Goal: Feedback & Contribution: Contribute content

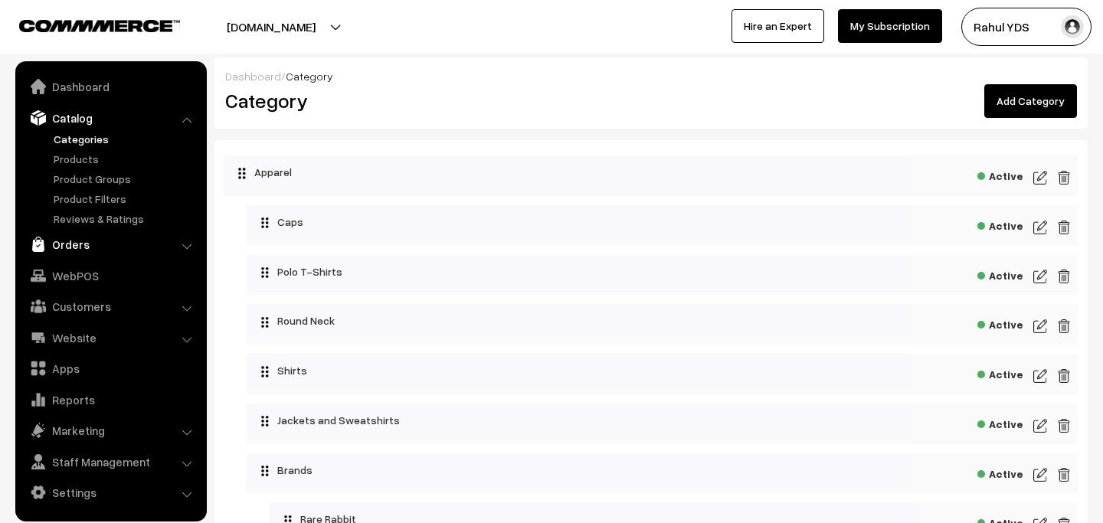
click at [107, 235] on link "Orders" at bounding box center [110, 244] width 182 height 28
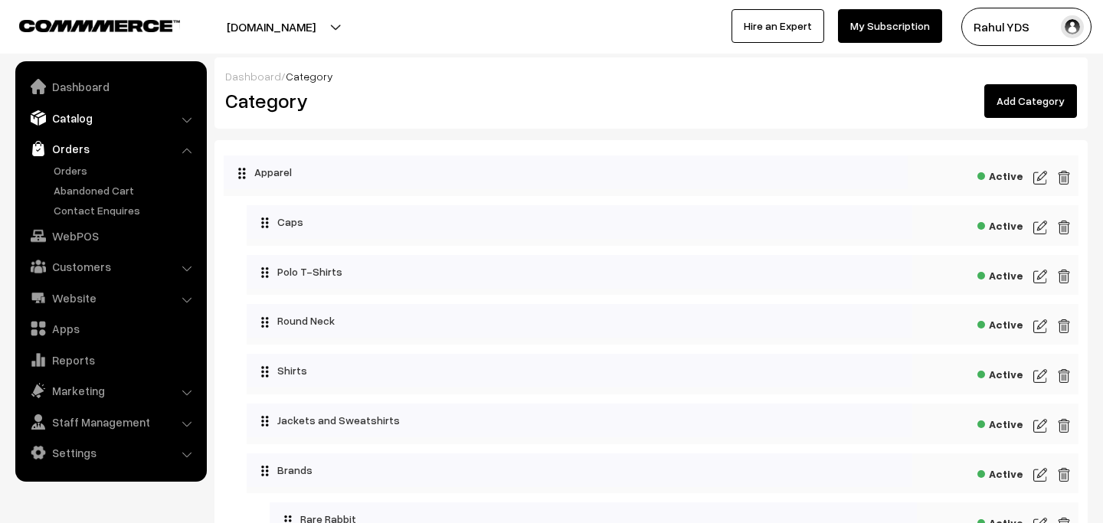
click at [79, 127] on link "Catalog" at bounding box center [110, 118] width 182 height 28
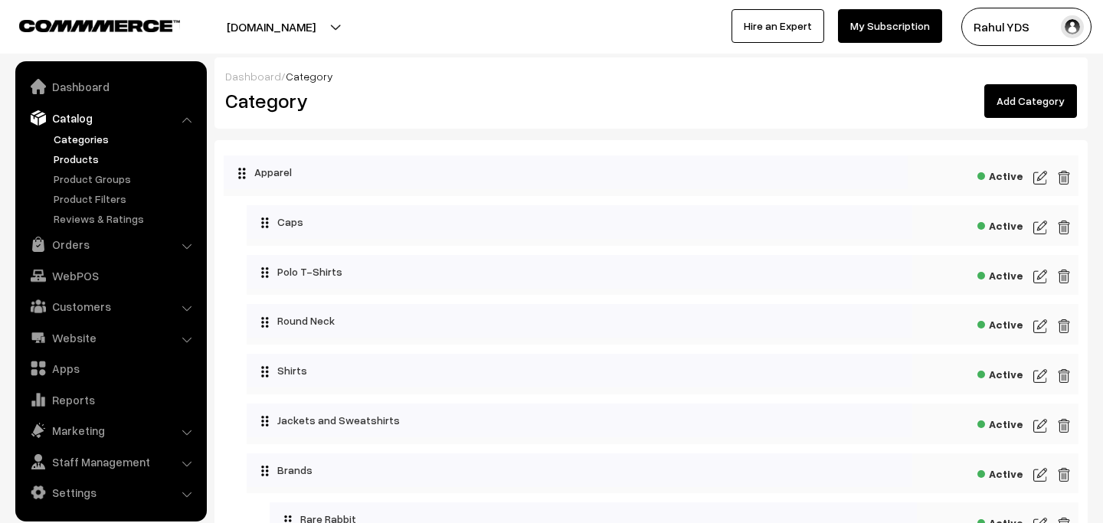
click at [75, 160] on link "Products" at bounding box center [126, 159] width 152 height 16
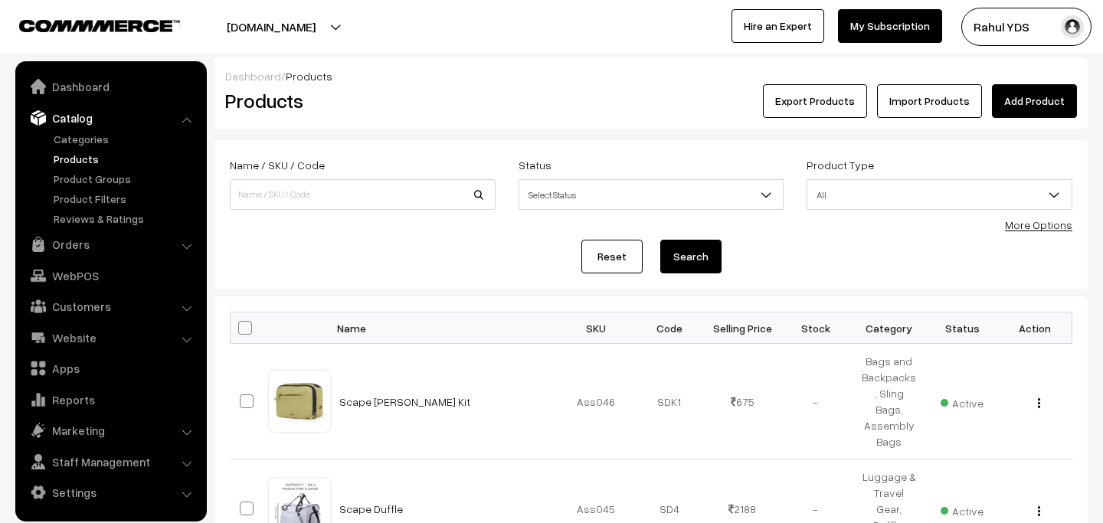
click at [939, 102] on link "Import Products" at bounding box center [929, 101] width 105 height 34
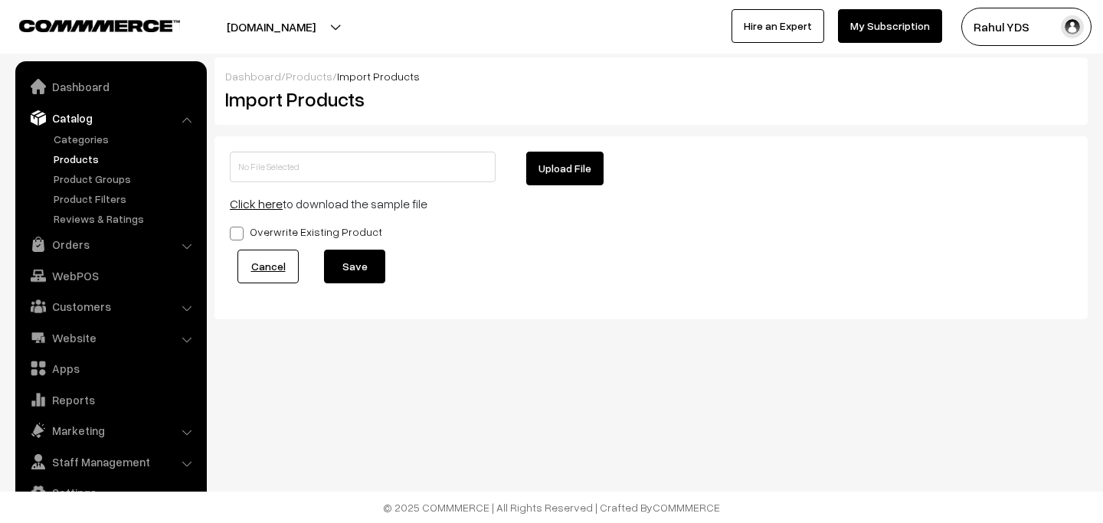
click at [586, 175] on button "Upload File" at bounding box center [564, 169] width 77 height 34
type input "BIO Q MDMD.zip"
click at [342, 270] on button "Save" at bounding box center [354, 267] width 61 height 34
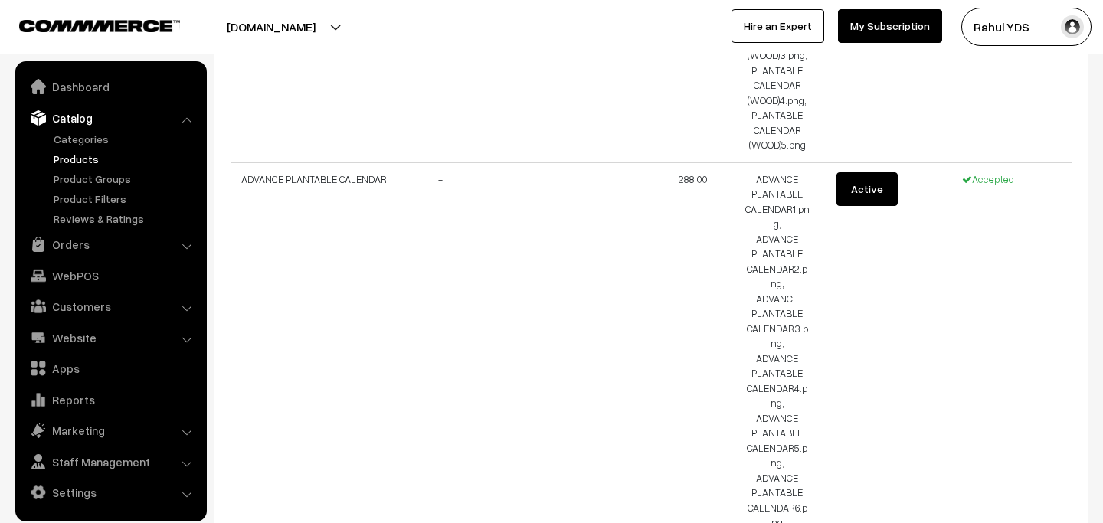
scroll to position [6876, 0]
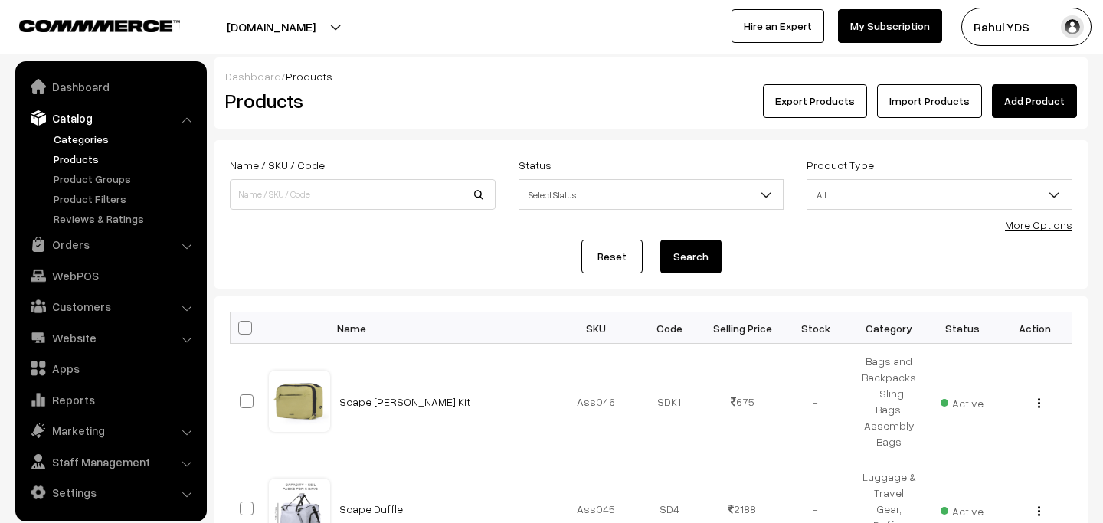
click at [84, 142] on link "Categories" at bounding box center [126, 139] width 152 height 16
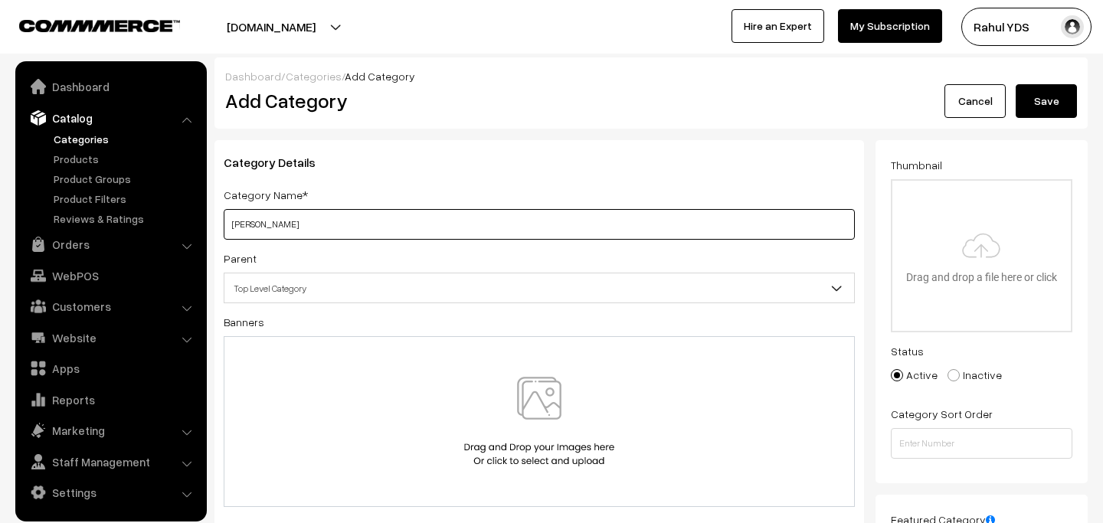
type input "[PERSON_NAME]"
click at [1015, 84] on button "Save" at bounding box center [1045, 101] width 61 height 34
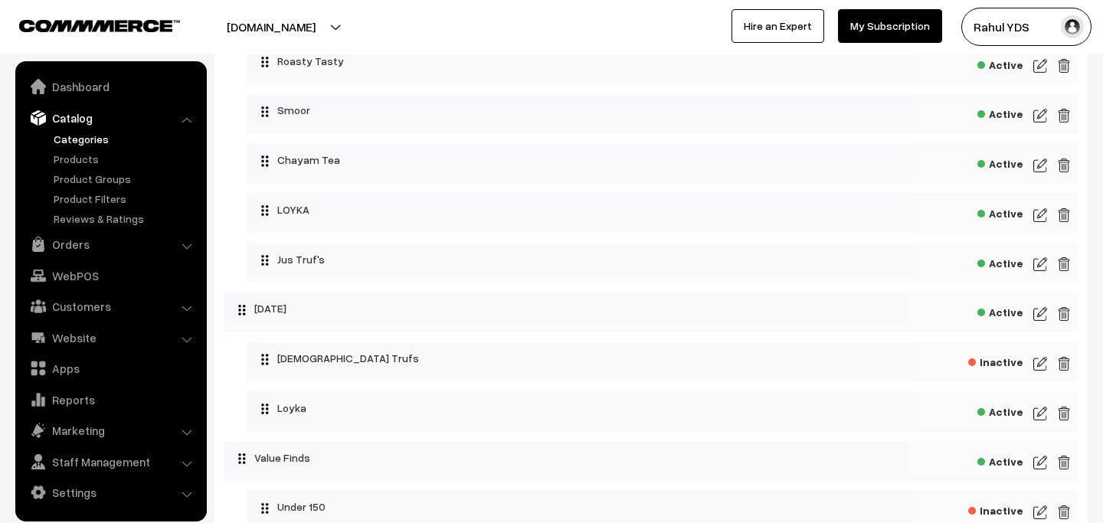
scroll to position [4953, 0]
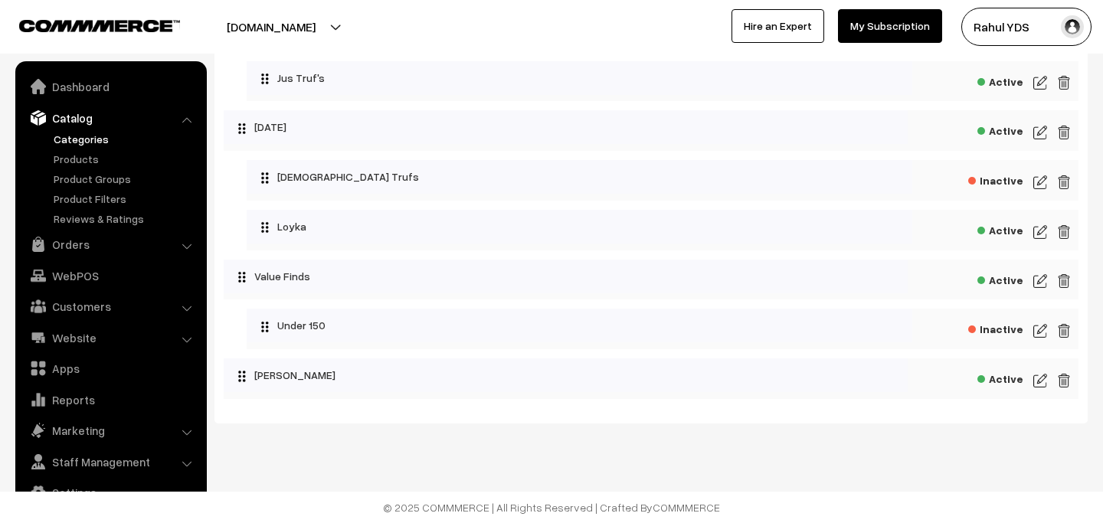
click at [1037, 380] on img at bounding box center [1040, 380] width 14 height 18
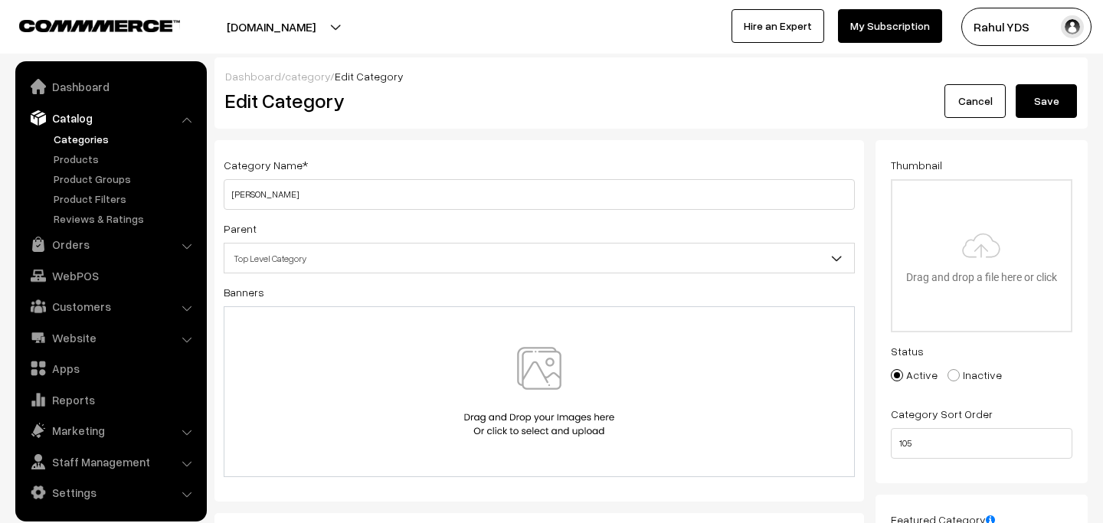
click at [468, 265] on span "Top Level Category" at bounding box center [538, 258] width 629 height 27
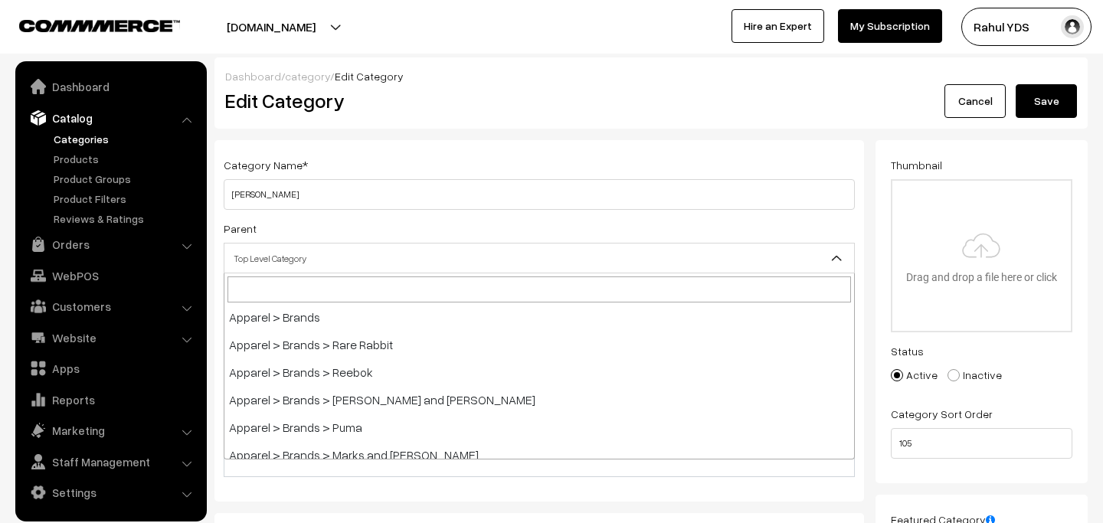
scroll to position [188, 0]
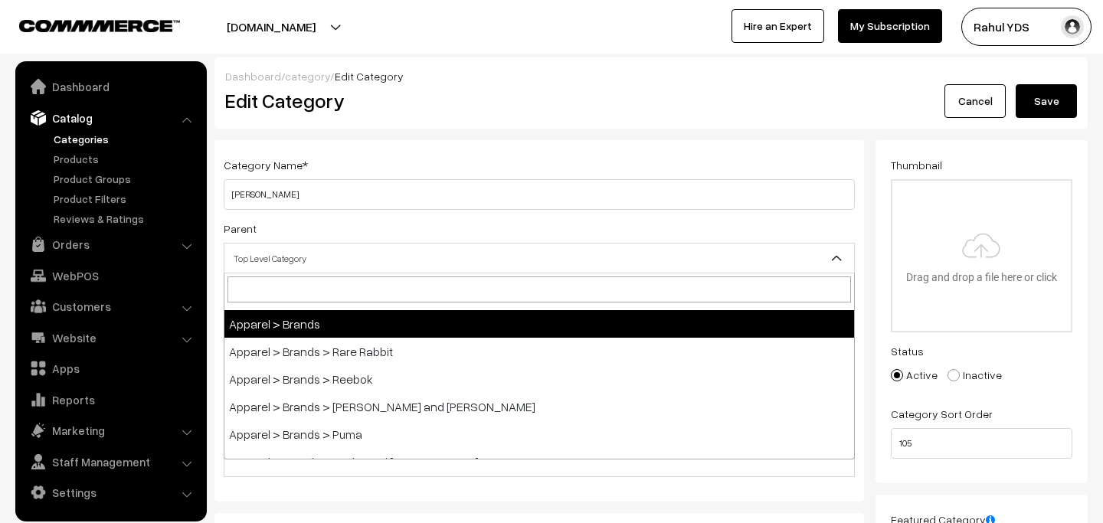
select select "64"
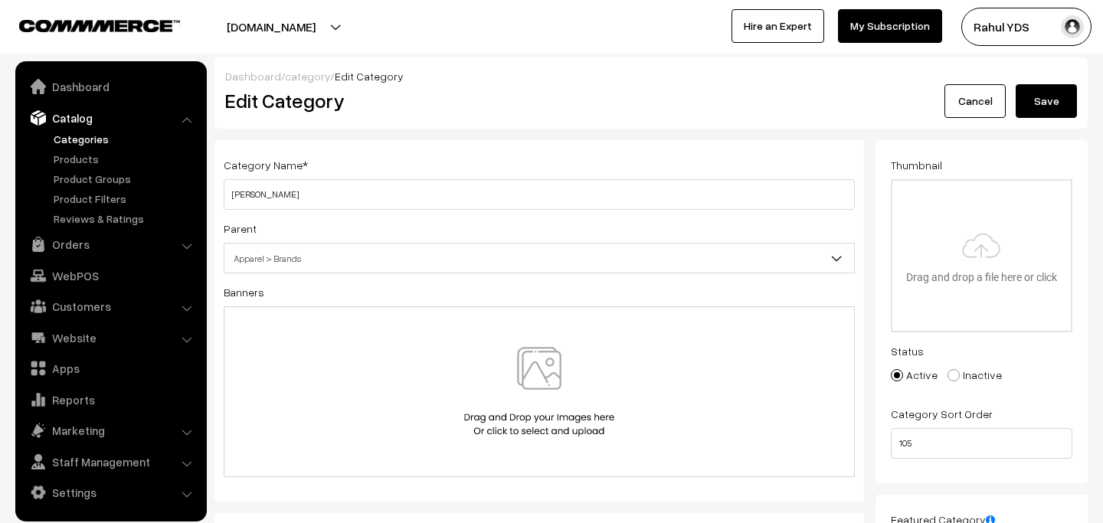
scroll to position [2, 0]
click at [1052, 100] on button "Save" at bounding box center [1045, 100] width 61 height 34
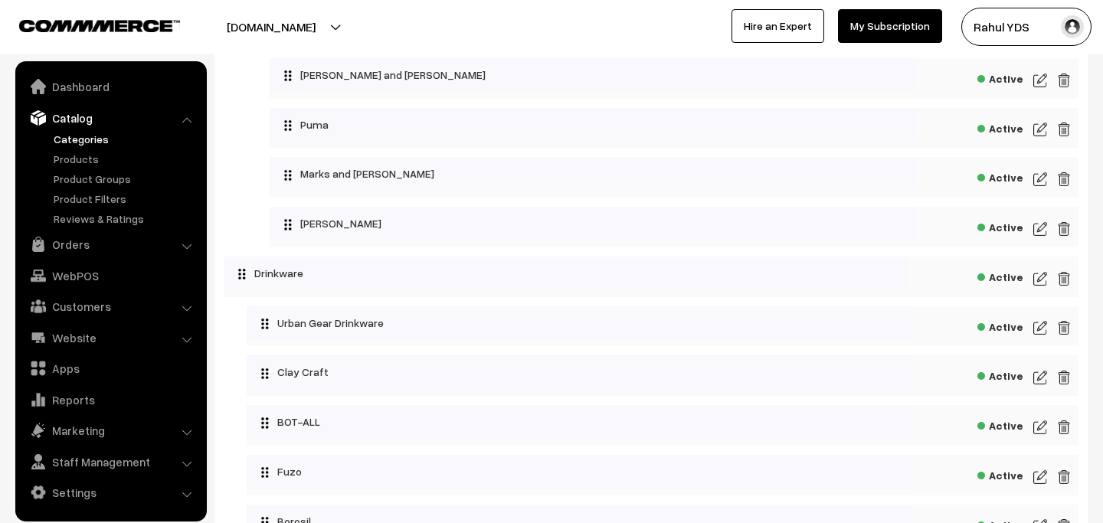
scroll to position [547, 0]
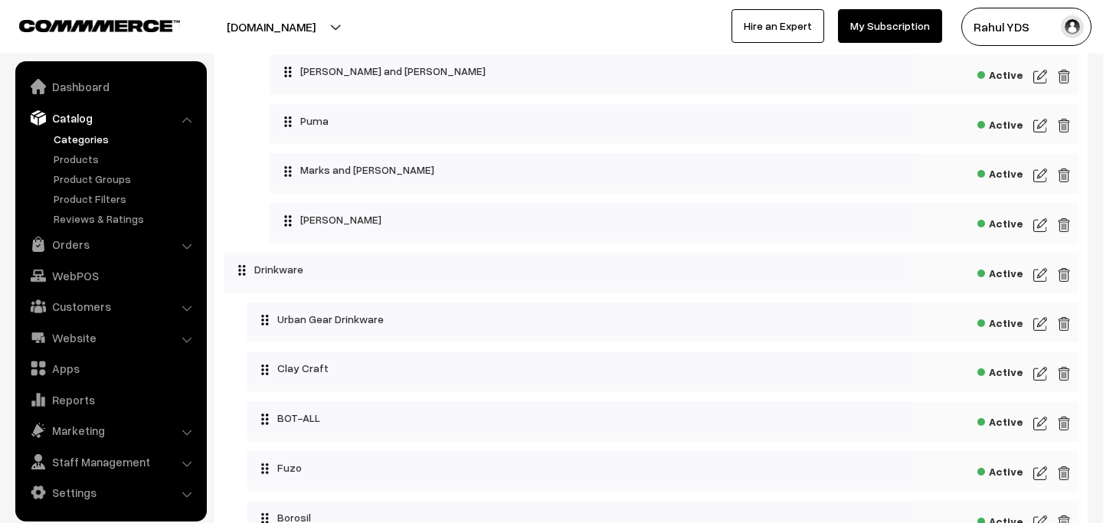
click at [1043, 230] on img at bounding box center [1040, 225] width 14 height 18
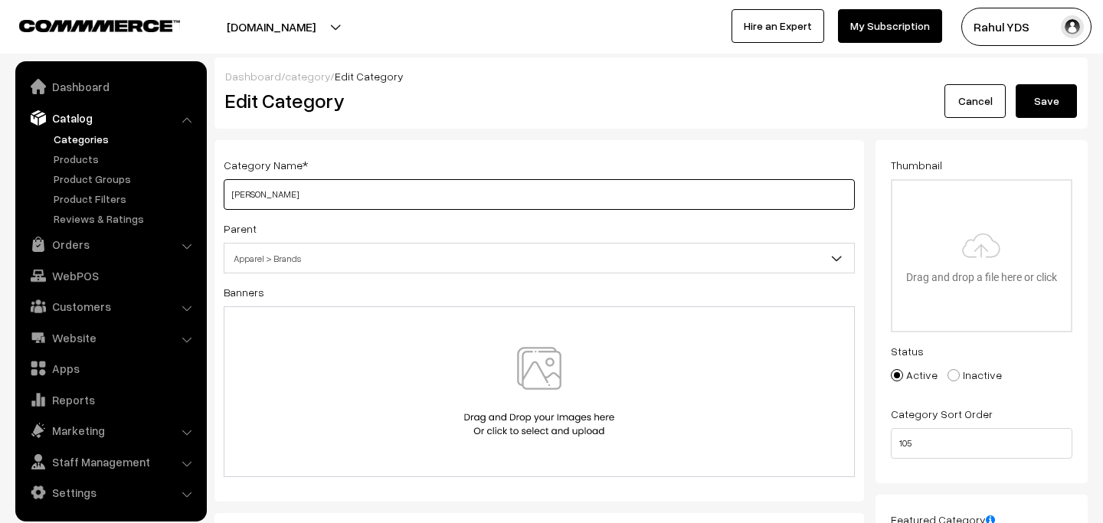
click at [379, 198] on input "[PERSON_NAME]" at bounding box center [539, 194] width 631 height 31
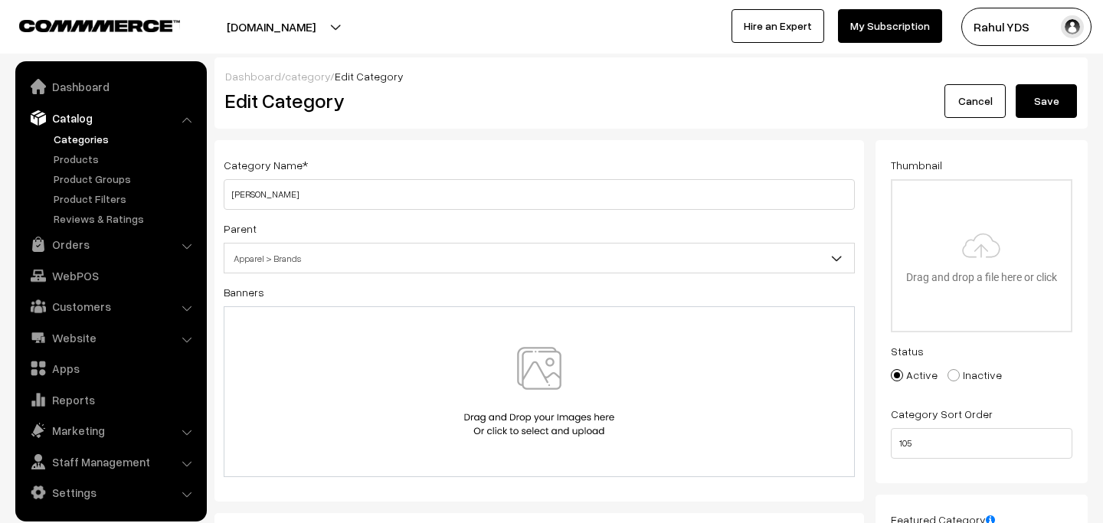
click at [1040, 99] on button "Save" at bounding box center [1045, 101] width 61 height 34
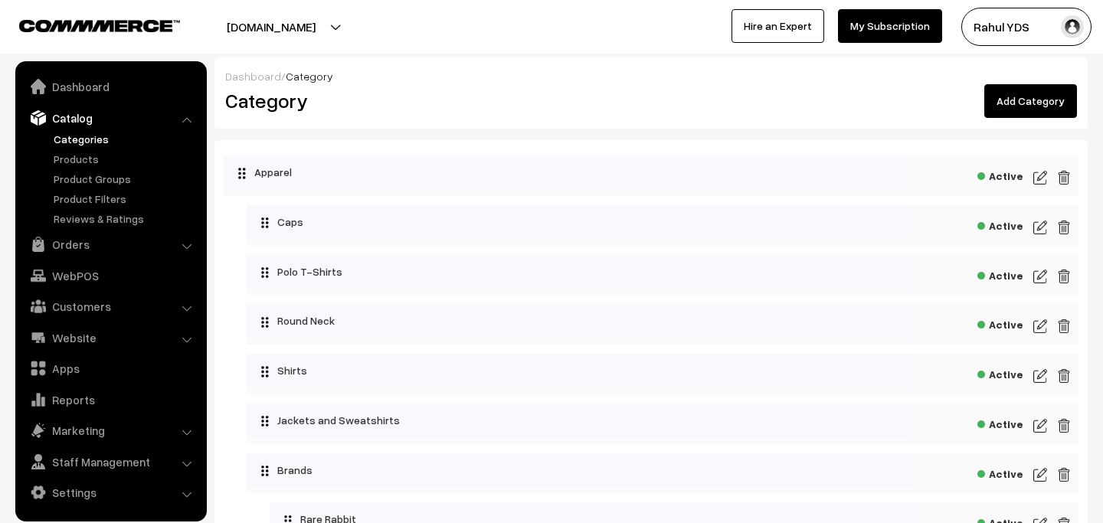
click at [1043, 175] on img at bounding box center [1040, 177] width 14 height 18
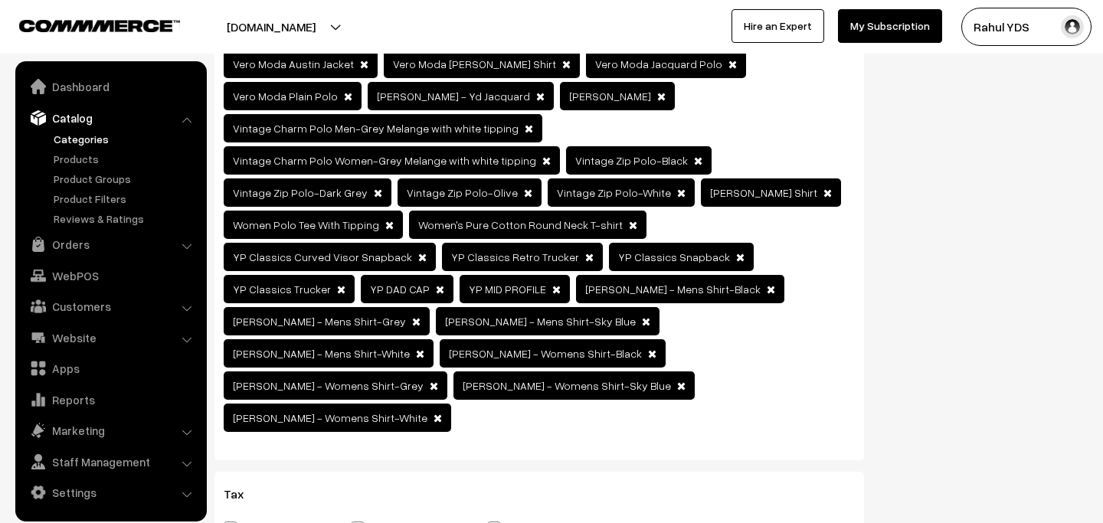
scroll to position [2718, 0]
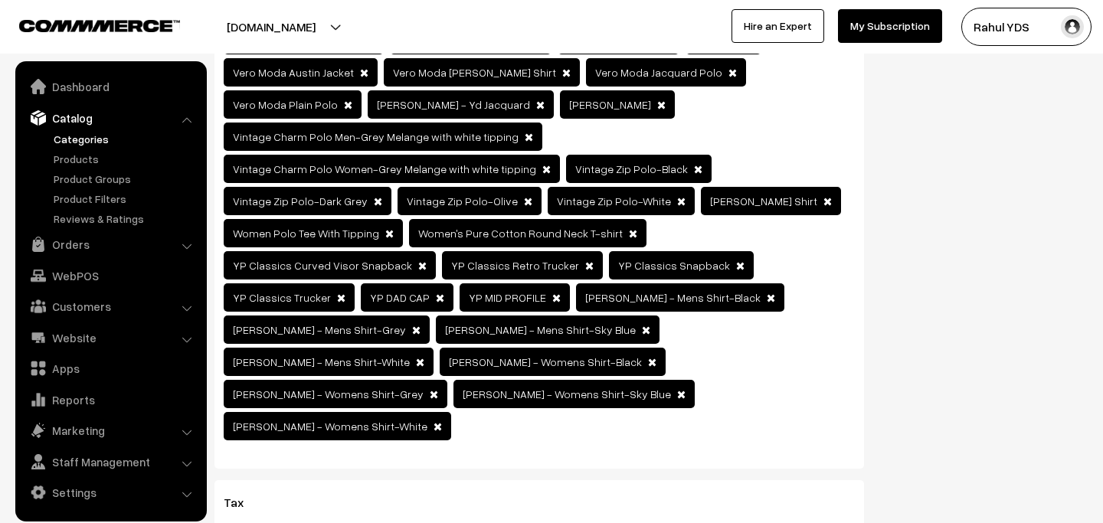
copy span "6109"
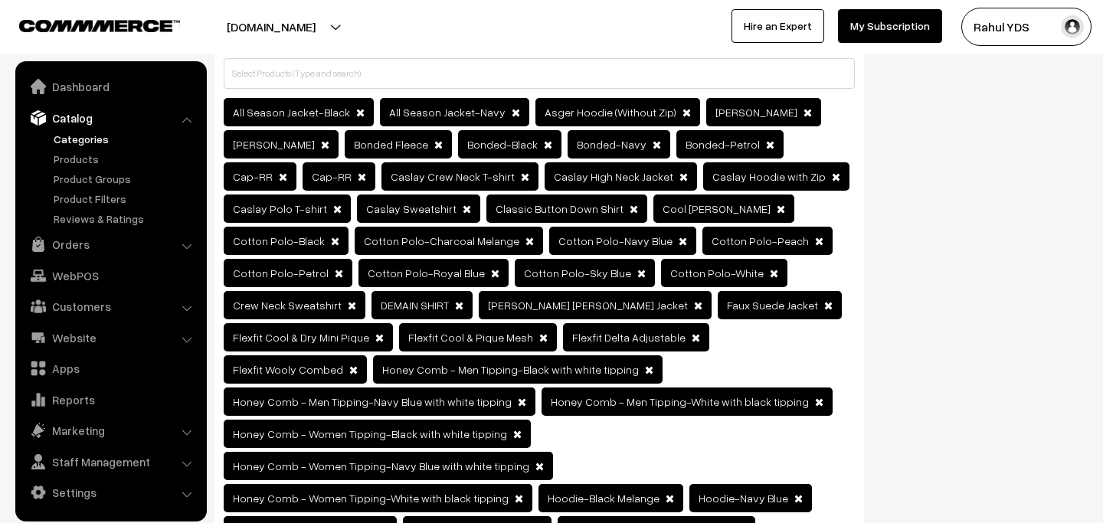
scroll to position [0, 0]
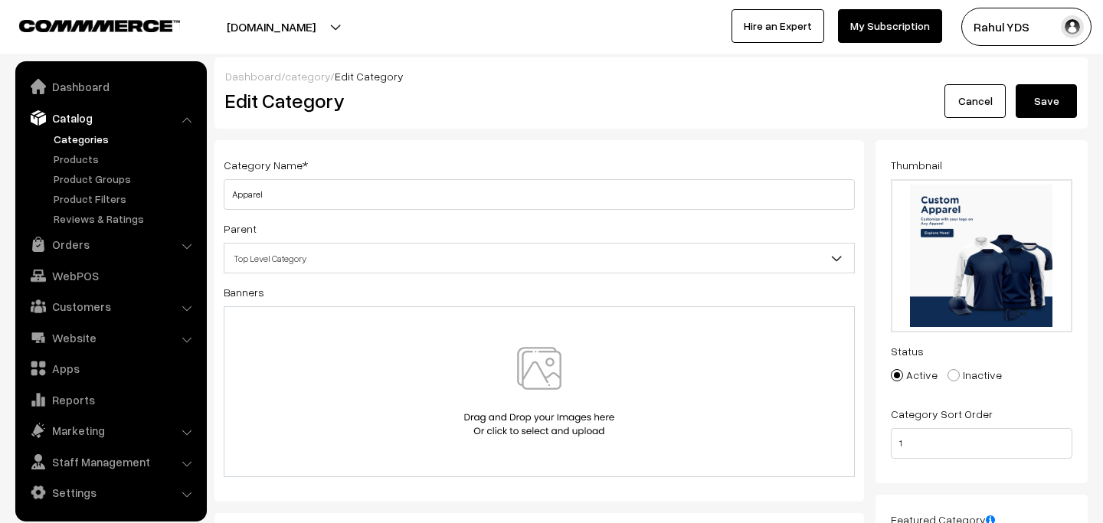
click at [1054, 101] on button "Save" at bounding box center [1045, 101] width 61 height 34
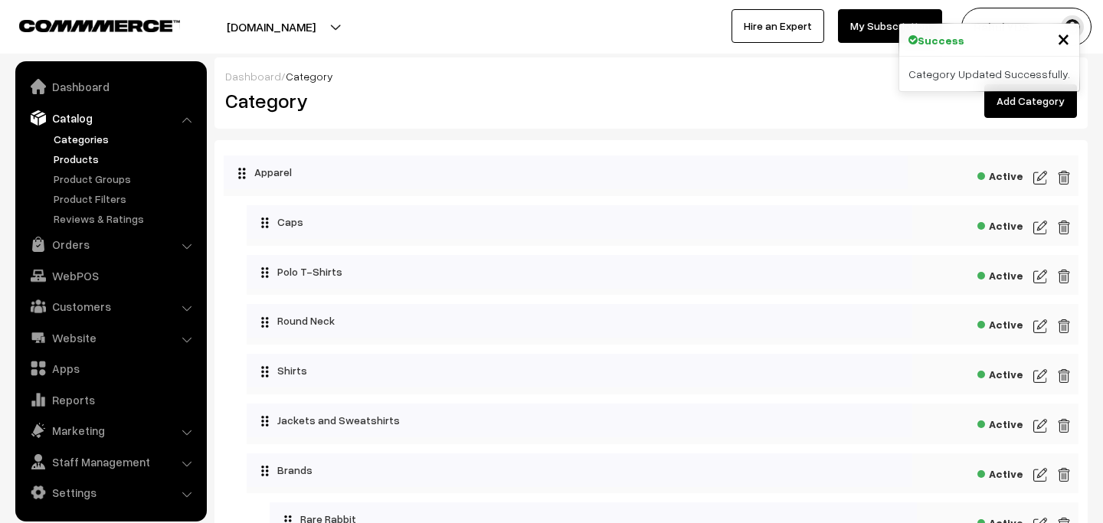
click at [77, 157] on link "Products" at bounding box center [126, 159] width 152 height 16
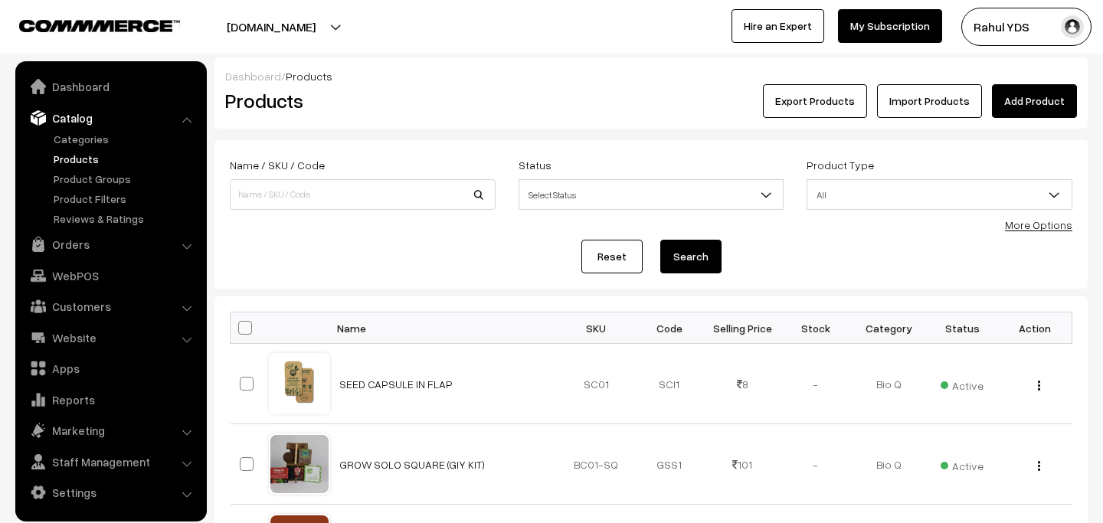
click at [1050, 228] on link "More Options" at bounding box center [1038, 224] width 67 height 13
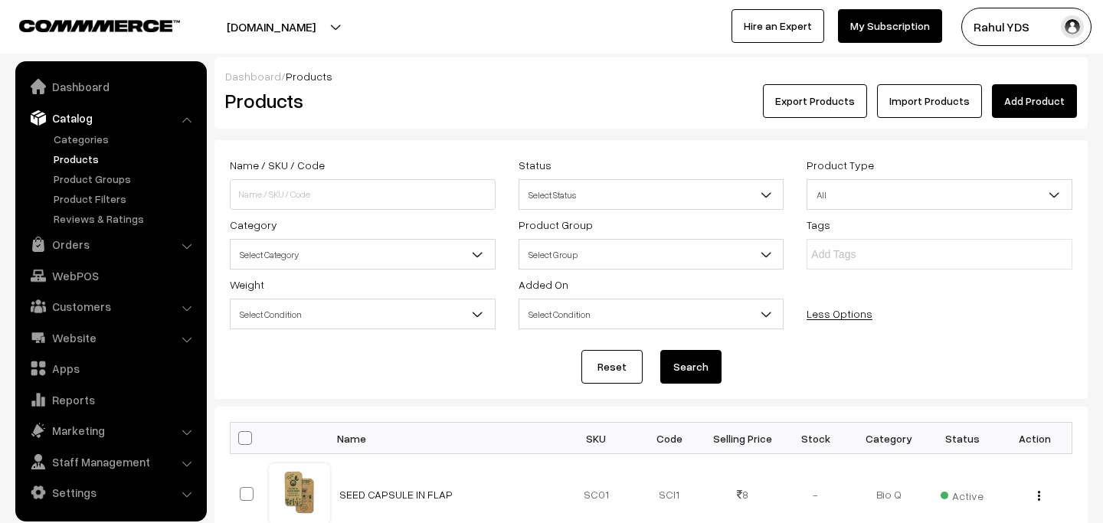
click at [373, 250] on span "Select Category" at bounding box center [362, 254] width 264 height 27
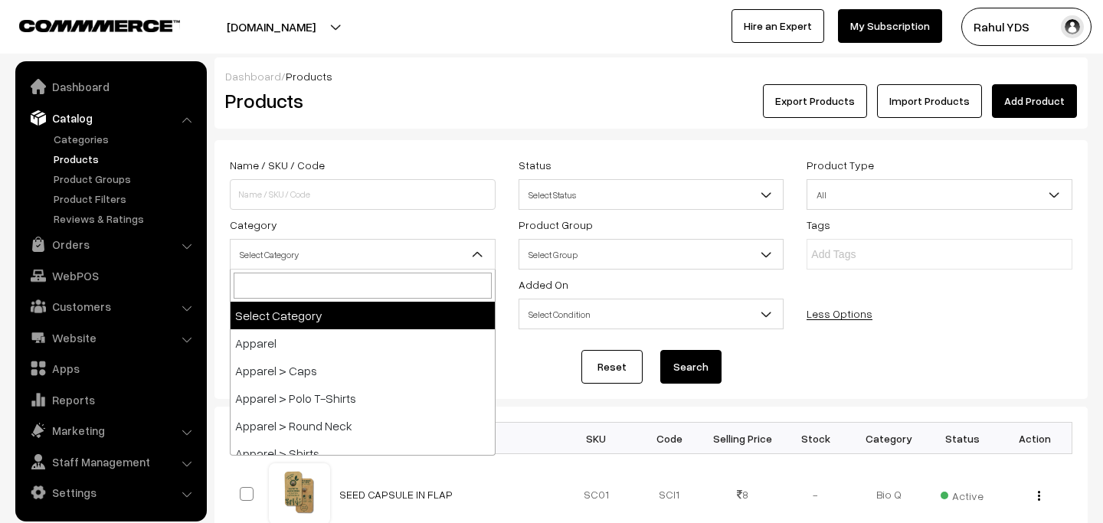
click at [320, 275] on input "search" at bounding box center [363, 286] width 258 height 26
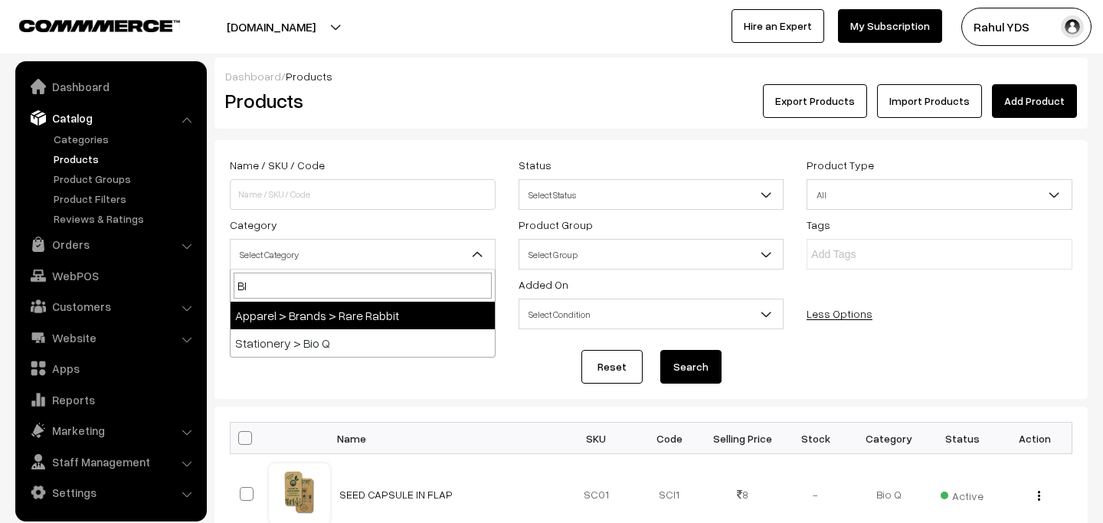
type input "BIO"
select select "111"
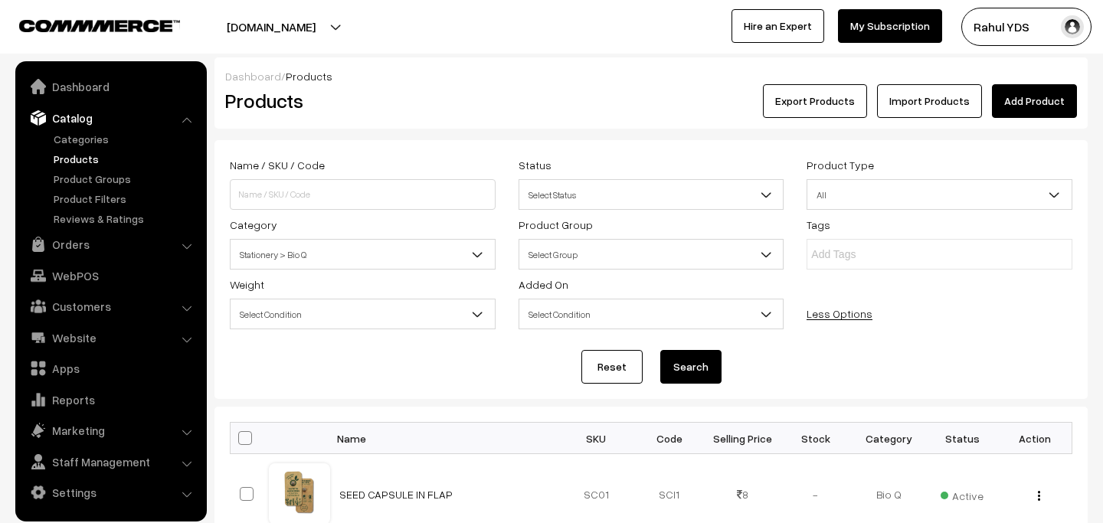
click at [713, 374] on button "Search" at bounding box center [690, 367] width 61 height 34
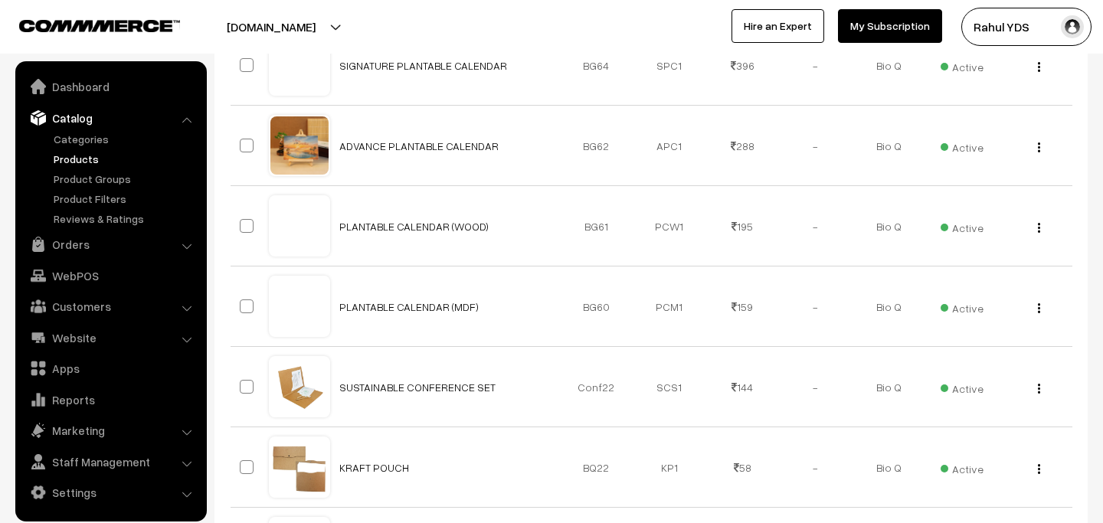
scroll to position [927, 0]
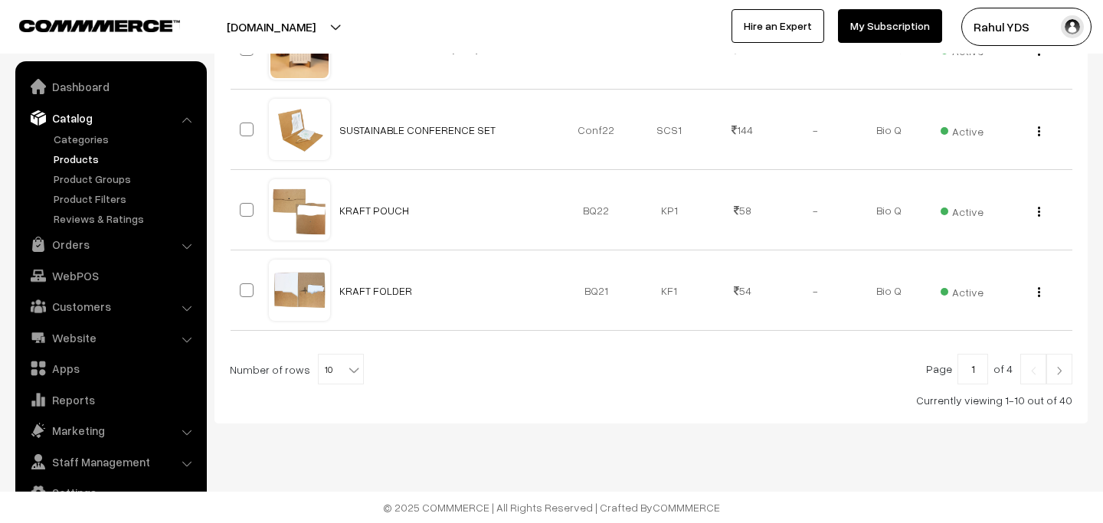
click at [333, 368] on span "10" at bounding box center [341, 370] width 44 height 31
select select "50"
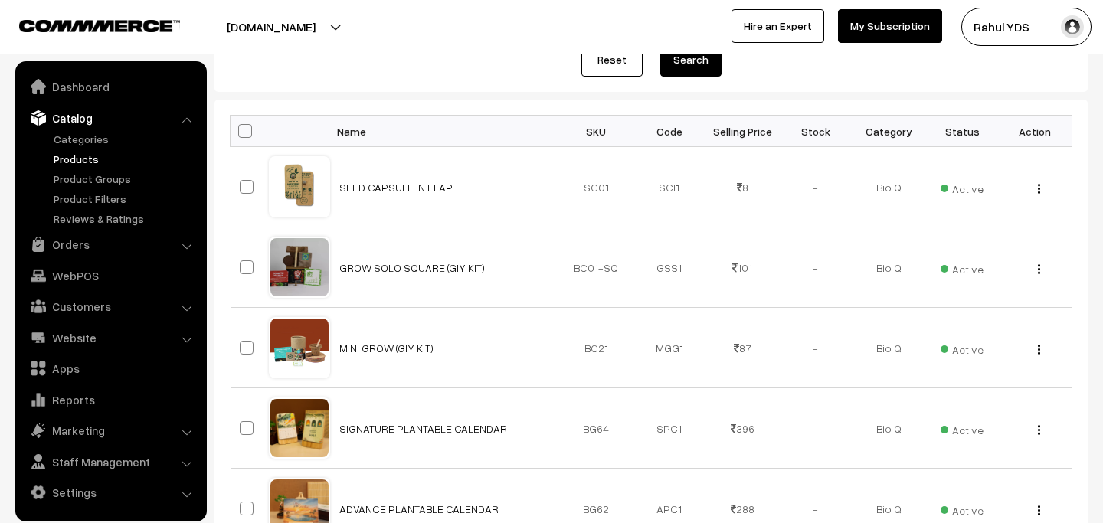
scroll to position [322, 0]
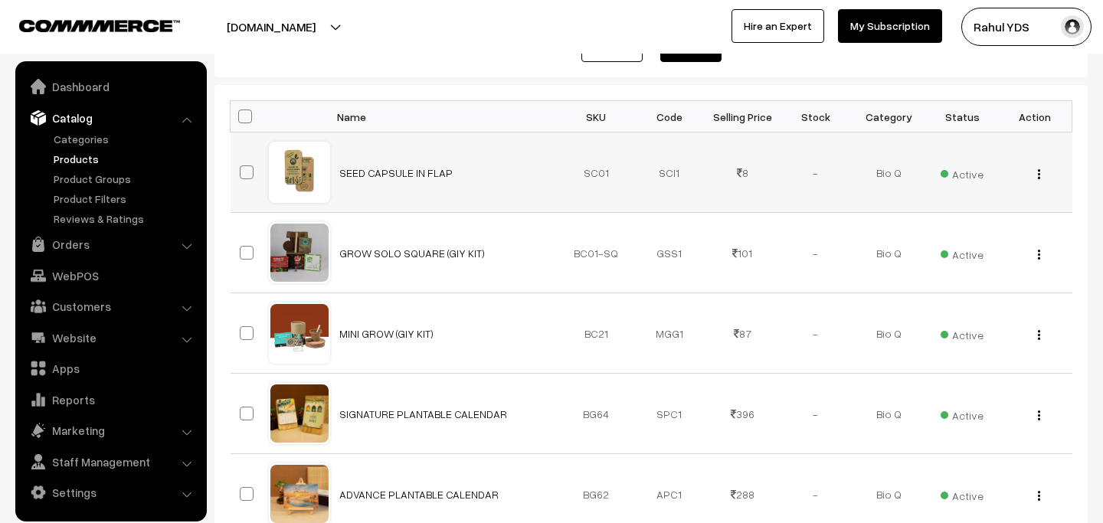
click at [251, 175] on span at bounding box center [247, 172] width 14 height 14
click at [242, 168] on input "checkbox" at bounding box center [237, 163] width 10 height 10
checkbox input "true"
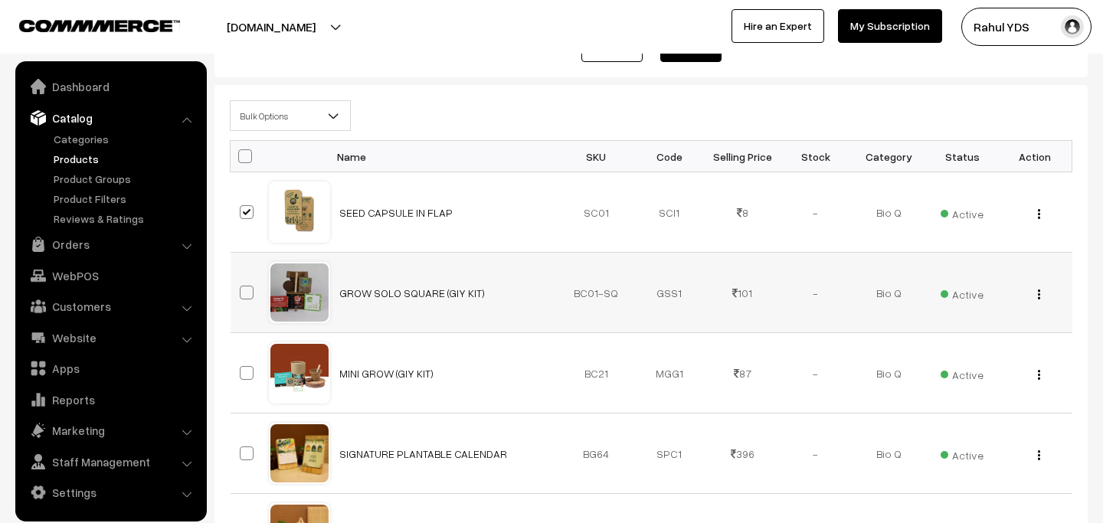
click at [245, 297] on span at bounding box center [247, 293] width 14 height 14
click at [242, 288] on input "checkbox" at bounding box center [237, 283] width 10 height 10
checkbox input "true"
click at [250, 370] on span at bounding box center [247, 373] width 14 height 14
click at [242, 368] on input "checkbox" at bounding box center [237, 363] width 10 height 10
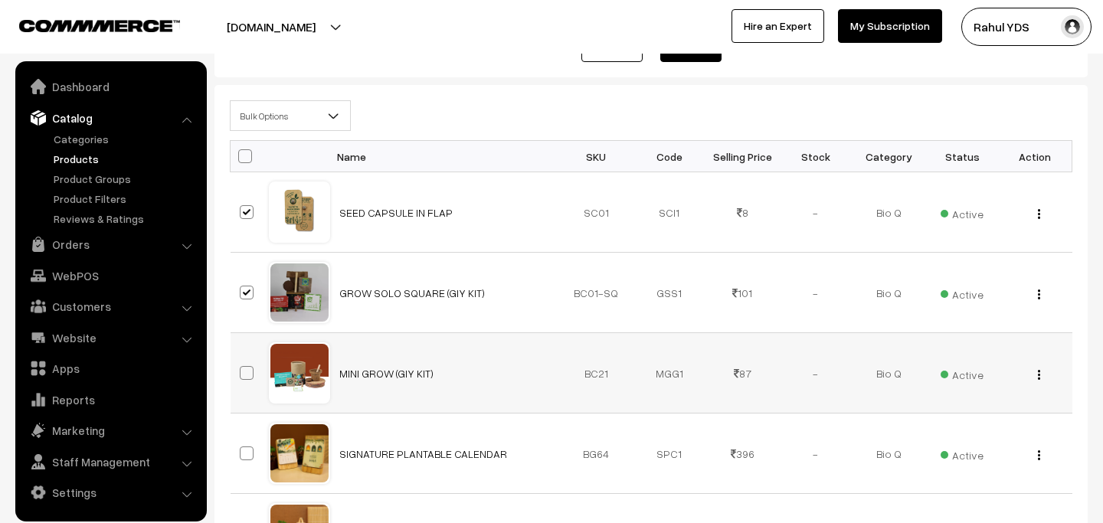
checkbox input "true"
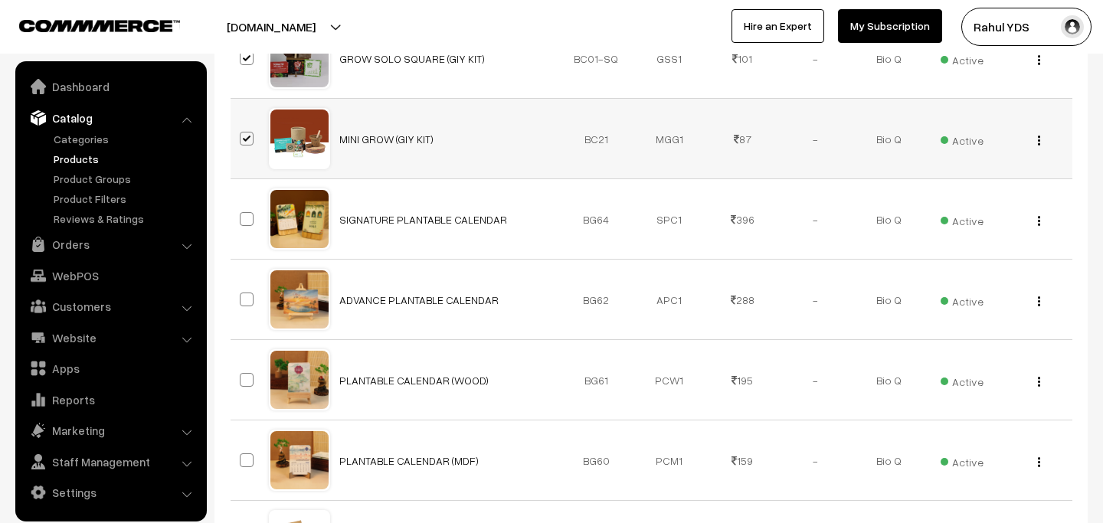
scroll to position [573, 0]
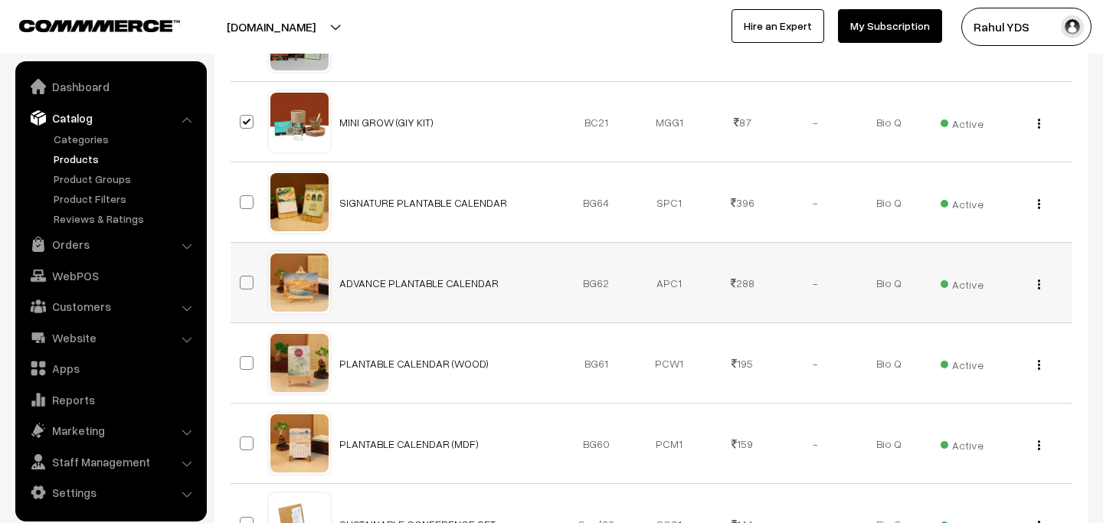
click at [249, 284] on span at bounding box center [247, 283] width 14 height 14
click at [242, 278] on input "checkbox" at bounding box center [237, 273] width 10 height 10
checkbox input "true"
click at [243, 361] on span at bounding box center [247, 363] width 14 height 14
click at [242, 358] on input "checkbox" at bounding box center [237, 353] width 10 height 10
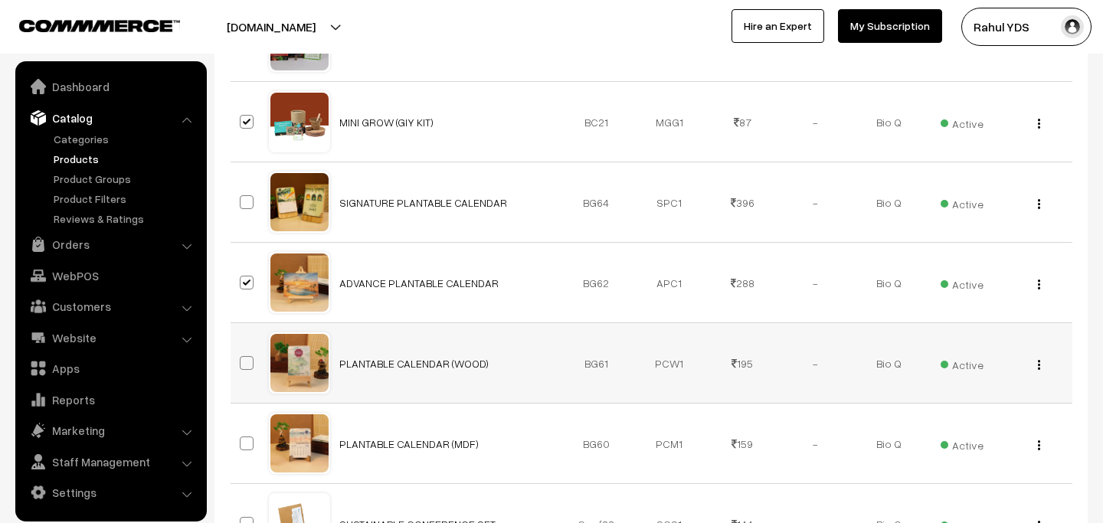
checkbox input "true"
click at [243, 444] on span at bounding box center [247, 443] width 14 height 14
click at [242, 439] on input "checkbox" at bounding box center [237, 434] width 10 height 10
checkbox input "true"
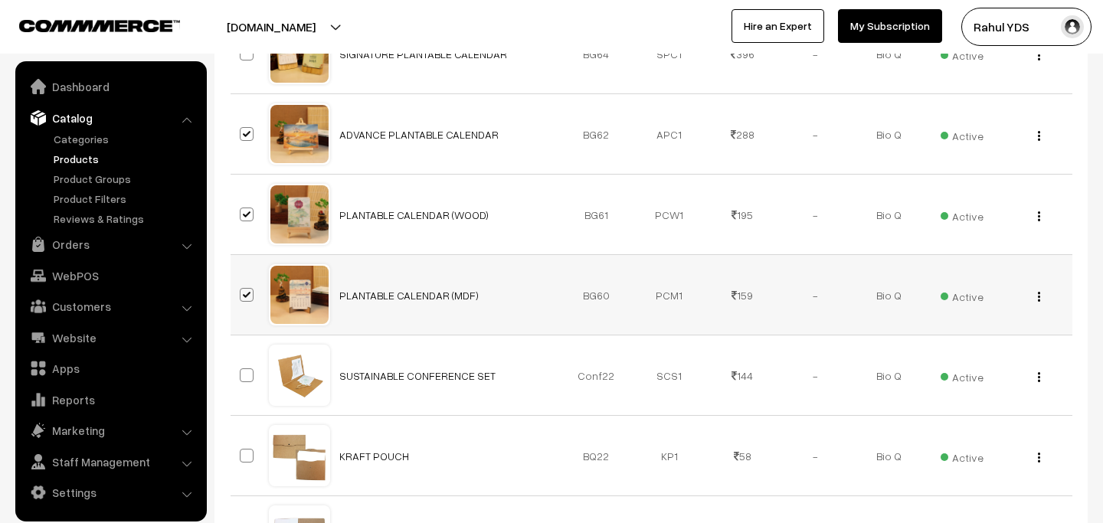
scroll to position [726, 0]
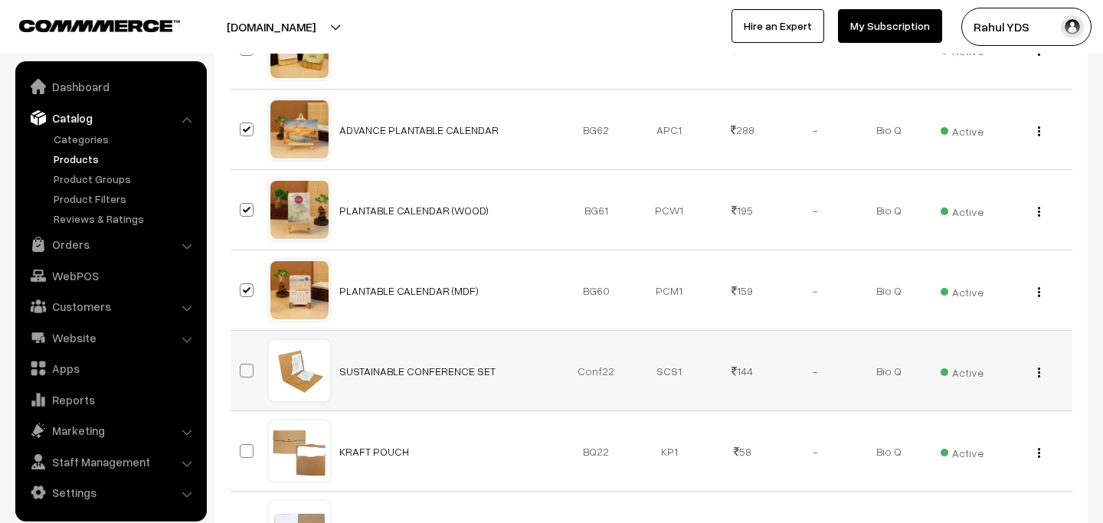
click at [250, 364] on span at bounding box center [247, 371] width 14 height 14
click at [242, 363] on input "checkbox" at bounding box center [237, 361] width 10 height 10
checkbox input "true"
click at [244, 453] on span at bounding box center [247, 451] width 14 height 14
click at [242, 446] on input "checkbox" at bounding box center [237, 441] width 10 height 10
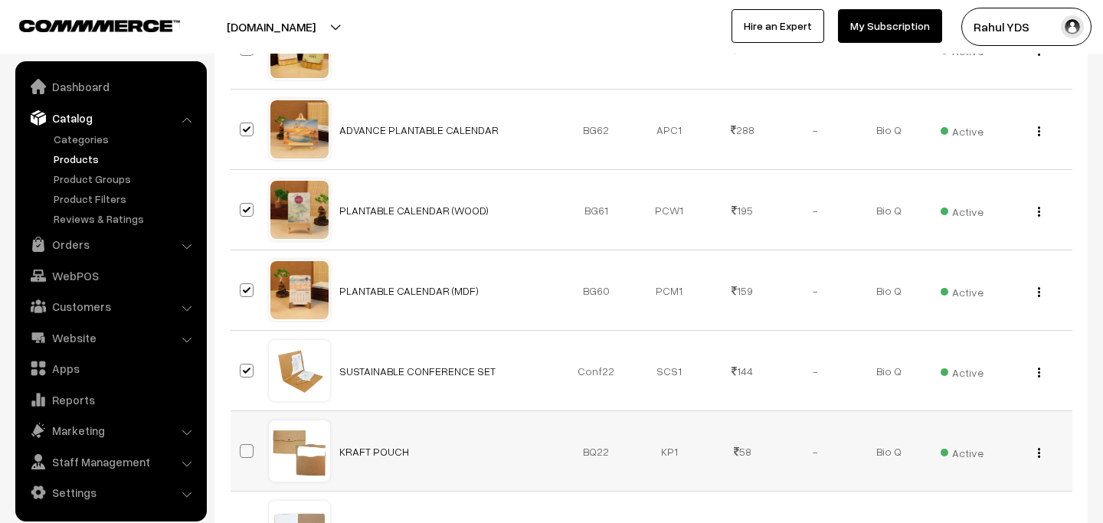
checkbox input "true"
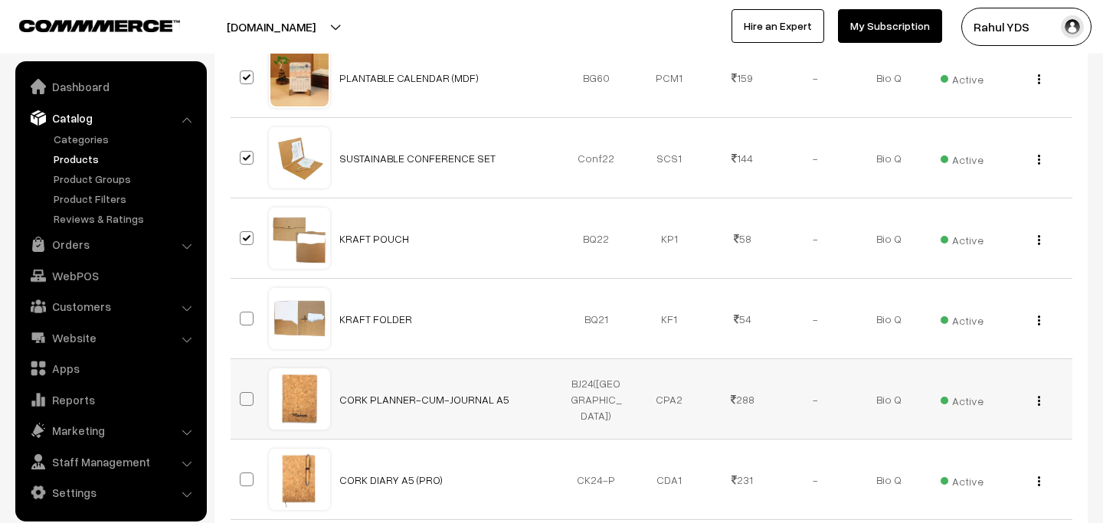
scroll to position [952, 0]
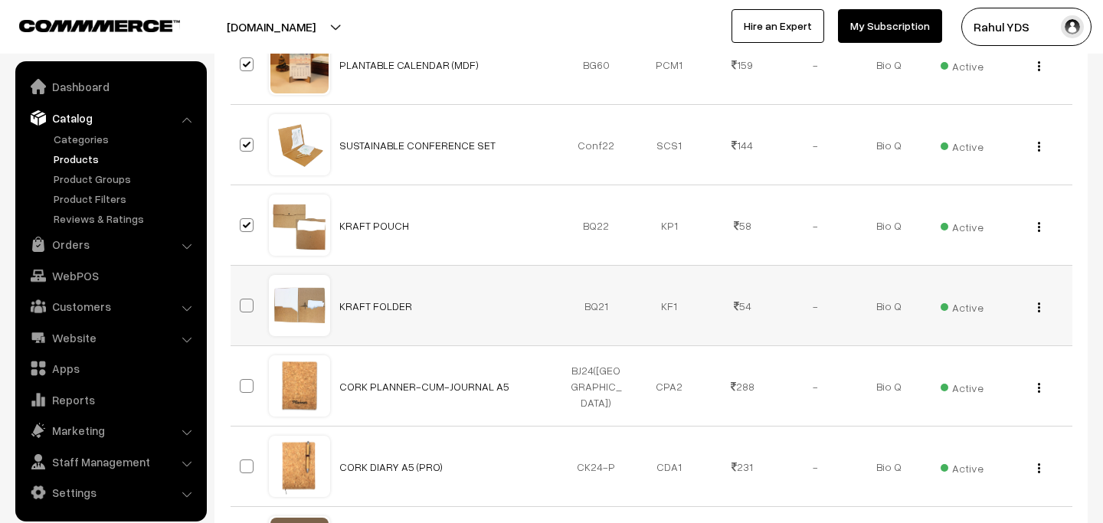
click at [250, 306] on span at bounding box center [247, 306] width 14 height 14
click at [242, 301] on input "checkbox" at bounding box center [237, 296] width 10 height 10
checkbox input "true"
click at [249, 397] on td at bounding box center [249, 386] width 38 height 80
click at [249, 382] on span at bounding box center [247, 386] width 14 height 14
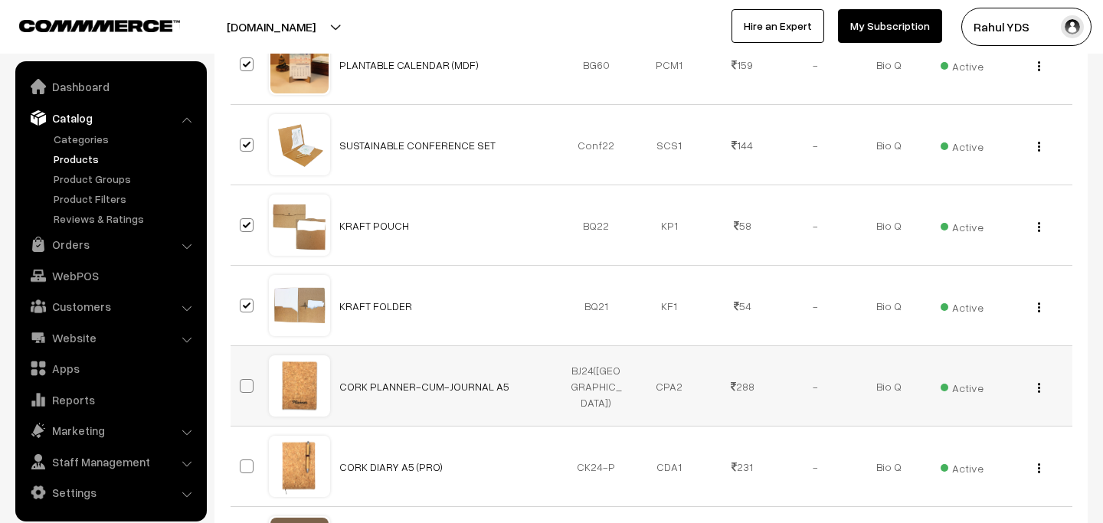
click at [242, 381] on input "checkbox" at bounding box center [237, 376] width 10 height 10
checkbox input "true"
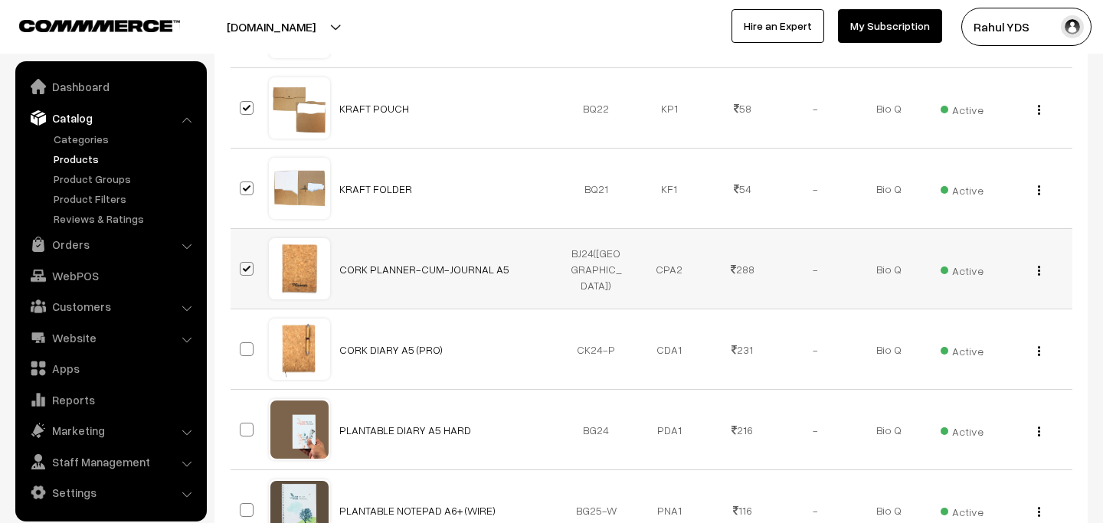
scroll to position [1071, 0]
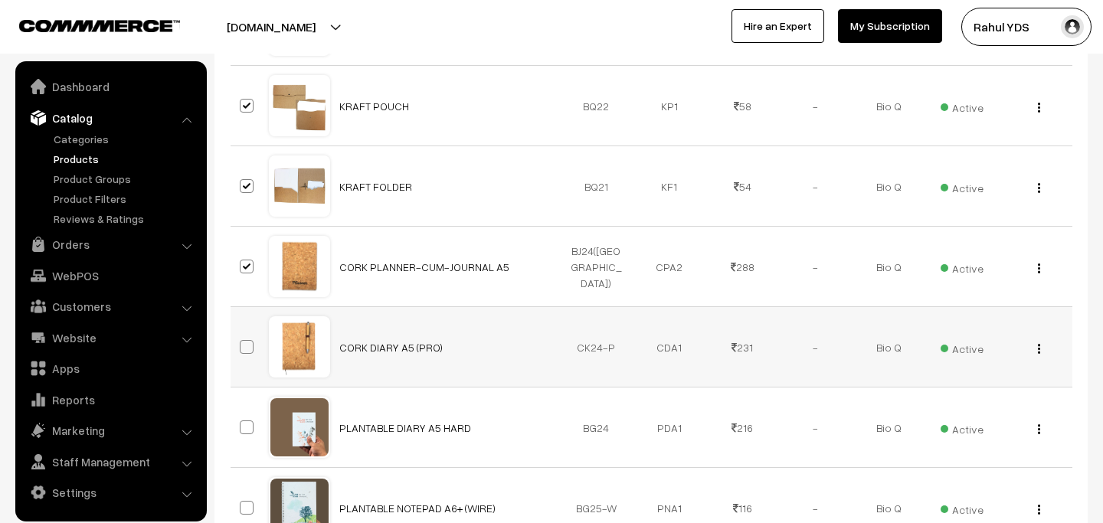
click at [243, 342] on span at bounding box center [247, 347] width 14 height 14
click at [242, 342] on input "checkbox" at bounding box center [237, 337] width 10 height 10
checkbox input "true"
click at [242, 433] on span at bounding box center [247, 427] width 14 height 14
click at [242, 423] on input "checkbox" at bounding box center [237, 418] width 10 height 10
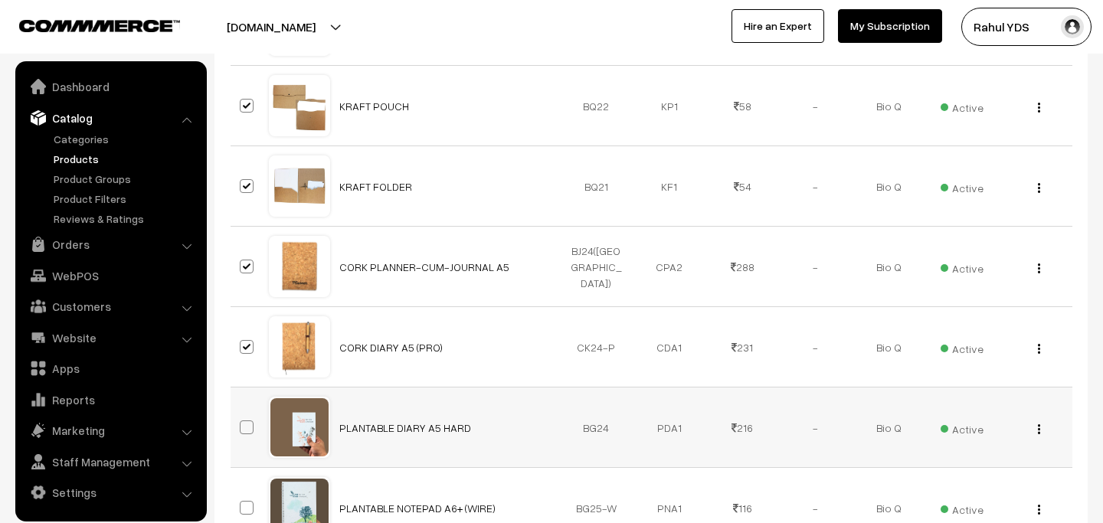
checkbox input "true"
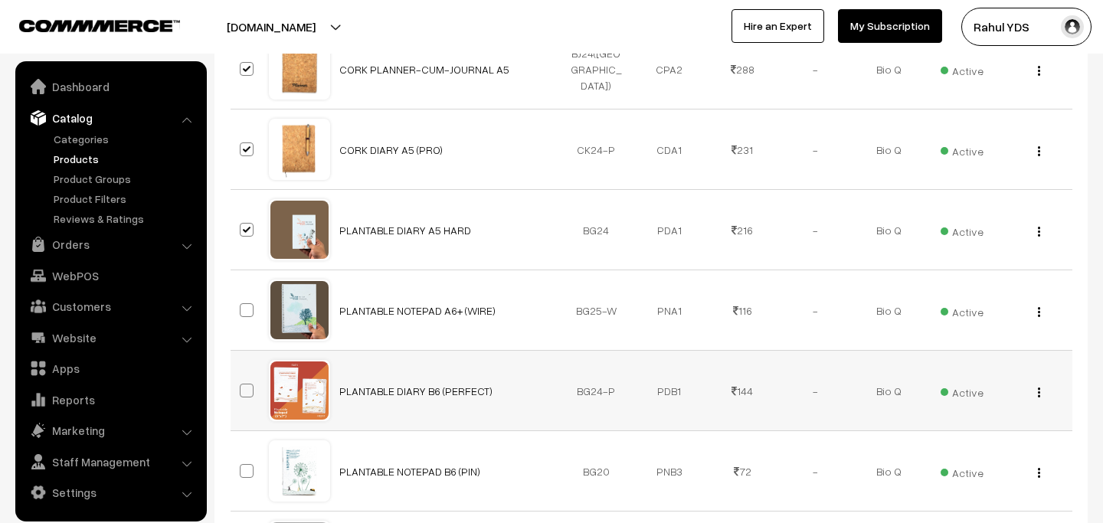
scroll to position [1281, 0]
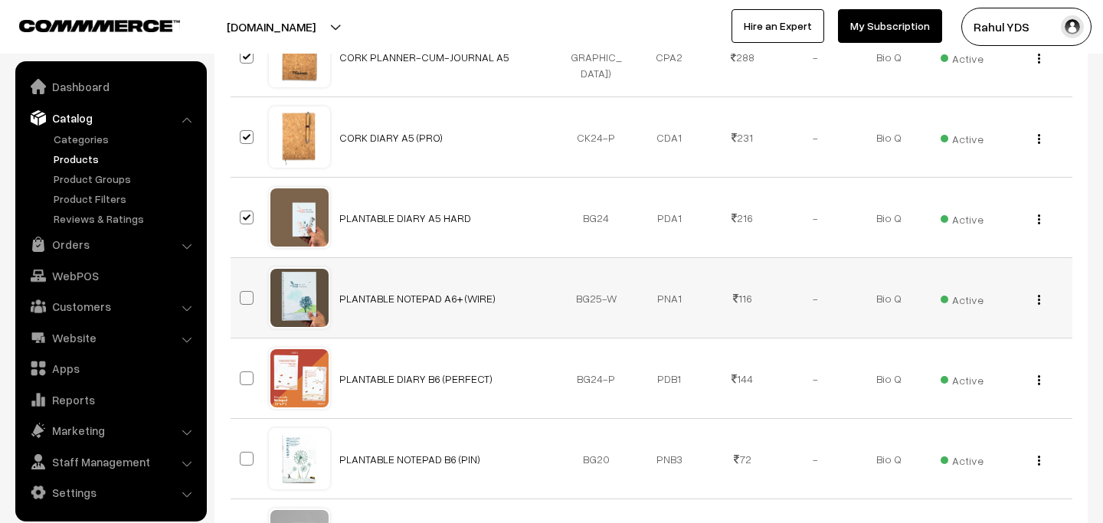
click at [242, 303] on span at bounding box center [247, 298] width 14 height 14
click at [242, 293] on input "checkbox" at bounding box center [237, 288] width 10 height 10
checkbox input "true"
click at [243, 377] on span at bounding box center [247, 378] width 14 height 14
click at [242, 374] on input "checkbox" at bounding box center [237, 369] width 10 height 10
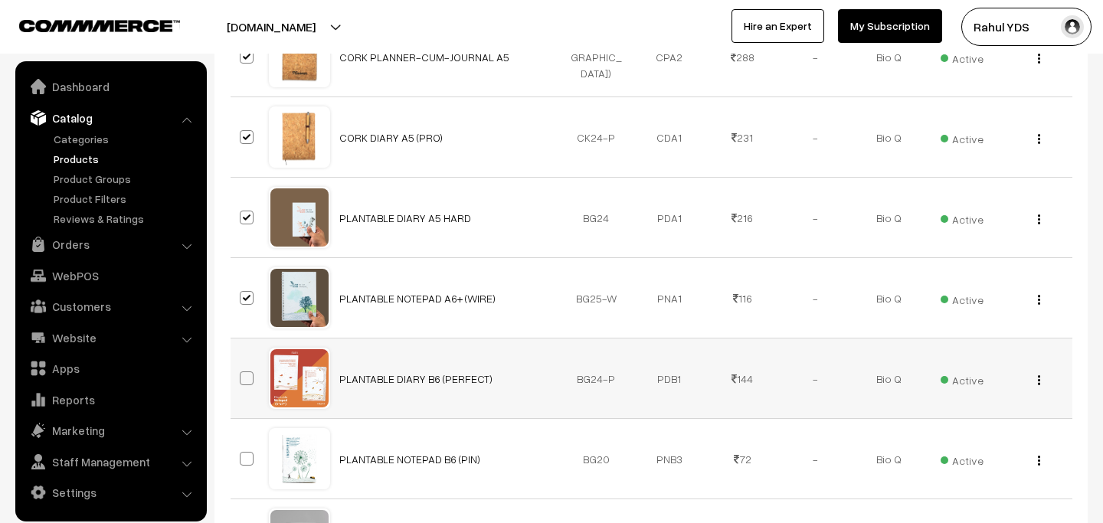
checkbox input "true"
click at [247, 463] on span at bounding box center [247, 459] width 14 height 14
click at [242, 454] on input "checkbox" at bounding box center [237, 449] width 10 height 10
checkbox input "true"
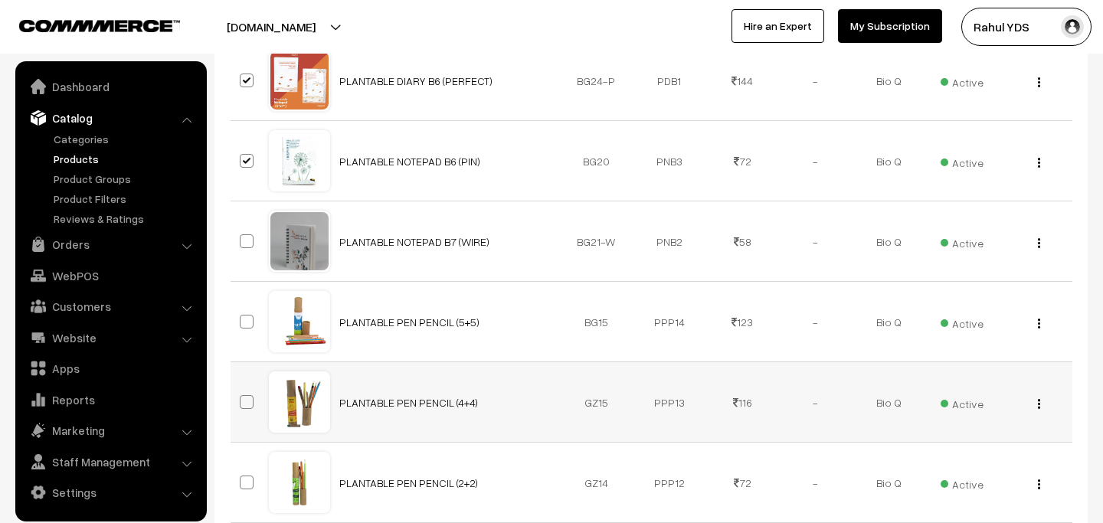
scroll to position [1586, 0]
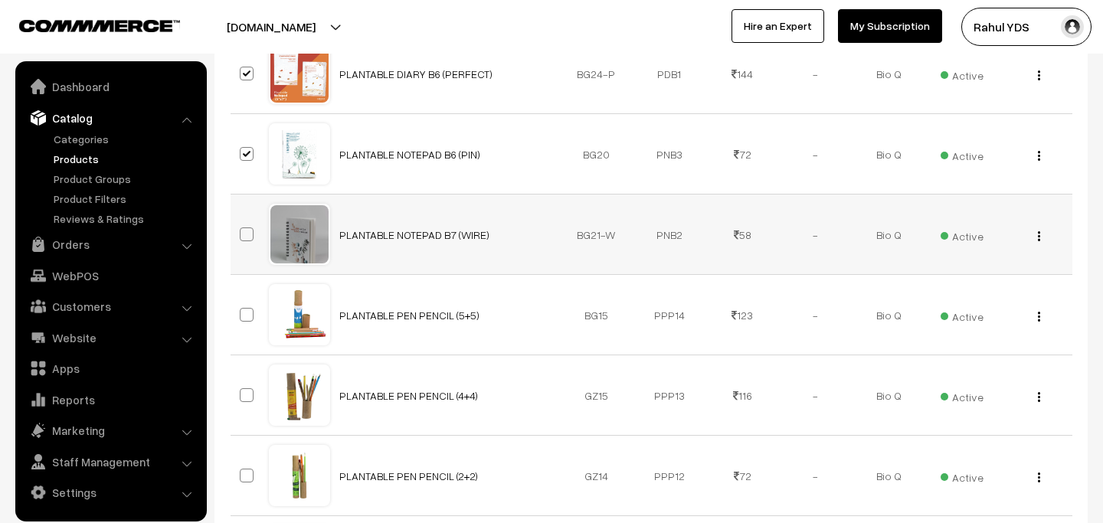
click at [253, 229] on label at bounding box center [249, 234] width 18 height 18
click at [242, 229] on input "checkbox" at bounding box center [237, 225] width 10 height 10
checkbox input "true"
click at [243, 306] on label at bounding box center [249, 315] width 18 height 18
click at [242, 306] on input "checkbox" at bounding box center [237, 305] width 10 height 10
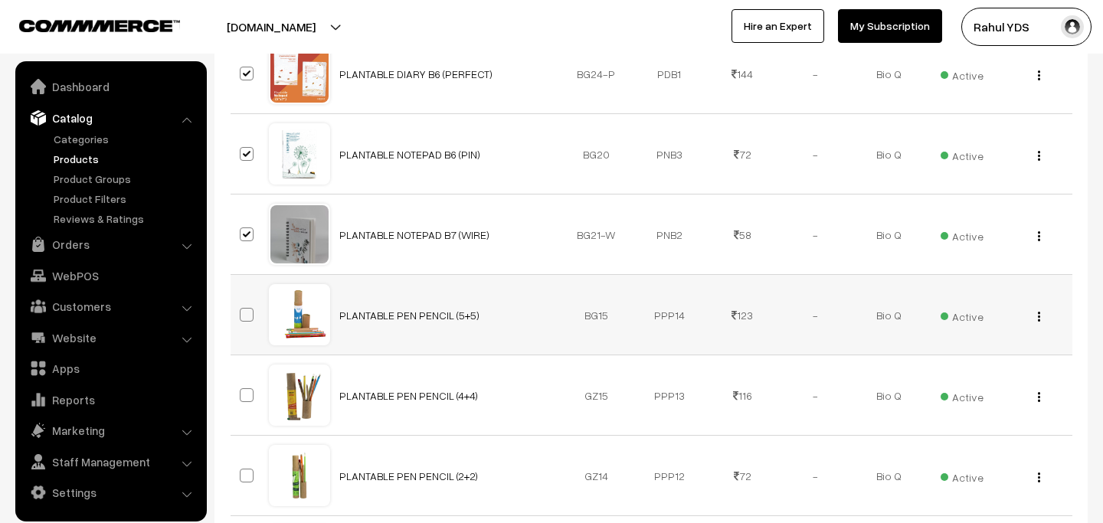
checkbox input "true"
click at [239, 407] on td at bounding box center [249, 395] width 38 height 80
click at [247, 397] on span at bounding box center [247, 395] width 14 height 14
click at [242, 390] on input "checkbox" at bounding box center [237, 386] width 10 height 10
checkbox input "true"
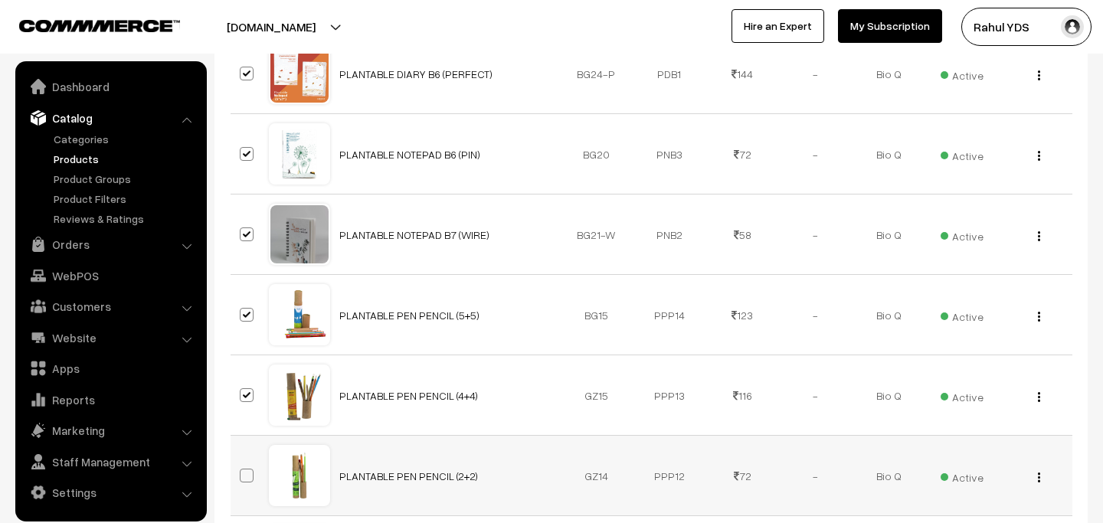
click at [248, 478] on span at bounding box center [247, 476] width 14 height 14
click at [242, 471] on input "checkbox" at bounding box center [237, 466] width 10 height 10
checkbox input "true"
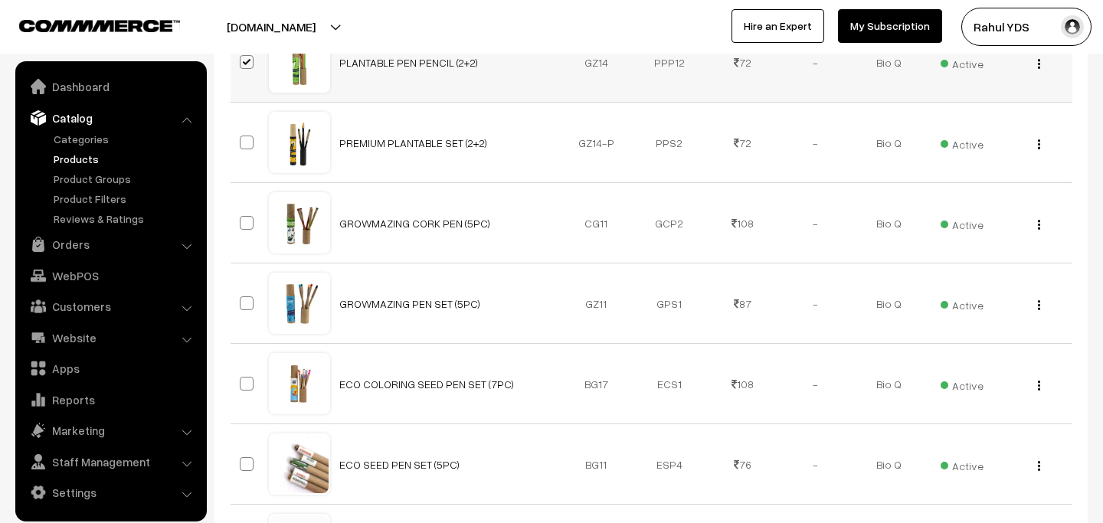
scroll to position [2028, 0]
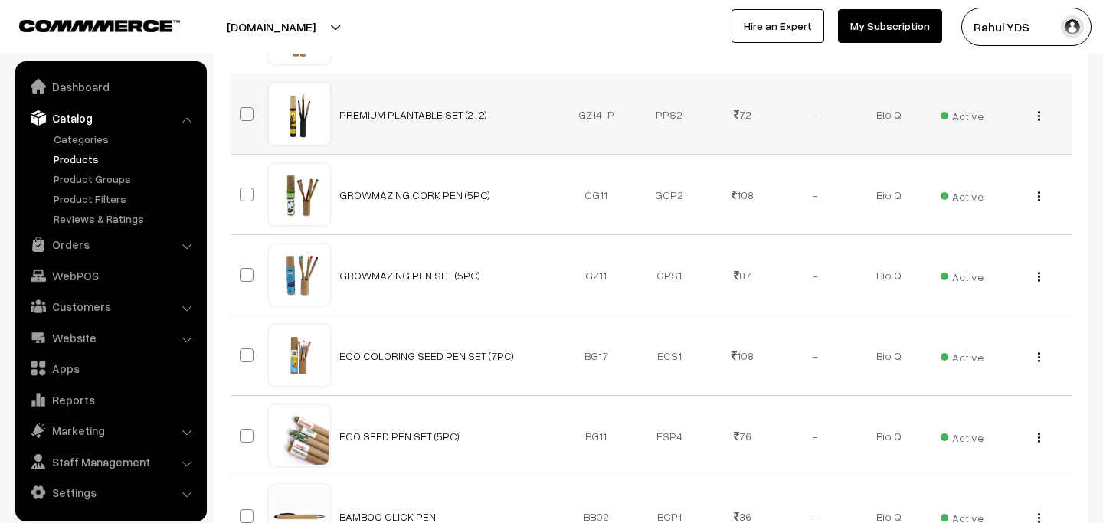
click at [242, 109] on span at bounding box center [247, 114] width 14 height 14
click at [242, 109] on input "checkbox" at bounding box center [237, 105] width 10 height 10
checkbox input "true"
click at [250, 192] on span at bounding box center [247, 195] width 14 height 14
click at [242, 190] on input "checkbox" at bounding box center [237, 185] width 10 height 10
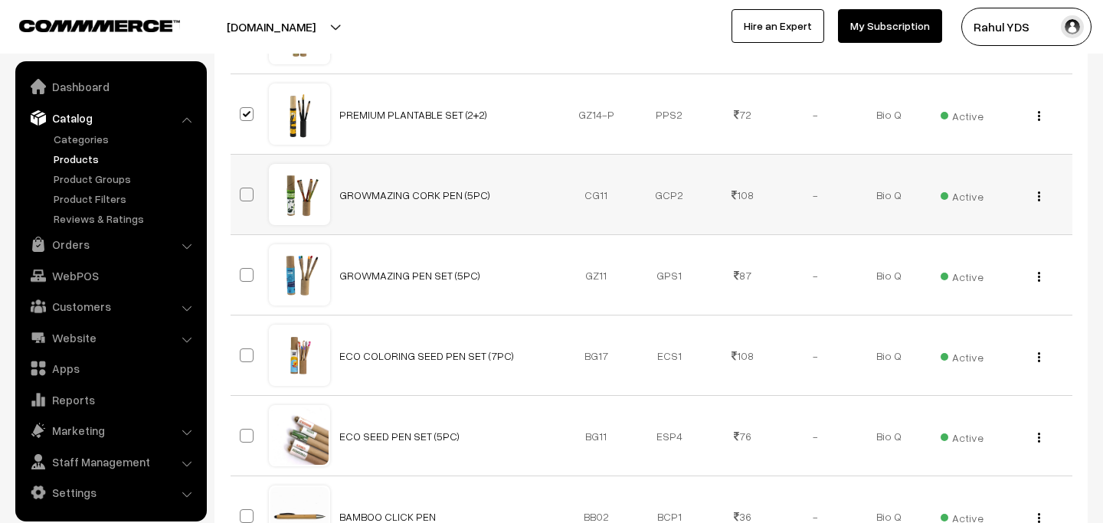
checkbox input "true"
click at [252, 272] on span at bounding box center [247, 275] width 14 height 14
click at [242, 270] on input "checkbox" at bounding box center [237, 265] width 10 height 10
checkbox input "true"
click at [243, 361] on span at bounding box center [247, 355] width 14 height 14
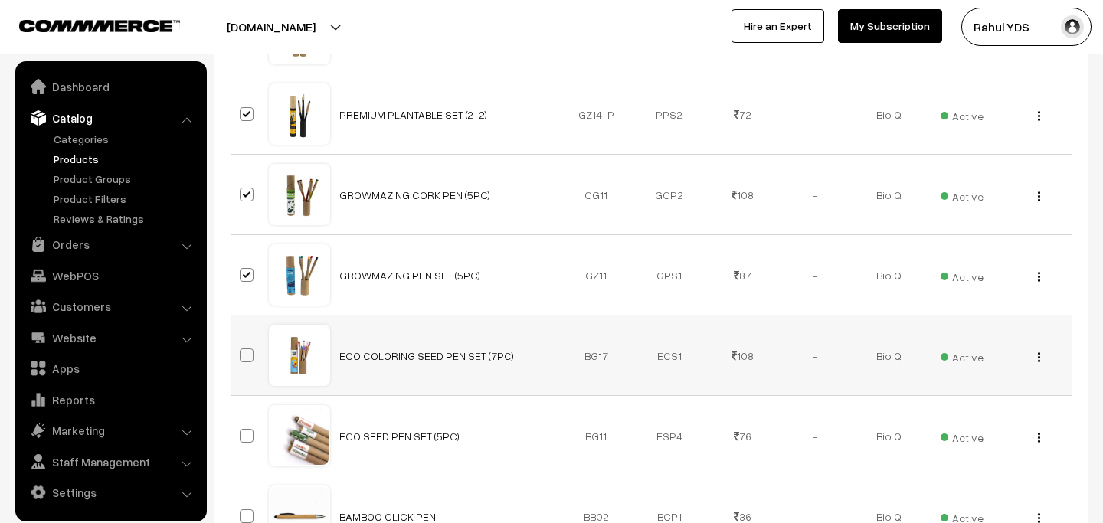
click at [242, 351] on input "checkbox" at bounding box center [237, 346] width 10 height 10
checkbox input "true"
click at [243, 442] on span at bounding box center [247, 436] width 14 height 14
click at [242, 431] on input "checkbox" at bounding box center [237, 426] width 10 height 10
checkbox input "true"
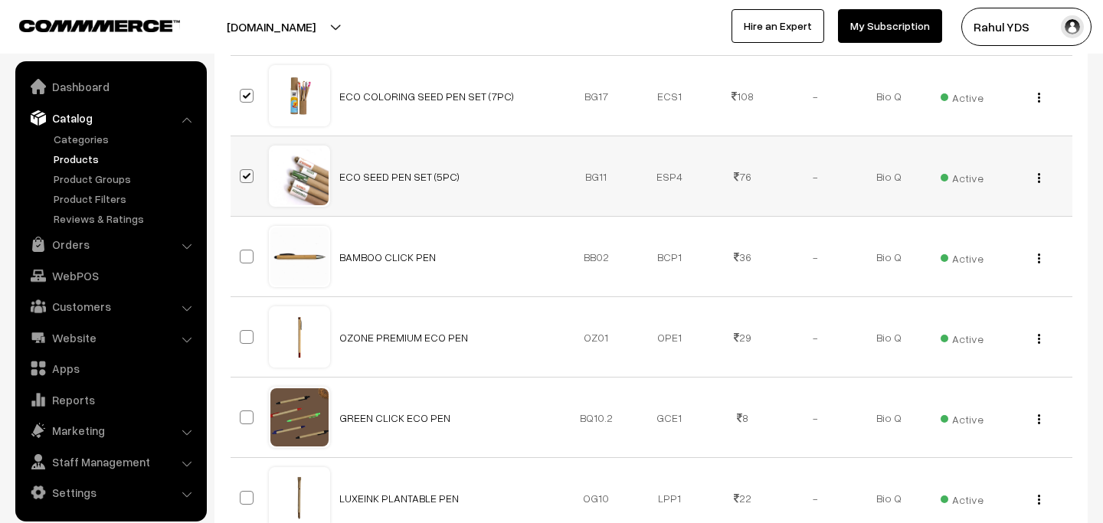
scroll to position [2296, 0]
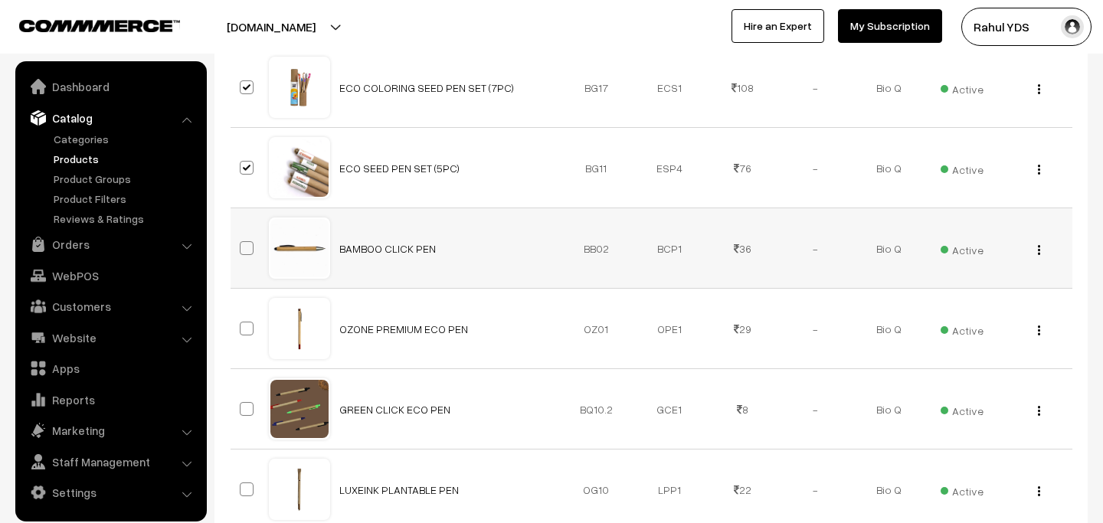
click at [247, 250] on span at bounding box center [247, 248] width 14 height 14
click at [242, 243] on input "checkbox" at bounding box center [237, 239] width 10 height 10
checkbox input "true"
click at [248, 332] on span at bounding box center [247, 329] width 14 height 14
click at [242, 324] on input "checkbox" at bounding box center [237, 319] width 10 height 10
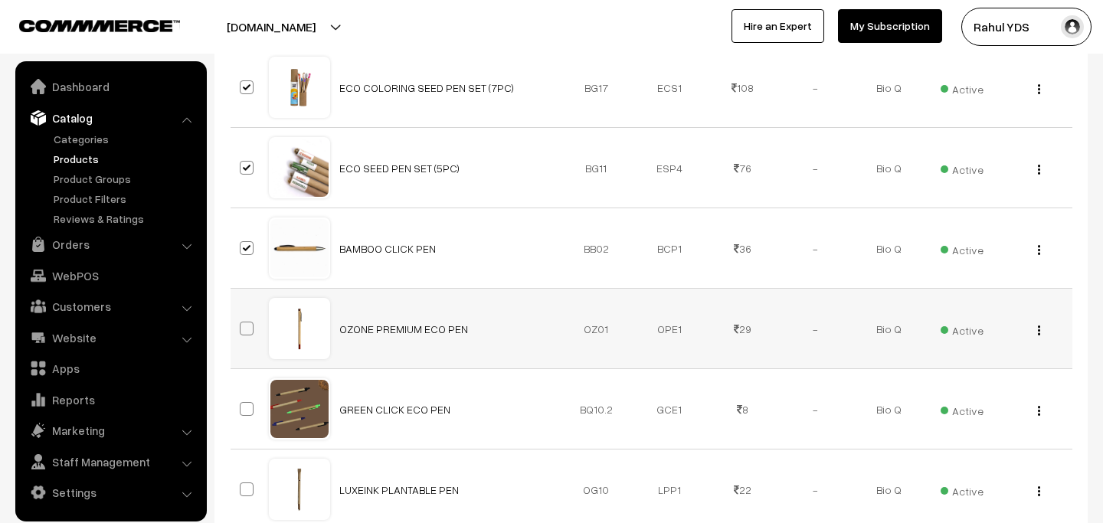
checkbox input "true"
click at [247, 402] on span at bounding box center [247, 409] width 14 height 14
click at [242, 401] on input "checkbox" at bounding box center [237, 399] width 10 height 10
checkbox input "true"
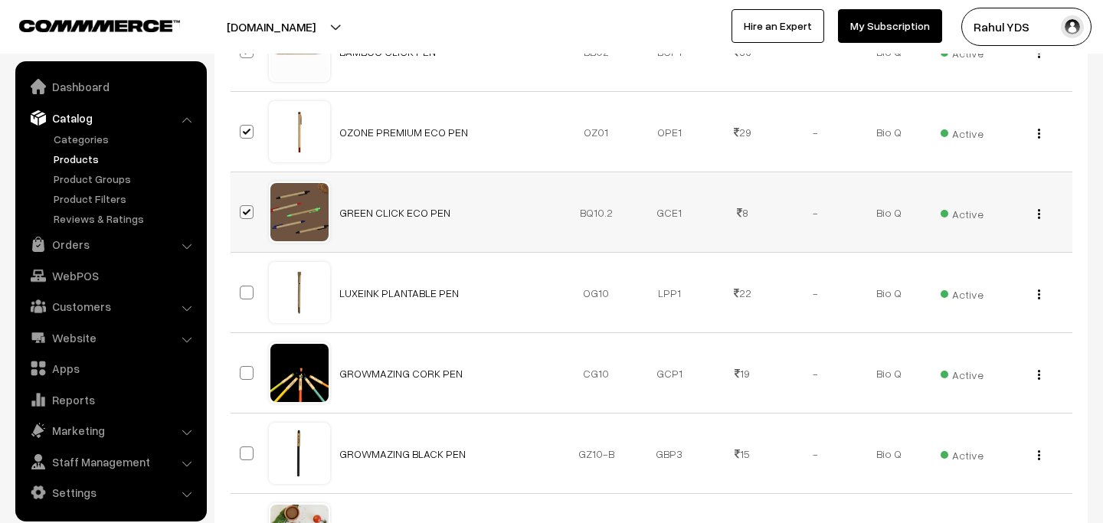
scroll to position [2495, 0]
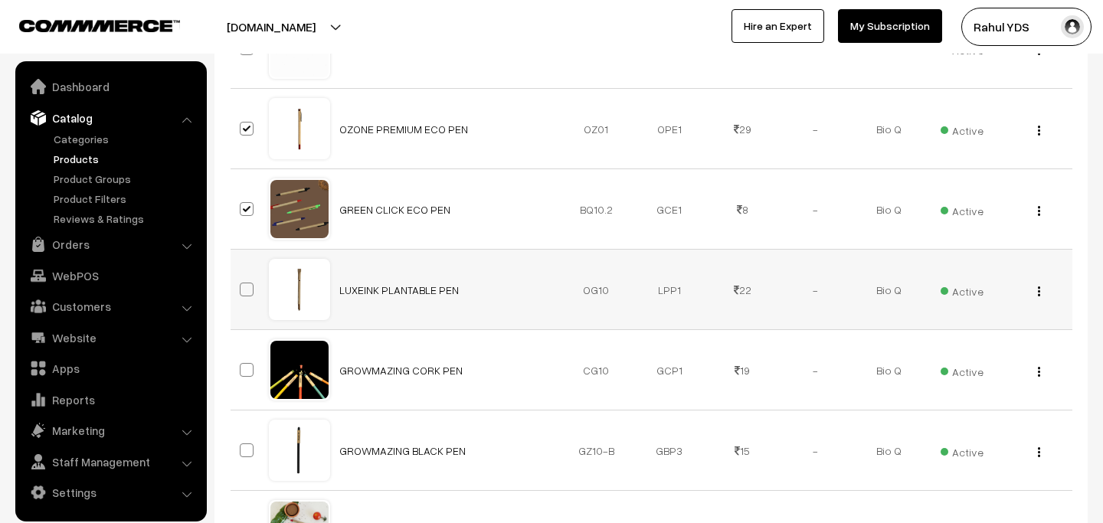
click at [246, 293] on span at bounding box center [247, 290] width 14 height 14
click at [242, 285] on input "checkbox" at bounding box center [237, 280] width 10 height 10
checkbox input "true"
click at [247, 371] on span at bounding box center [247, 370] width 14 height 14
click at [242, 365] on input "checkbox" at bounding box center [237, 360] width 10 height 10
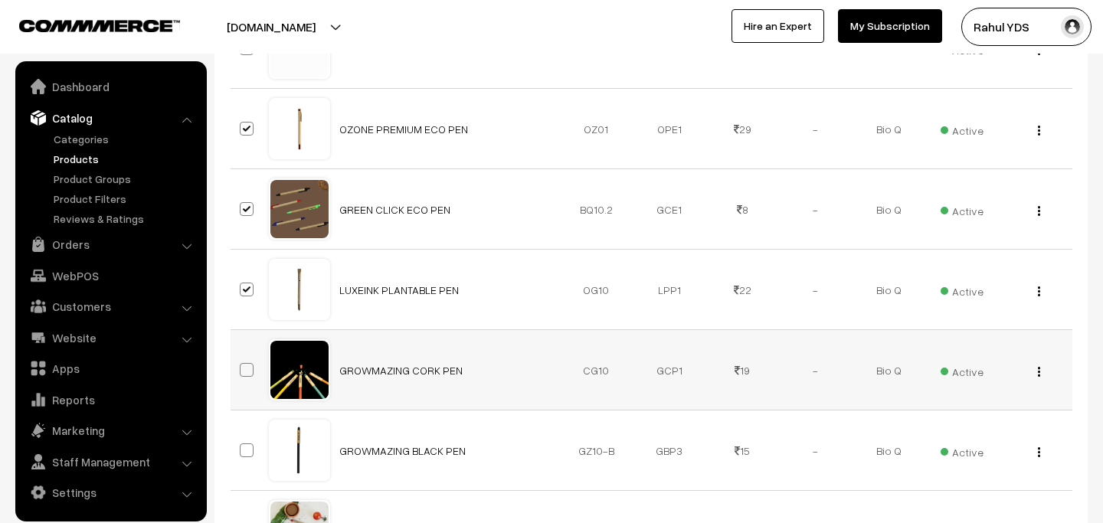
checkbox input "true"
click at [245, 462] on td at bounding box center [249, 450] width 38 height 80
click at [247, 449] on span at bounding box center [247, 450] width 14 height 14
click at [242, 446] on input "checkbox" at bounding box center [237, 441] width 10 height 10
checkbox input "true"
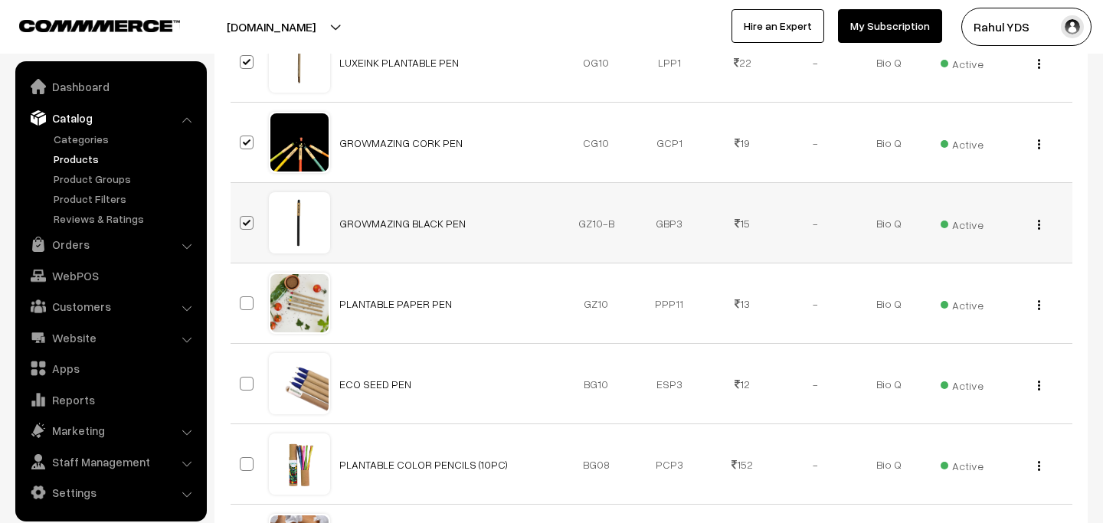
scroll to position [2760, 0]
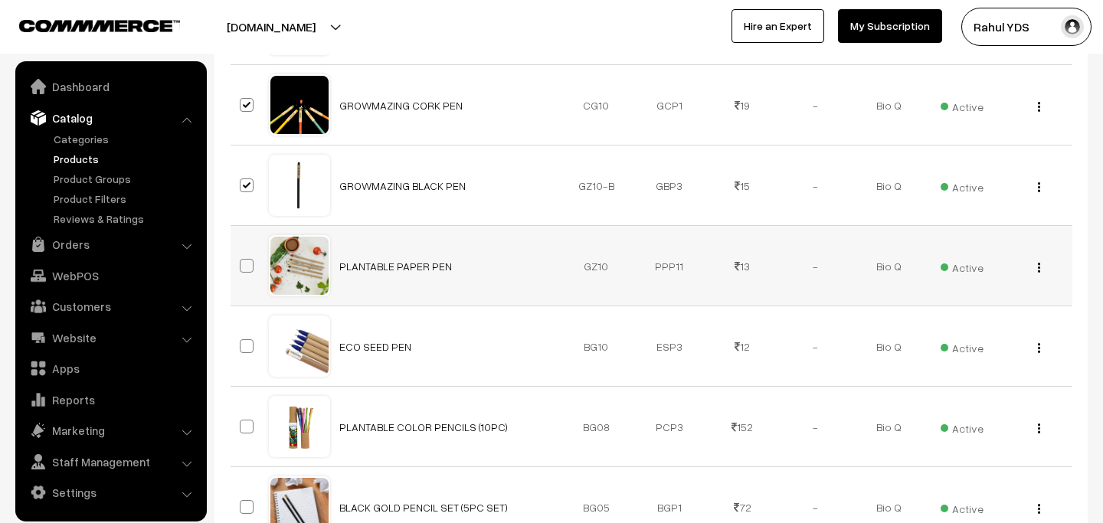
click at [244, 262] on span at bounding box center [247, 266] width 14 height 14
click at [242, 261] on input "checkbox" at bounding box center [237, 256] width 10 height 10
checkbox input "true"
click at [249, 342] on span at bounding box center [247, 346] width 14 height 14
click at [242, 341] on input "checkbox" at bounding box center [237, 337] width 10 height 10
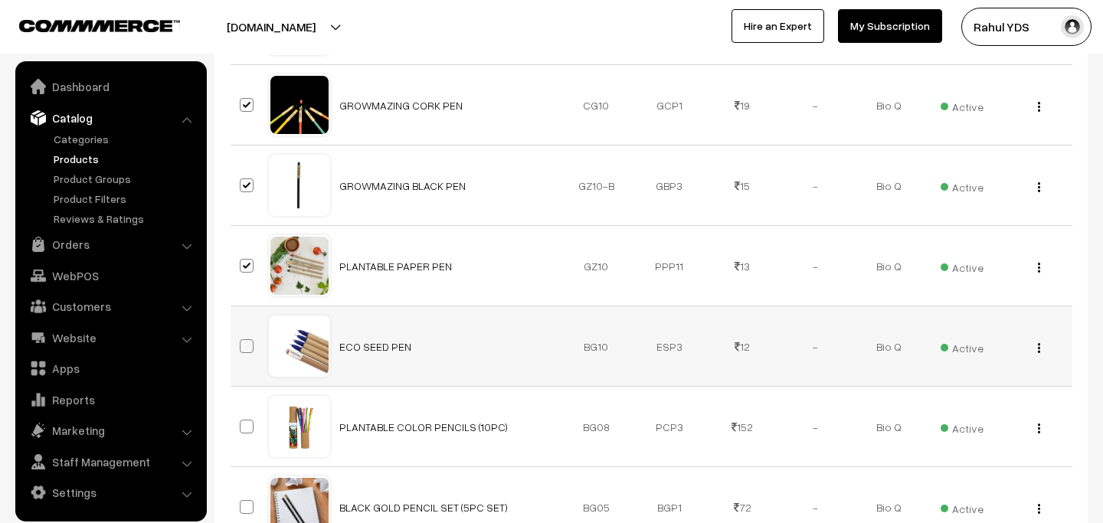
checkbox input "true"
click at [246, 425] on span at bounding box center [247, 427] width 14 height 14
click at [242, 422] on input "checkbox" at bounding box center [237, 417] width 10 height 10
checkbox input "true"
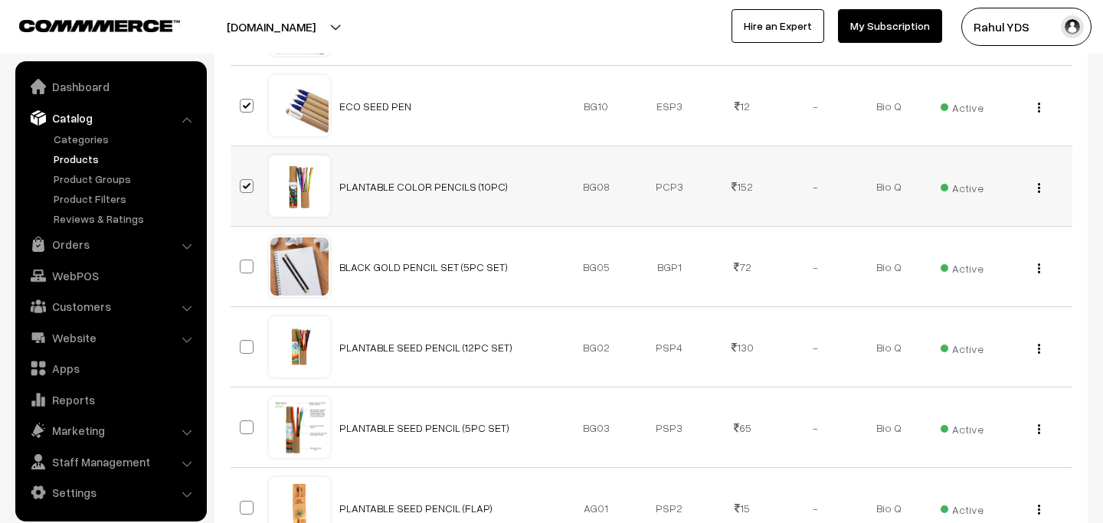
scroll to position [3011, 0]
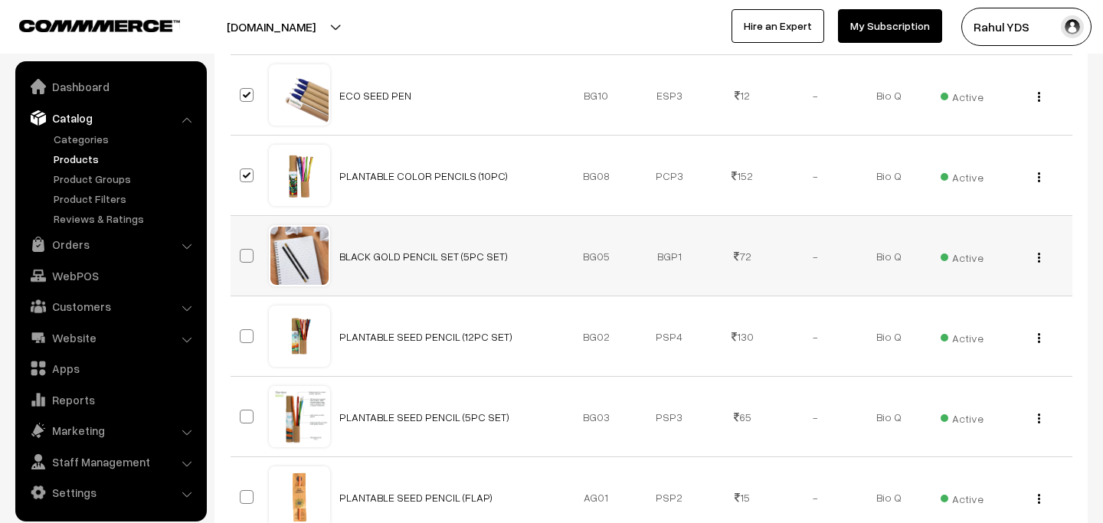
click at [243, 258] on span at bounding box center [247, 256] width 14 height 14
click at [242, 251] on input "checkbox" at bounding box center [237, 246] width 10 height 10
checkbox input "true"
click at [240, 341] on span at bounding box center [247, 336] width 14 height 14
click at [240, 332] on input "checkbox" at bounding box center [237, 327] width 10 height 10
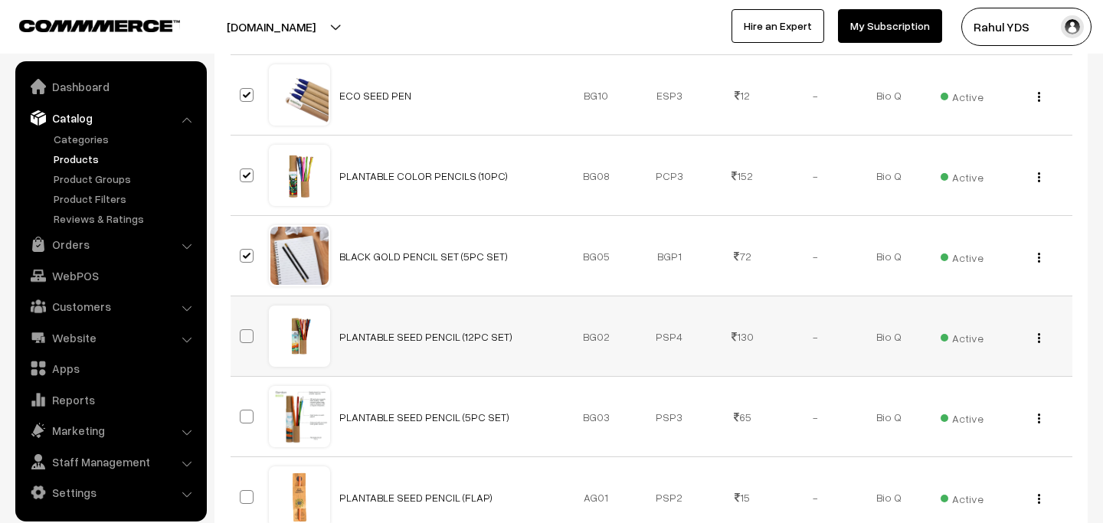
checkbox input "true"
click at [245, 414] on span at bounding box center [247, 417] width 14 height 14
click at [242, 412] on input "checkbox" at bounding box center [237, 407] width 10 height 10
checkbox input "true"
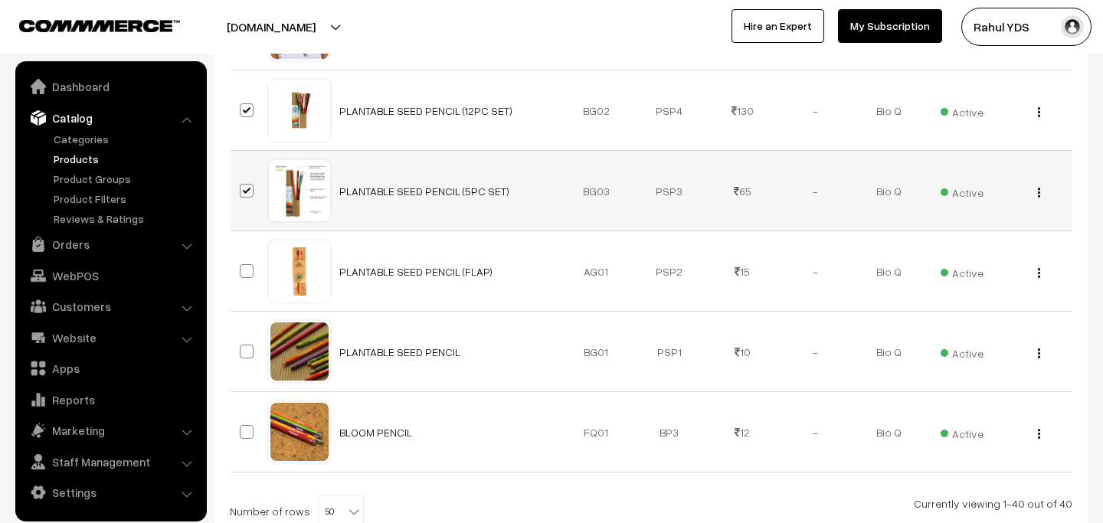
scroll to position [3256, 0]
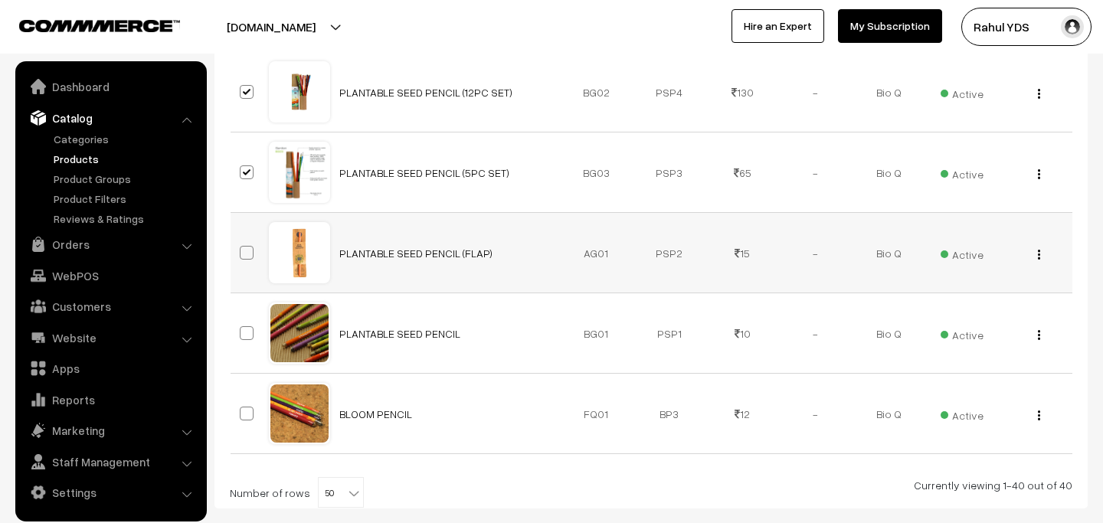
click at [247, 242] on td at bounding box center [249, 253] width 38 height 80
click at [246, 253] on span at bounding box center [247, 253] width 14 height 14
click at [242, 248] on input "checkbox" at bounding box center [237, 243] width 10 height 10
checkbox input "true"
click at [244, 327] on span at bounding box center [247, 333] width 14 height 14
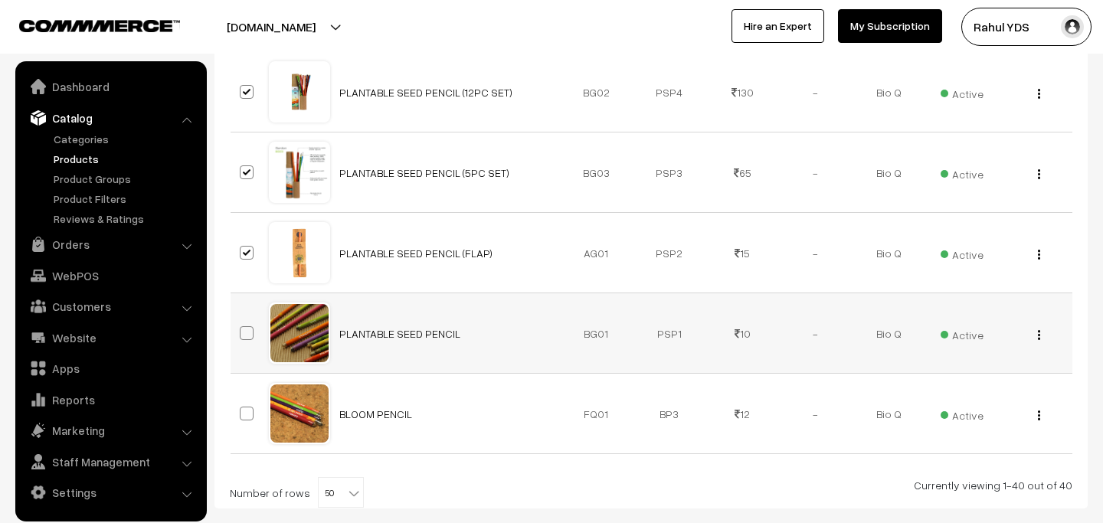
click at [242, 327] on input "checkbox" at bounding box center [237, 324] width 10 height 10
checkbox input "true"
click at [242, 415] on span at bounding box center [247, 414] width 14 height 14
click at [242, 409] on input "checkbox" at bounding box center [237, 404] width 10 height 10
checkbox input "true"
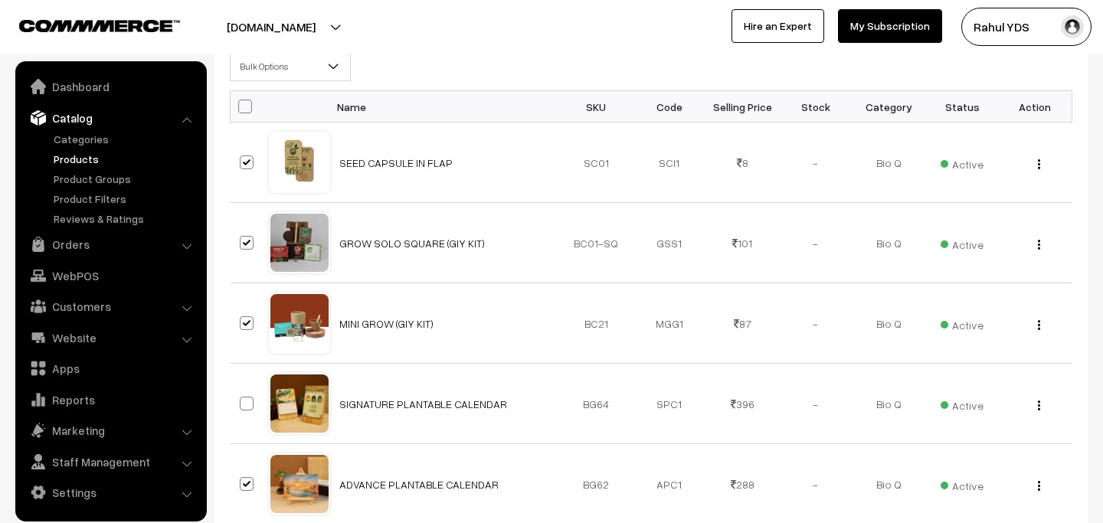
scroll to position [0, 0]
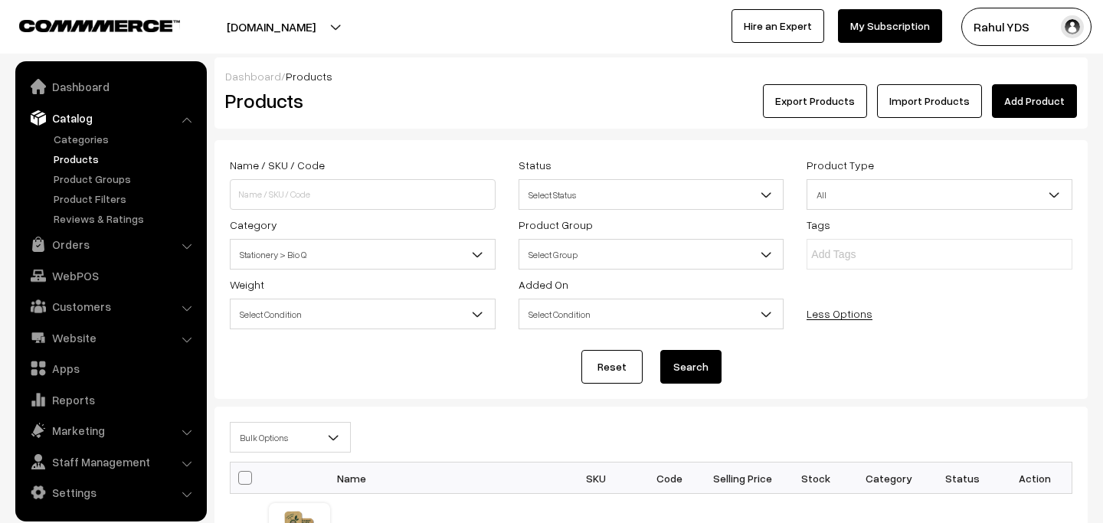
click at [286, 440] on span "Bulk Options" at bounding box center [289, 437] width 119 height 27
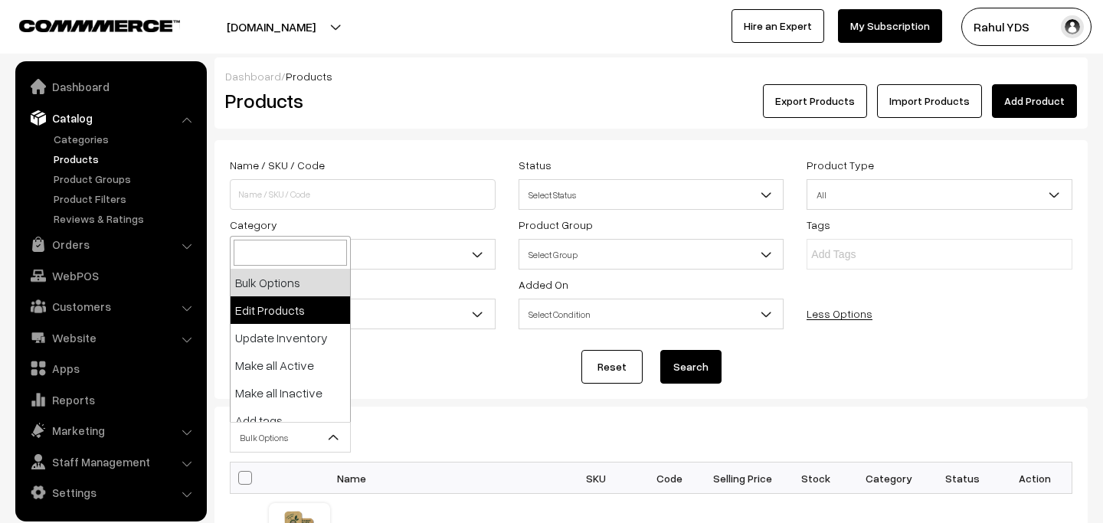
select select "editProduct"
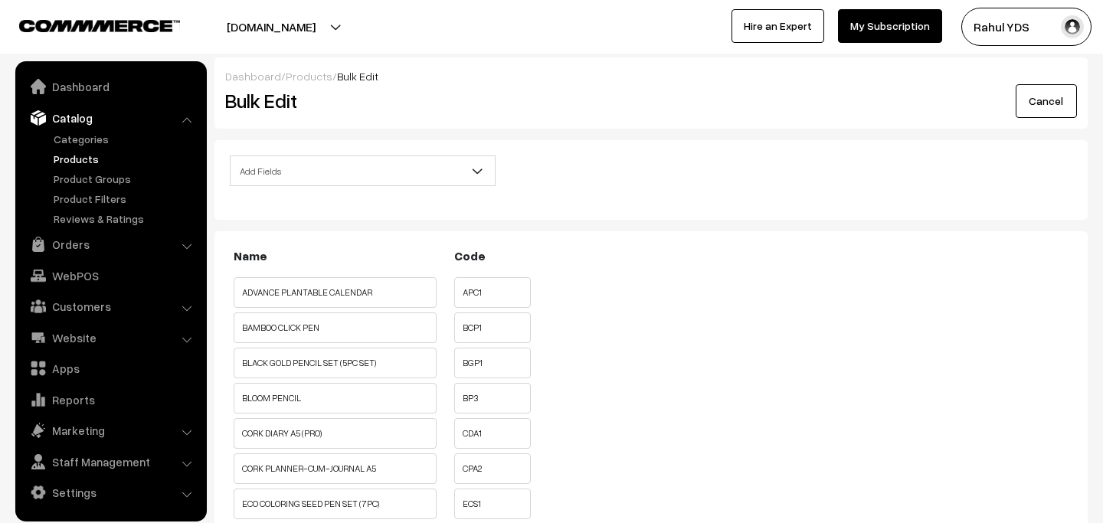
click at [381, 163] on span "Add Fields" at bounding box center [362, 171] width 264 height 27
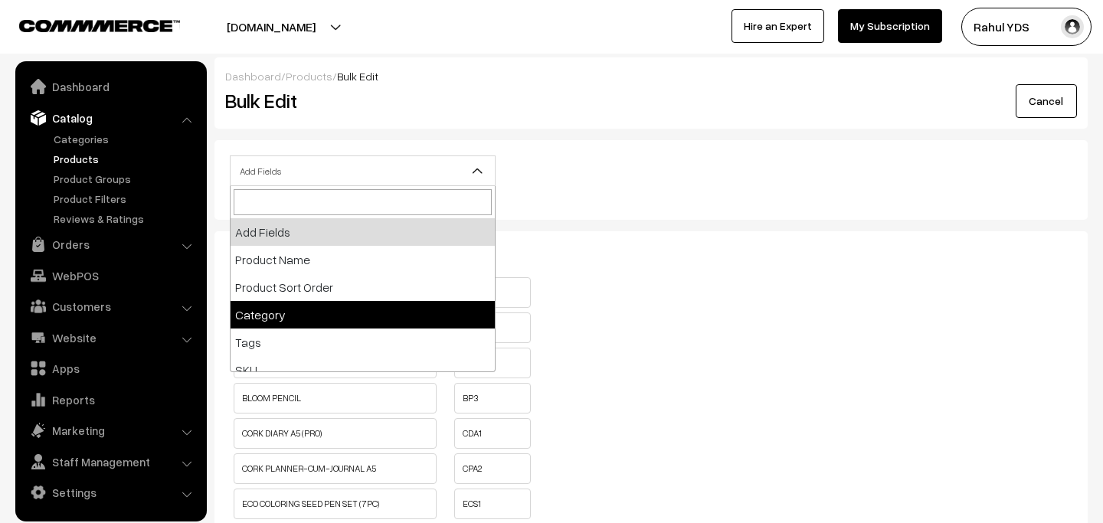
select select "category"
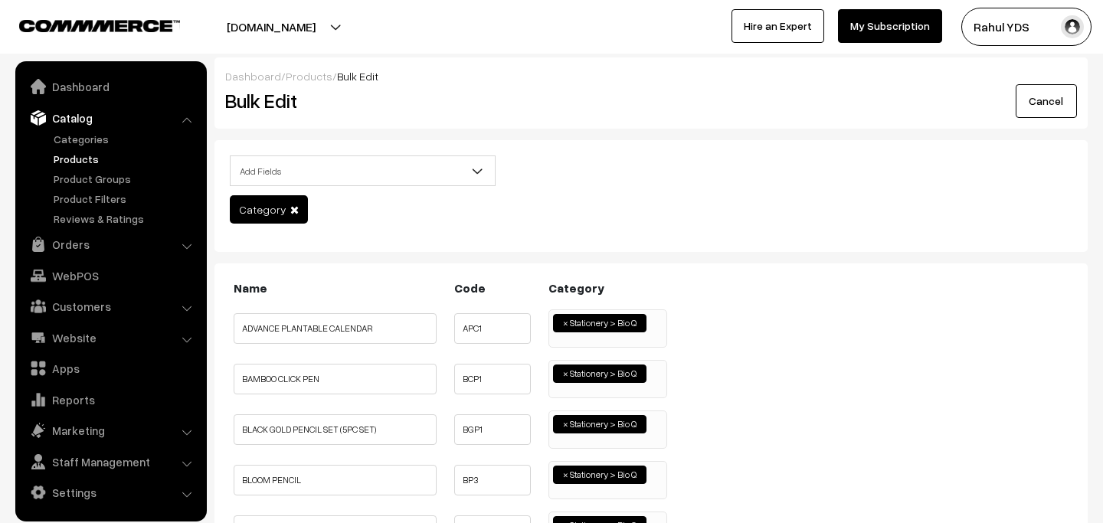
click at [653, 334] on span "× Stationery > Bio Q" at bounding box center [607, 328] width 119 height 38
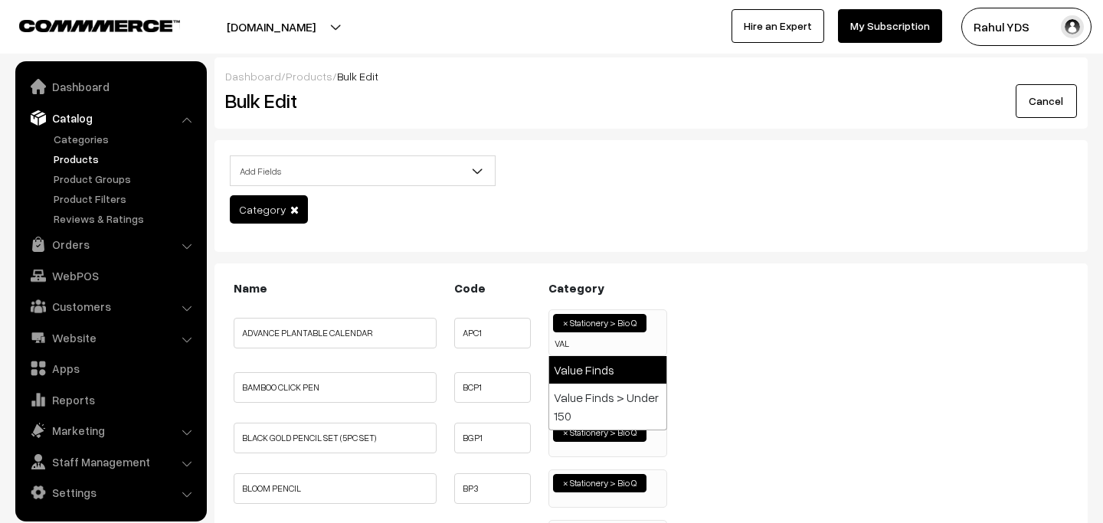
type input "VAL"
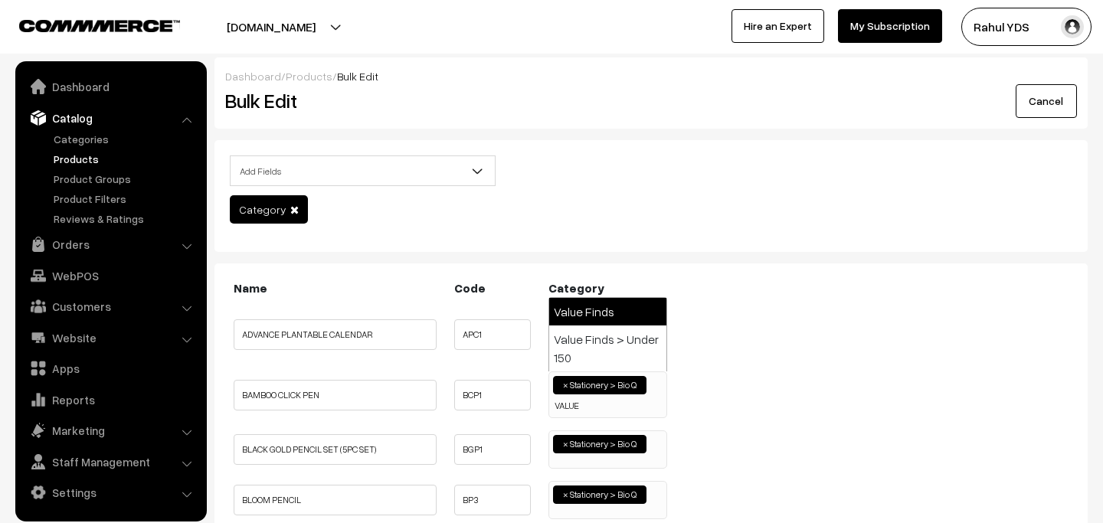
type input "VALUE"
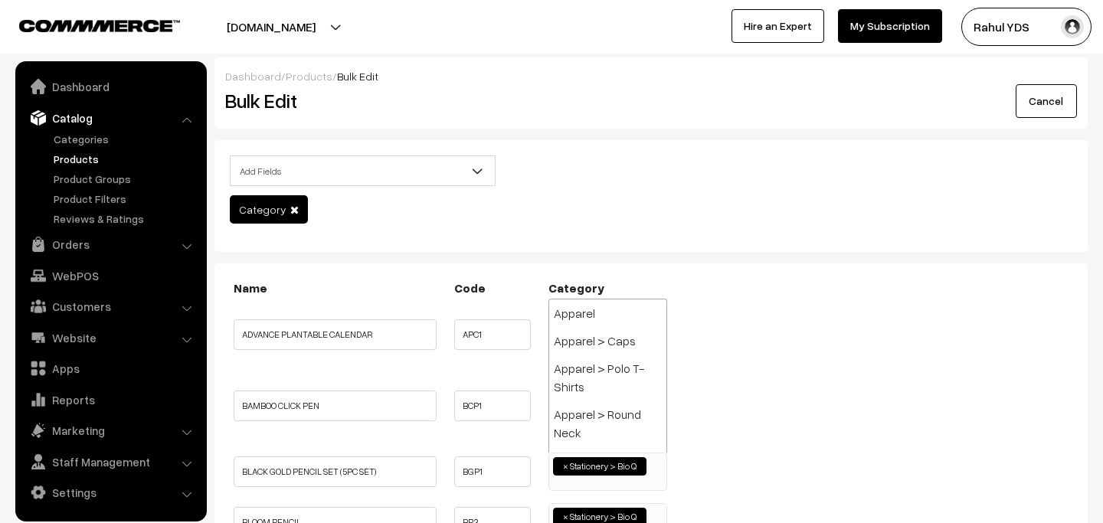
type input "X"
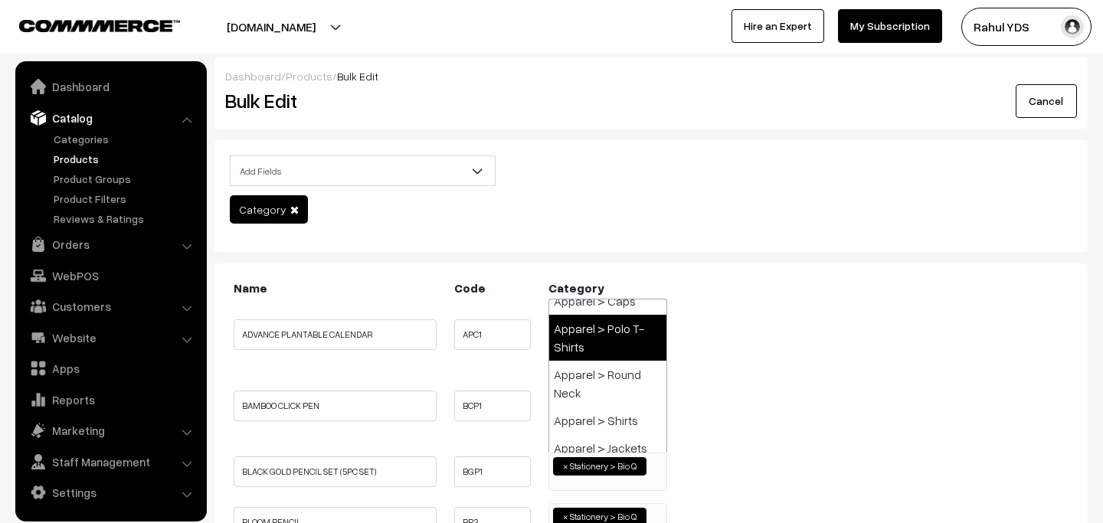
paste input "VALUE"
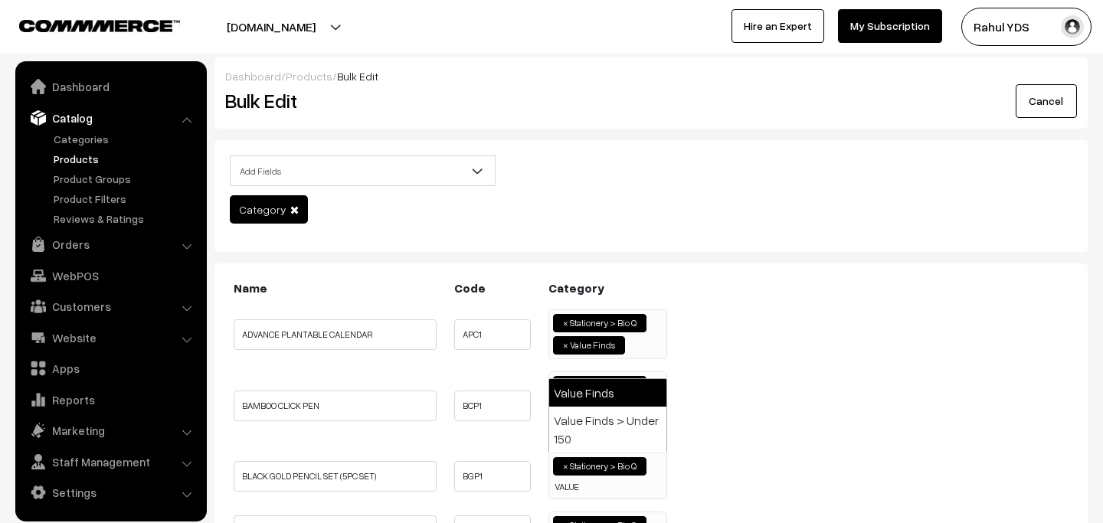
type input "VALUE"
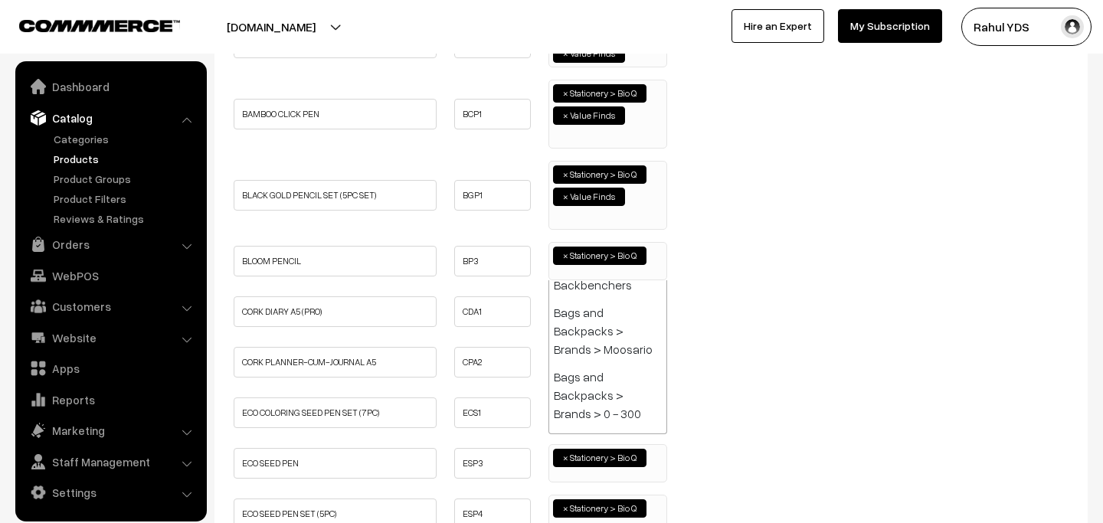
paste input "VALUE"
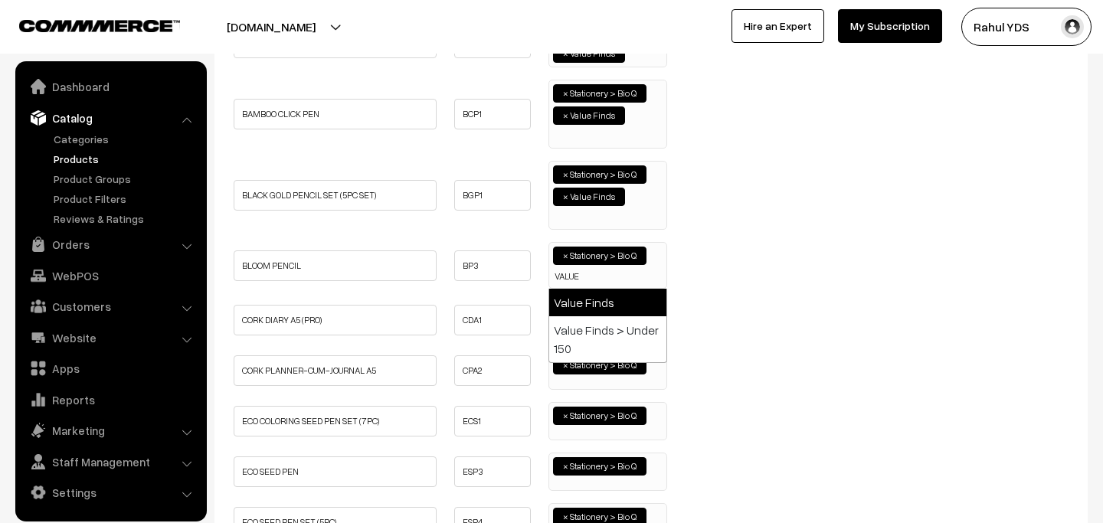
type input "VALUE"
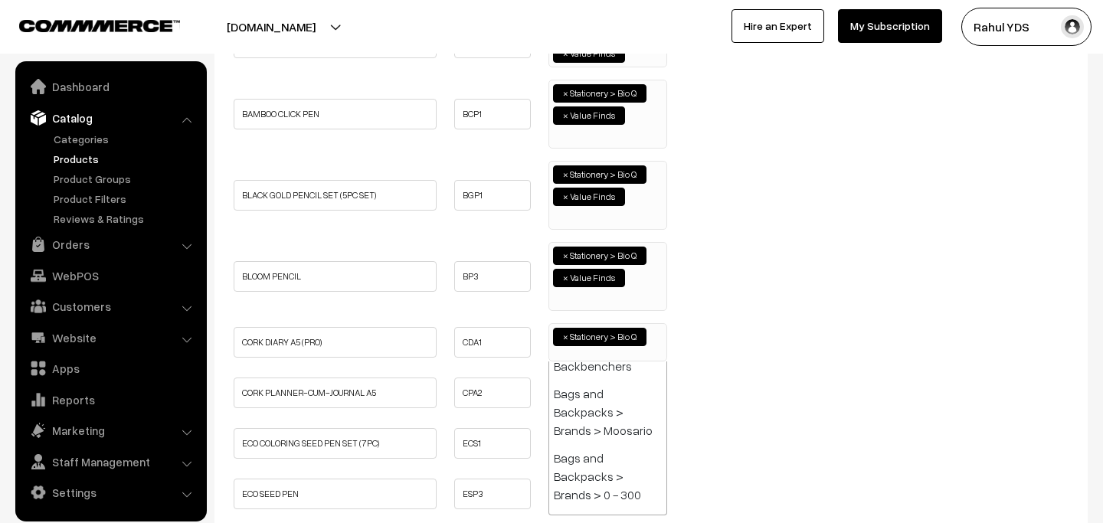
paste input "VALUE"
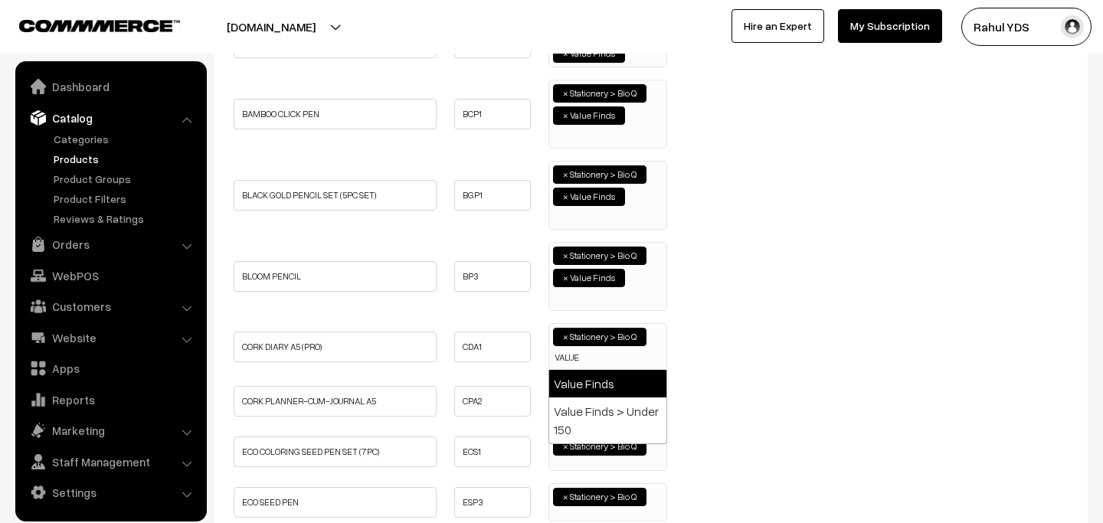
type input "VALUE"
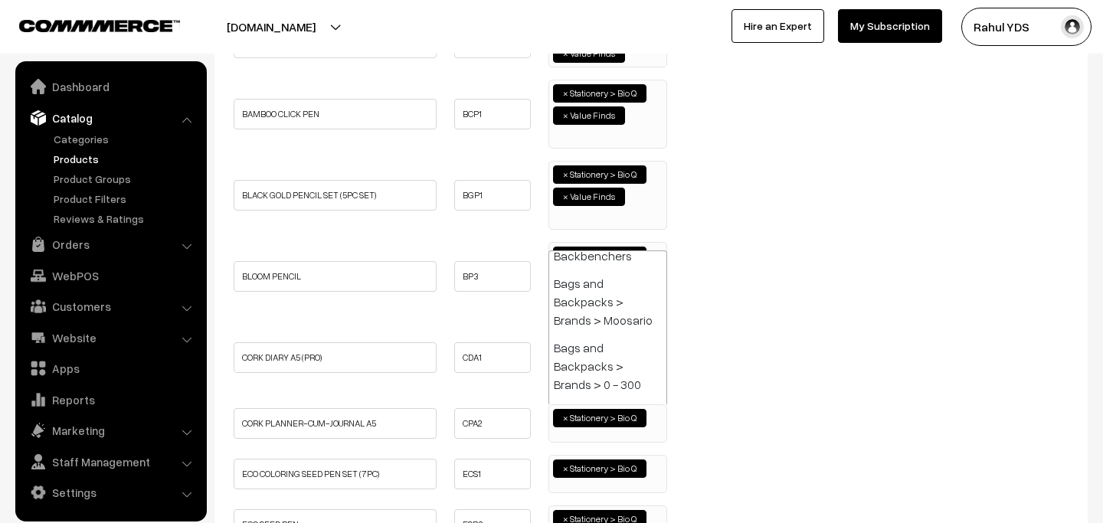
paste input "VALUE"
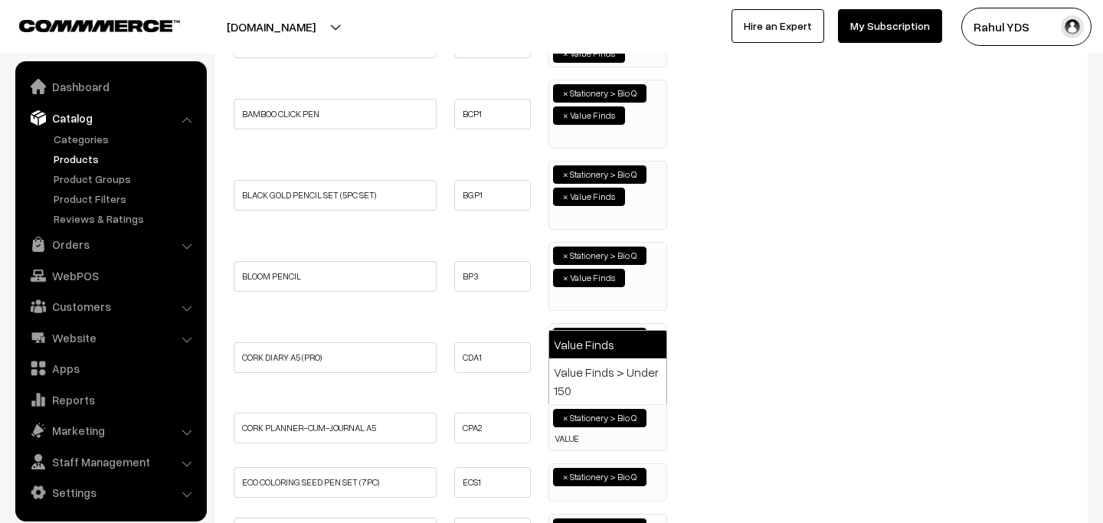
type input "VALUE"
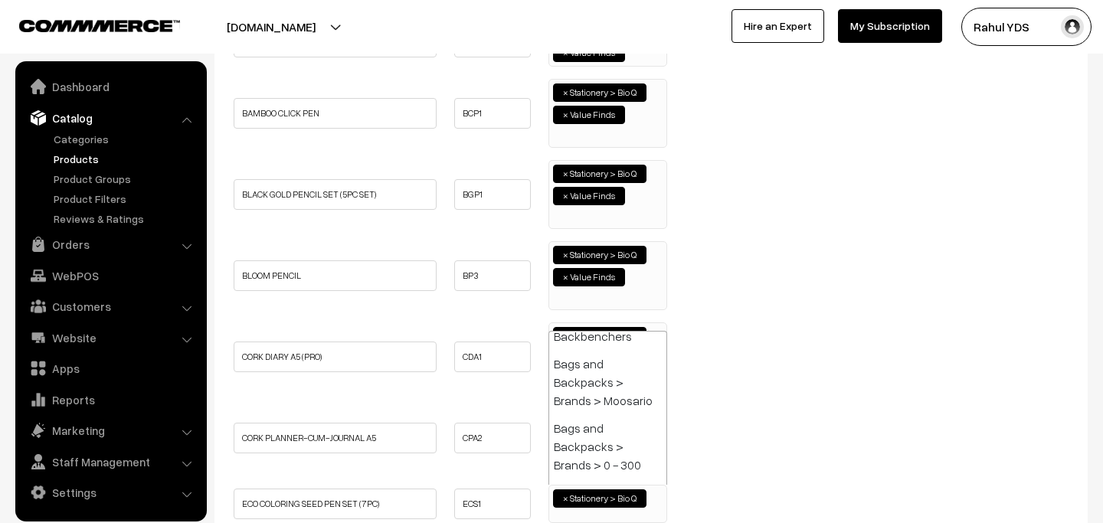
paste input "VALUE"
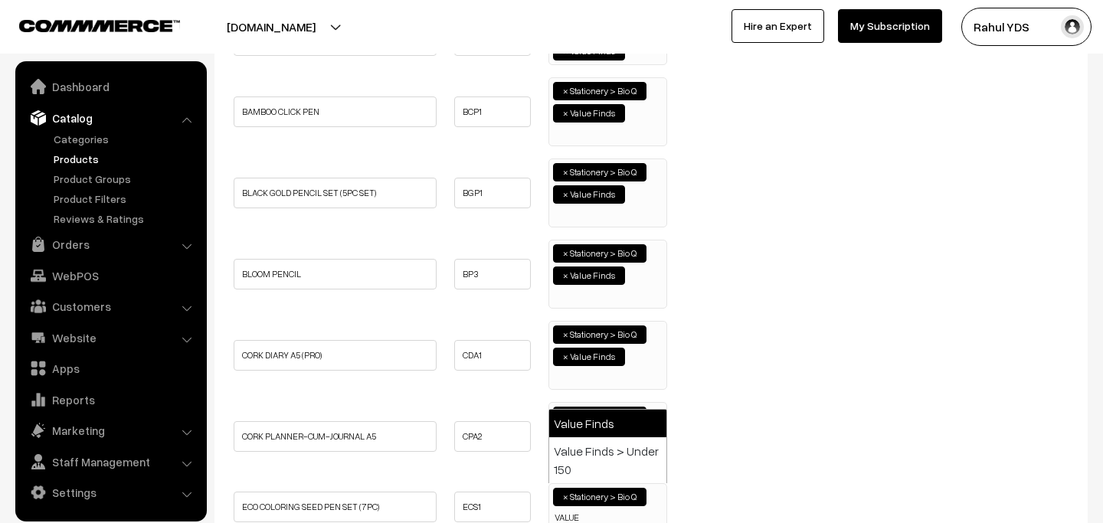
type input "VALUE"
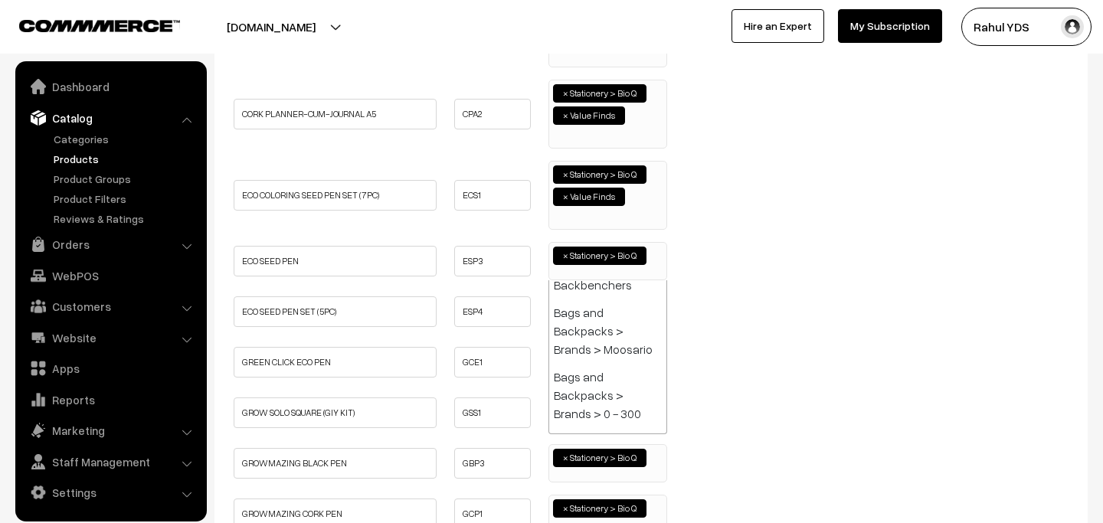
paste input "VALUE"
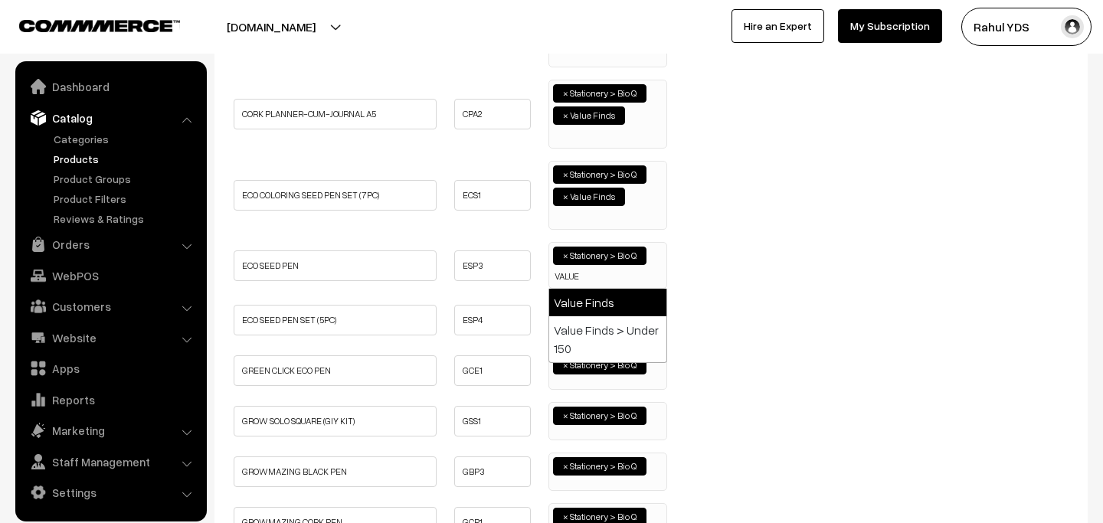
type input "VALUE"
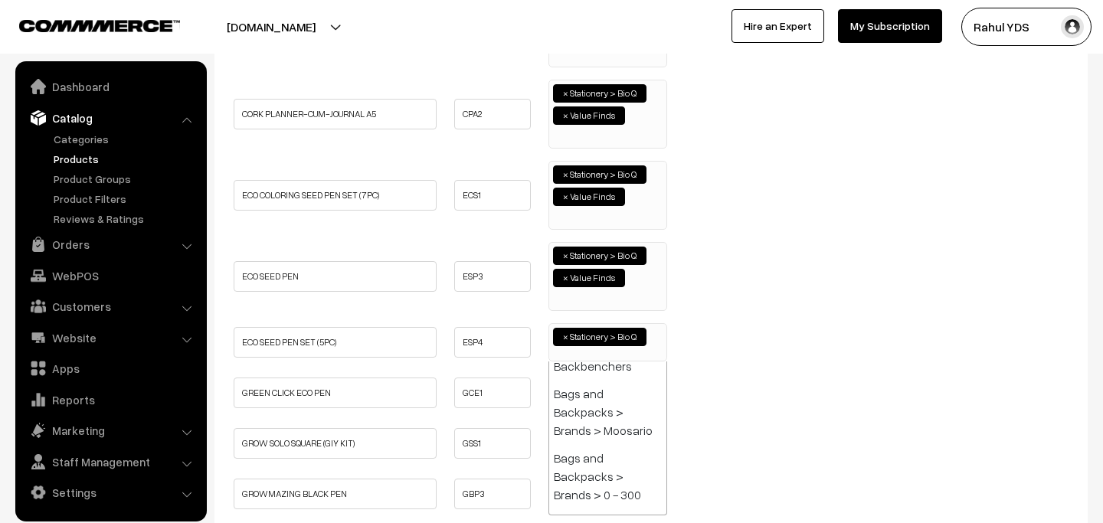
paste input "VALUE"
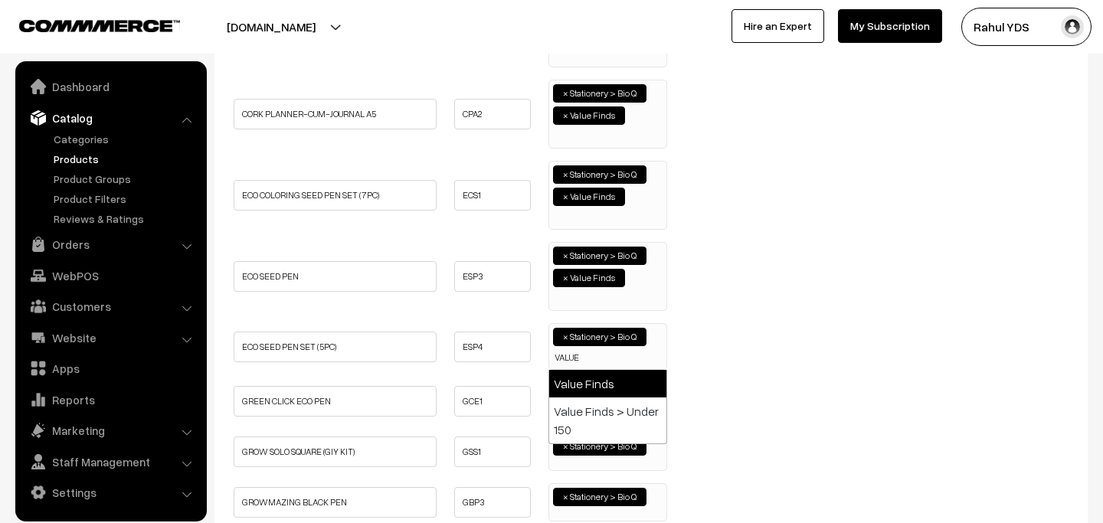
type input "VALUE"
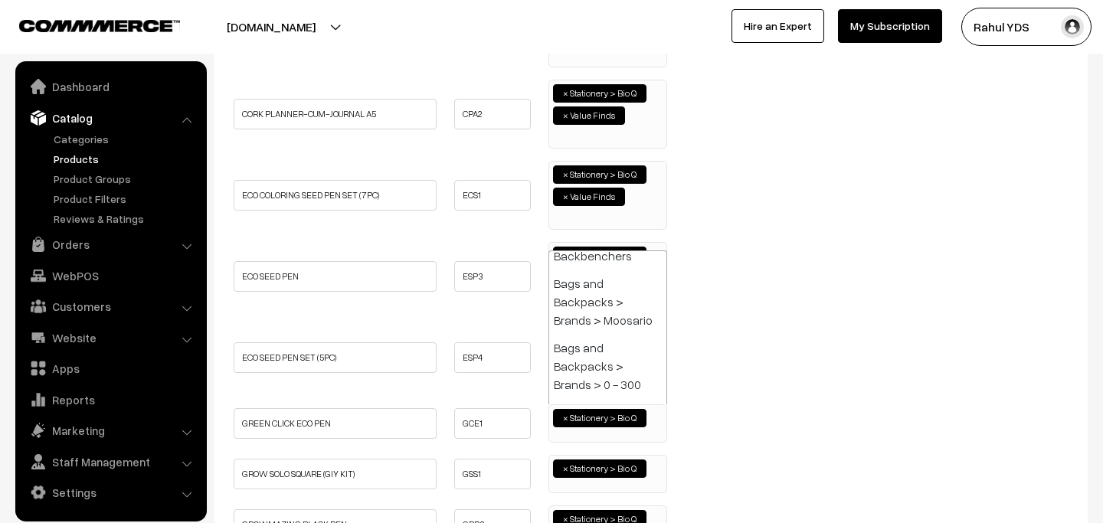
paste input "VALUE"
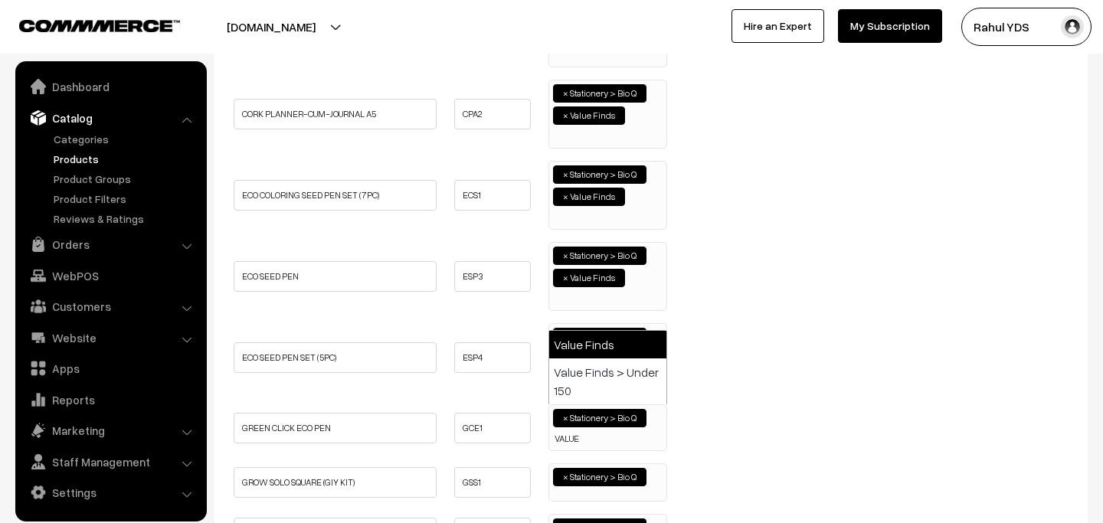
type input "VALUE"
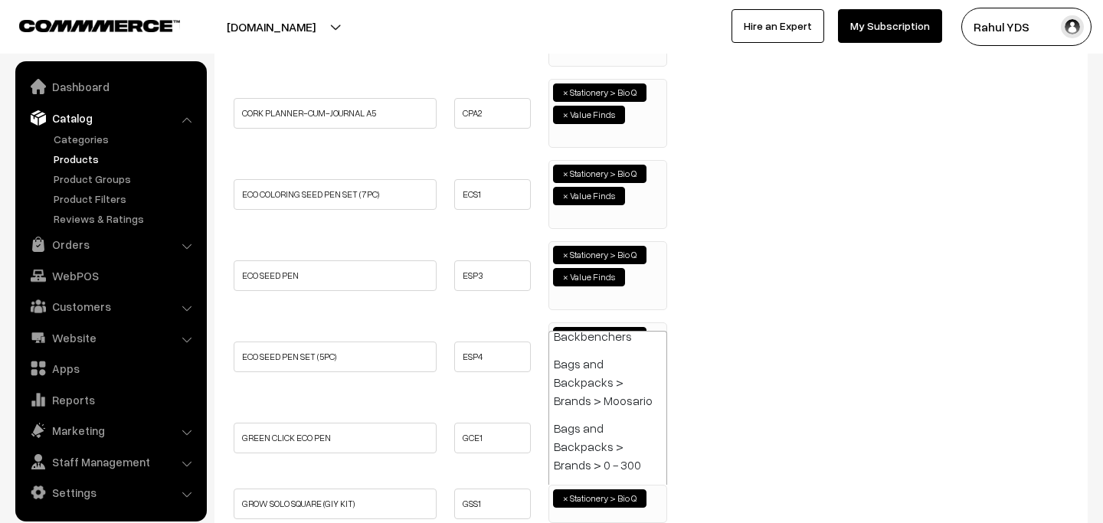
paste input "VALUE"
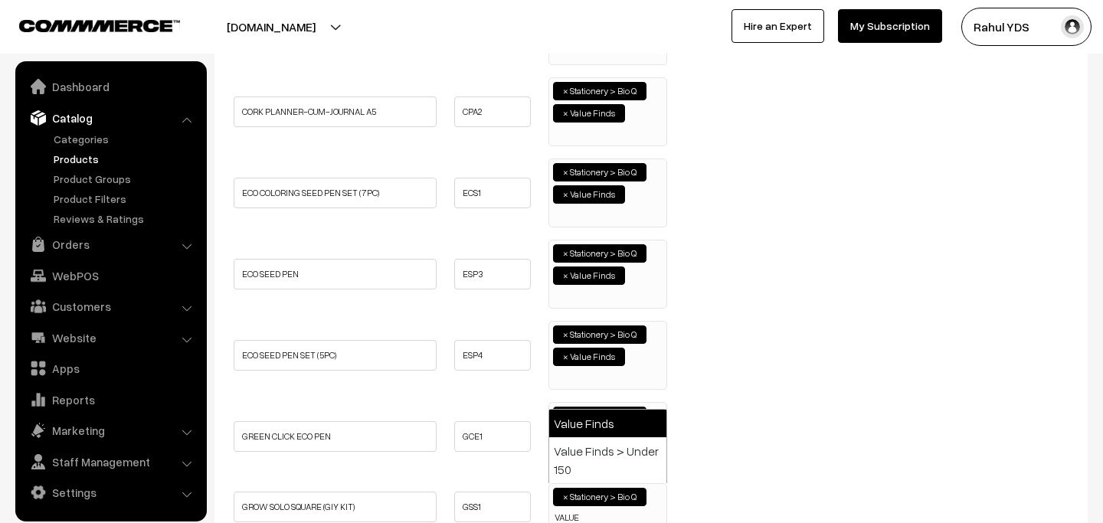
type input "VALUE"
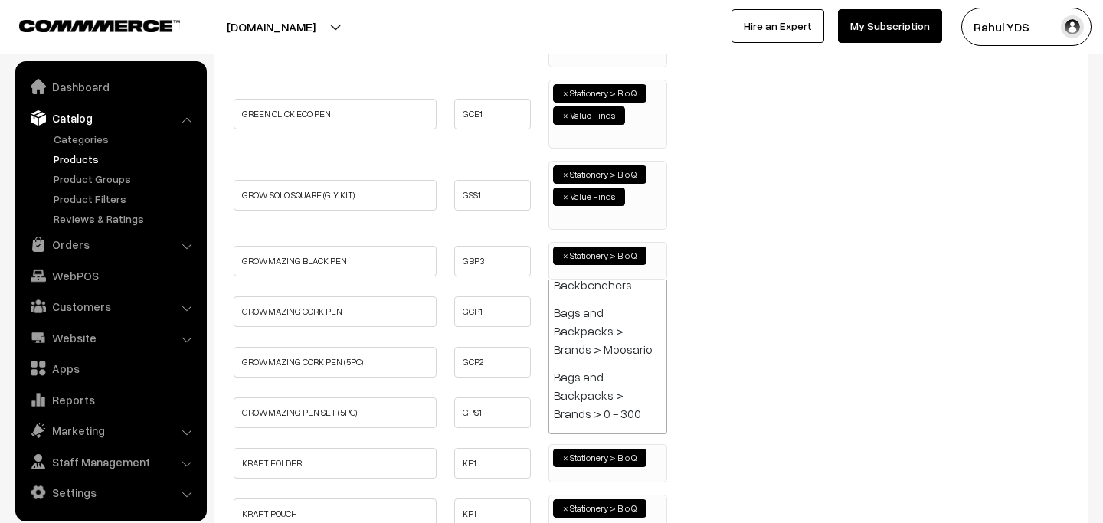
paste input "VALUE"
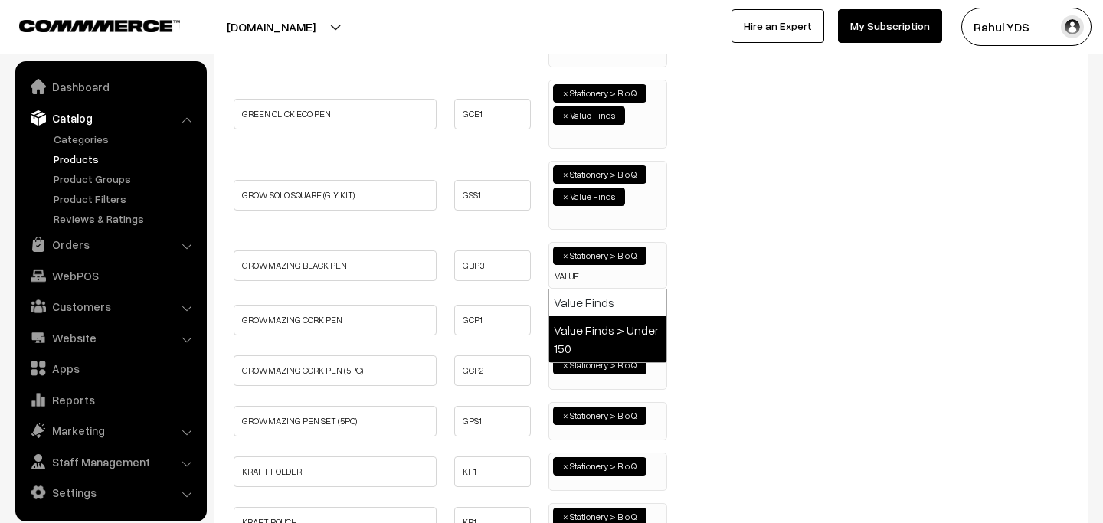
type input "VALUE"
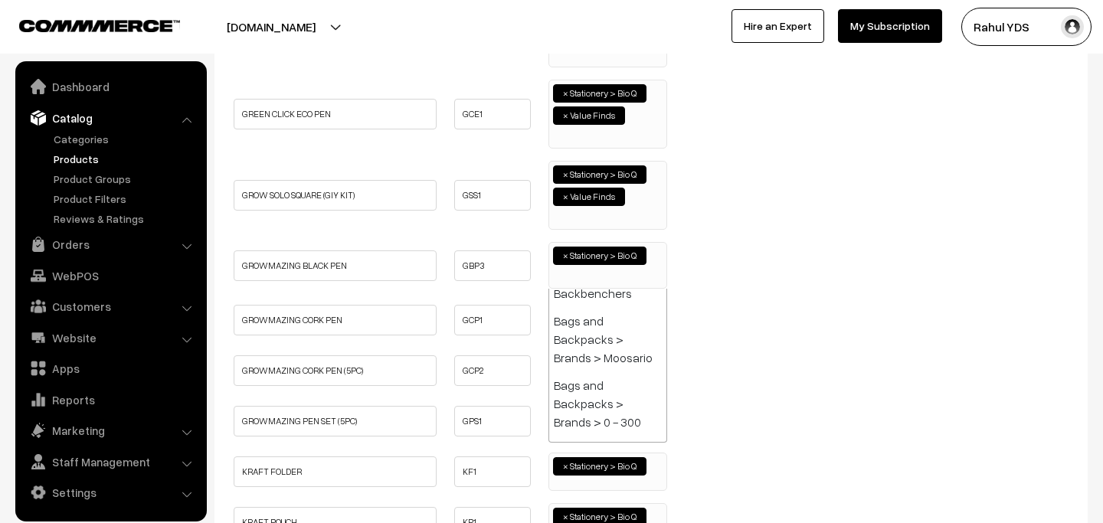
paste input "VALUE"
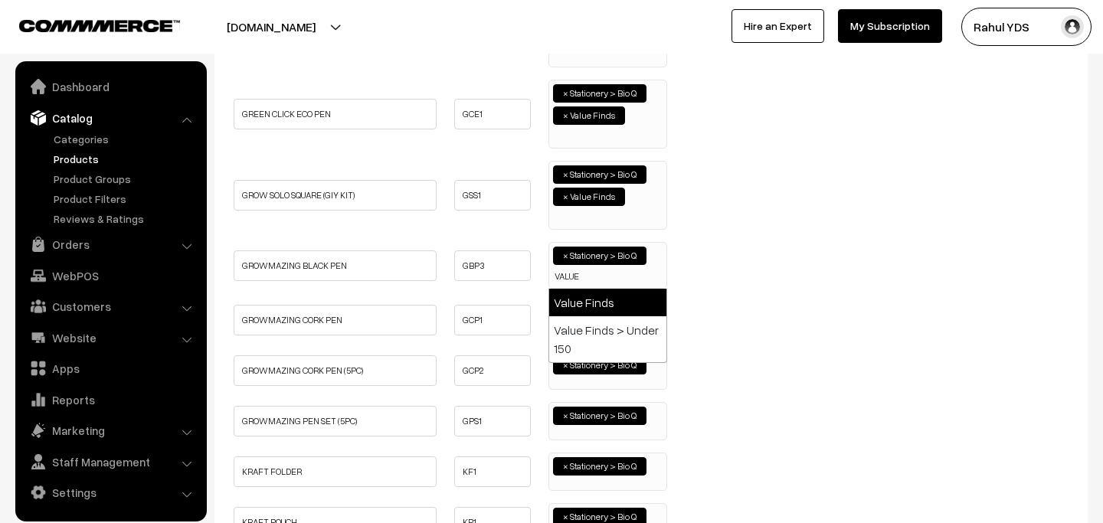
type input "VALUE"
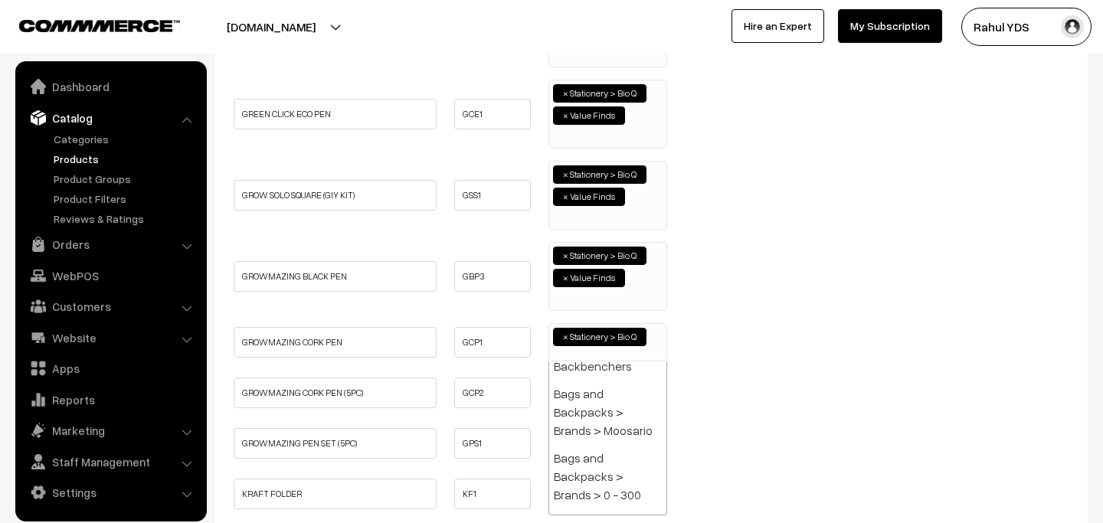
paste input "VALUE"
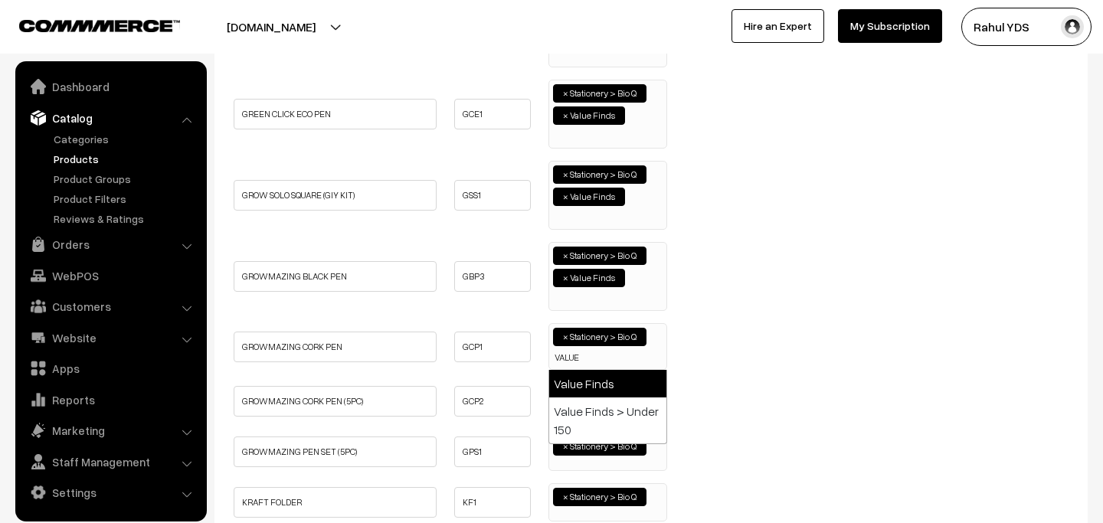
type input "VALUE"
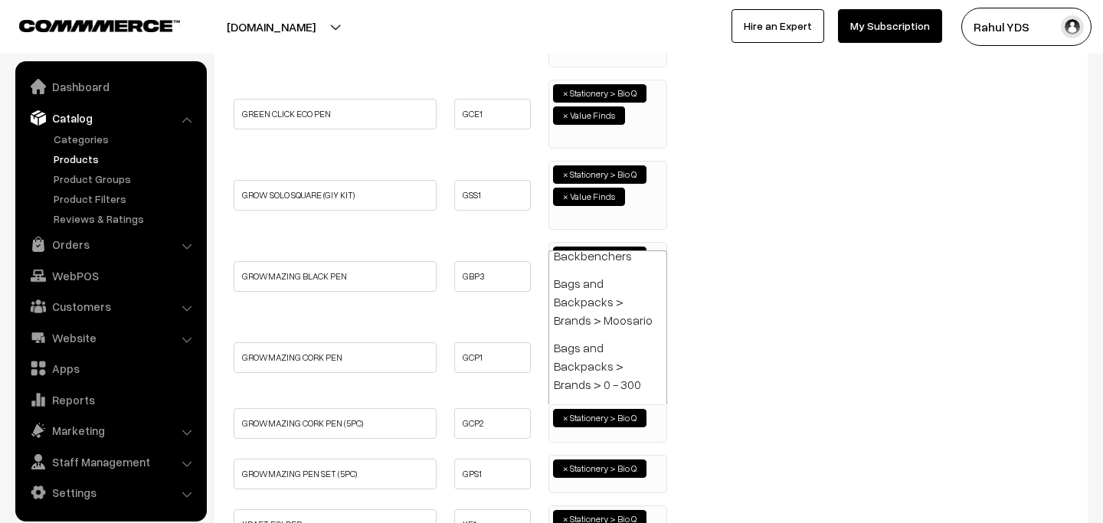
paste input "VALUE"
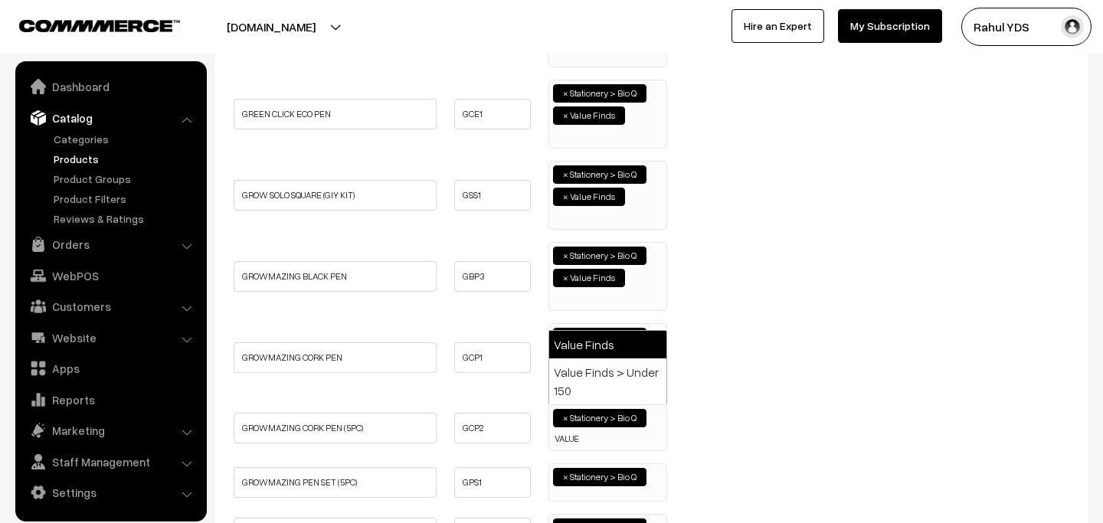
type input "VALUE"
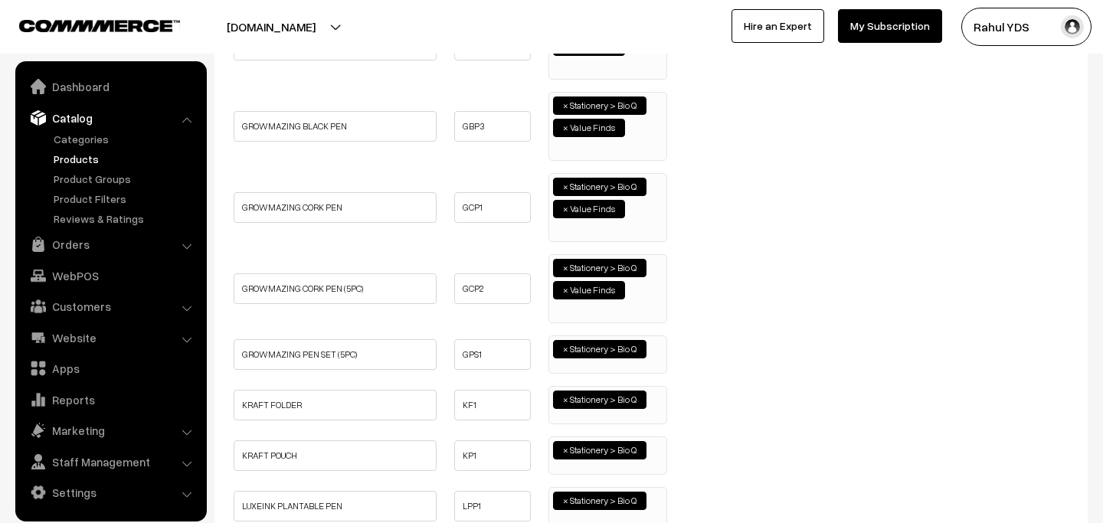
click at [631, 364] on span "× Stationery > Bio Q" at bounding box center [607, 354] width 119 height 38
paste input "VALUE"
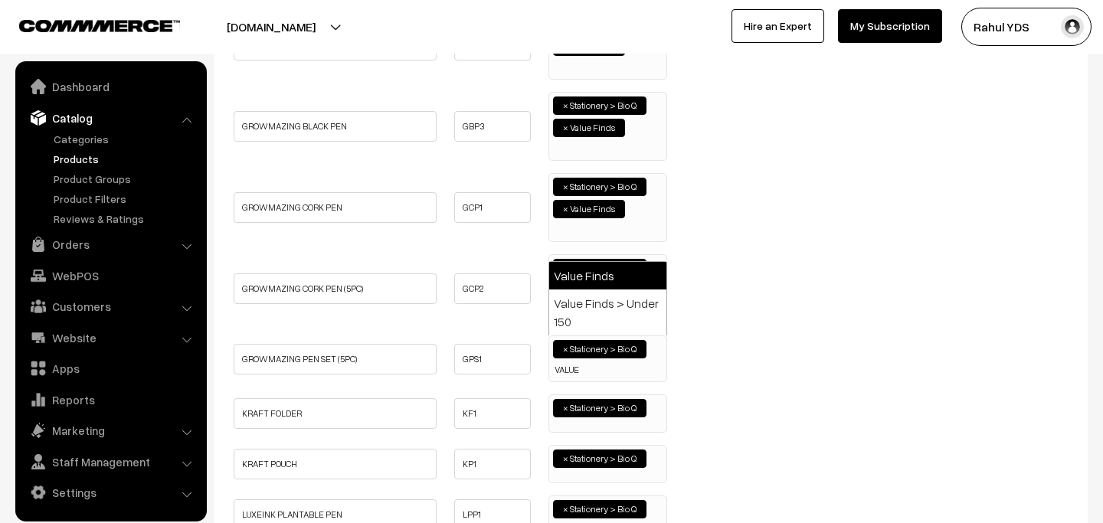
type input "VALUE"
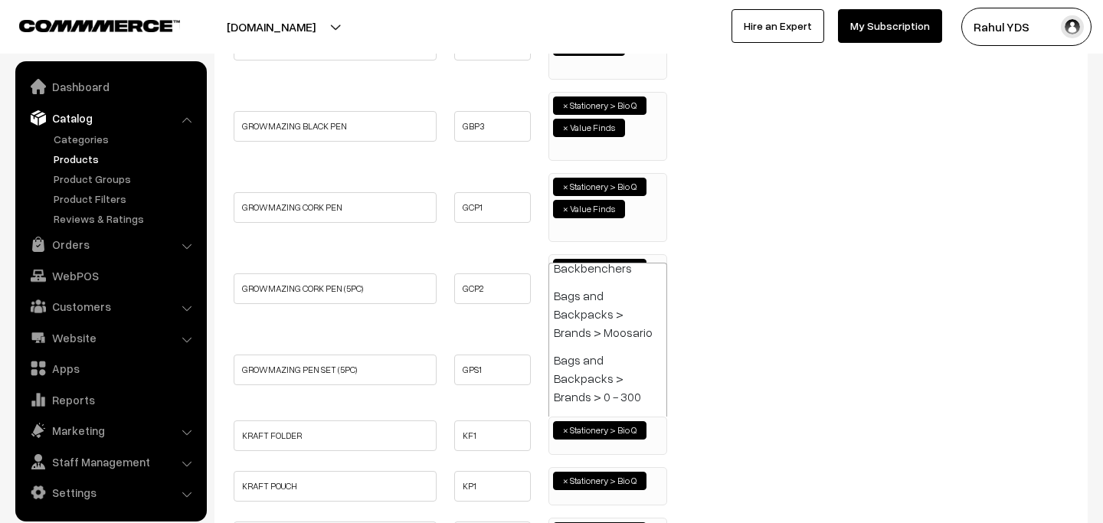
paste input "VALUE"
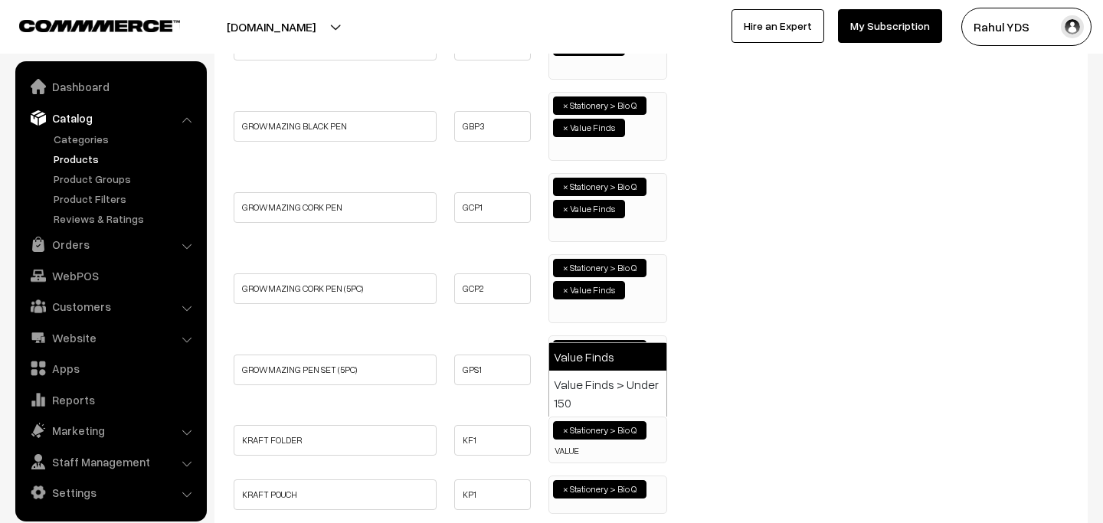
type input "VALUE"
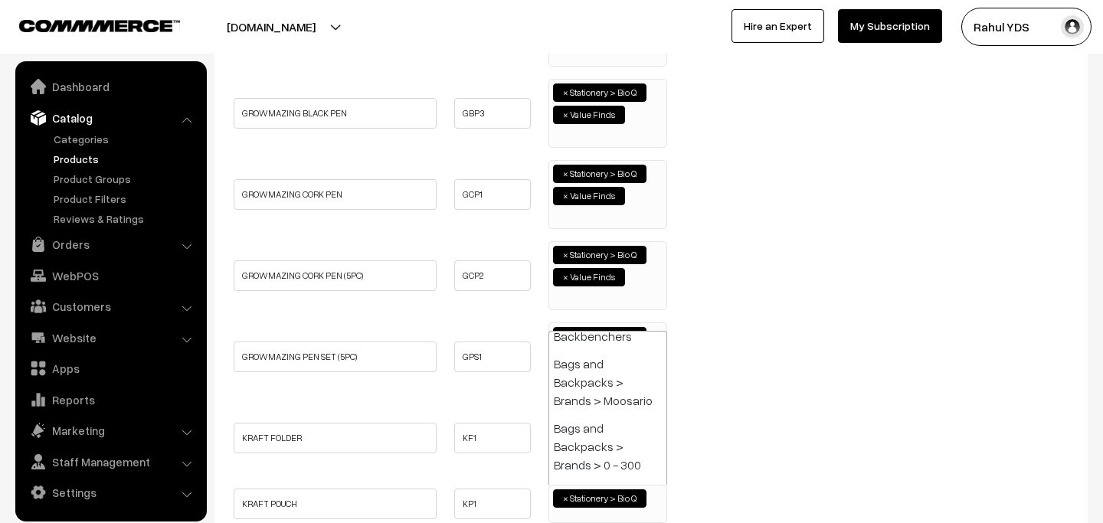
paste input "VALUE"
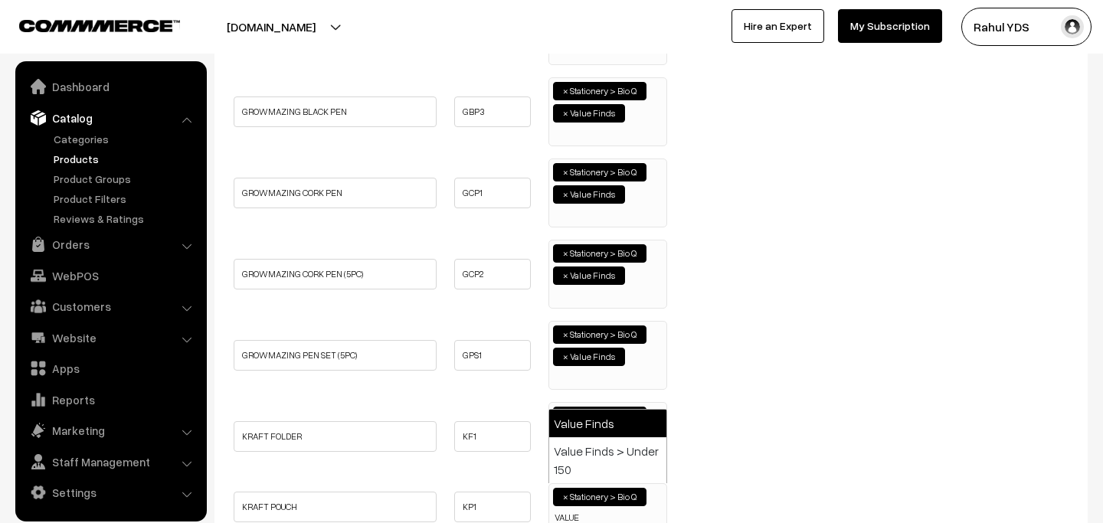
type input "VALUE"
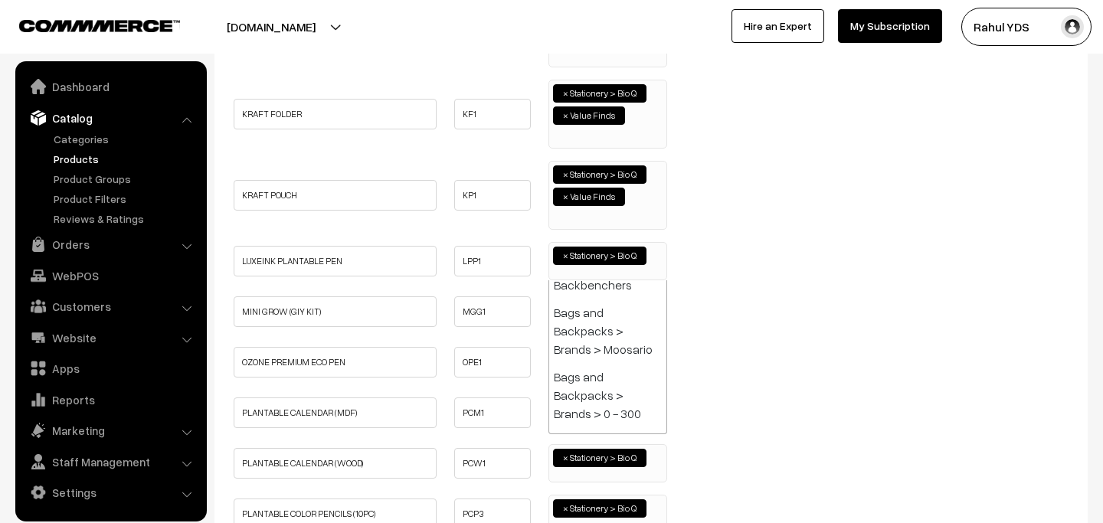
paste input "VALUE"
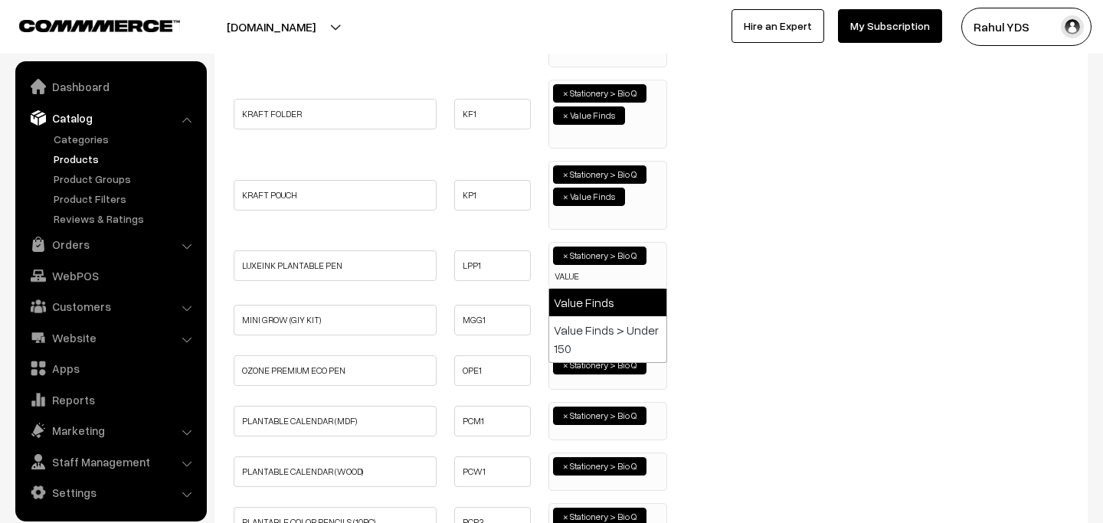
type input "VALUE"
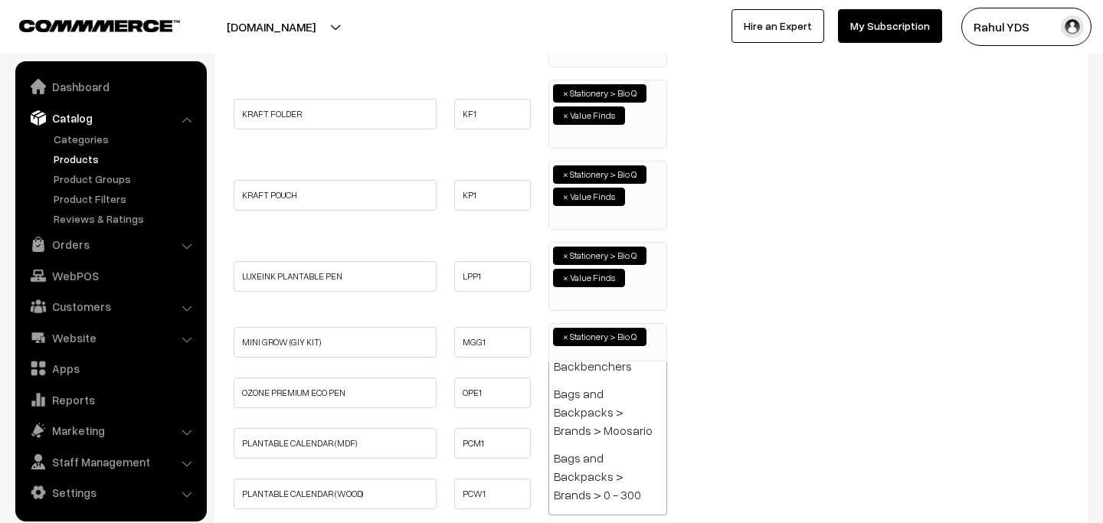
paste input "VALUE"
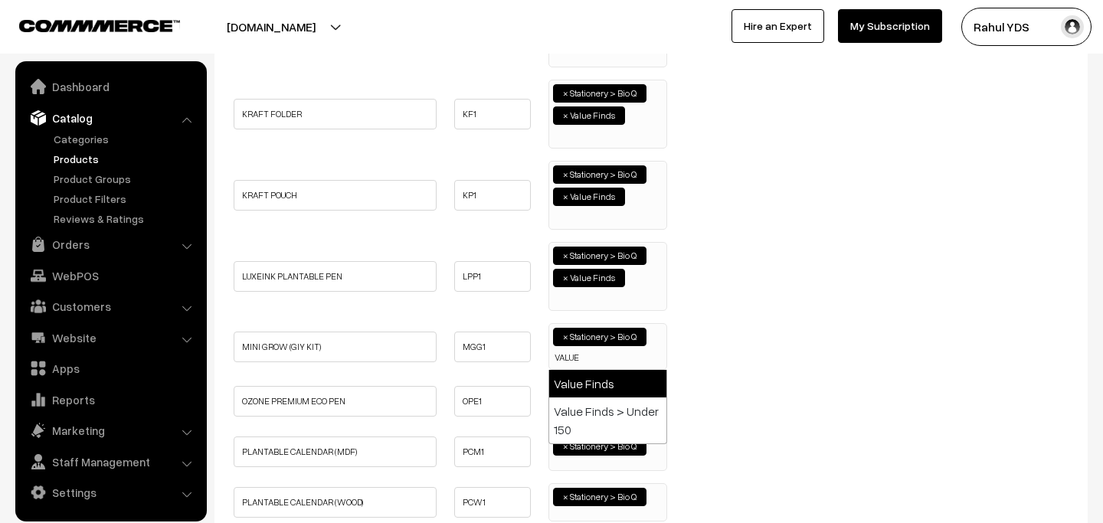
type input "VALUE"
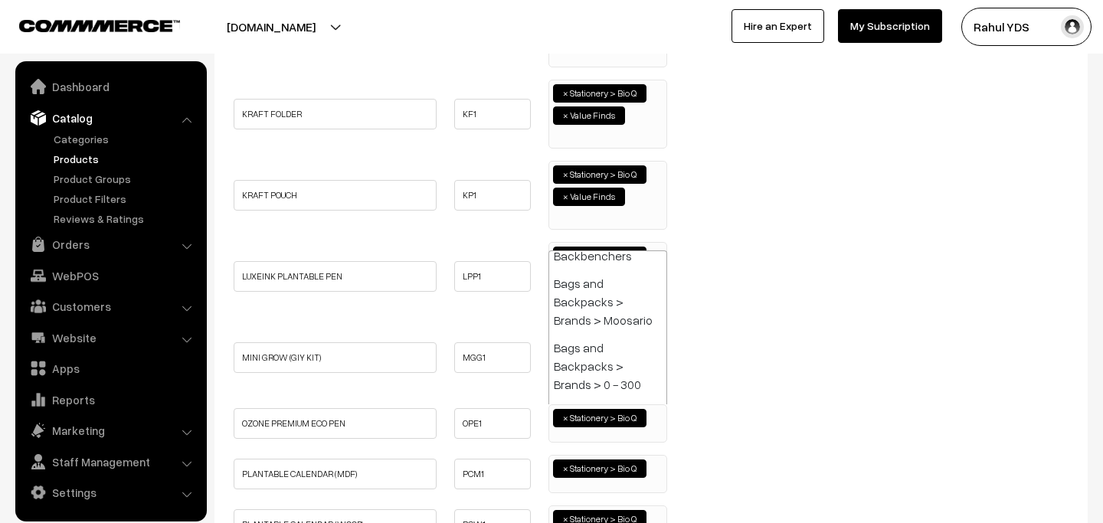
paste input "VALUE"
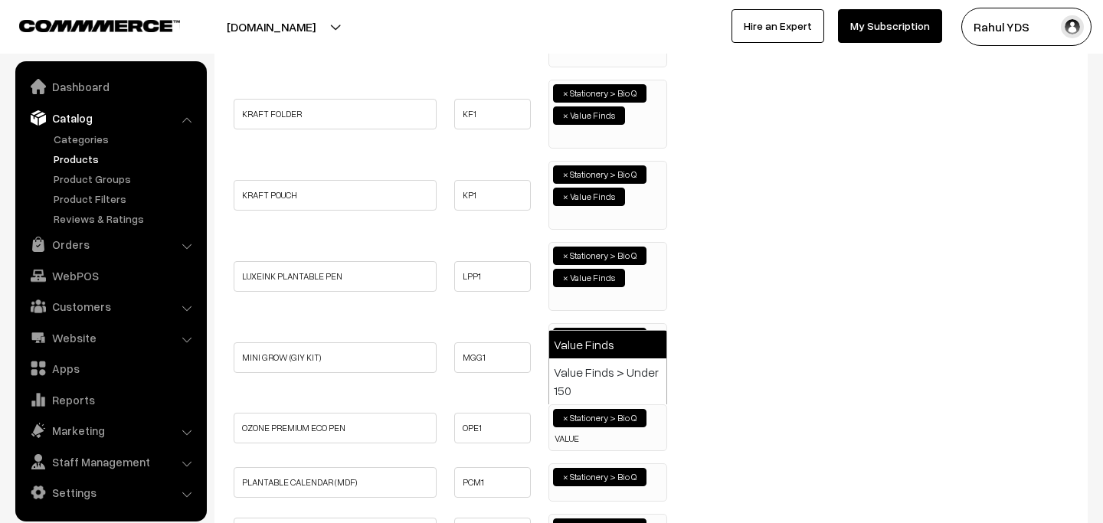
type input "VALUE"
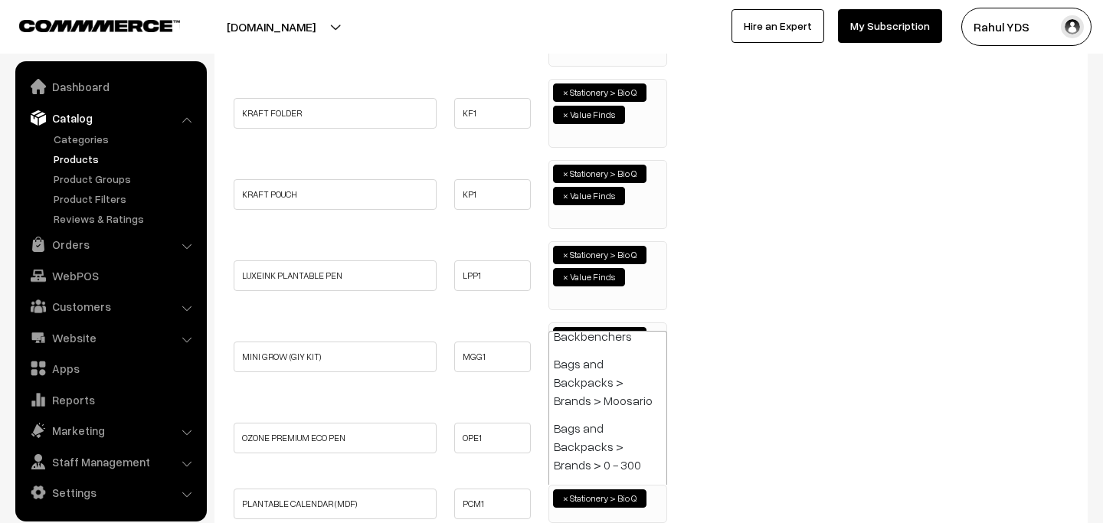
paste input "VALUE"
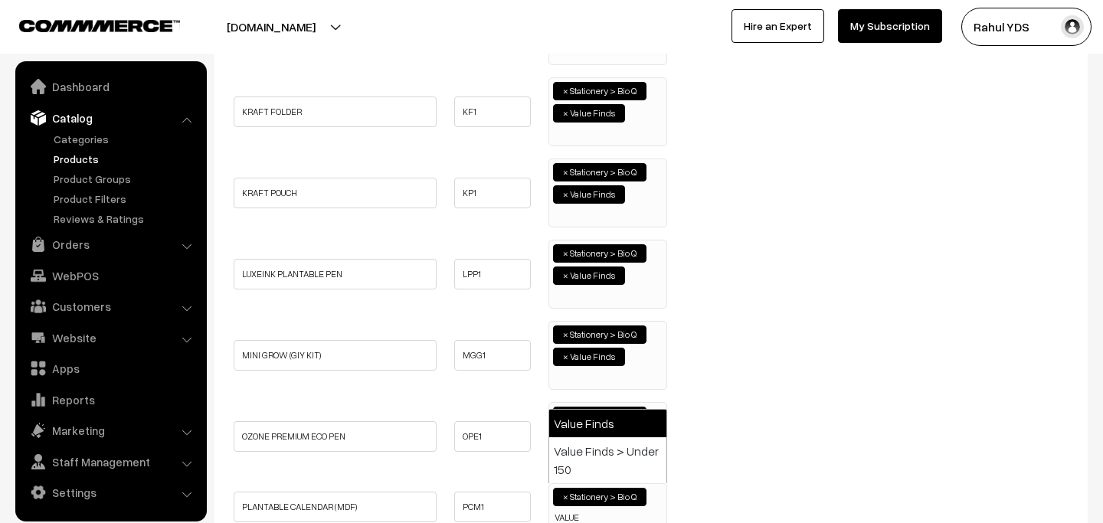
type input "VALUE"
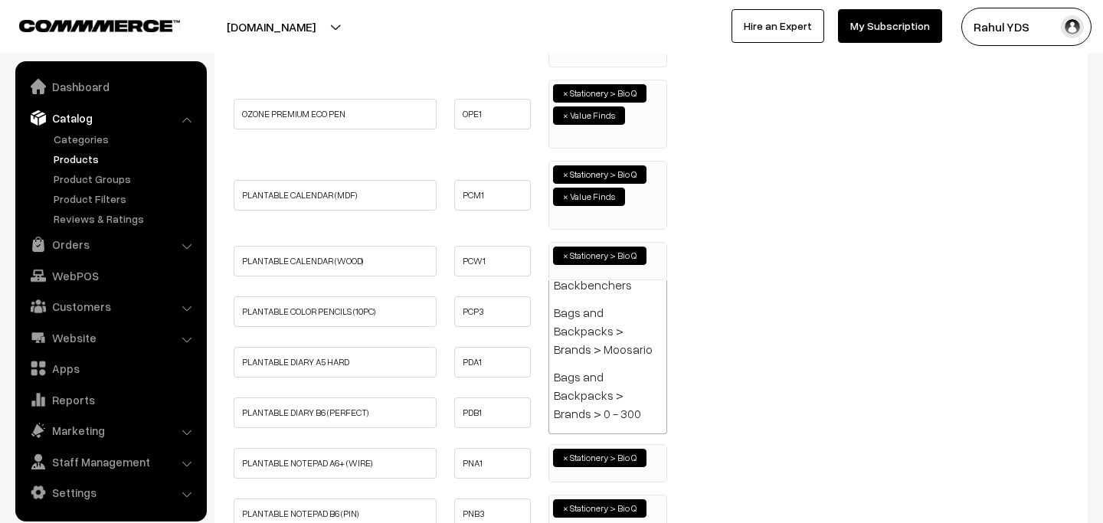
paste input "VALUE"
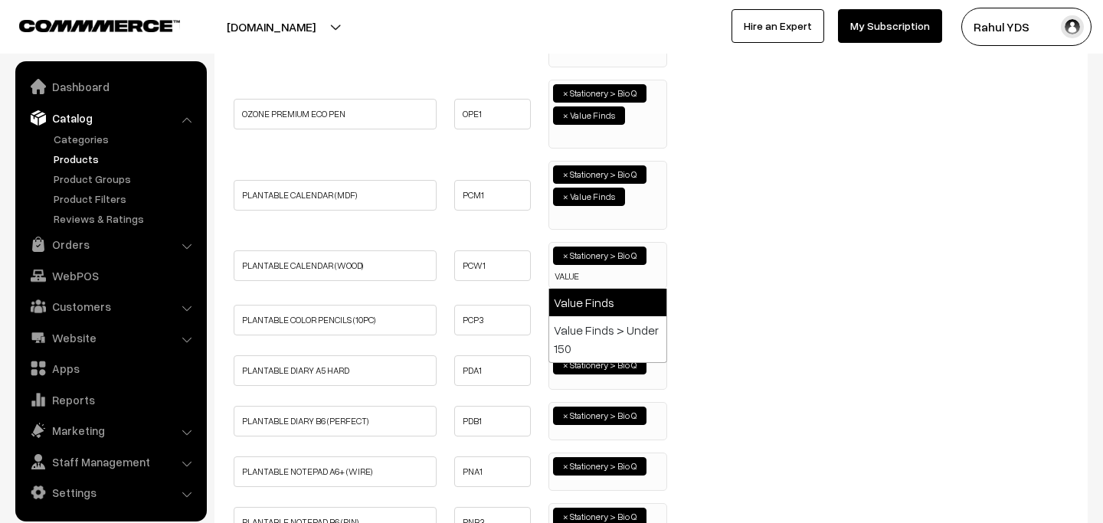
type input "VALUE"
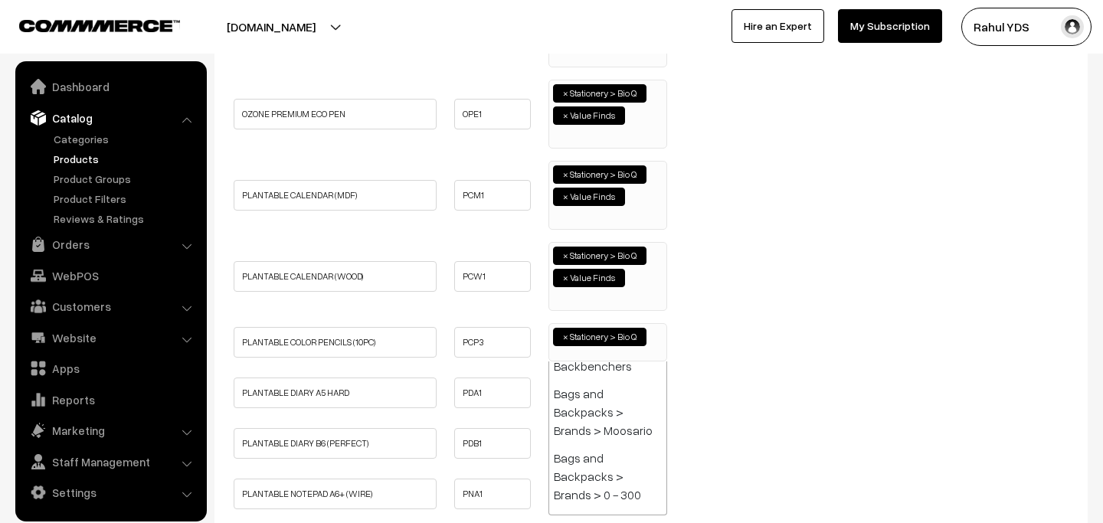
paste input "VALUE"
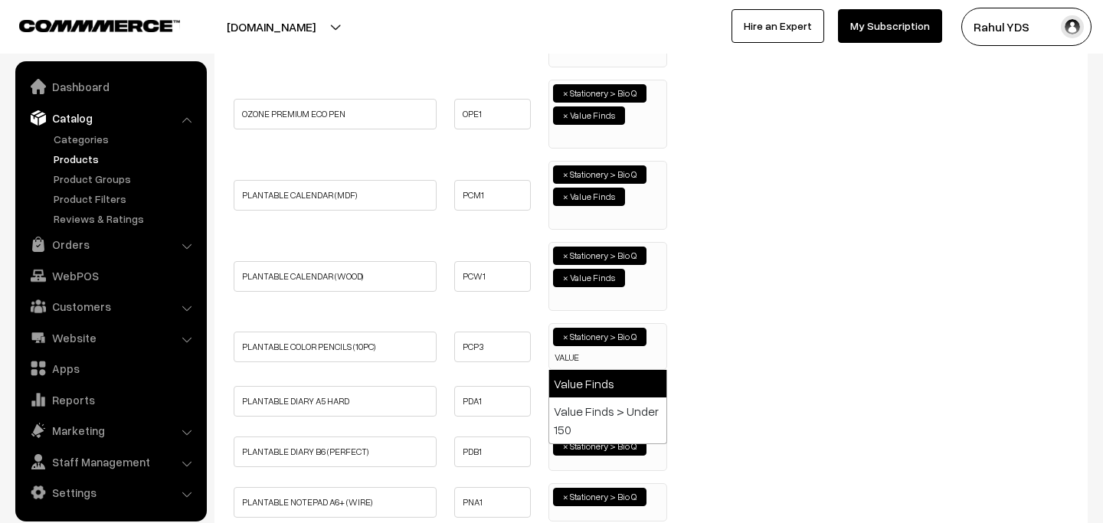
type input "VALUE"
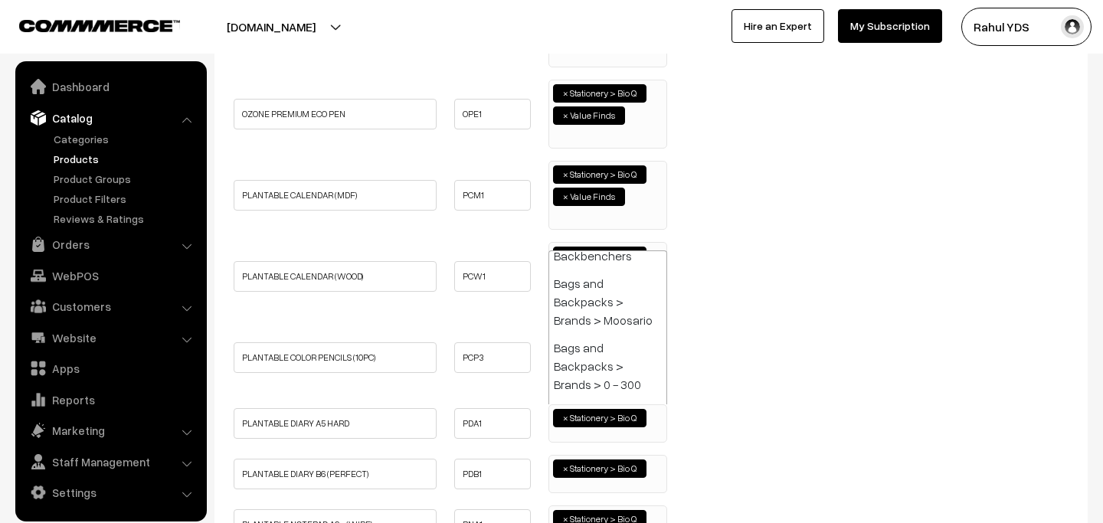
paste input "VALUE"
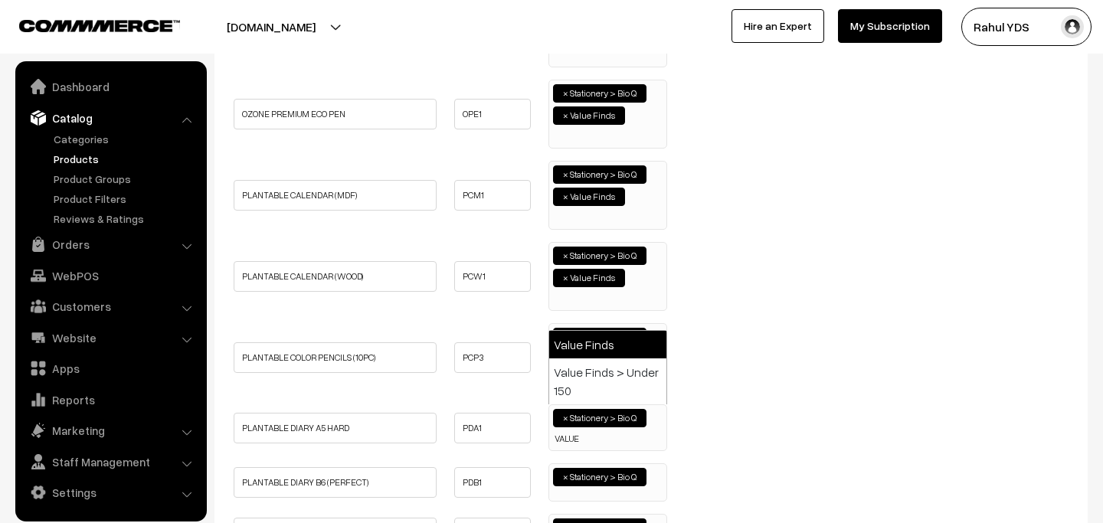
type input "VALUE"
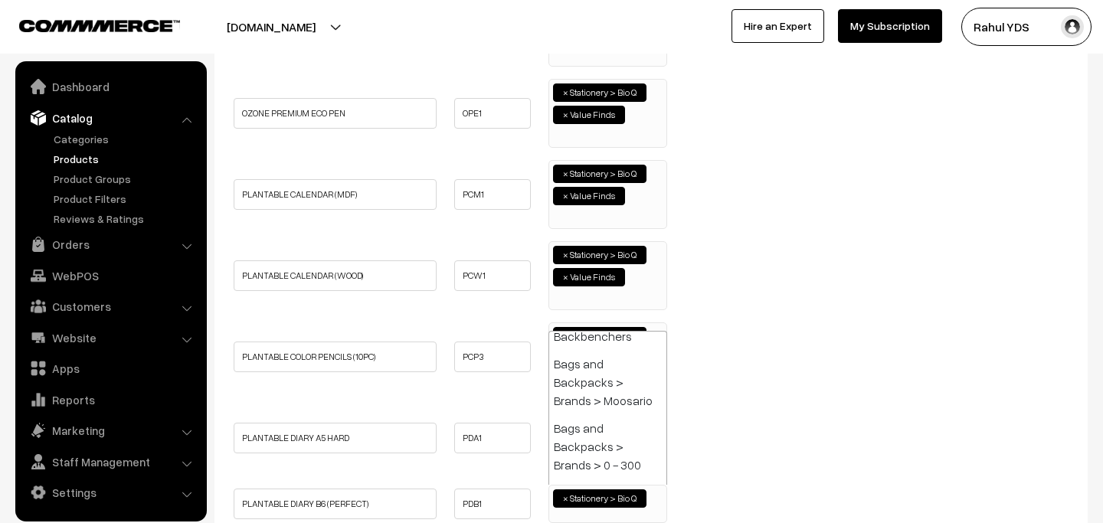
paste input "VALUE"
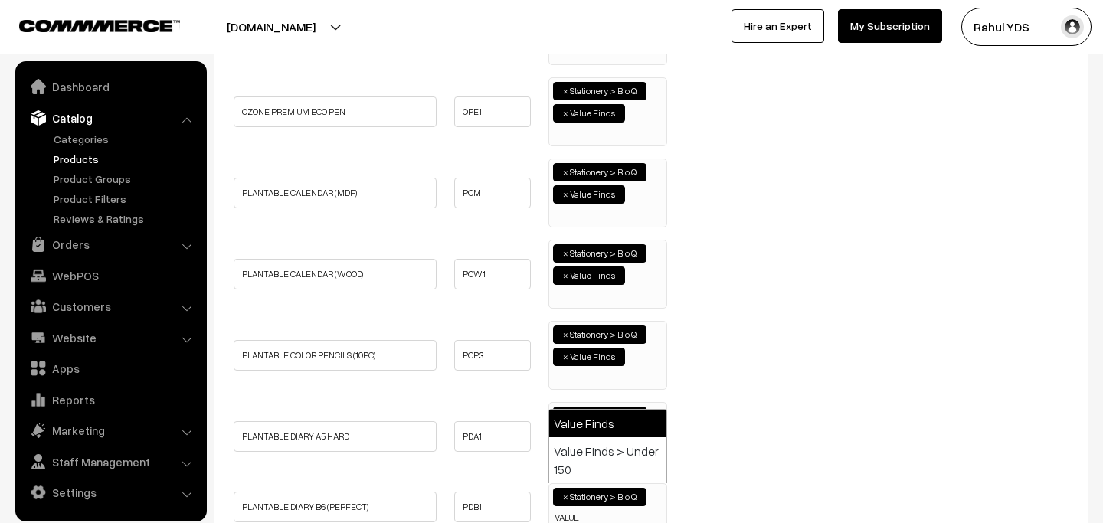
type input "VALUE"
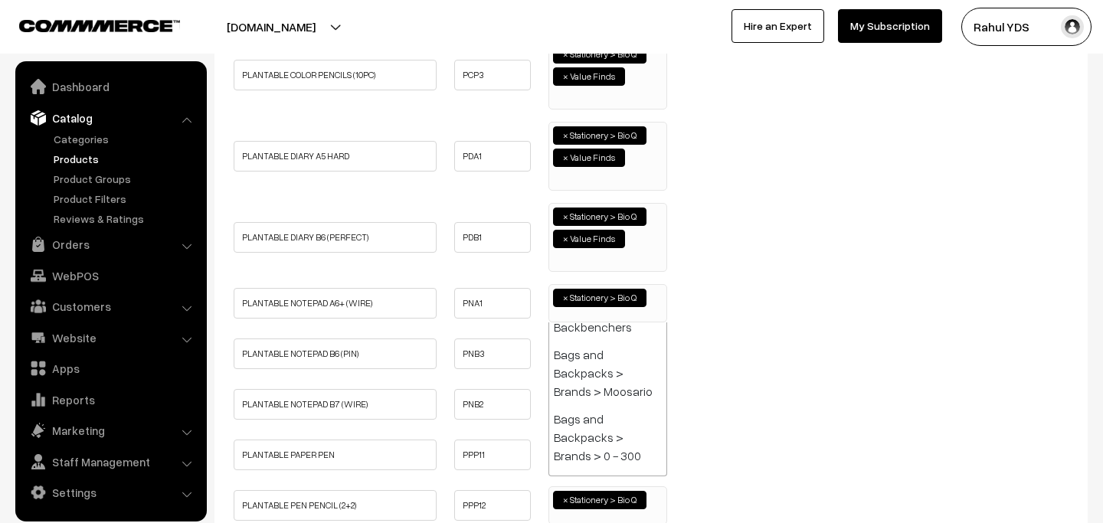
paste input "VALUE"
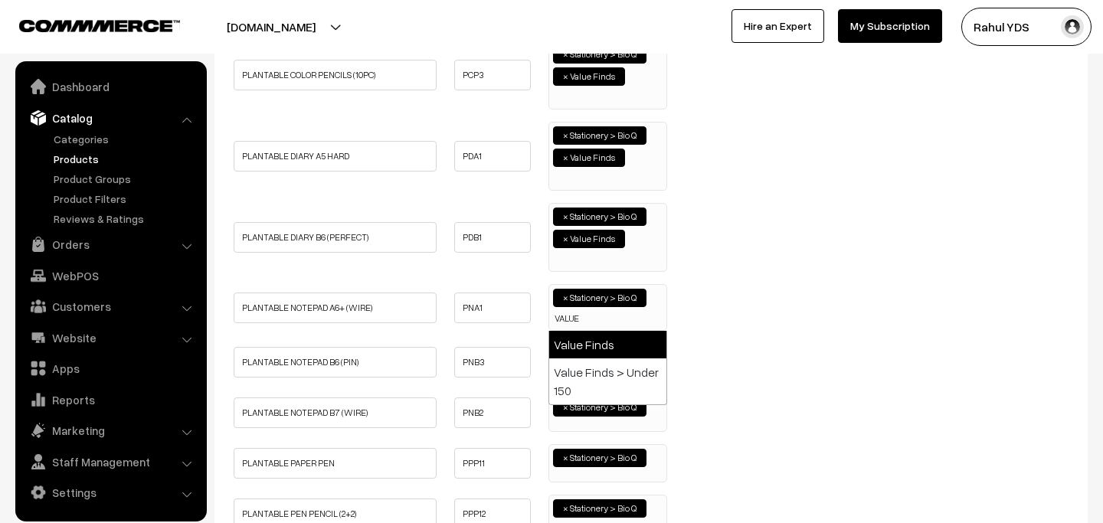
type input "VALUE"
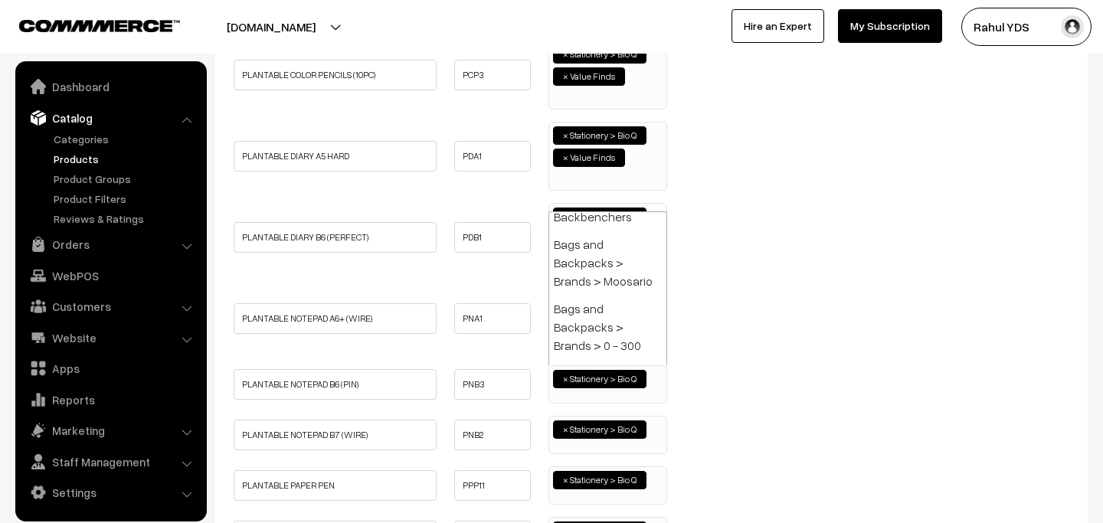
paste input "VALUE"
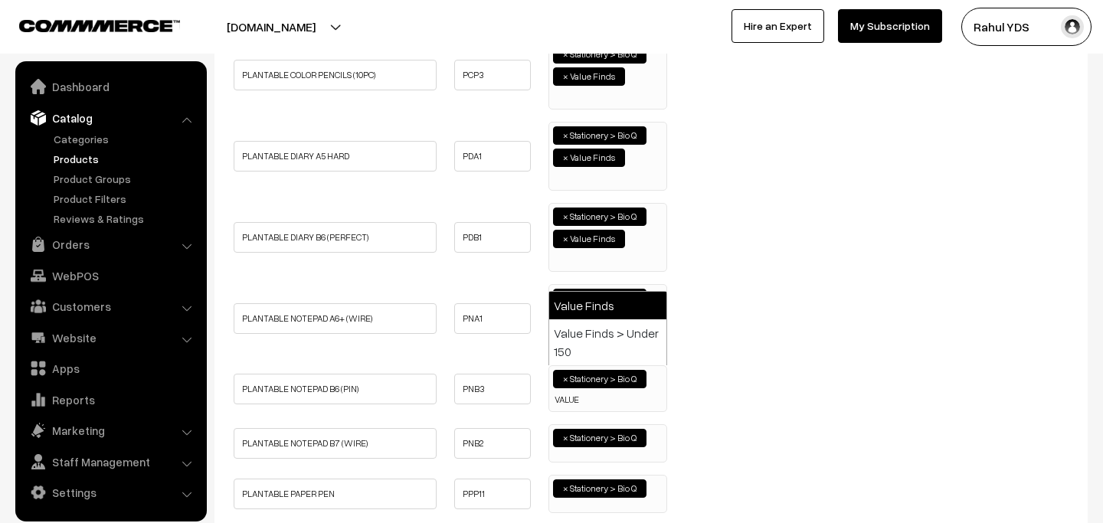
type input "VALUE"
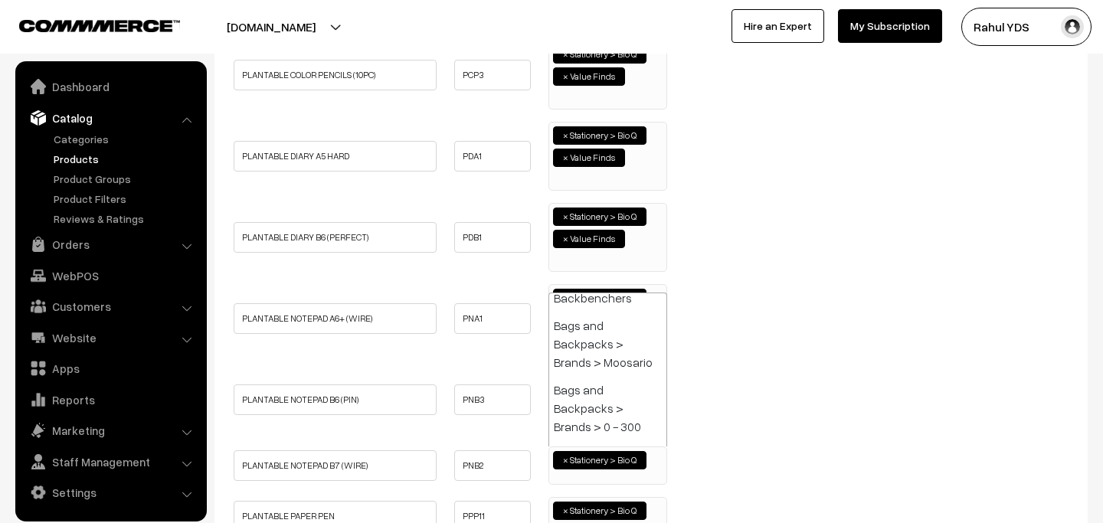
paste input "VALUE"
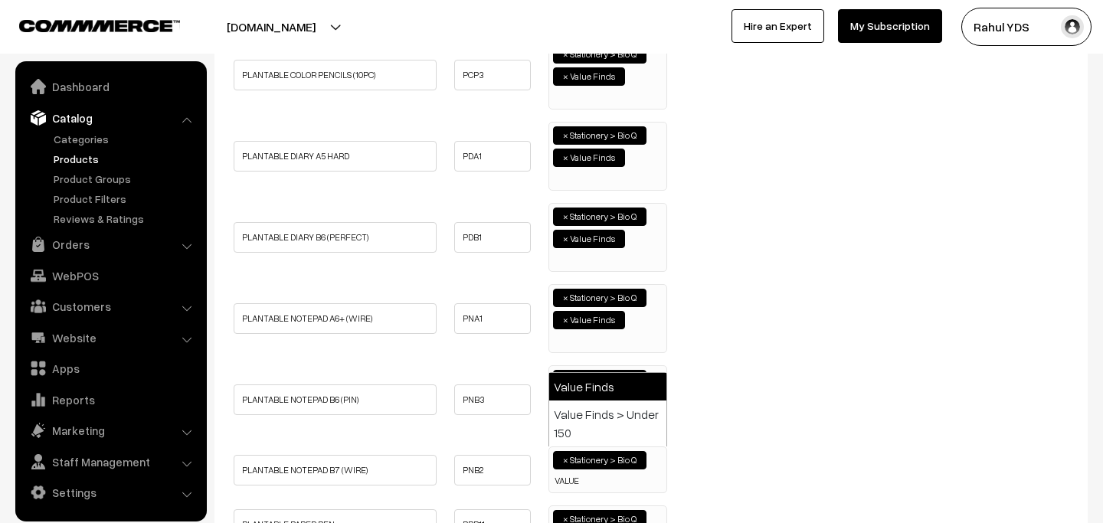
type input "VALUE"
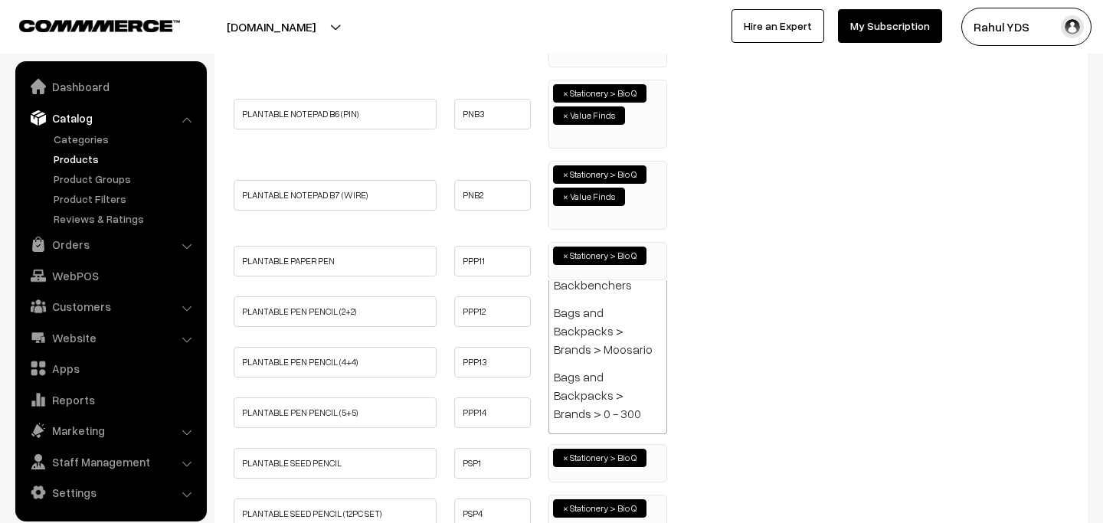
paste input "VALUE"
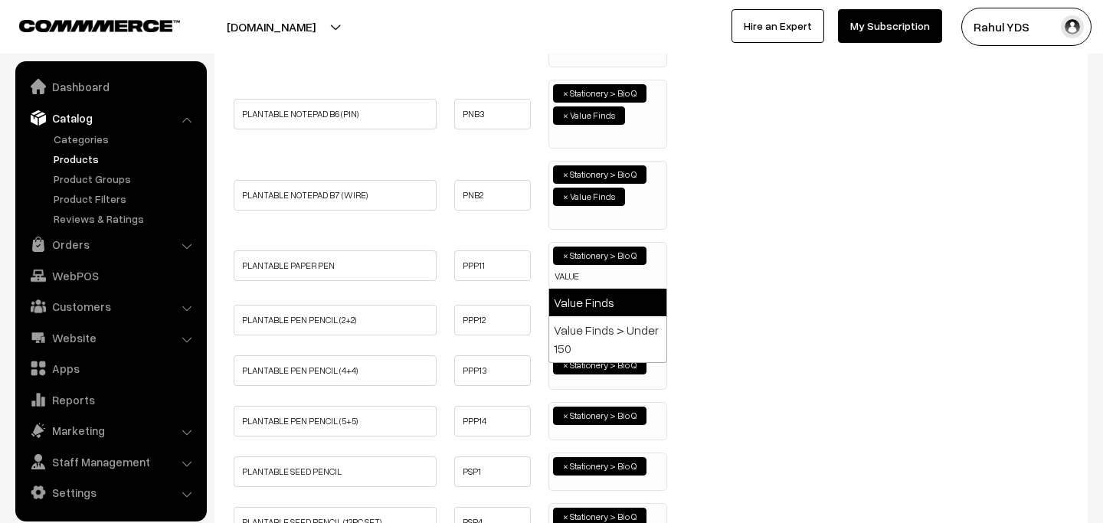
type input "VALUE"
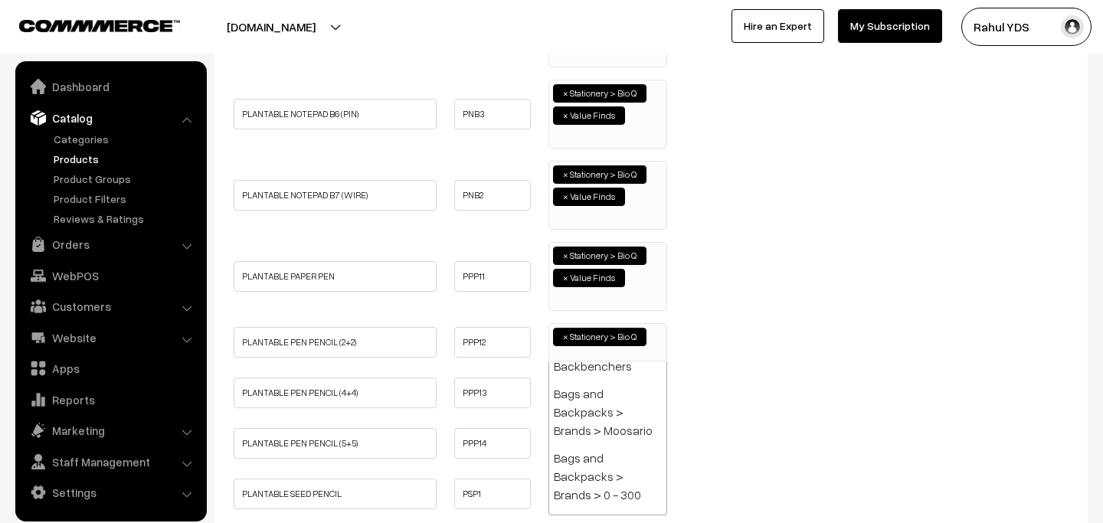
paste input "VALUE"
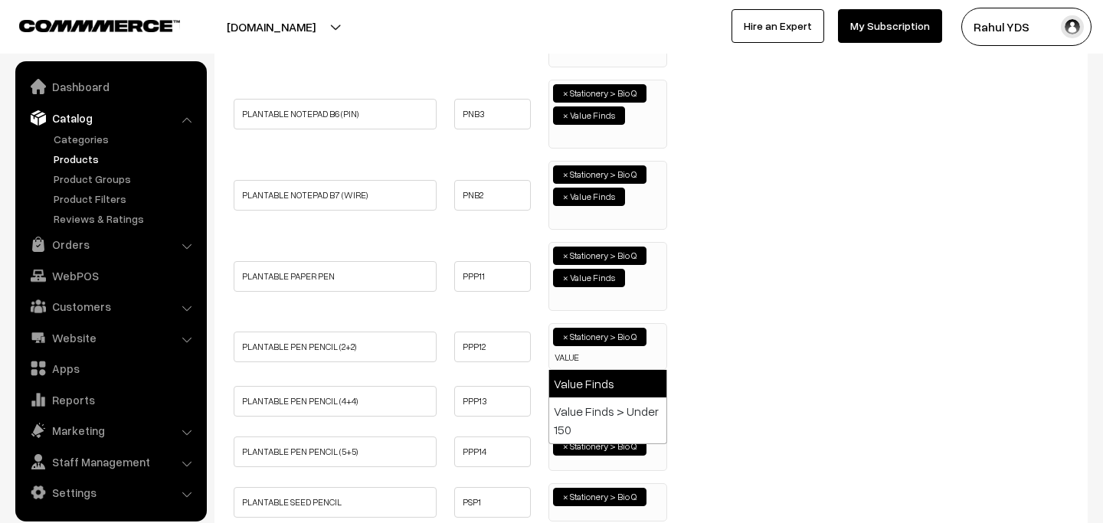
type input "VALUE"
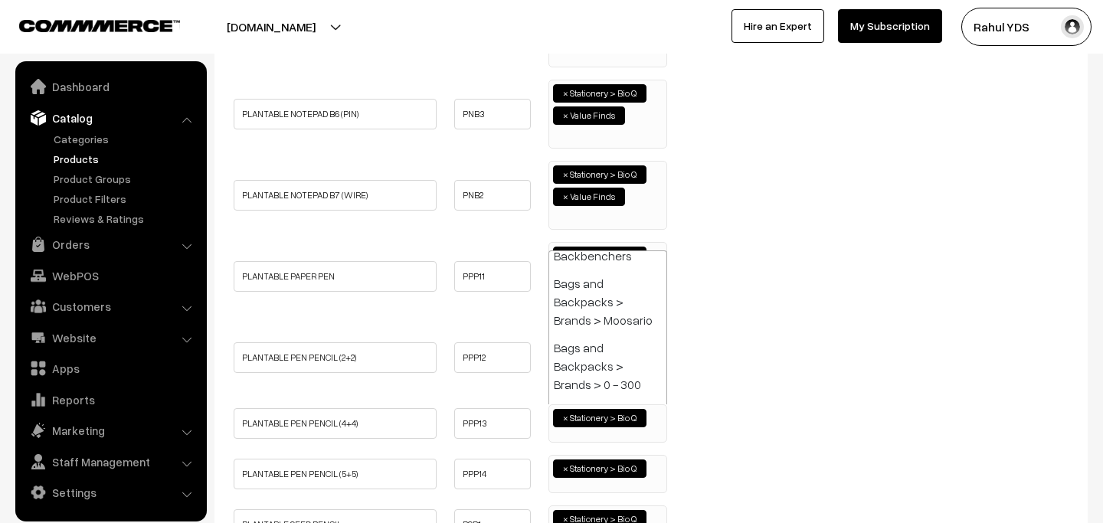
paste input "VALUE"
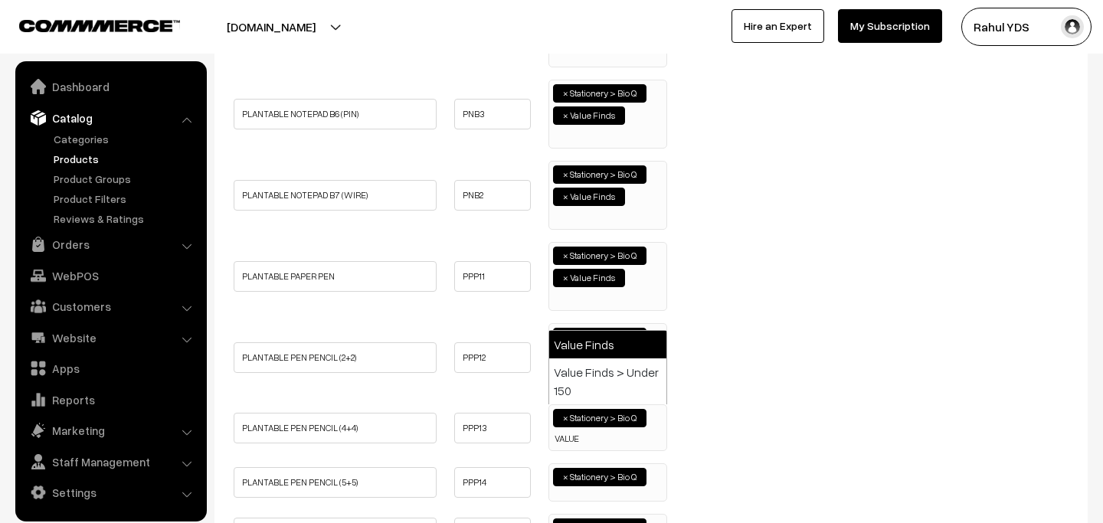
type input "VALUE"
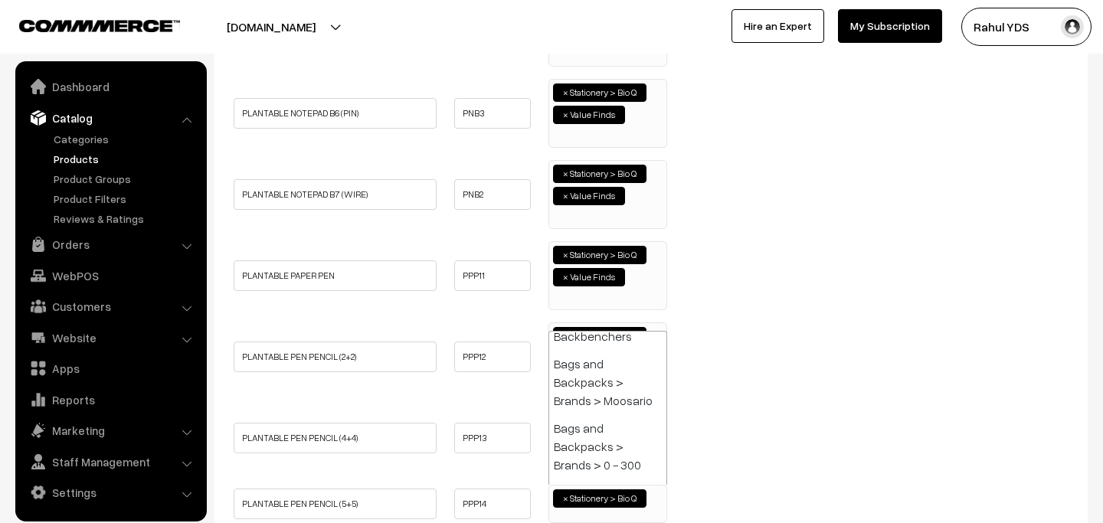
paste input "VALUE"
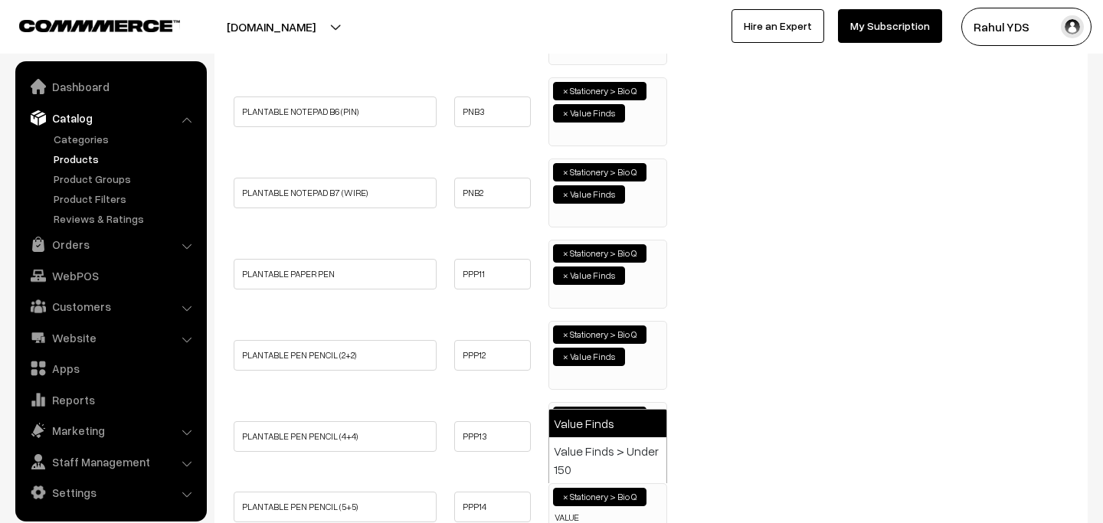
type input "VALUE"
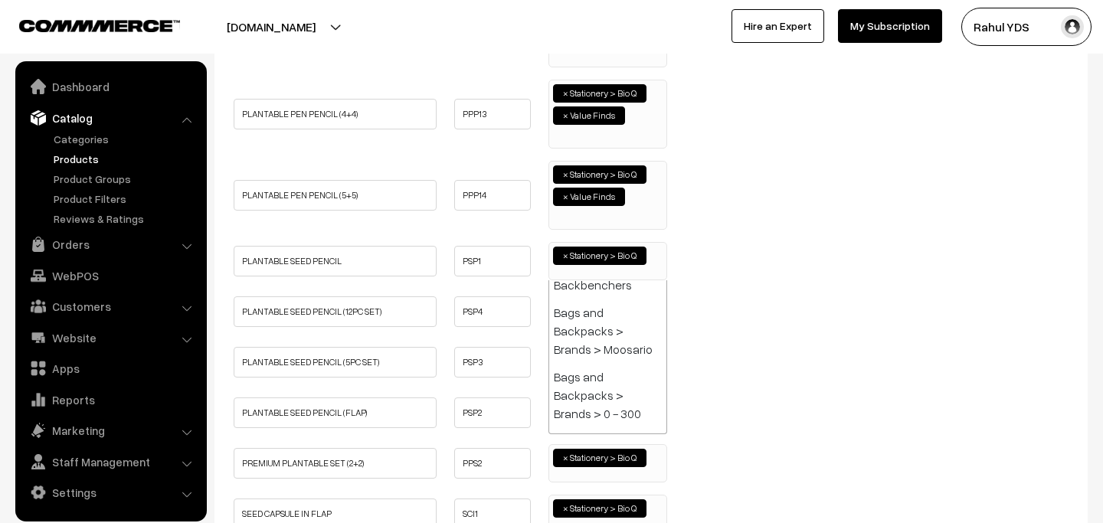
paste input "VALUE"
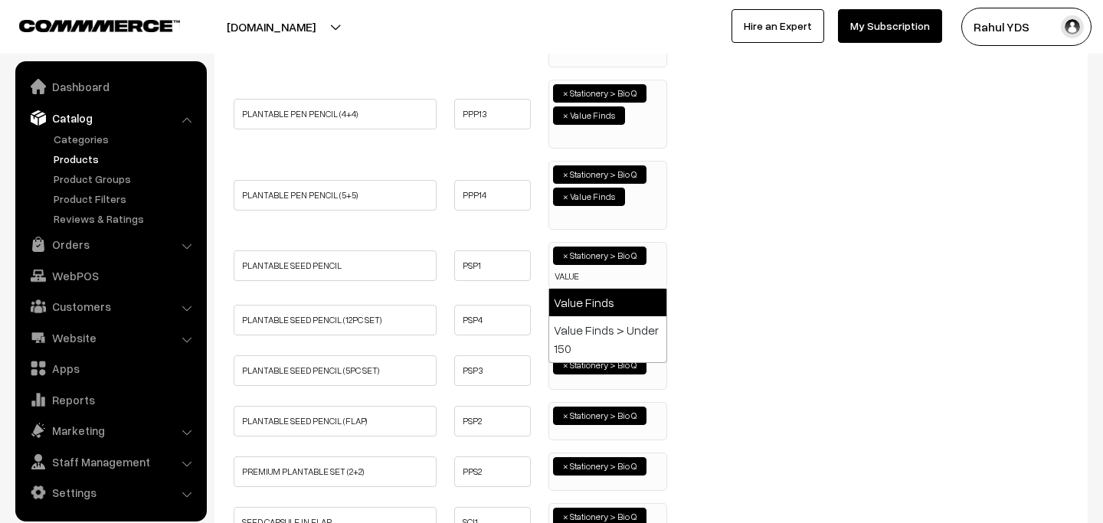
type input "VALUE"
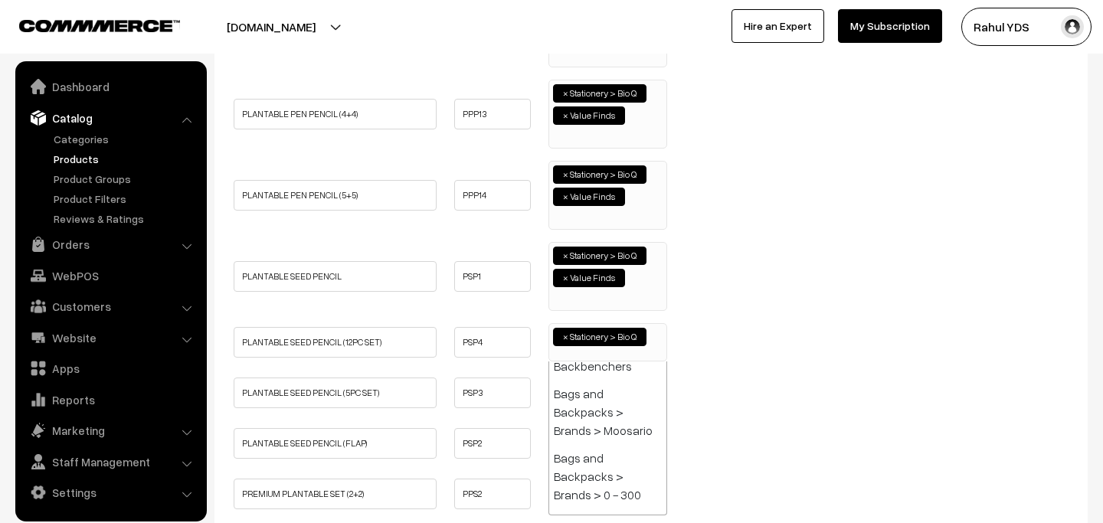
paste input "VALUE"
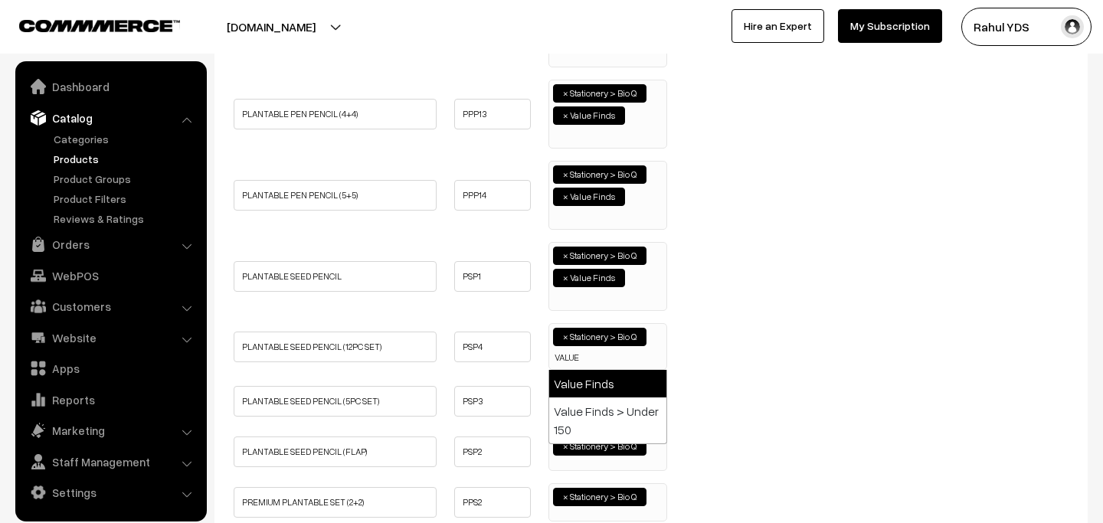
type input "VALUE"
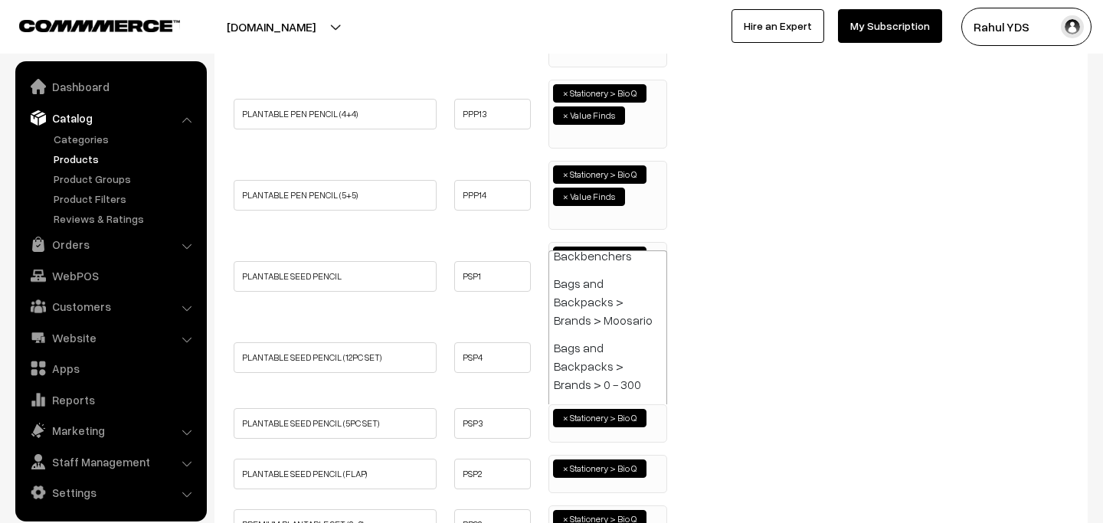
paste input "VALUE"
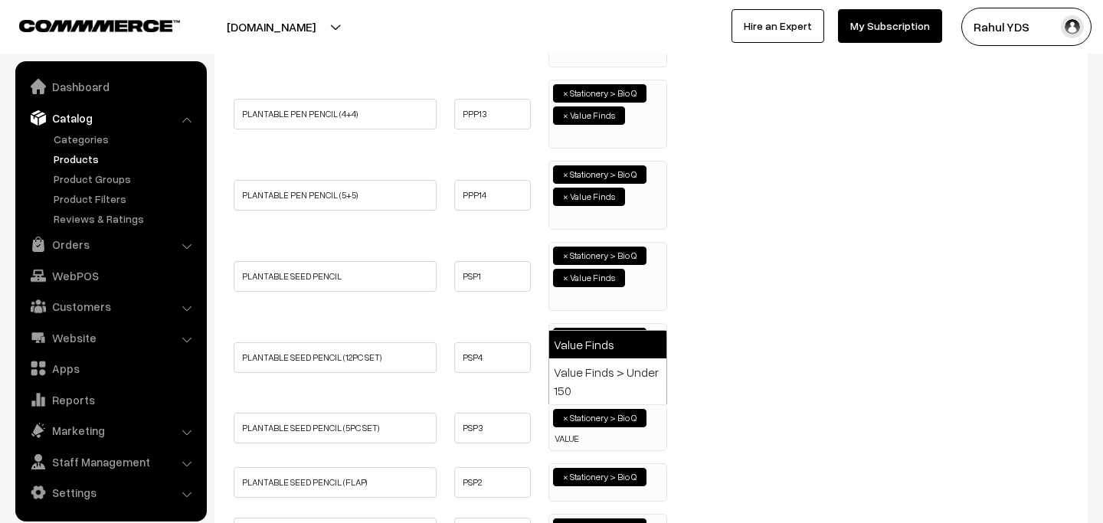
type input "VALUE"
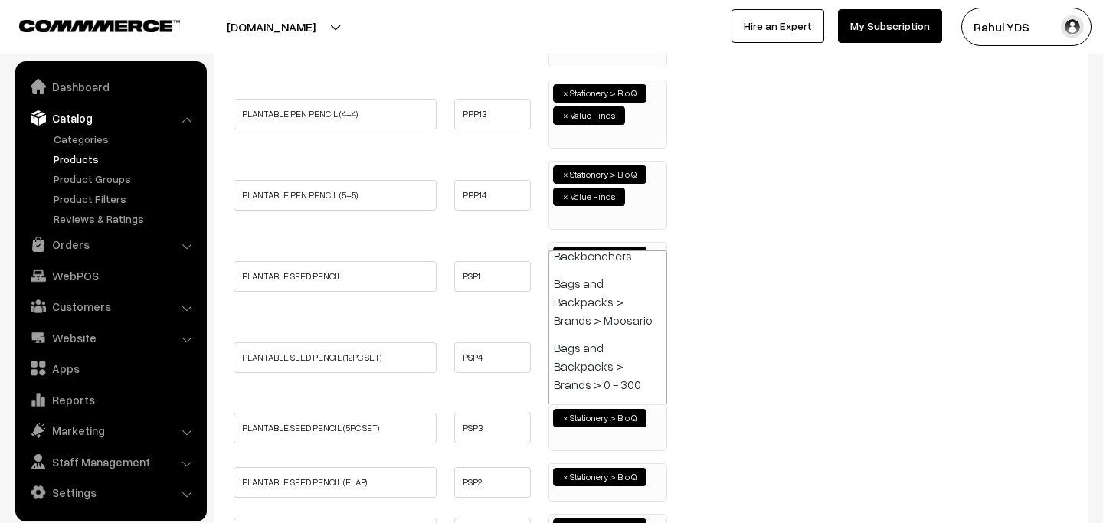
paste input "VALUE"
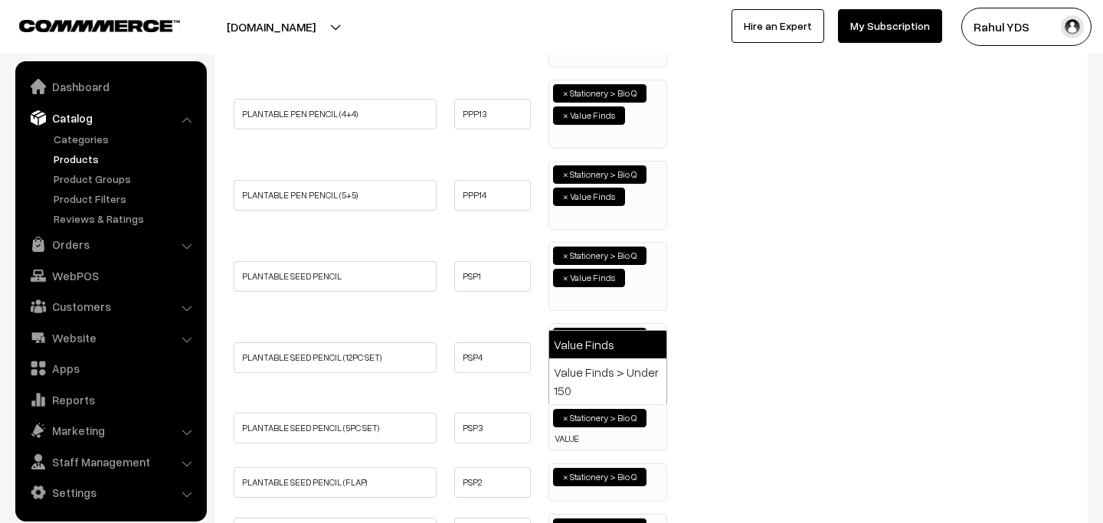
type input "VALUE"
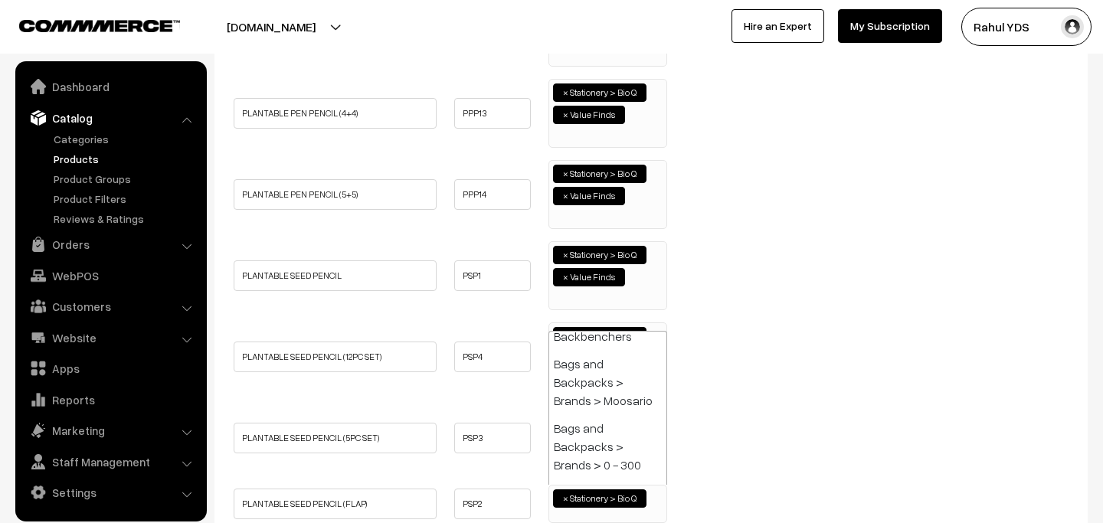
paste input "VALUE"
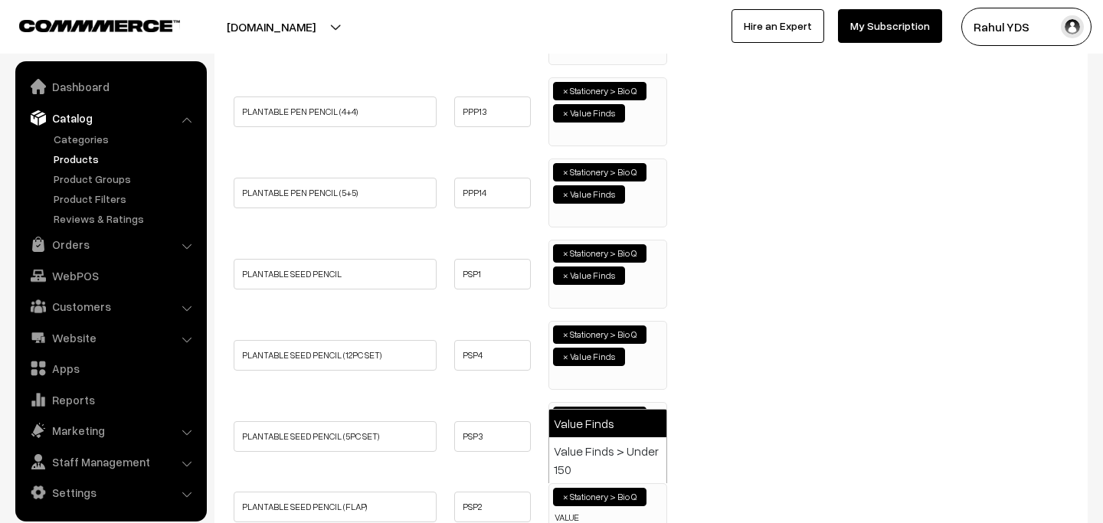
type input "VALUE"
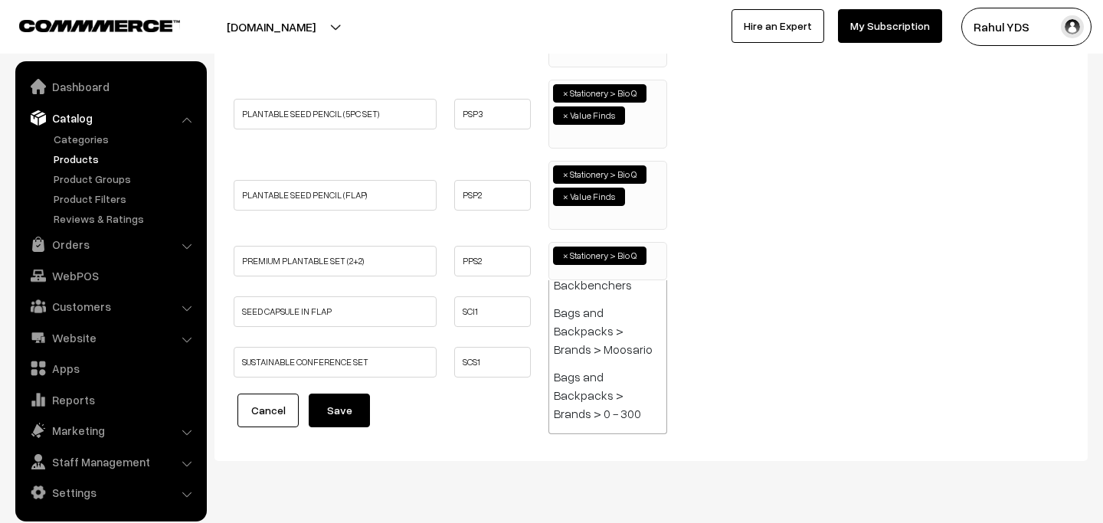
paste input "VALUE"
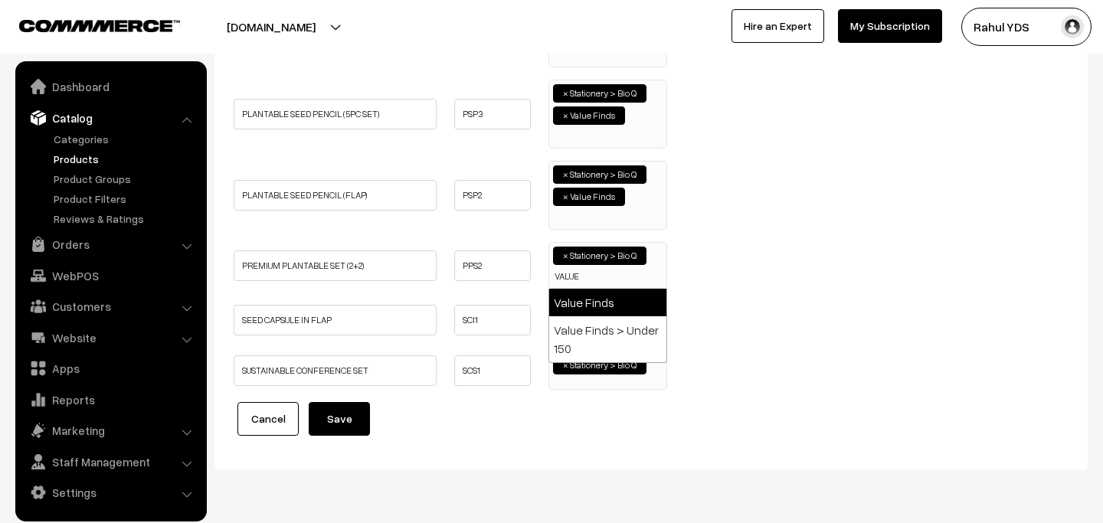
type input "VALUE"
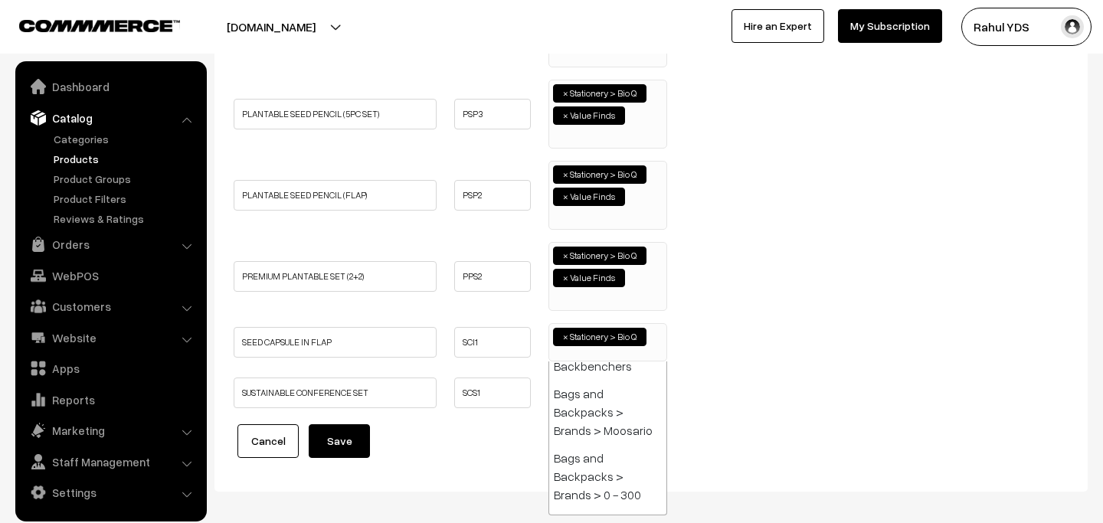
paste input "VALUE"
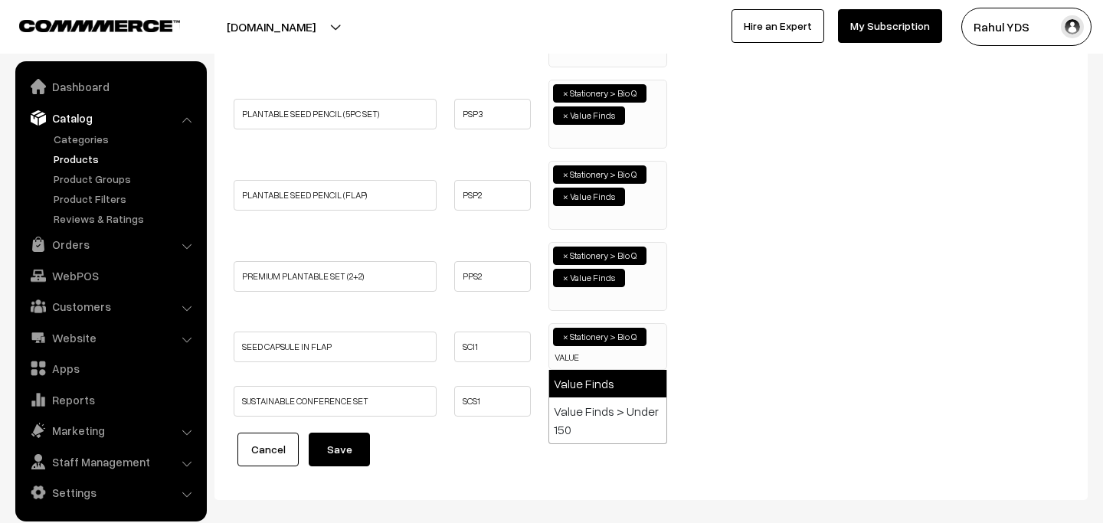
type input "VALUE"
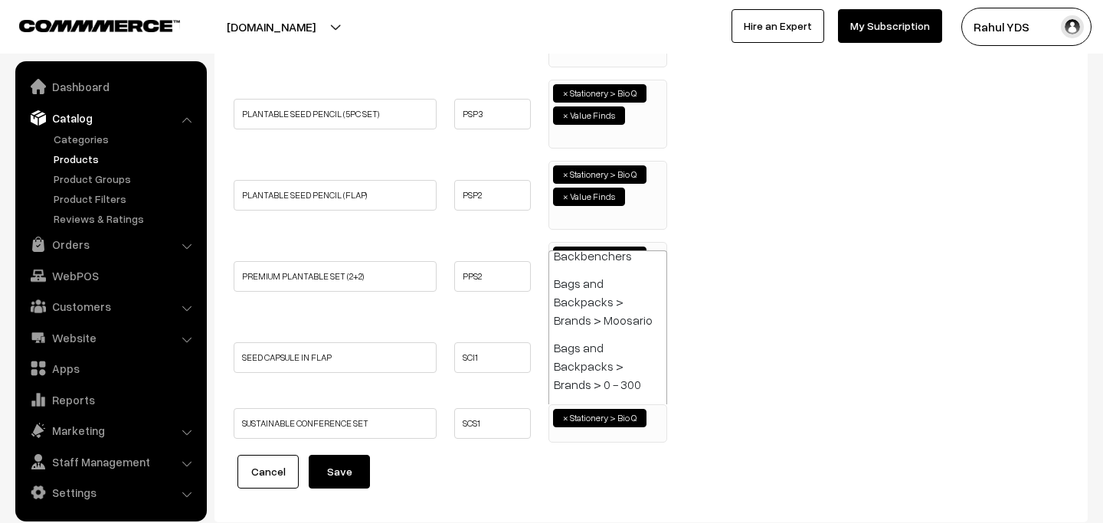
paste input "VALUE"
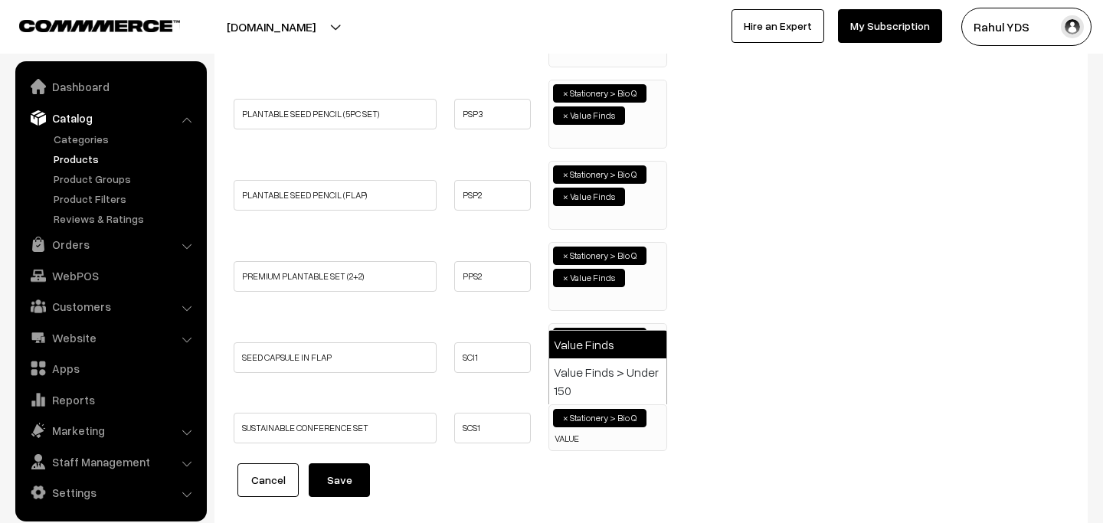
type input "VALUE"
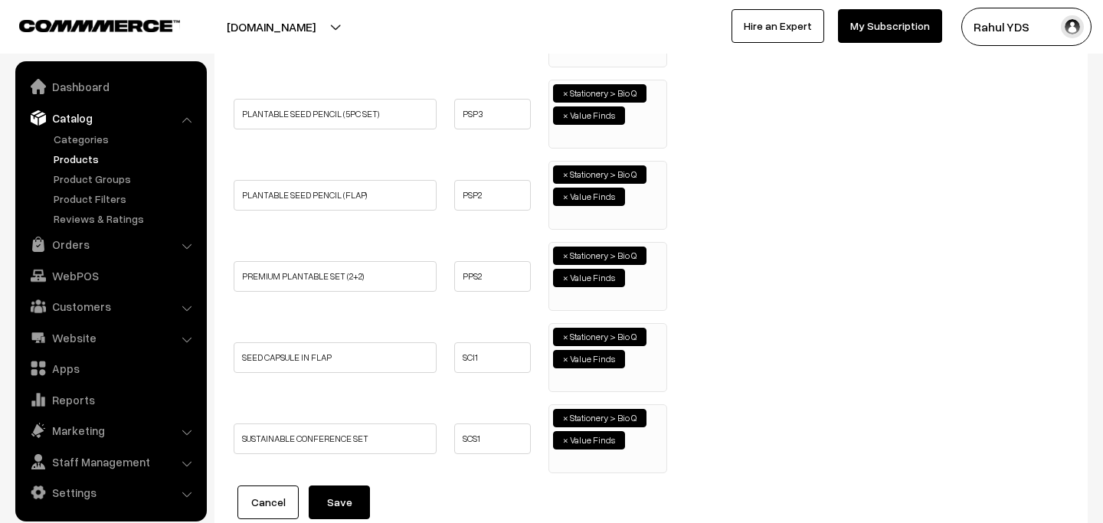
click at [330, 511] on button "Save" at bounding box center [339, 502] width 61 height 34
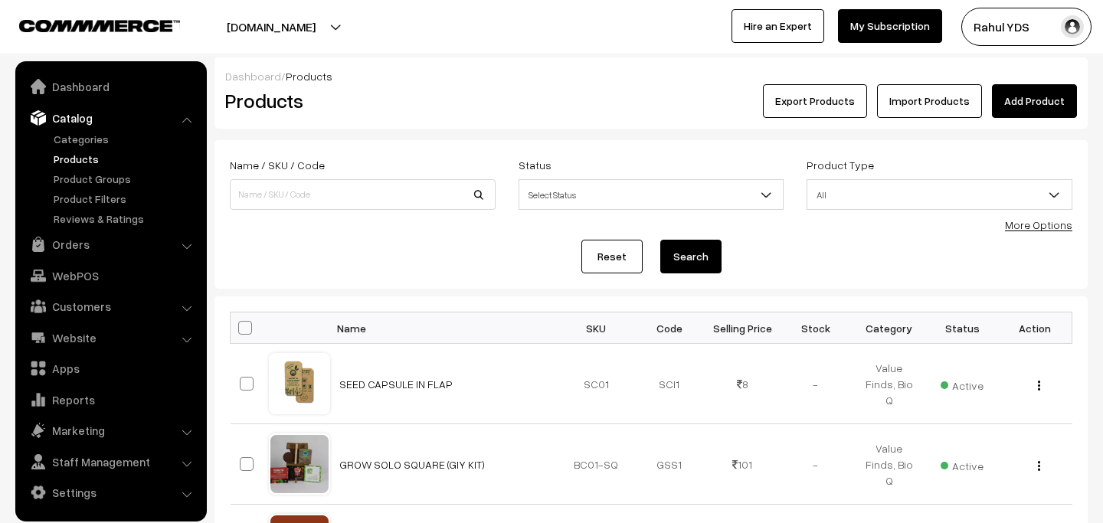
click at [1038, 229] on link "More Options" at bounding box center [1038, 224] width 67 height 13
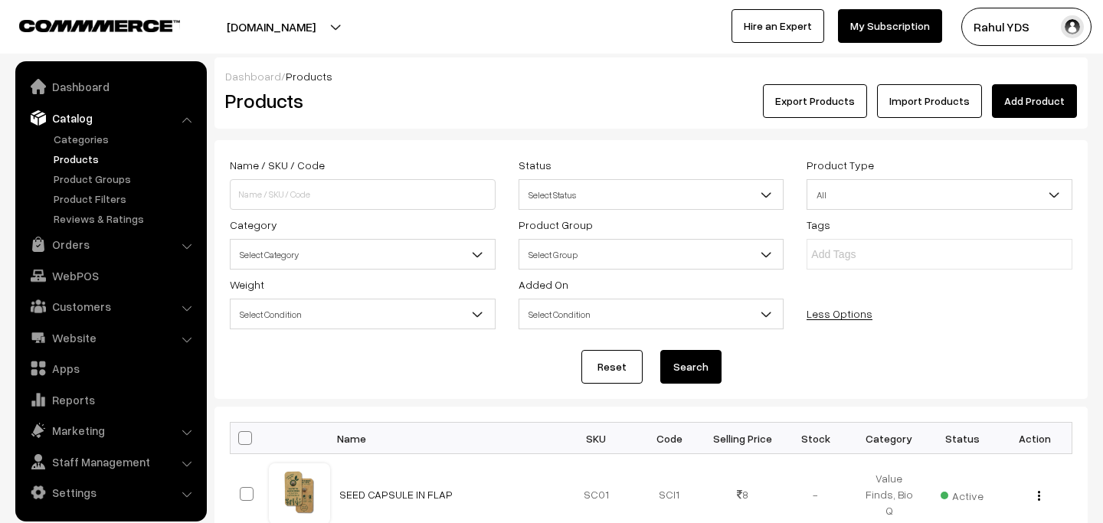
click at [361, 245] on span "Select Category" at bounding box center [362, 254] width 264 height 27
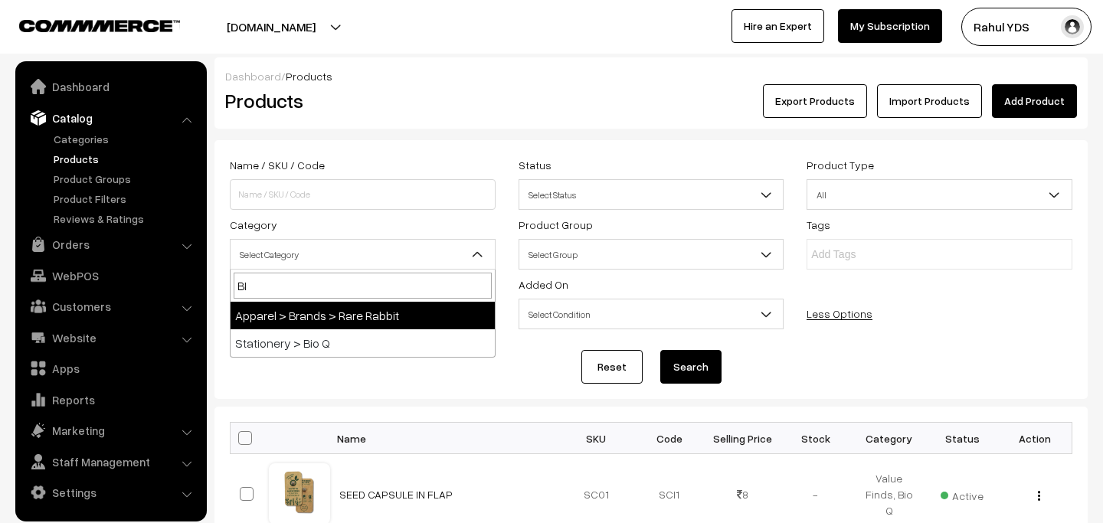
type input "BIO"
select select "111"
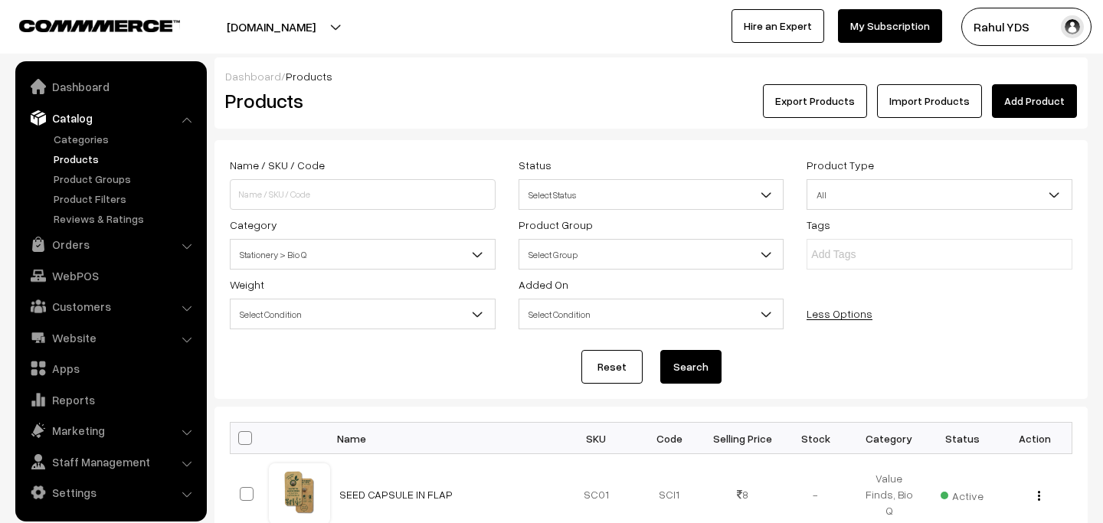
click at [682, 383] on button "Search" at bounding box center [690, 367] width 61 height 34
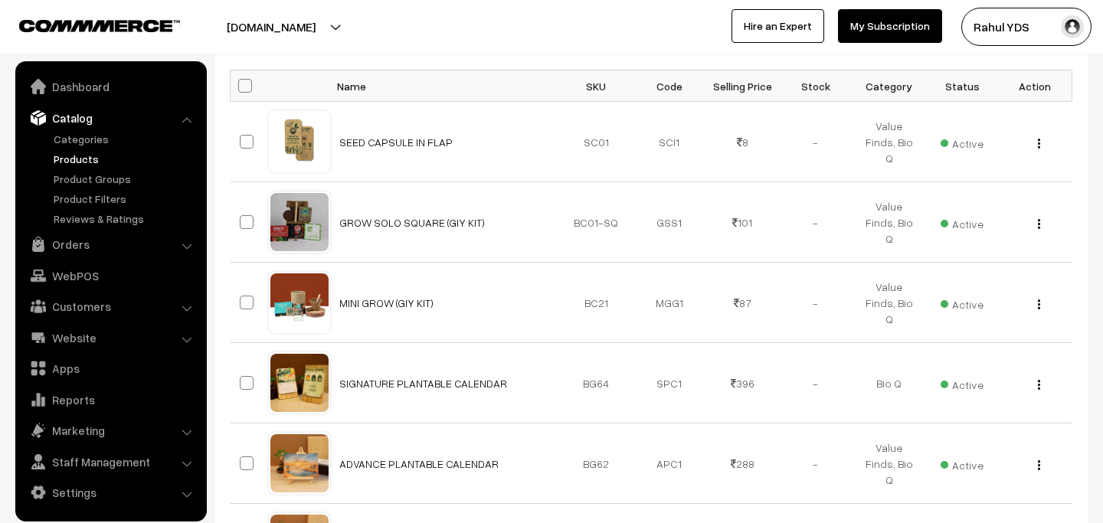
scroll to position [927, 0]
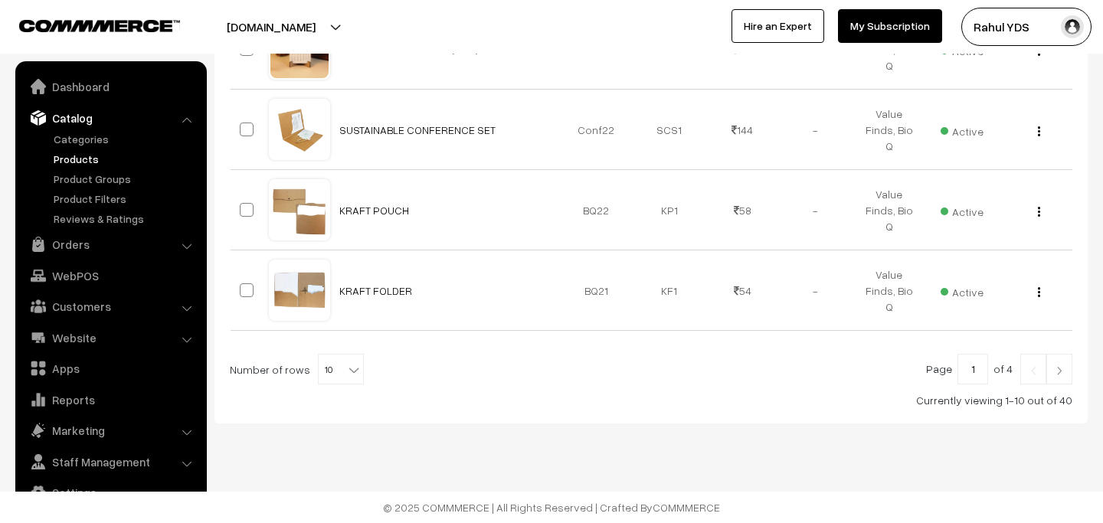
click at [321, 371] on span "10" at bounding box center [341, 370] width 44 height 31
select select "50"
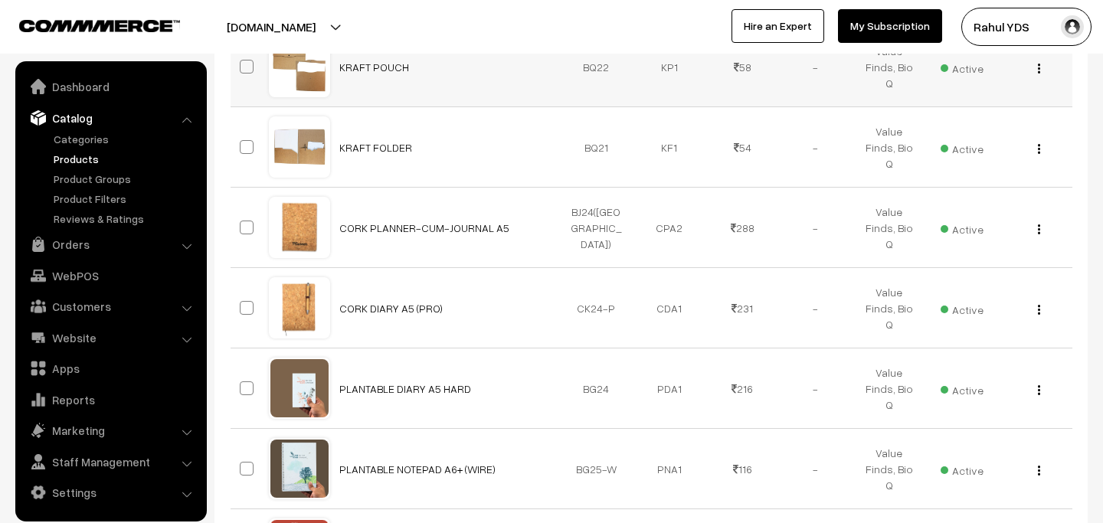
scroll to position [1073, 0]
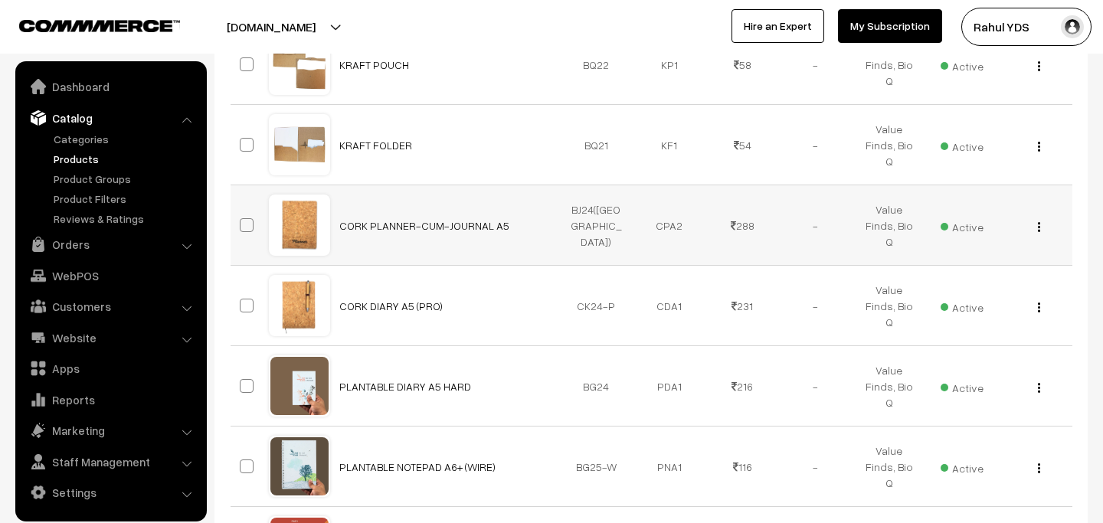
click at [241, 227] on span at bounding box center [247, 225] width 14 height 14
click at [241, 221] on input "checkbox" at bounding box center [237, 216] width 10 height 10
checkbox input "true"
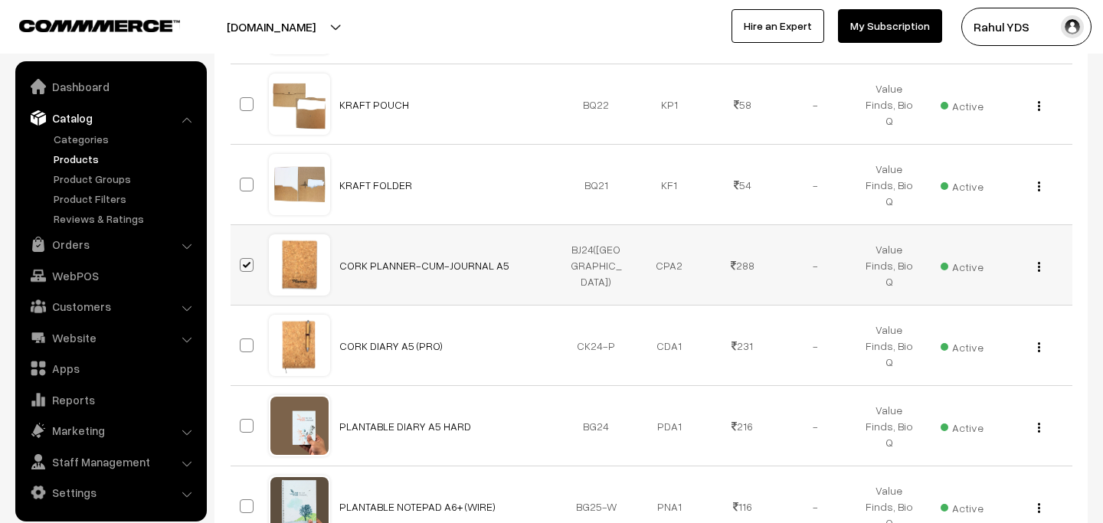
scroll to position [1113, 0]
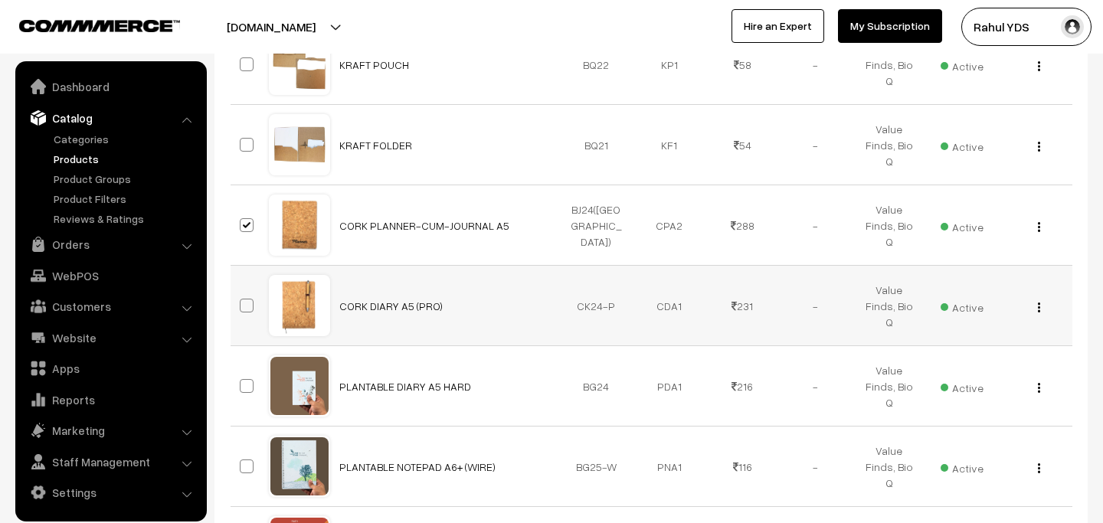
click at [247, 312] on span at bounding box center [247, 306] width 14 height 14
click at [242, 301] on input "checkbox" at bounding box center [237, 296] width 10 height 10
checkbox input "true"
click at [247, 384] on span at bounding box center [247, 386] width 14 height 14
click at [242, 381] on input "checkbox" at bounding box center [237, 376] width 10 height 10
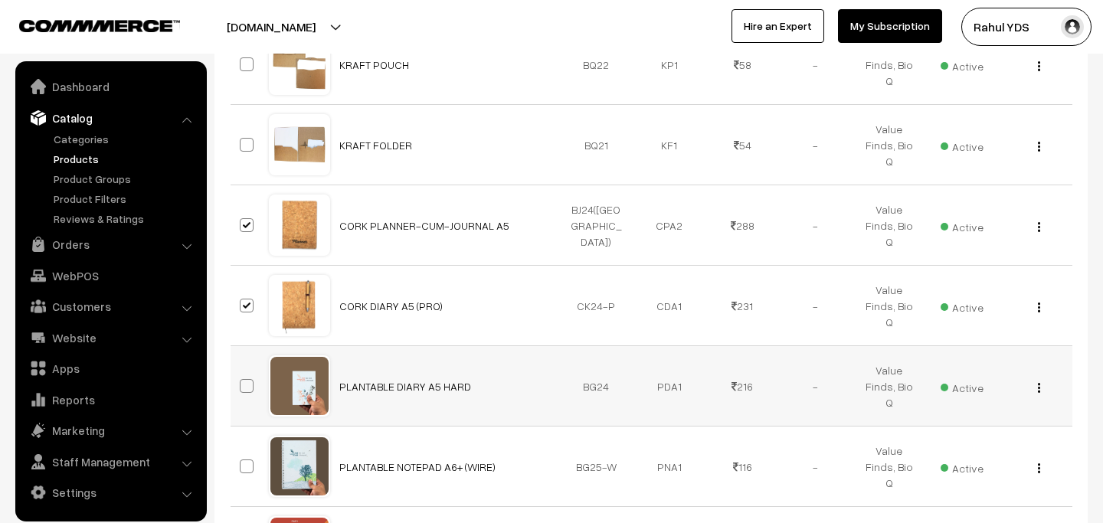
checkbox input "true"
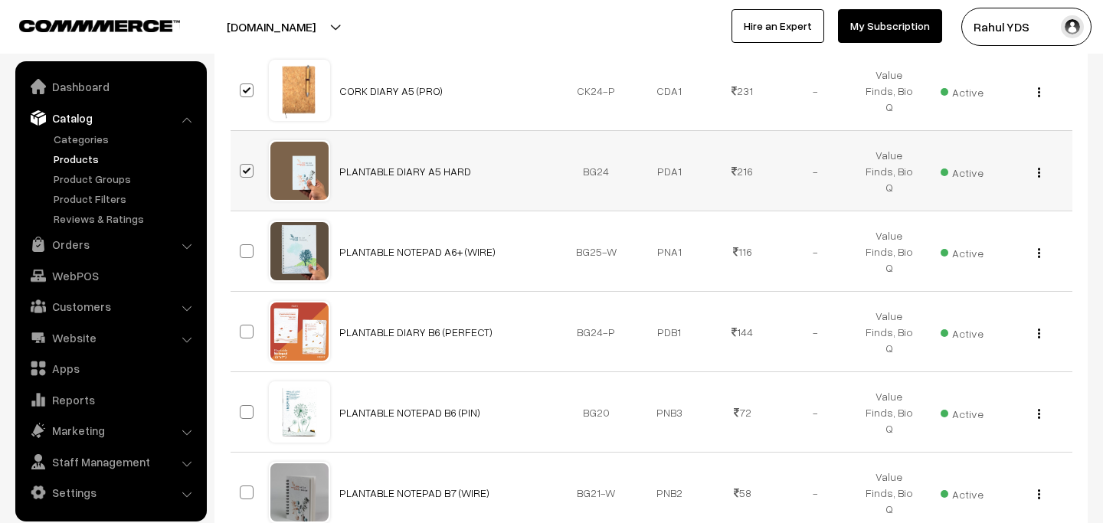
scroll to position [1341, 0]
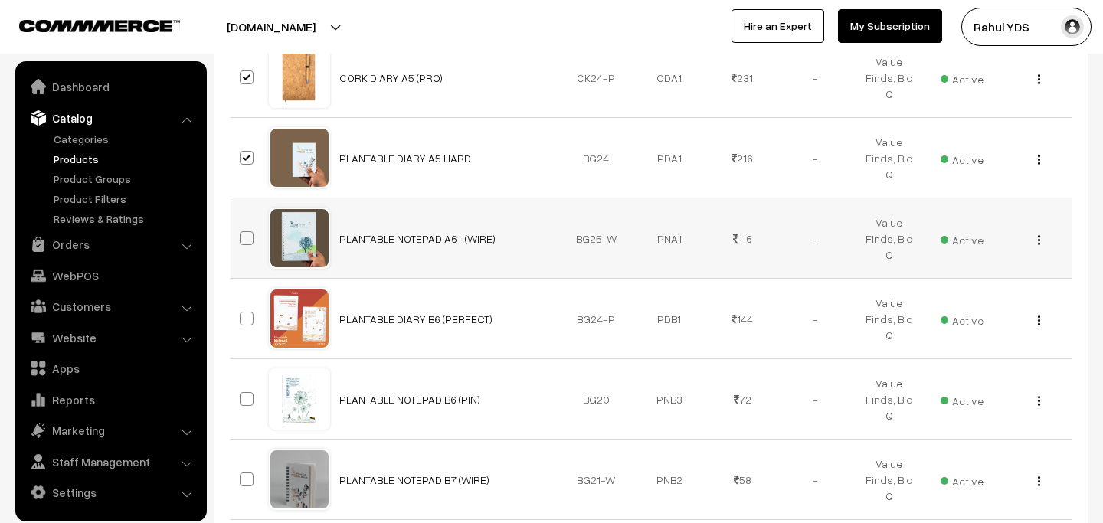
click at [244, 232] on span at bounding box center [247, 238] width 14 height 14
click at [242, 232] on input "checkbox" at bounding box center [237, 229] width 10 height 10
checkbox input "true"
click at [249, 312] on span at bounding box center [247, 319] width 14 height 14
click at [242, 312] on input "checkbox" at bounding box center [237, 309] width 10 height 10
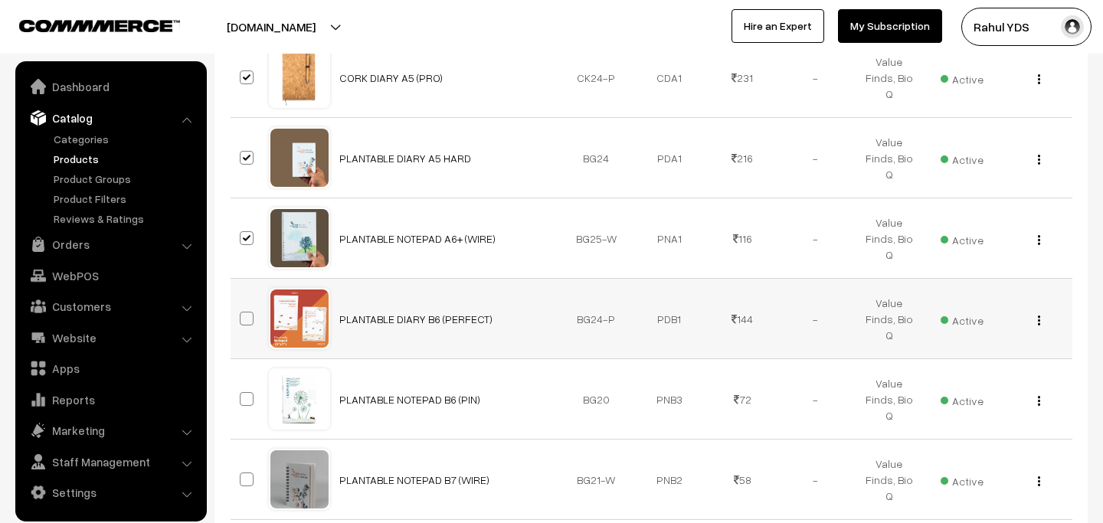
checkbox input "true"
click at [246, 397] on span at bounding box center [247, 399] width 14 height 14
click at [242, 394] on input "checkbox" at bounding box center [237, 389] width 10 height 10
checkbox input "true"
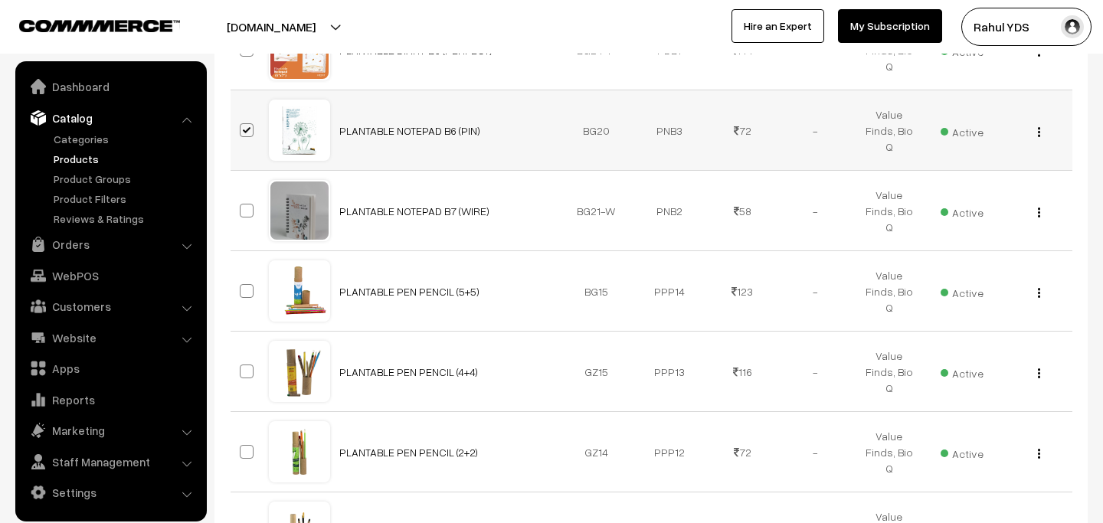
scroll to position [1616, 0]
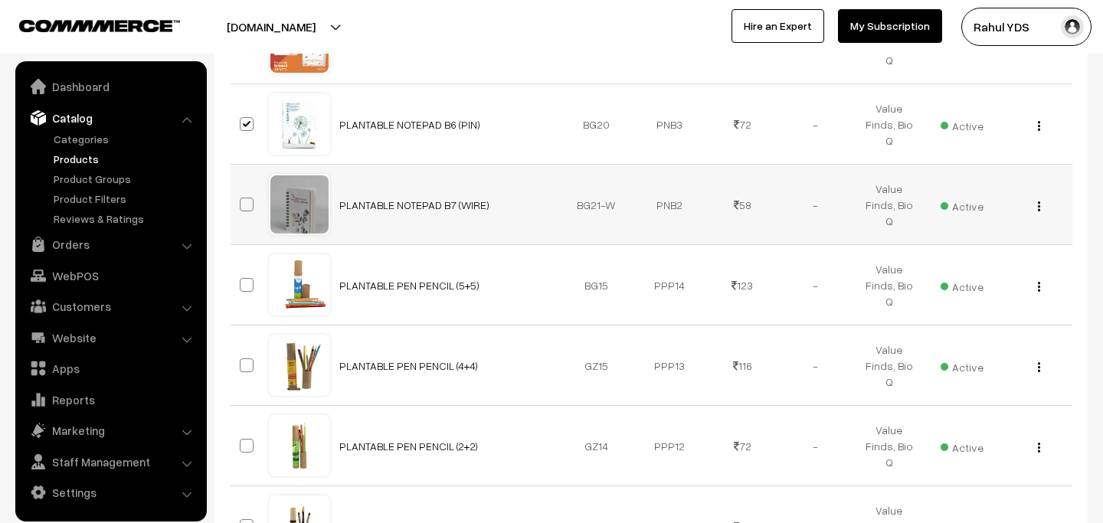
click at [245, 204] on span at bounding box center [247, 205] width 14 height 14
click at [242, 200] on input "checkbox" at bounding box center [237, 195] width 10 height 10
checkbox input "true"
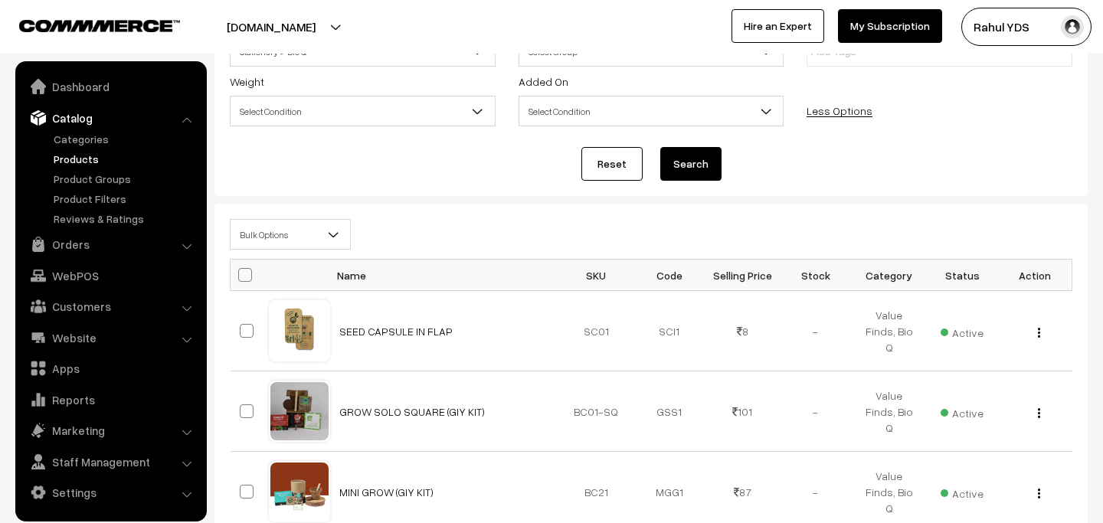
scroll to position [209, 0]
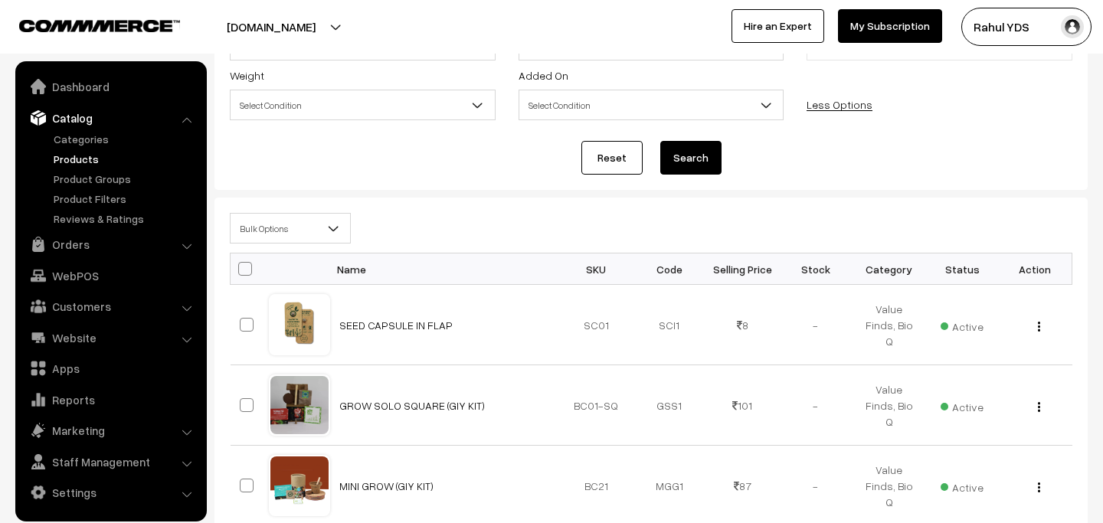
click at [289, 233] on span "Bulk Options" at bounding box center [289, 228] width 119 height 27
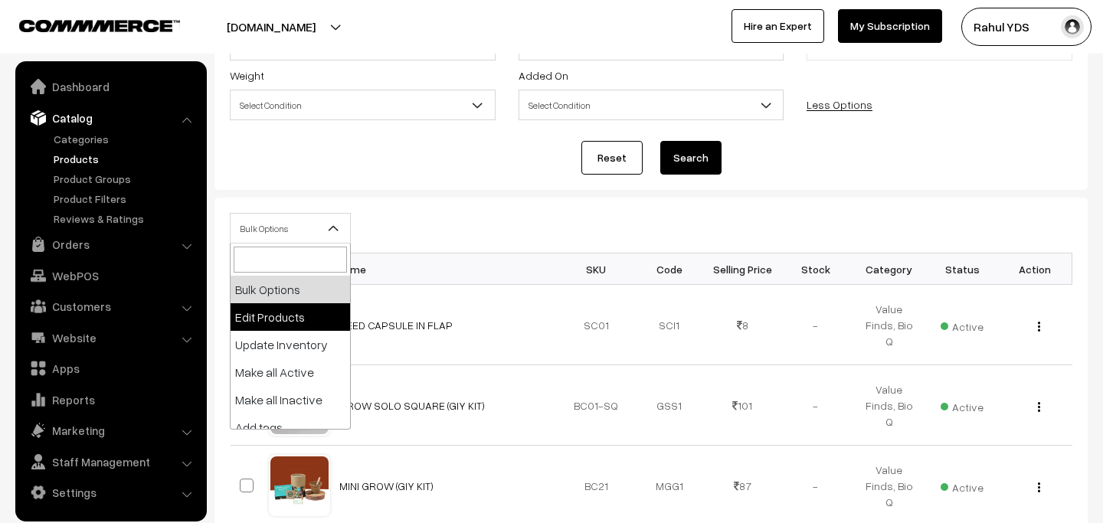
select select "editProduct"
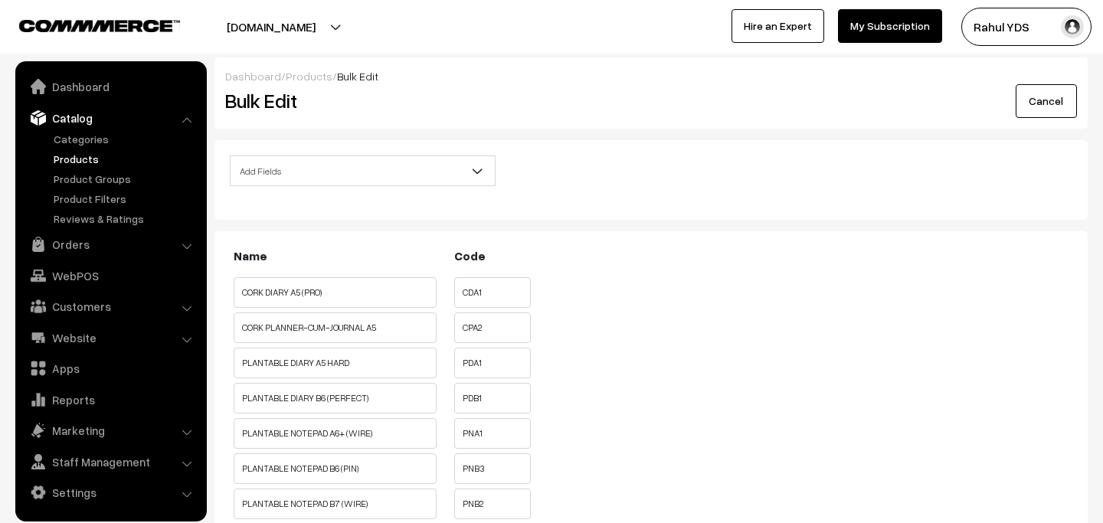
click at [338, 155] on span "Add Fields" at bounding box center [363, 170] width 266 height 31
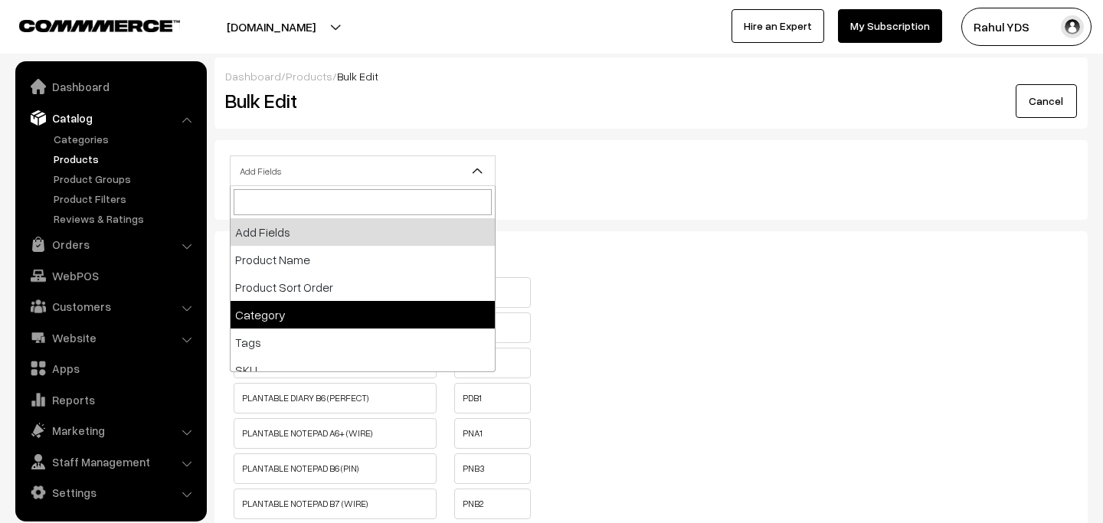
select select "category"
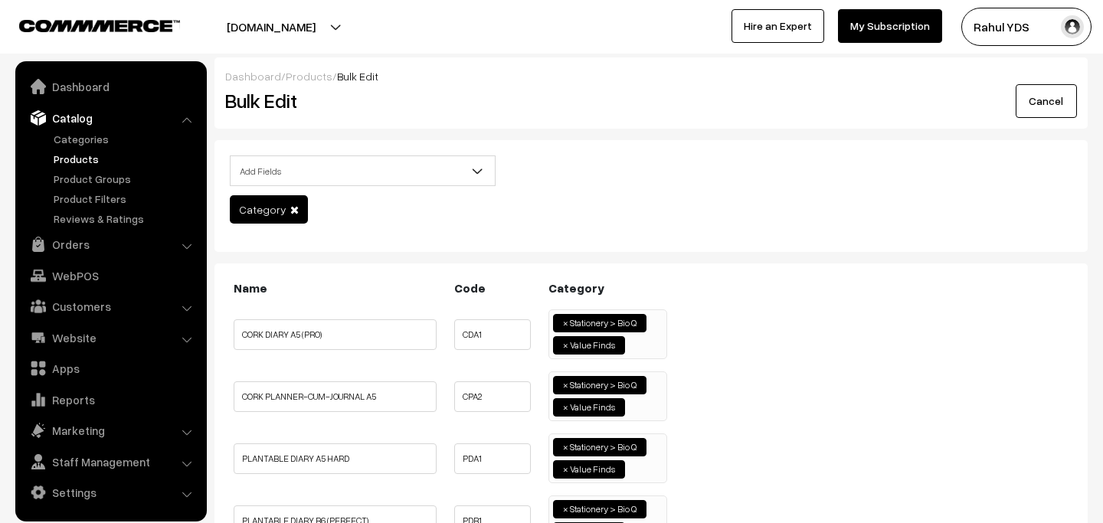
scroll to position [972, 0]
click at [629, 347] on input "search" at bounding box center [632, 343] width 7 height 15
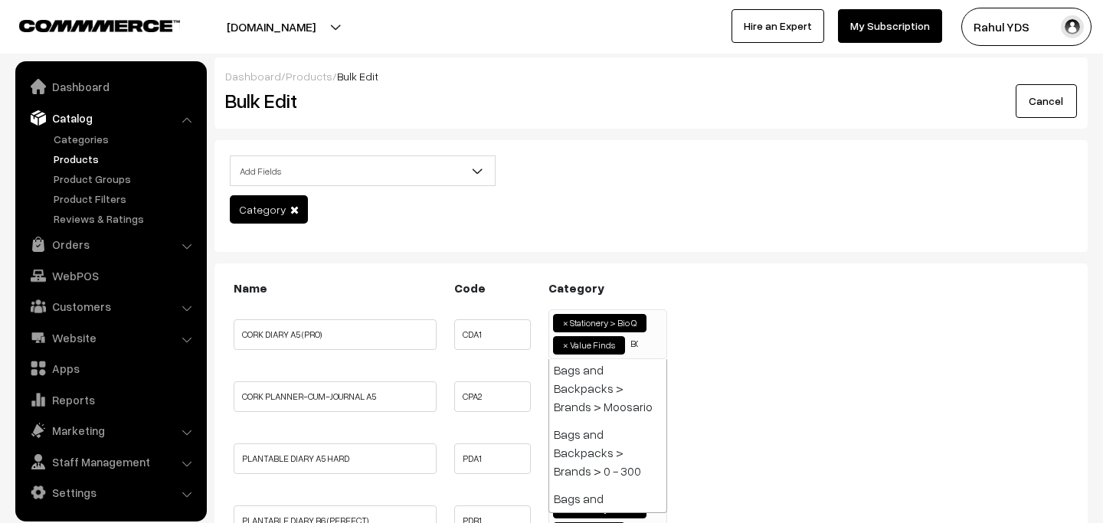
scroll to position [0, 0]
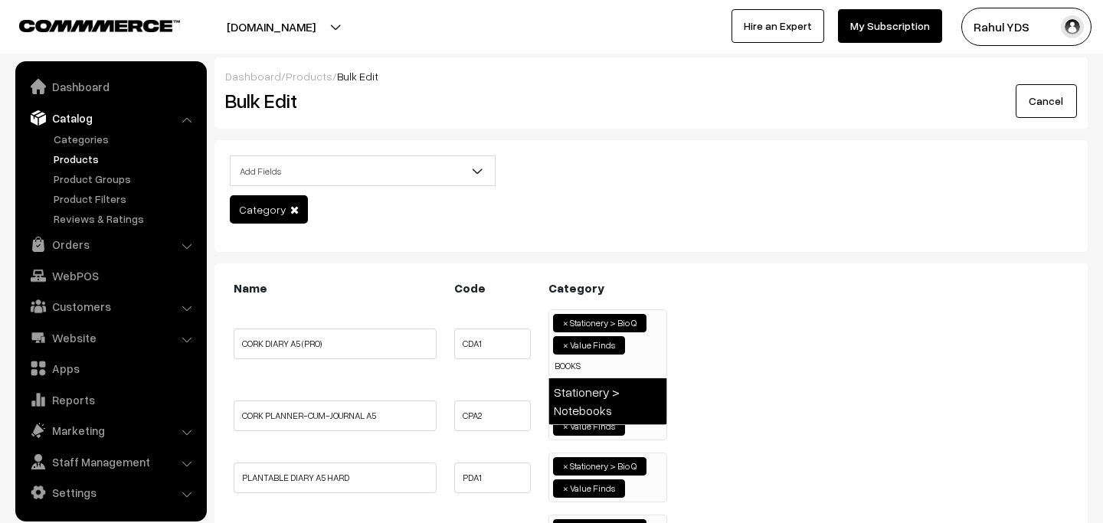
type input "BOOKS"
select select "36"
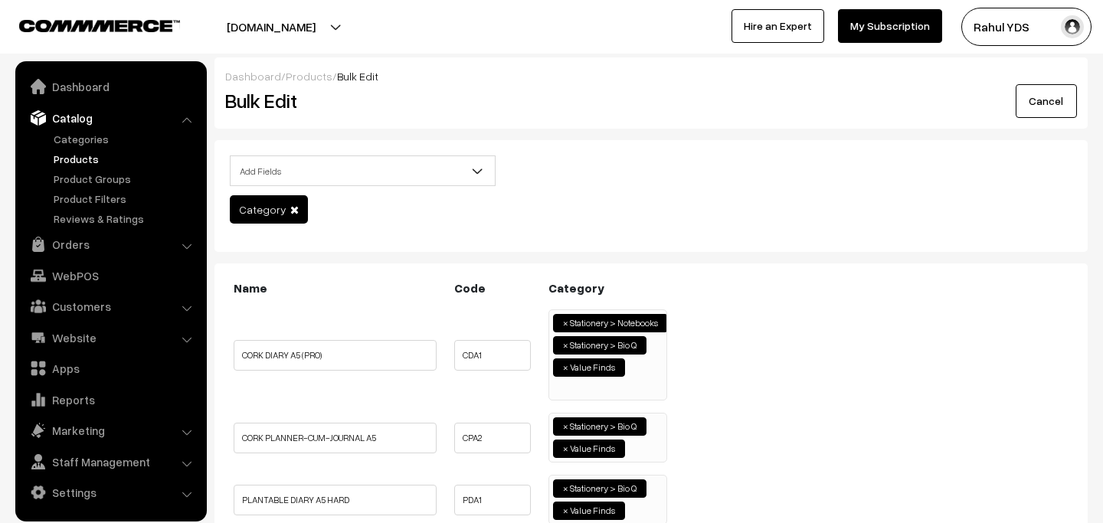
scroll to position [976, 0]
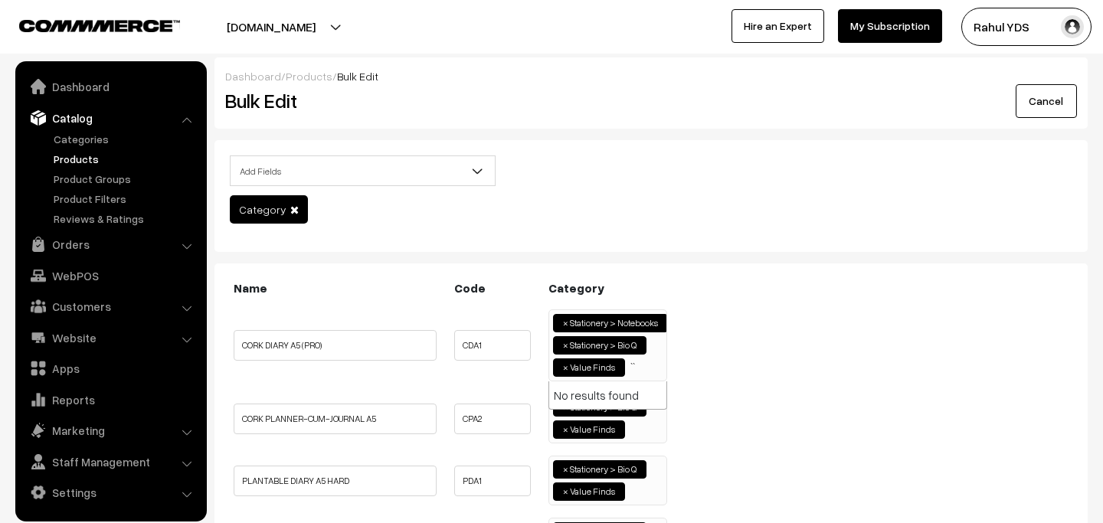
type input "`"
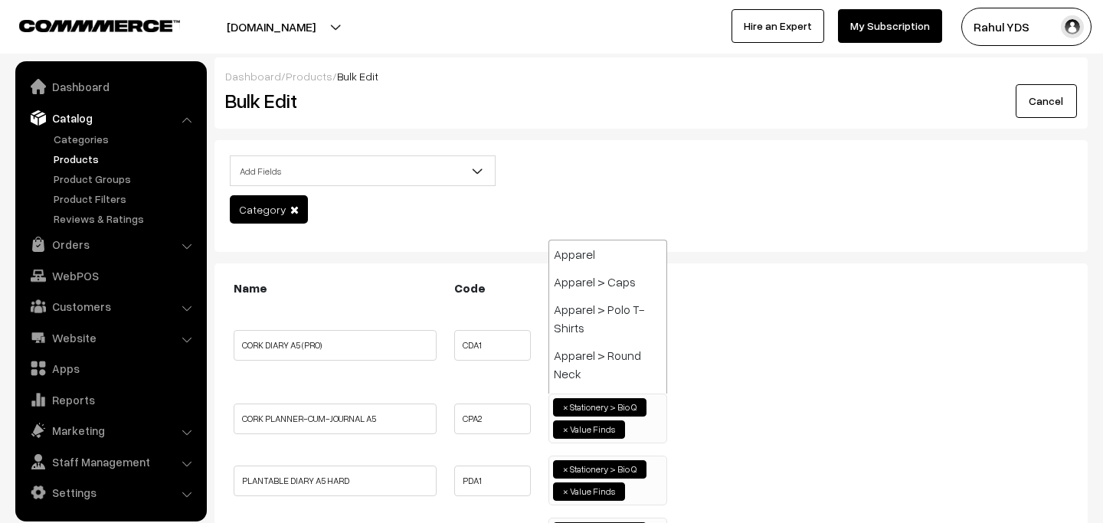
scroll to position [3620, 0]
paste input "BOOKS"
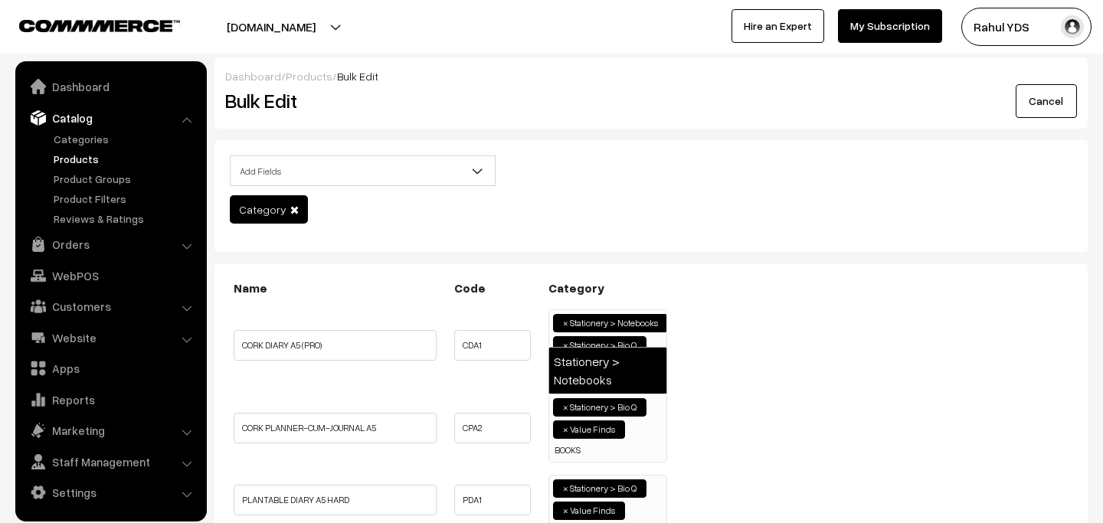
type input "BOOKS"
select select "36"
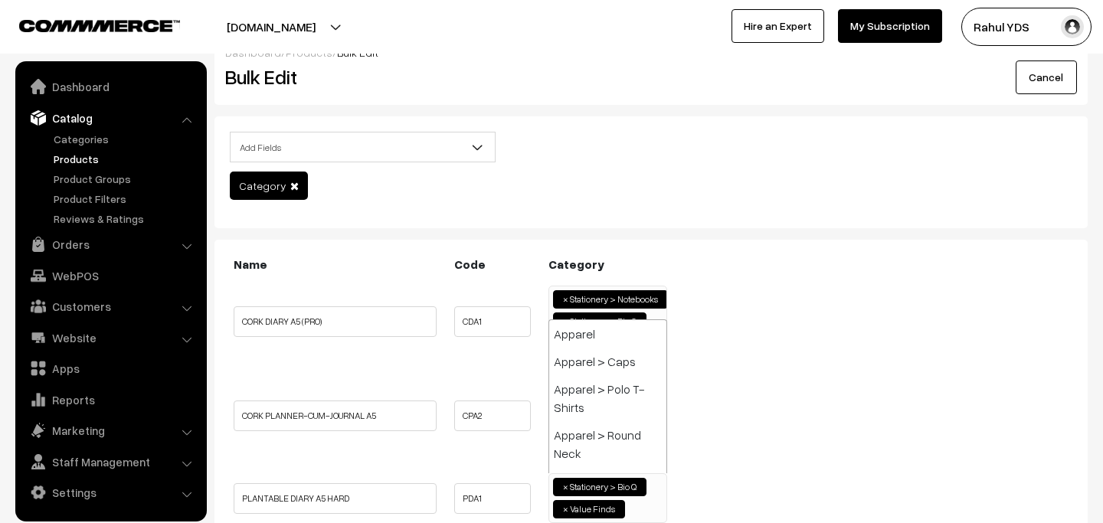
scroll to position [3620, 0]
paste input "BOOKS"
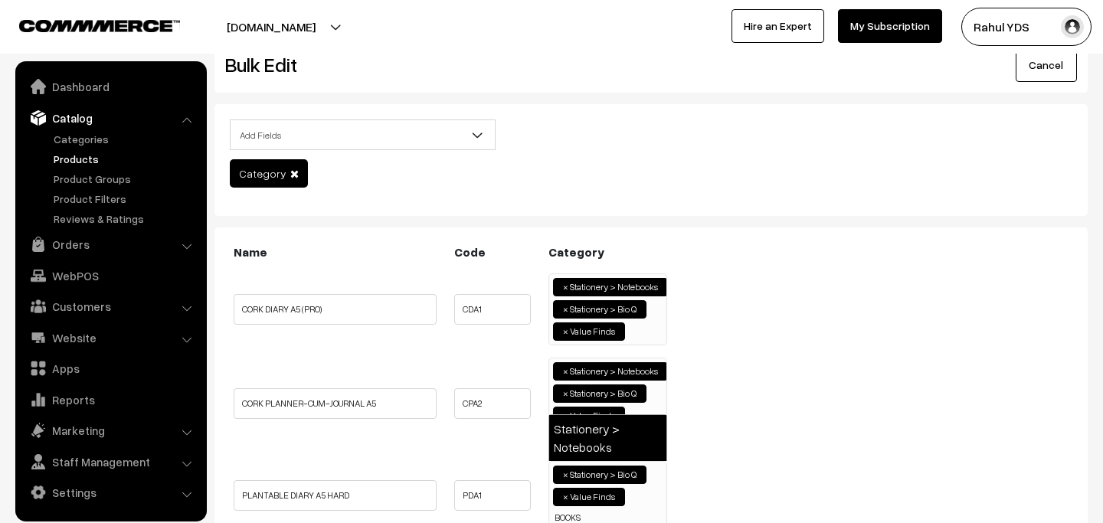
type input "BOOKS"
select select "36"
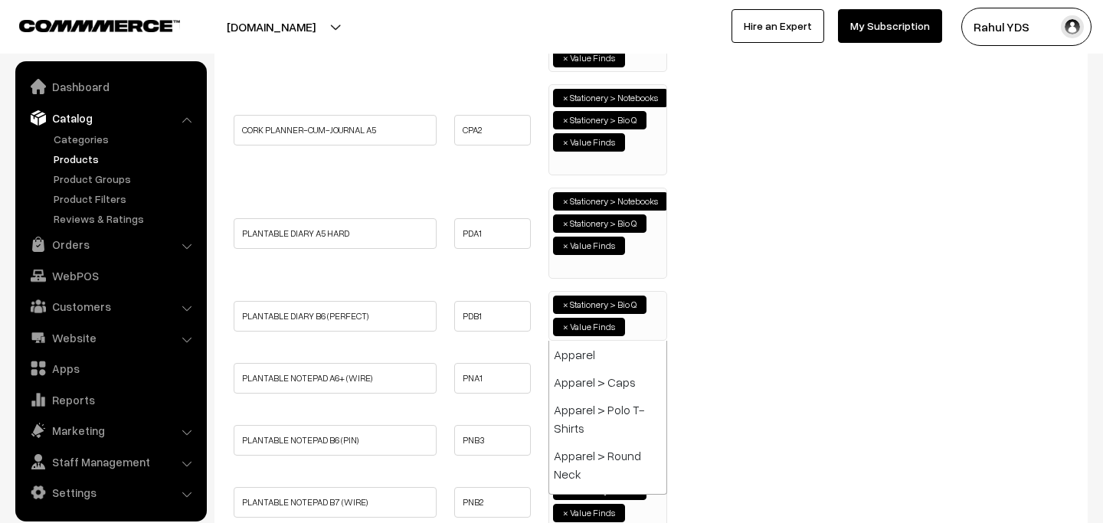
scroll to position [3620, 0]
paste input "BOOKS"
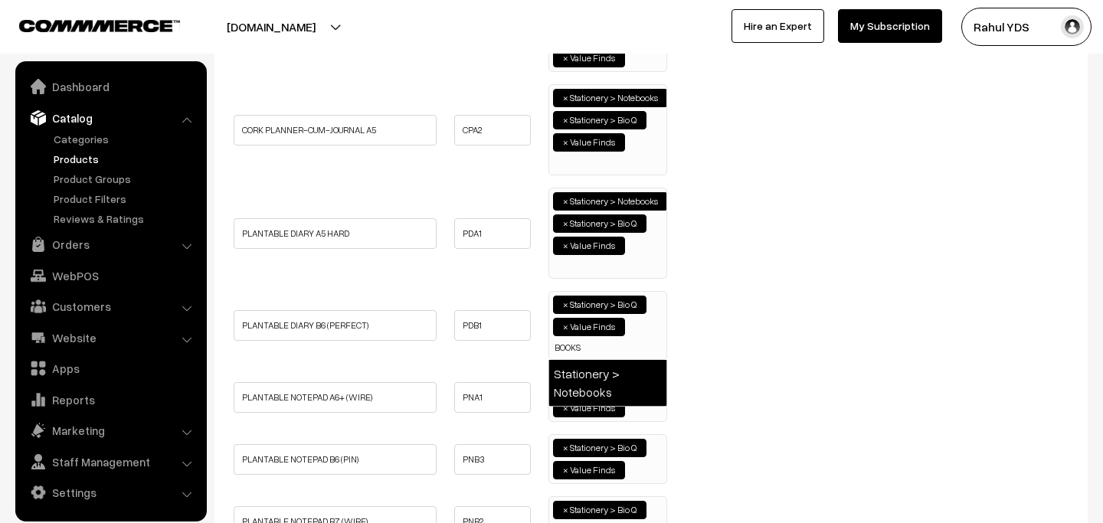
type input "BOOKS"
select select "36"
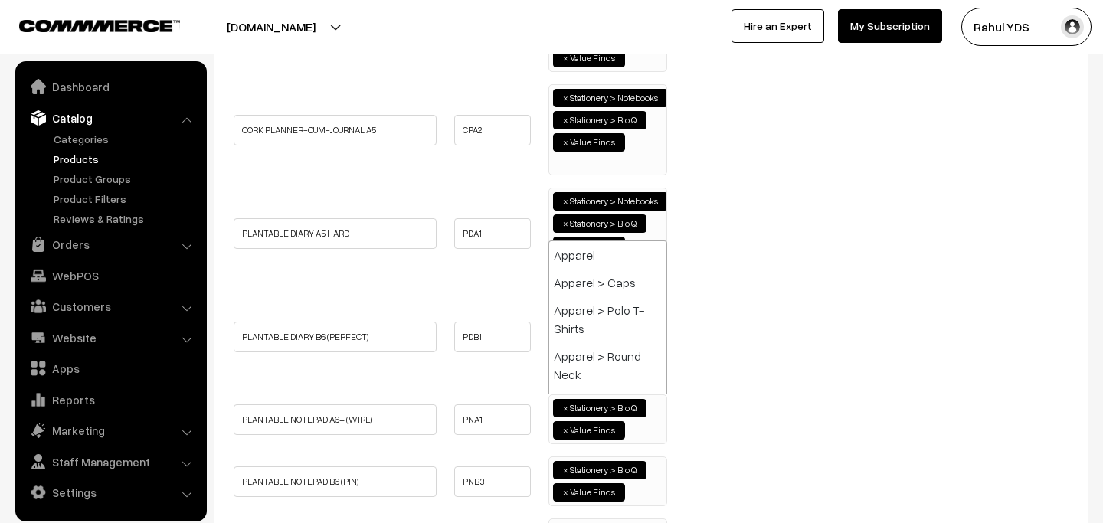
scroll to position [3620, 0]
paste input "BOOKS"
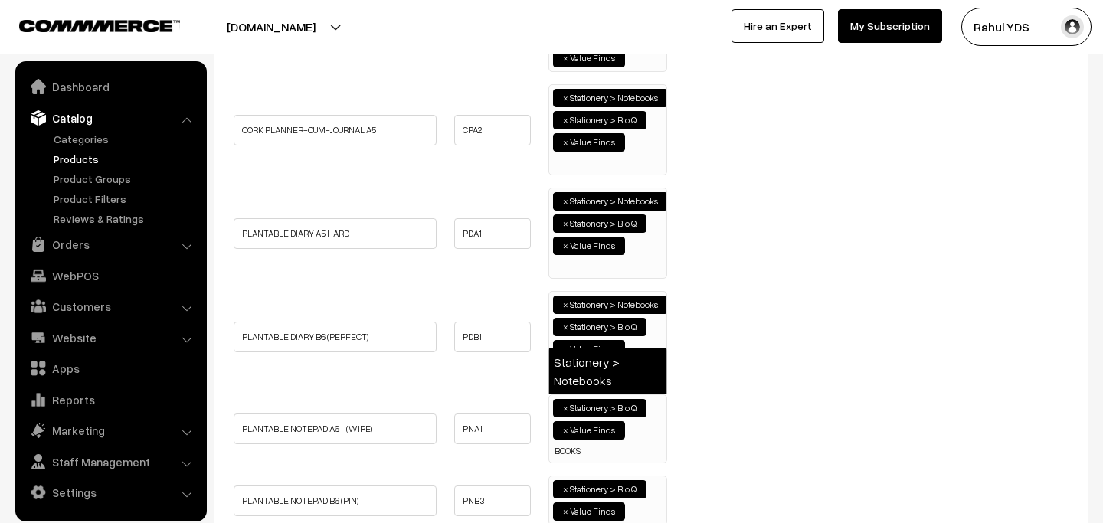
type input "BOOKS"
select select "36"
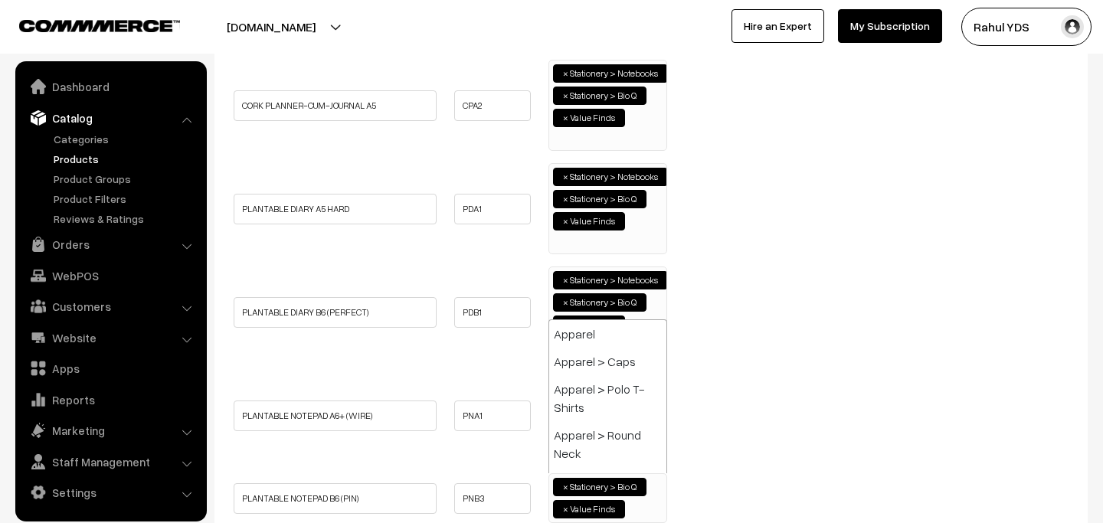
scroll to position [3620, 0]
paste input "BOOKS"
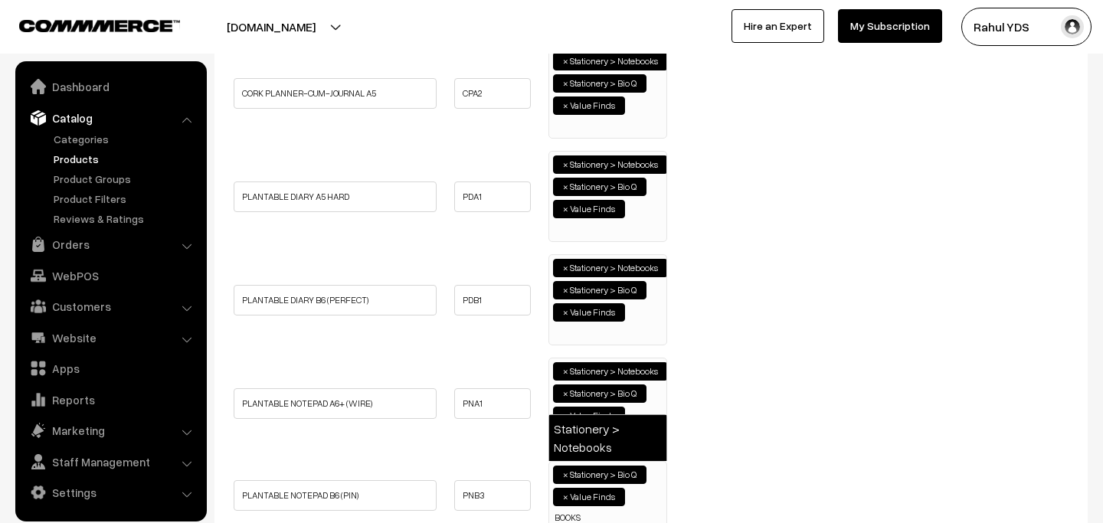
type input "BOOKS"
select select "36"
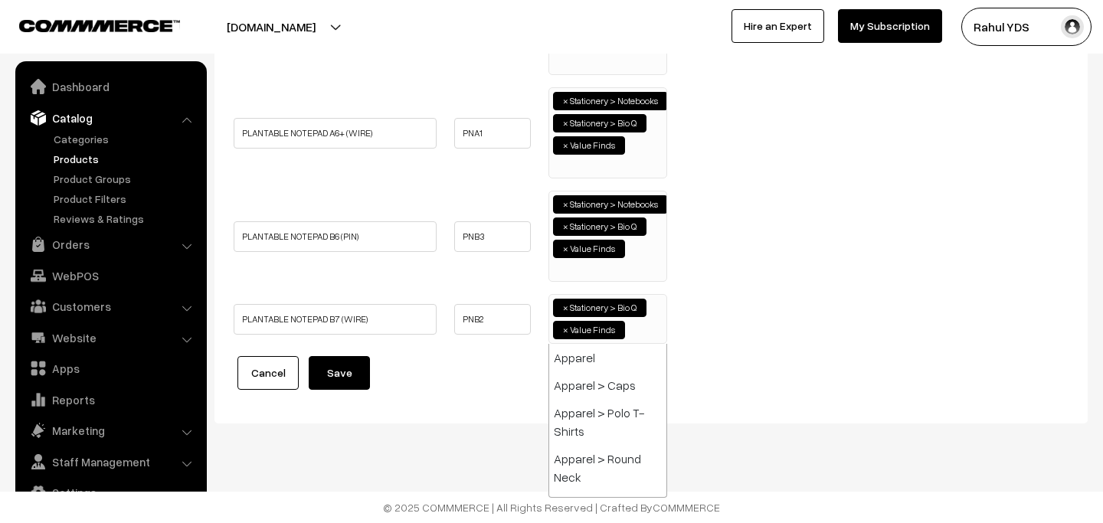
scroll to position [3620, 0]
paste input "BOOKS"
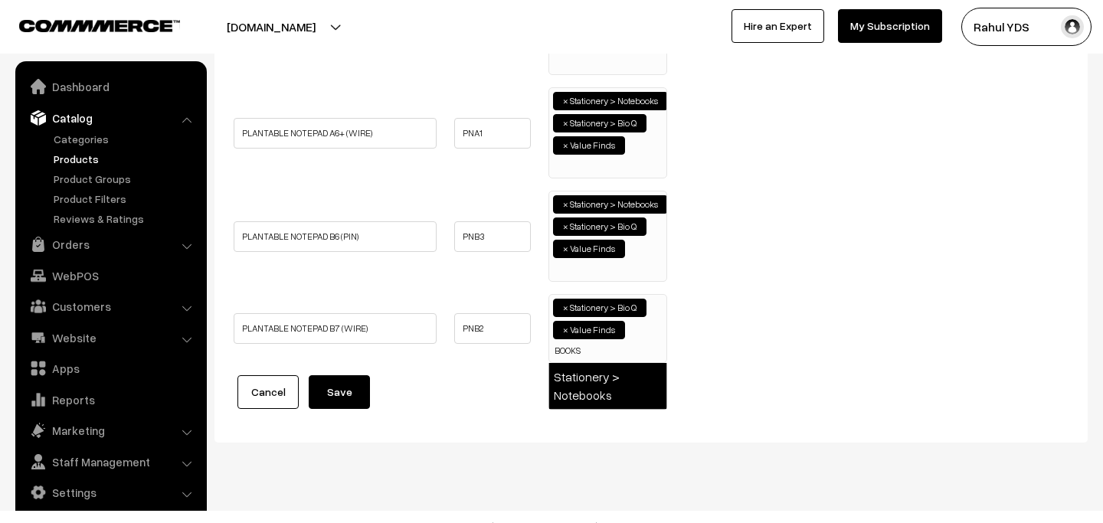
type input "BOOKS"
select select "36"
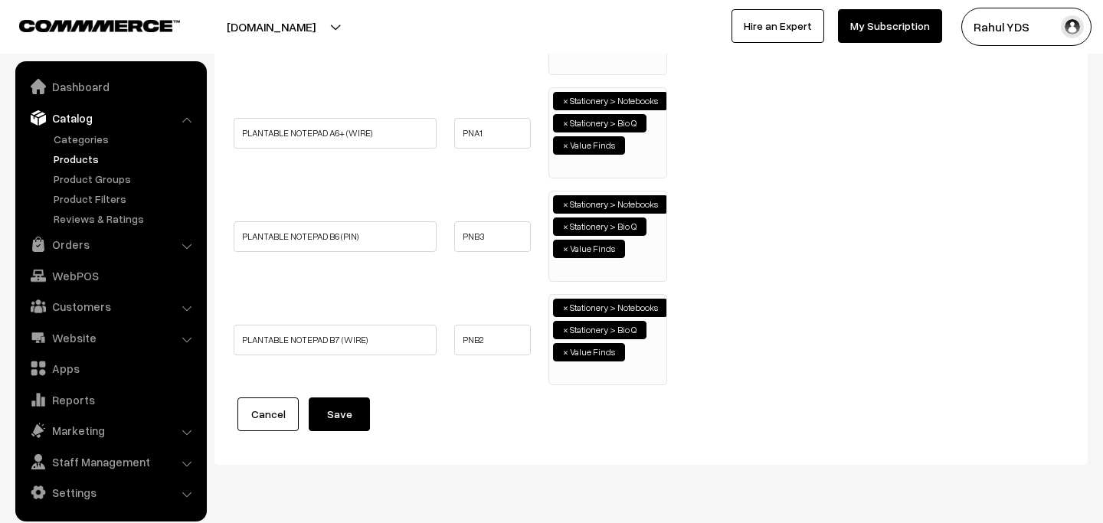
scroll to position [976, 0]
click at [351, 417] on button "Save" at bounding box center [339, 414] width 61 height 34
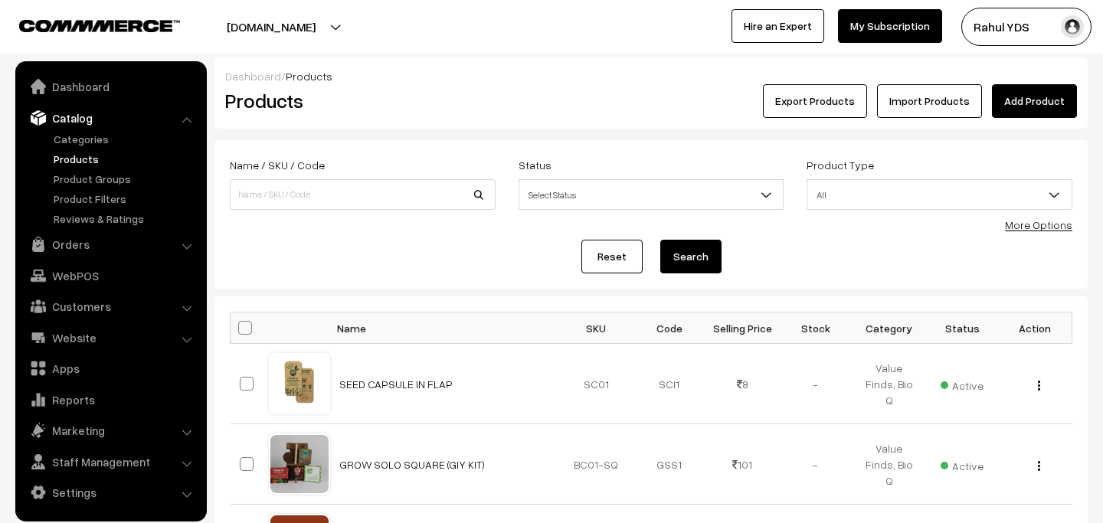
click at [1021, 224] on link "More Options" at bounding box center [1038, 224] width 67 height 13
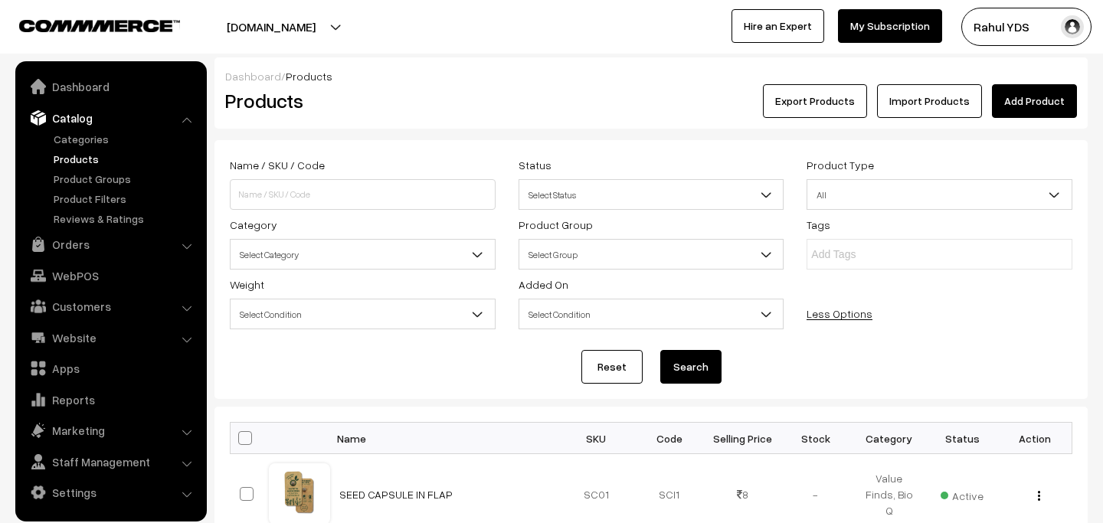
click at [317, 263] on span "Select Category" at bounding box center [362, 254] width 264 height 27
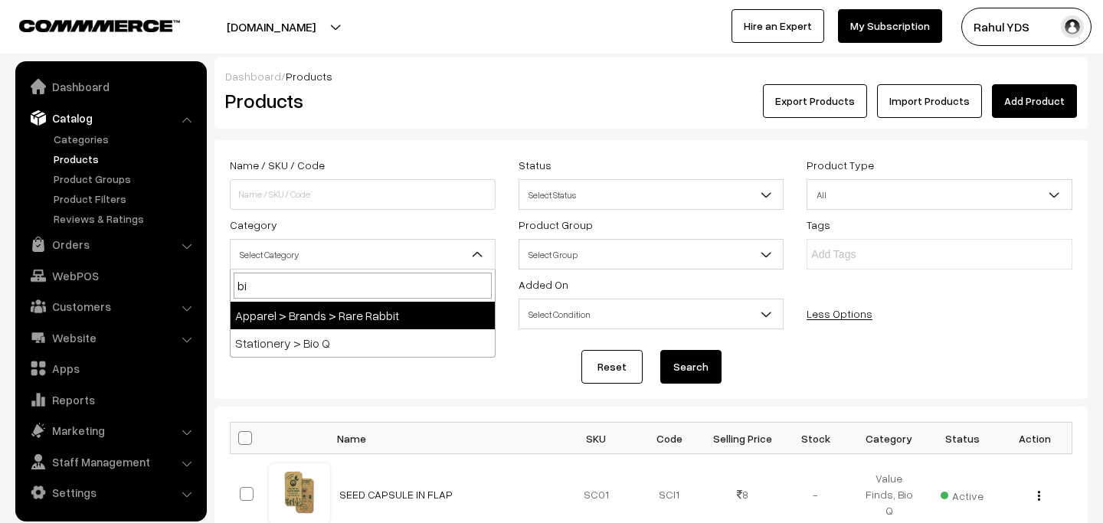
type input "bio"
select select "111"
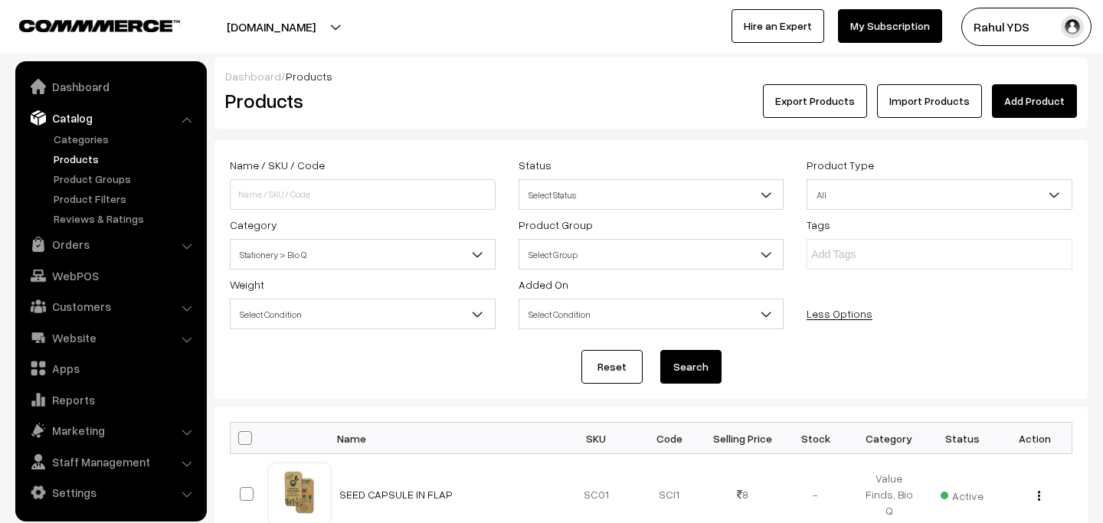
click at [685, 364] on button "Search" at bounding box center [690, 367] width 61 height 34
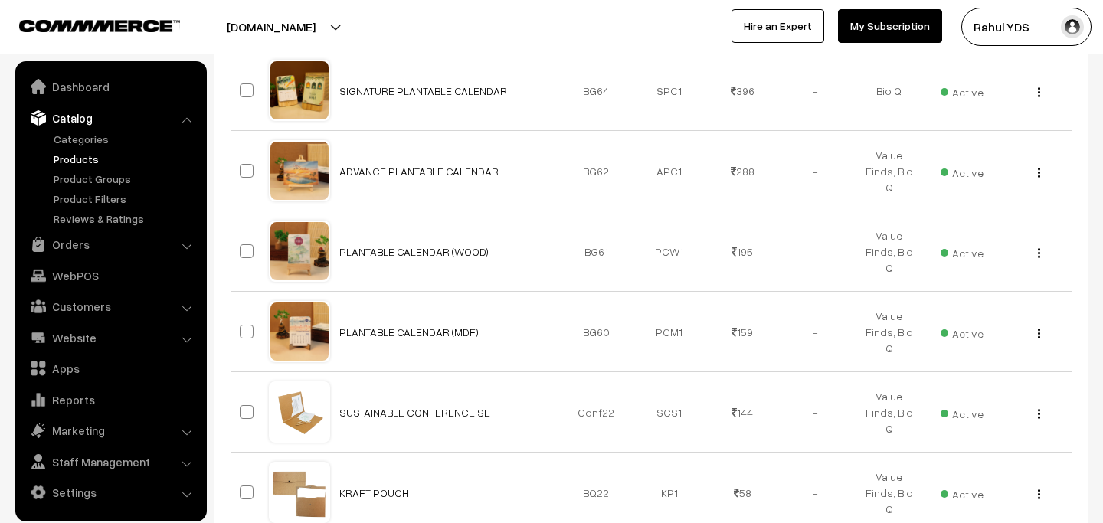
scroll to position [927, 0]
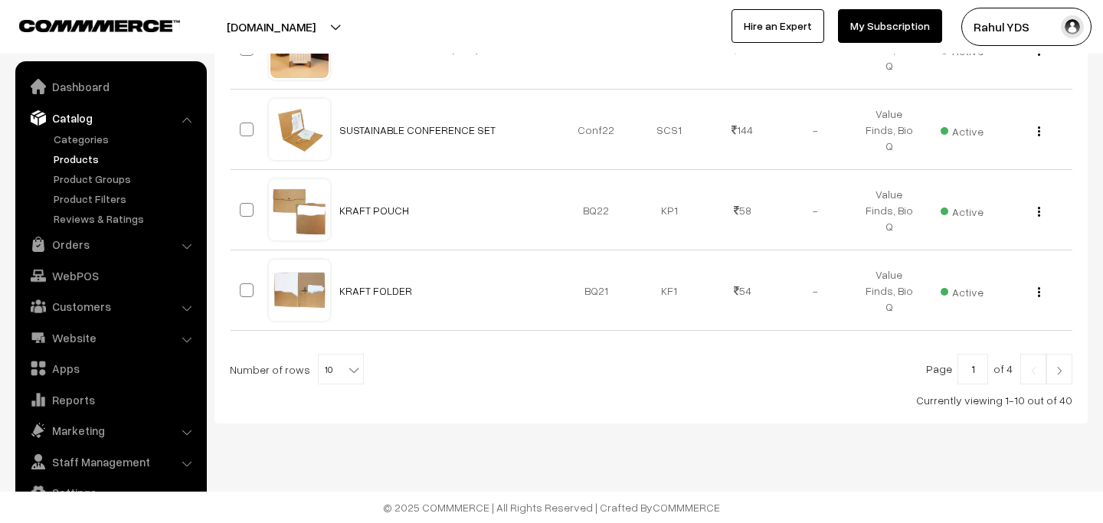
click at [338, 379] on span "10" at bounding box center [341, 370] width 44 height 31
select select "60"
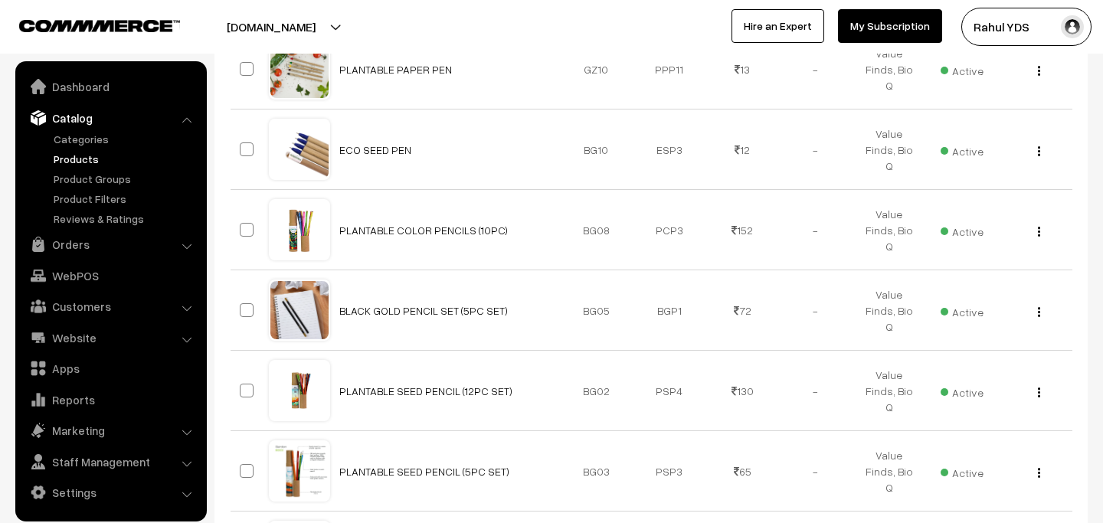
scroll to position [3301, 0]
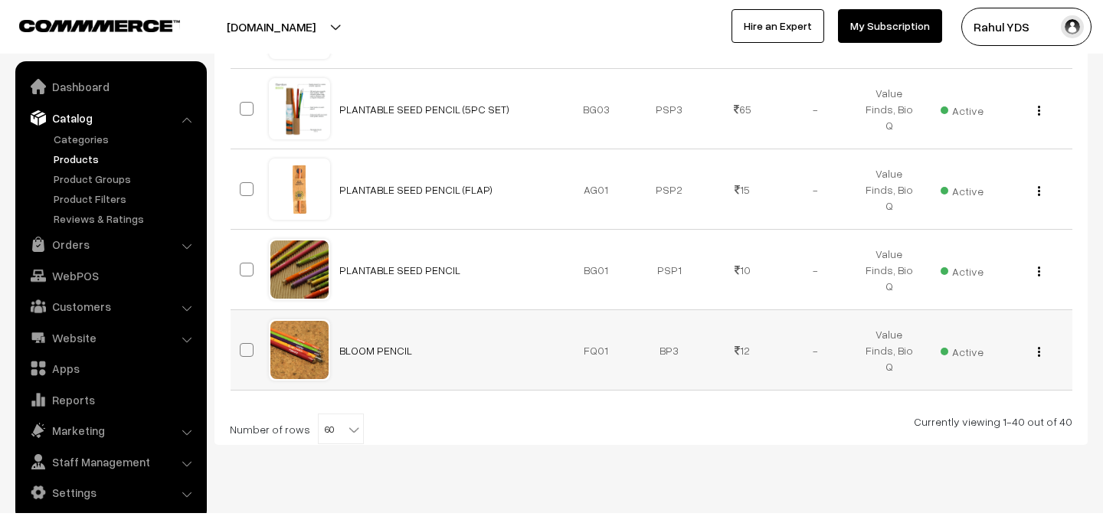
click at [248, 343] on span at bounding box center [247, 350] width 14 height 14
click at [242, 335] on input "checkbox" at bounding box center [237, 340] width 10 height 10
checkbox input "true"
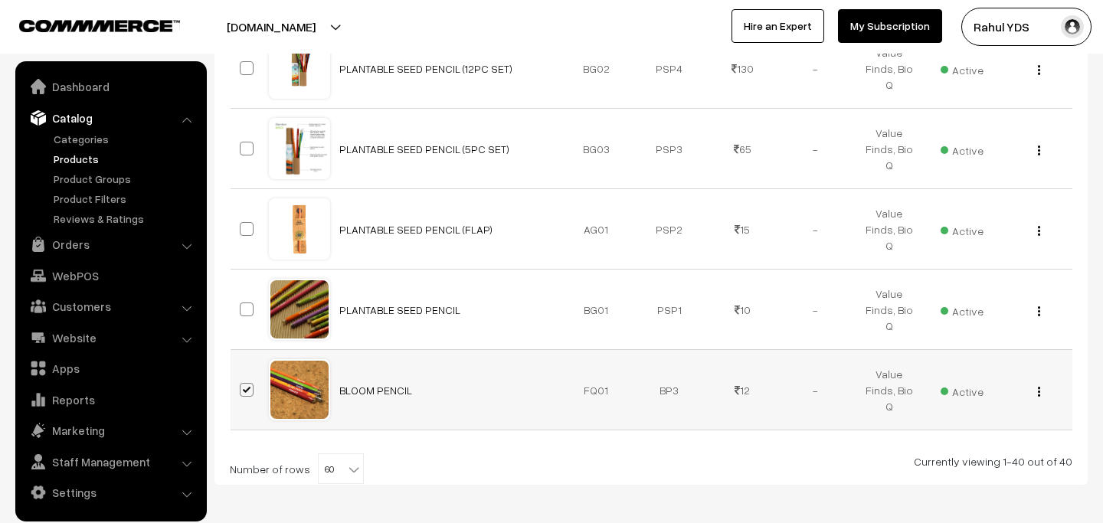
scroll to position [3341, 0]
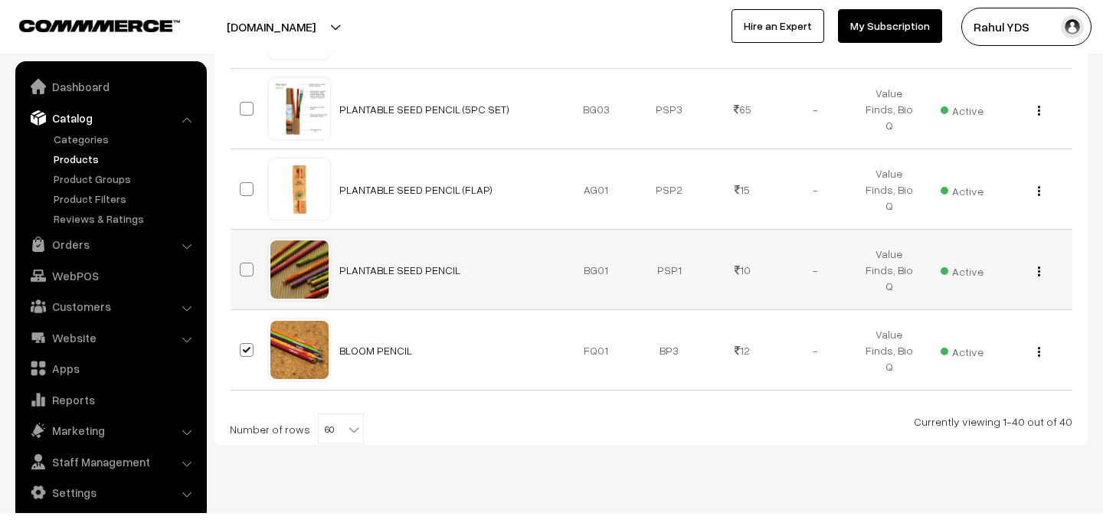
click at [240, 257] on td at bounding box center [249, 270] width 38 height 80
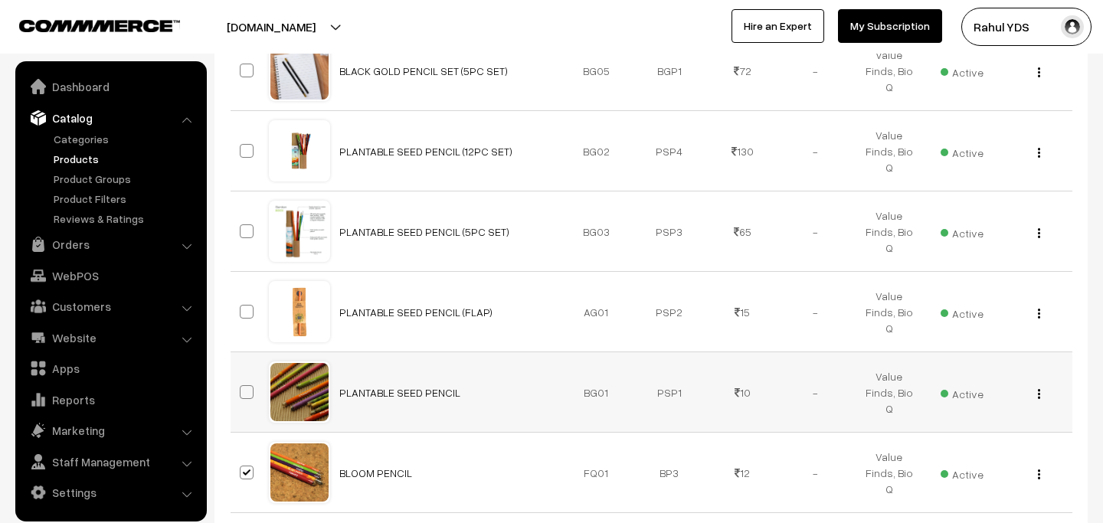
scroll to position [3217, 0]
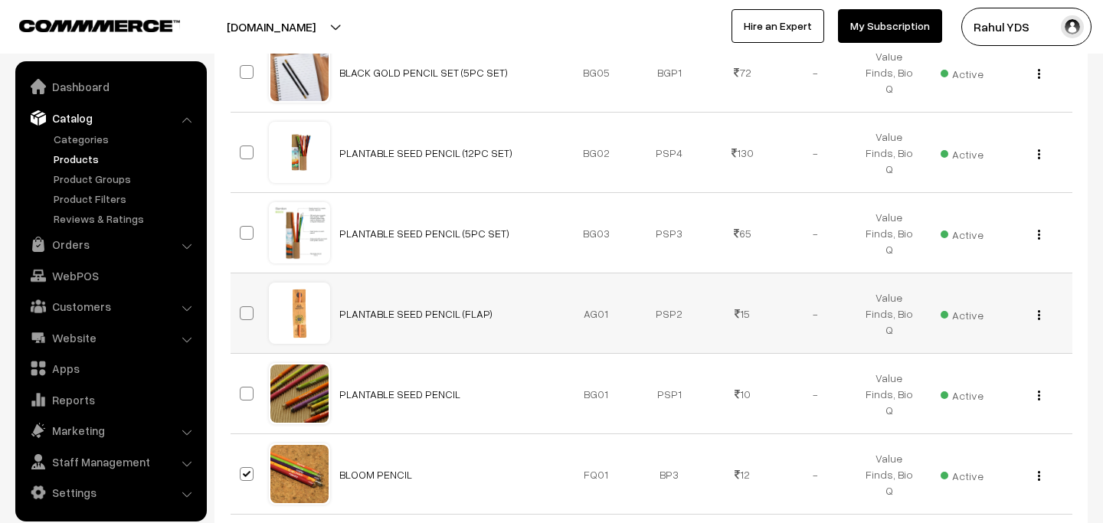
click at [241, 306] on span at bounding box center [247, 313] width 14 height 14
click at [241, 299] on input "checkbox" at bounding box center [237, 304] width 10 height 10
checkbox input "true"
click at [250, 226] on span at bounding box center [247, 233] width 14 height 14
click at [242, 218] on input "checkbox" at bounding box center [237, 223] width 10 height 10
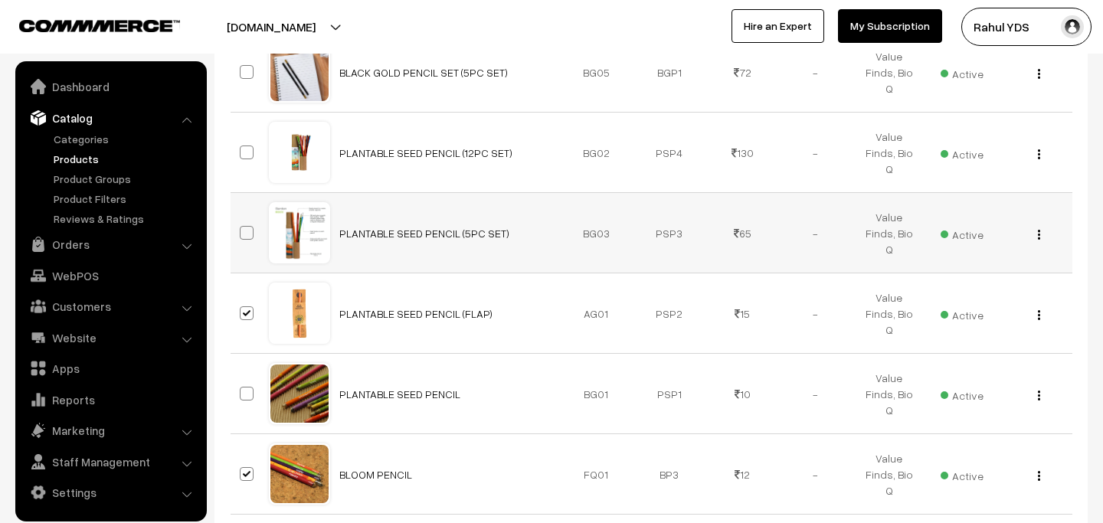
checkbox input "true"
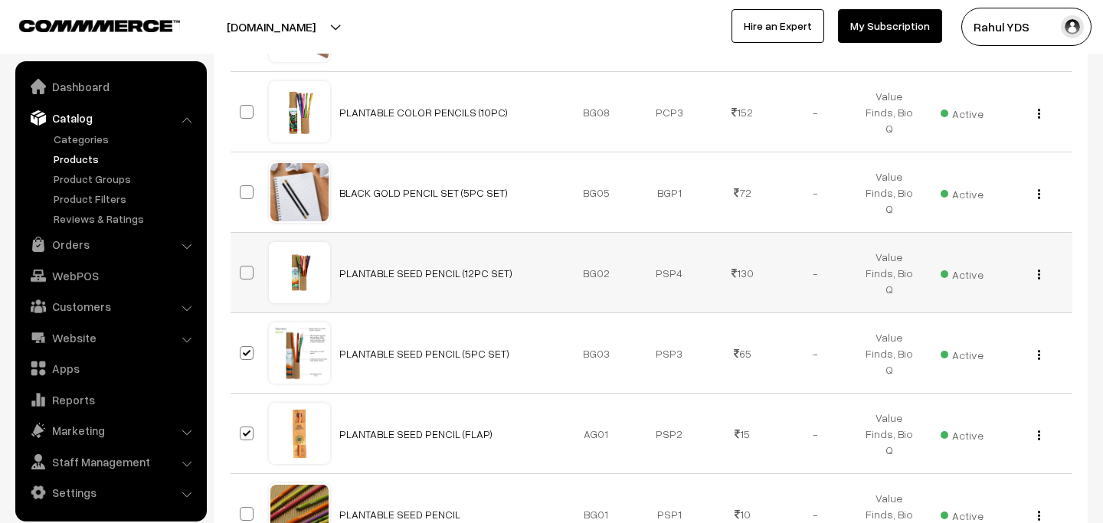
scroll to position [3078, 0]
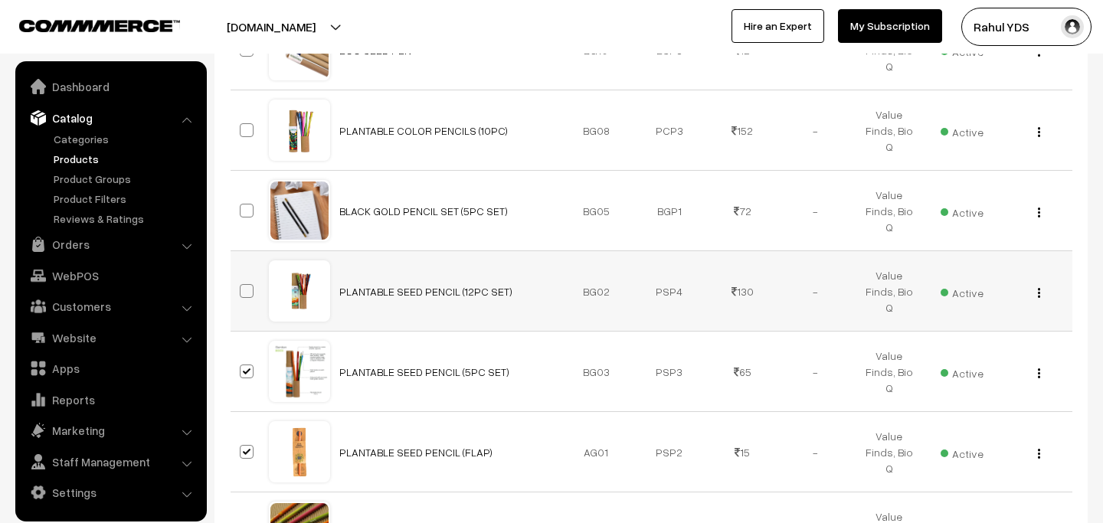
click at [247, 284] on span at bounding box center [247, 291] width 14 height 14
click at [242, 276] on input "checkbox" at bounding box center [237, 281] width 10 height 10
checkbox input "true"
click at [241, 204] on span at bounding box center [247, 211] width 14 height 14
click at [241, 196] on input "checkbox" at bounding box center [237, 201] width 10 height 10
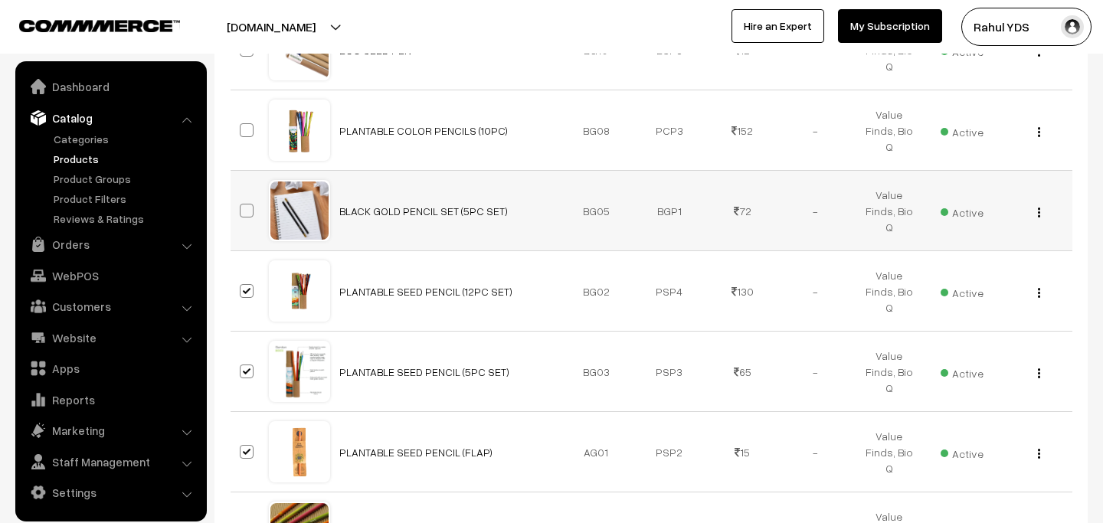
checkbox input "true"
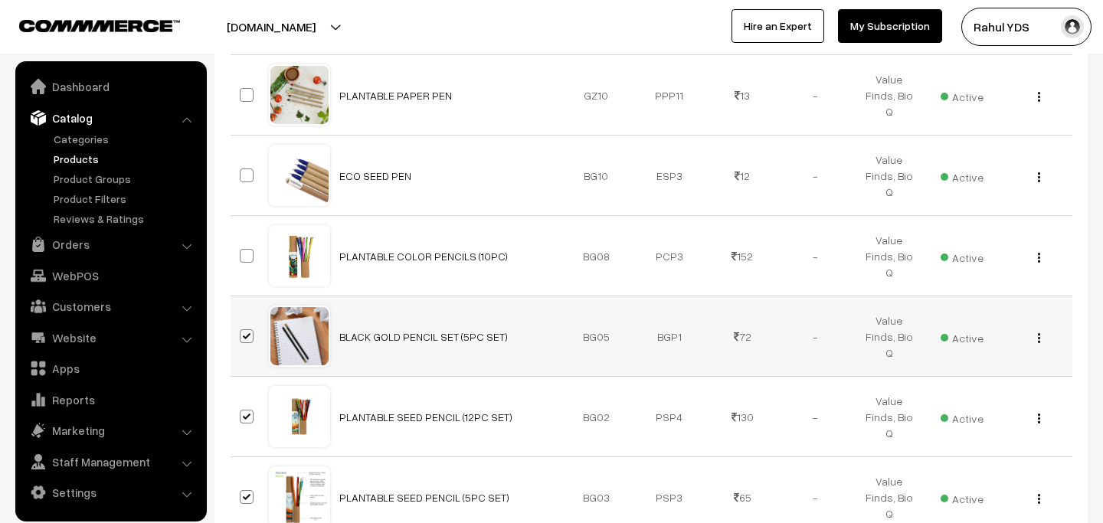
scroll to position [2930, 0]
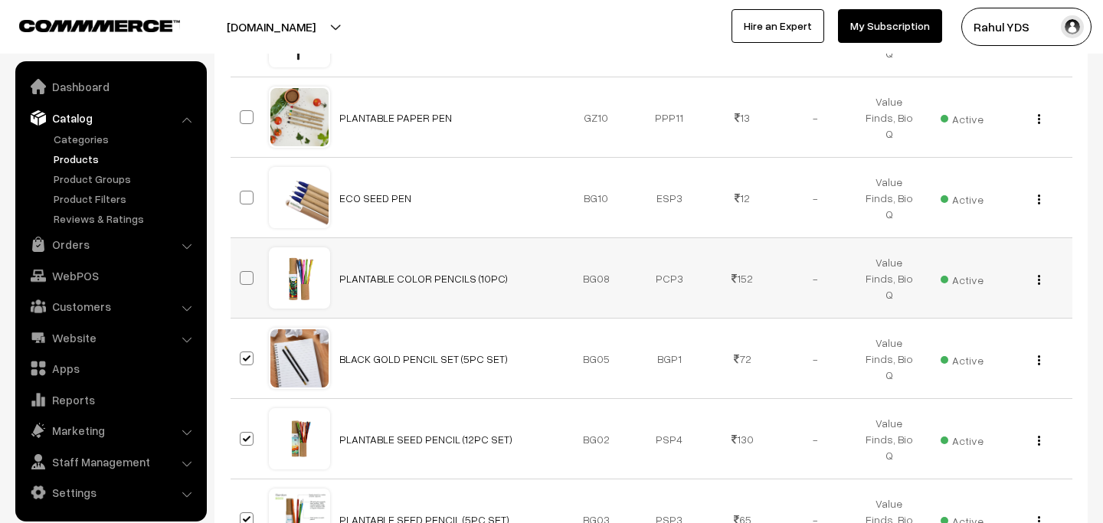
click at [249, 271] on span at bounding box center [247, 278] width 14 height 14
click at [242, 263] on input "checkbox" at bounding box center [237, 268] width 10 height 10
checkbox input "true"
click at [246, 188] on label at bounding box center [249, 197] width 18 height 18
click at [242, 183] on input "checkbox" at bounding box center [237, 188] width 10 height 10
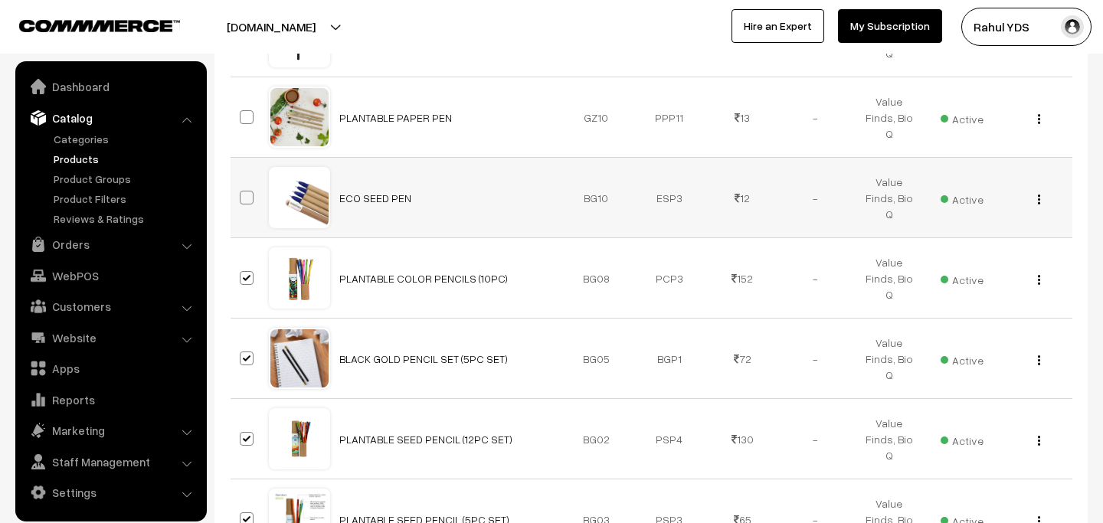
checkbox input "true"
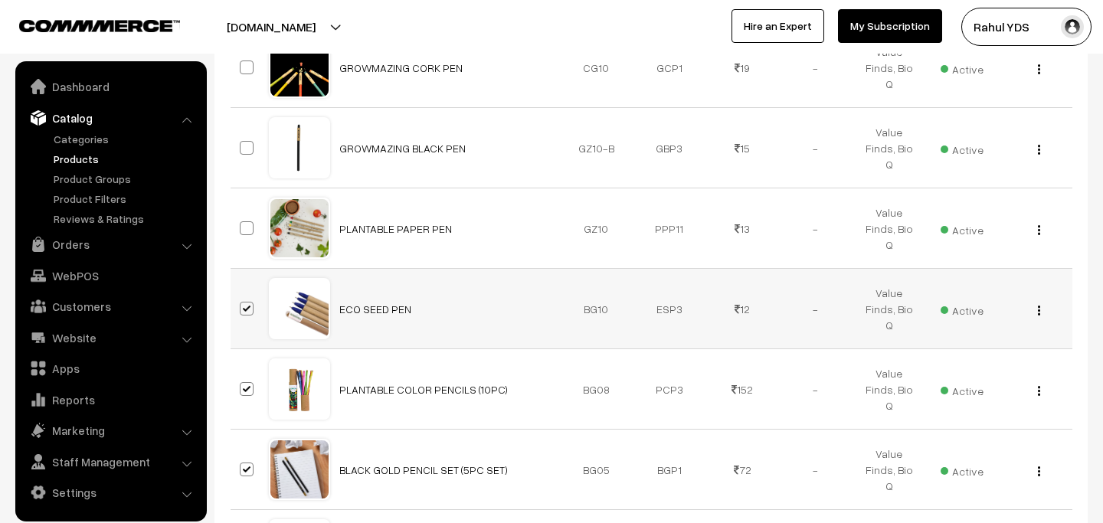
scroll to position [2787, 0]
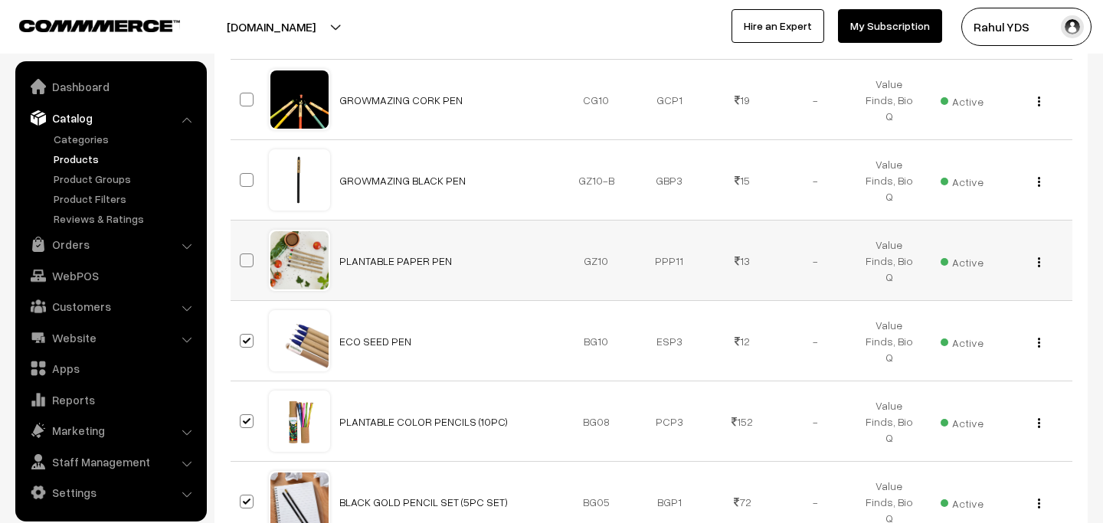
click at [247, 253] on span at bounding box center [247, 260] width 14 height 14
click at [242, 246] on input "checkbox" at bounding box center [237, 251] width 10 height 10
checkbox input "true"
click at [240, 173] on span at bounding box center [247, 180] width 14 height 14
click at [240, 165] on input "checkbox" at bounding box center [237, 170] width 10 height 10
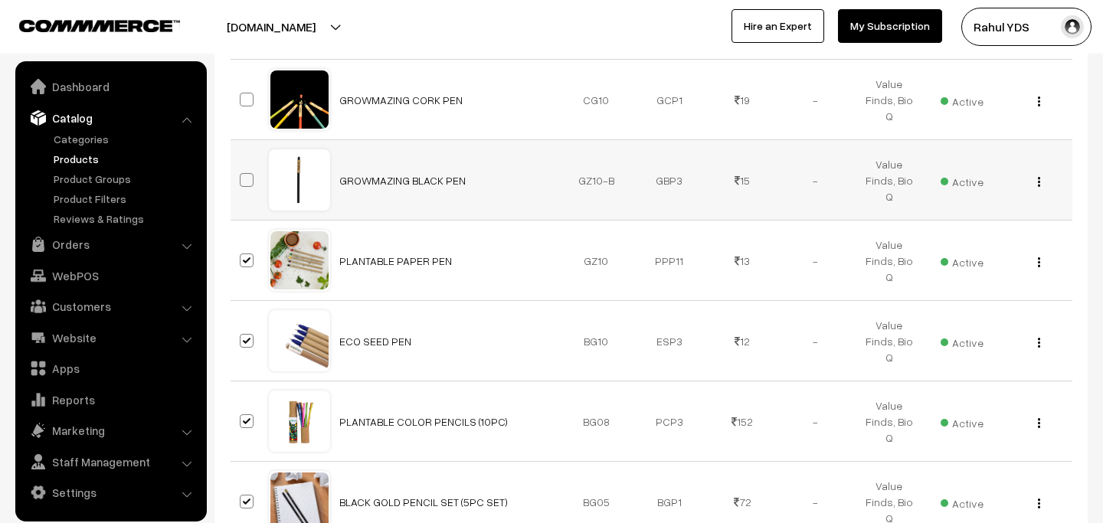
checkbox input "true"
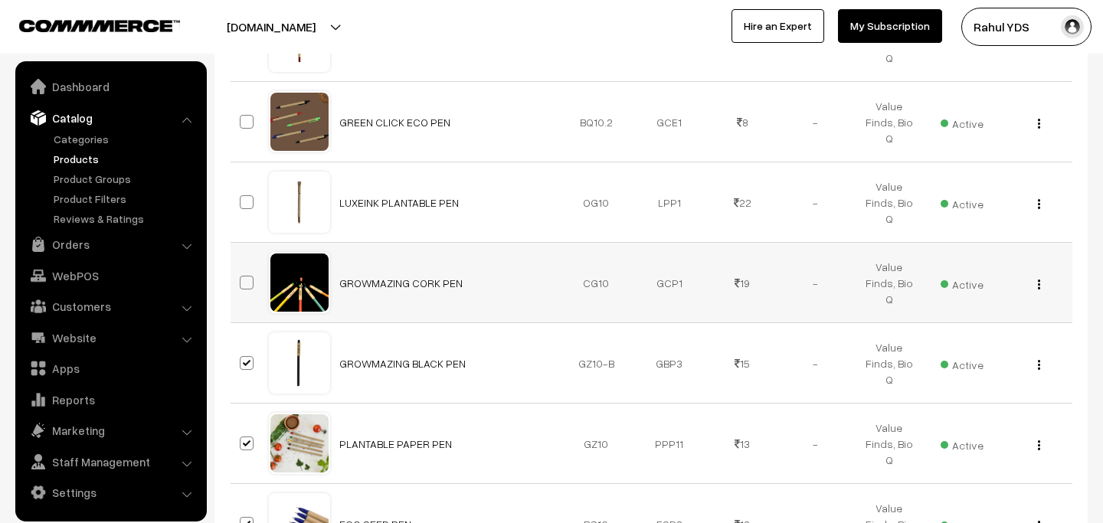
scroll to position [2601, 0]
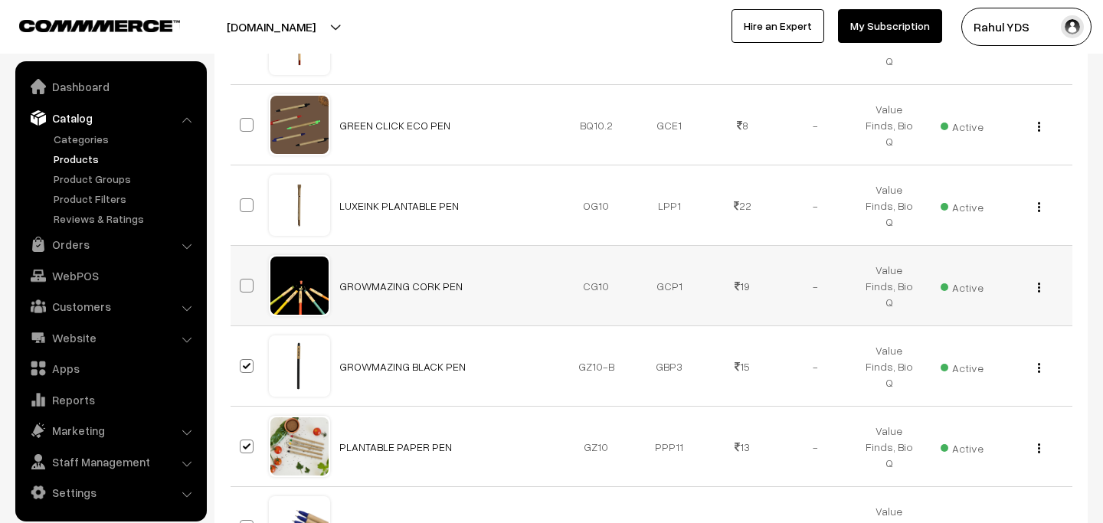
click at [250, 279] on span at bounding box center [247, 286] width 14 height 14
click at [242, 271] on input "checkbox" at bounding box center [237, 276] width 10 height 10
checkbox input "true"
click at [243, 198] on span at bounding box center [247, 205] width 14 height 14
click at [242, 191] on input "checkbox" at bounding box center [237, 196] width 10 height 10
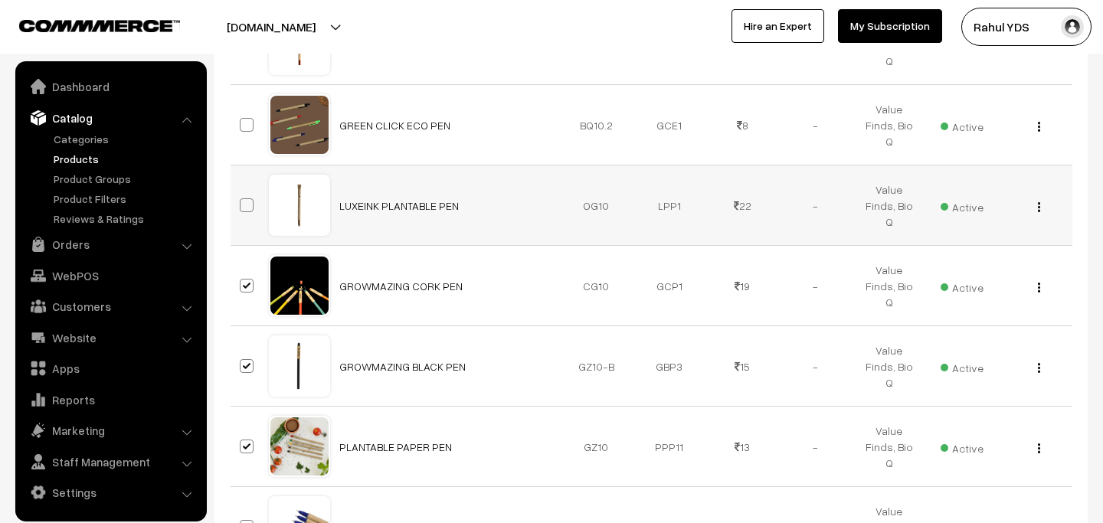
checkbox input "true"
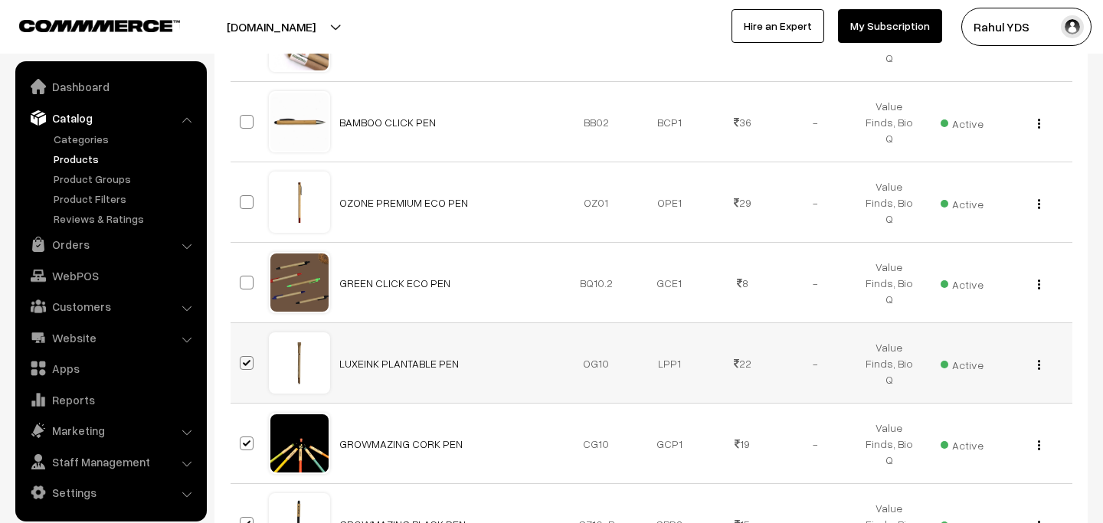
scroll to position [2416, 0]
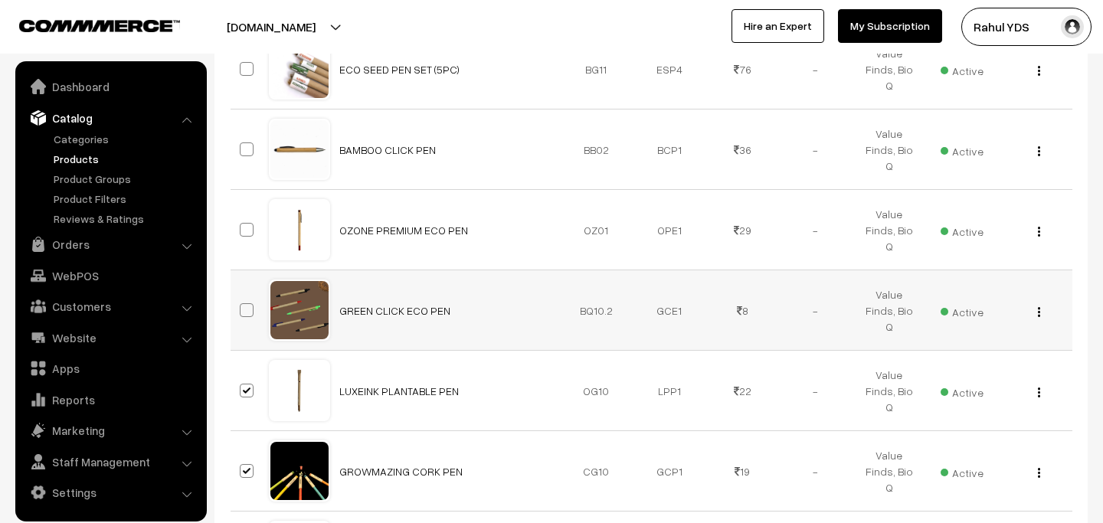
click at [246, 303] on span at bounding box center [247, 310] width 14 height 14
click at [242, 296] on input "checkbox" at bounding box center [237, 301] width 10 height 10
checkbox input "true"
click at [247, 223] on span at bounding box center [247, 230] width 14 height 14
click at [242, 215] on input "checkbox" at bounding box center [237, 220] width 10 height 10
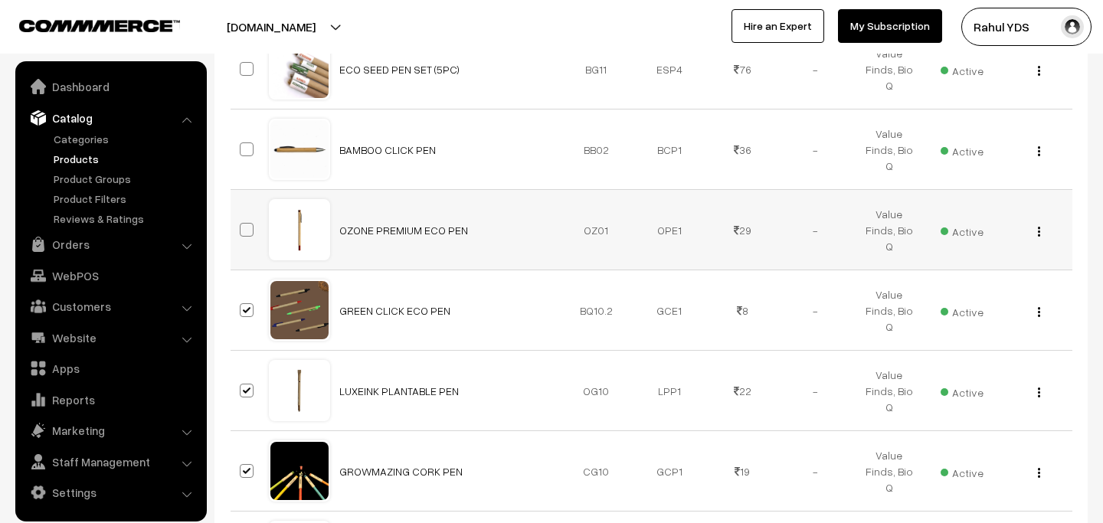
checkbox input "true"
click at [247, 142] on span at bounding box center [247, 149] width 14 height 14
click at [242, 135] on input "checkbox" at bounding box center [237, 140] width 10 height 10
checkbox input "true"
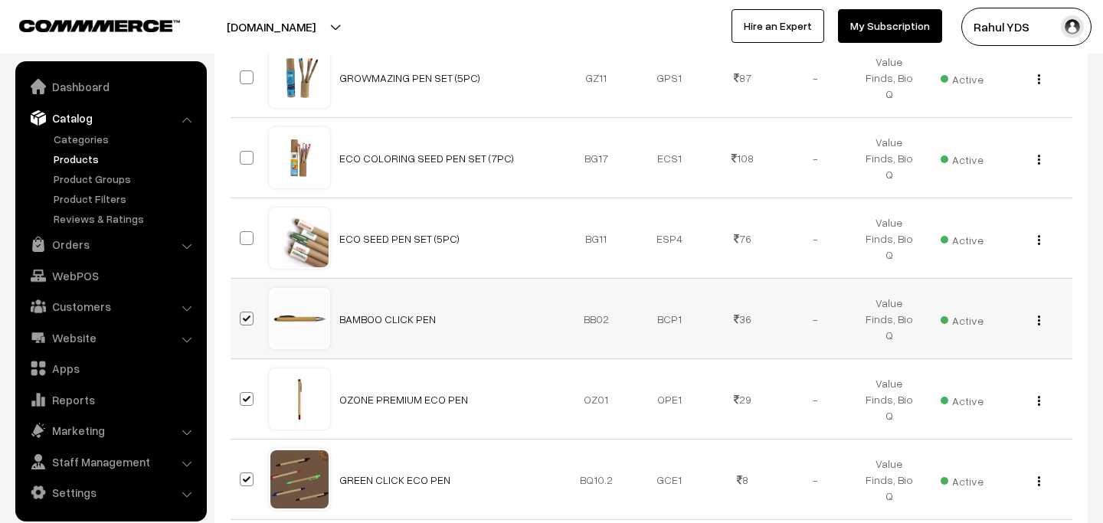
scroll to position [2219, 0]
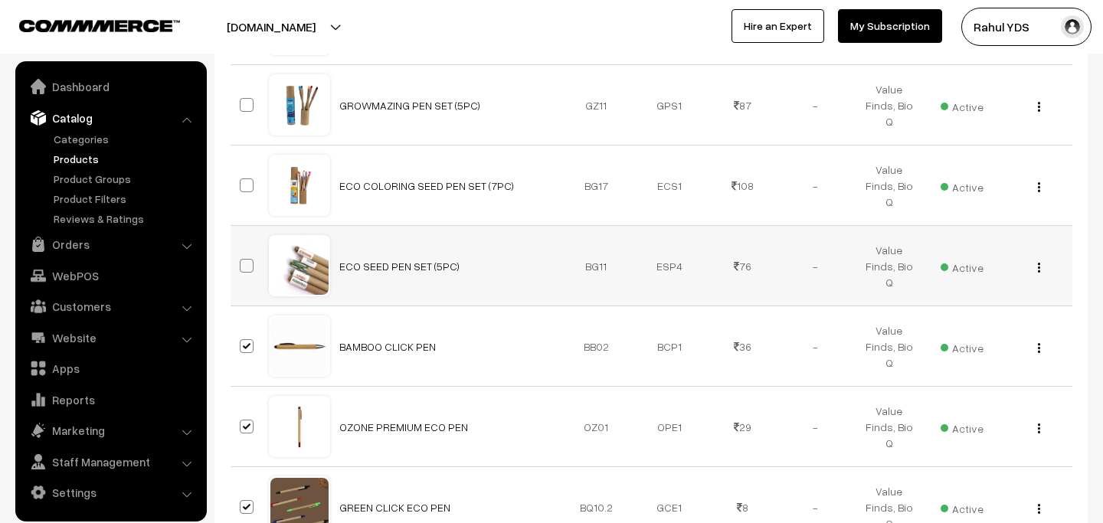
click at [245, 259] on span at bounding box center [247, 266] width 14 height 14
click at [242, 251] on input "checkbox" at bounding box center [237, 256] width 10 height 10
checkbox input "true"
click at [247, 178] on span at bounding box center [247, 185] width 14 height 14
click at [242, 171] on input "checkbox" at bounding box center [237, 176] width 10 height 10
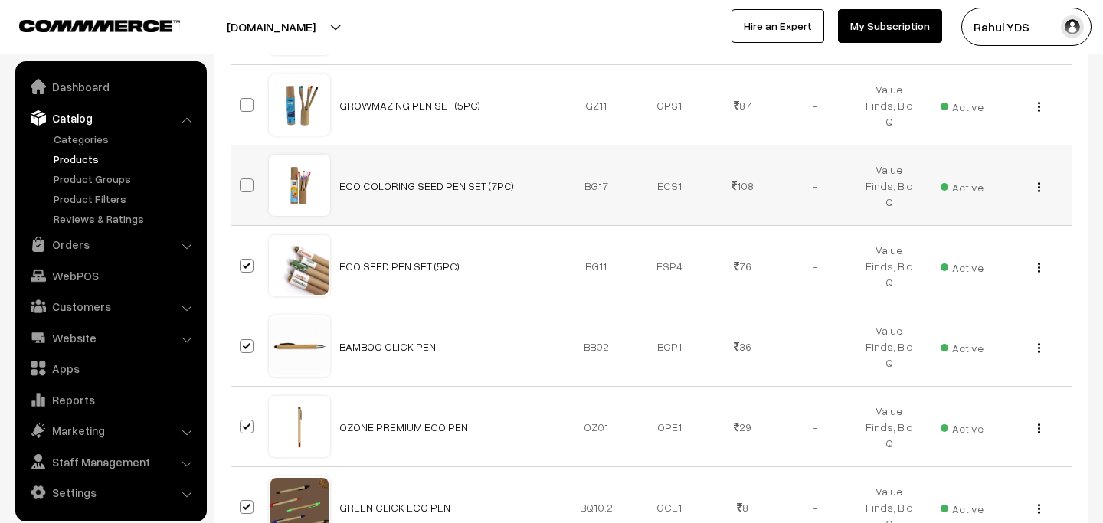
checkbox input "true"
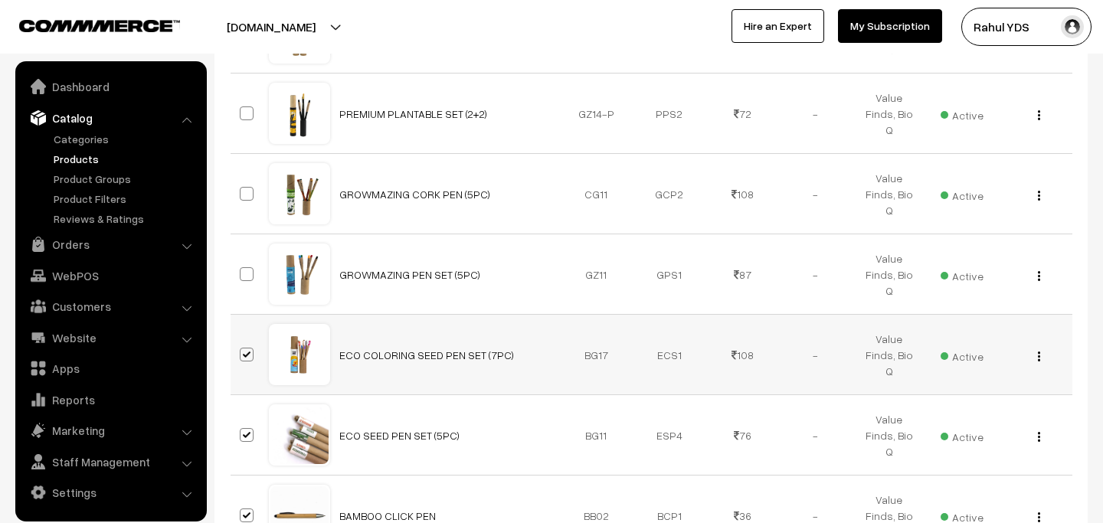
scroll to position [2025, 0]
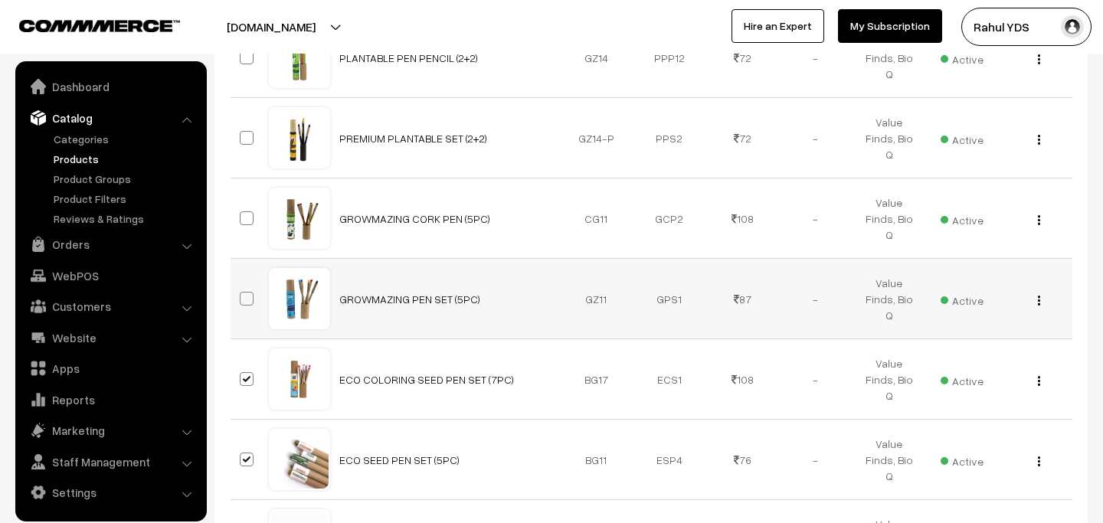
click at [251, 292] on span at bounding box center [247, 299] width 14 height 14
click at [242, 284] on input "checkbox" at bounding box center [237, 289] width 10 height 10
checkbox input "true"
click at [249, 211] on span at bounding box center [247, 218] width 14 height 14
click at [242, 204] on input "checkbox" at bounding box center [237, 209] width 10 height 10
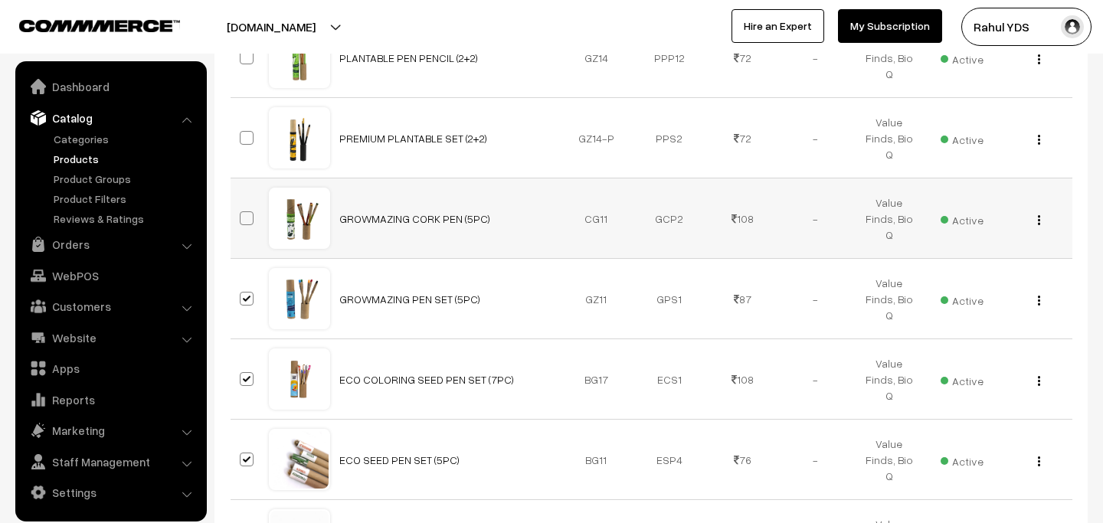
checkbox input "true"
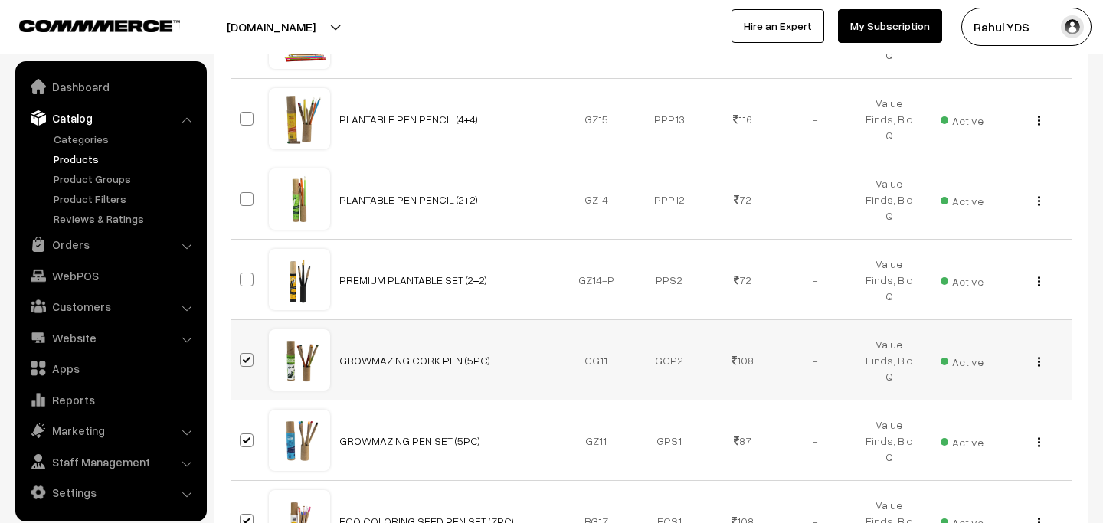
scroll to position [1825, 0]
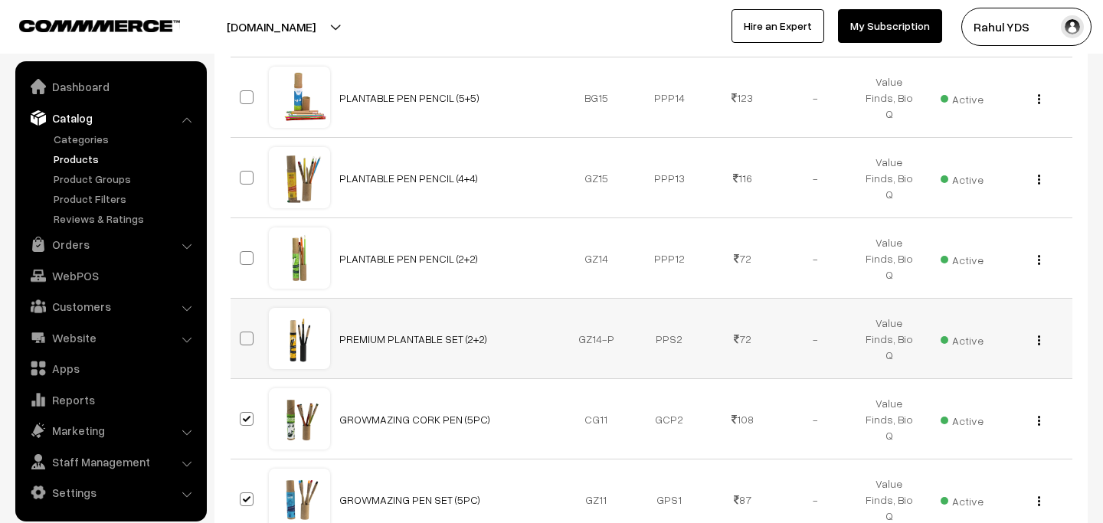
click at [243, 332] on span at bounding box center [247, 339] width 14 height 14
click at [242, 324] on input "checkbox" at bounding box center [237, 329] width 10 height 10
checkbox input "true"
click at [248, 251] on span at bounding box center [247, 258] width 14 height 14
click at [242, 243] on input "checkbox" at bounding box center [237, 248] width 10 height 10
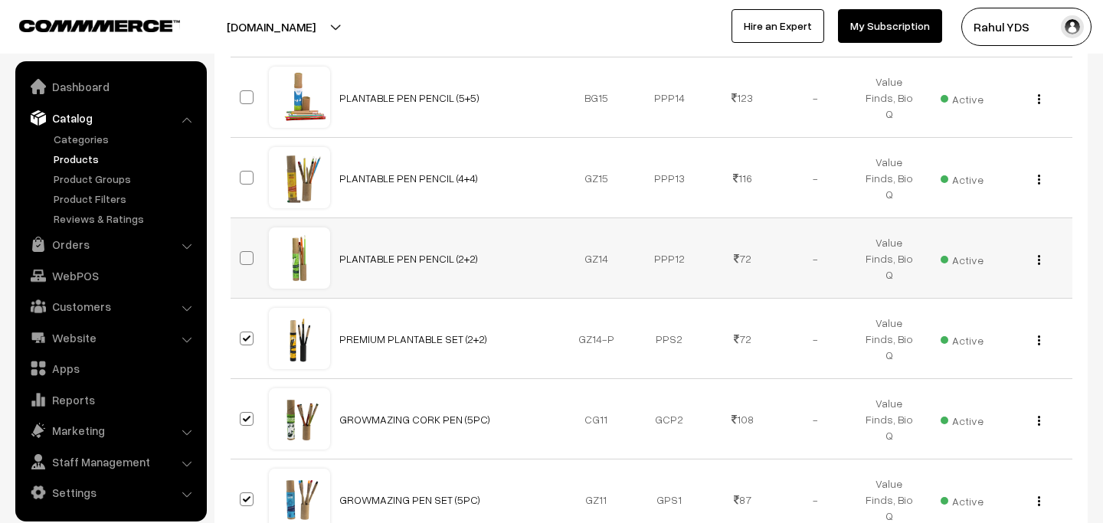
checkbox input "true"
click at [246, 171] on span at bounding box center [247, 178] width 14 height 14
click at [242, 163] on input "checkbox" at bounding box center [237, 168] width 10 height 10
checkbox input "true"
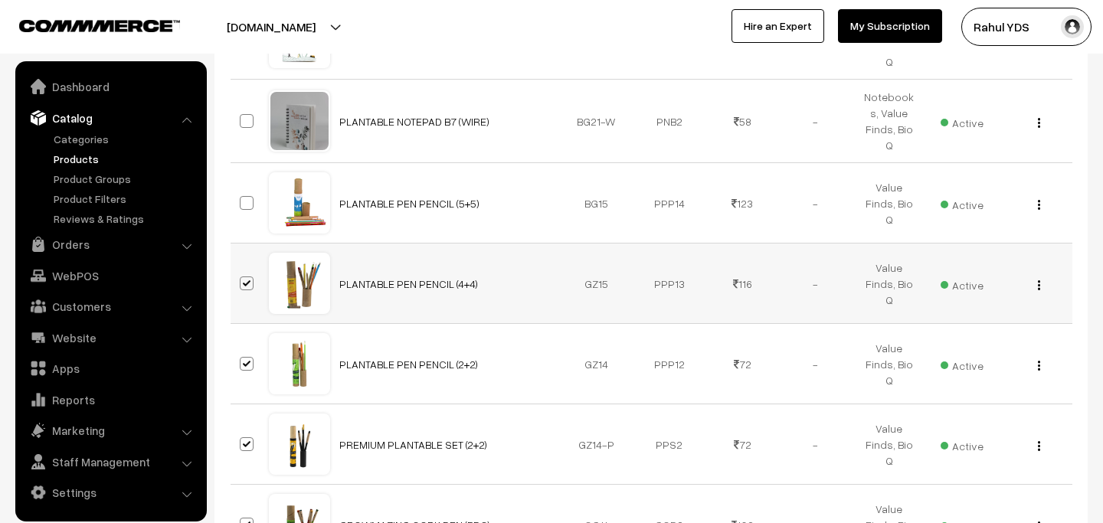
scroll to position [1682, 0]
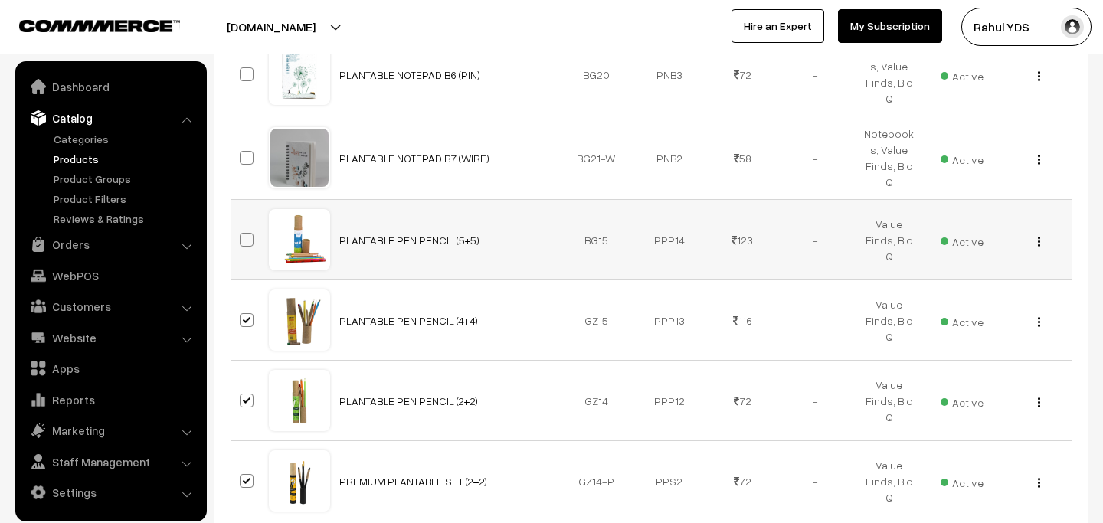
click at [242, 233] on span at bounding box center [247, 240] width 14 height 14
click at [242, 225] on input "checkbox" at bounding box center [237, 230] width 10 height 10
checkbox input "true"
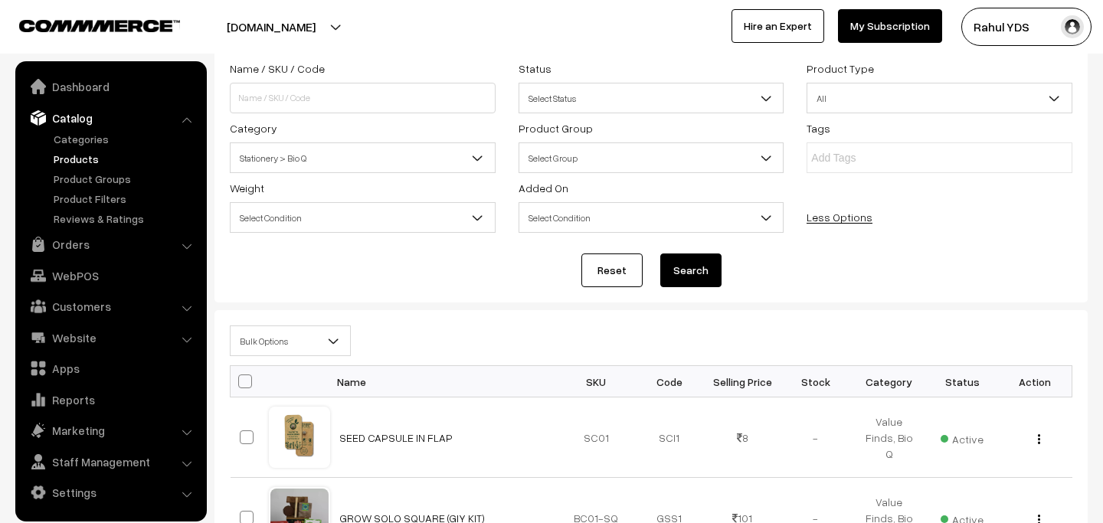
scroll to position [87, 0]
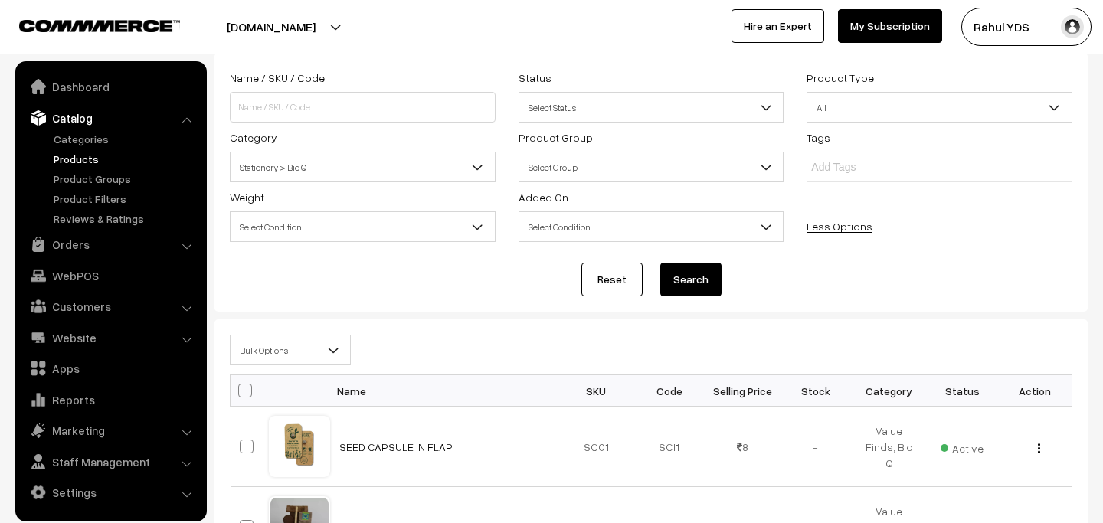
click at [294, 351] on span "Bulk Options" at bounding box center [289, 350] width 119 height 27
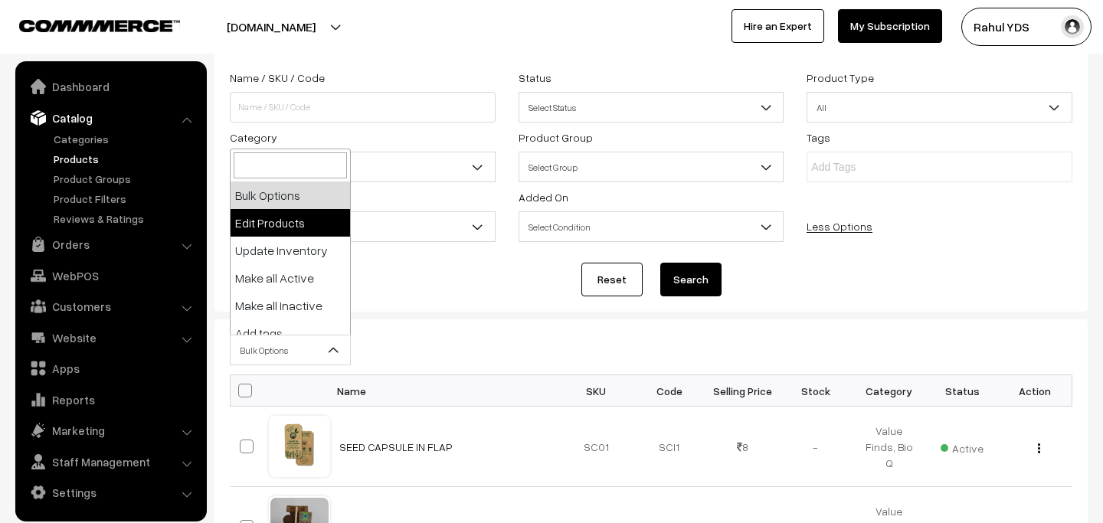
select select "editProduct"
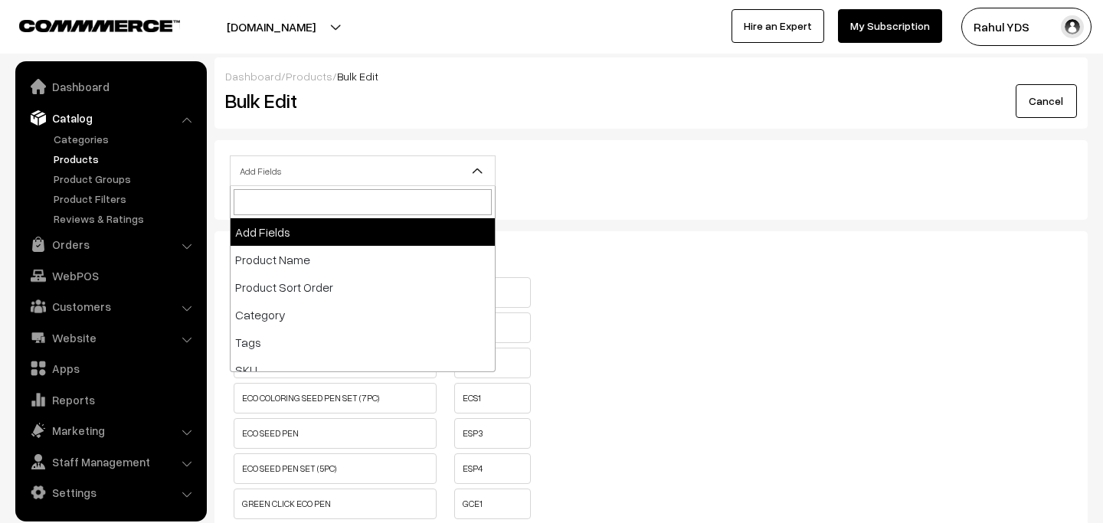
click at [345, 169] on span "Add Fields" at bounding box center [362, 171] width 264 height 27
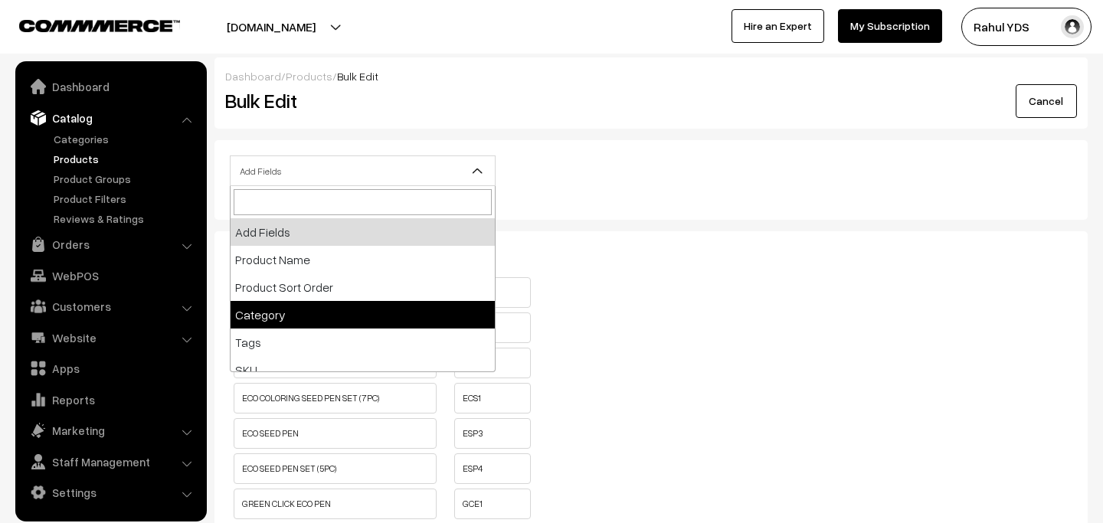
select select "category"
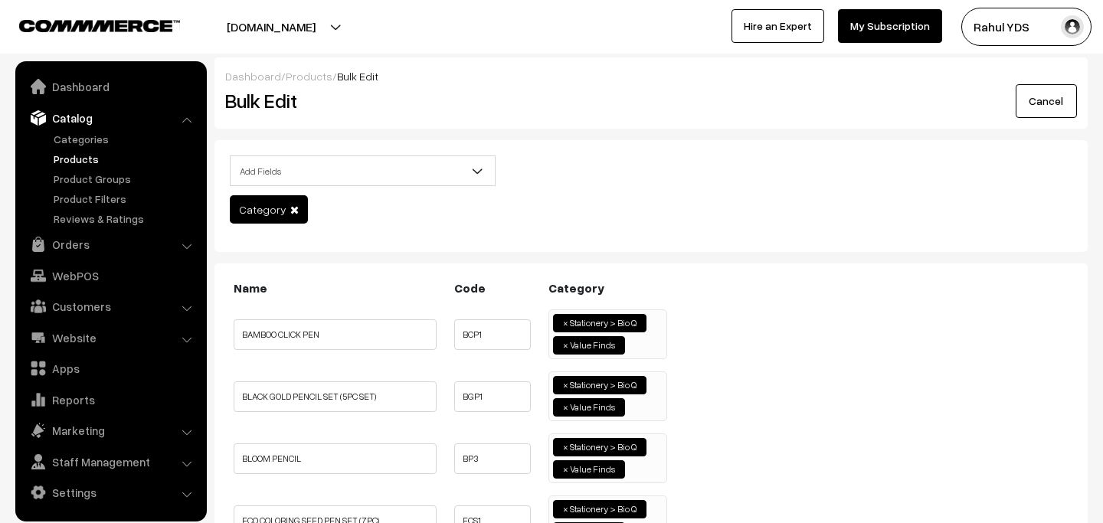
click at [637, 341] on ul "× Stationery > Bio Q × Value Finds" at bounding box center [607, 332] width 117 height 44
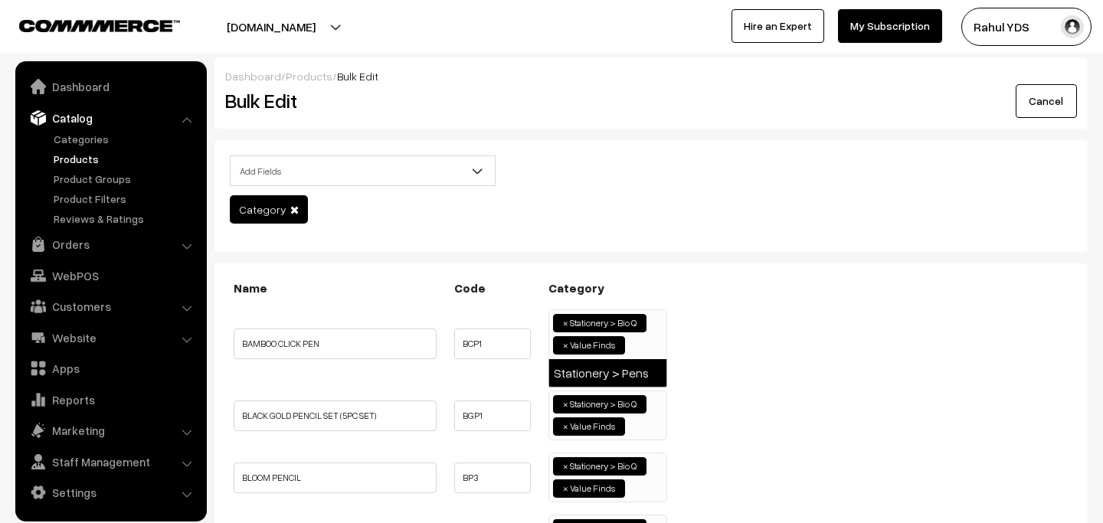
type input "pens"
select select "33"
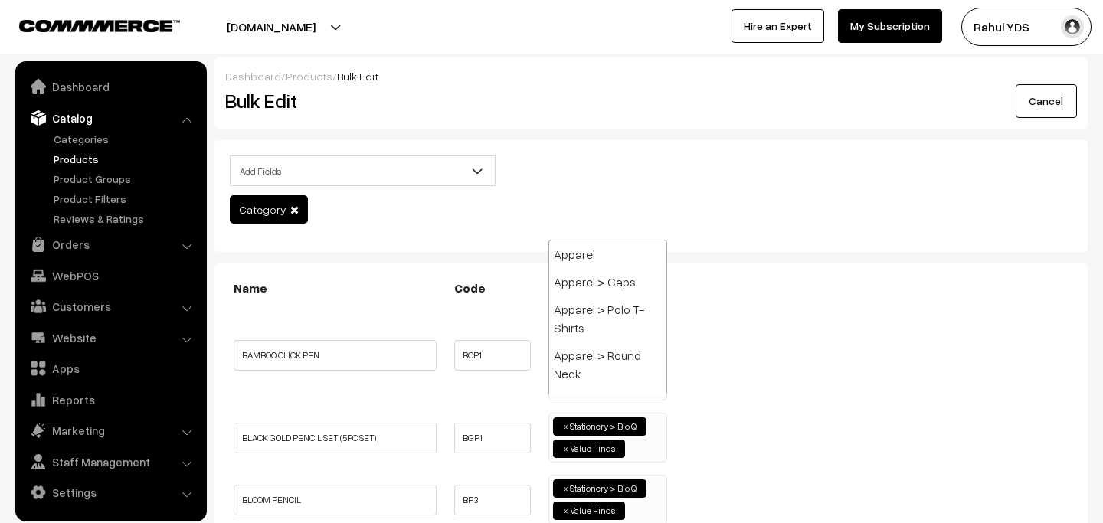
scroll to position [3620, 0]
paste input "pens"
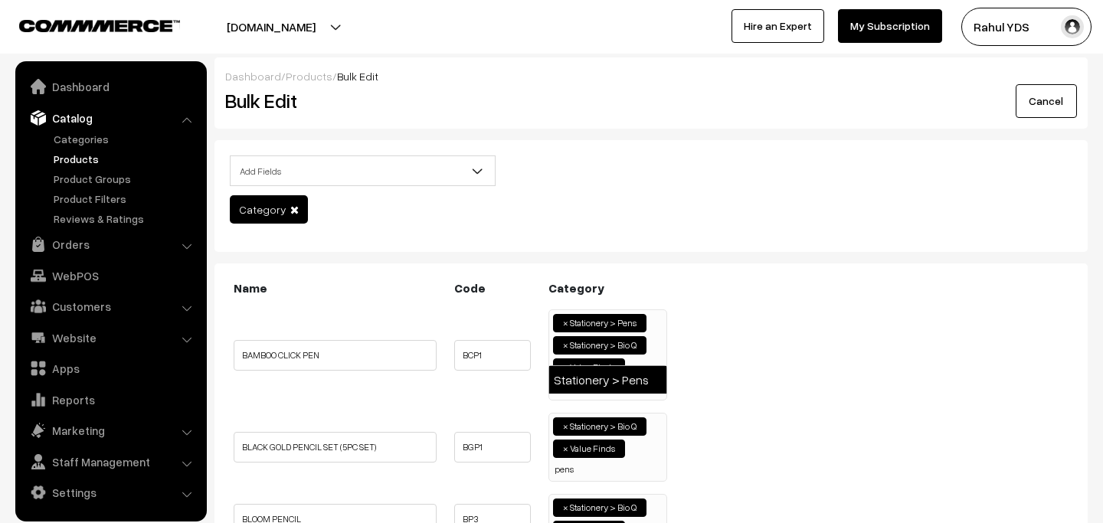
type input "pens"
select select "33"
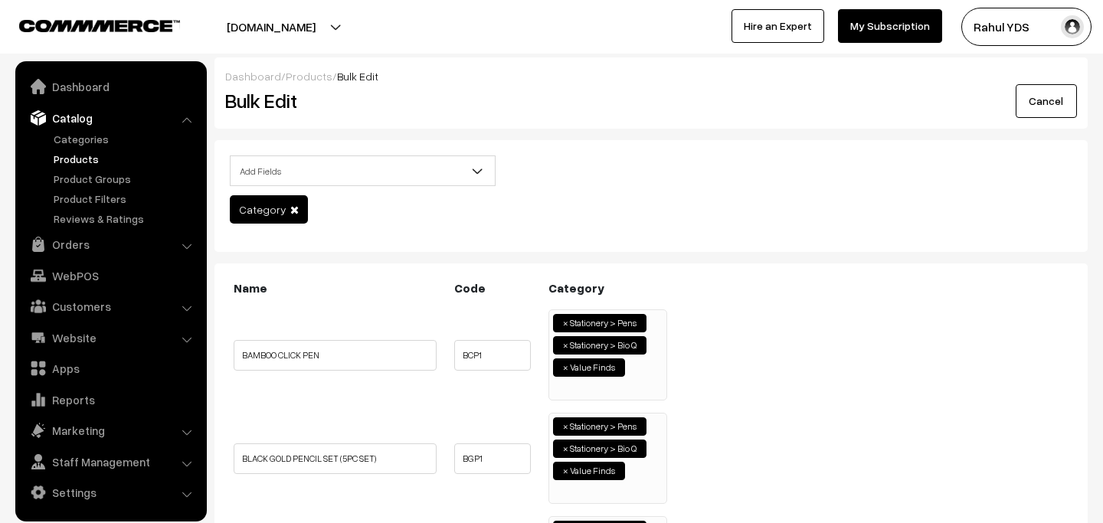
scroll to position [5, 0]
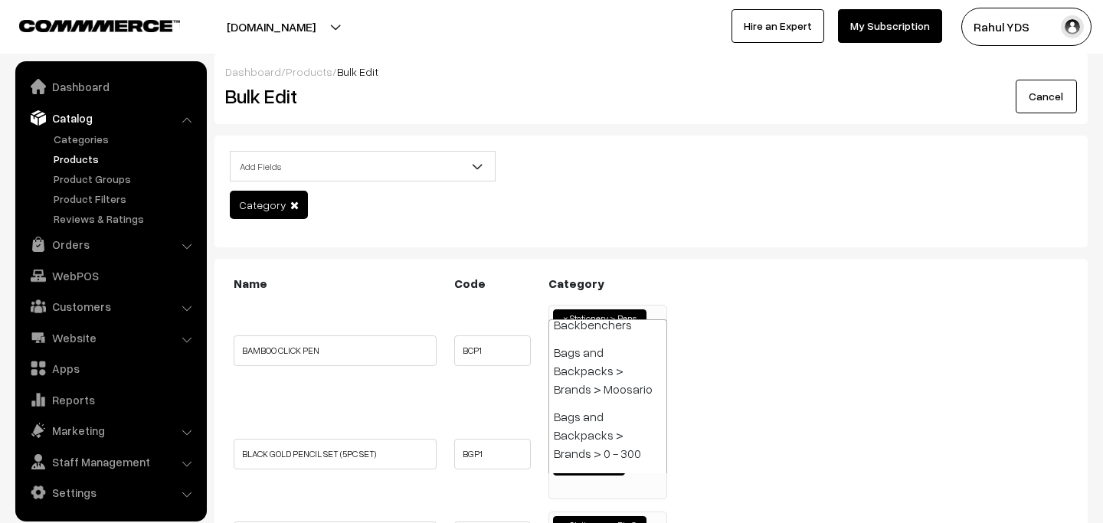
paste input "pens"
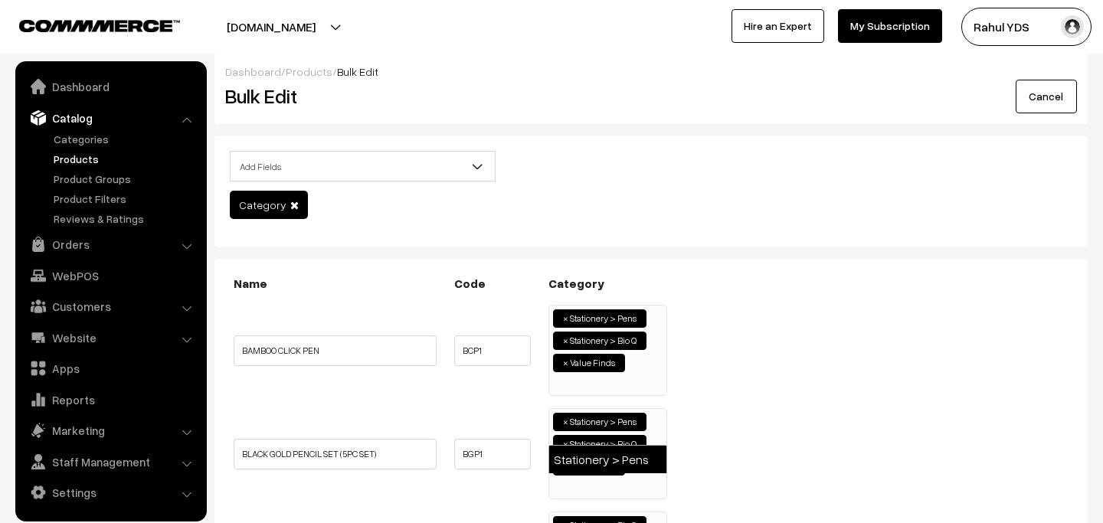
type input "pens"
select select "33"
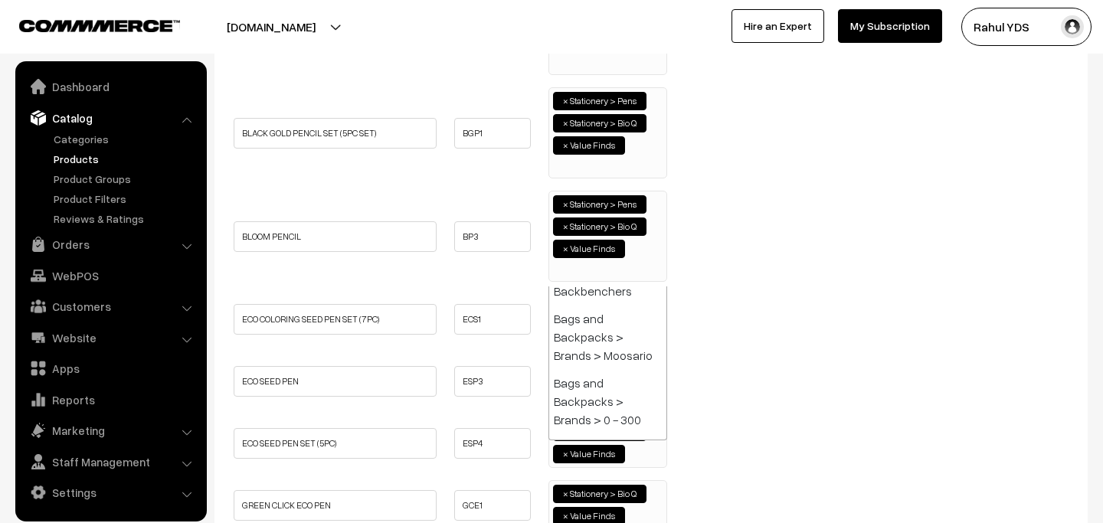
paste input "pens"
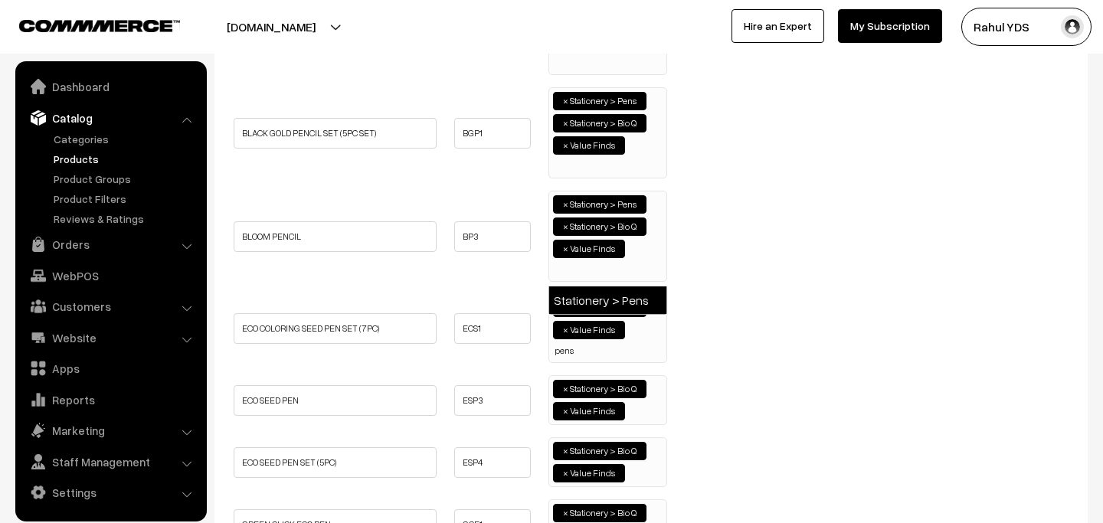
type input "pens"
select select "33"
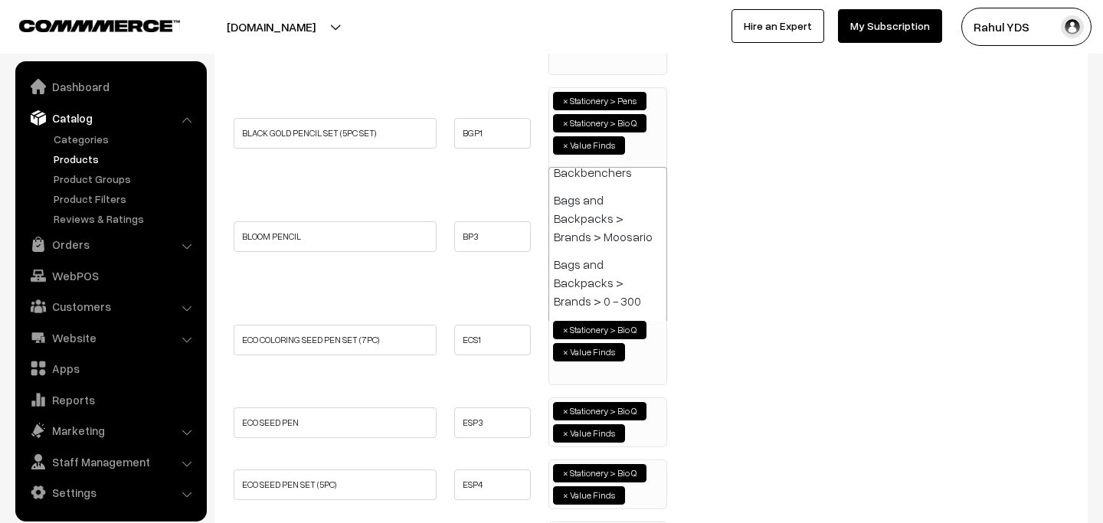
paste input "pens"
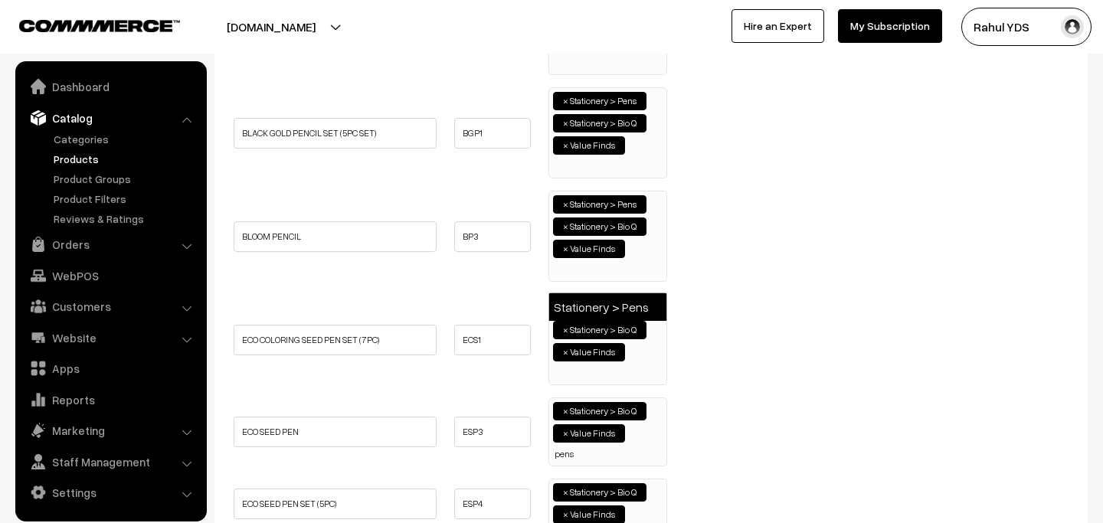
type input "pens"
select select "33"
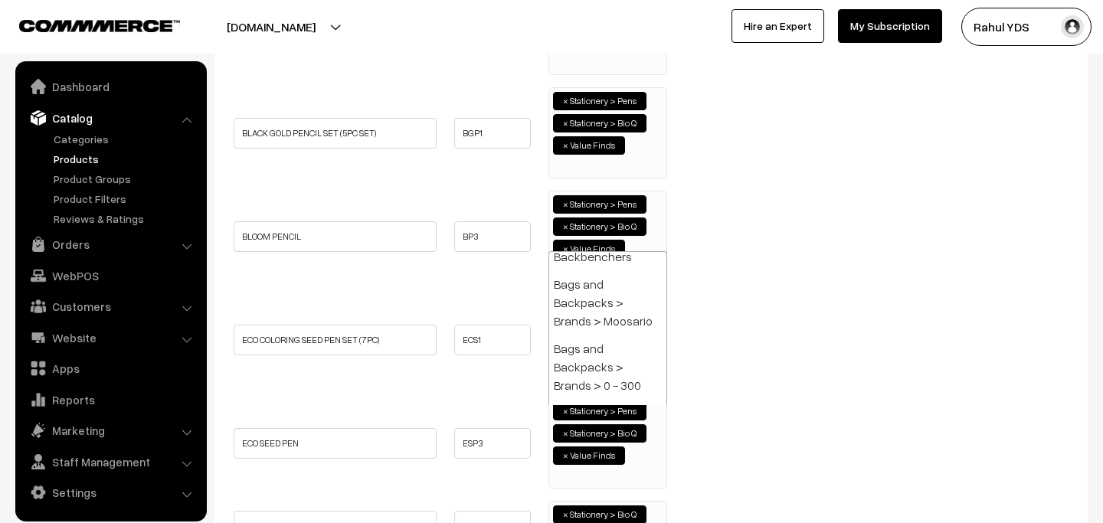
paste input "pens"
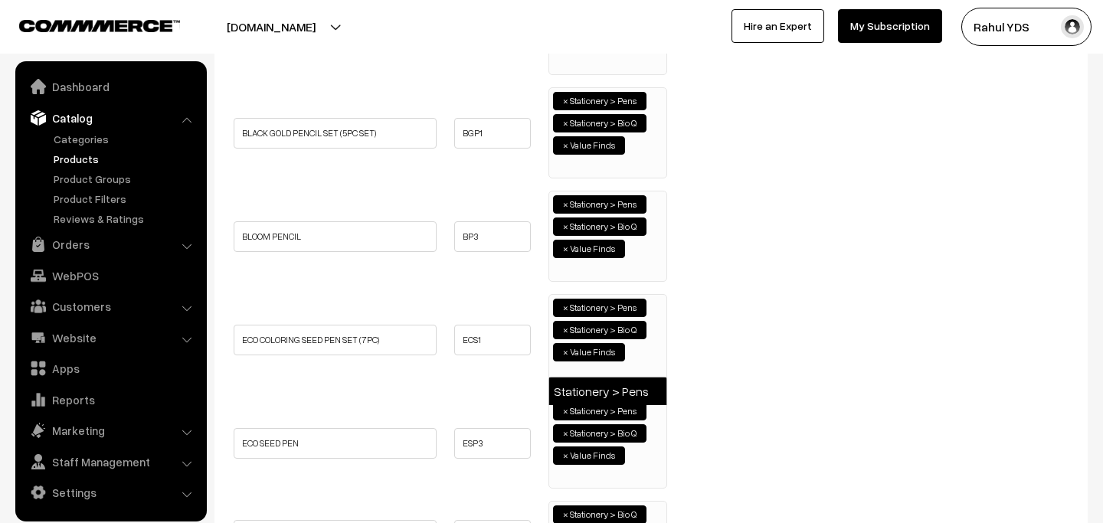
type input "pens"
select select "33"
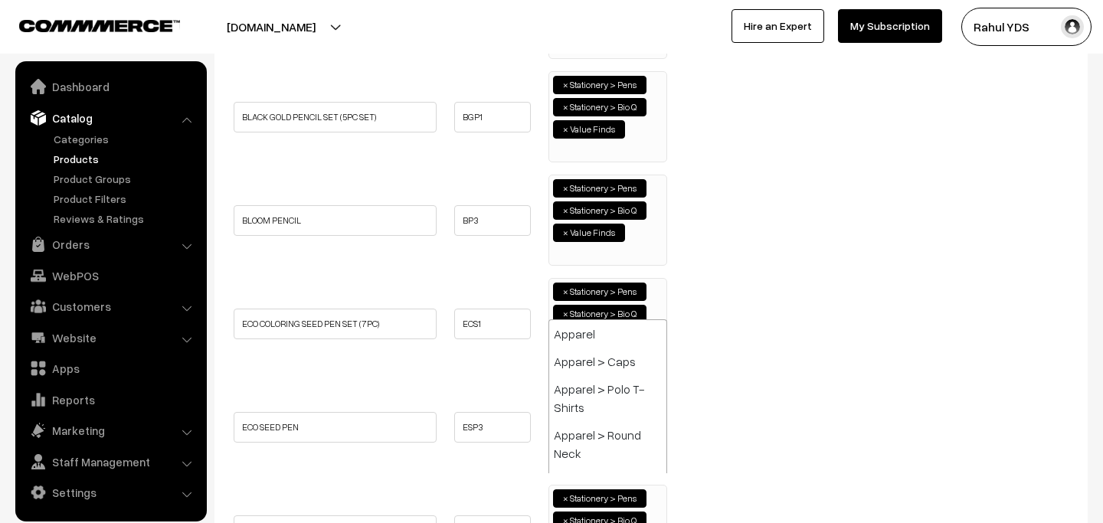
paste input "pens"
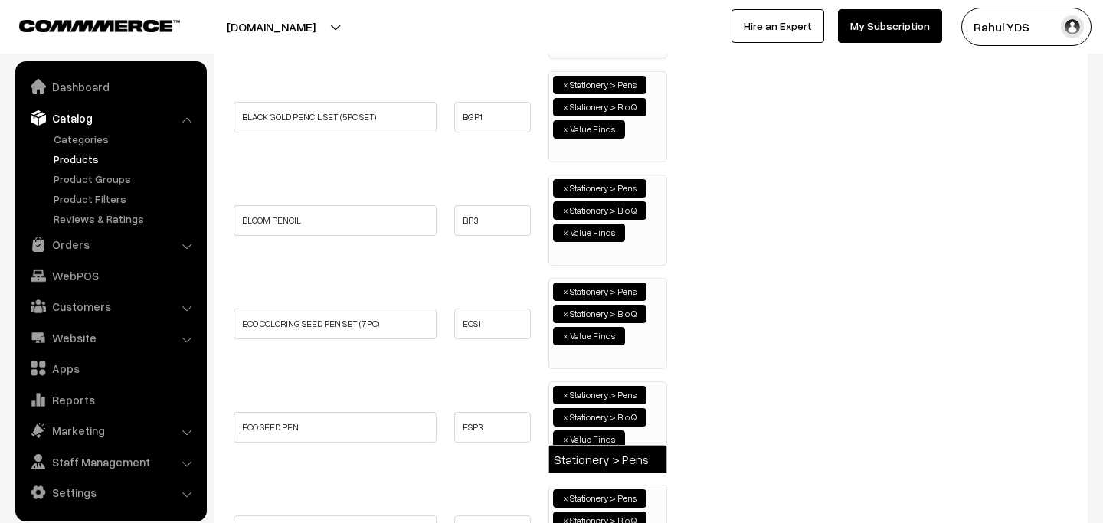
type input "pens"
select select "33"
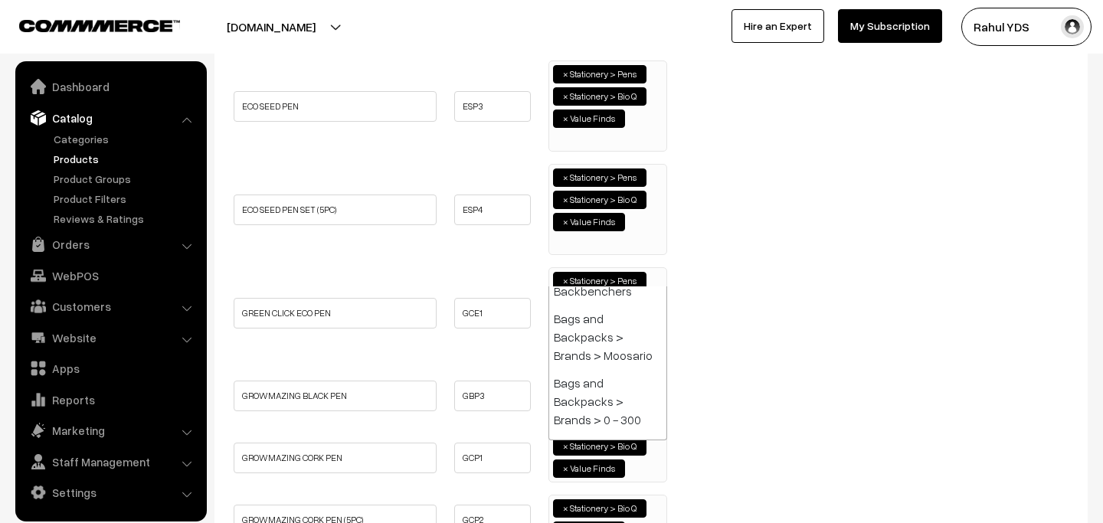
paste input "pens"
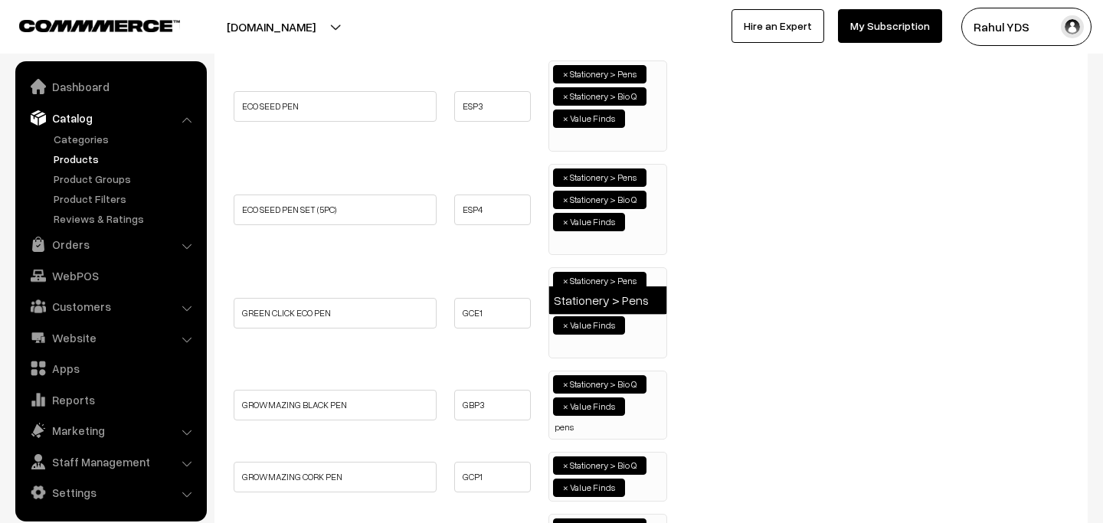
type input "pens"
select select "33"
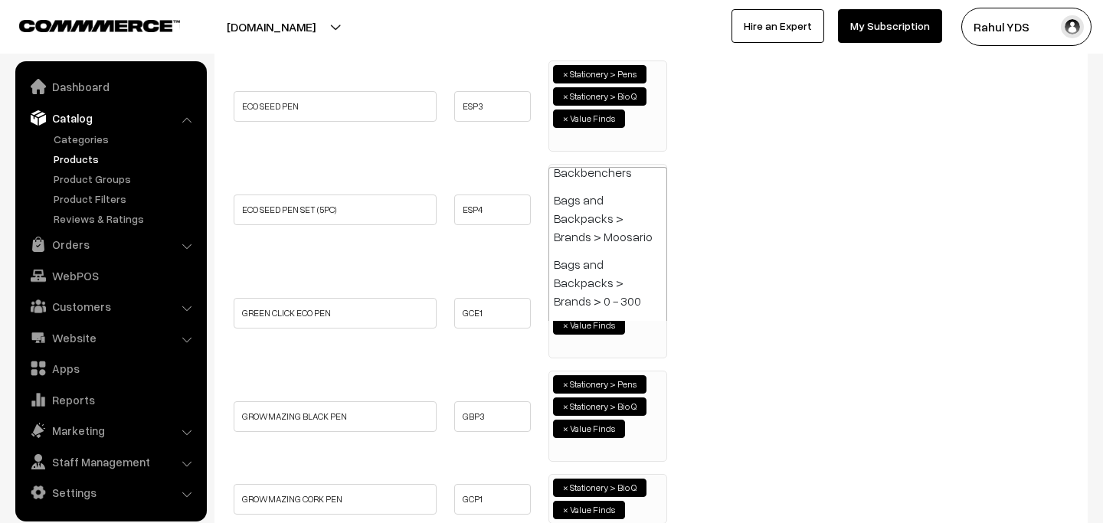
paste input "pens"
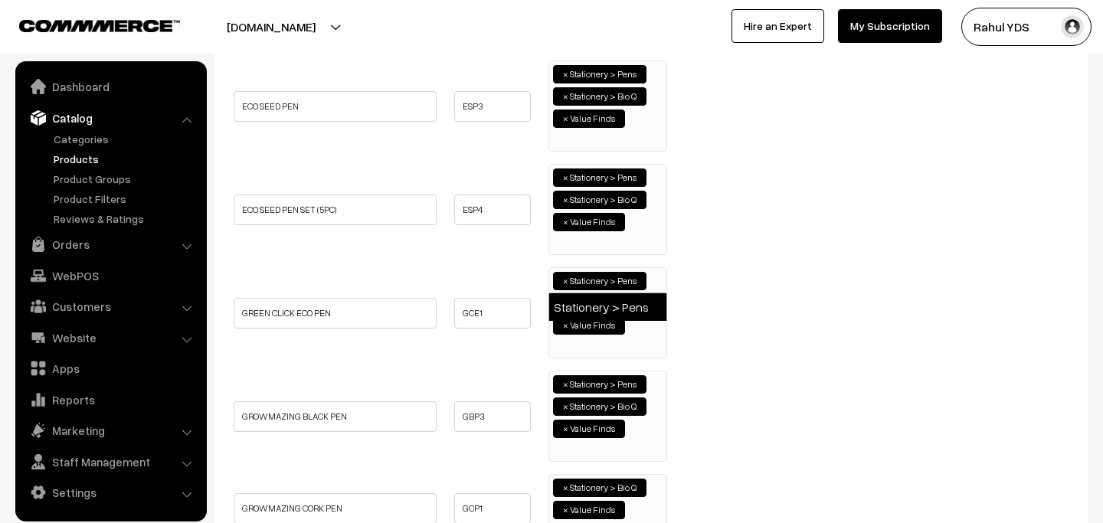
type input "pens"
select select "33"
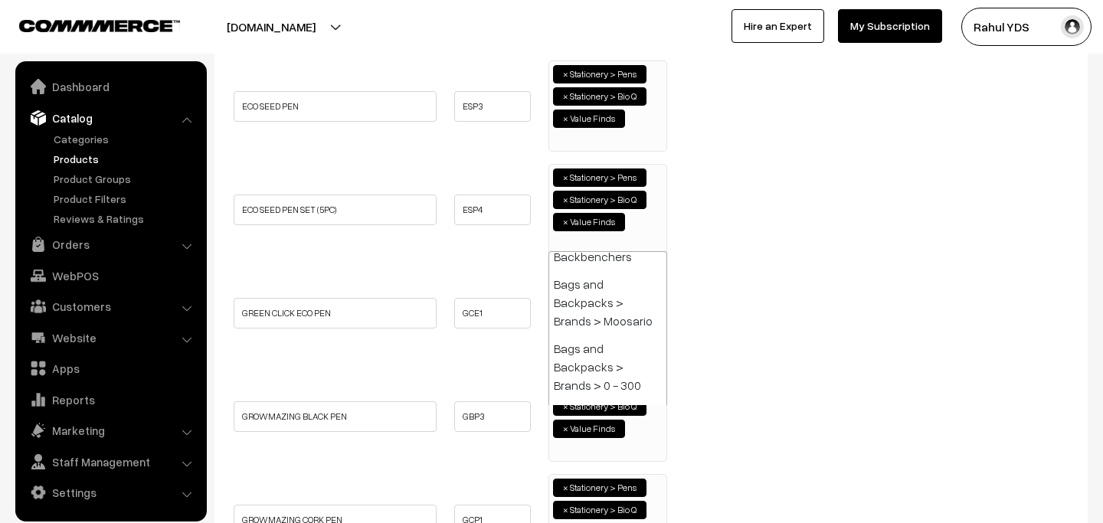
paste input "pens"
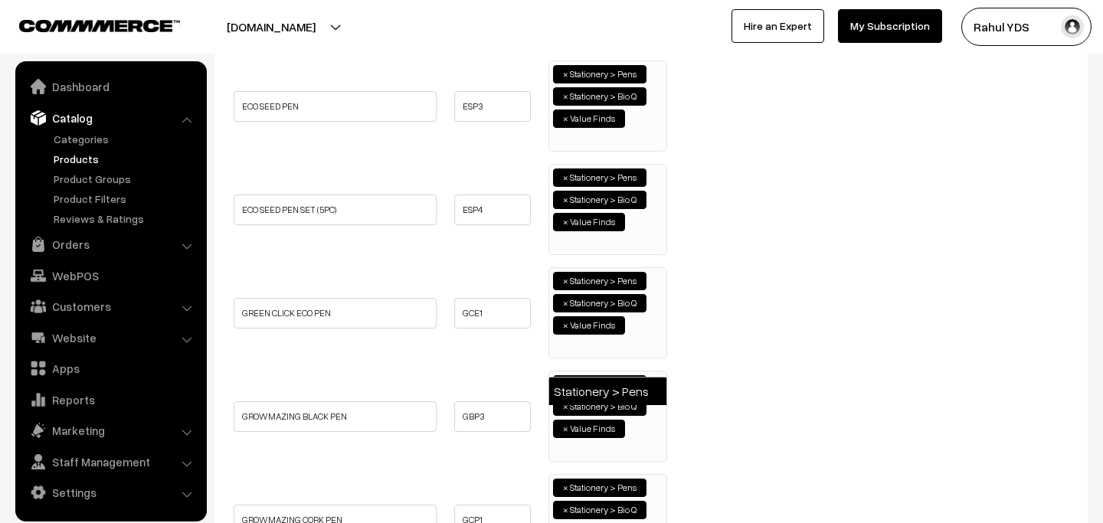
type input "pens"
select select "33"
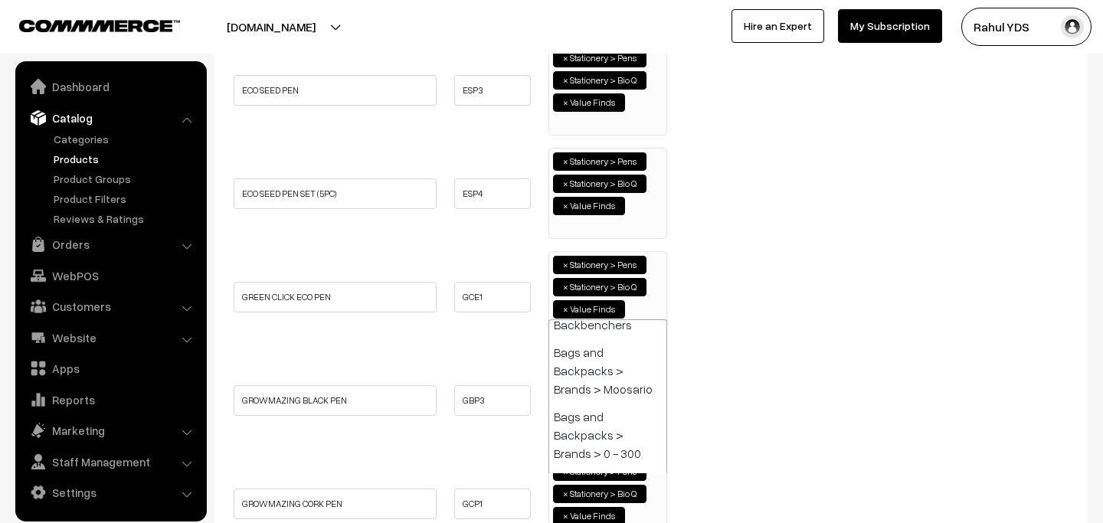
paste input "pens"
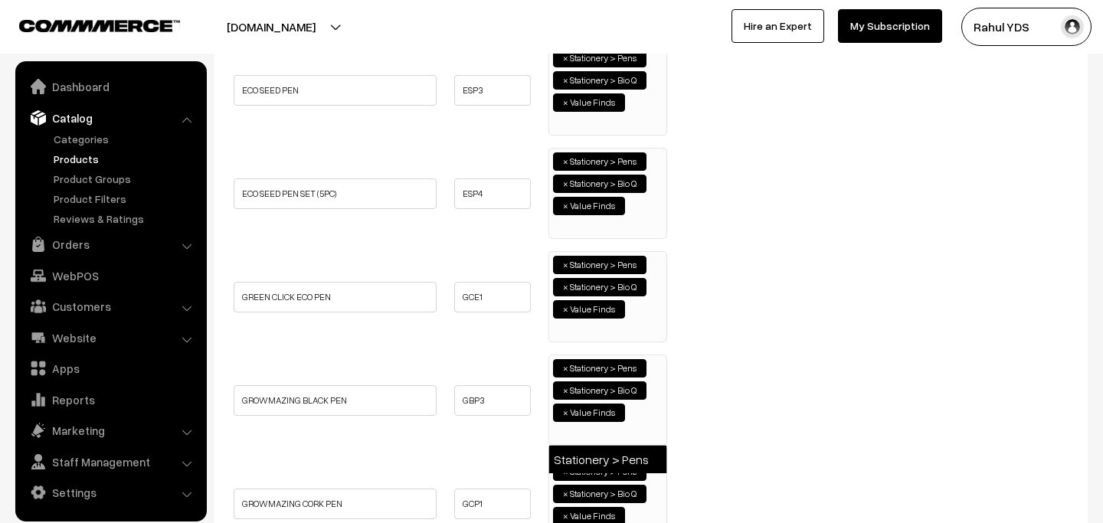
type input "pens"
select select "33"
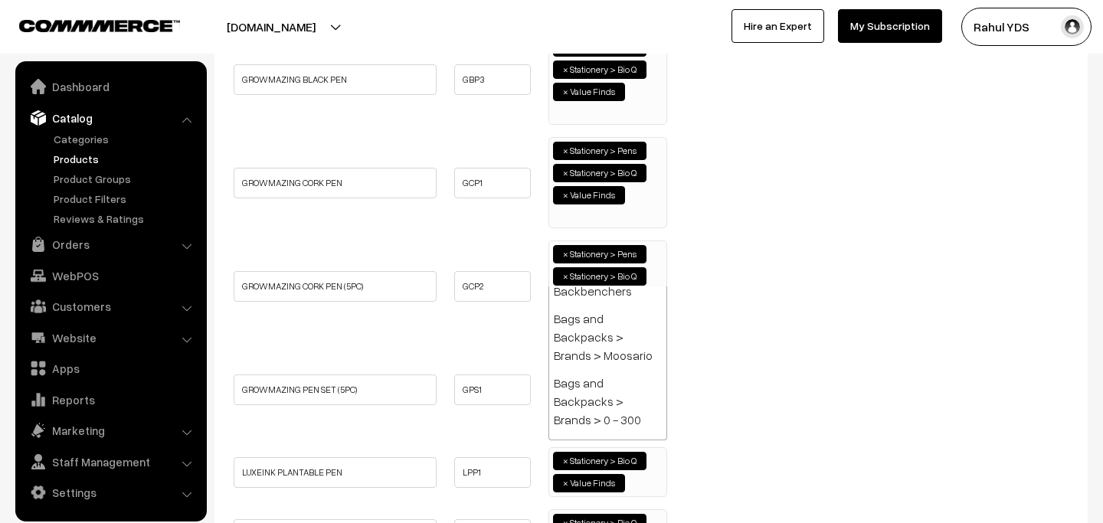
paste input "pens"
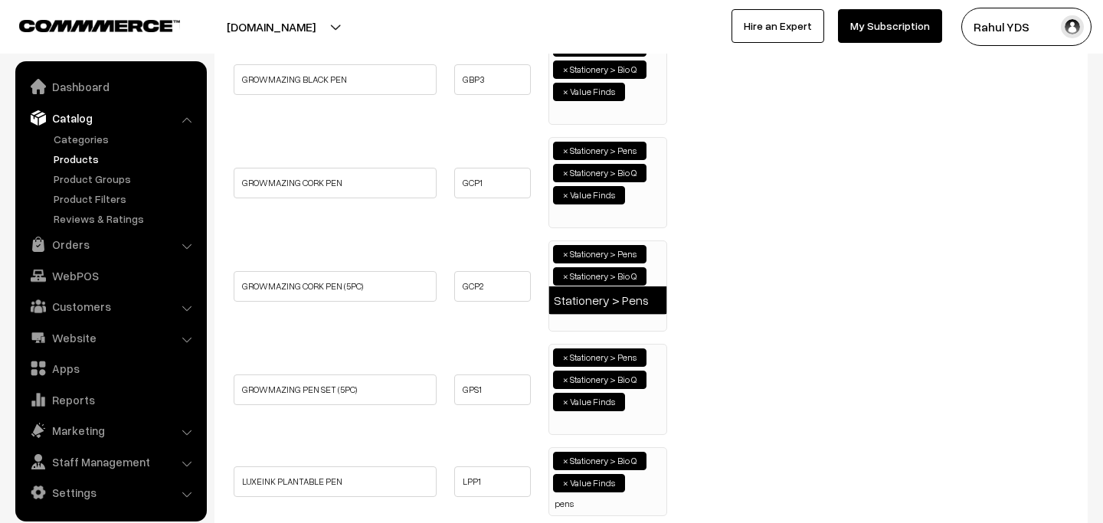
type input "pens"
select select "33"
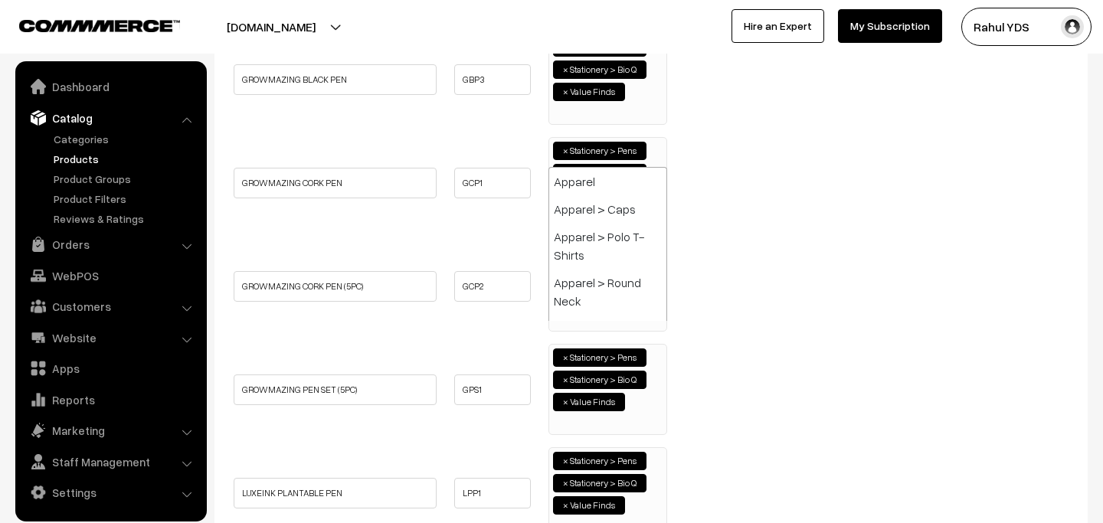
paste input "pens"
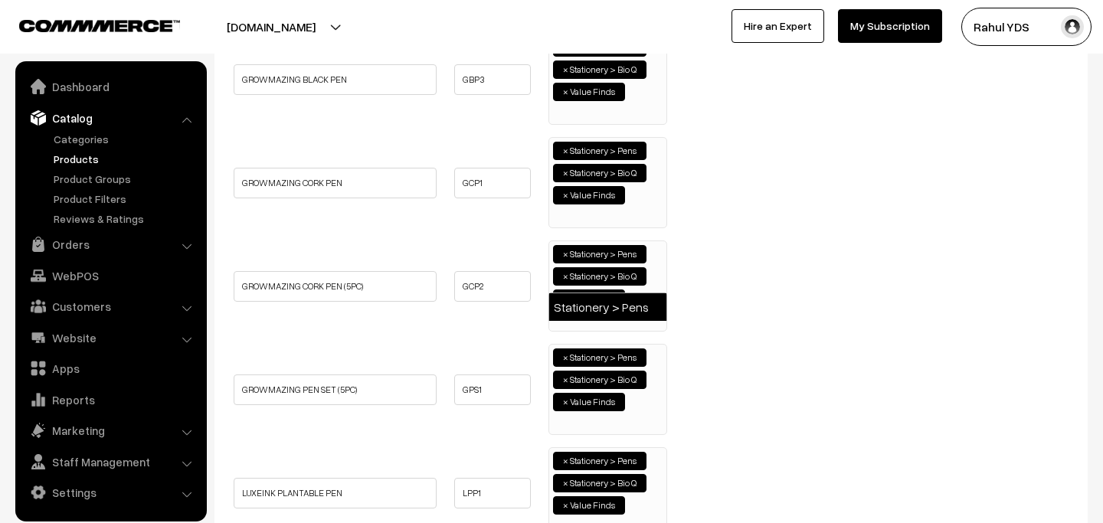
type input "pens"
select select "33"
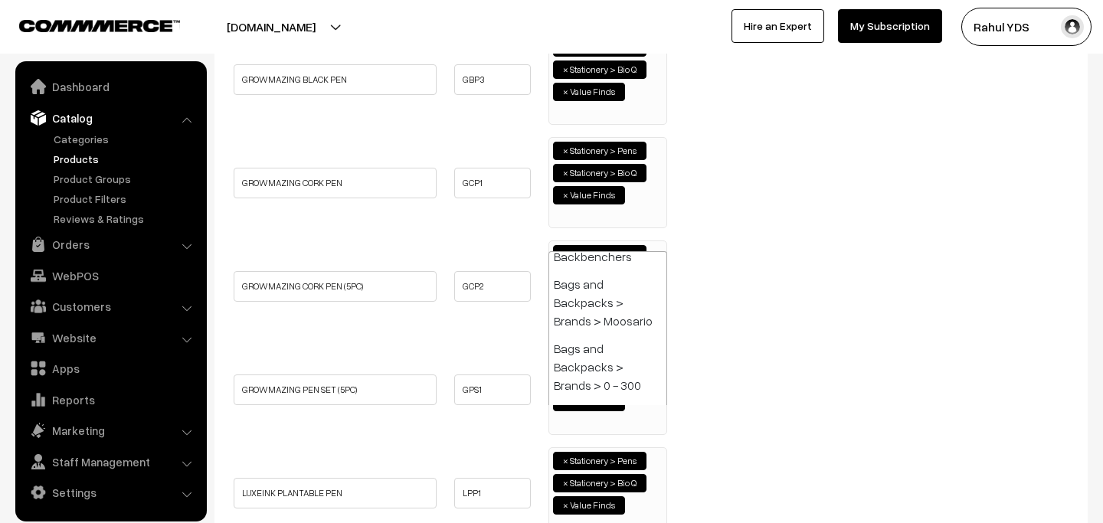
paste input "pens"
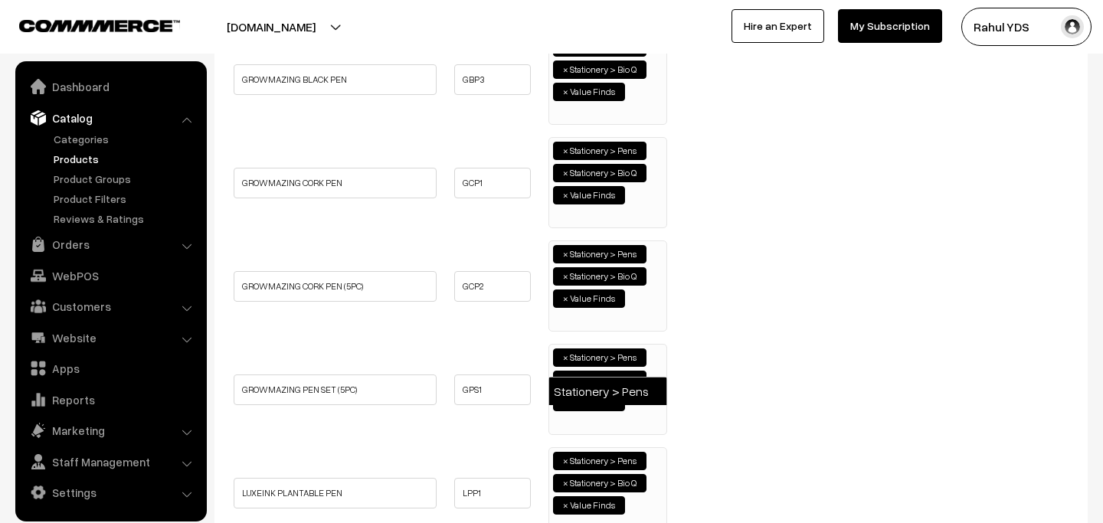
type input "pens"
select select "33"
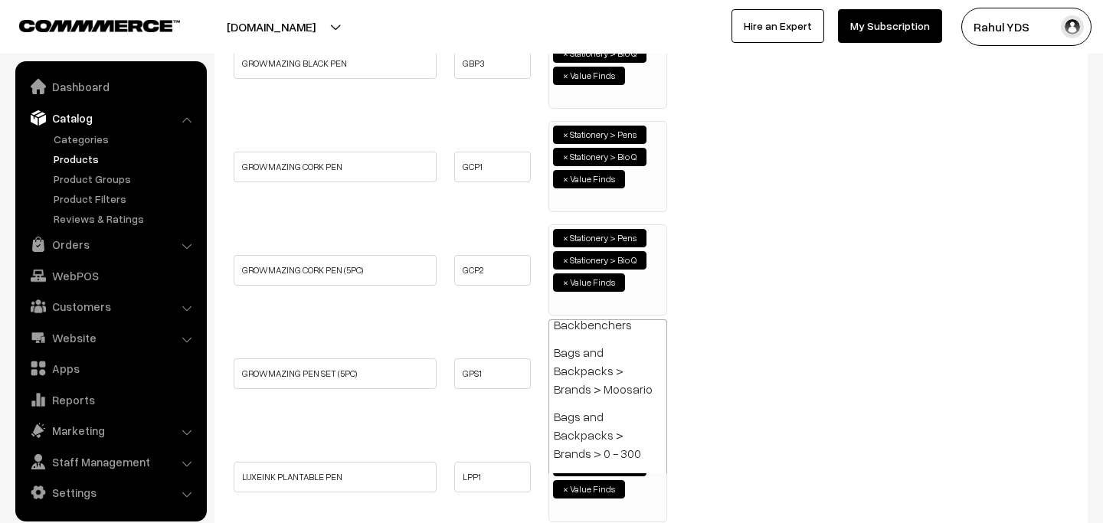
paste input "pens"
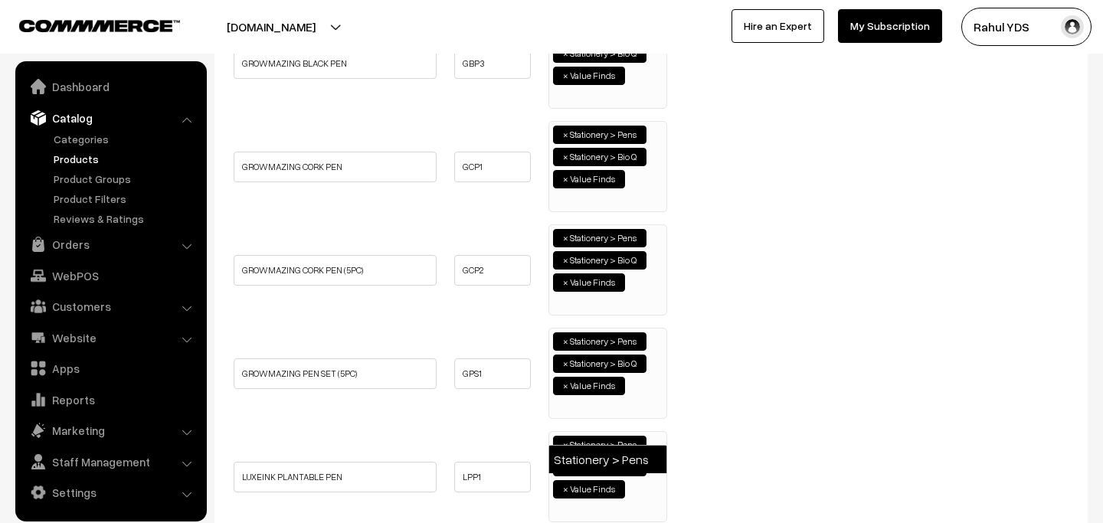
type input "pens"
select select "33"
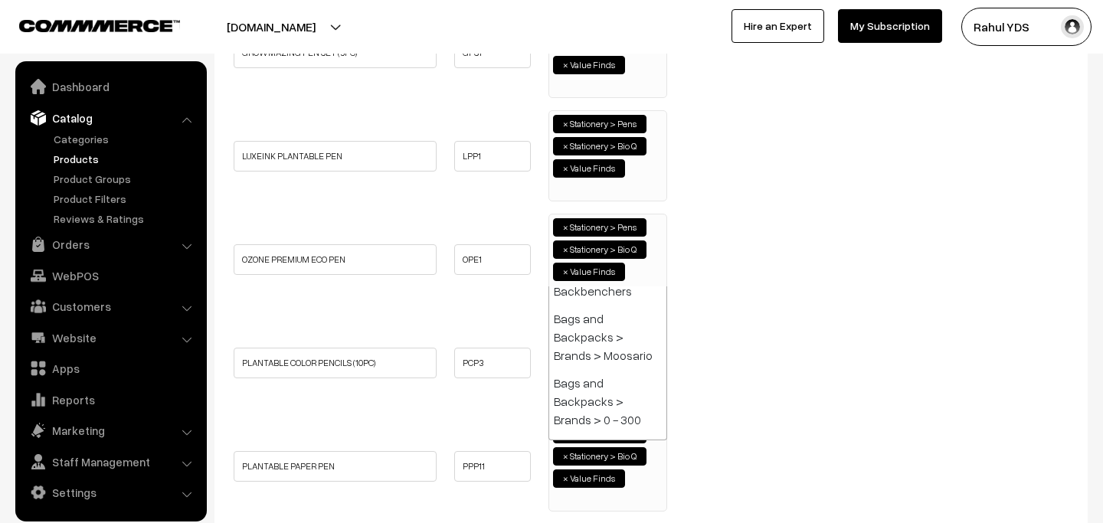
paste input "pens"
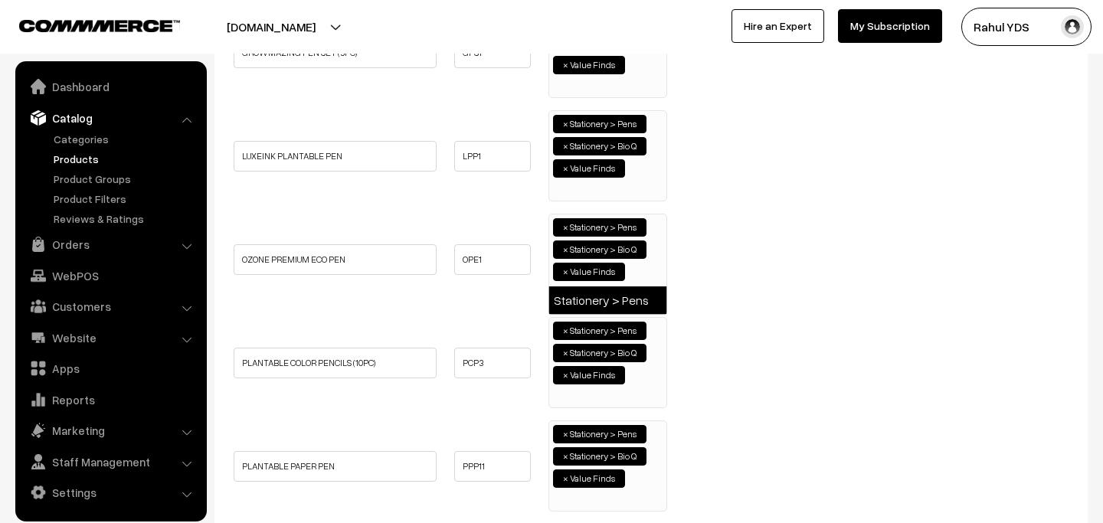
type input "pens"
select select "33"
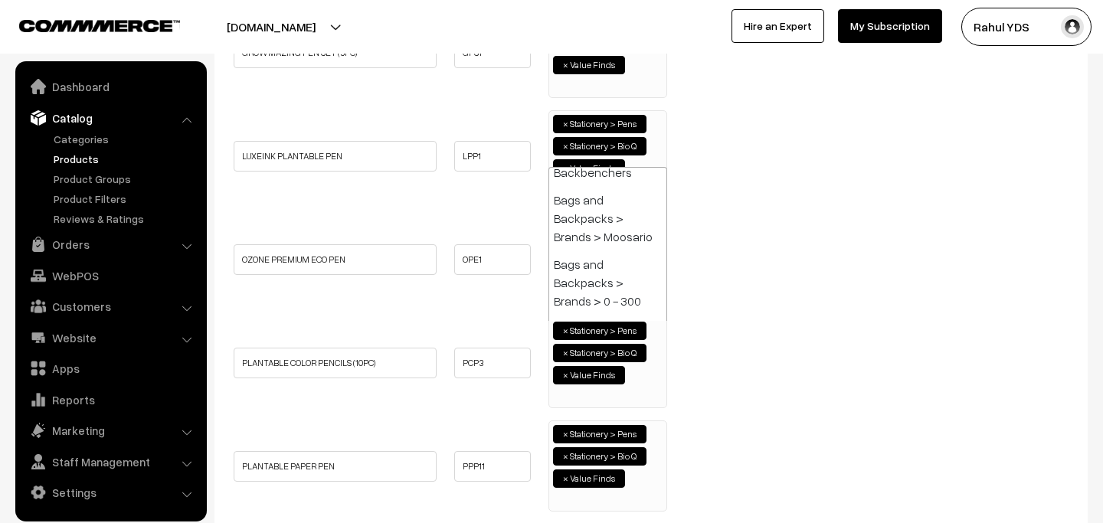
paste input "pens"
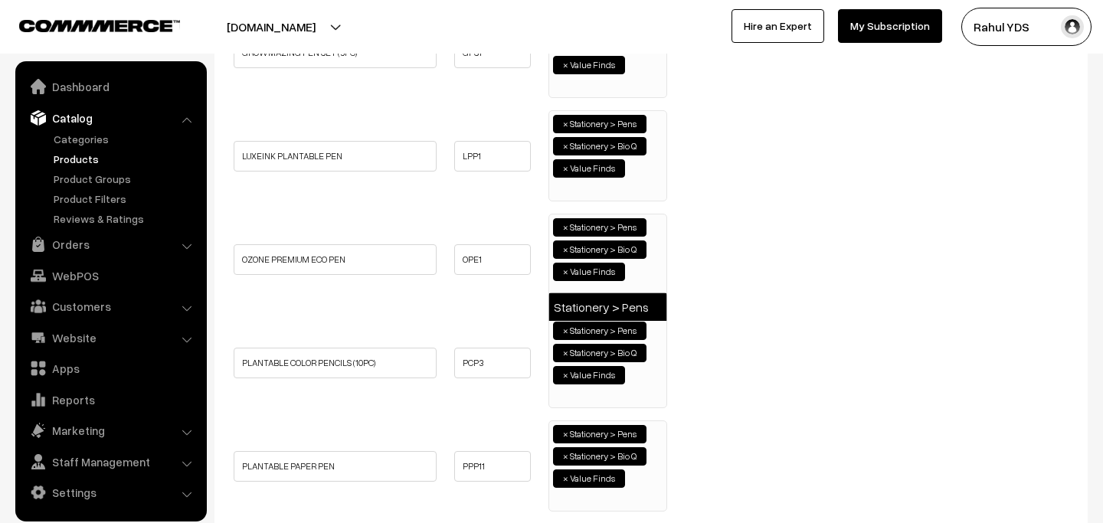
type input "pens"
select select "33"
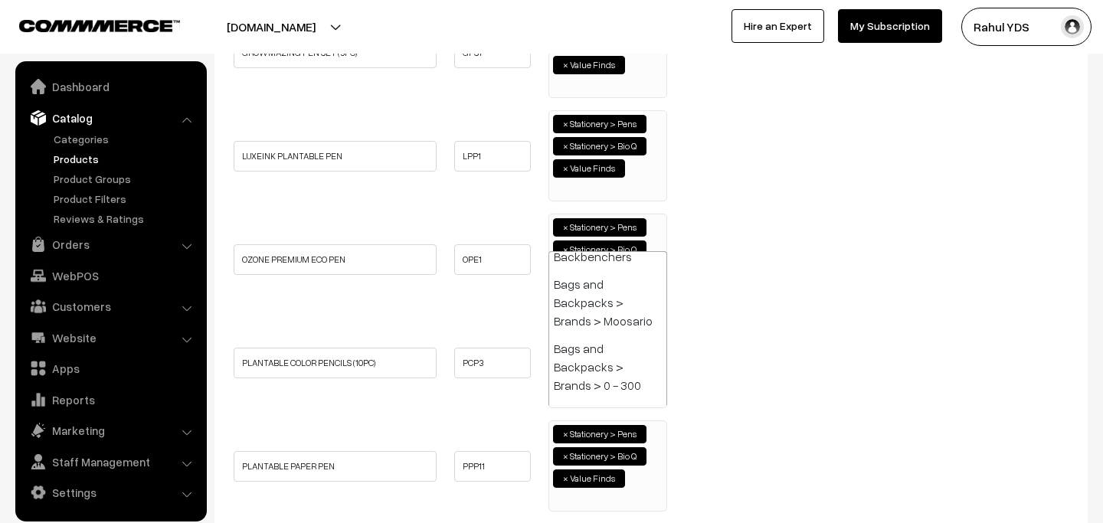
paste input "pens"
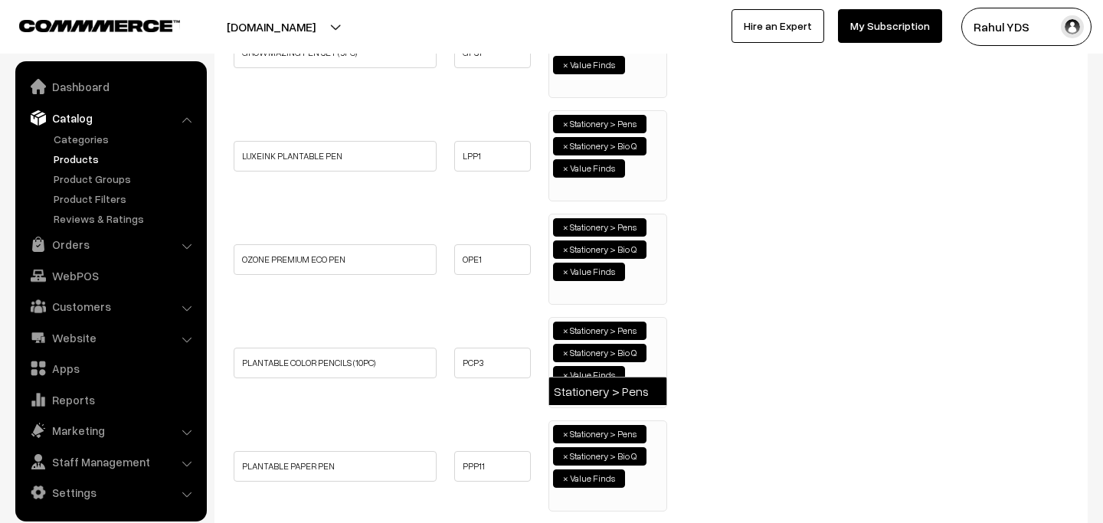
type input "pens"
select select "33"
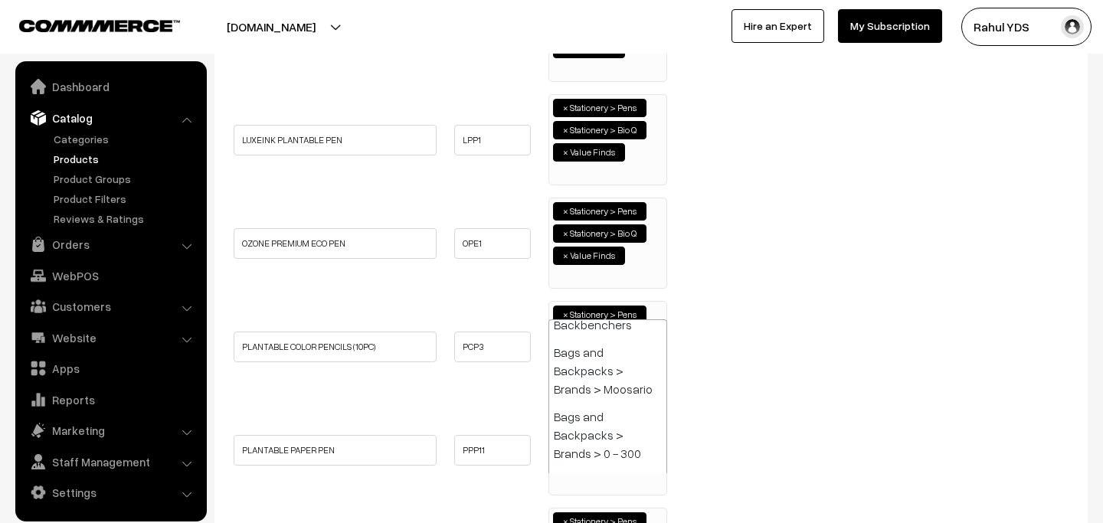
paste input "pens"
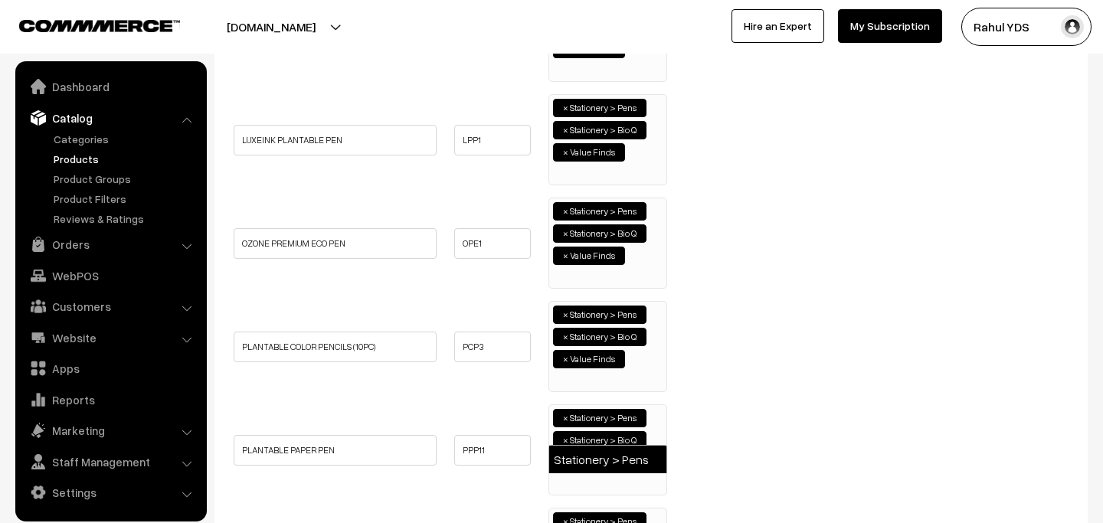
type input "pens"
select select "33"
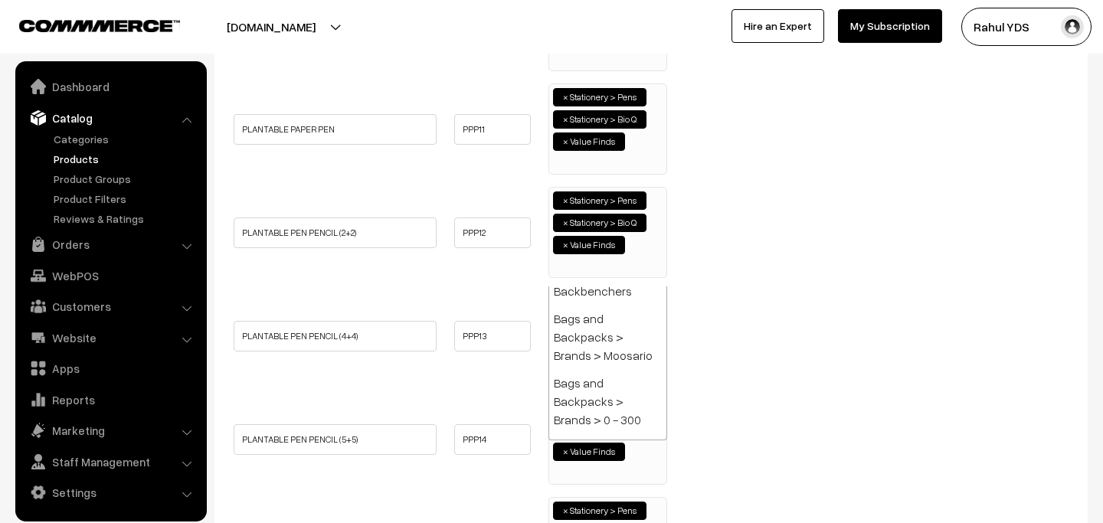
paste input "pens"
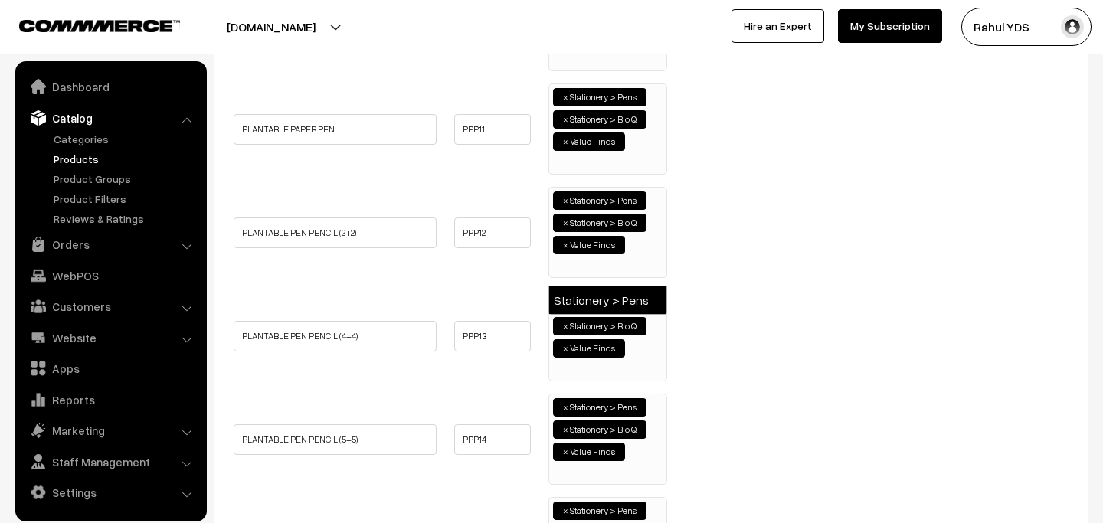
type input "pens"
select select "33"
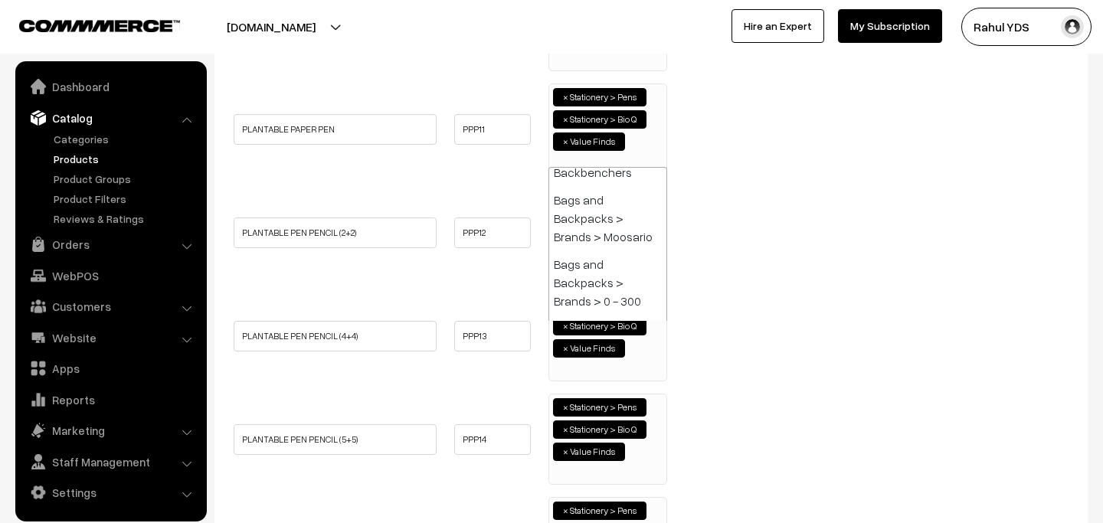
paste input "pens"
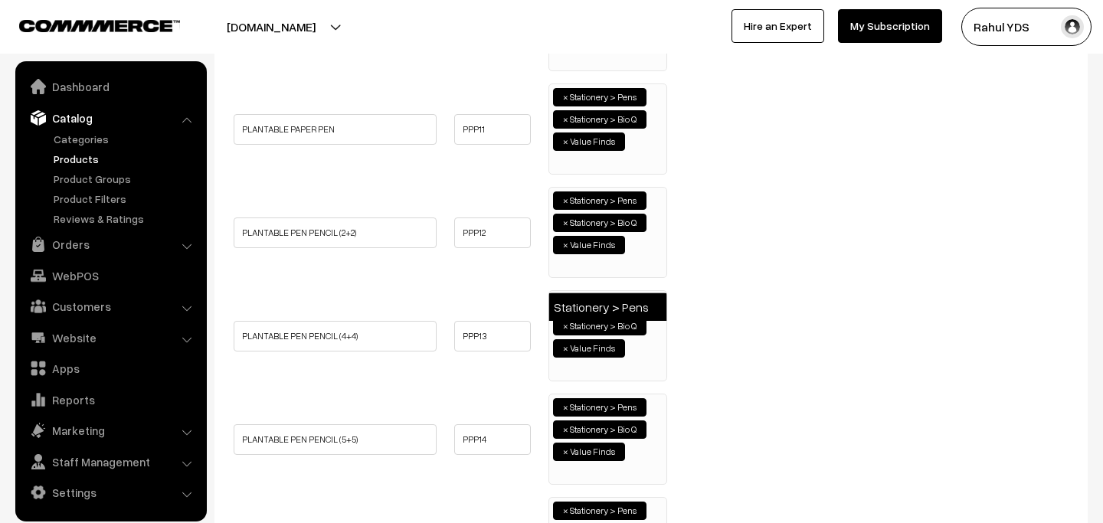
type input "pens"
select select "33"
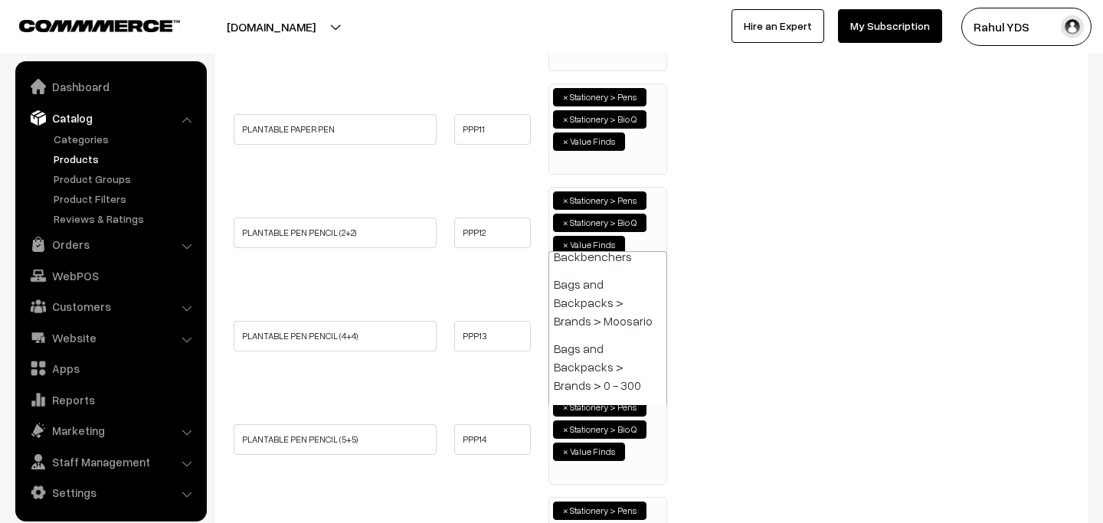
paste input "pens"
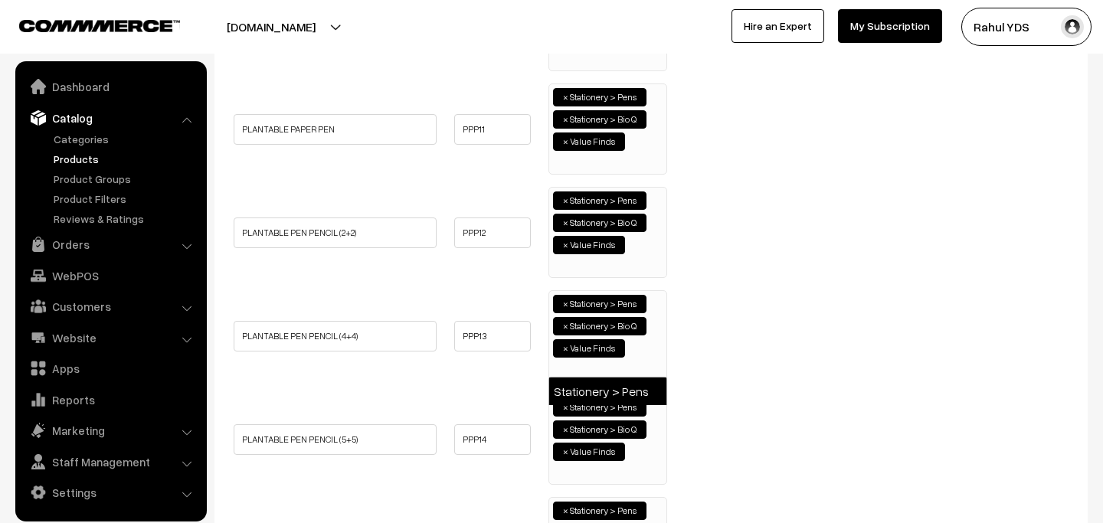
type input "pens"
select select "33"
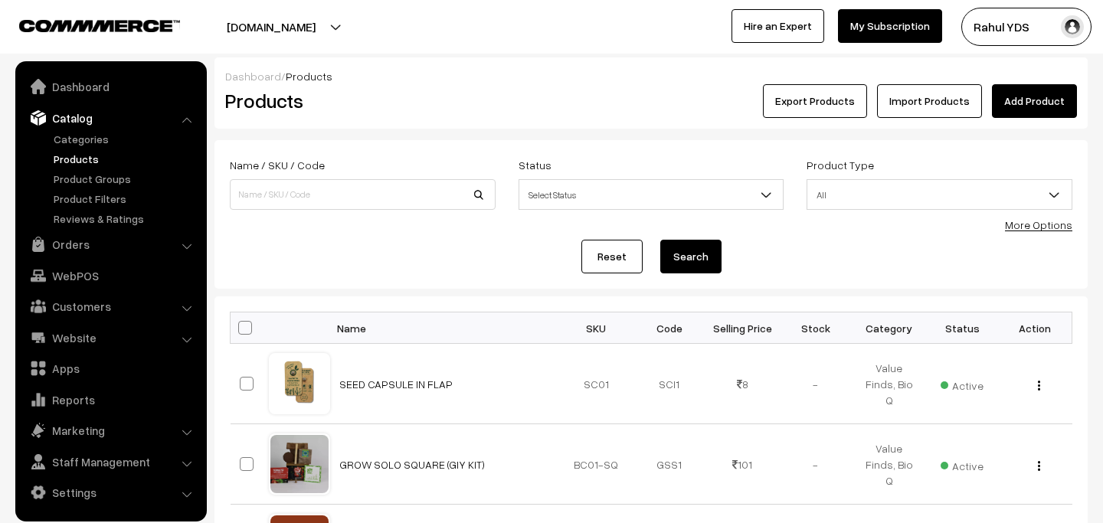
click at [936, 97] on link "Import Products" at bounding box center [929, 101] width 105 height 34
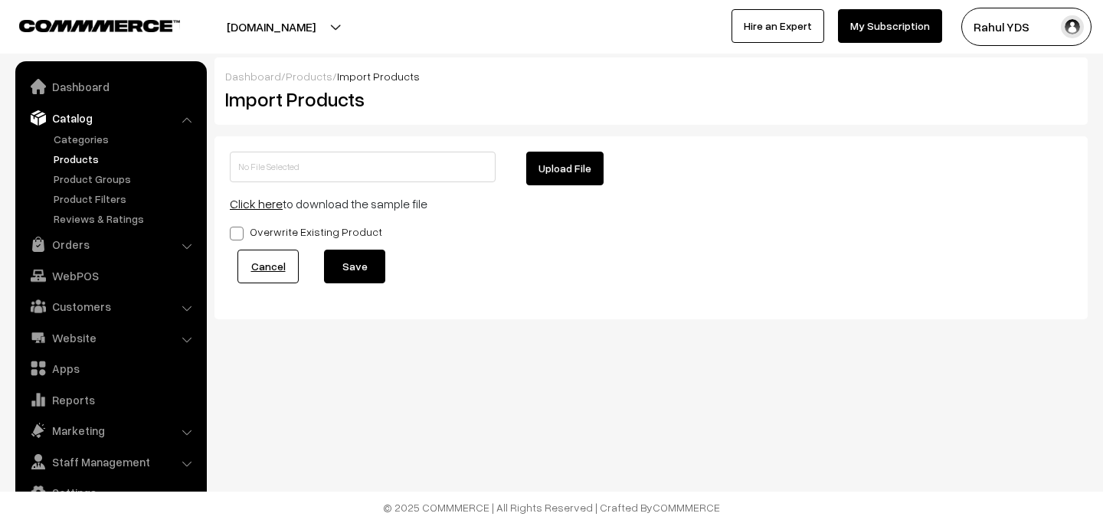
click at [535, 186] on form "Upload File Click here to download the sample file Overwrite Existing Product C…" at bounding box center [651, 228] width 842 height 152
click at [552, 172] on button "Upload File" at bounding box center [564, 169] width 77 height 34
type input "[PERSON_NAME] MDMD.zip"
click at [357, 272] on button "Save" at bounding box center [354, 267] width 61 height 34
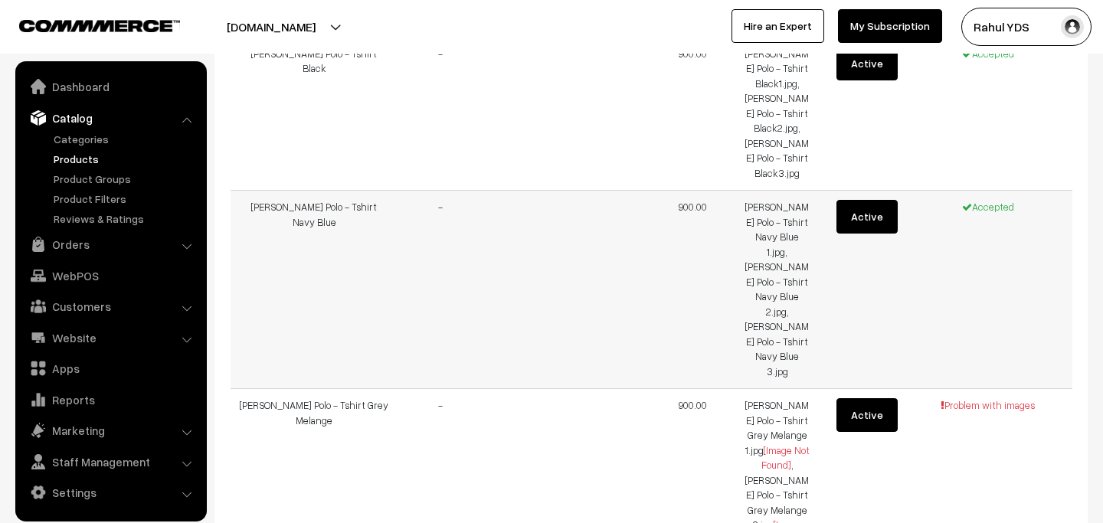
scroll to position [998, 0]
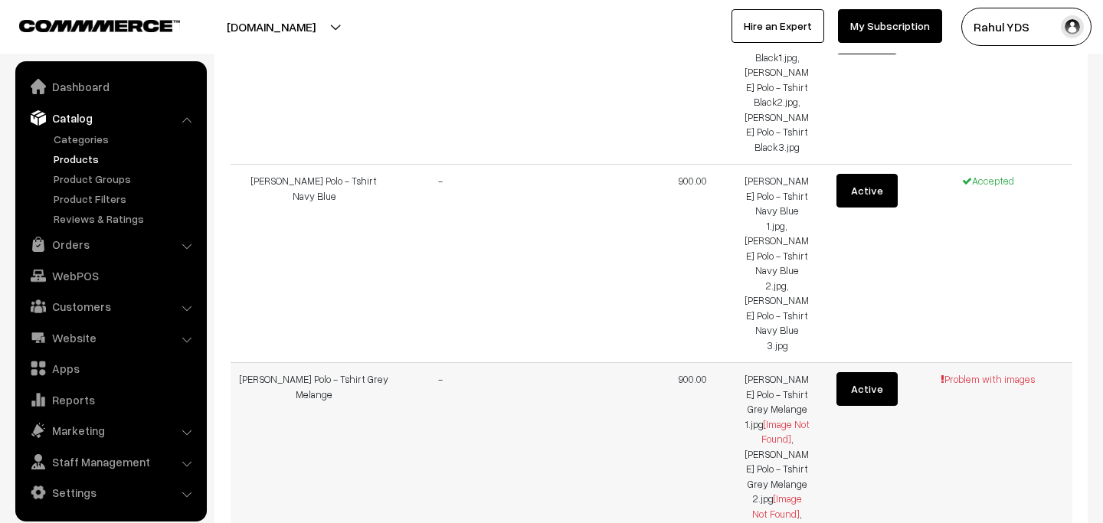
click at [800, 363] on td "[PERSON_NAME] Polo - Tshirt Grey Melange 1.jpg [Image Not Found] , [PERSON_NAME…" at bounding box center [777, 484] width 84 height 243
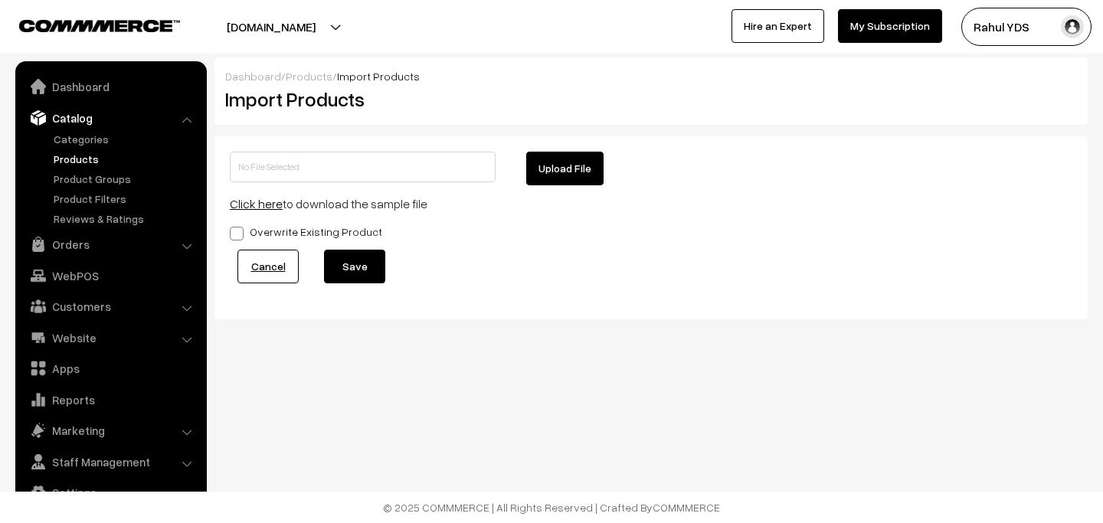
click at [561, 184] on button "Upload File" at bounding box center [564, 169] width 77 height 34
type input "[PERSON_NAME] MDMD.zip"
click at [362, 260] on button "Save" at bounding box center [354, 267] width 61 height 34
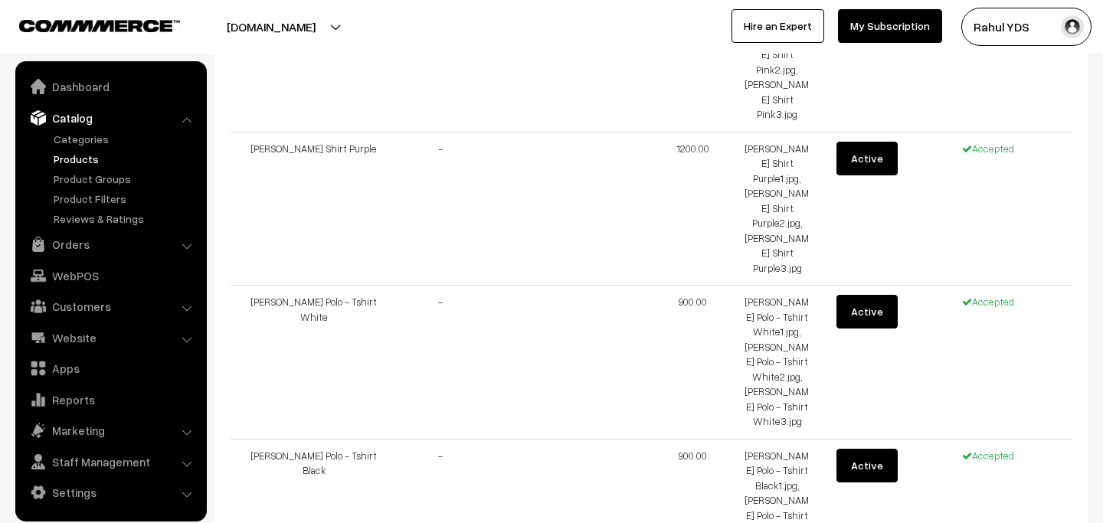
scroll to position [910, 0]
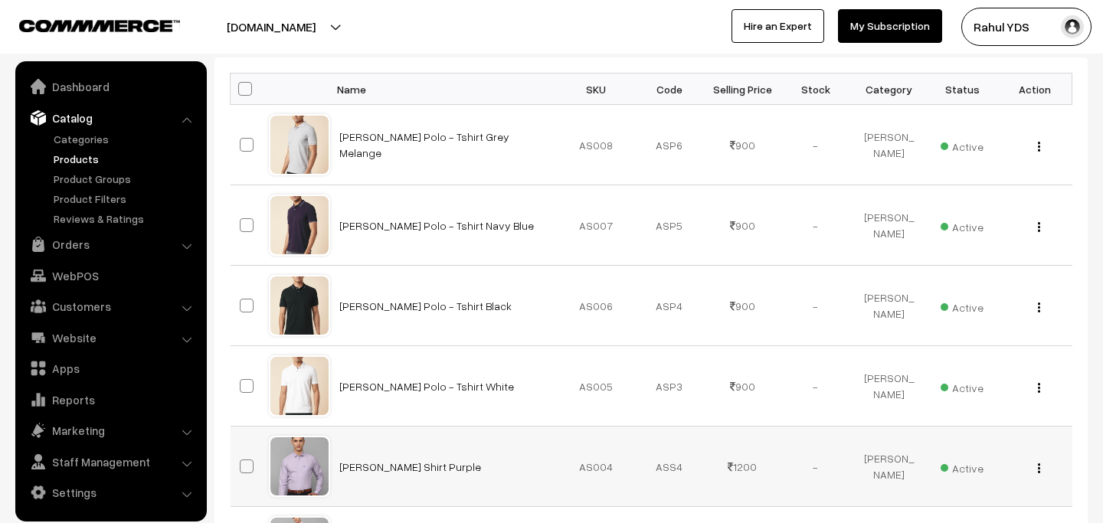
scroll to position [235, 0]
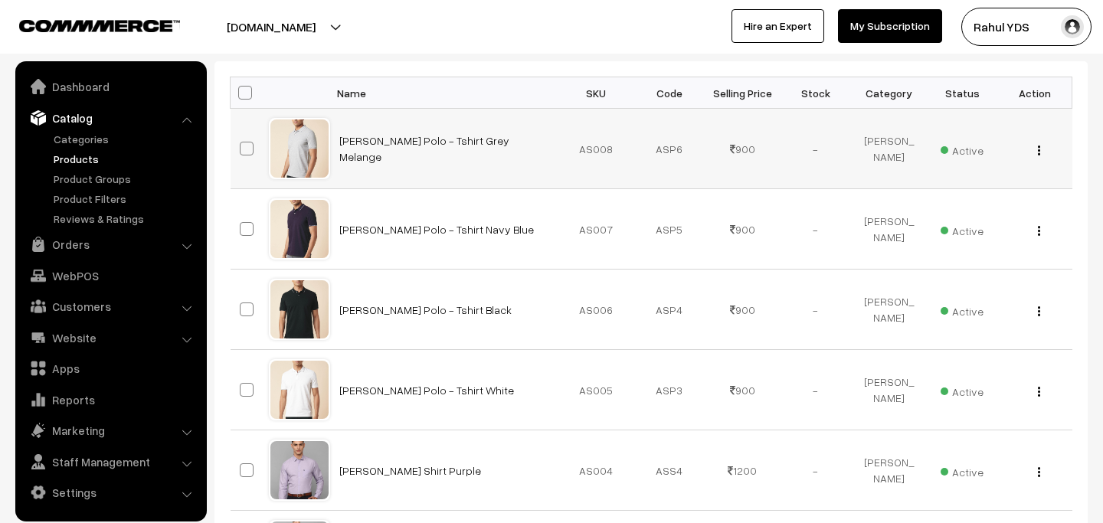
click at [244, 149] on span at bounding box center [247, 149] width 14 height 14
click at [242, 144] on input "checkbox" at bounding box center [237, 139] width 10 height 10
checkbox input "true"
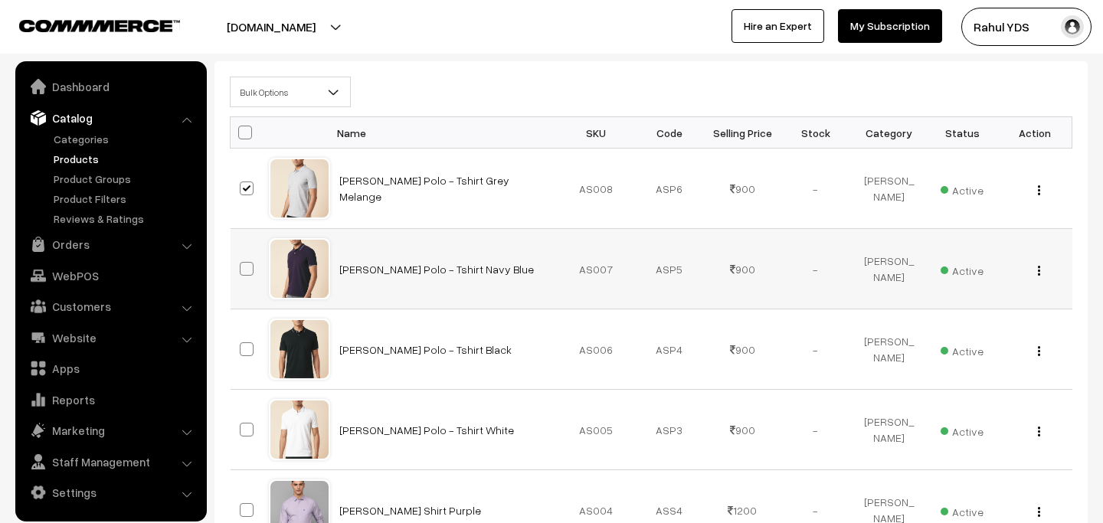
click at [243, 262] on span at bounding box center [247, 269] width 14 height 14
click at [242, 262] on input "checkbox" at bounding box center [237, 259] width 10 height 10
checkbox input "true"
click at [243, 354] on span at bounding box center [247, 349] width 14 height 14
click at [242, 345] on input "checkbox" at bounding box center [237, 340] width 10 height 10
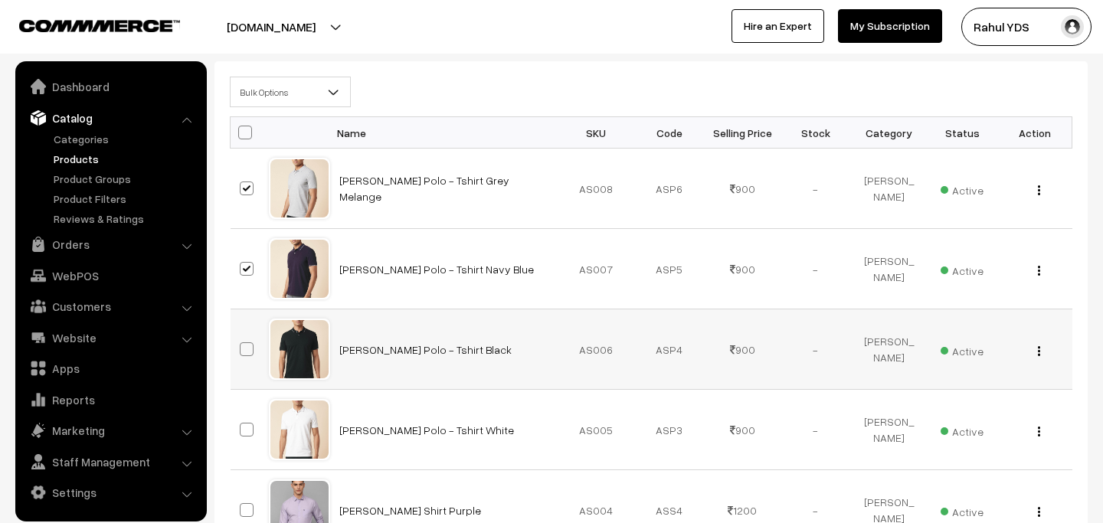
checkbox input "true"
click at [246, 430] on span at bounding box center [247, 430] width 14 height 14
click at [242, 425] on input "checkbox" at bounding box center [237, 420] width 10 height 10
checkbox input "true"
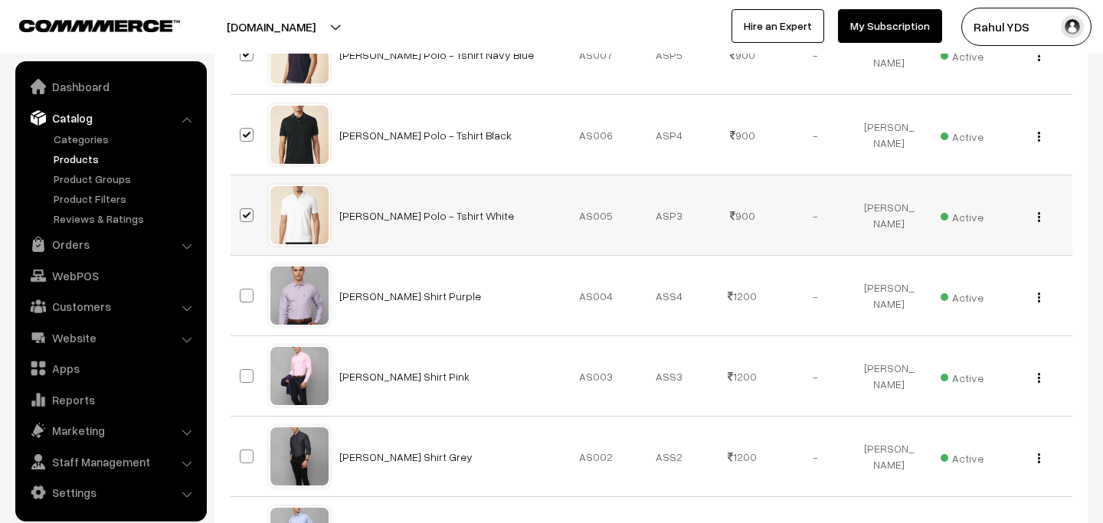
scroll to position [489, 0]
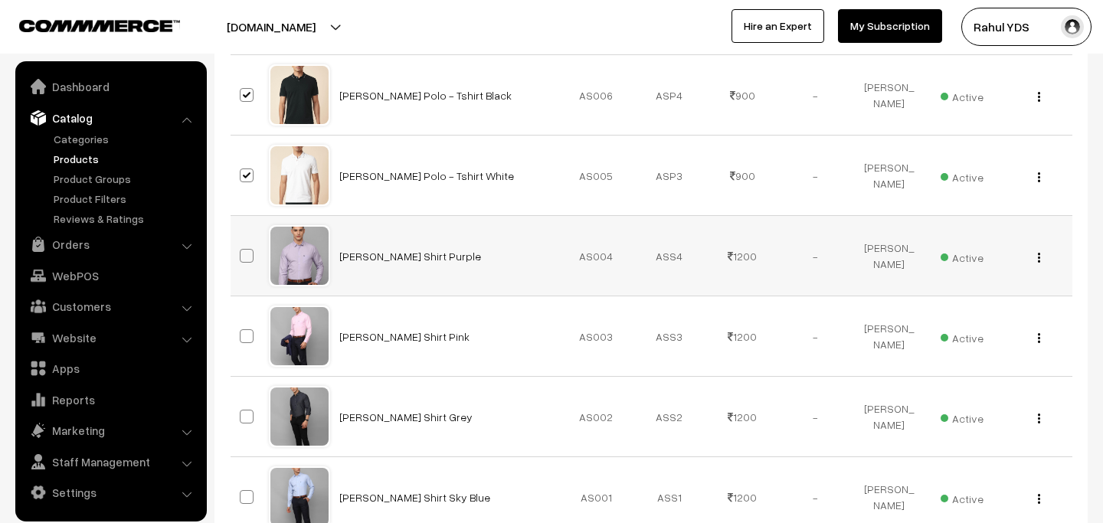
click at [250, 260] on span at bounding box center [247, 256] width 14 height 14
click at [242, 251] on input "checkbox" at bounding box center [237, 246] width 10 height 10
checkbox input "true"
click at [250, 333] on span at bounding box center [247, 336] width 14 height 14
click at [242, 332] on input "checkbox" at bounding box center [237, 327] width 10 height 10
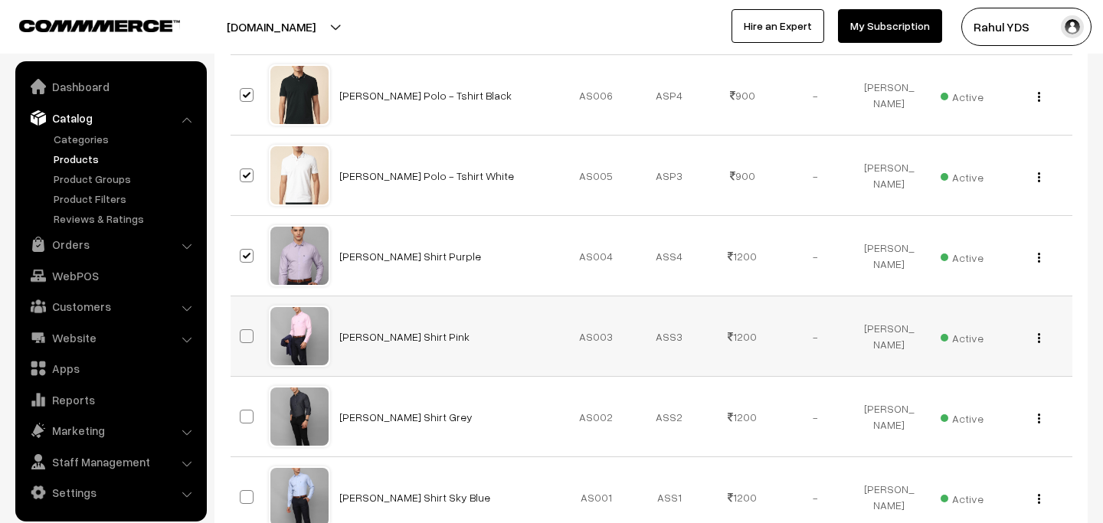
checkbox input "true"
click at [248, 410] on span at bounding box center [247, 417] width 14 height 14
click at [242, 409] on input "checkbox" at bounding box center [237, 407] width 10 height 10
checkbox input "true"
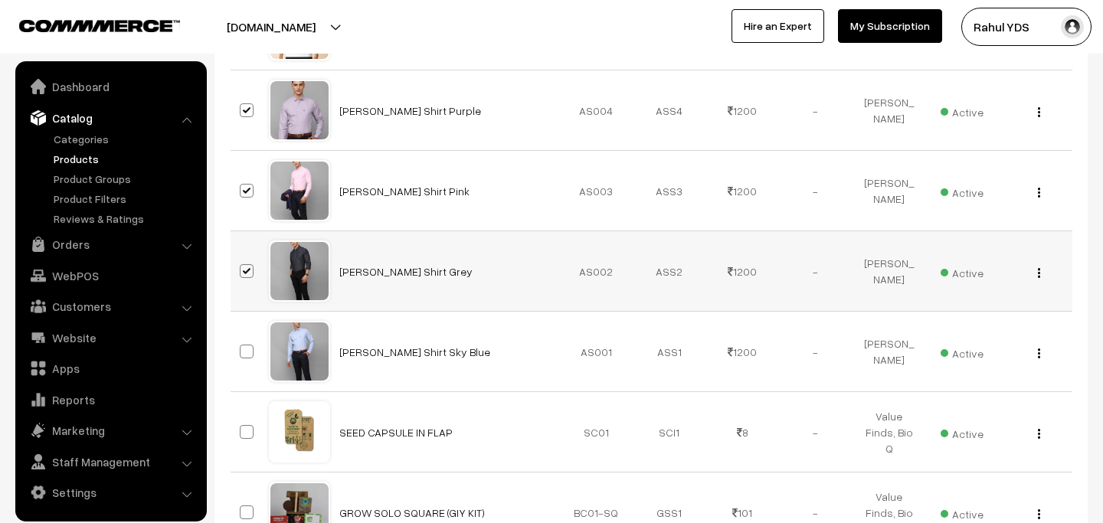
scroll to position [669, 0]
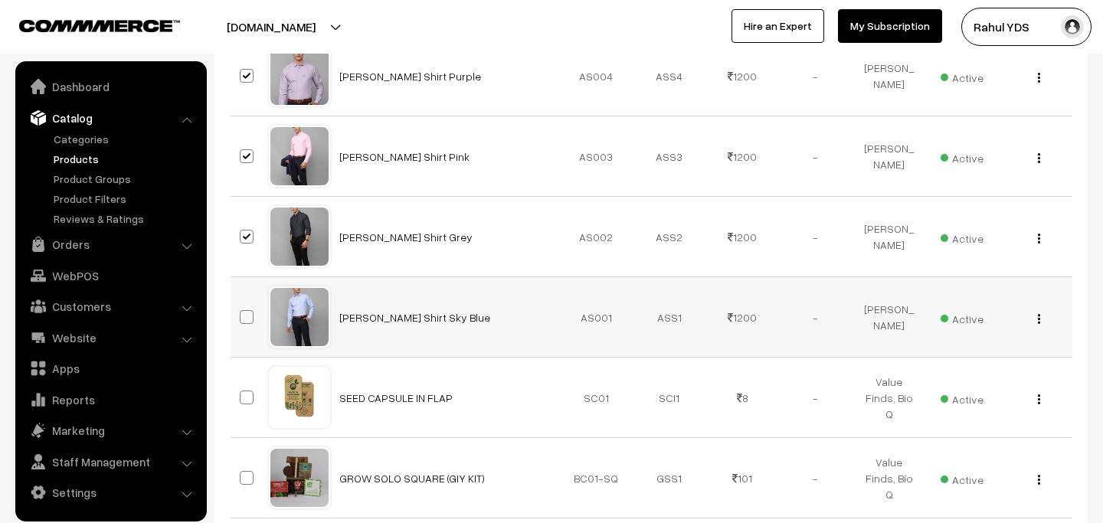
click at [243, 322] on span at bounding box center [247, 317] width 14 height 14
click at [242, 312] on input "checkbox" at bounding box center [237, 307] width 10 height 10
checkbox input "true"
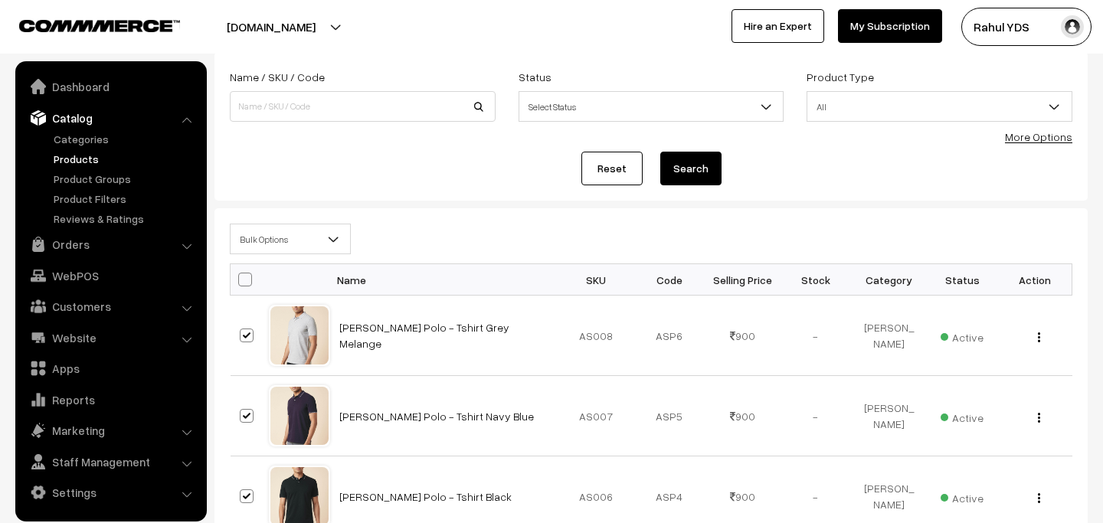
scroll to position [0, 0]
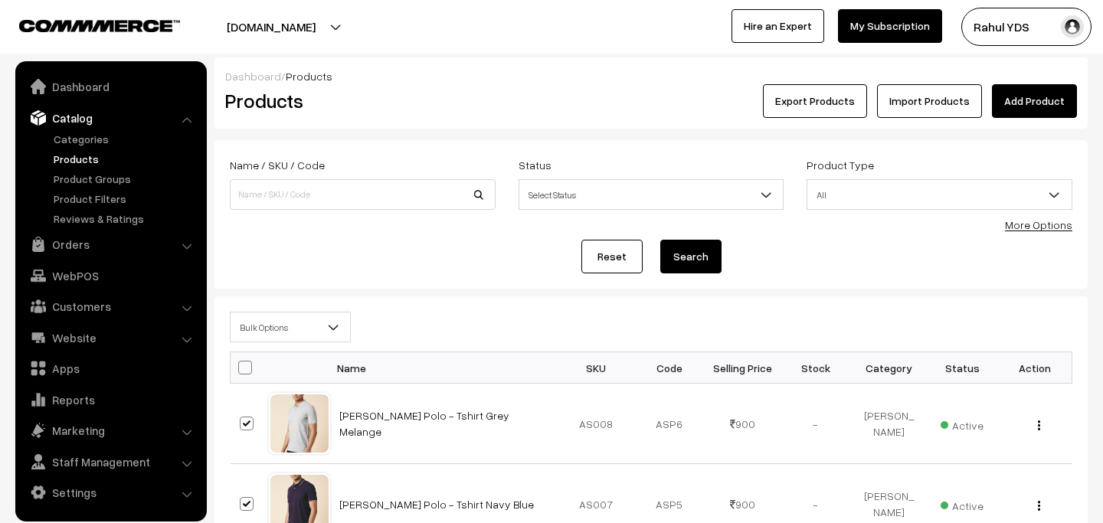
click at [308, 330] on span "Bulk Options" at bounding box center [289, 327] width 119 height 27
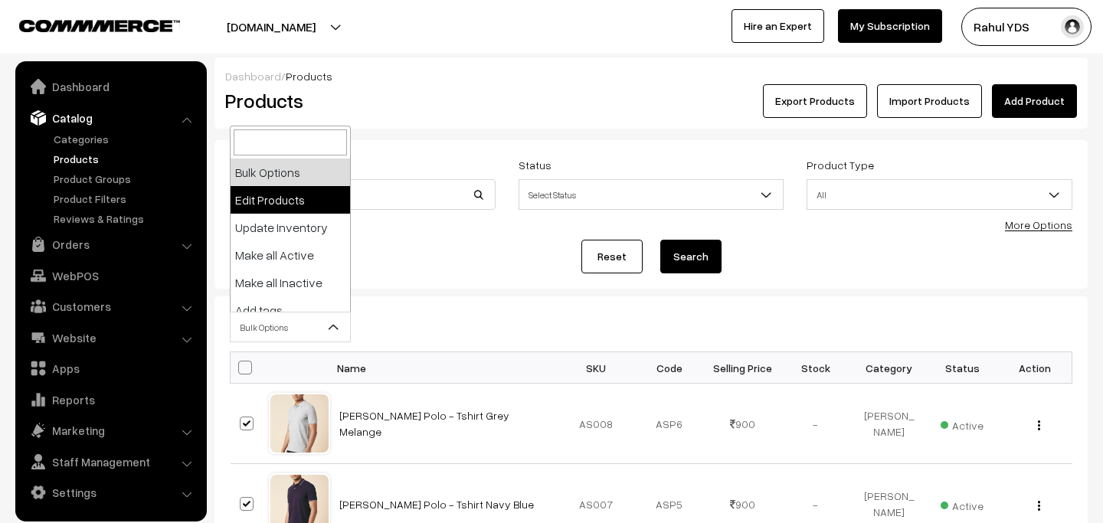
select select "editProduct"
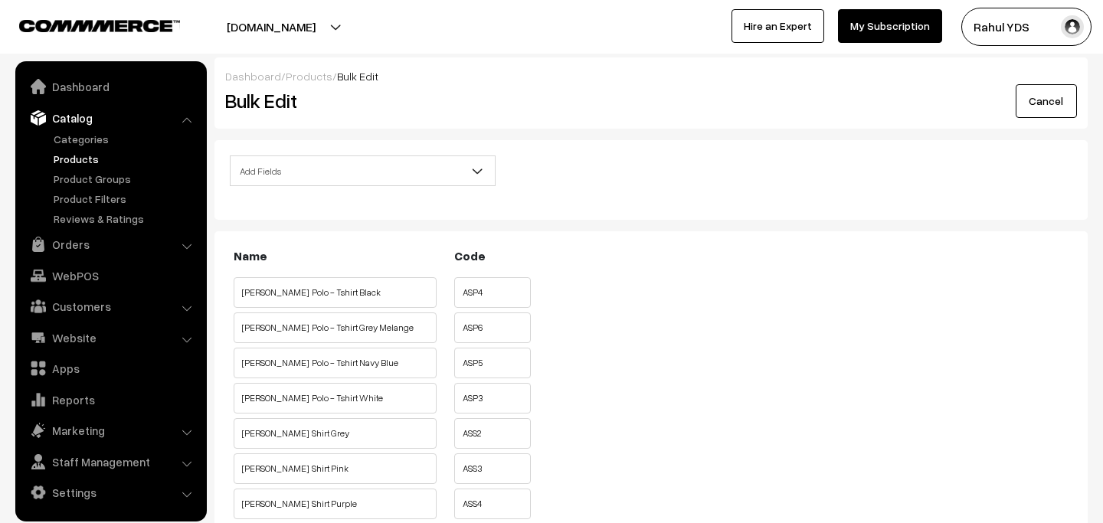
click at [316, 158] on span "Add Fields" at bounding box center [362, 171] width 264 height 27
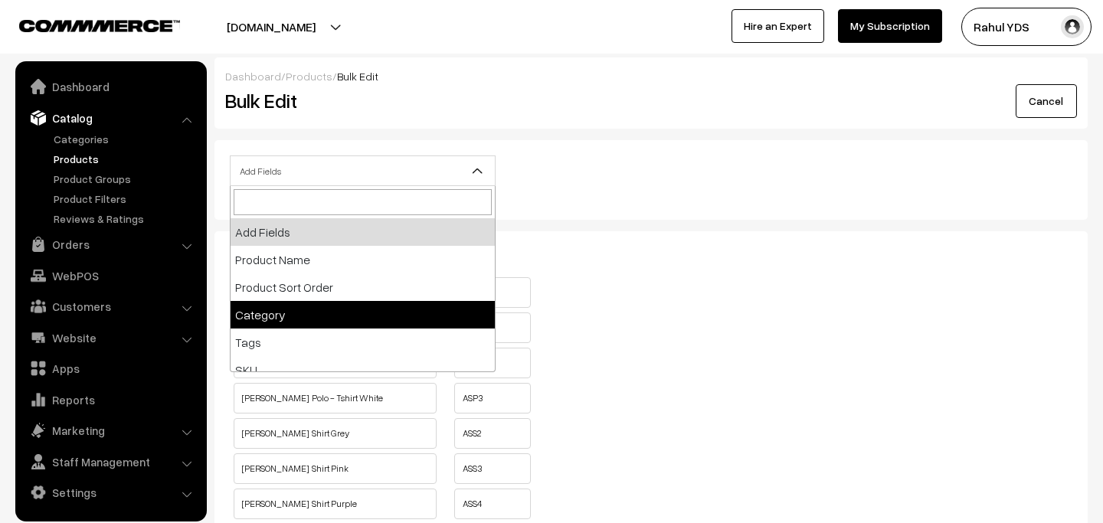
select select "category"
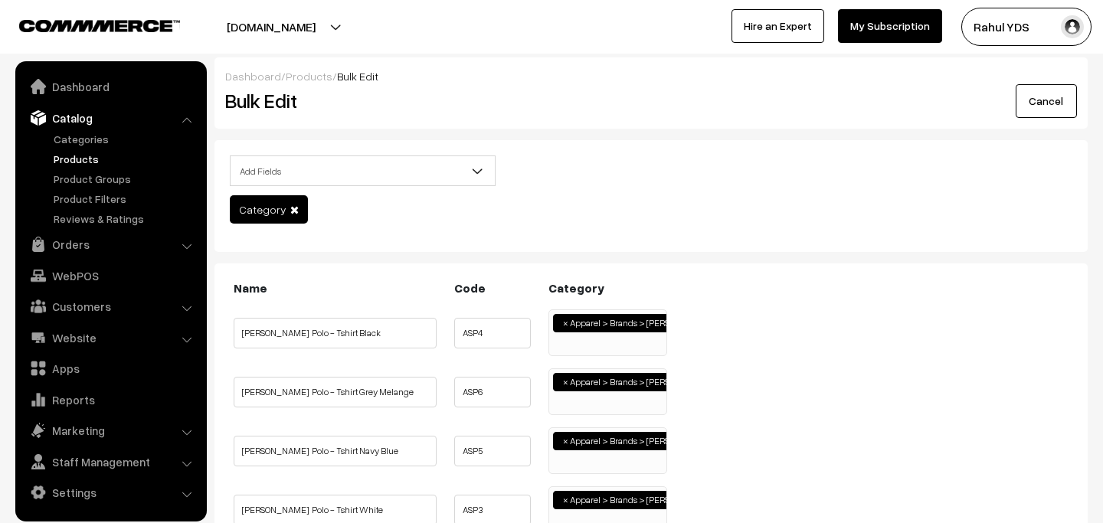
scroll to position [113, 0]
click at [612, 340] on ul "× Apparel > Brands > [PERSON_NAME]" at bounding box center [607, 330] width 117 height 41
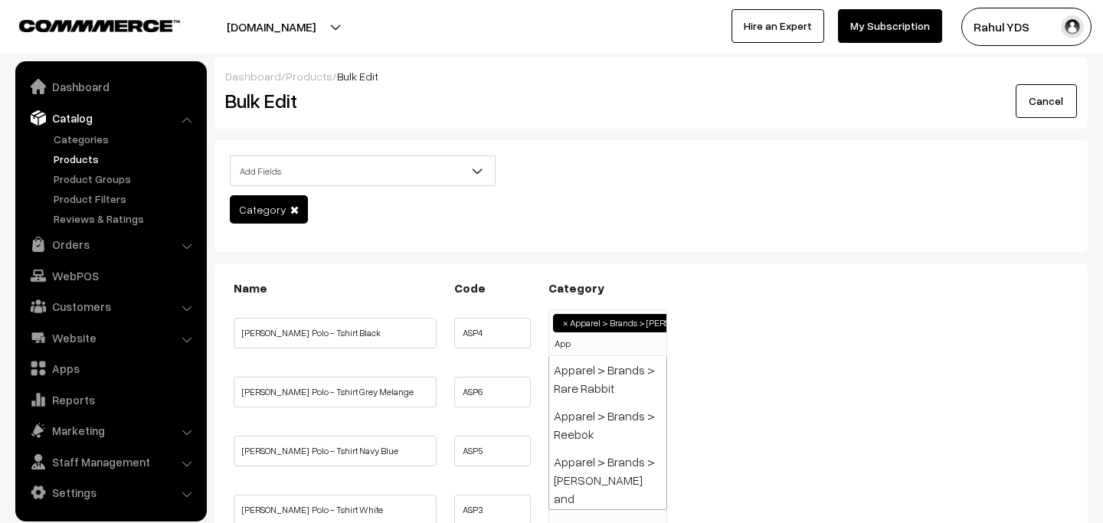
scroll to position [0, 0]
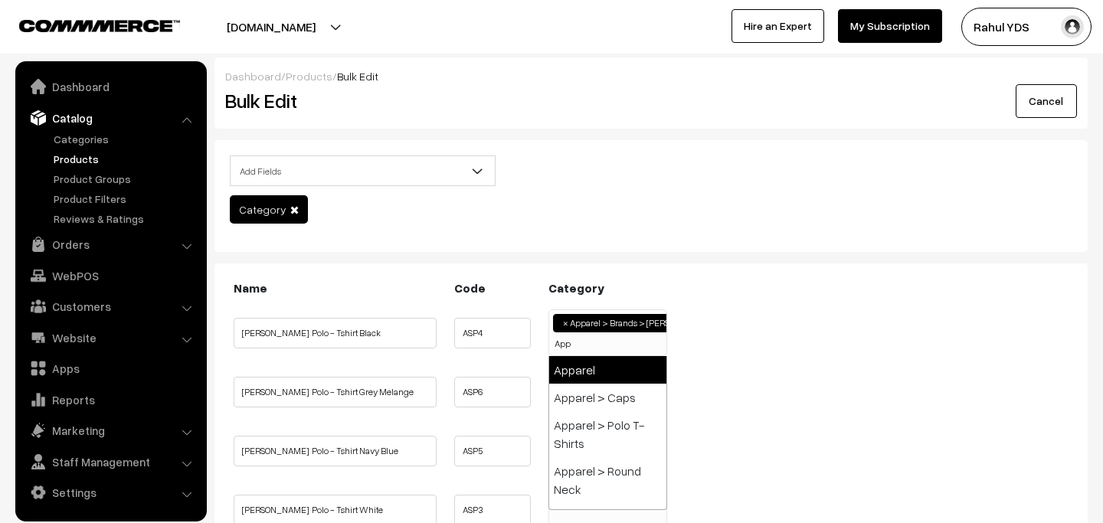
type input "App"
select select "2"
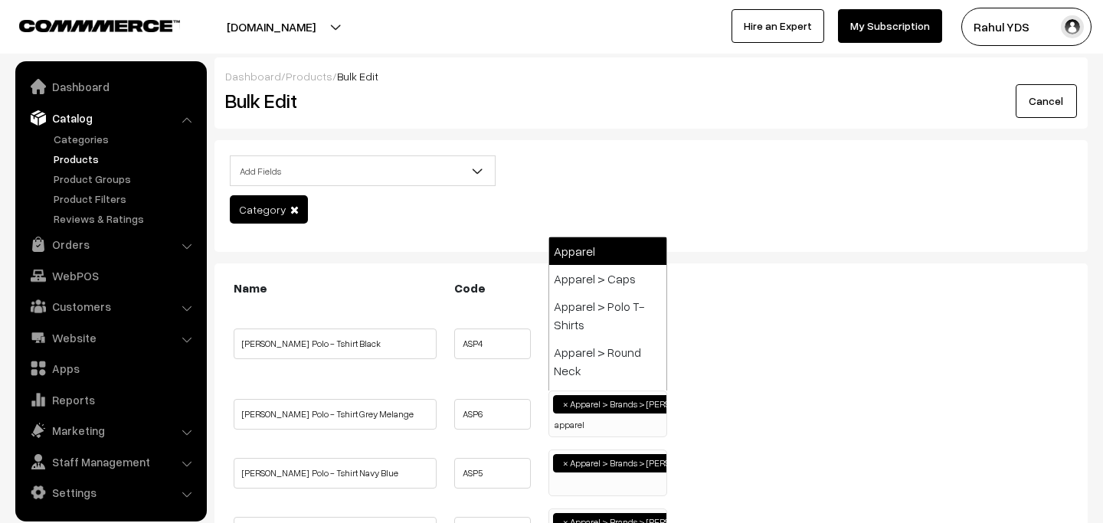
type input "apparel"
select select "2"
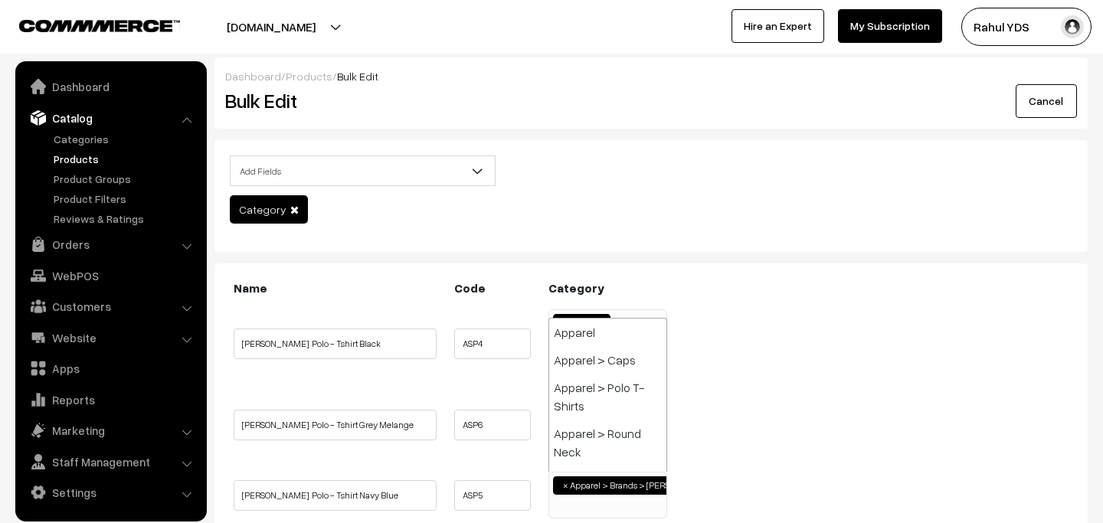
scroll to position [386, 0]
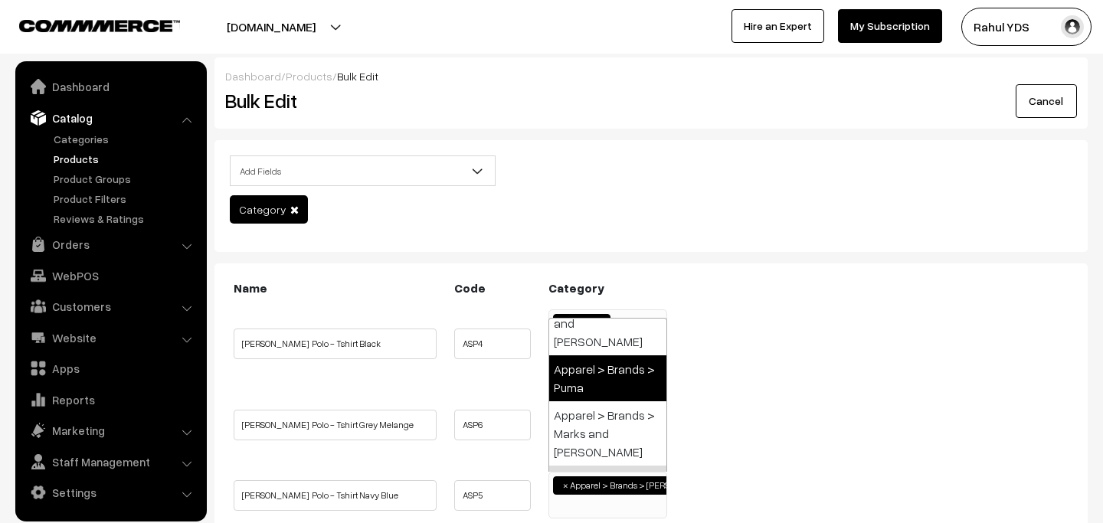
paste input "apparel"
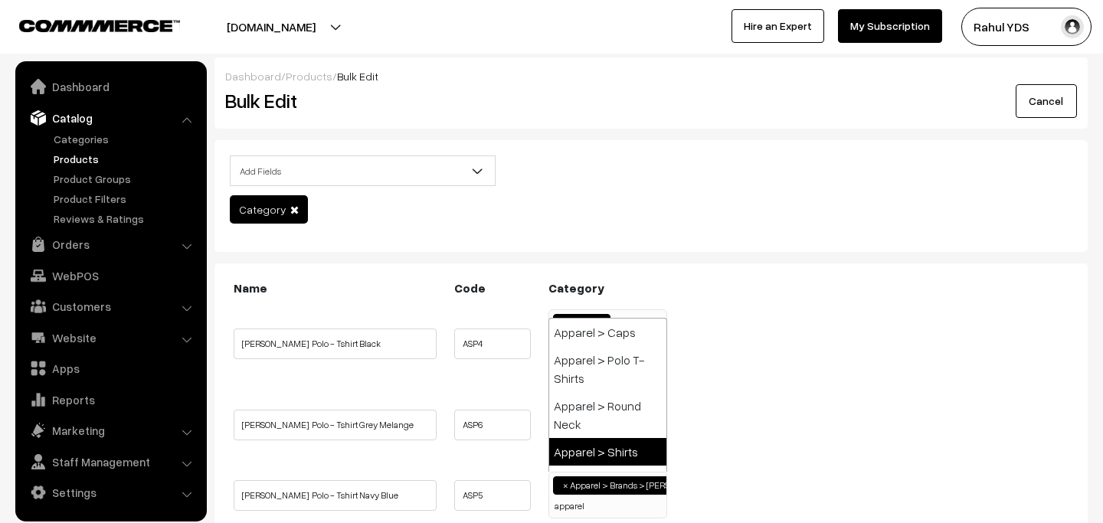
scroll to position [0, 0]
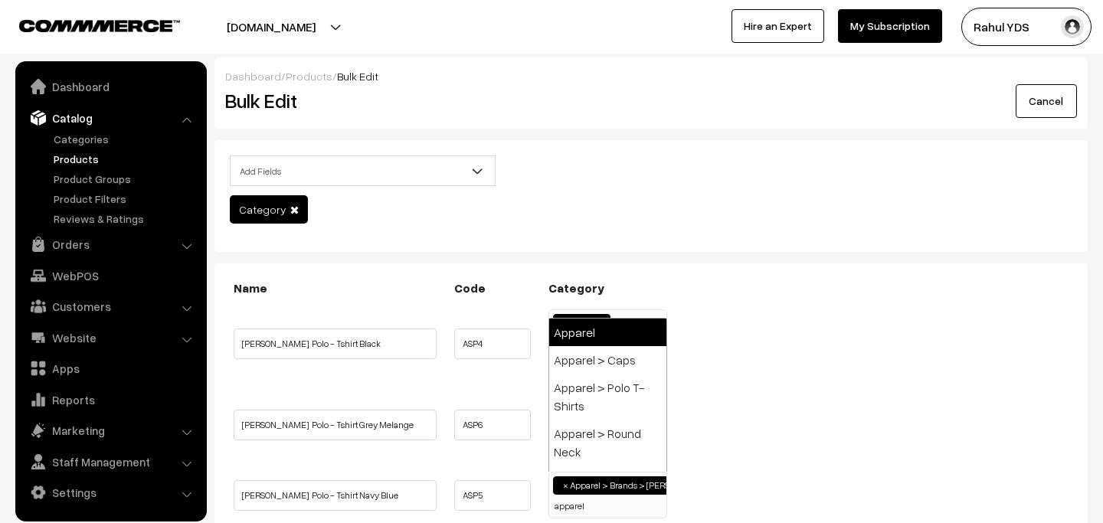
type input "apparel"
select select "2"
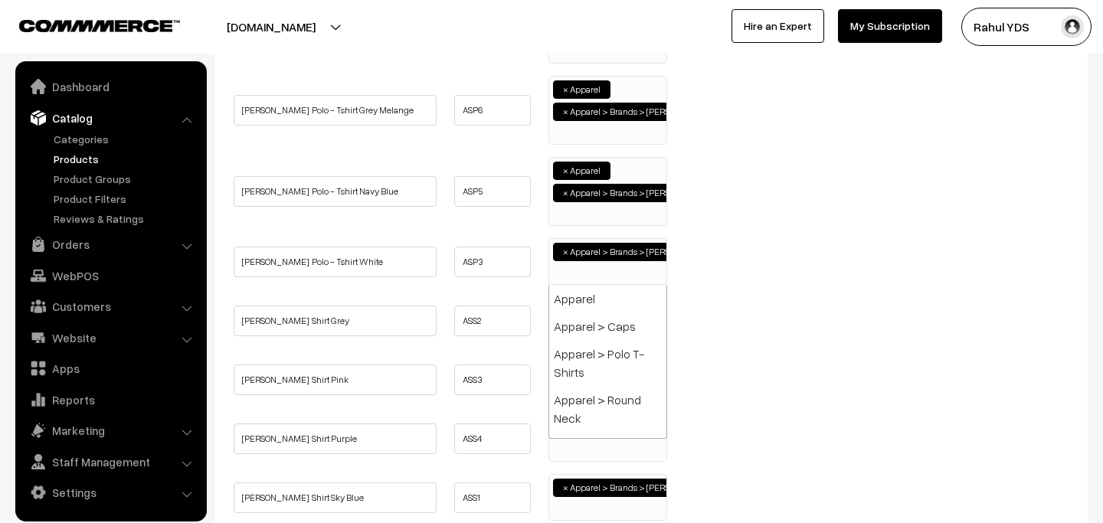
scroll to position [386, 0]
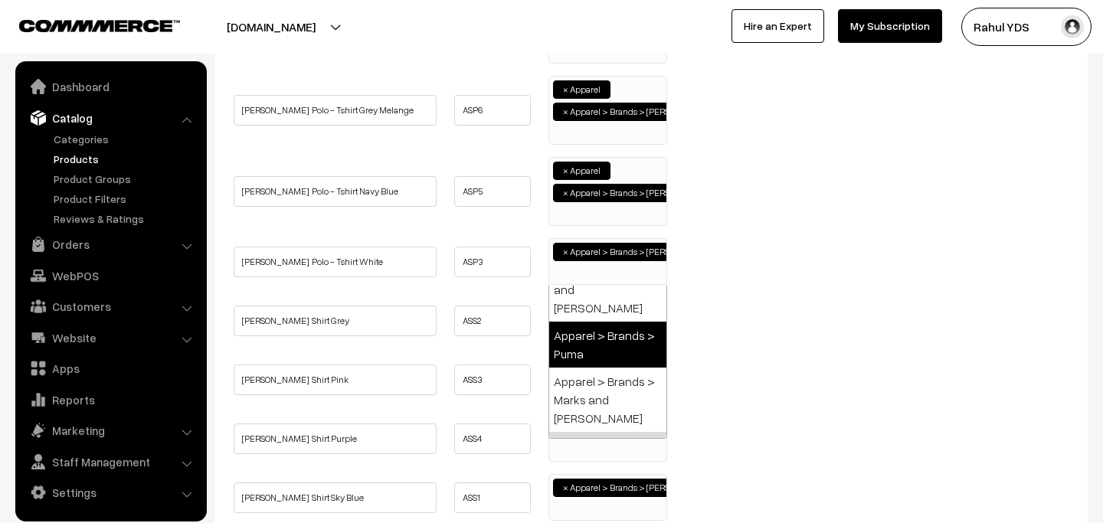
paste input "apparel"
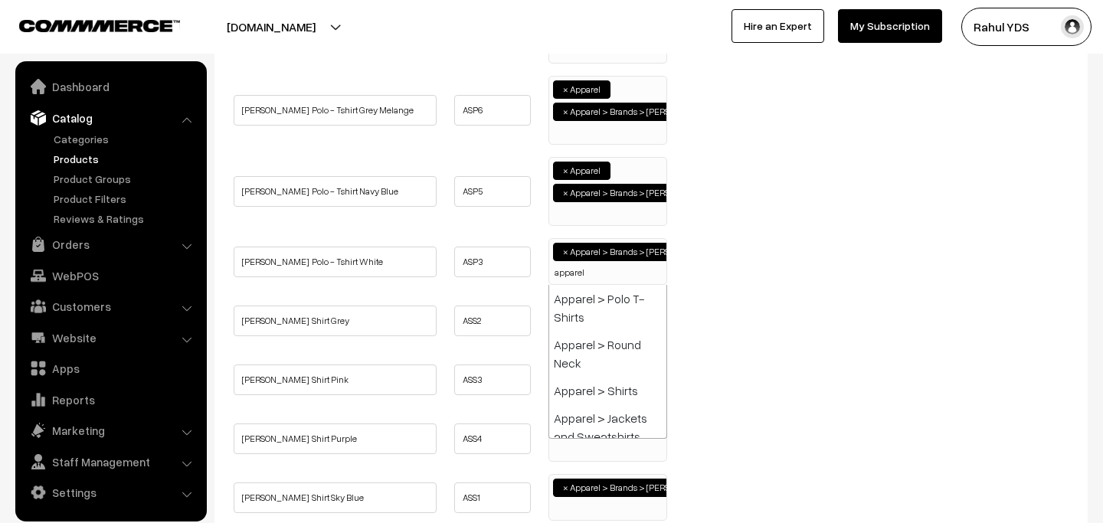
scroll to position [0, 0]
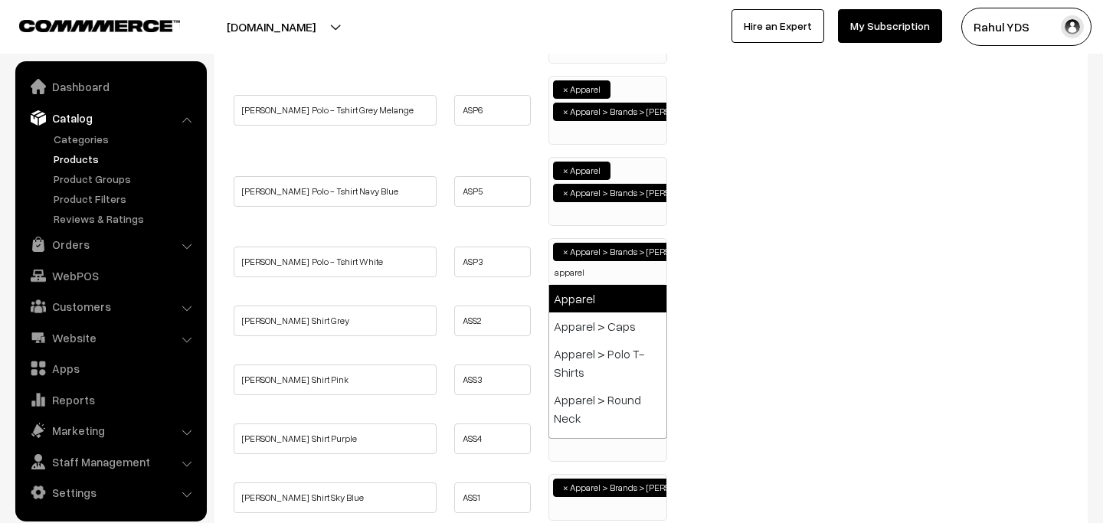
type input "apparel"
select select "2"
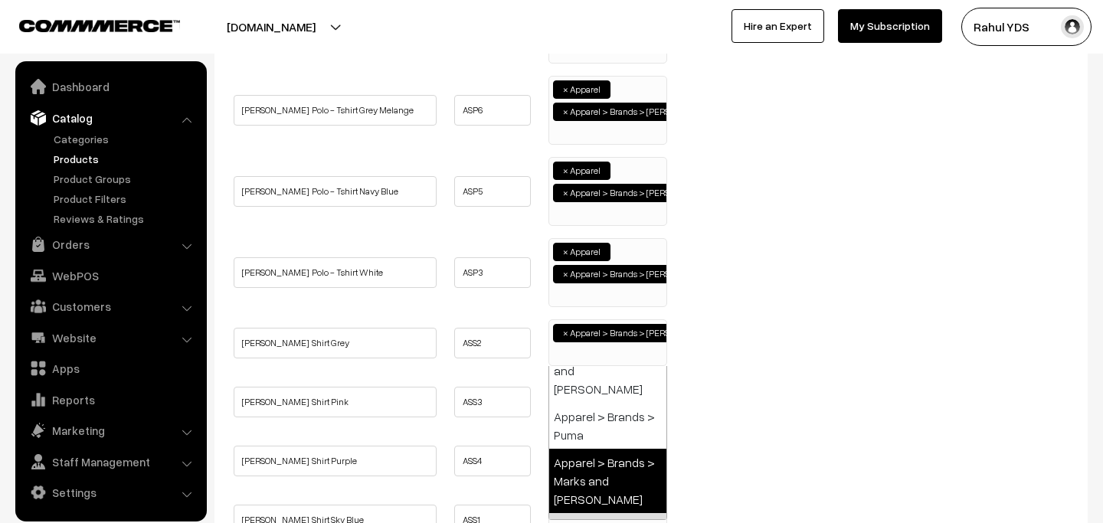
paste input "apparel"
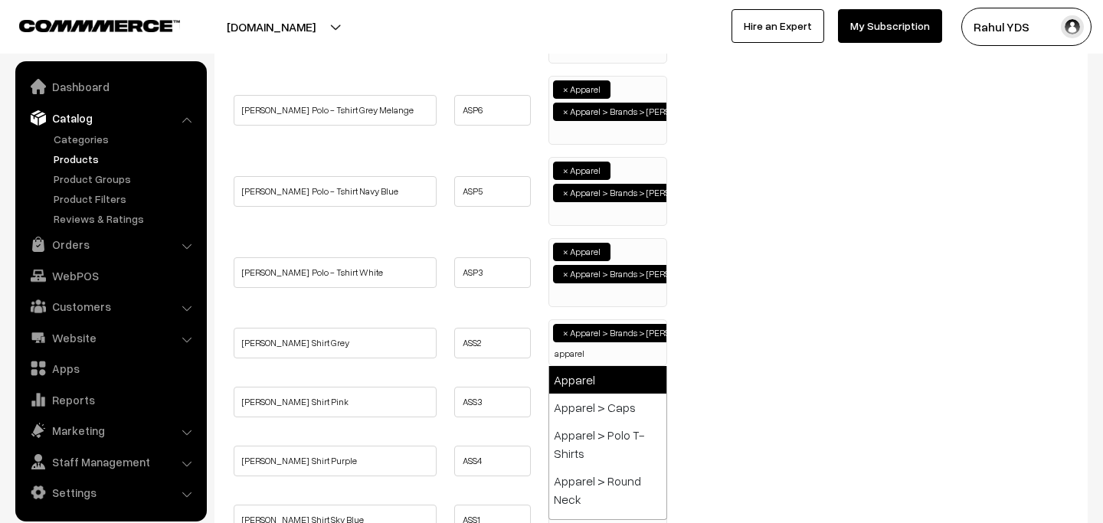
type input "apparel"
select select "2"
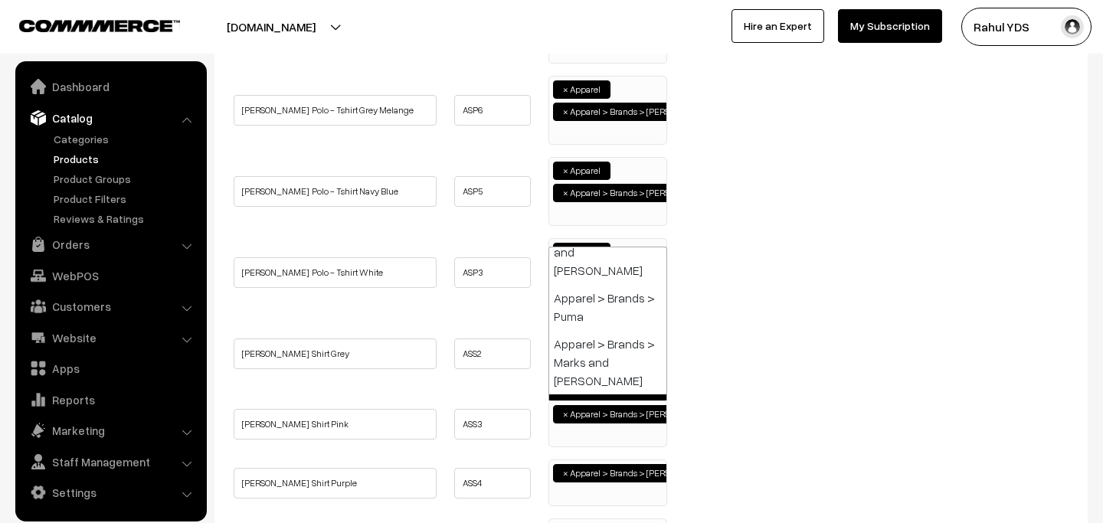
paste input "apparel"
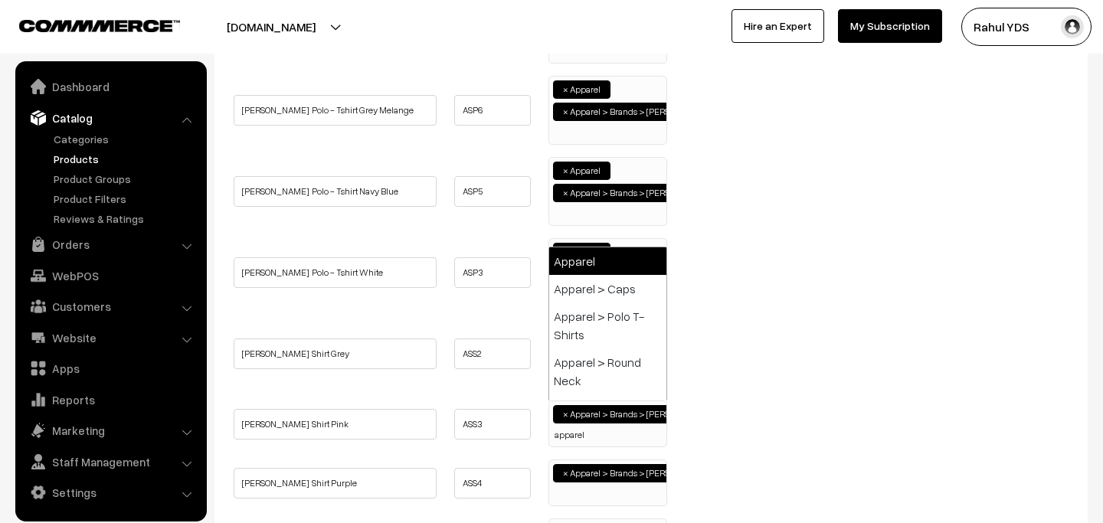
type input "apparel"
select select "2"
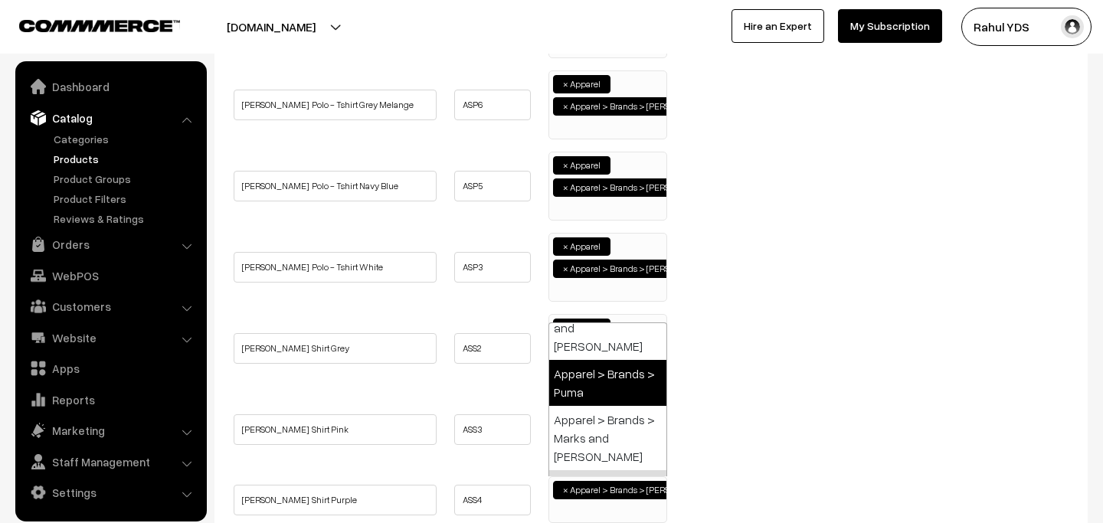
paste input "apparel"
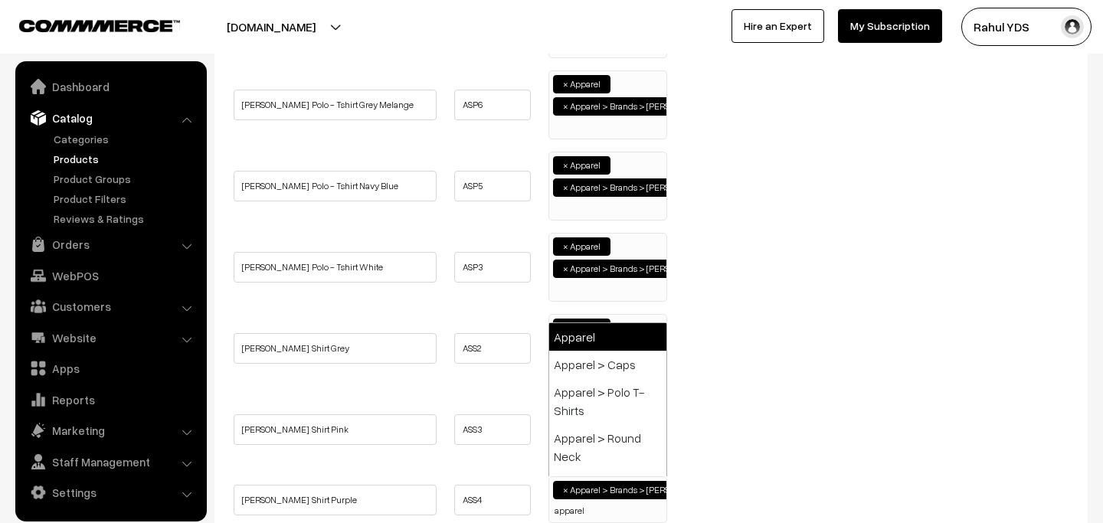
type input "apparel"
select select "2"
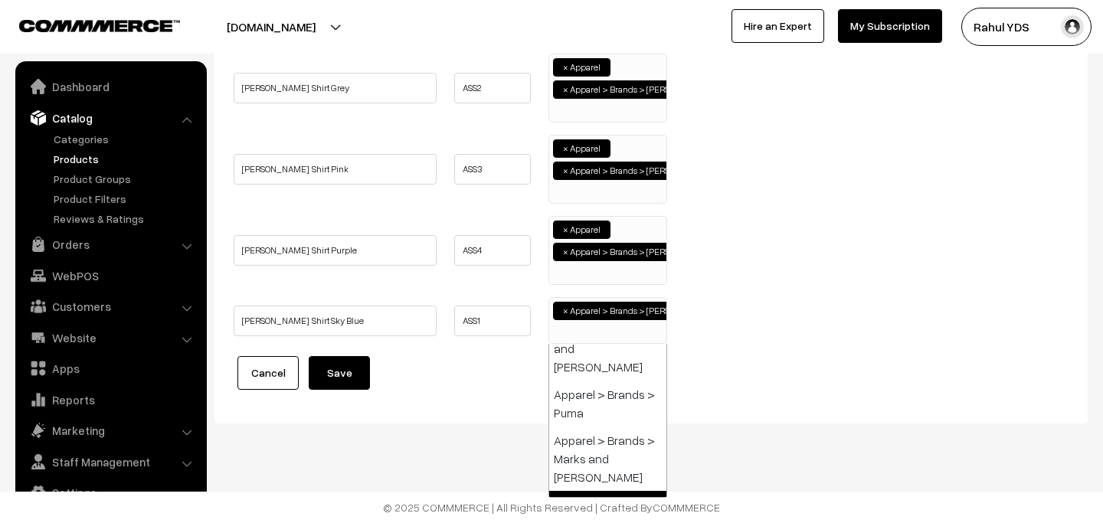
paste input "apparel"
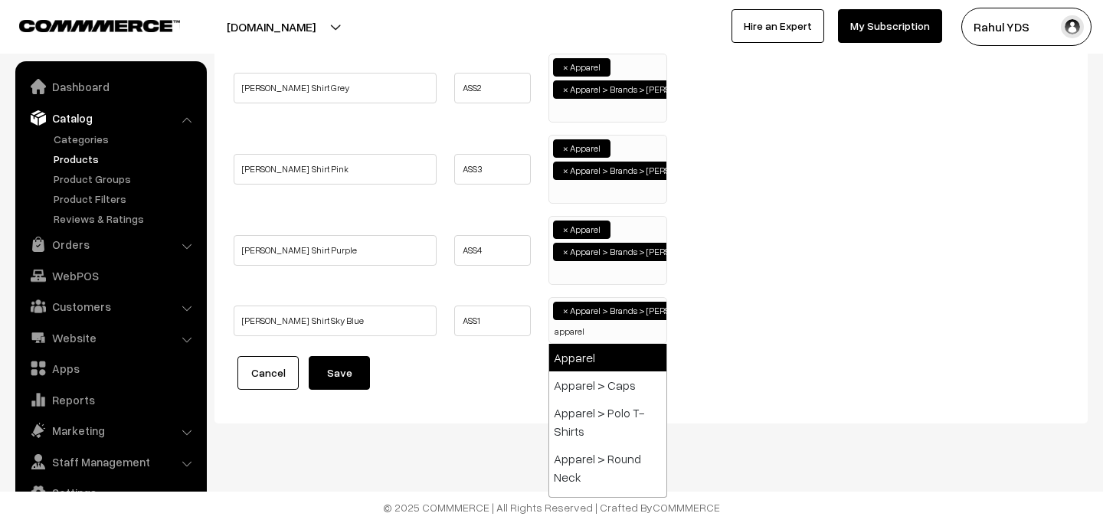
type input "apparel"
select select "2"
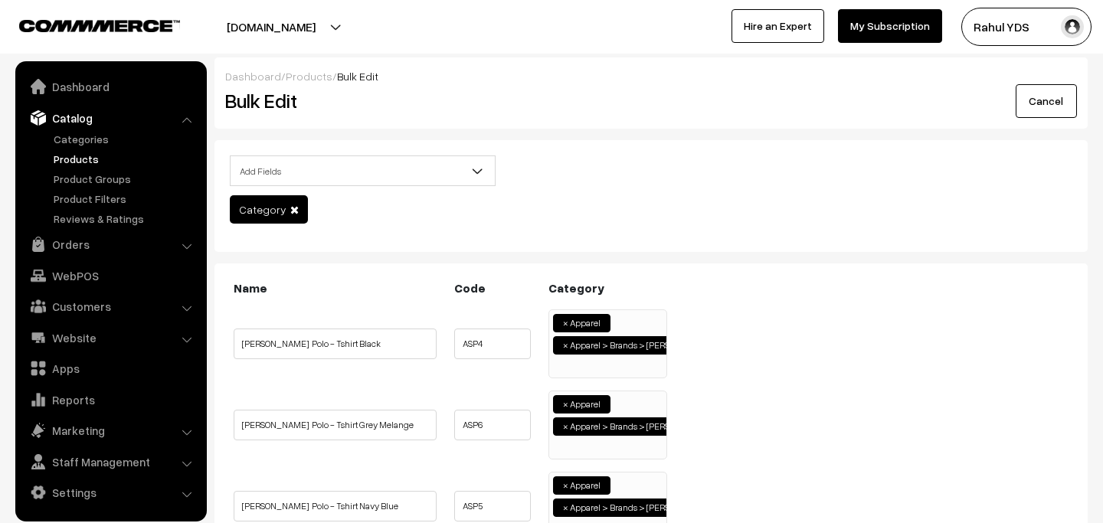
click at [613, 362] on ul "× Apparel × Apparel > Brands > [PERSON_NAME]" at bounding box center [607, 342] width 117 height 64
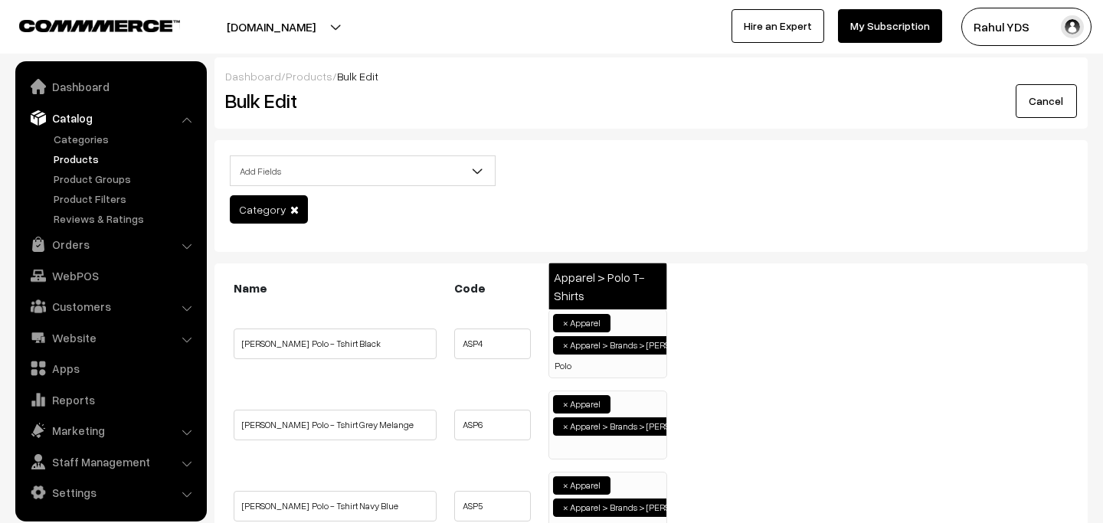
type input "Polo"
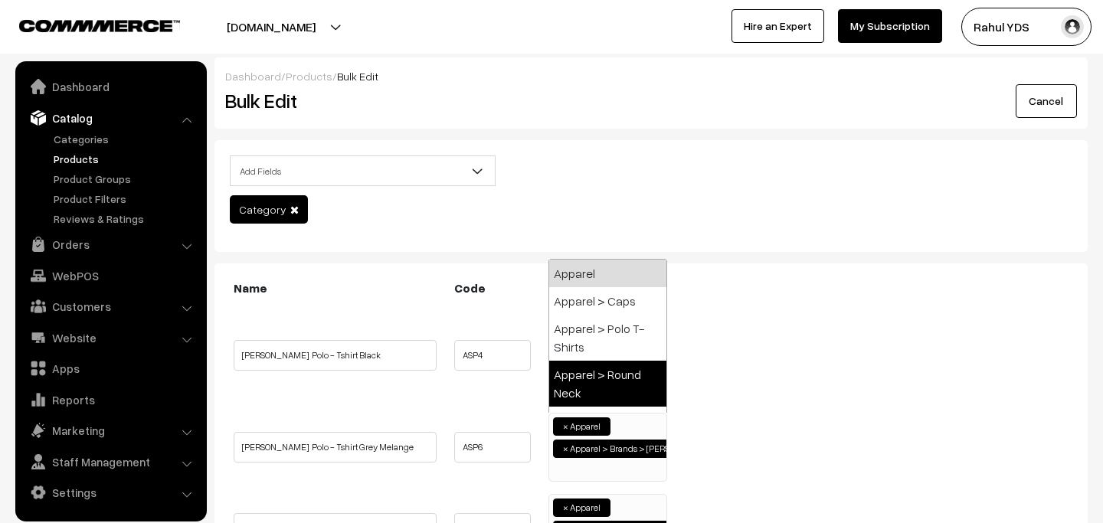
paste input "Polo"
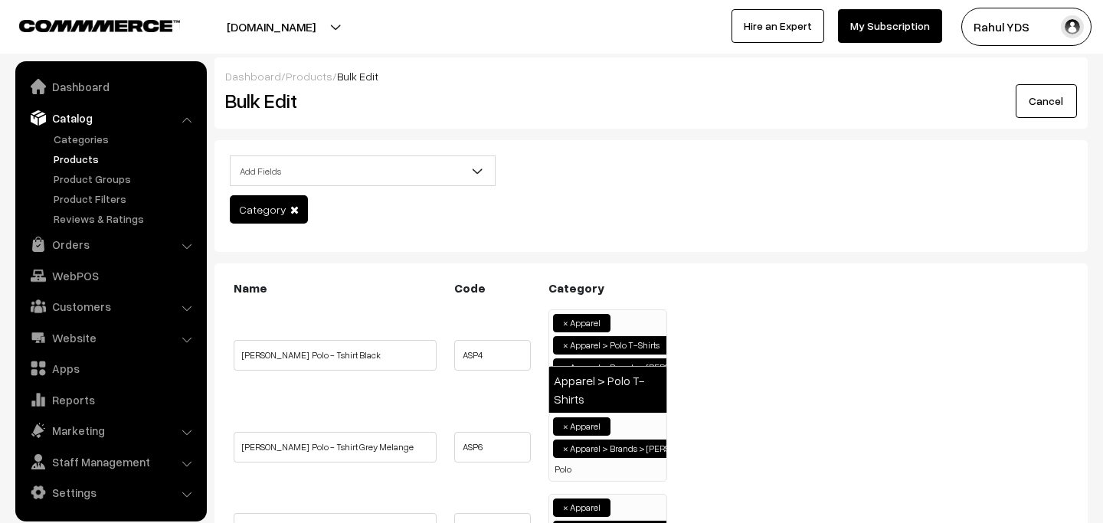
type input "Polo"
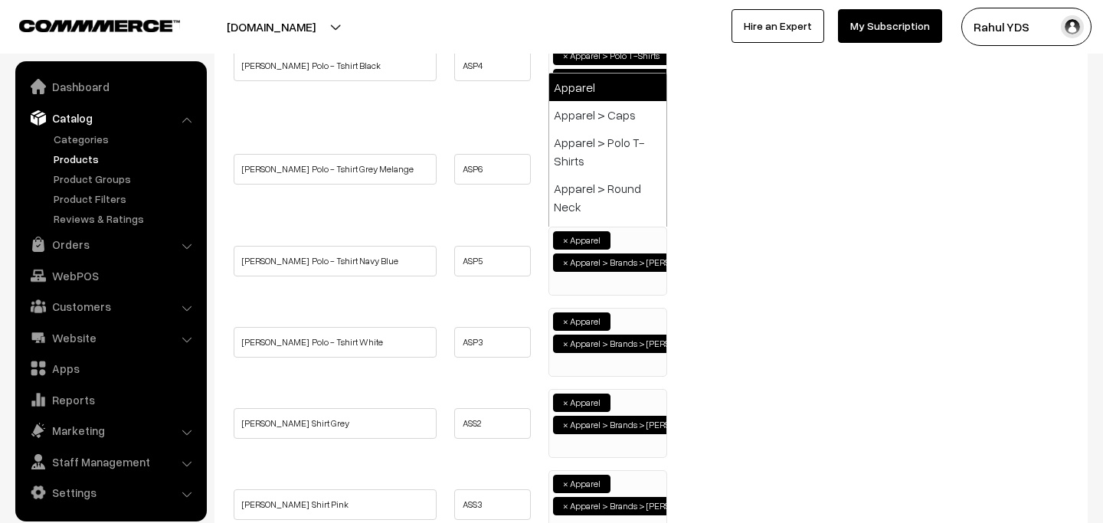
paste input "Polo"
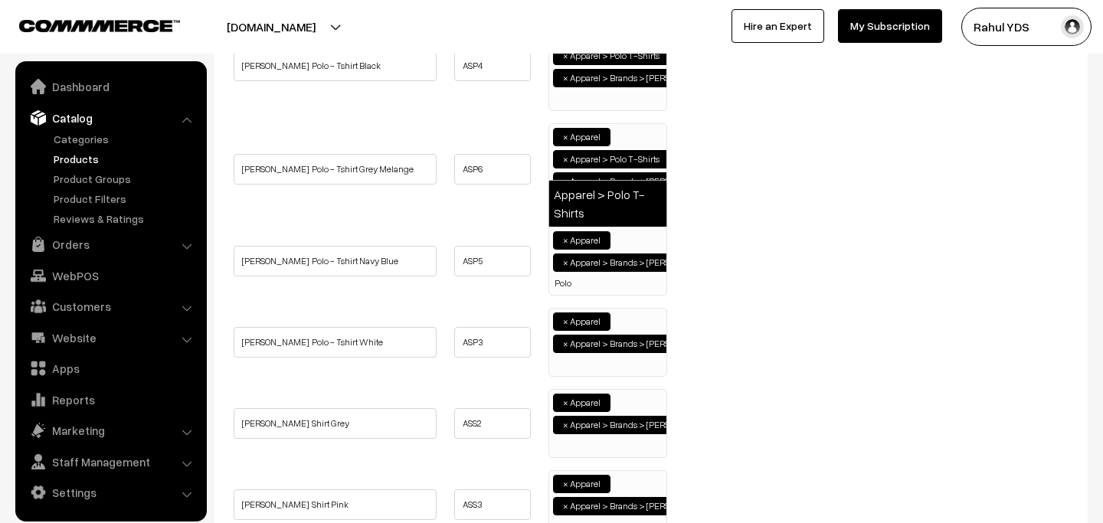
type input "Polo"
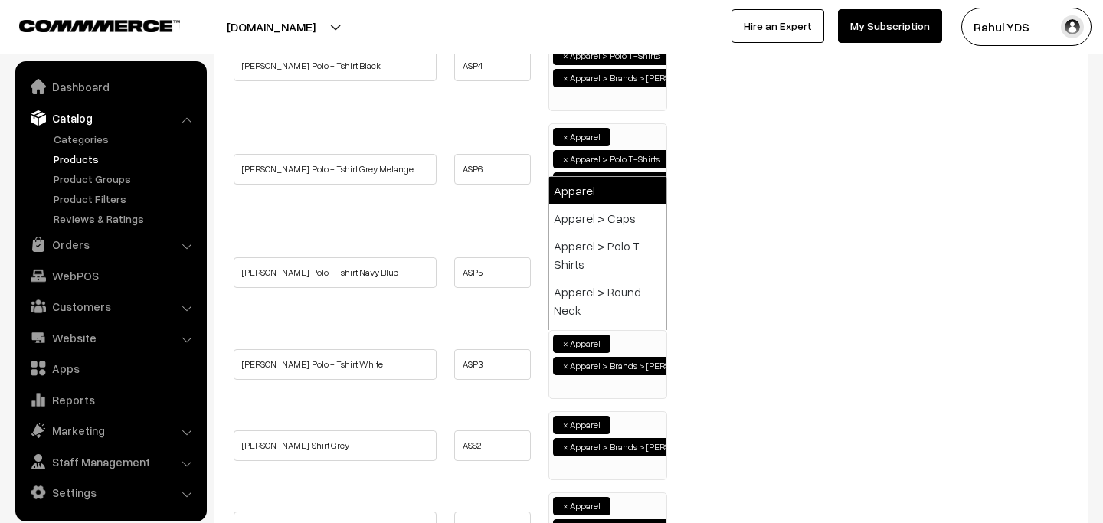
paste input "Polo"
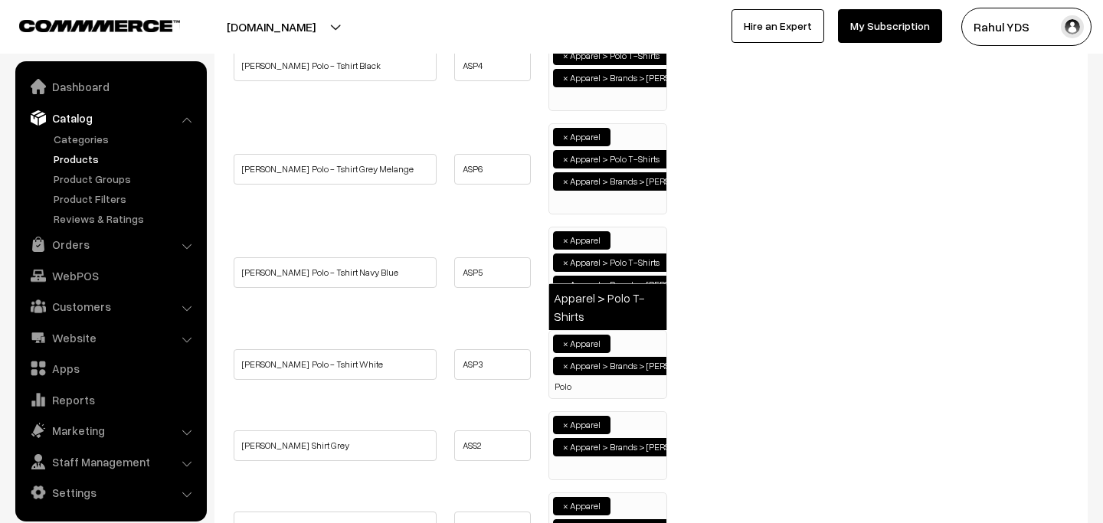
type input "Polo"
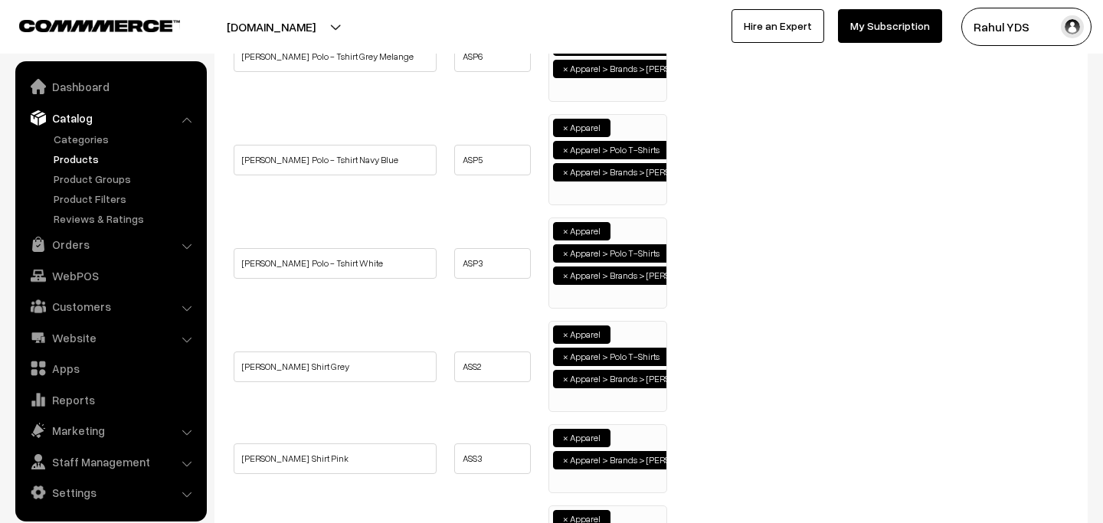
scroll to position [407, 0]
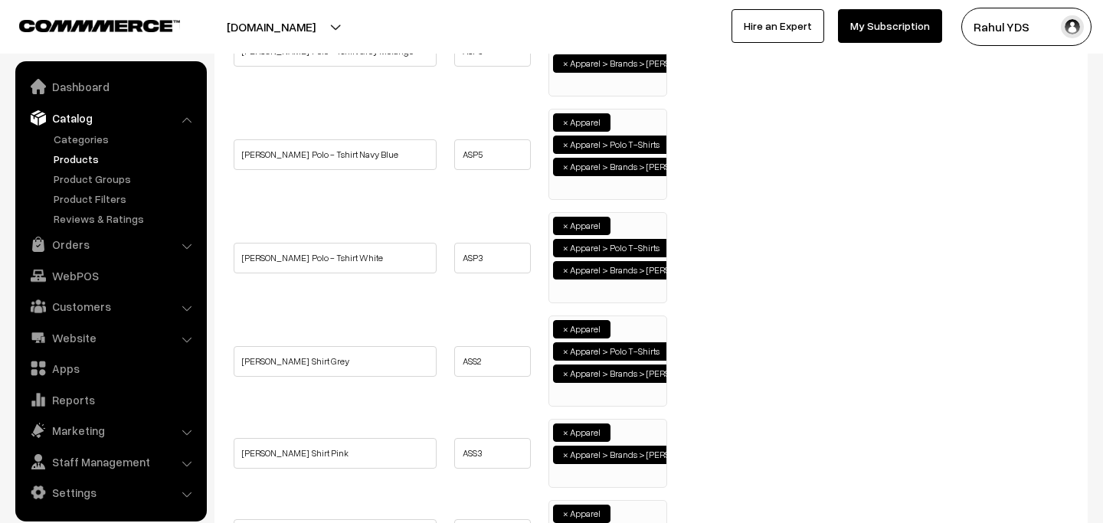
click at [613, 400] on ul "× Apparel × Apparel > Polo T-Shirts × Apparel > Brands > [PERSON_NAME]" at bounding box center [607, 359] width 117 height 86
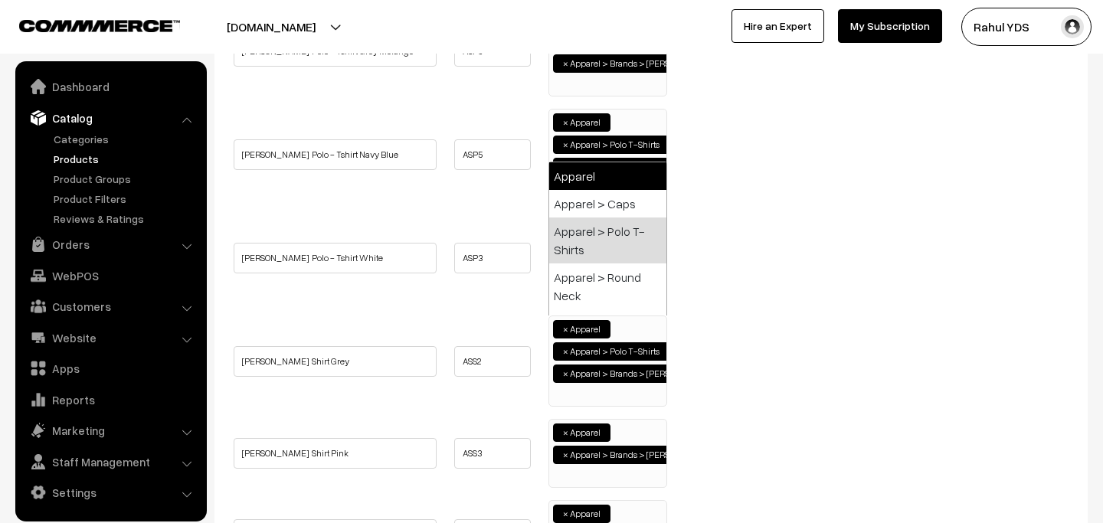
click at [567, 355] on span "×" at bounding box center [565, 352] width 5 height 14
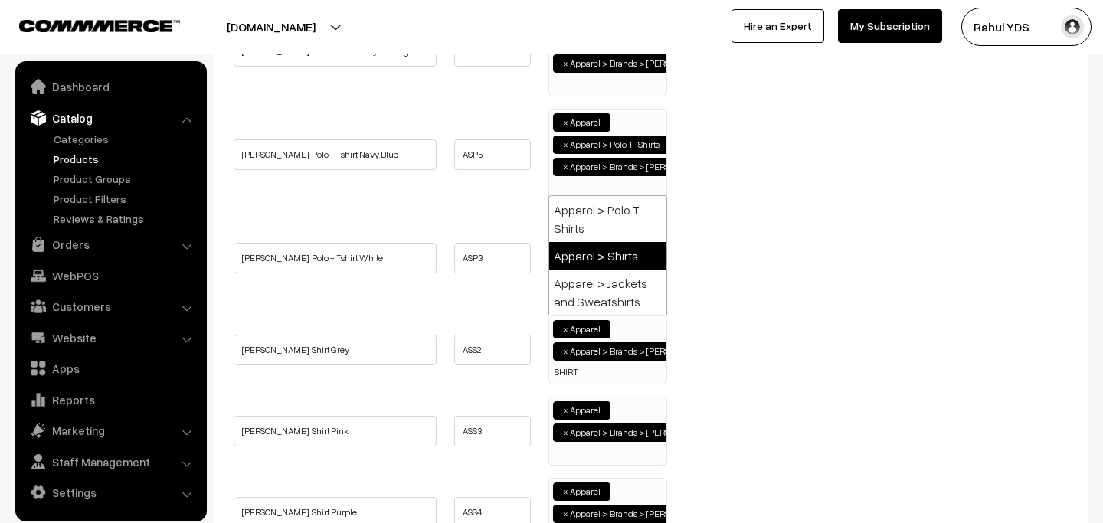
type input "SHIRT"
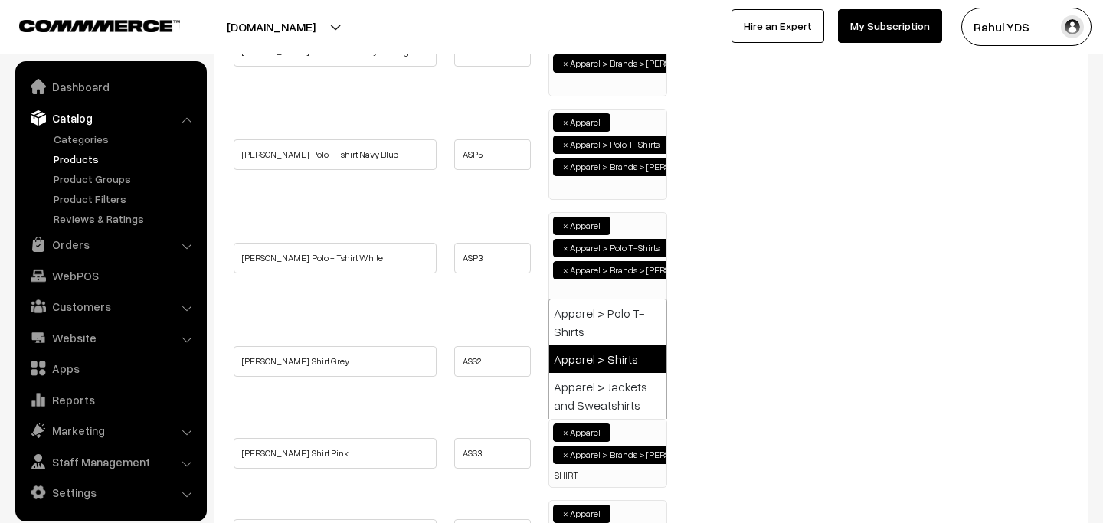
type input "SHIRT"
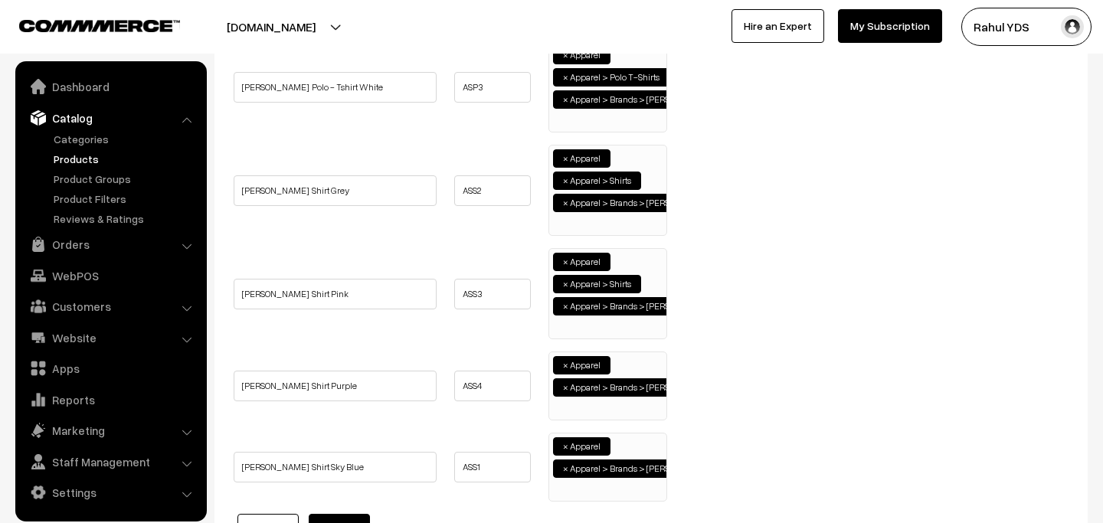
scroll to position [583, 0]
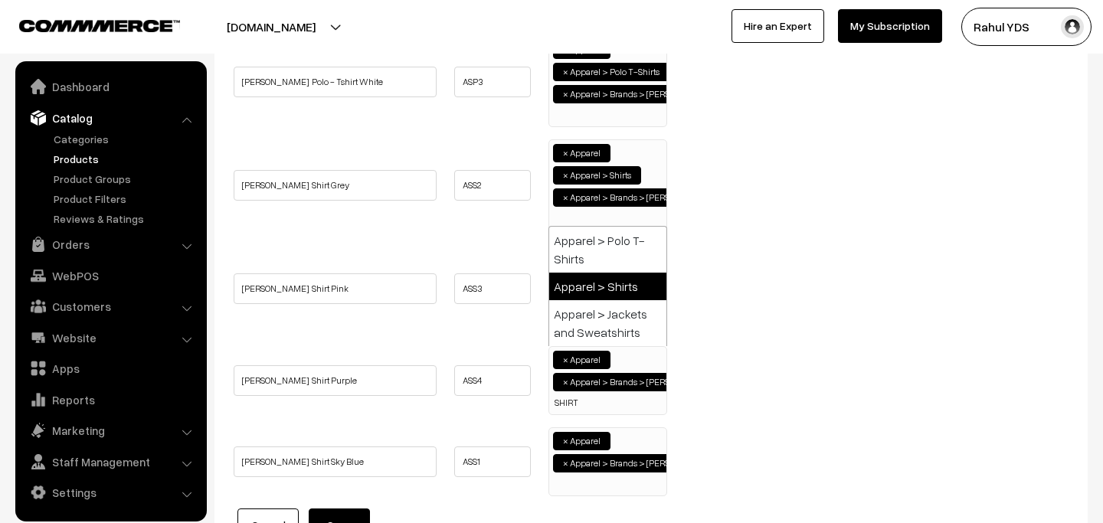
type input "SHIRT"
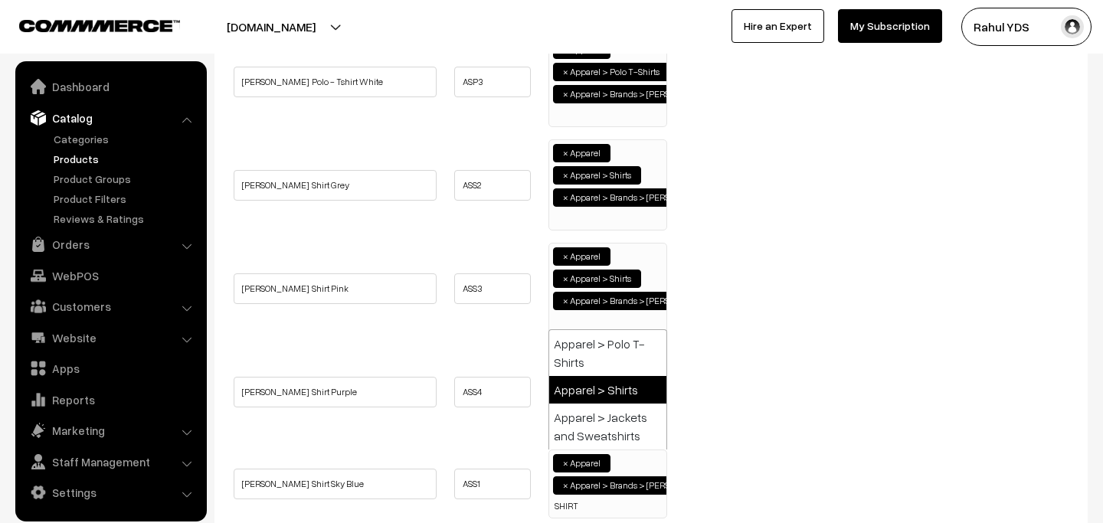
type input "SHIRT"
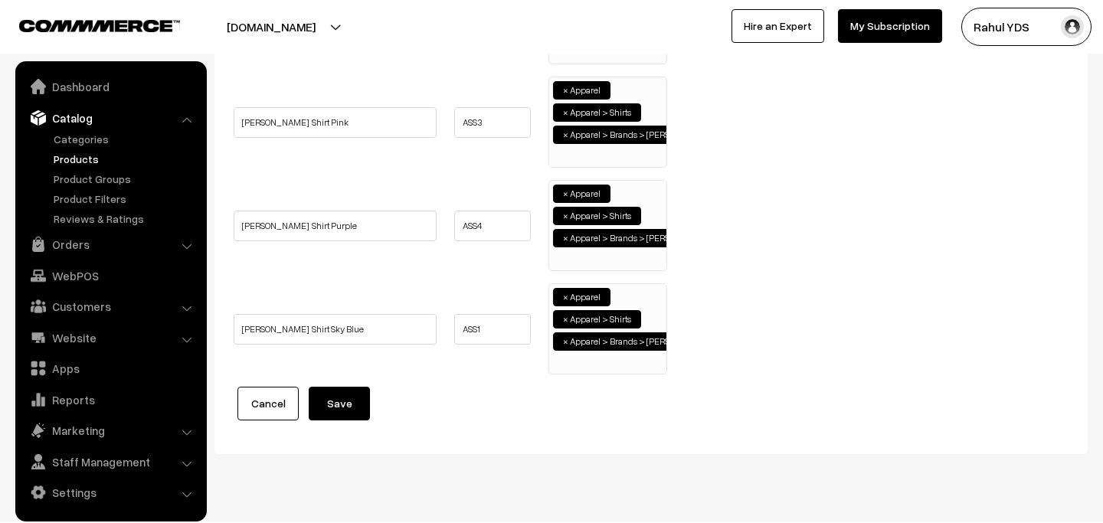
scroll to position [780, 0]
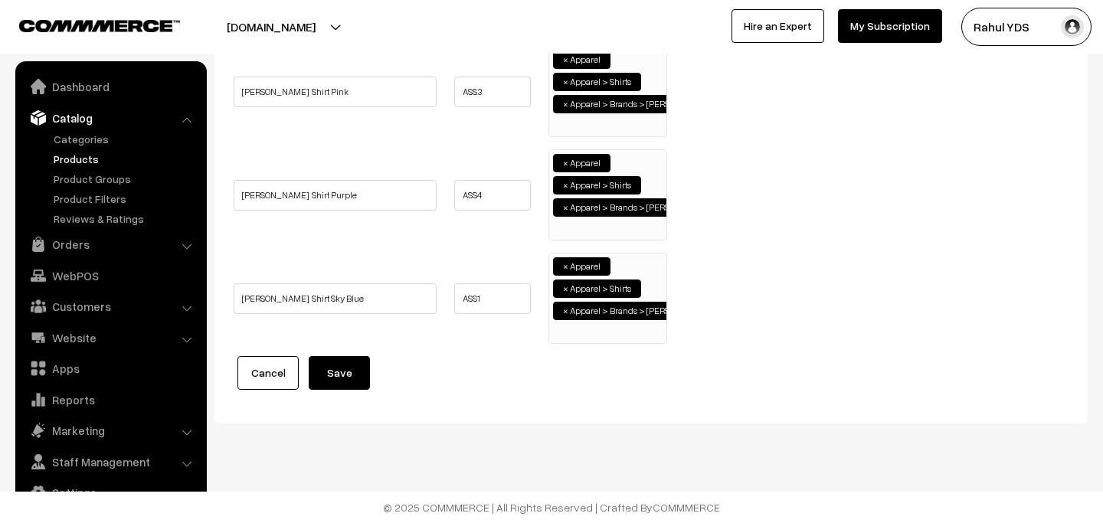
click at [328, 374] on button "Save" at bounding box center [339, 373] width 61 height 34
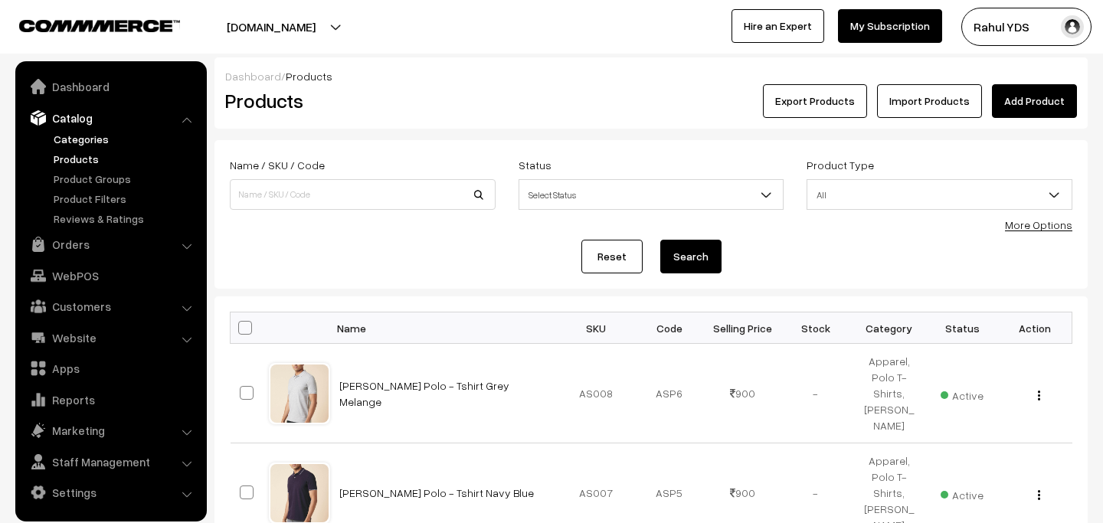
click at [79, 136] on link "Categories" at bounding box center [126, 139] width 152 height 16
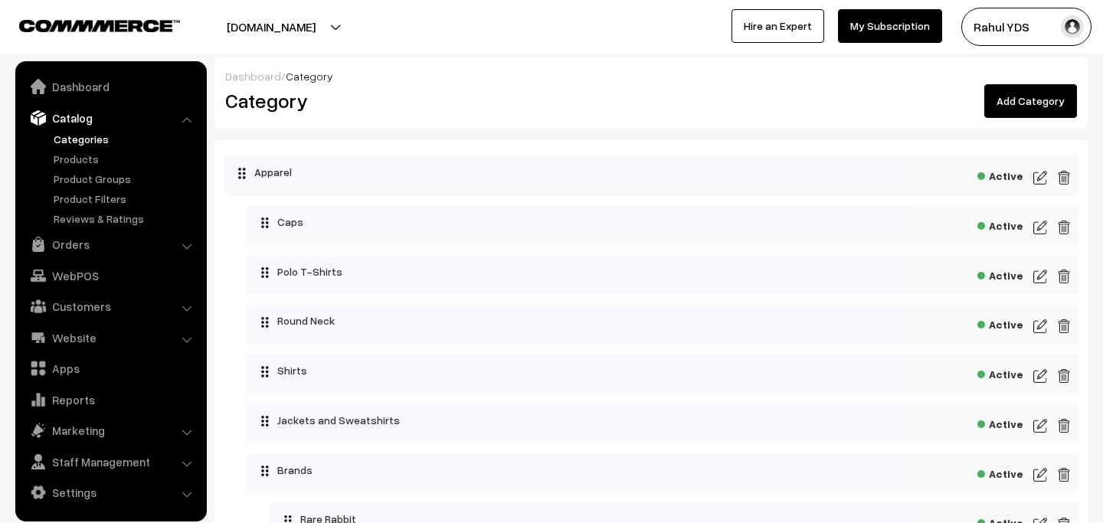
click at [1018, 103] on link "Add Category" at bounding box center [1030, 101] width 93 height 34
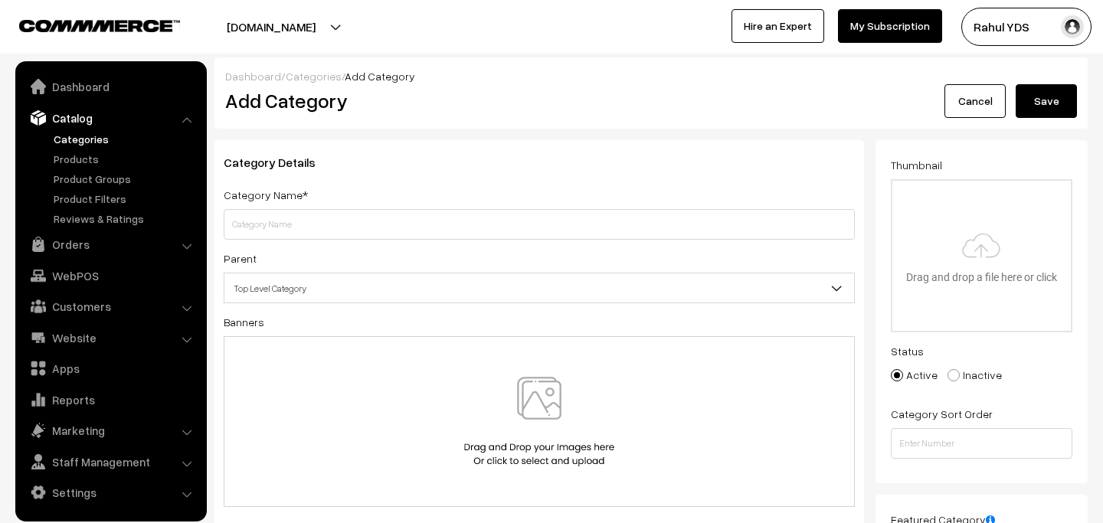
click at [397, 225] on input "text" at bounding box center [539, 224] width 631 height 31
type input "FRENCH CONNECTION"
click at [478, 281] on span "Top Level Category" at bounding box center [538, 288] width 629 height 27
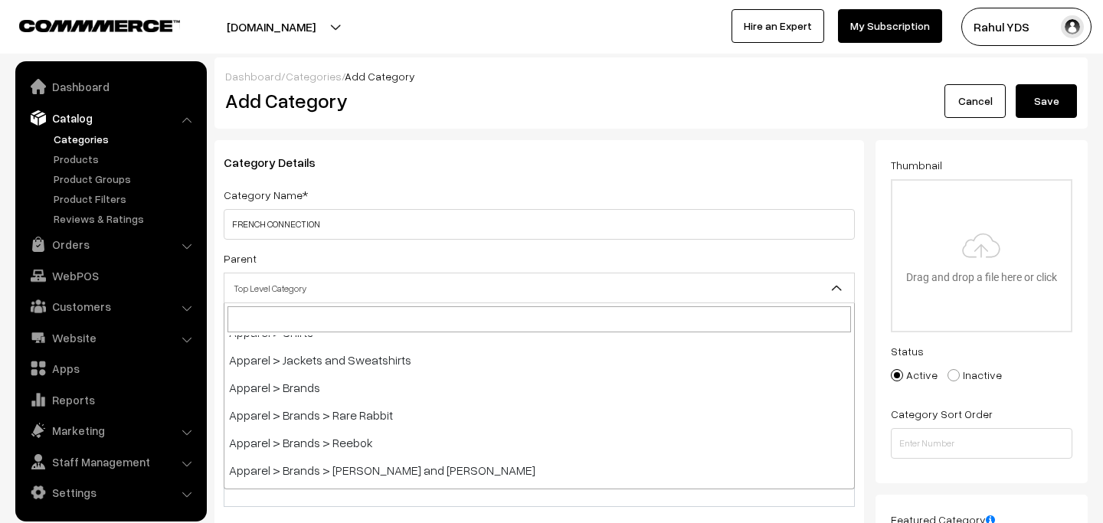
scroll to position [155, 0]
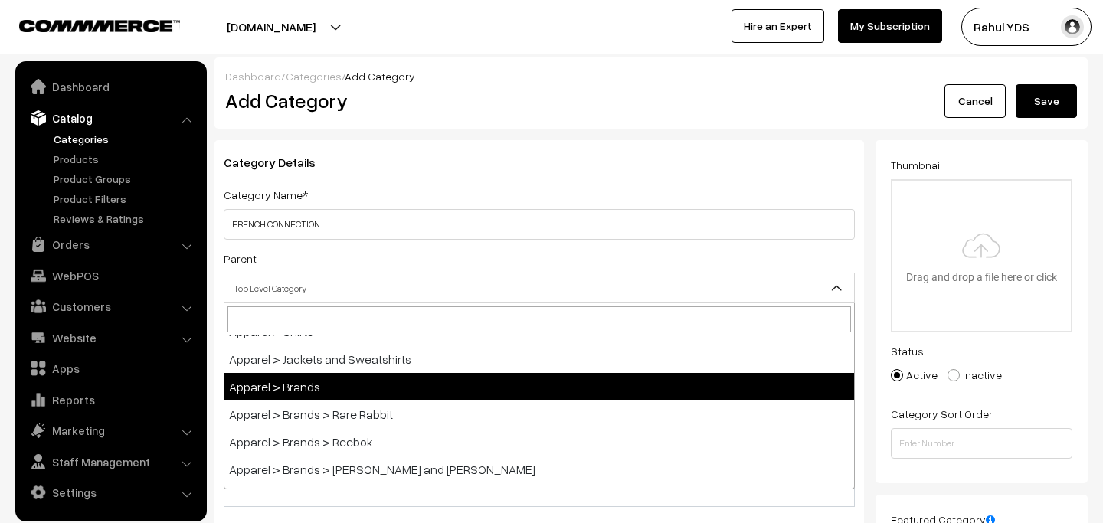
select select "64"
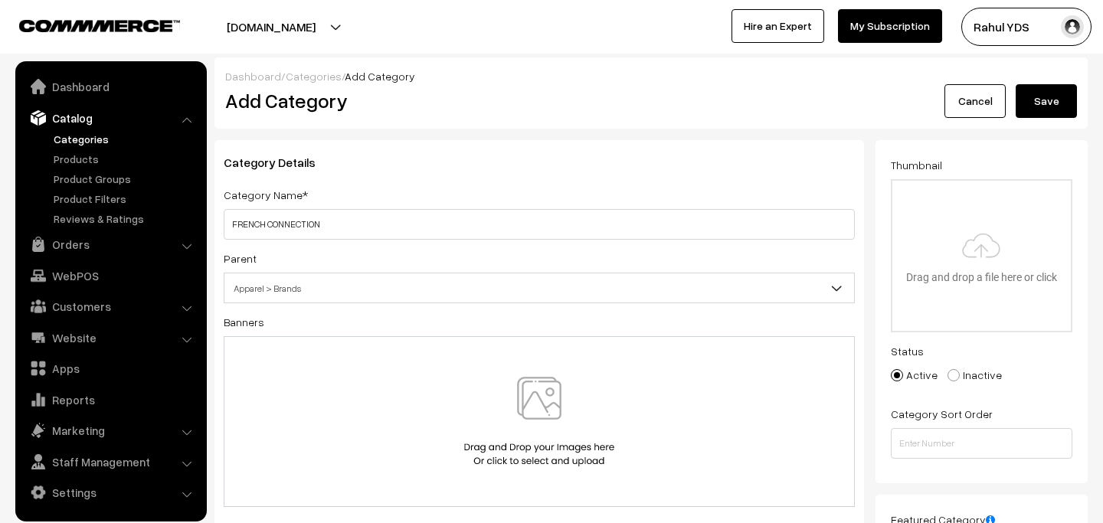
click at [1047, 106] on button "Save" at bounding box center [1045, 101] width 61 height 34
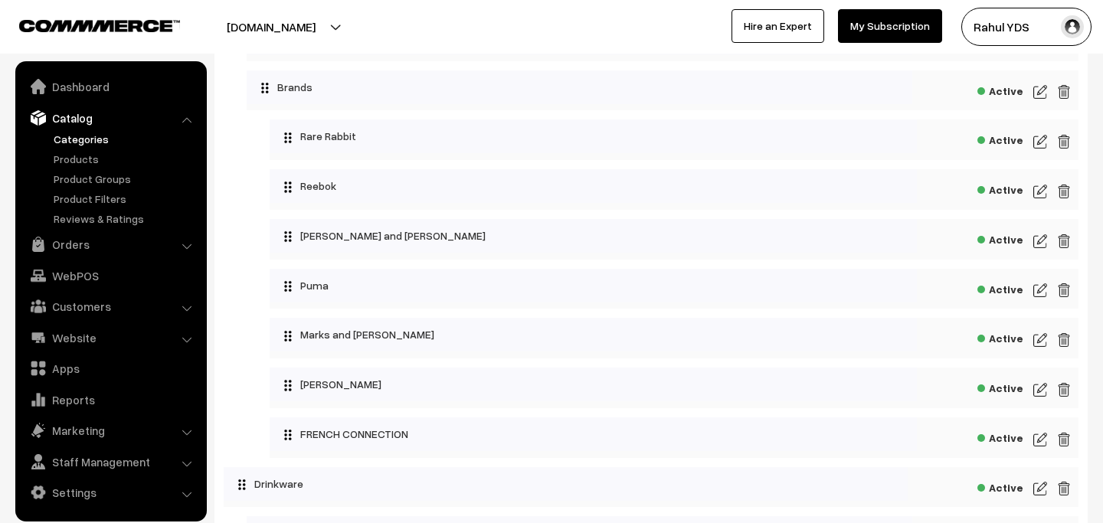
scroll to position [396, 0]
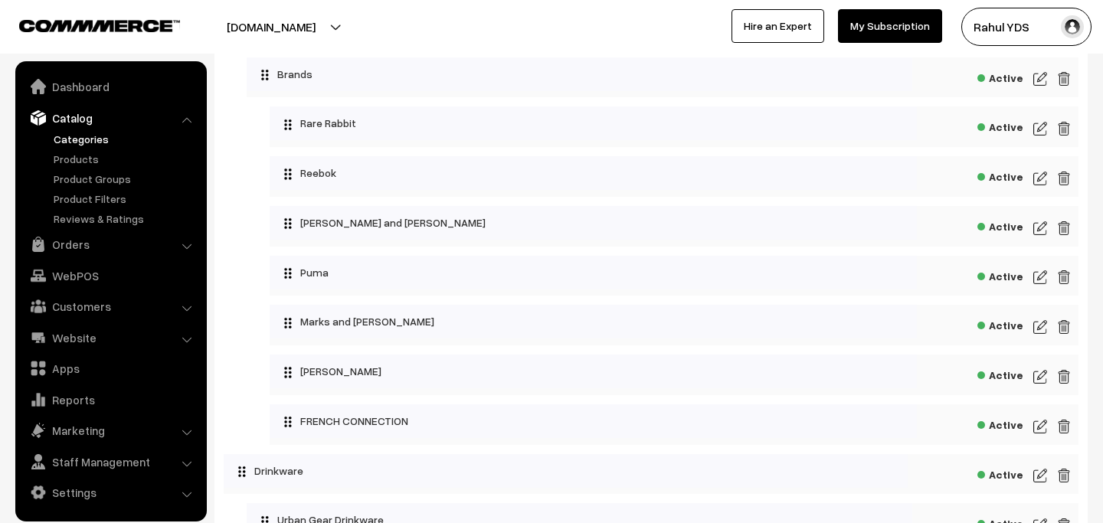
click at [1045, 433] on img at bounding box center [1040, 426] width 14 height 18
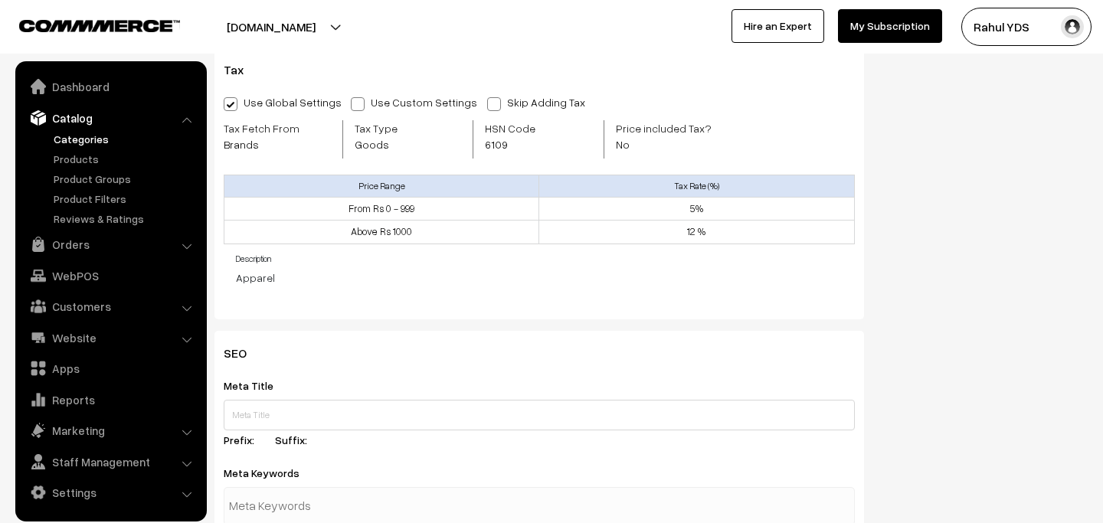
scroll to position [588, 0]
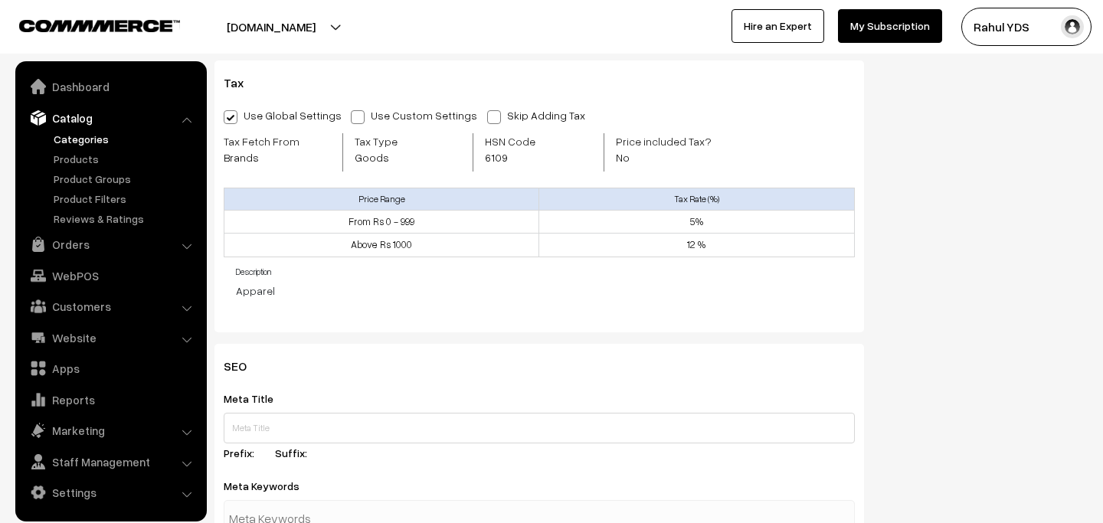
click at [492, 158] on span "6109" at bounding box center [522, 157] width 74 height 16
copy span "6109"
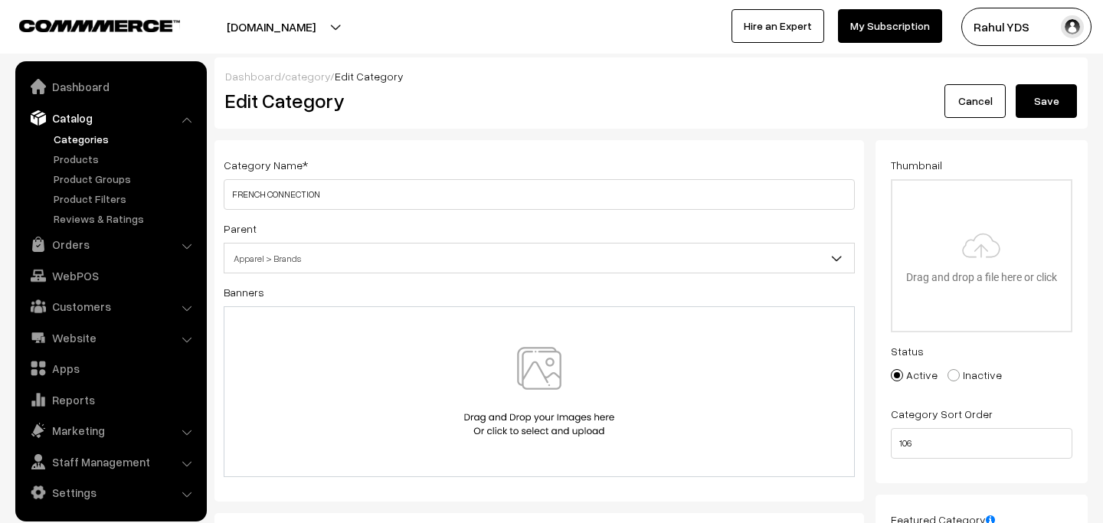
click at [1021, 96] on button "Save" at bounding box center [1045, 101] width 61 height 34
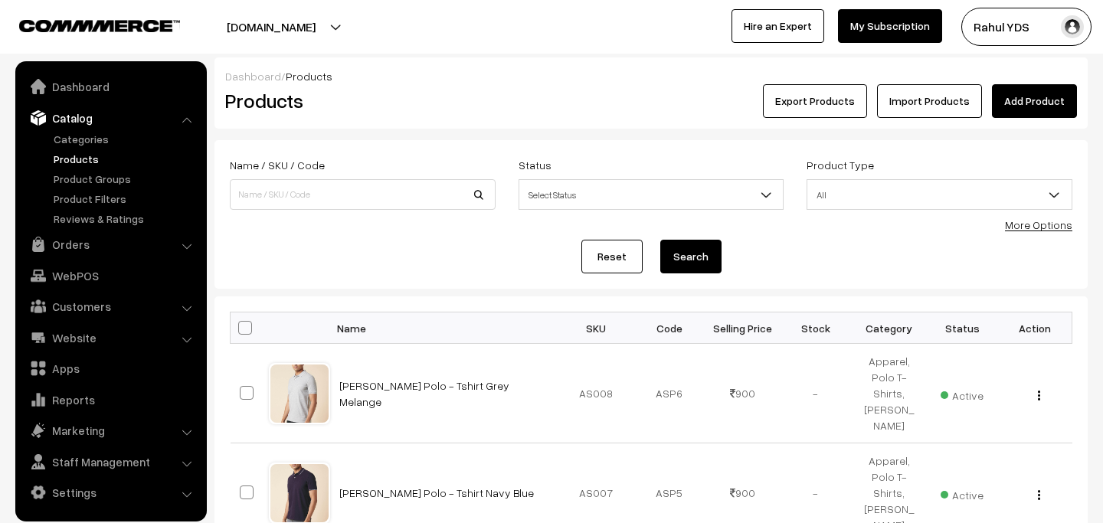
click at [907, 112] on link "Import Products" at bounding box center [929, 101] width 105 height 34
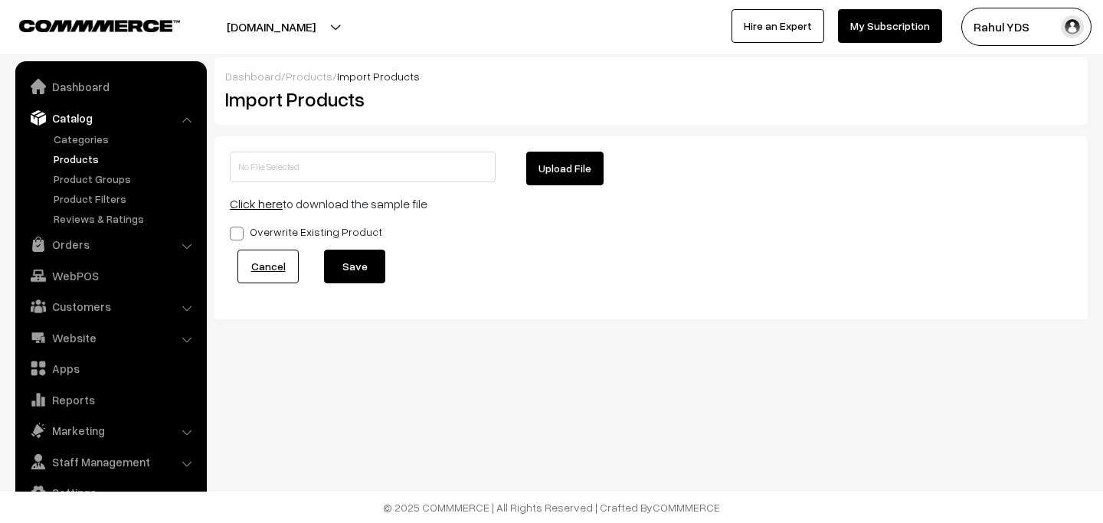
click at [577, 165] on button "Upload File" at bounding box center [564, 169] width 77 height 34
type input "FRENCH CONNECTION MDMD.zip"
click at [349, 267] on button "Save" at bounding box center [354, 267] width 61 height 34
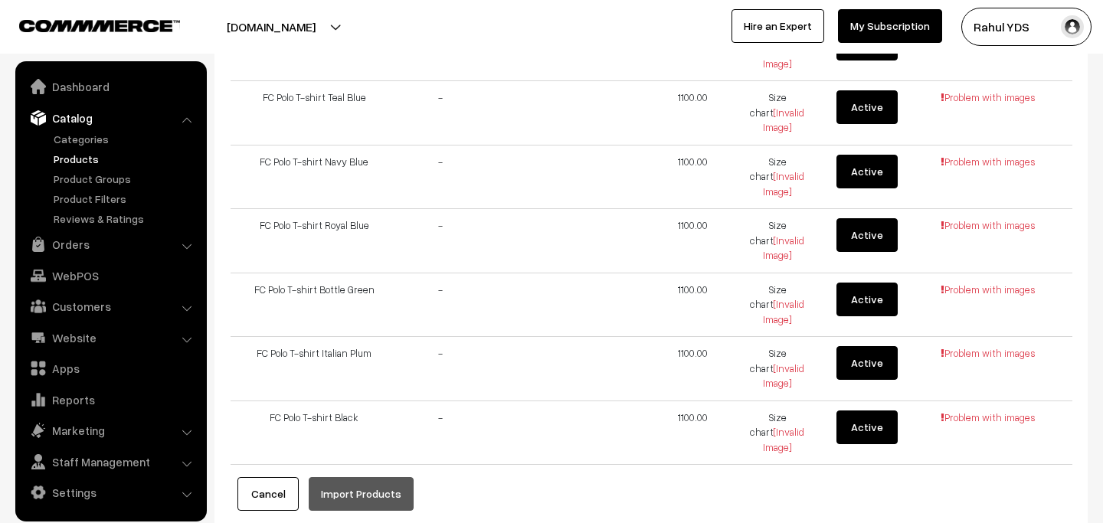
scroll to position [1158, 0]
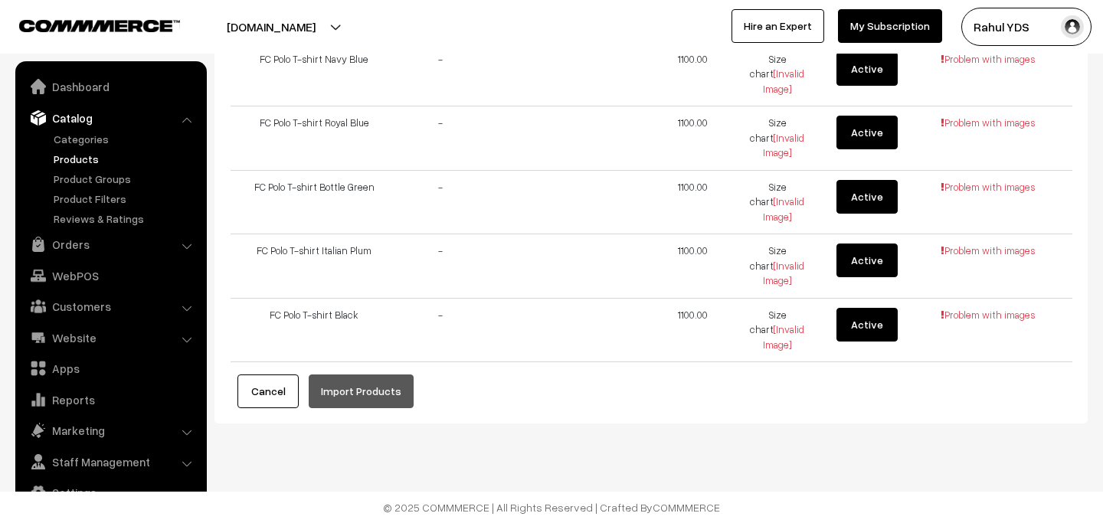
click at [280, 384] on button "Cancel" at bounding box center [267, 391] width 61 height 34
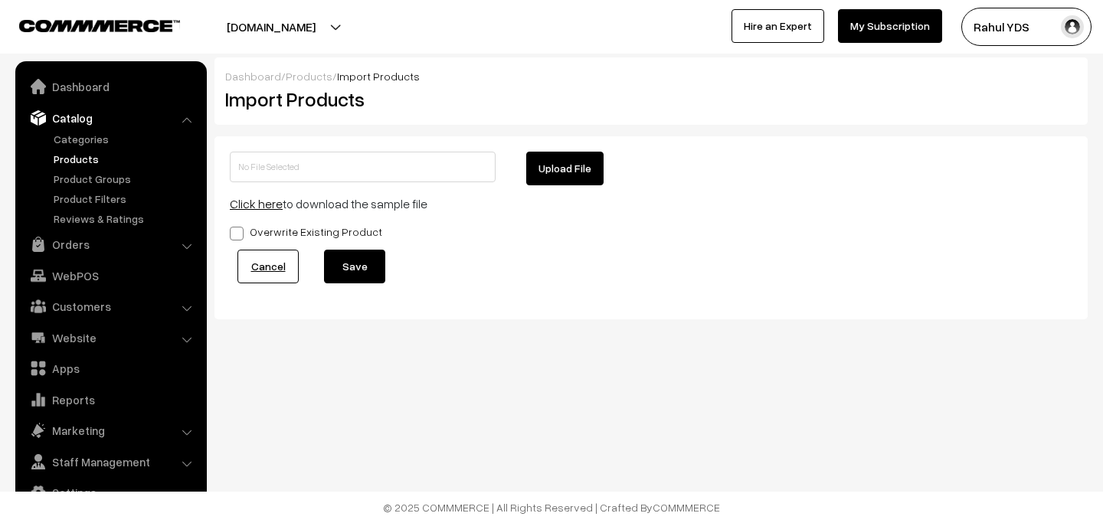
scroll to position [0, 0]
click at [574, 166] on button "Upload File" at bounding box center [564, 169] width 77 height 34
type input "FRENCH CONNECTION MDMD.zip"
click at [371, 270] on button "Save" at bounding box center [354, 267] width 61 height 34
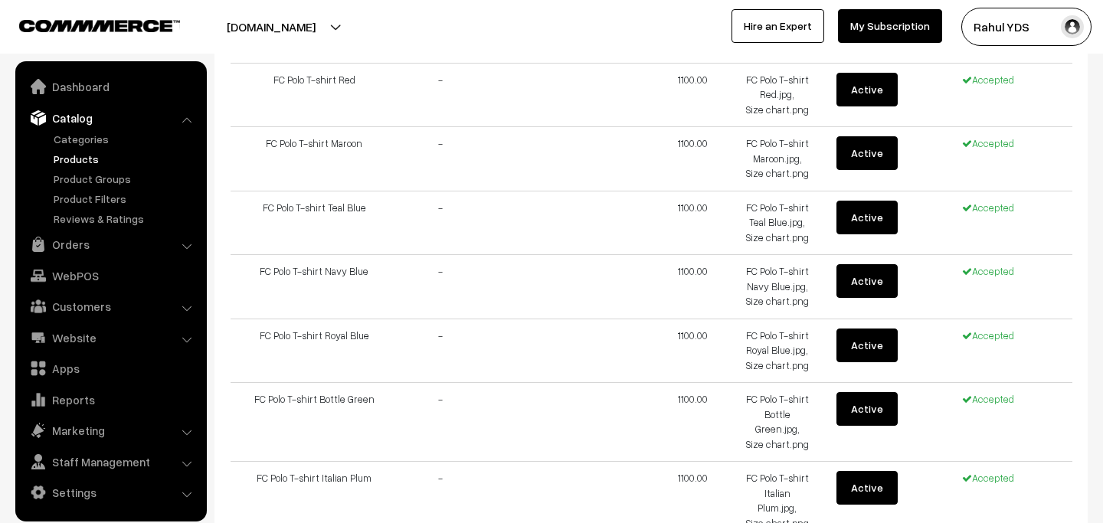
scroll to position [1229, 0]
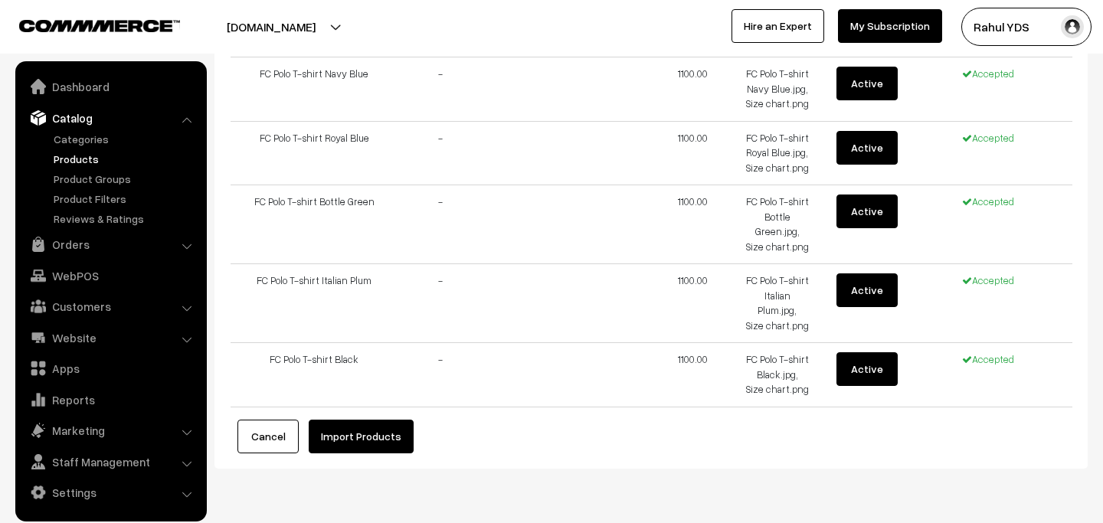
click at [359, 420] on button "Import Products" at bounding box center [361, 437] width 105 height 34
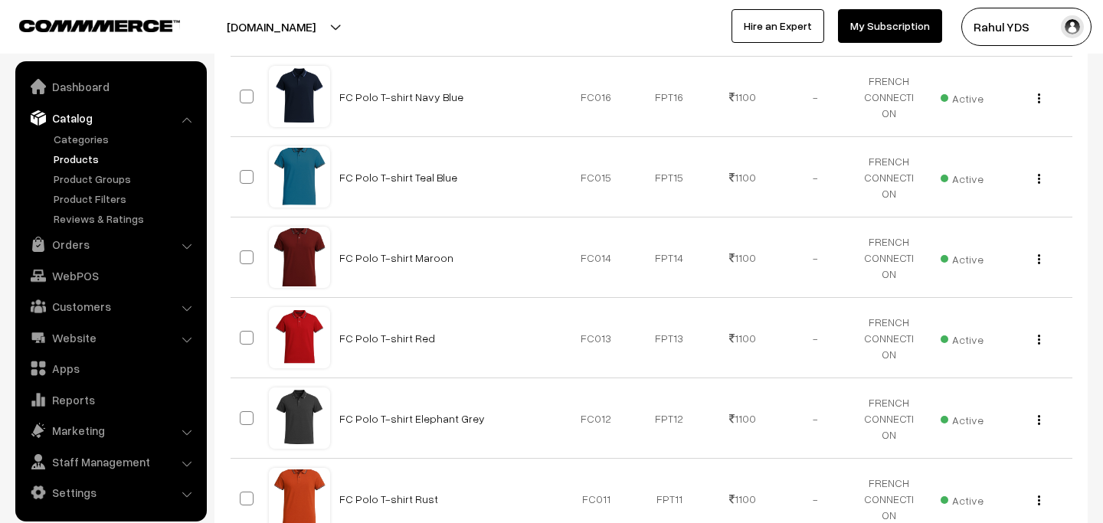
scroll to position [817, 0]
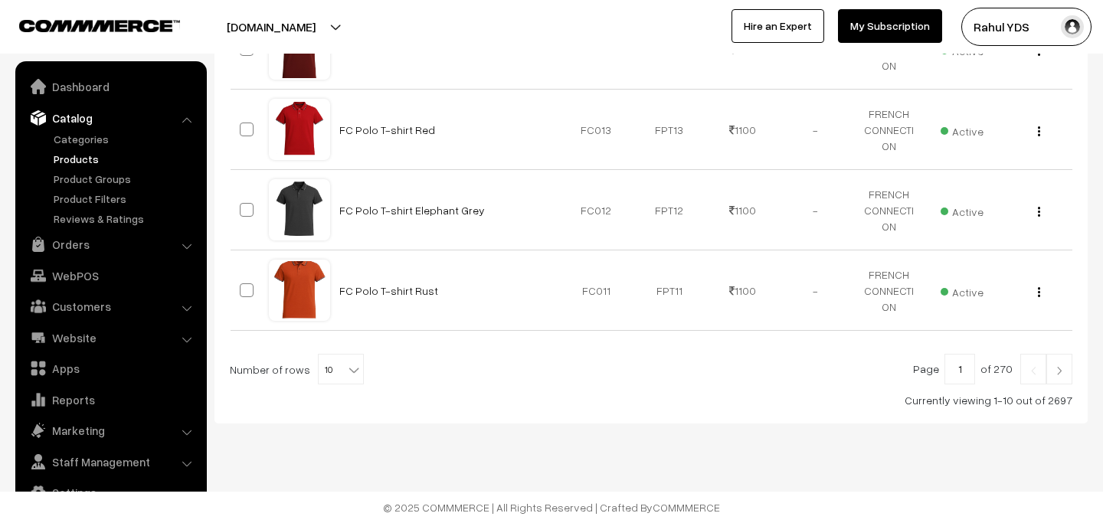
click at [338, 383] on span "10" at bounding box center [341, 370] width 44 height 31
select select "30"
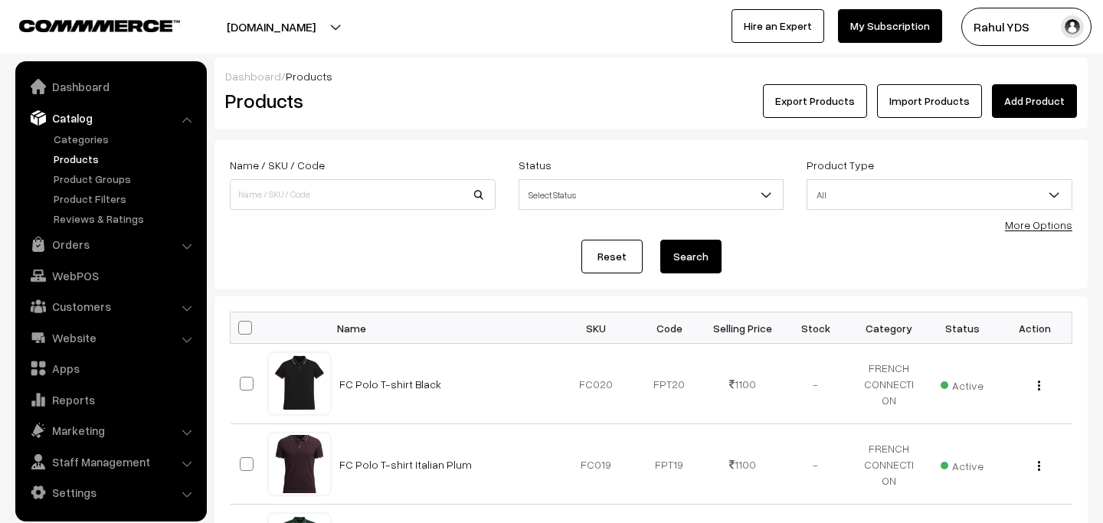
click at [1027, 223] on link "More Options" at bounding box center [1038, 224] width 67 height 13
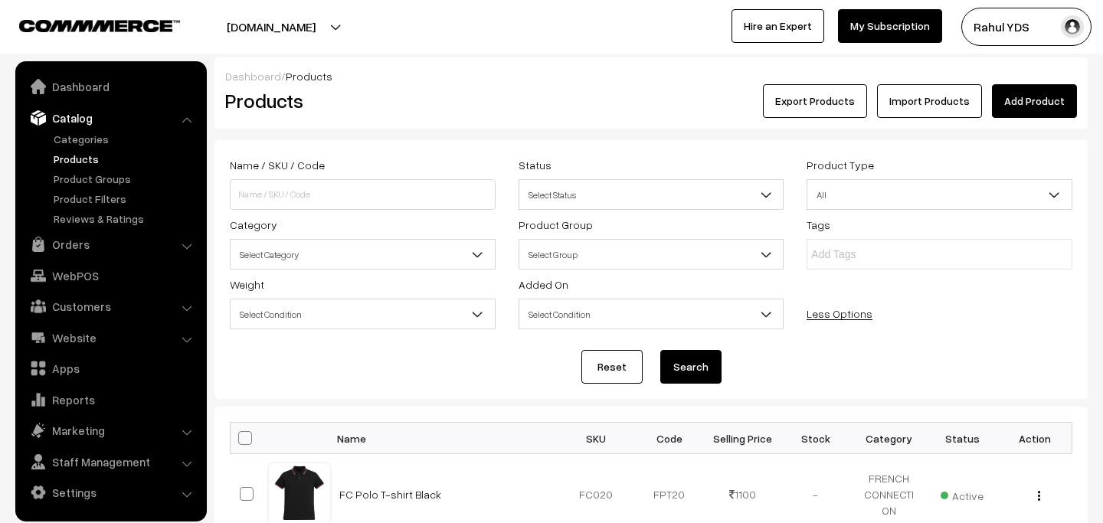
click at [356, 254] on span "Select Category" at bounding box center [362, 254] width 264 height 27
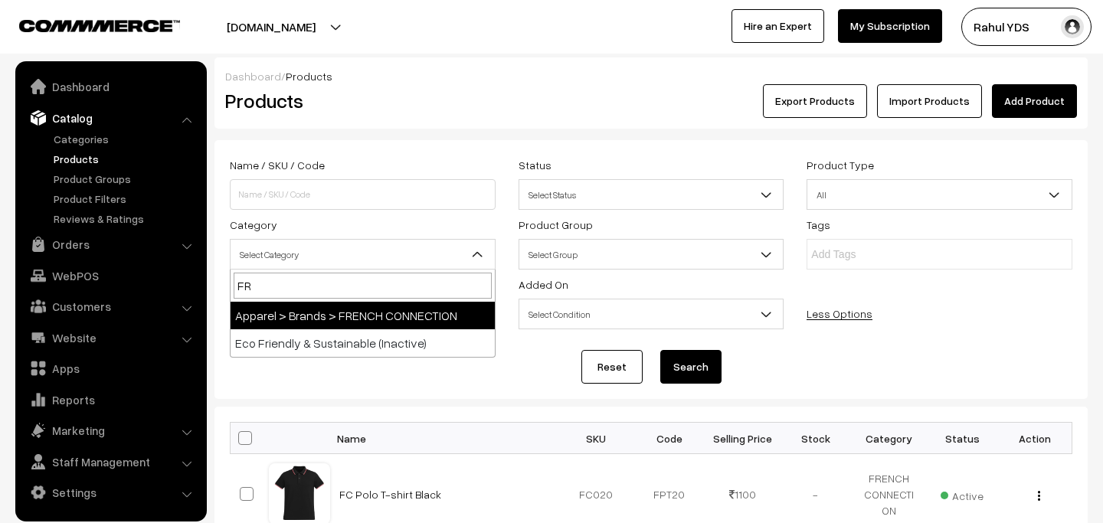
type input "FRE"
select select "113"
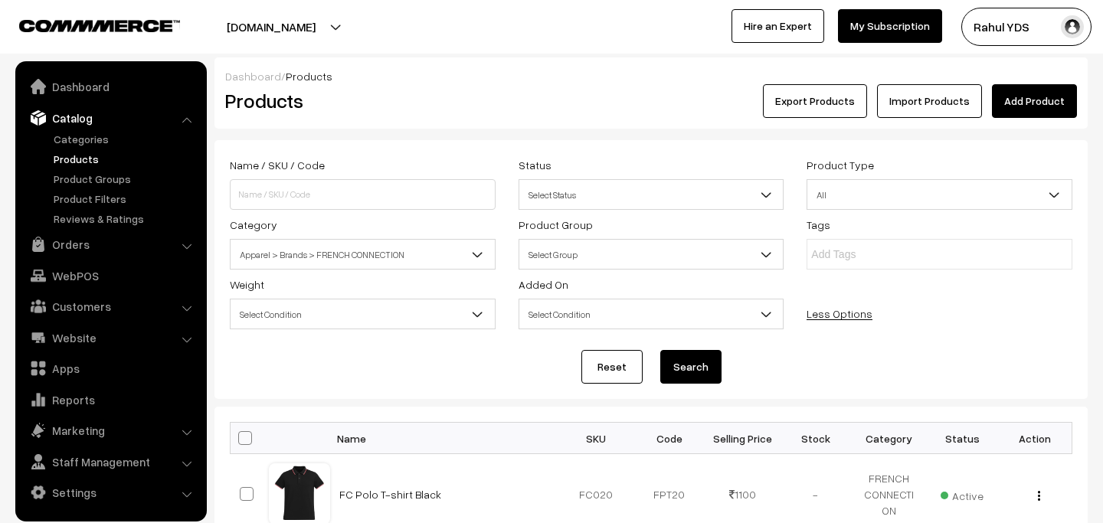
click at [684, 378] on button "Search" at bounding box center [690, 367] width 61 height 34
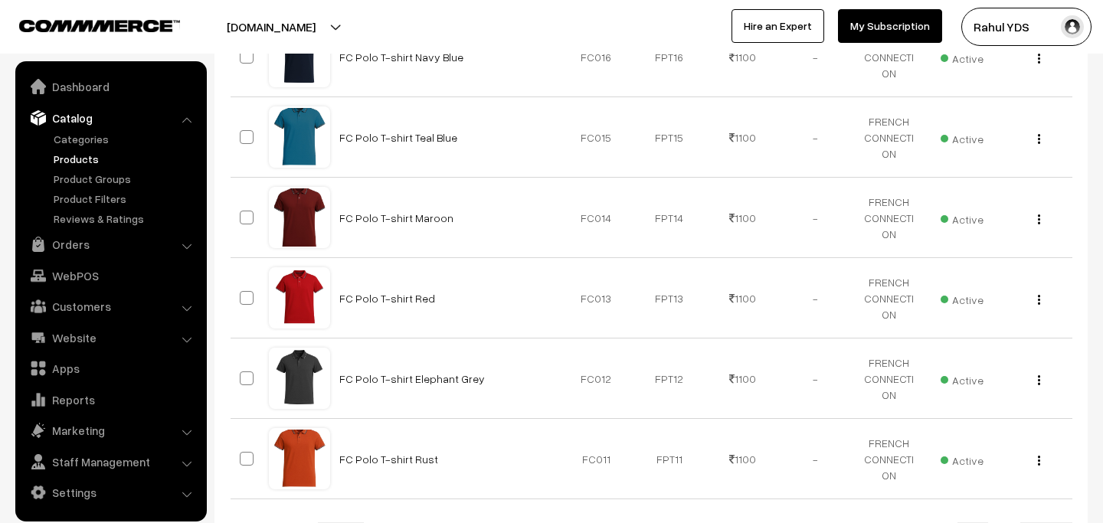
scroll to position [927, 0]
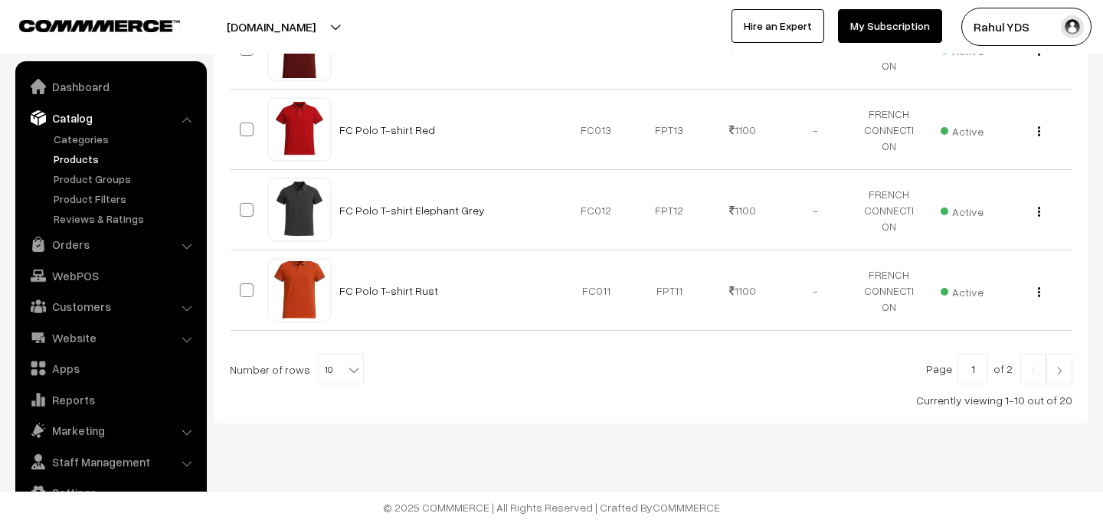
click at [346, 376] on b at bounding box center [353, 369] width 15 height 15
select select "40"
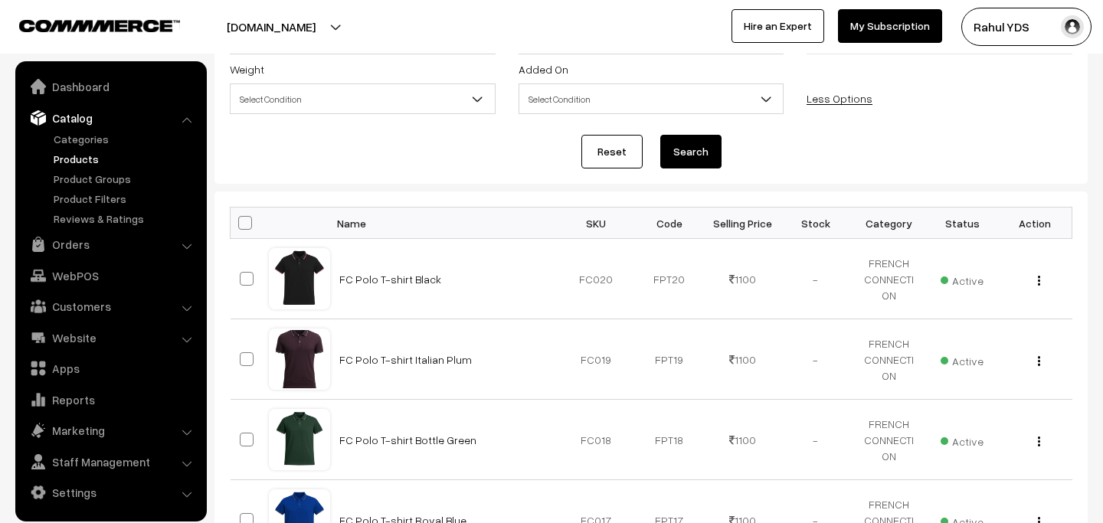
scroll to position [288, 0]
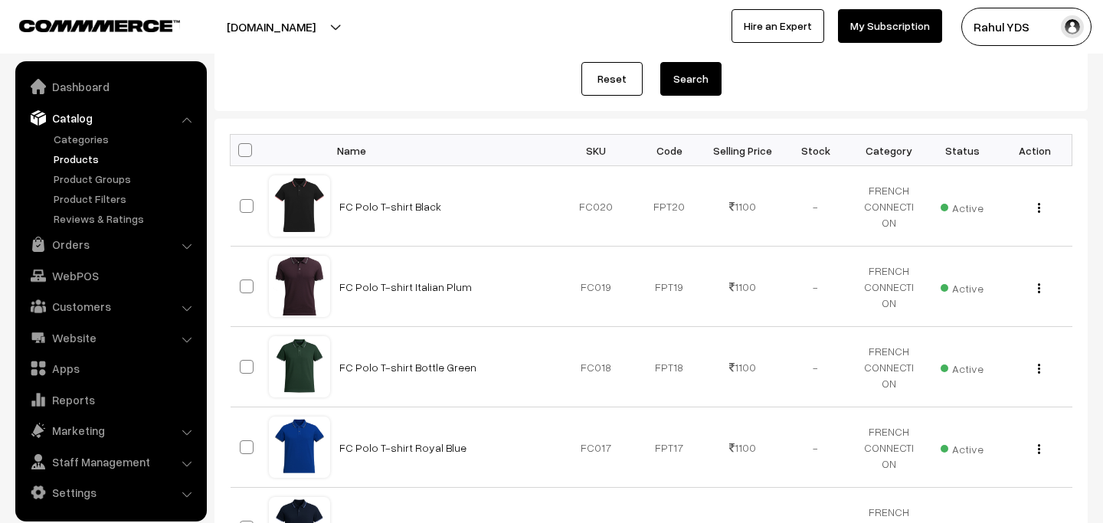
click at [244, 152] on span at bounding box center [245, 150] width 14 height 14
click at [240, 152] on input "checkbox" at bounding box center [235, 150] width 10 height 10
checkbox input "true"
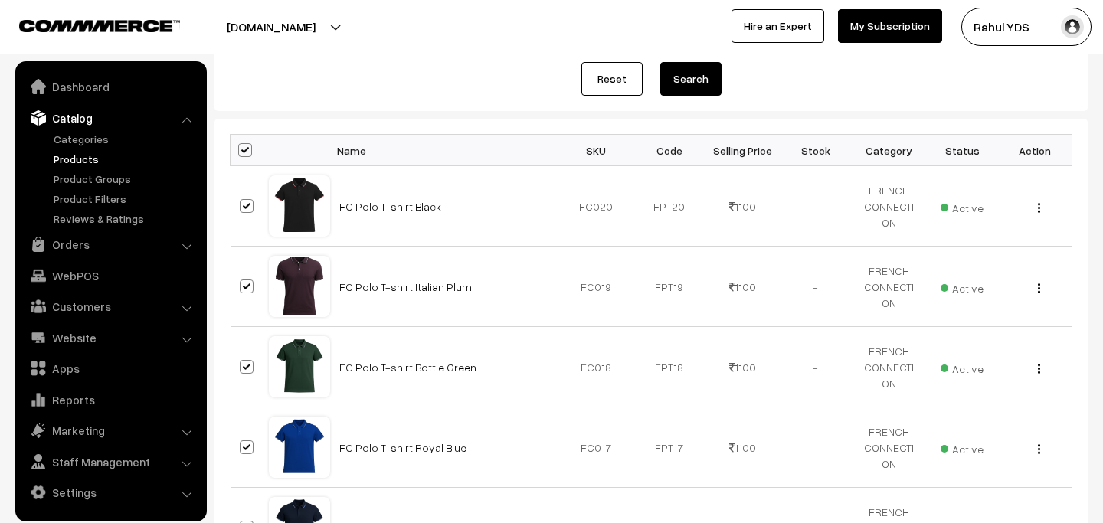
checkbox input "true"
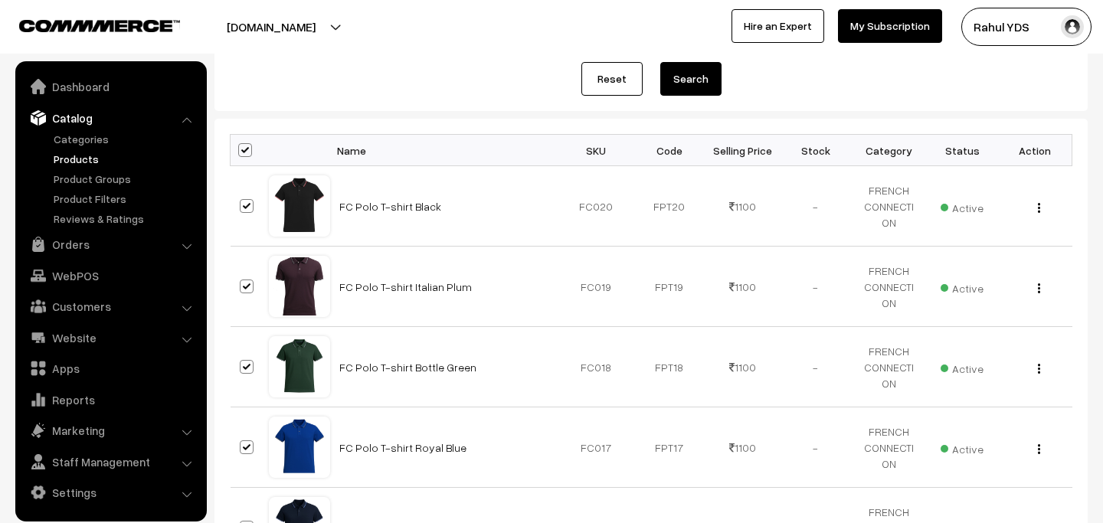
checkbox input "true"
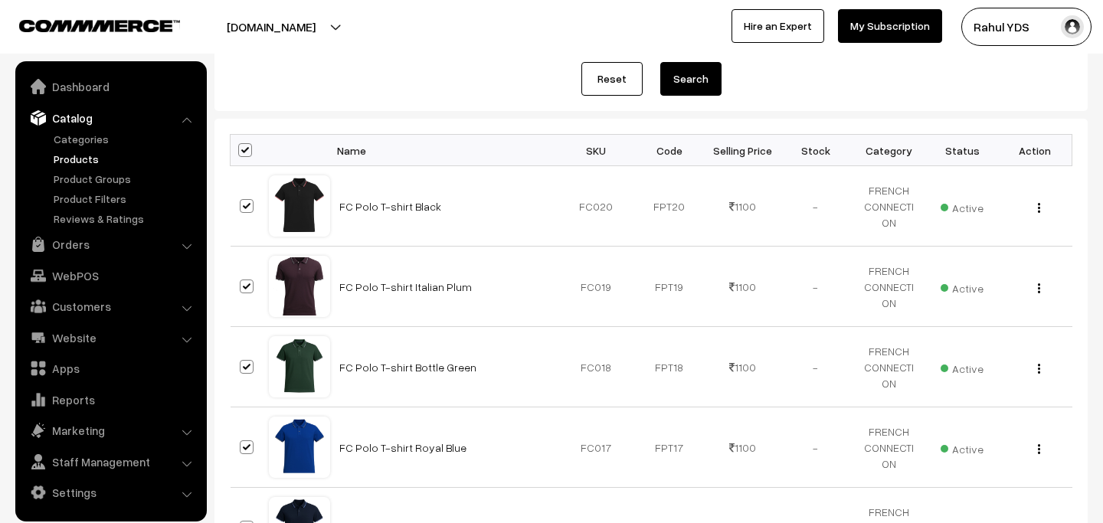
checkbox input "true"
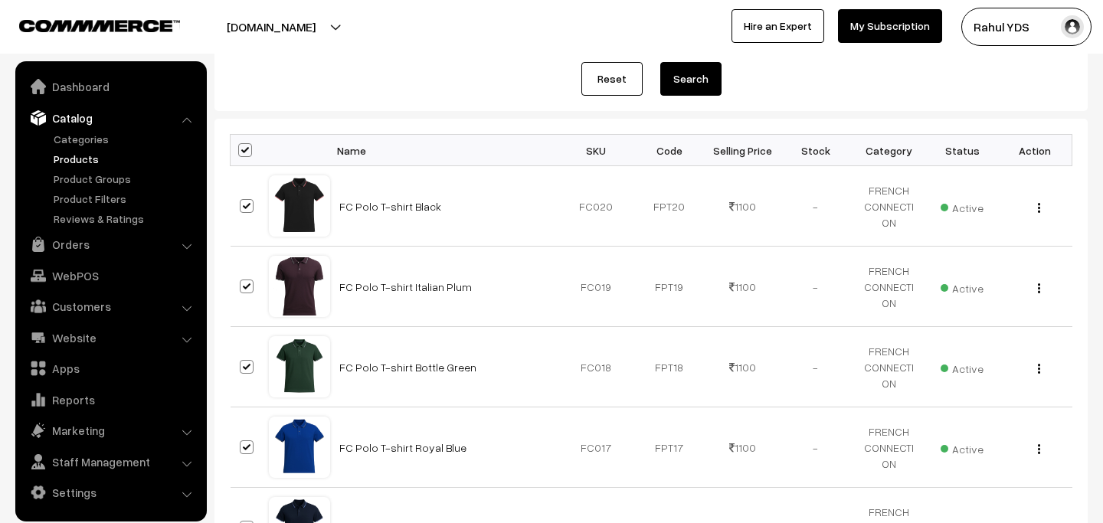
checkbox input "true"
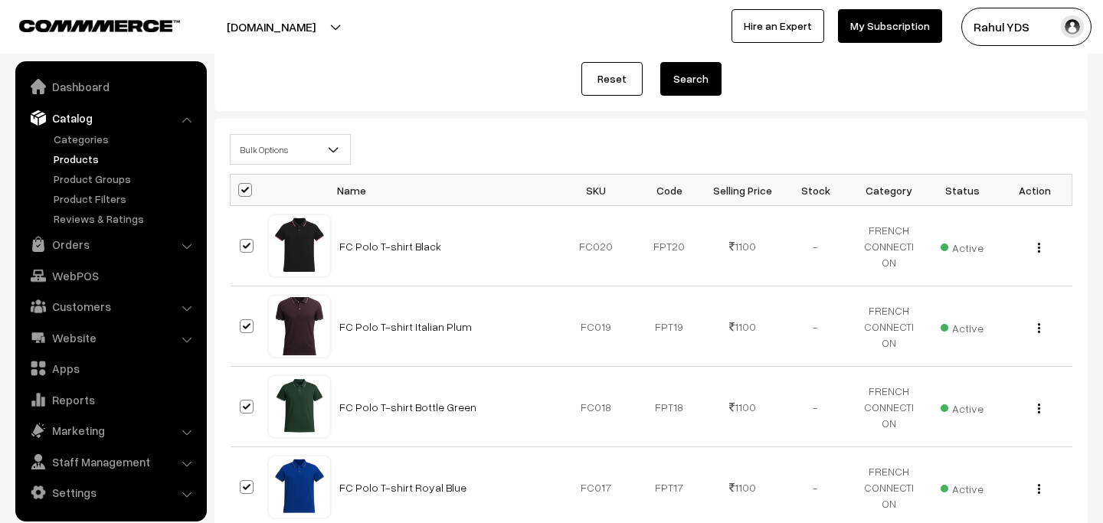
click at [310, 140] on span "Bulk Options" at bounding box center [289, 149] width 119 height 27
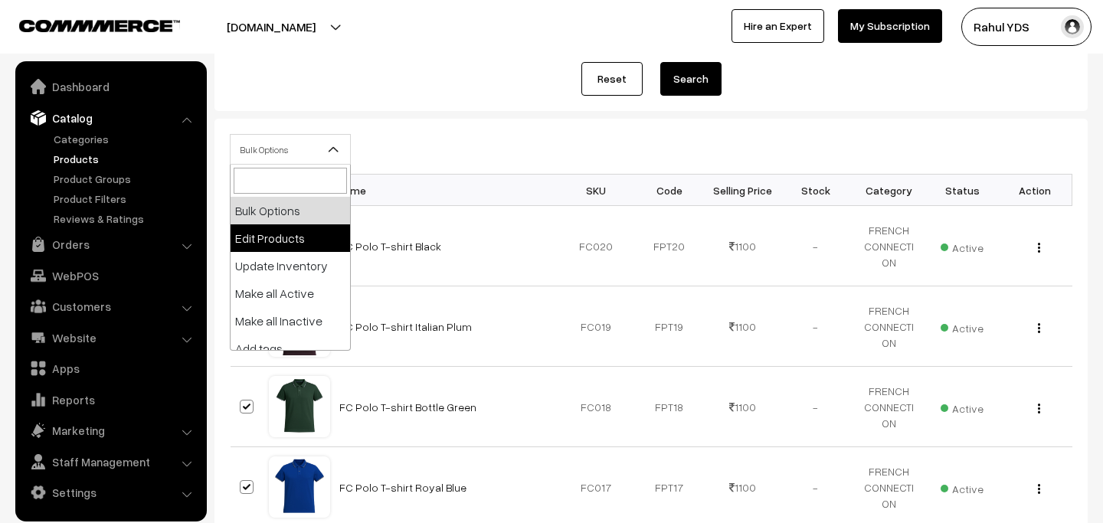
select select "editProduct"
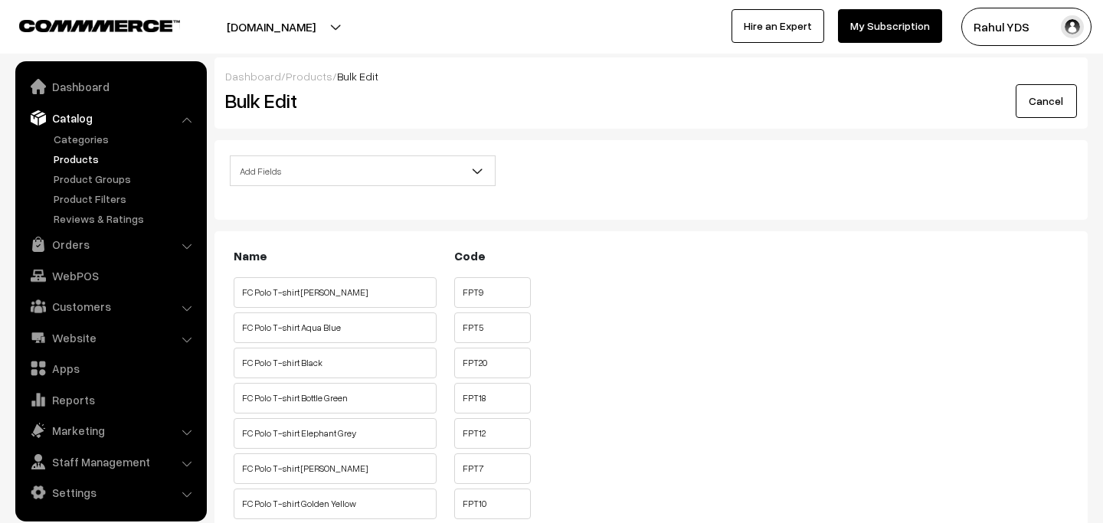
click at [357, 169] on span "Add Fields" at bounding box center [362, 171] width 264 height 27
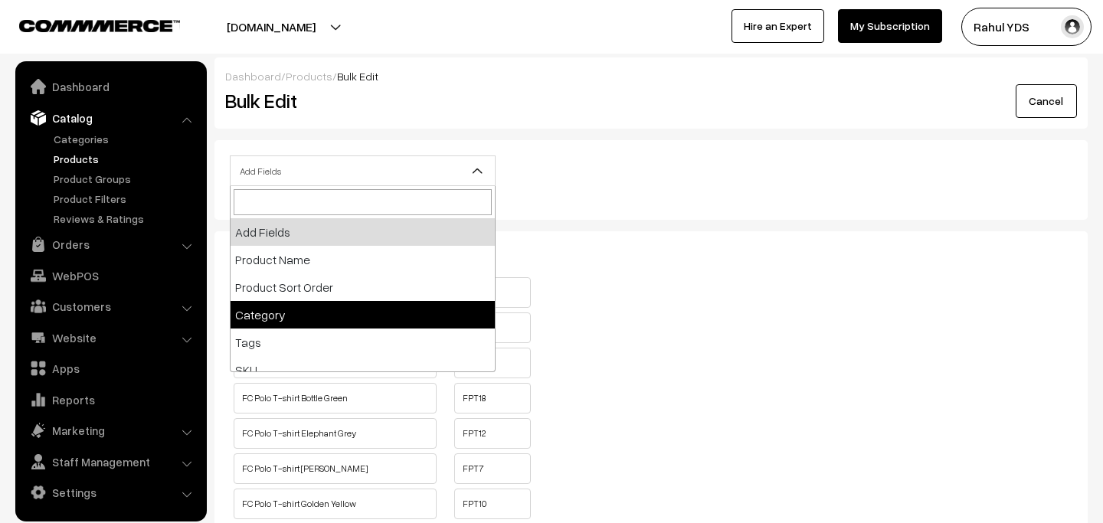
select select "category"
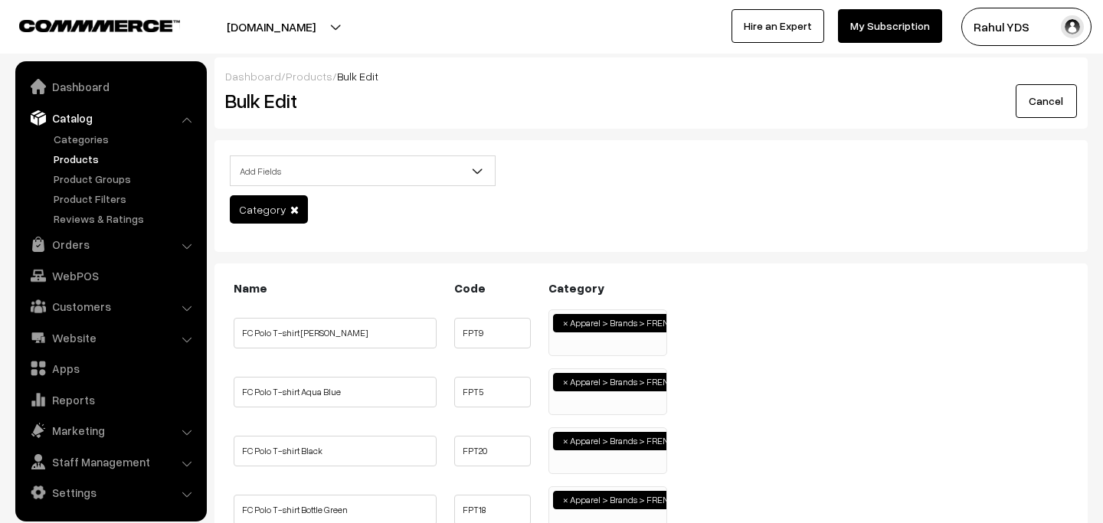
click at [596, 343] on ul "× Apparel > Brands > FRENCH CONNECTION" at bounding box center [607, 330] width 117 height 41
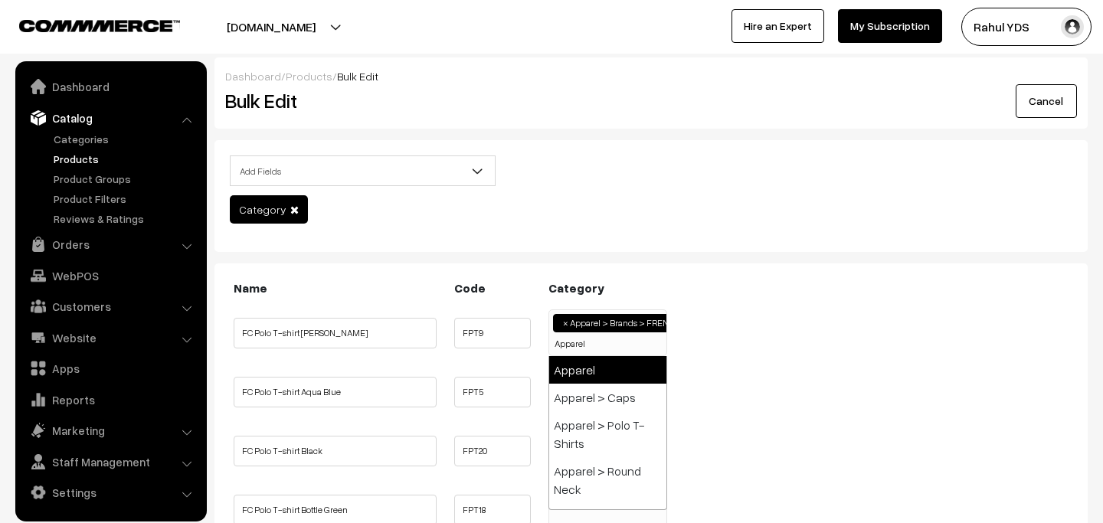
type input "Apparel"
select select "2"
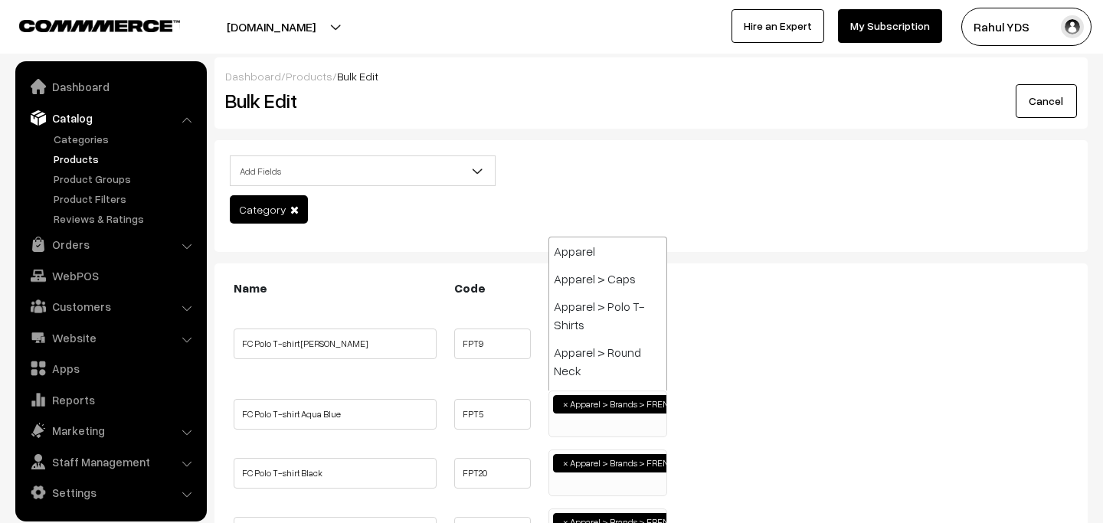
scroll to position [395, 0]
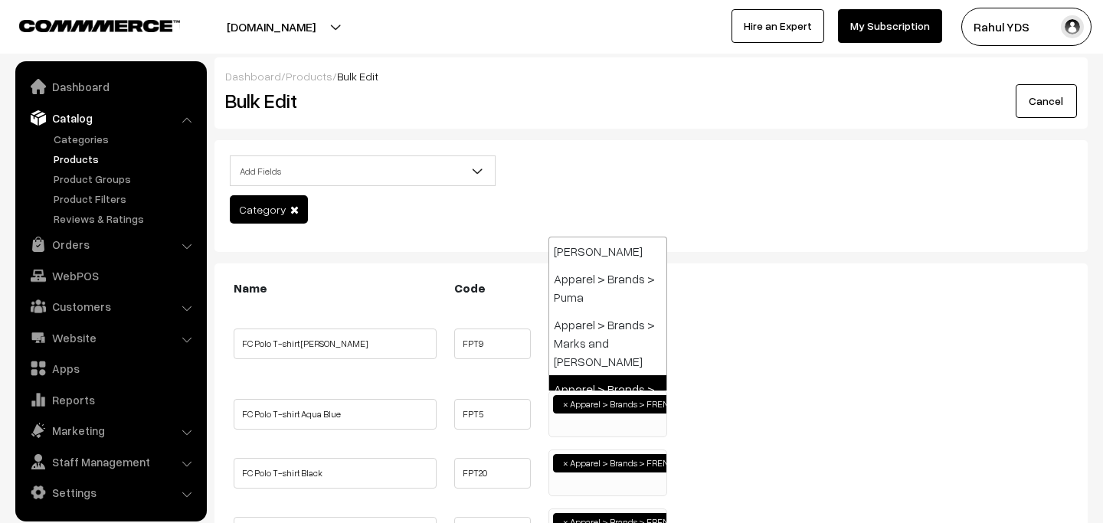
paste input "Apparel"
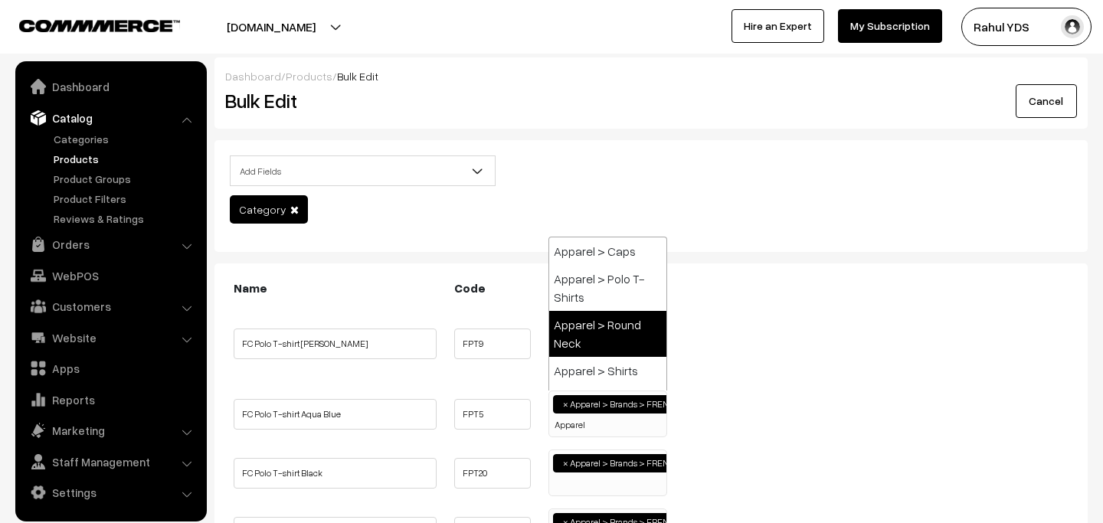
scroll to position [0, 0]
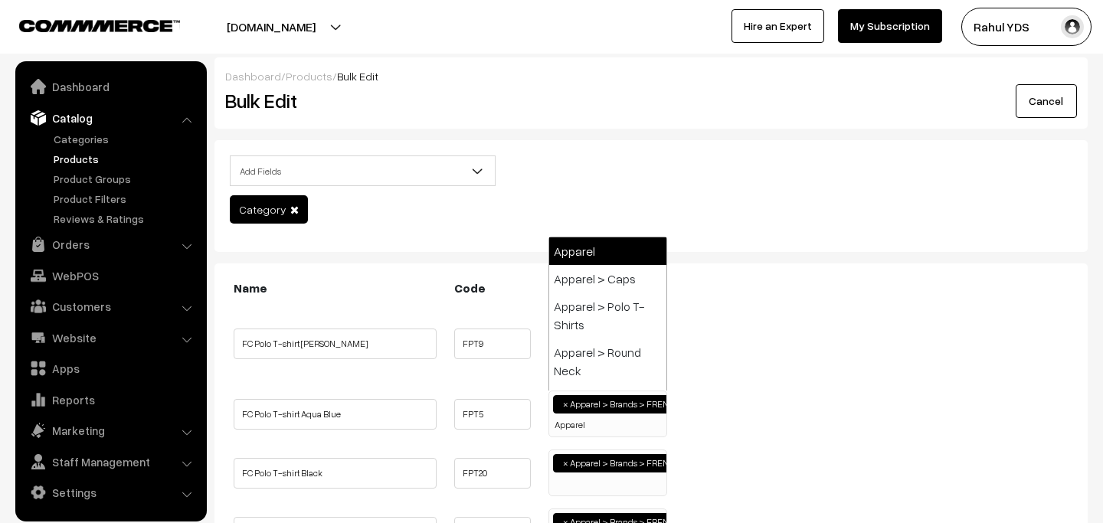
type input "Apparel"
select select "2"
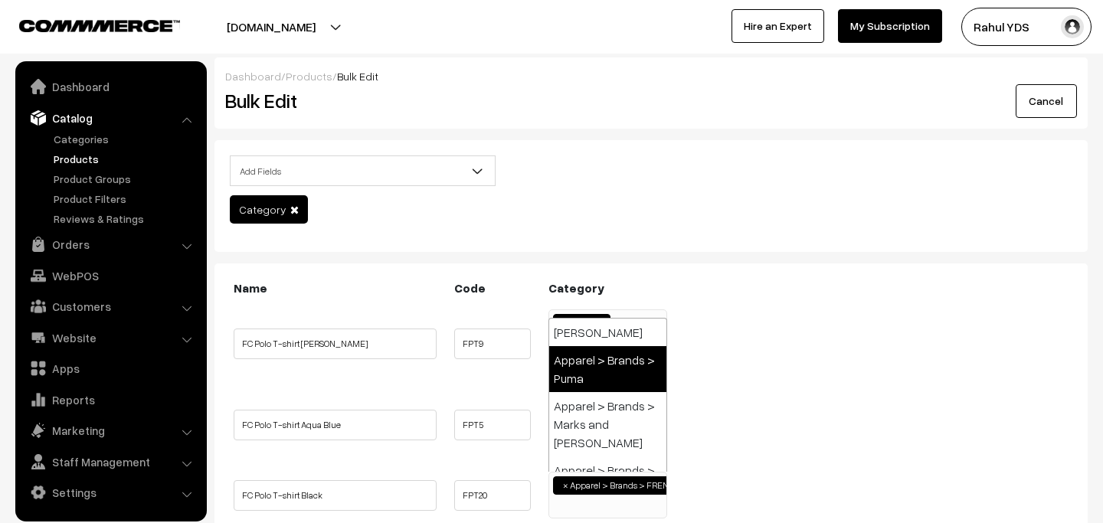
paste input "Apparel"
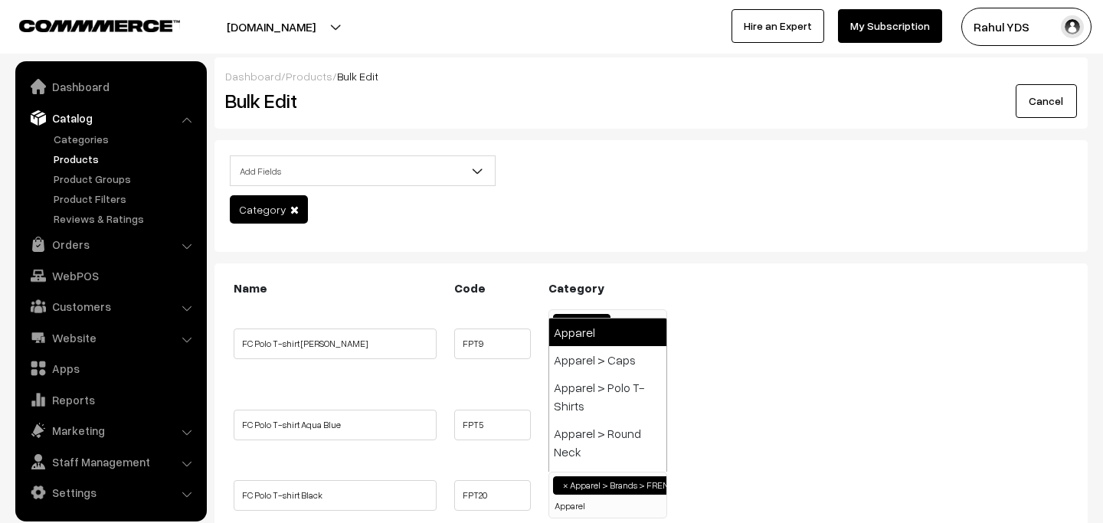
type input "Apparel"
select select "2"
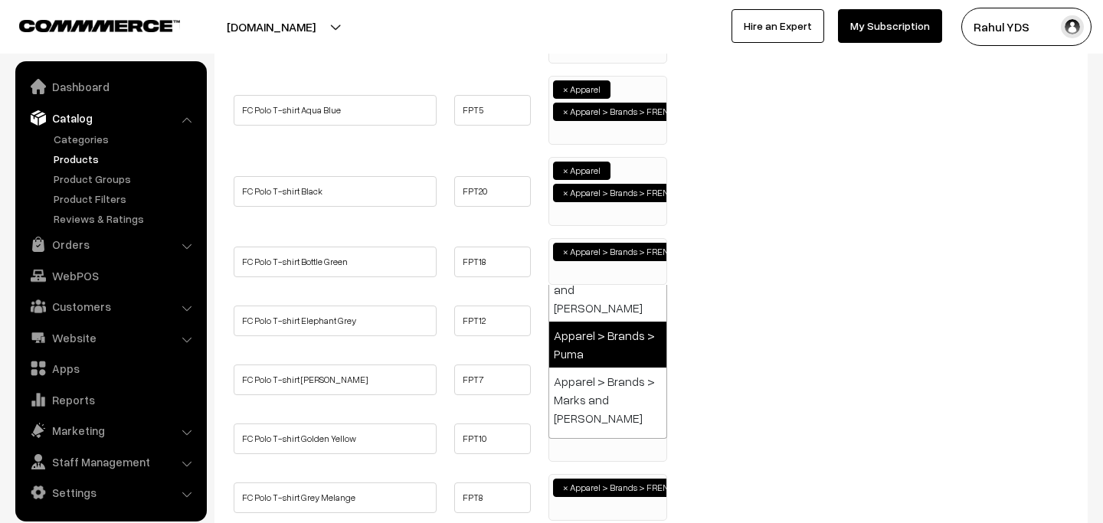
paste input "Apparel"
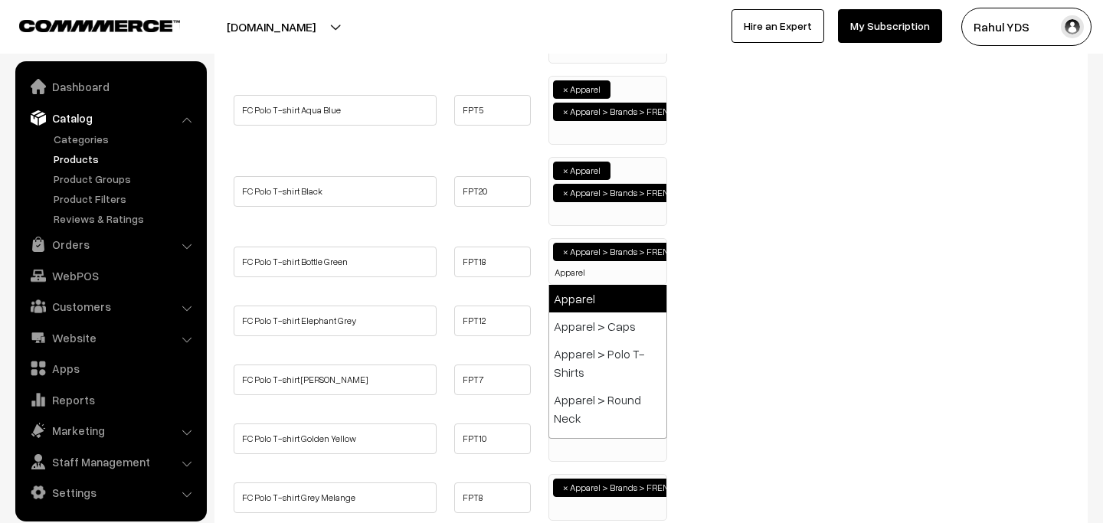
type input "Apparel"
select select "2"
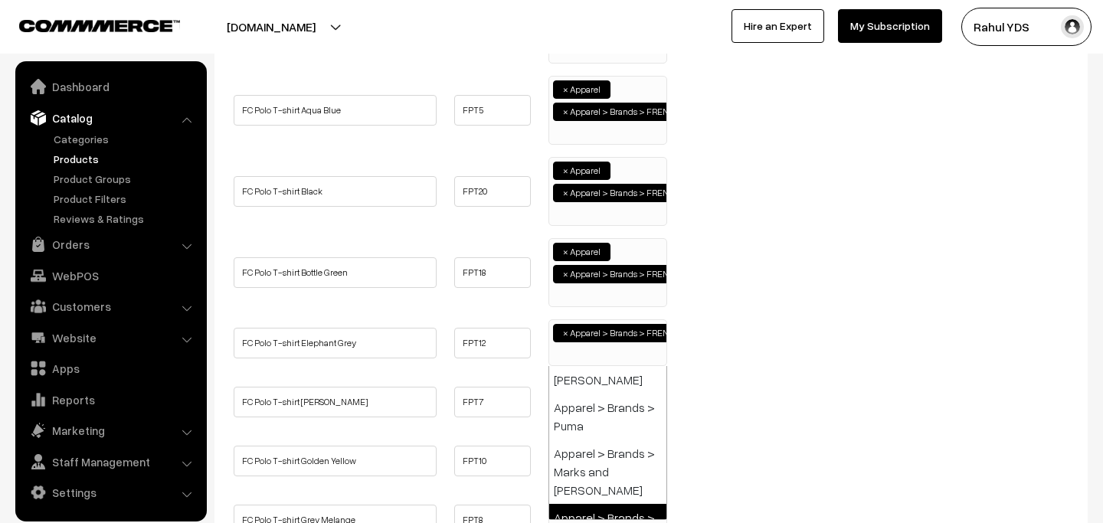
paste input "Apparel"
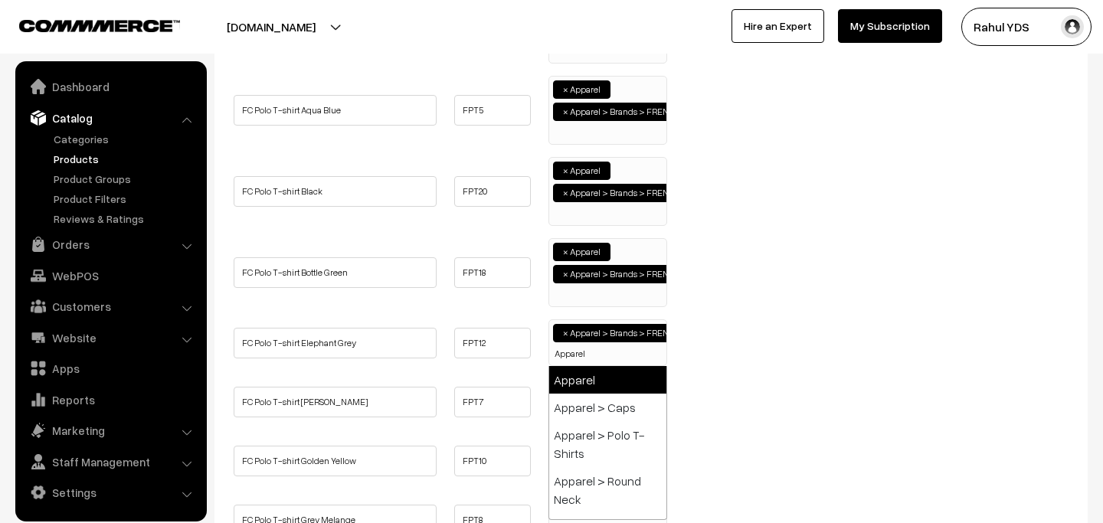
type input "Apparel"
select select "2"
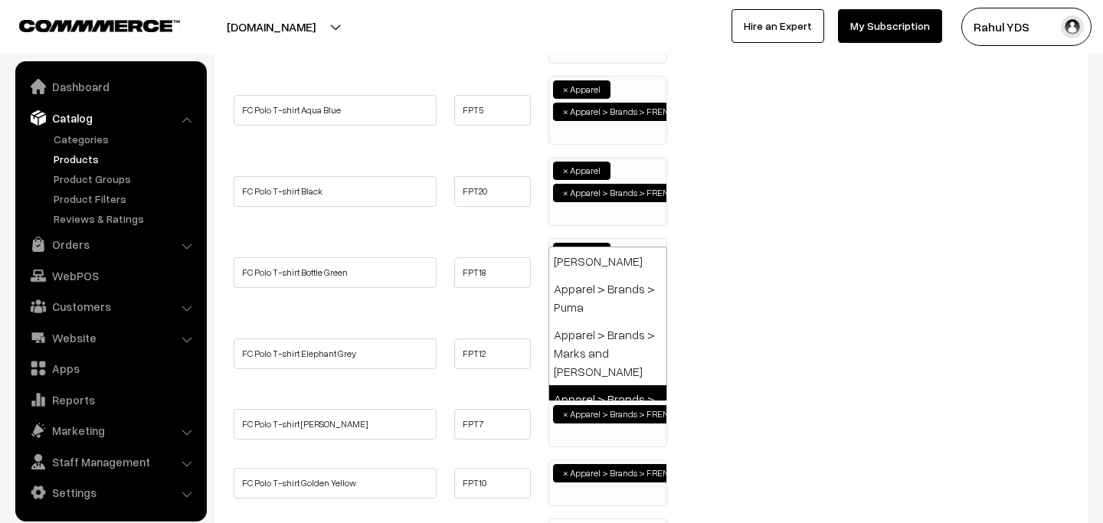
paste input "Apparel"
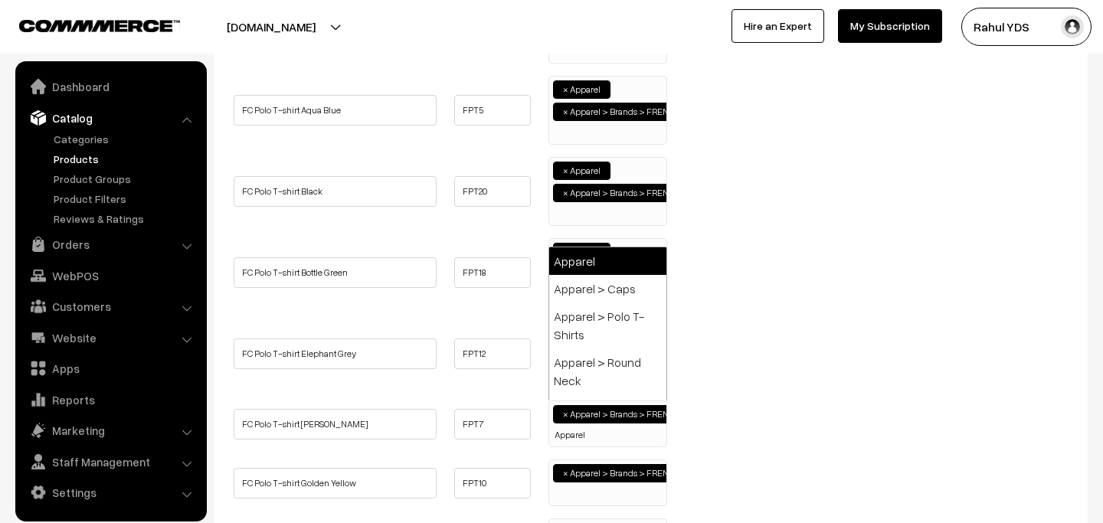
type input "Apparel"
select select "2"
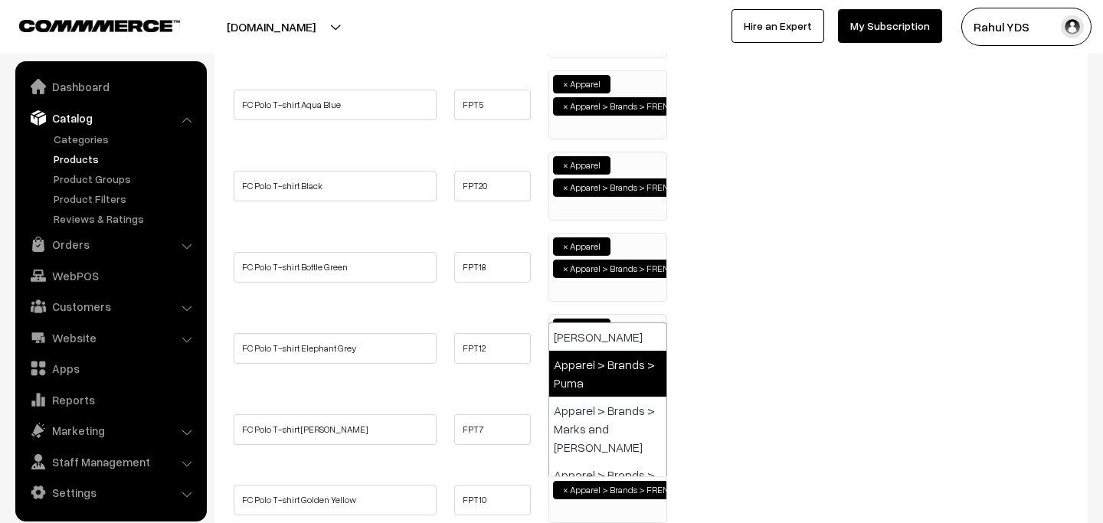
paste input "Apparel"
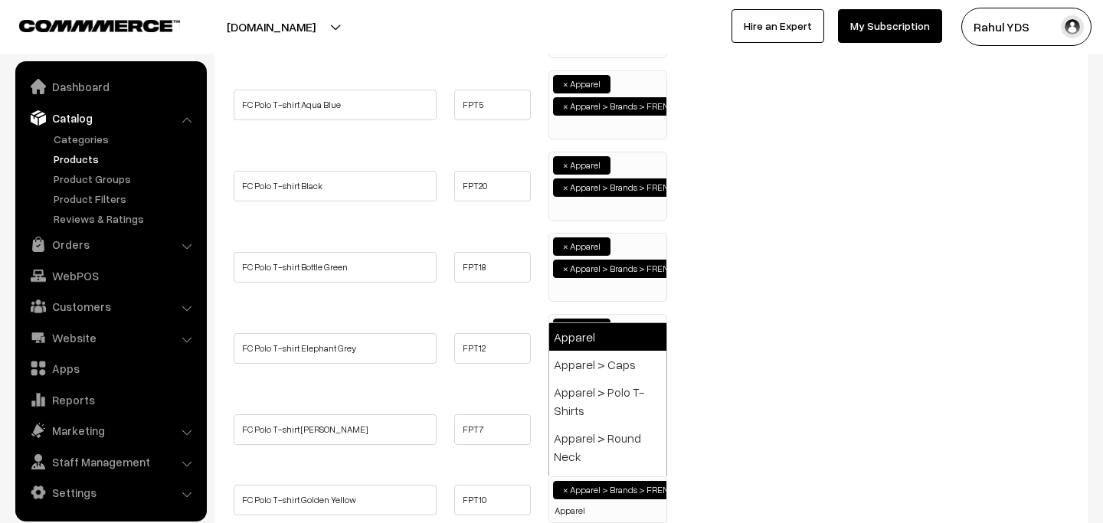
type input "Apparel"
select select "2"
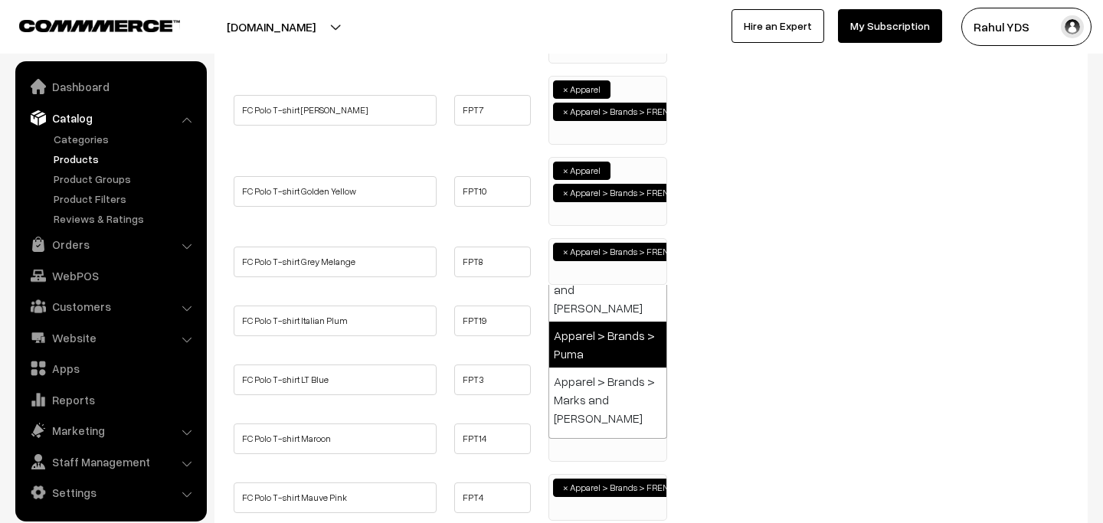
paste input "Apparel"
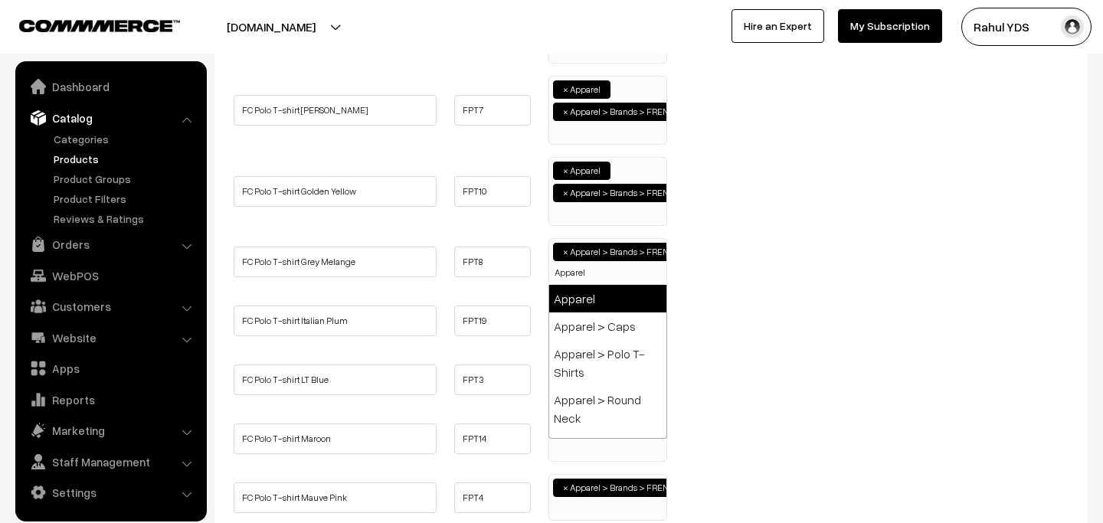
type input "Apparel"
select select "2"
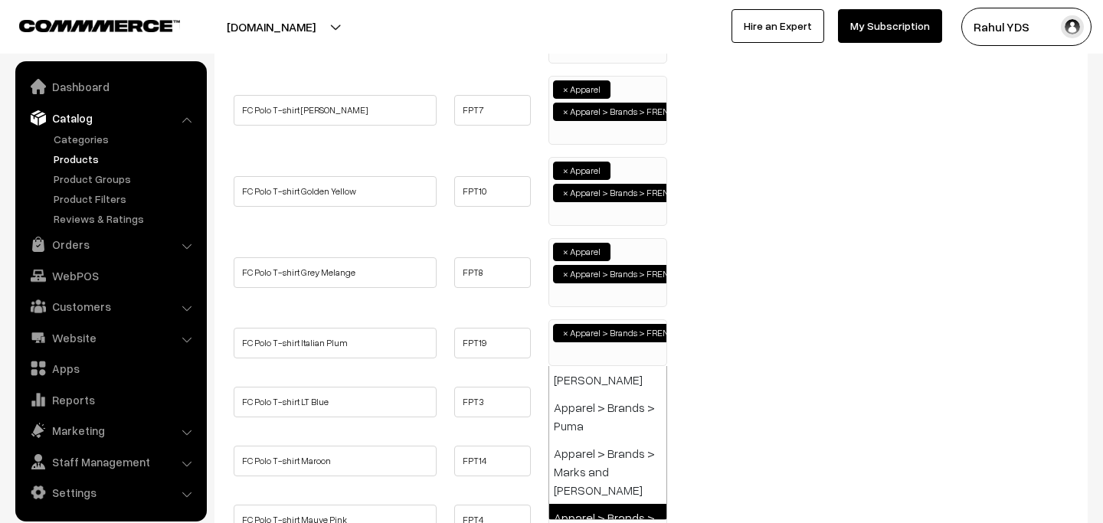
paste input "Apparel"
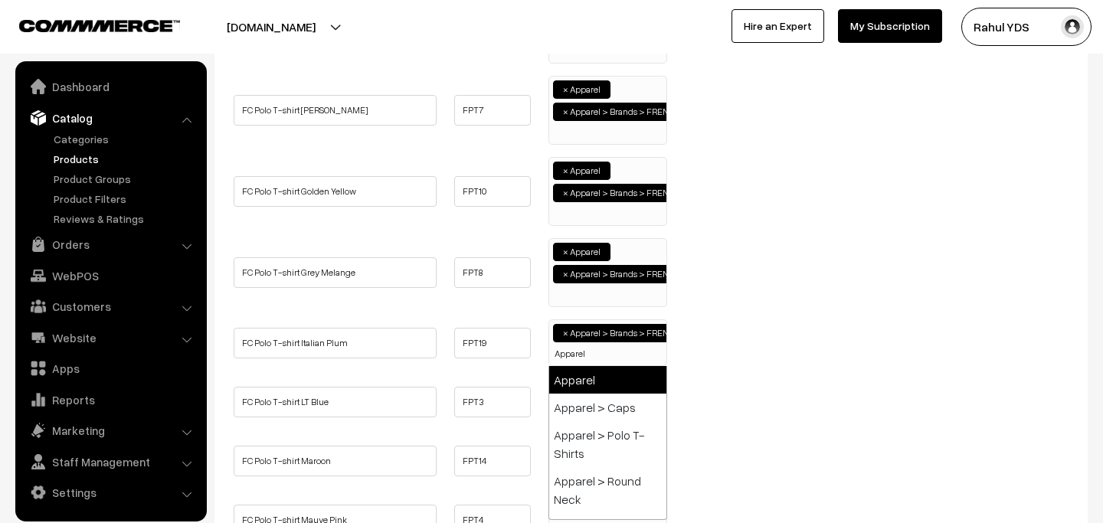
type input "Apparel"
select select "2"
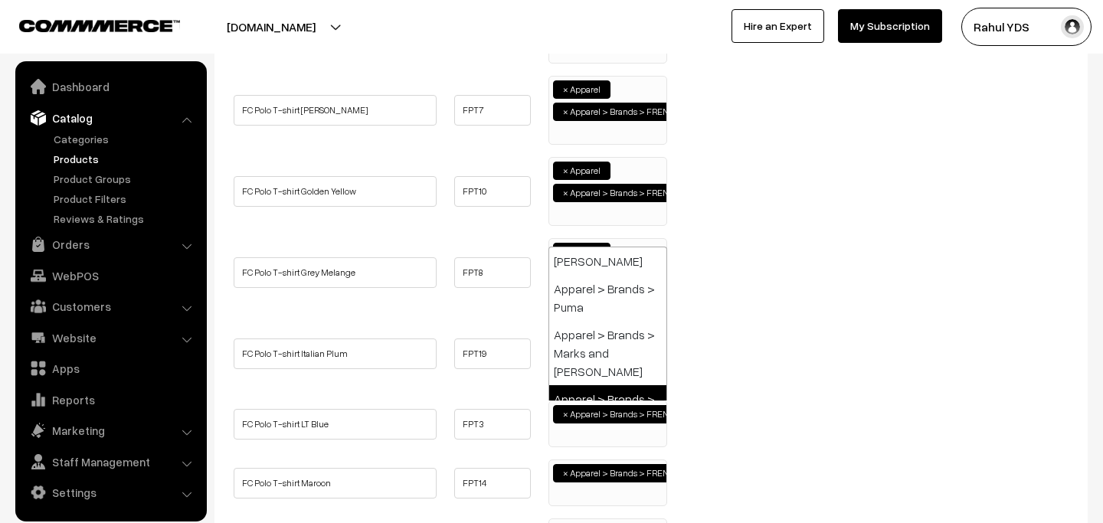
paste input "Apparel"
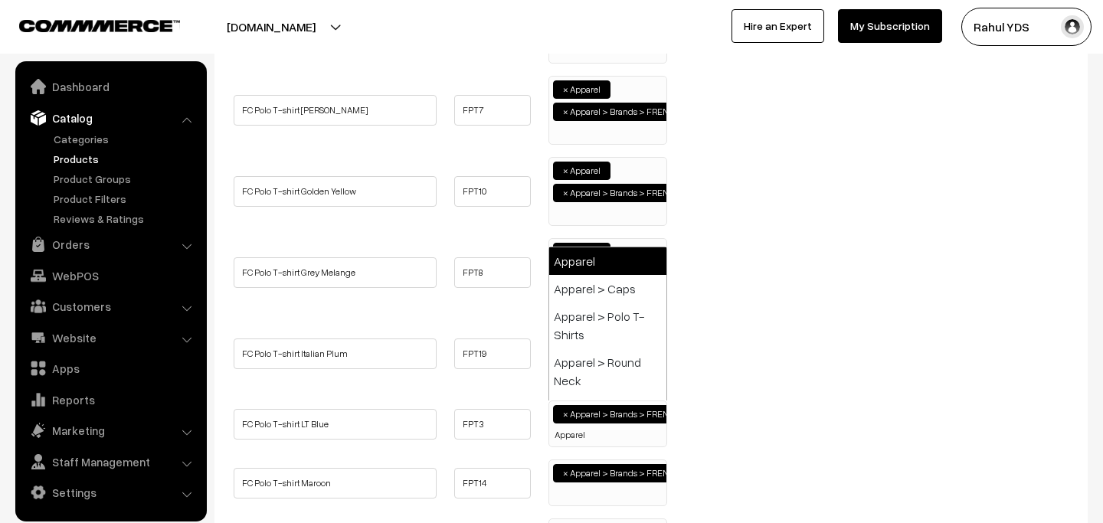
type input "Apparel"
select select "2"
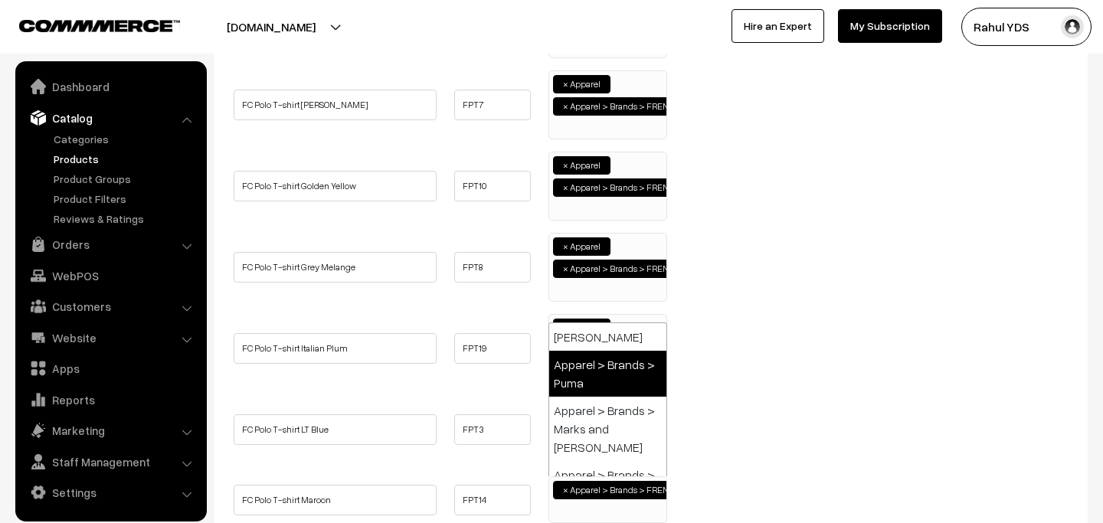
paste input "Apparel"
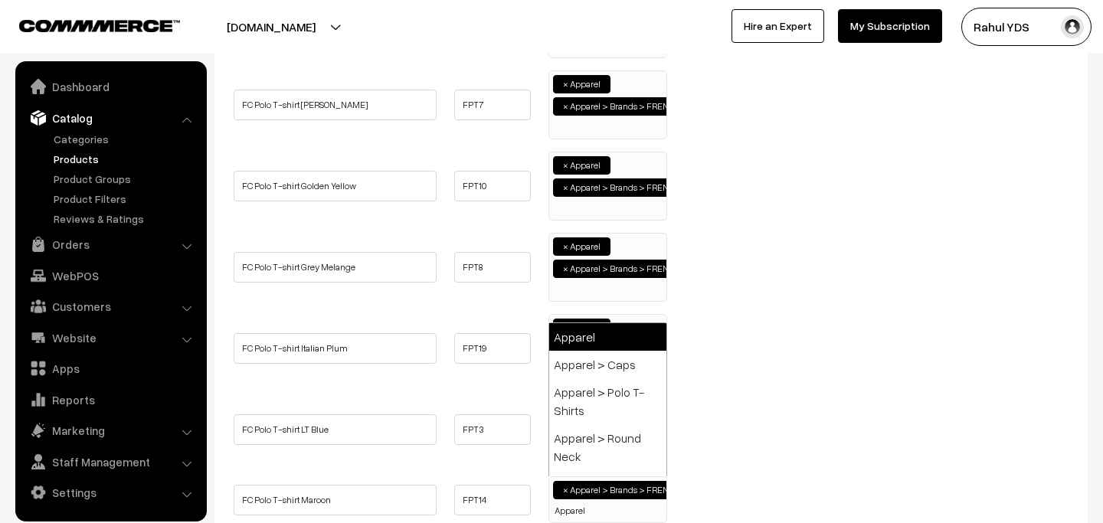
type input "Apparel"
select select "2"
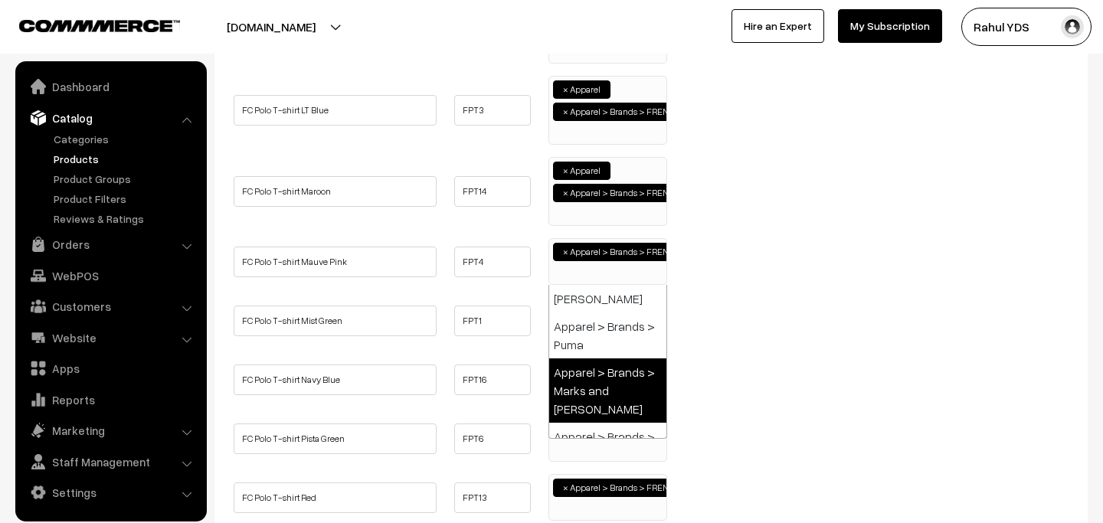
paste input "Apparel"
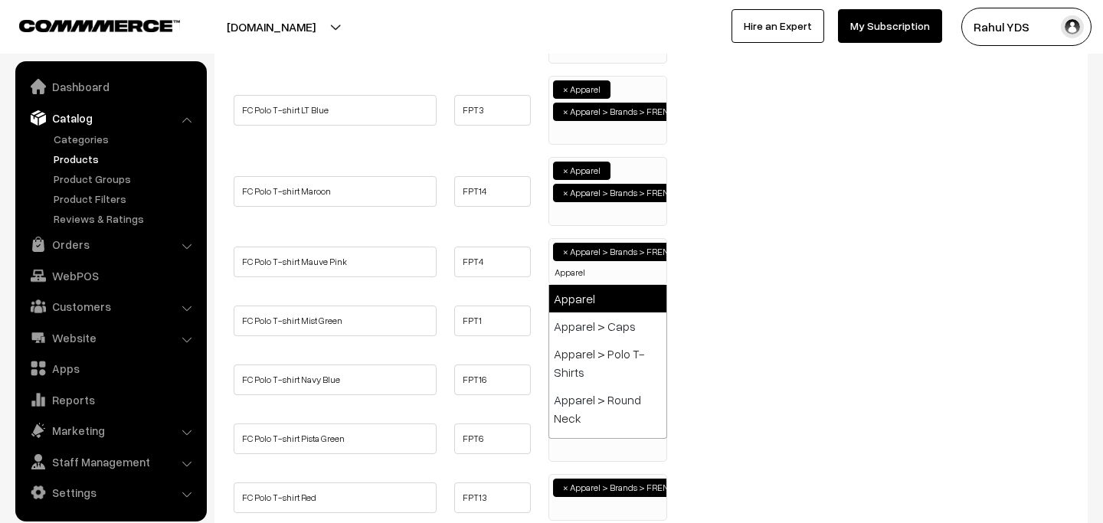
type input "Apparel"
select select "2"
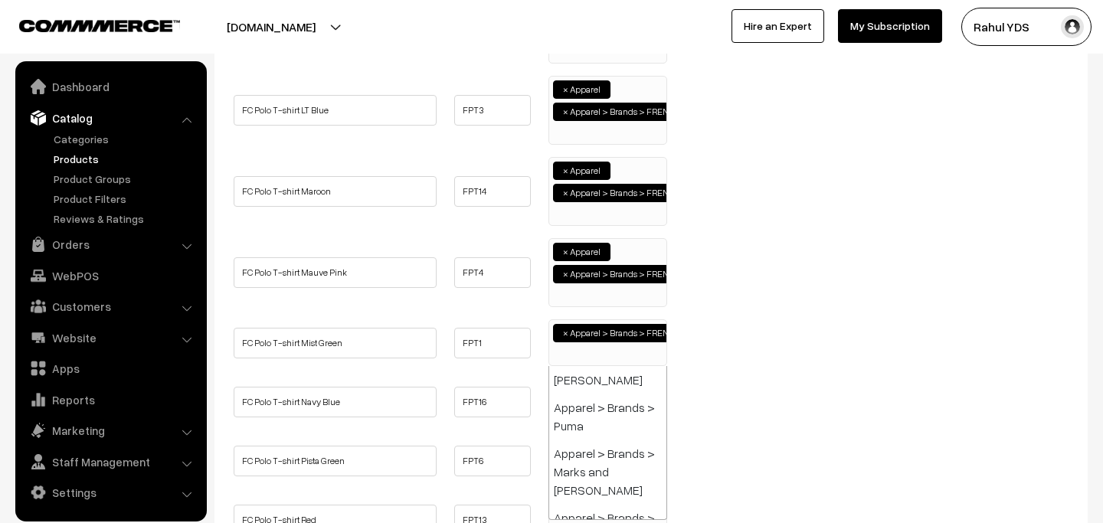
paste input "Apparel"
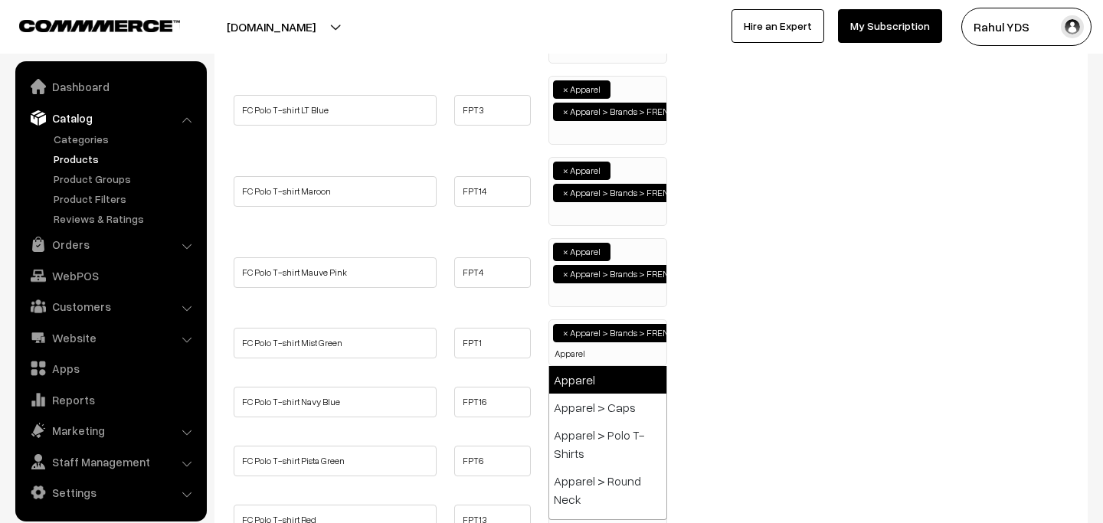
type input "Apparel"
select select "2"
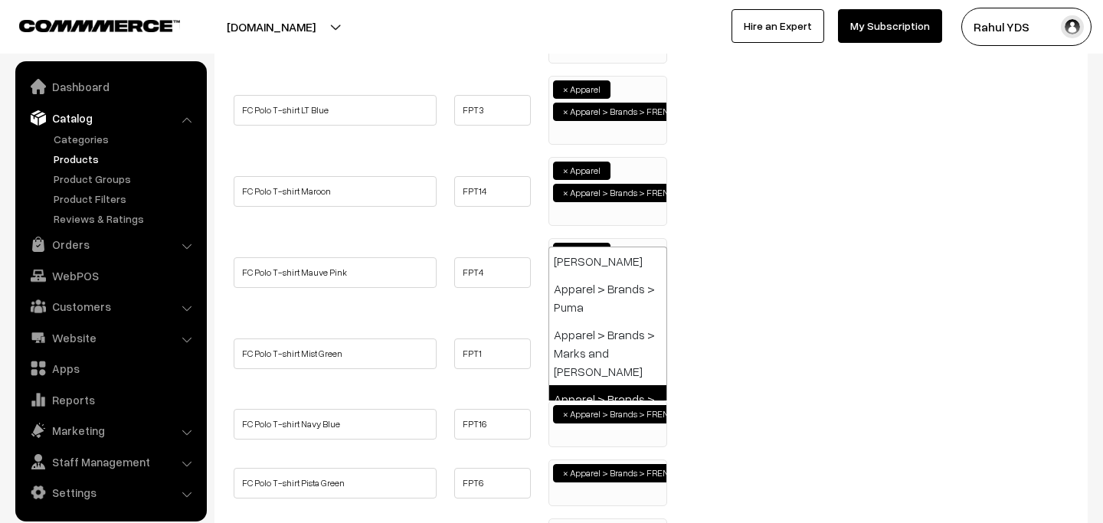
paste input "Apparel"
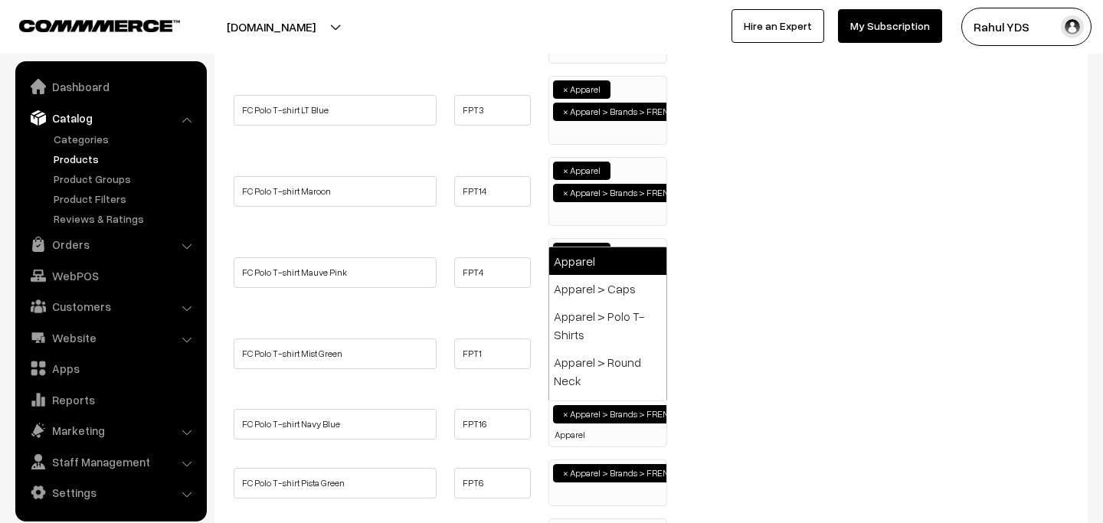
type input "Apparel"
select select "2"
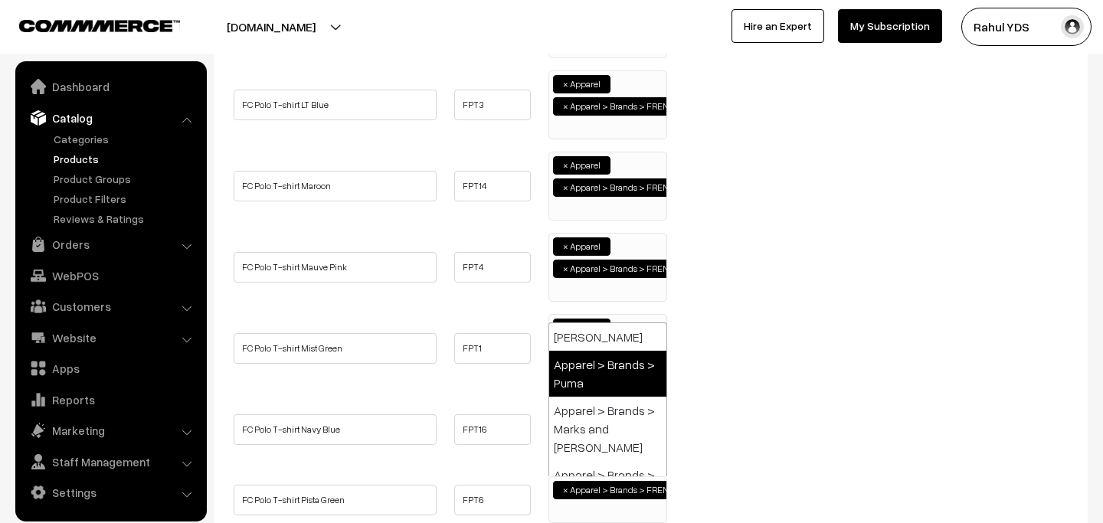
paste input "Apparel"
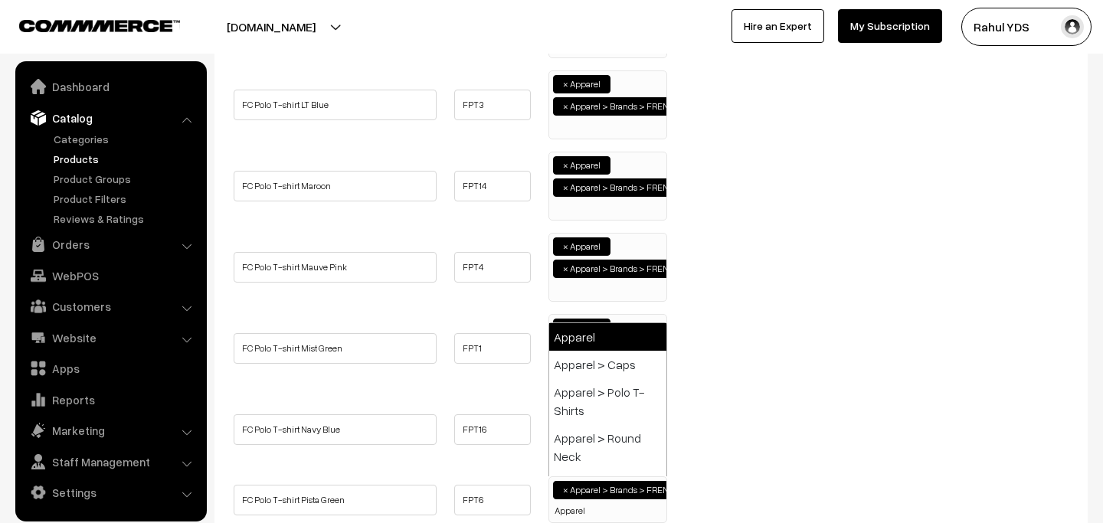
type input "Apparel"
select select "2"
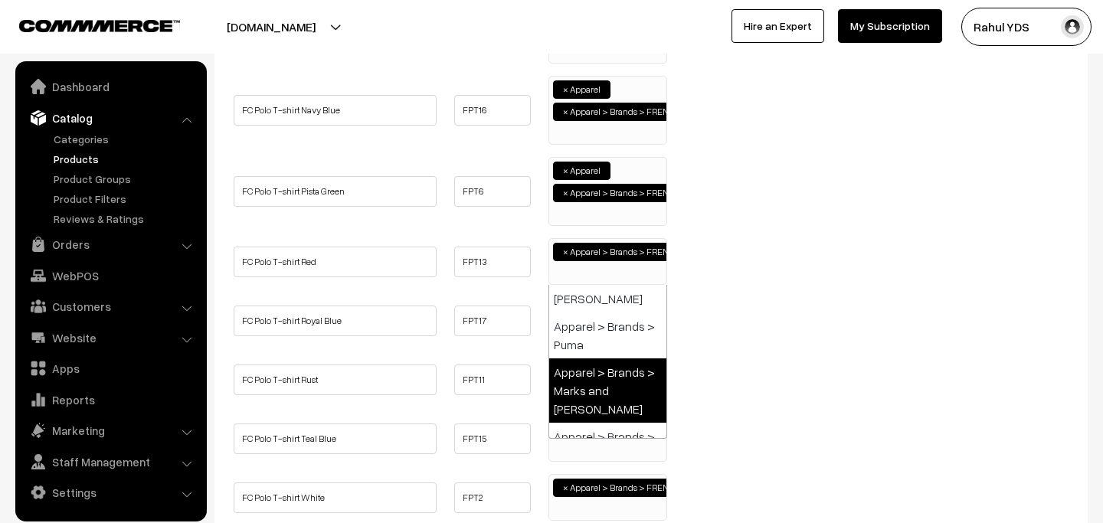
paste input "Apparel"
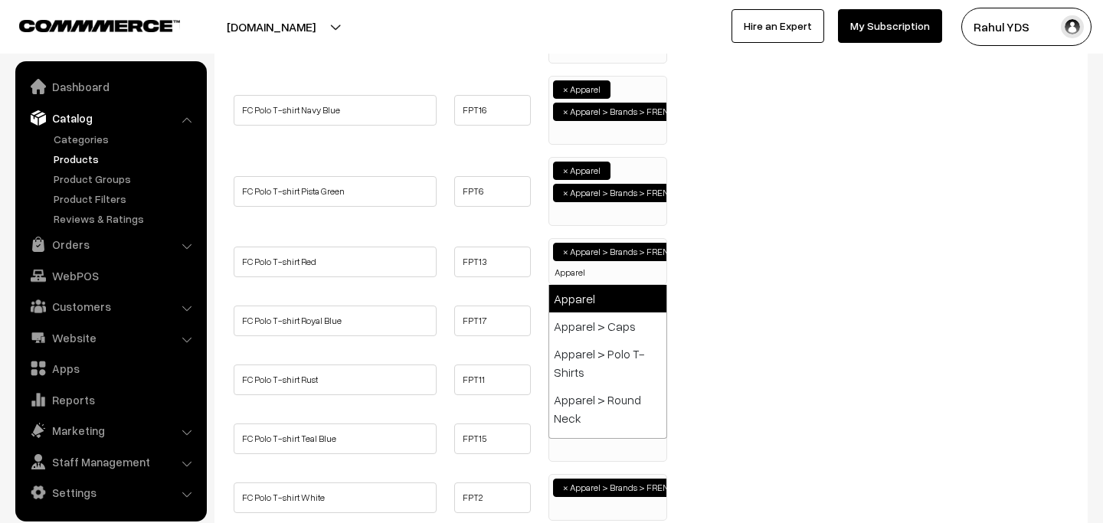
type input "Apparel"
select select "2"
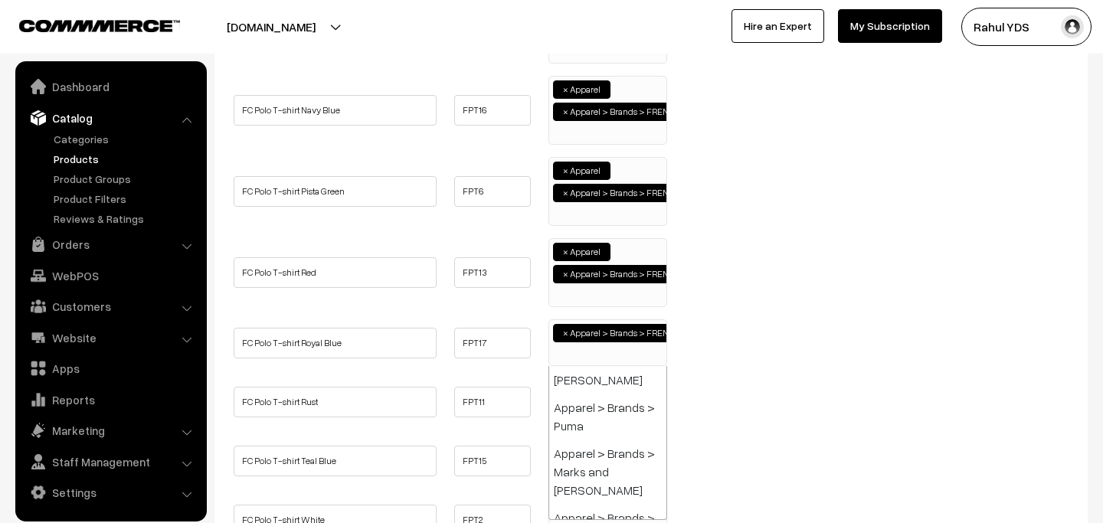
paste input "Apparel"
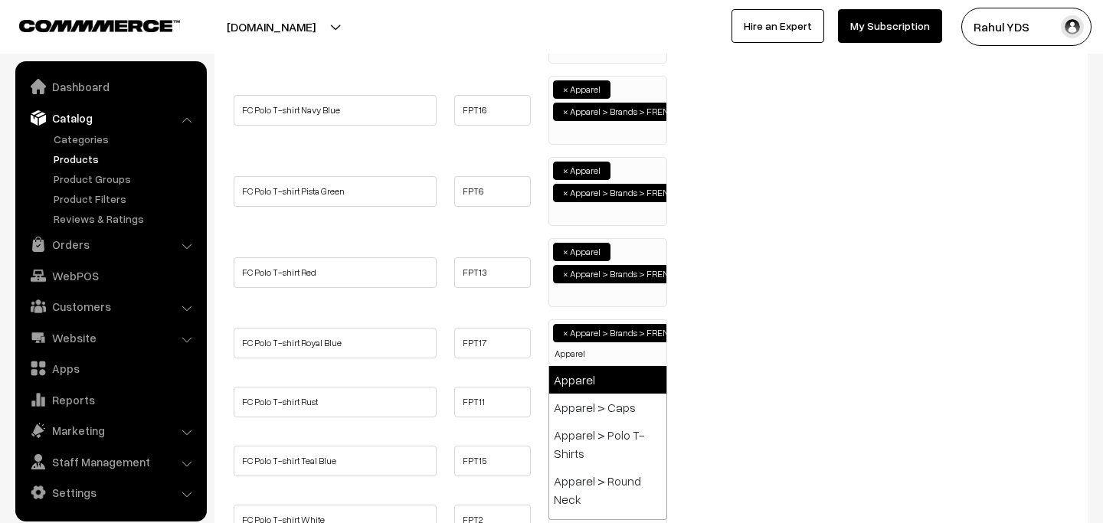
paste input "Apparel"
type input "Apparel"
select select "2"
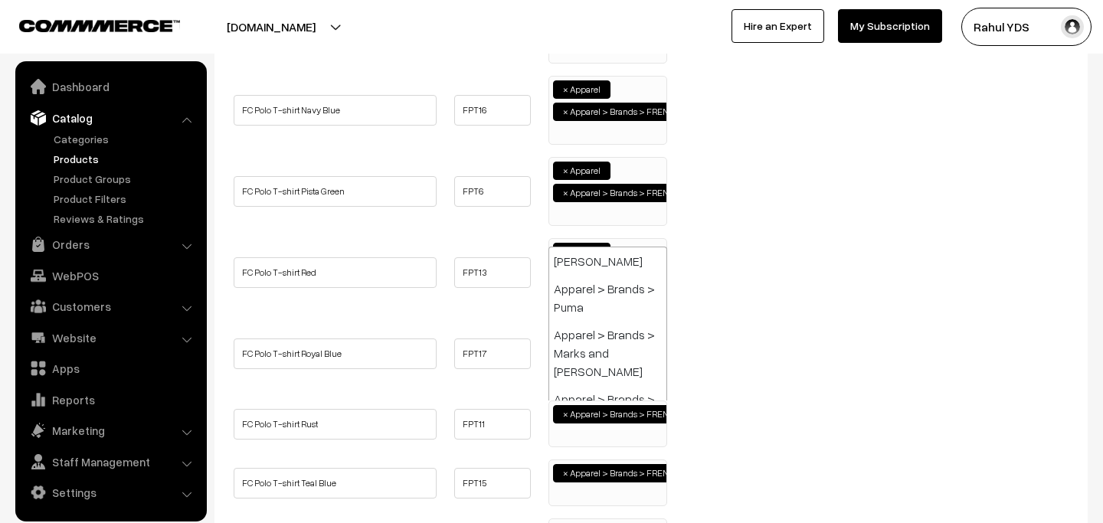
paste input "Apparel"
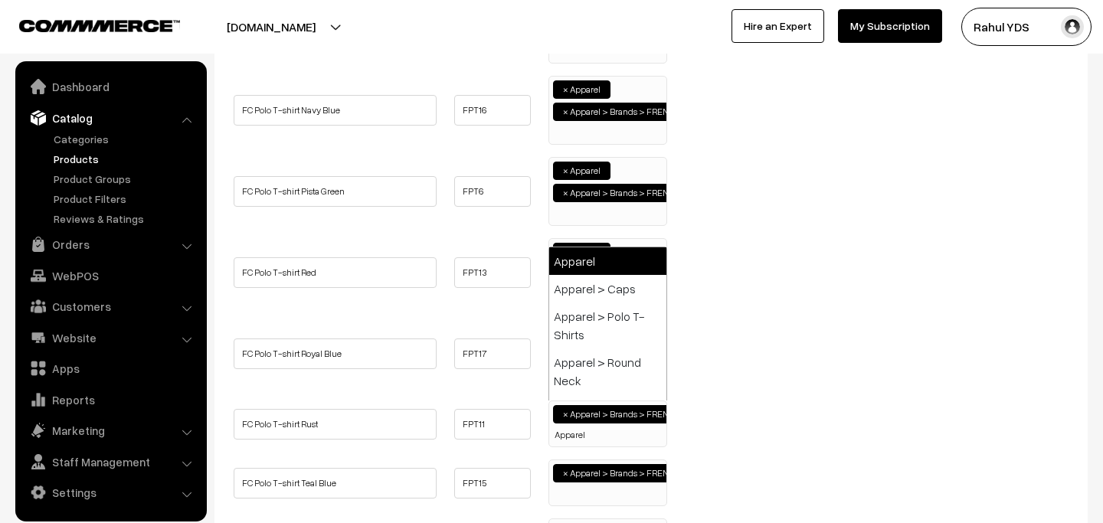
type input "Apparel"
select select "2"
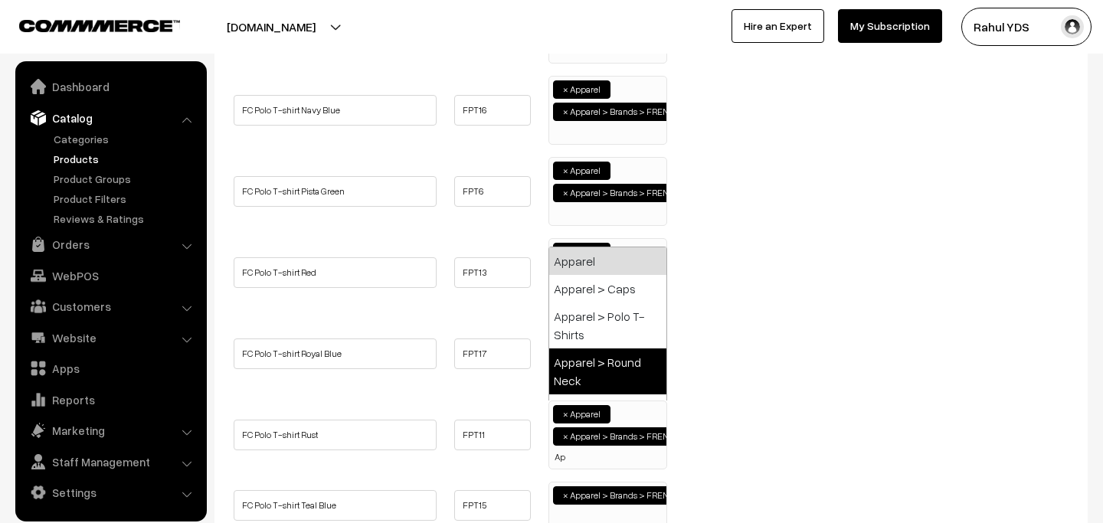
type input "A"
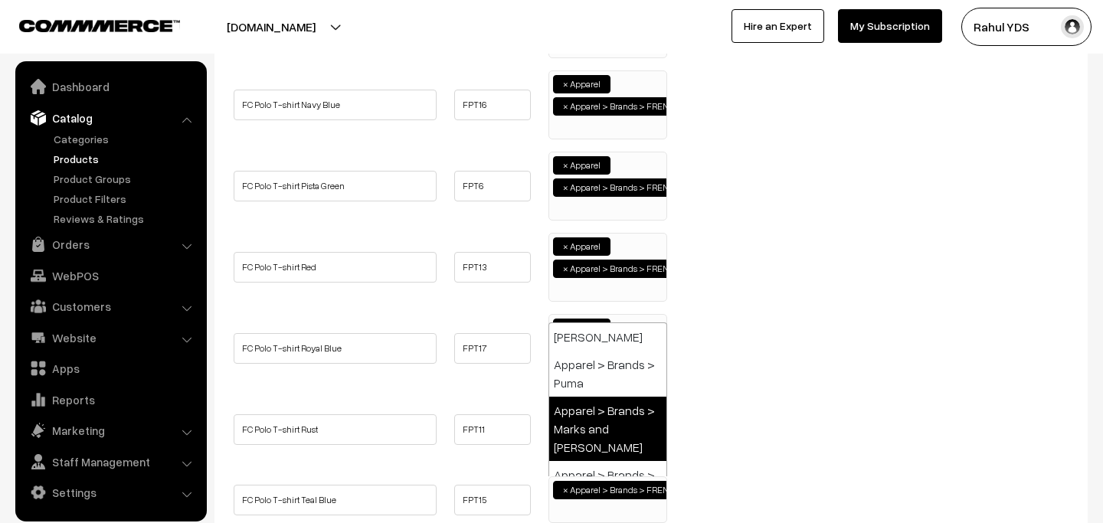
paste input "Apparel"
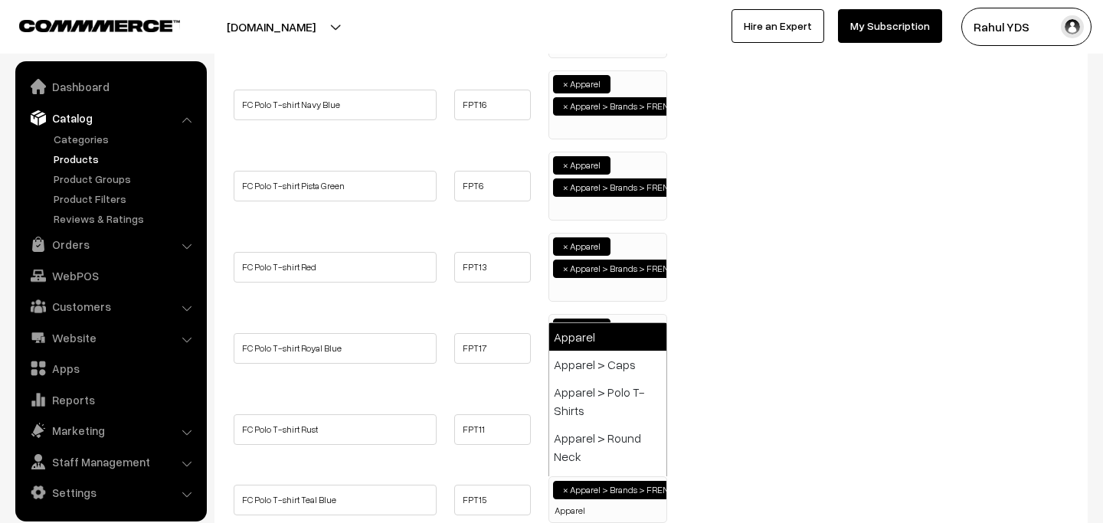
type input "Apparel"
select select "2"
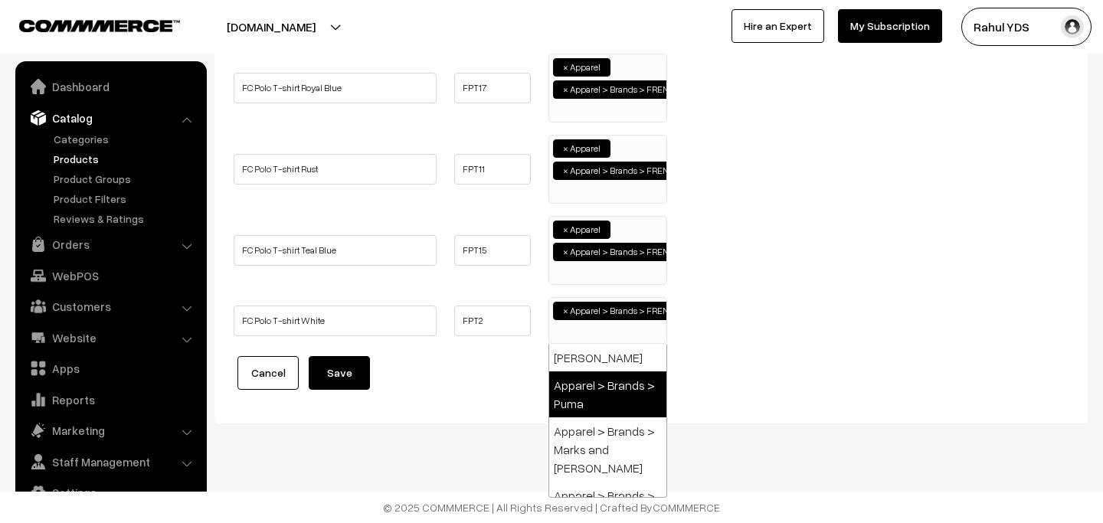
paste input "Apparel"
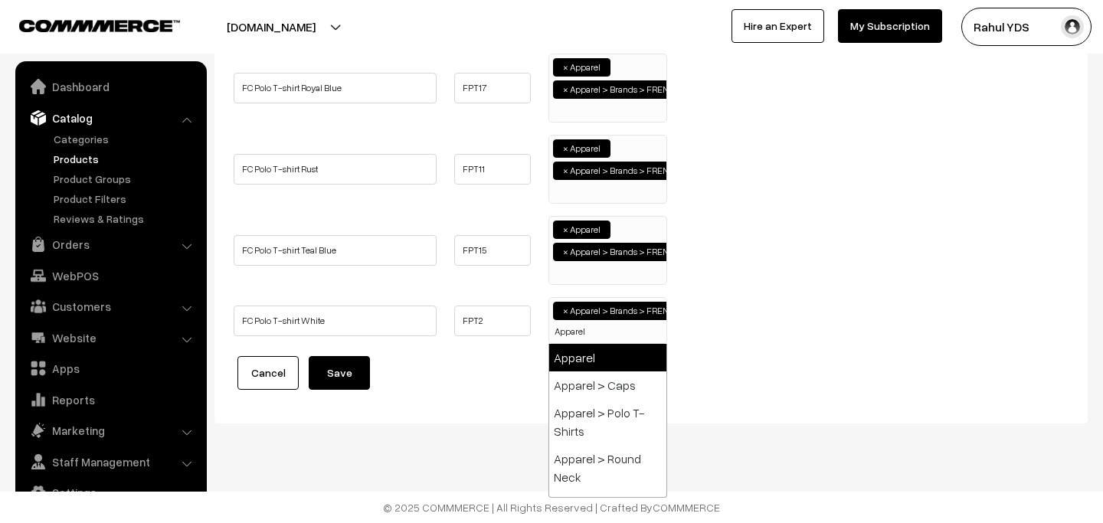
type input "Apparel"
select select "2"
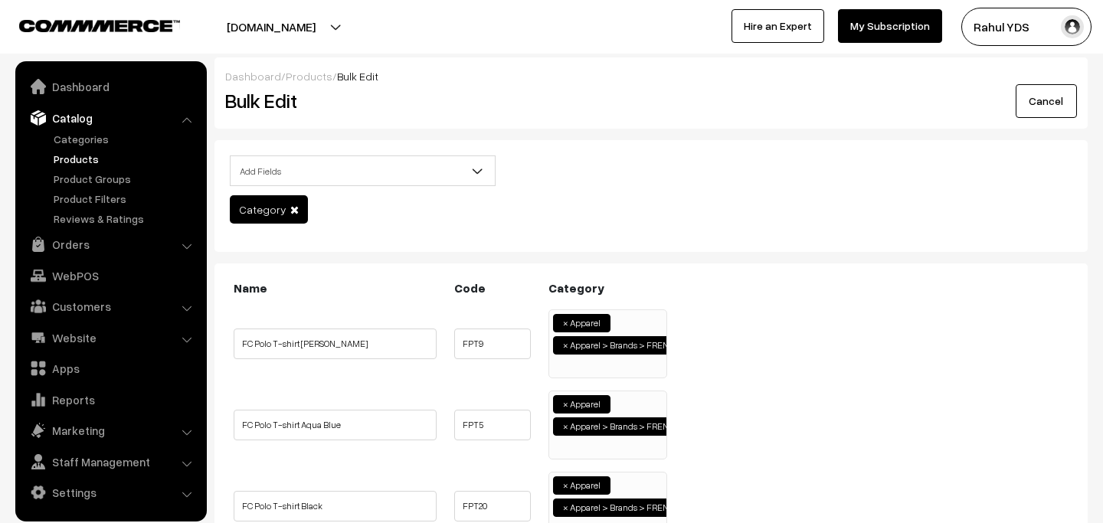
click at [618, 366] on ul "× Apparel × Apparel > Brands > FRENCH CONNECTION" at bounding box center [607, 342] width 117 height 64
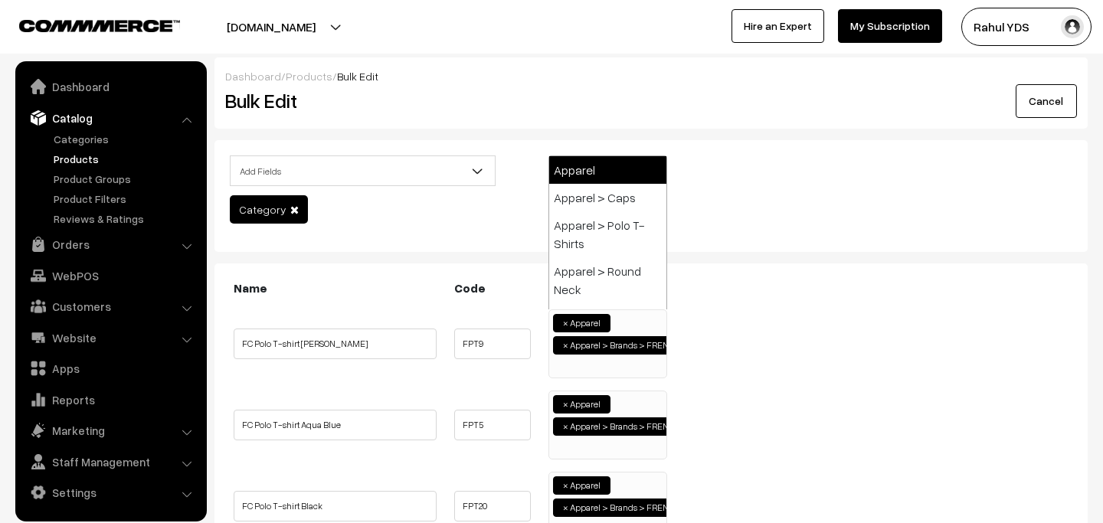
type input "O"
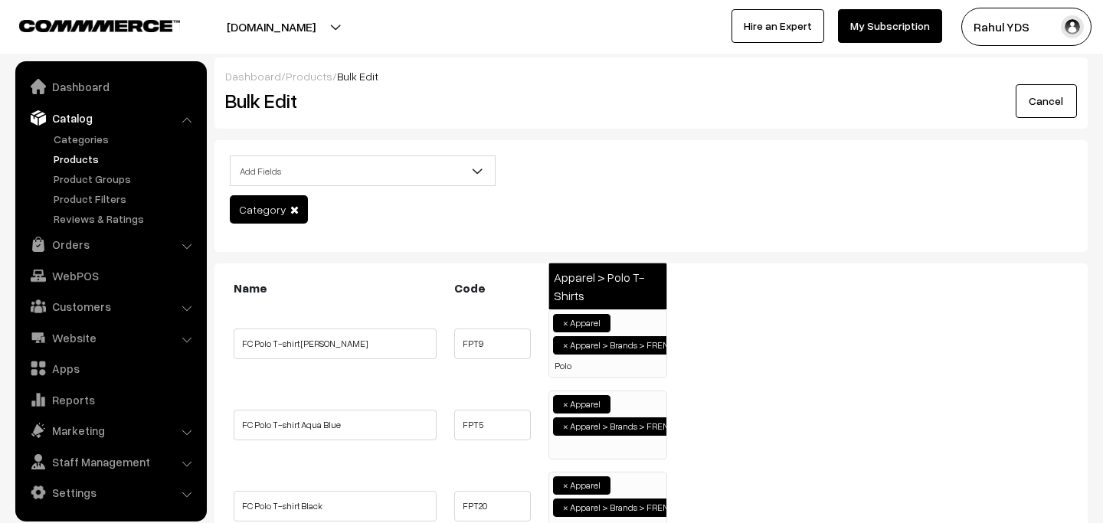
type input "Polo"
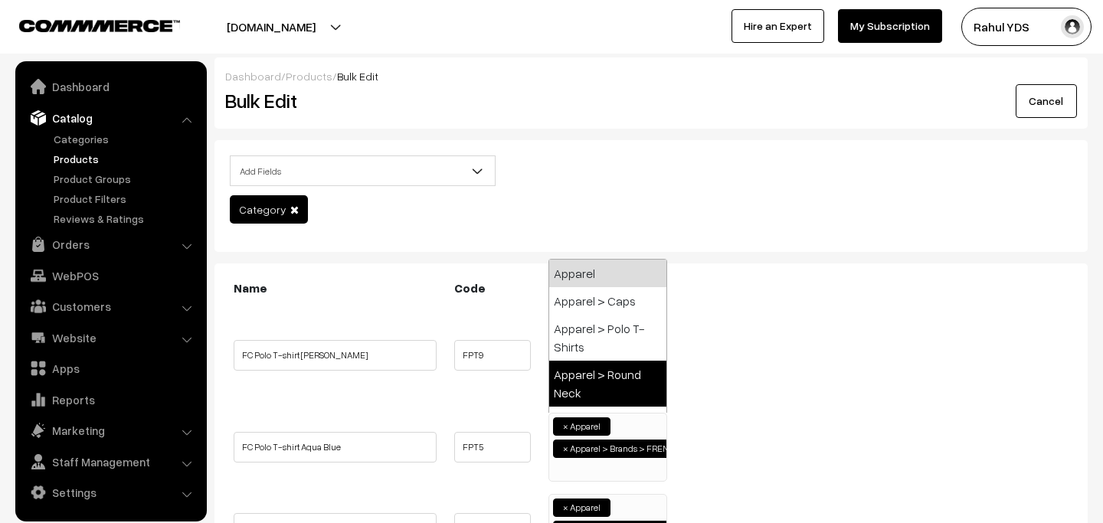
paste input "Polo"
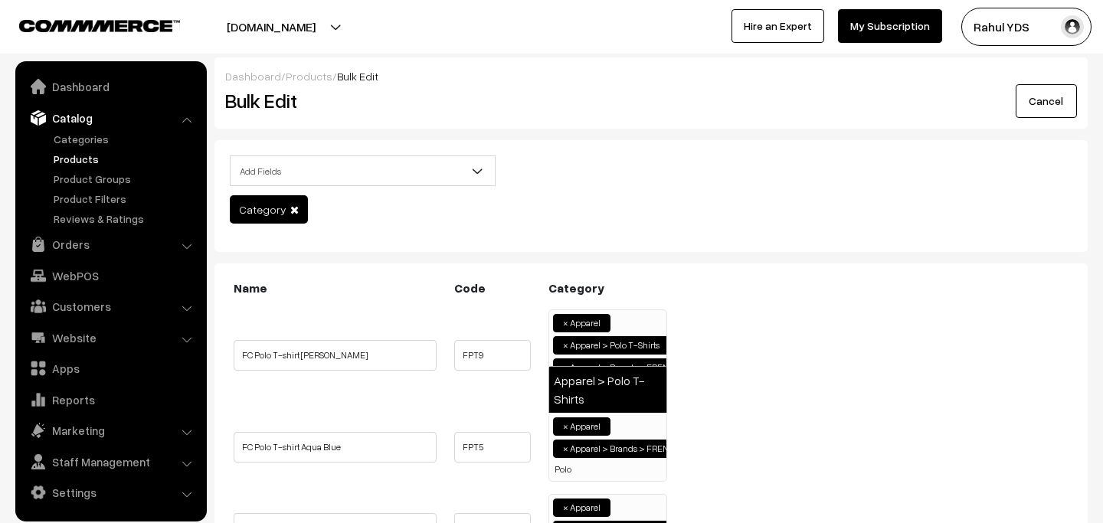
type input "Polo"
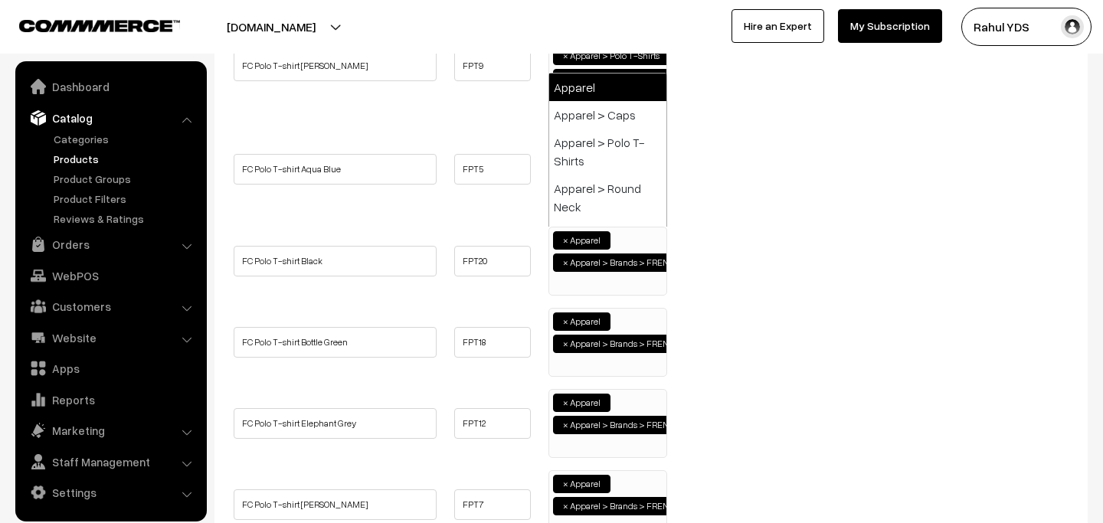
paste input "Polo"
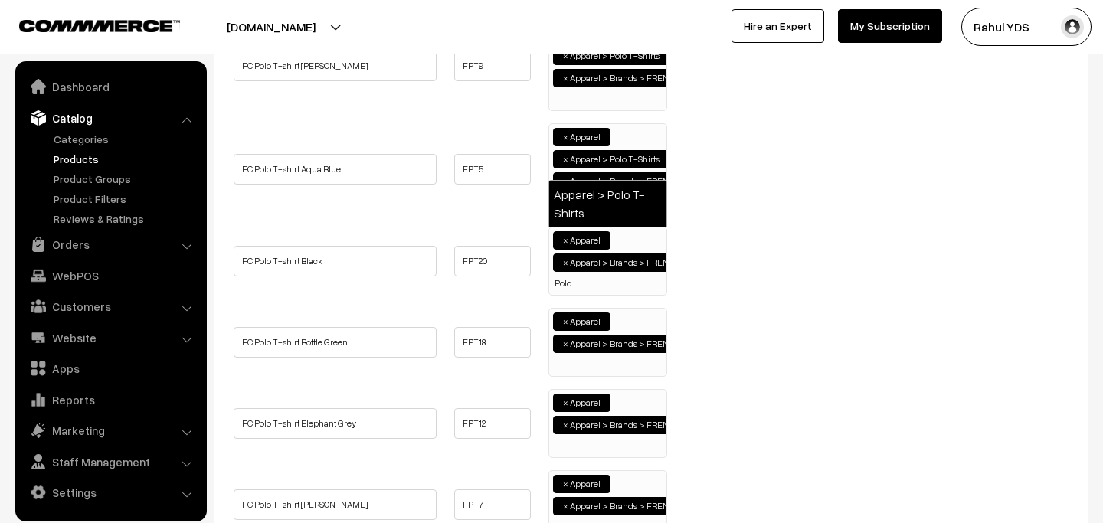
type input "Polo"
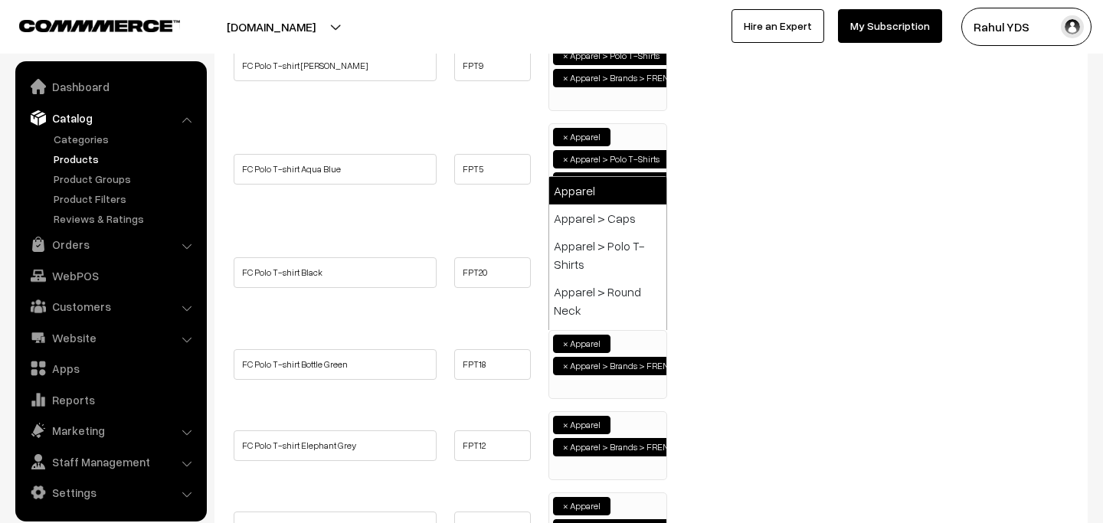
paste input "Polo"
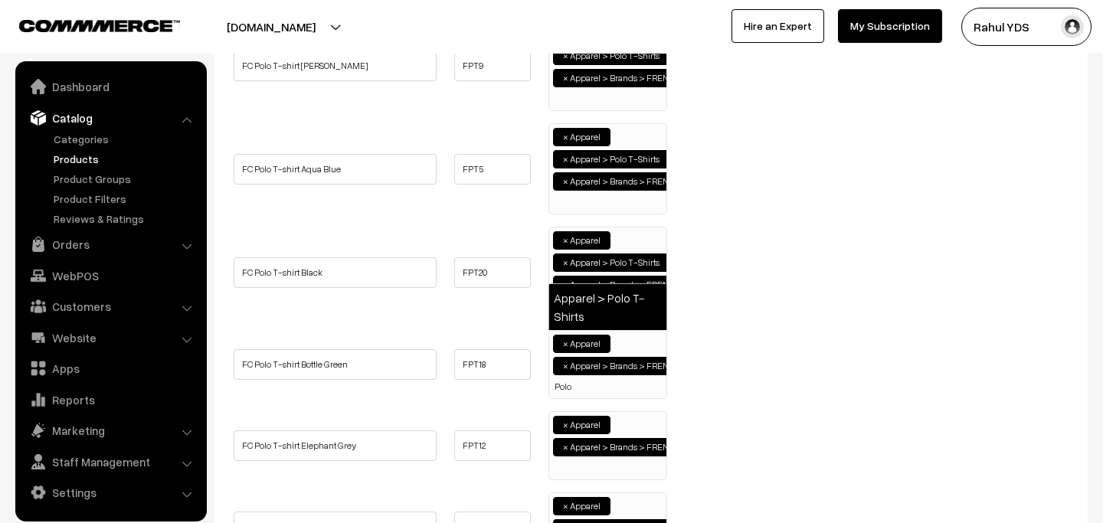
type input "Polo"
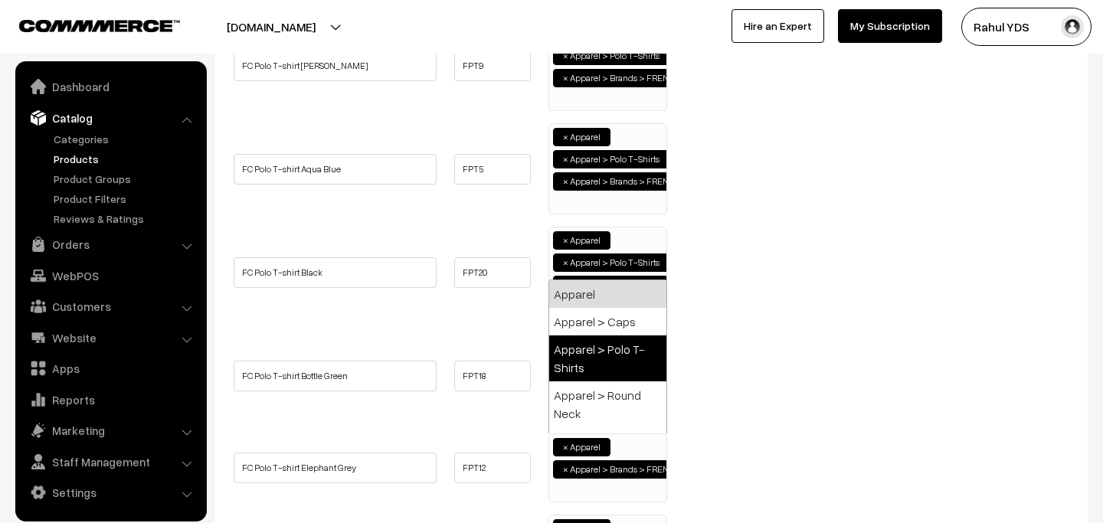
paste input "Polo"
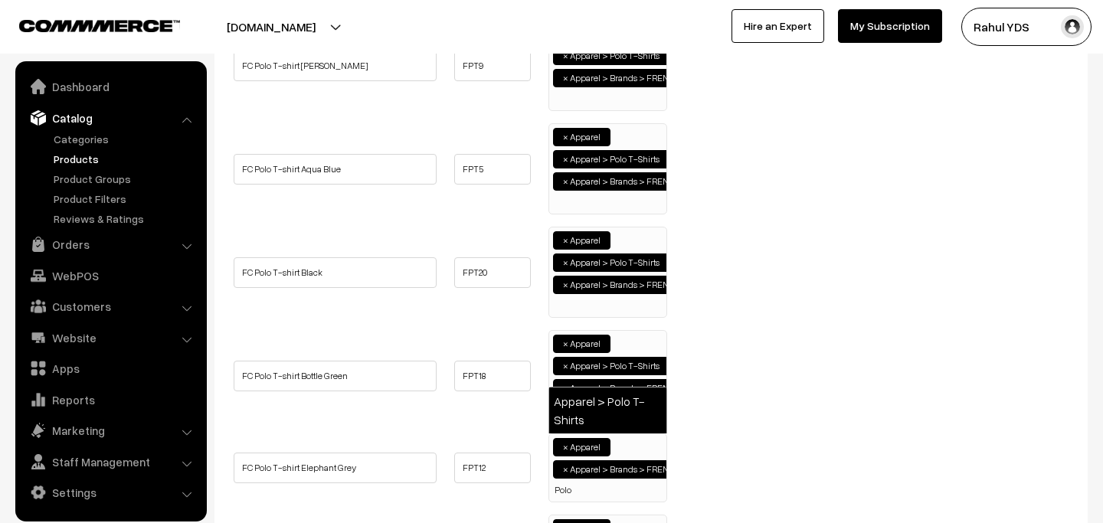
type input "Polo"
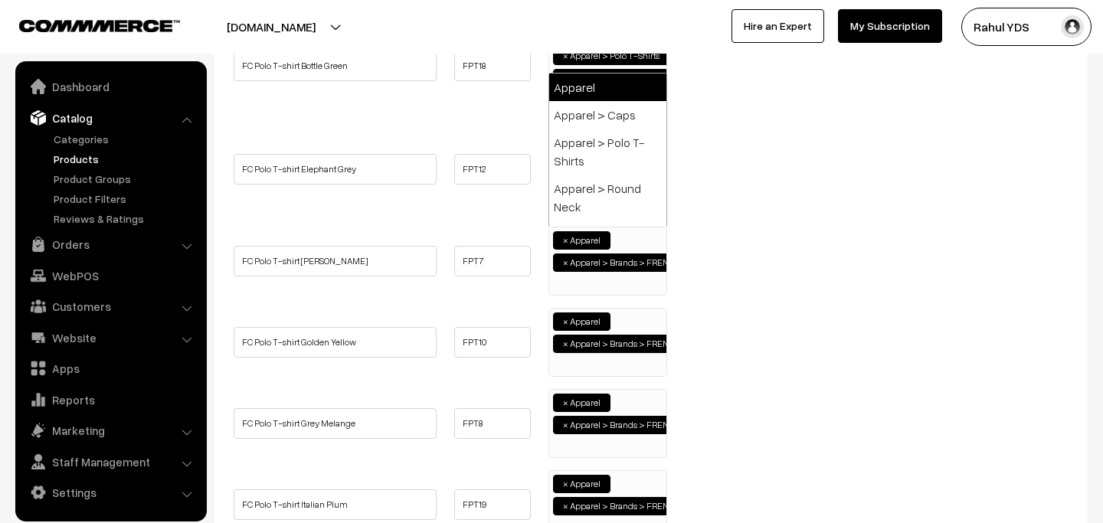
paste input "Polo"
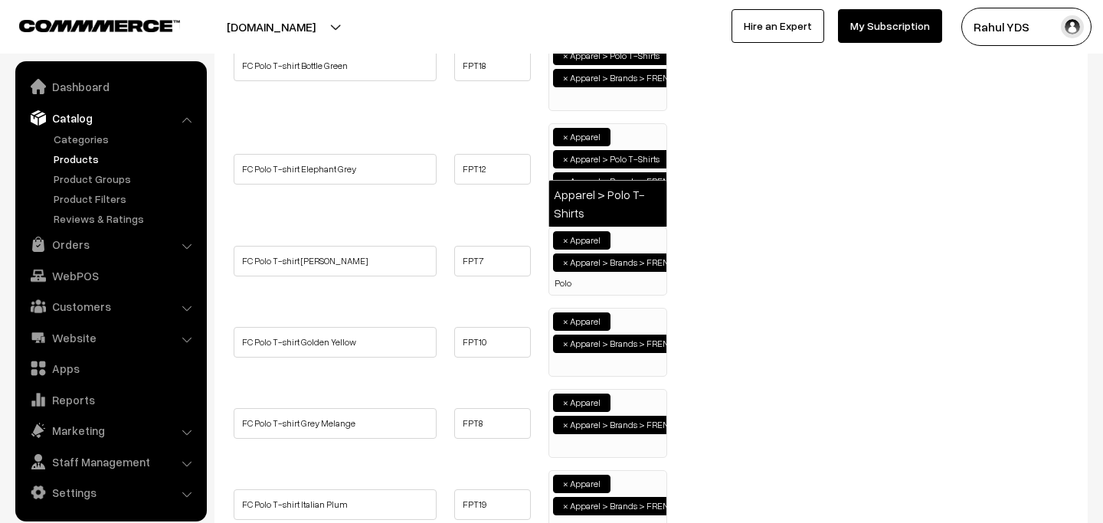
type input "Polo"
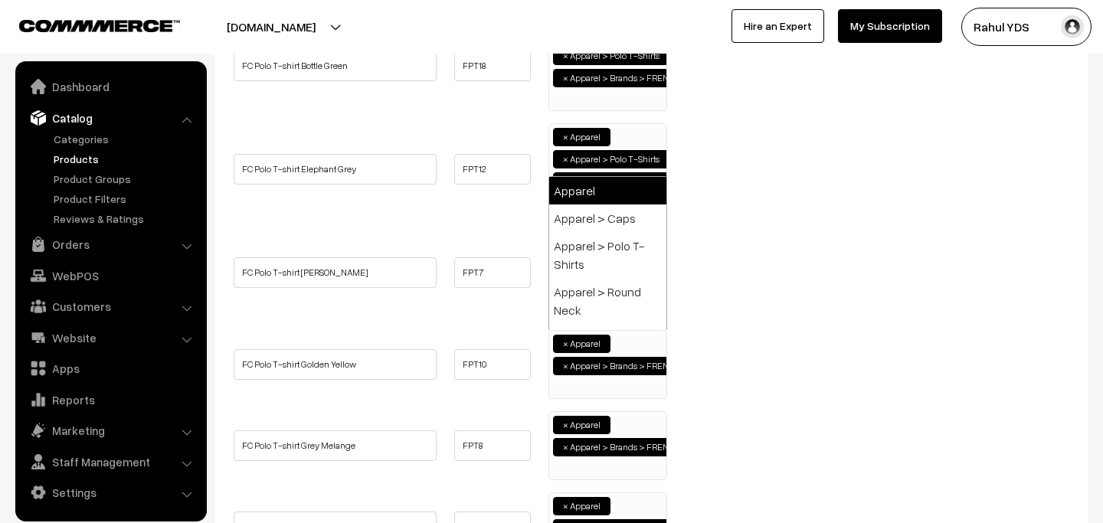
paste input "Polo"
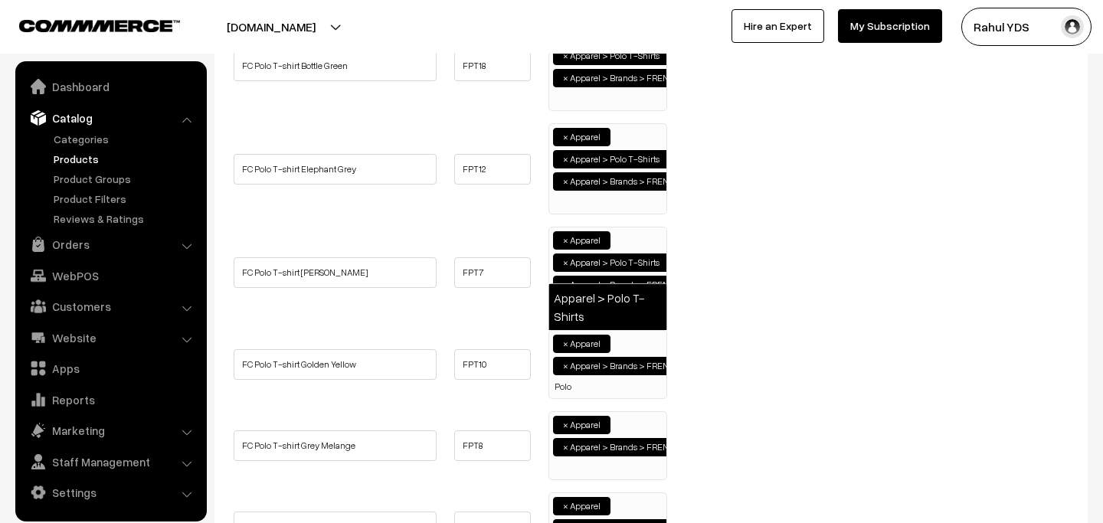
type input "Polo"
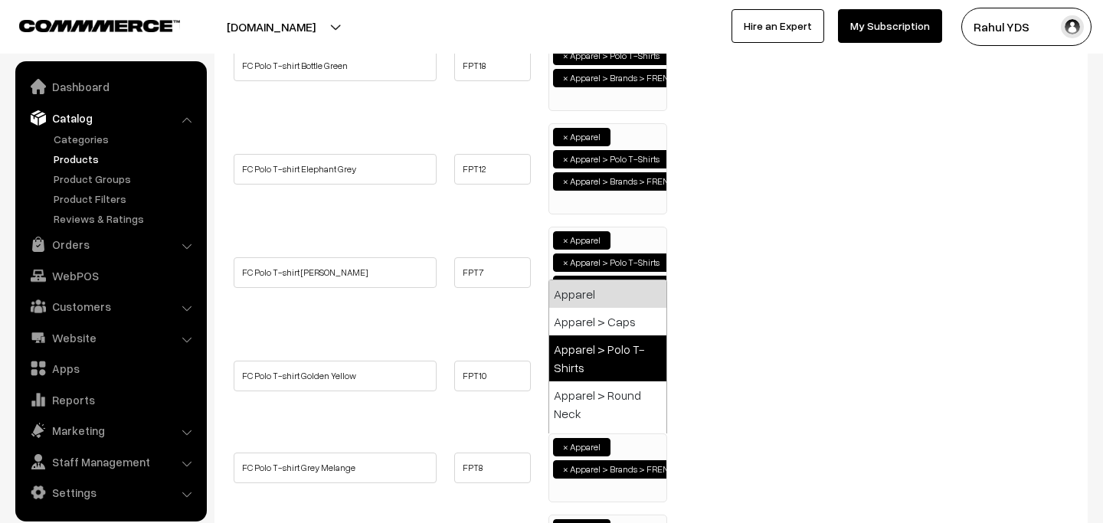
paste input "Polo"
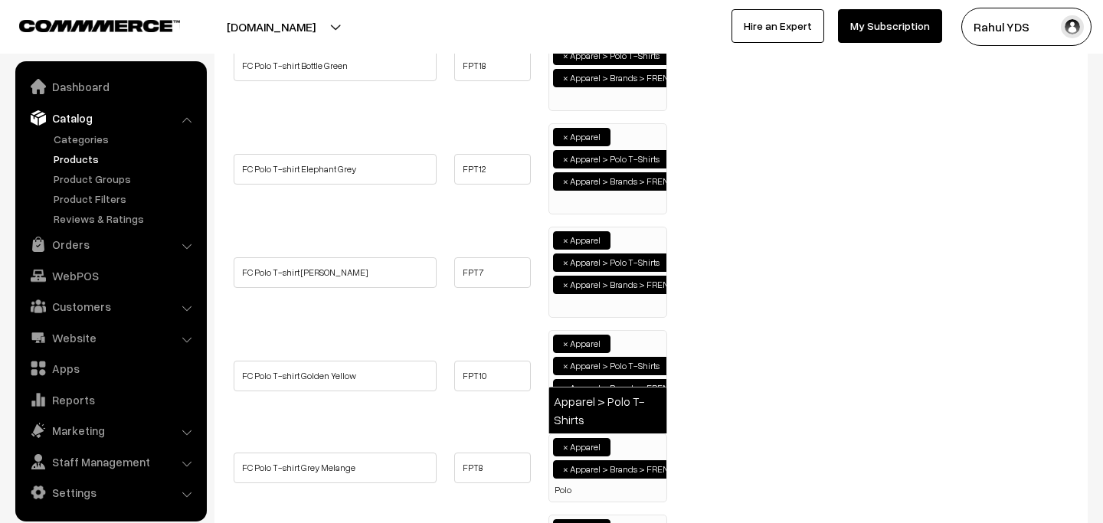
type input "Polo"
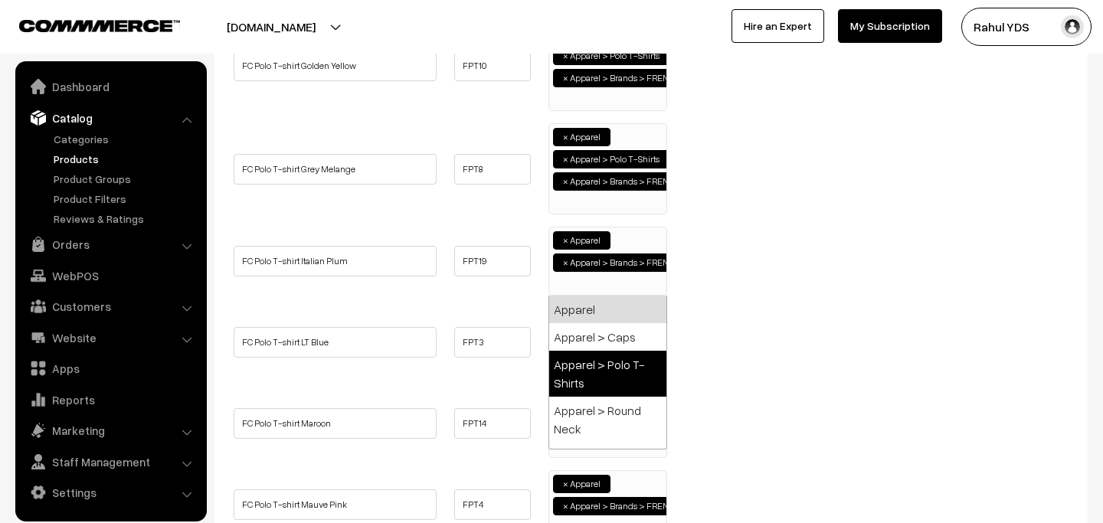
paste input "Polo"
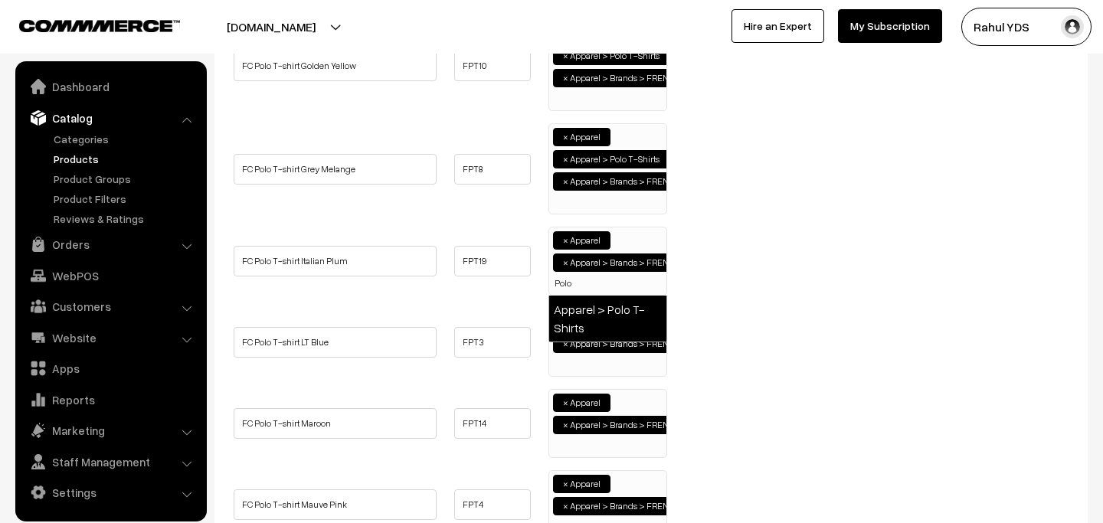
type input "Polo"
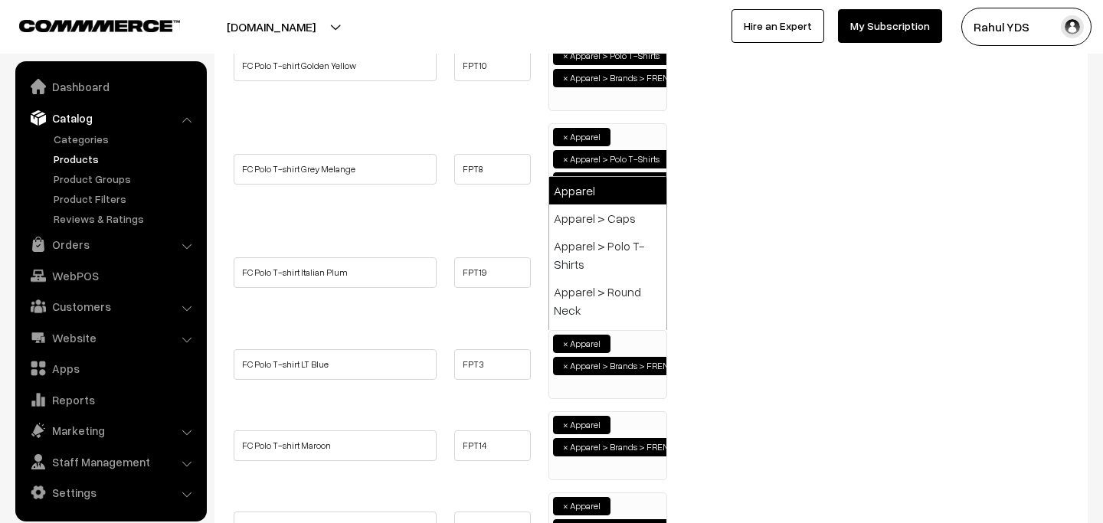
paste input "Polo"
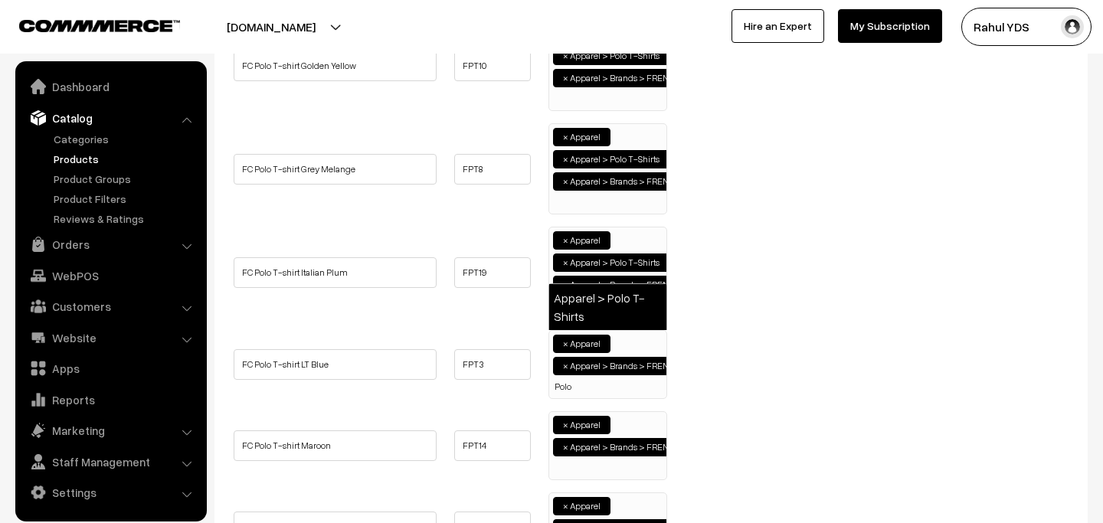
type input "Polo"
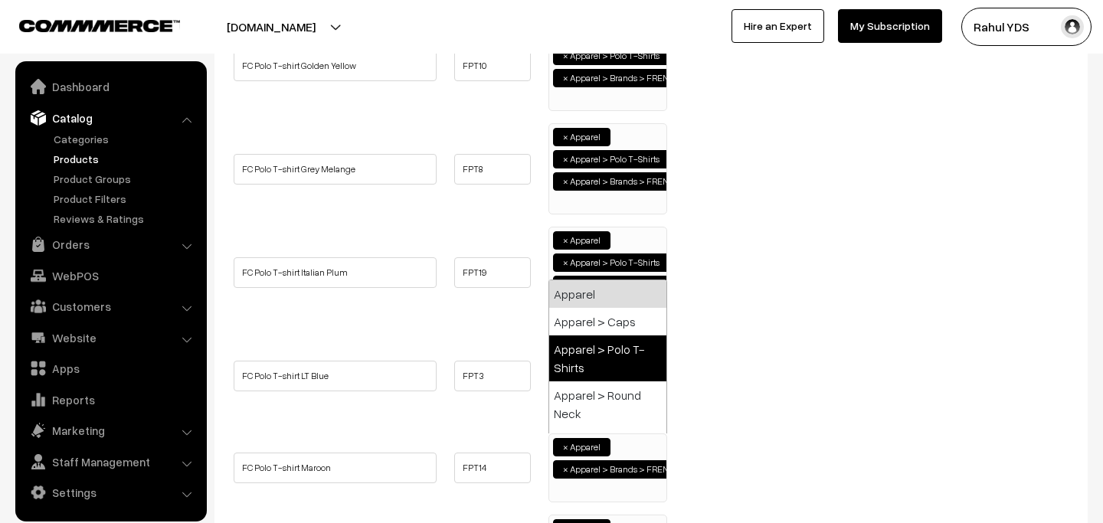
paste input "Polo"
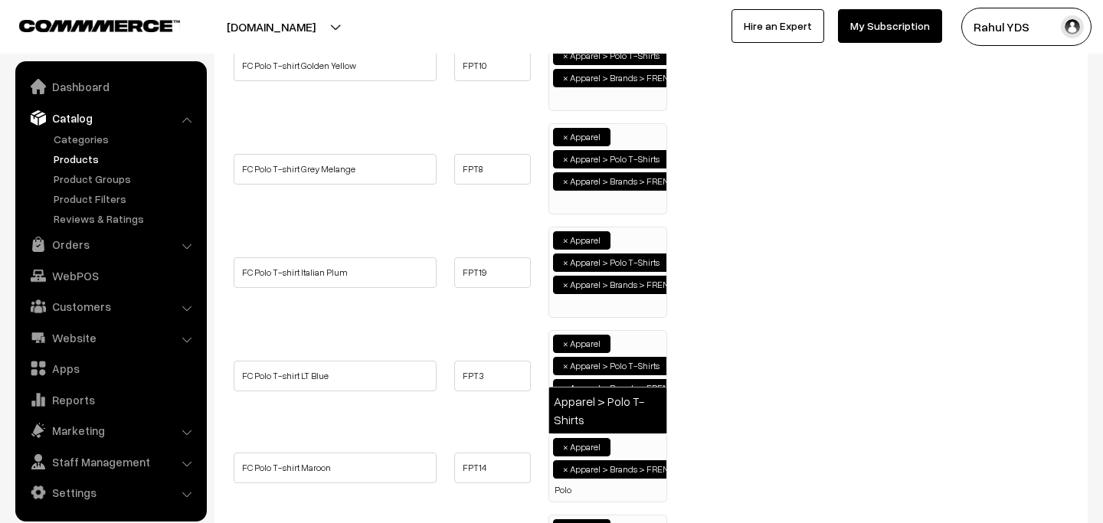
type input "Polo"
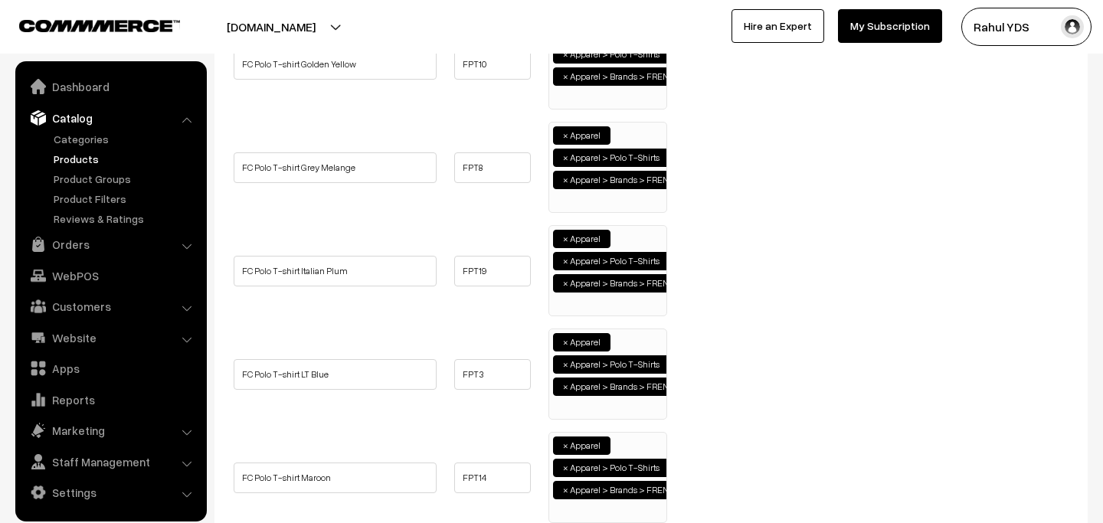
scroll to position [1220, 0]
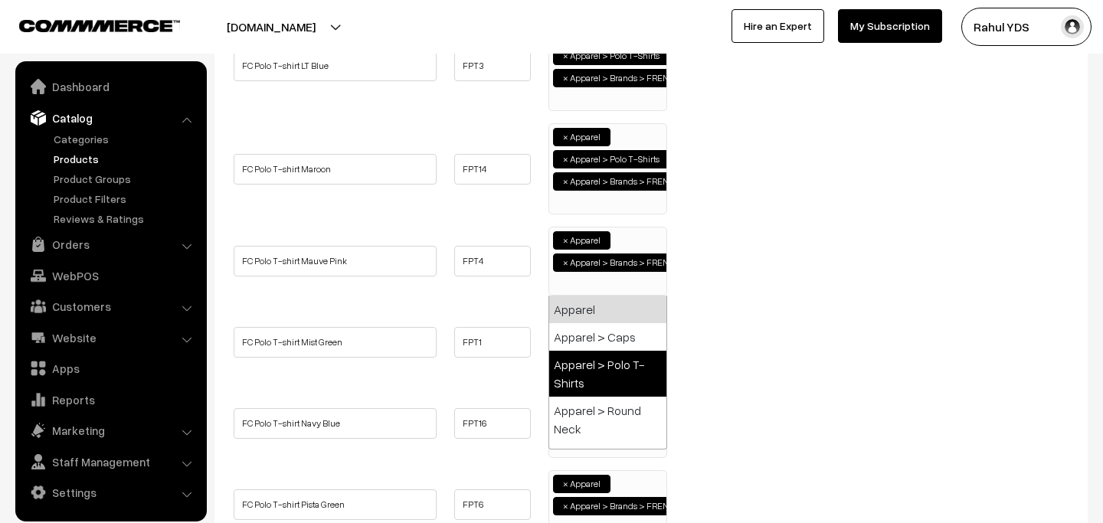
paste input "Polo"
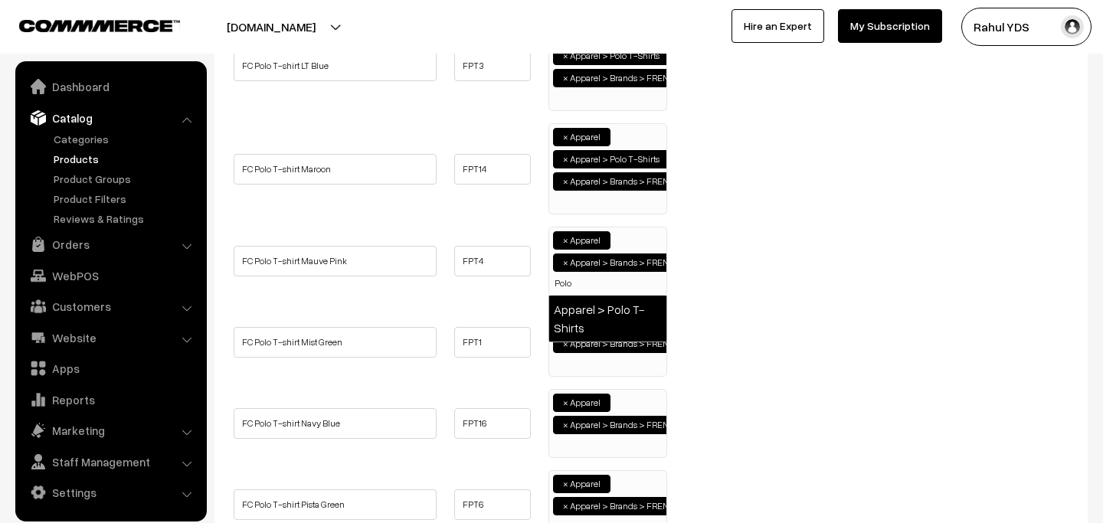
type input "Polo"
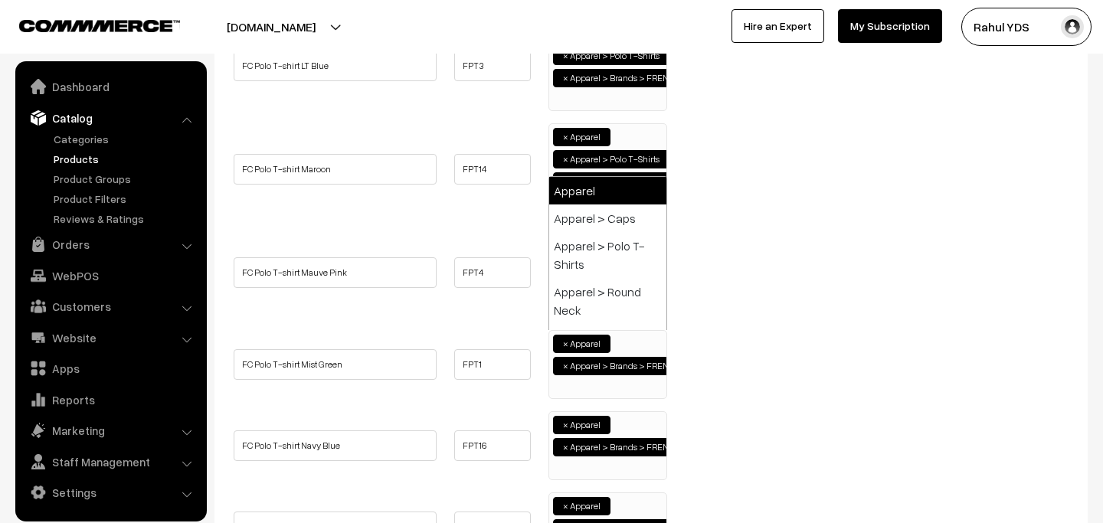
paste input "Polo"
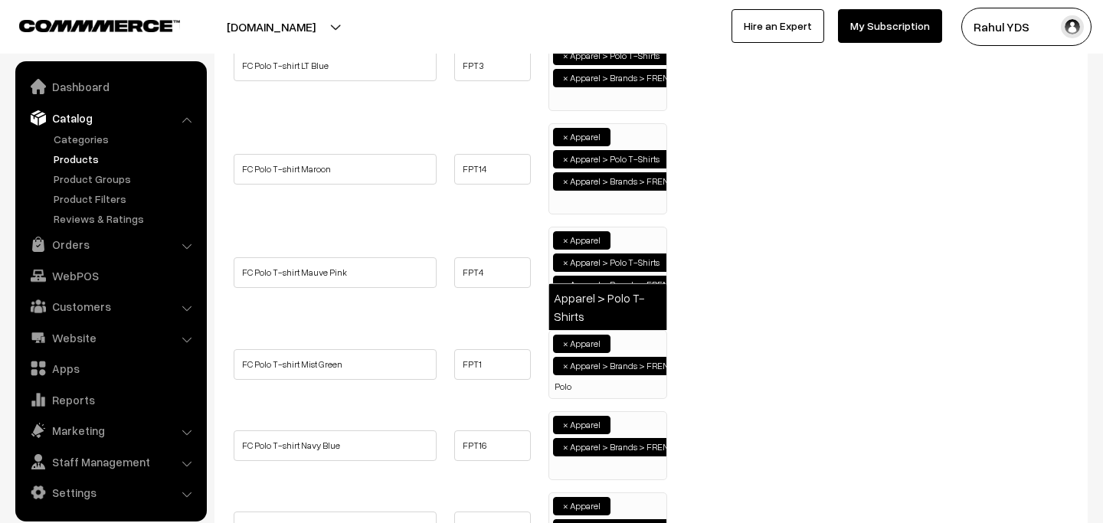
type input "Polo"
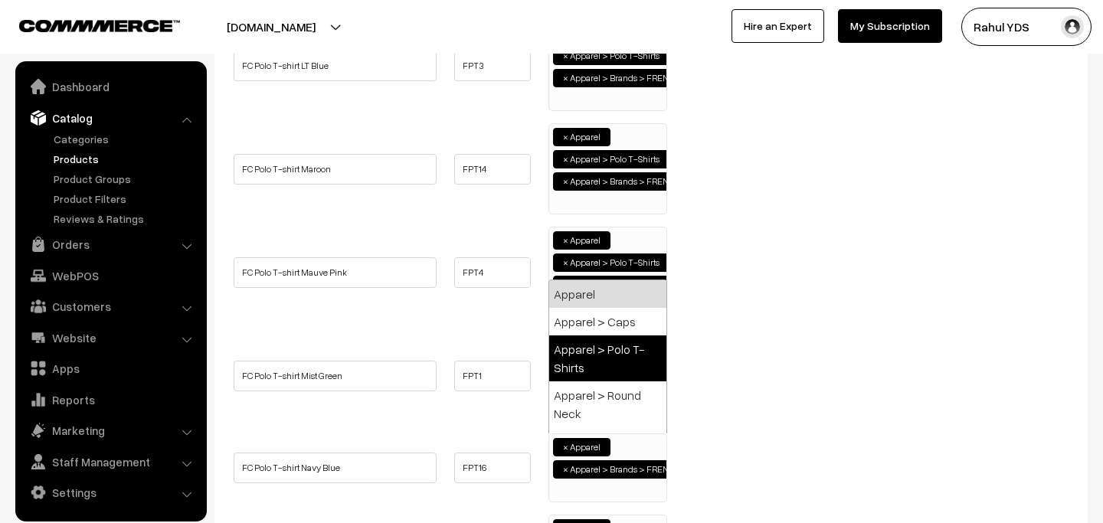
paste input "Polo"
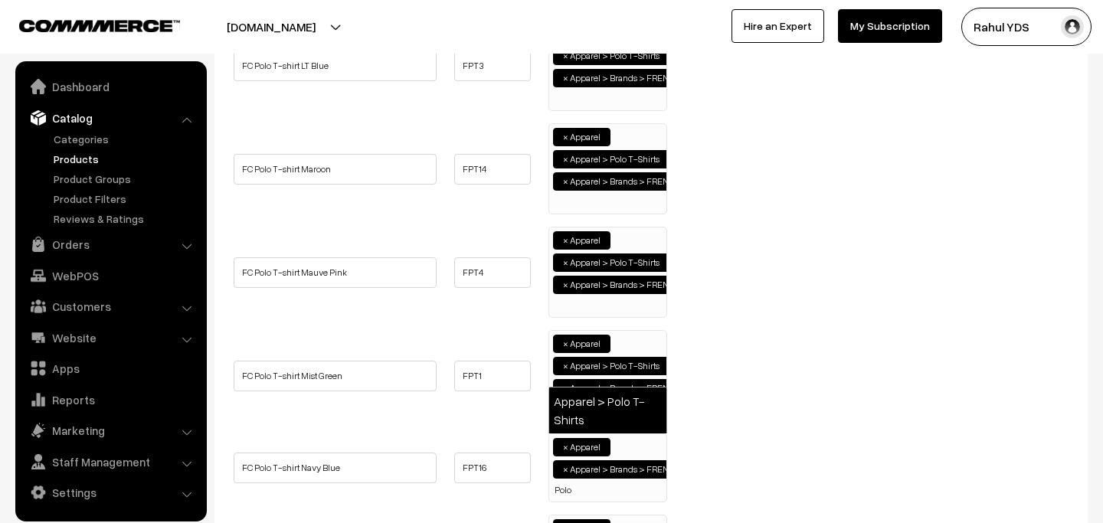
type input "Polo"
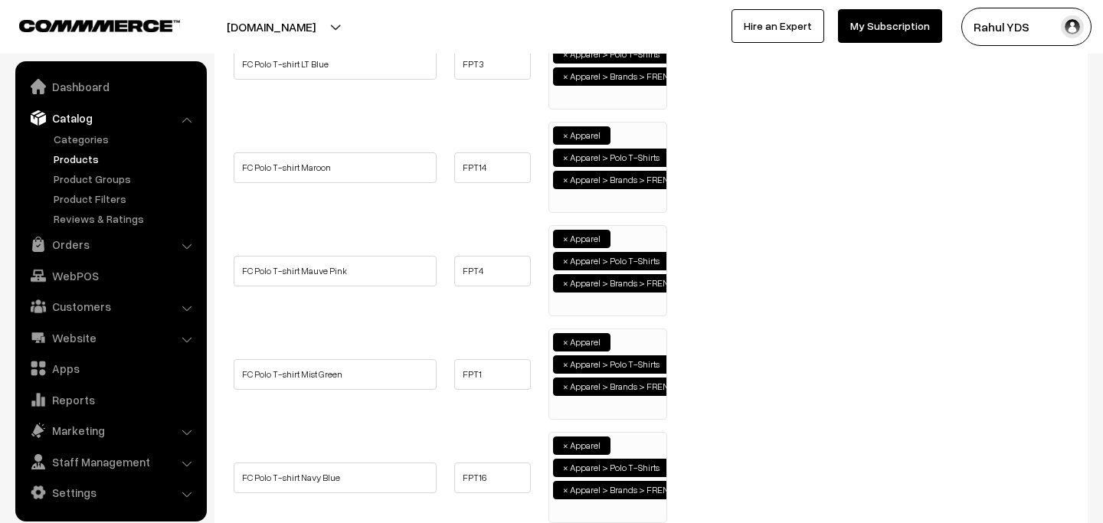
scroll to position [1530, 0]
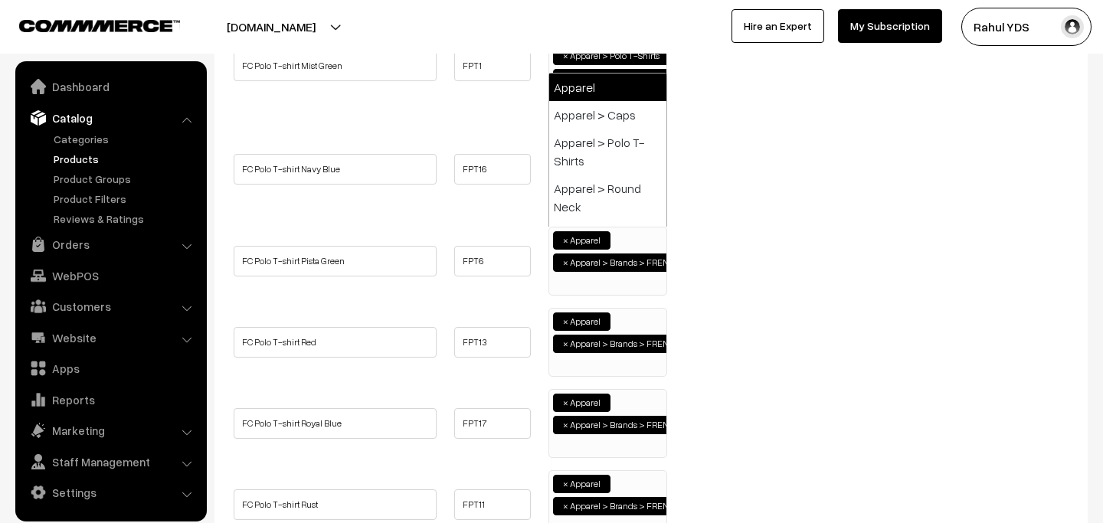
paste input "Polo"
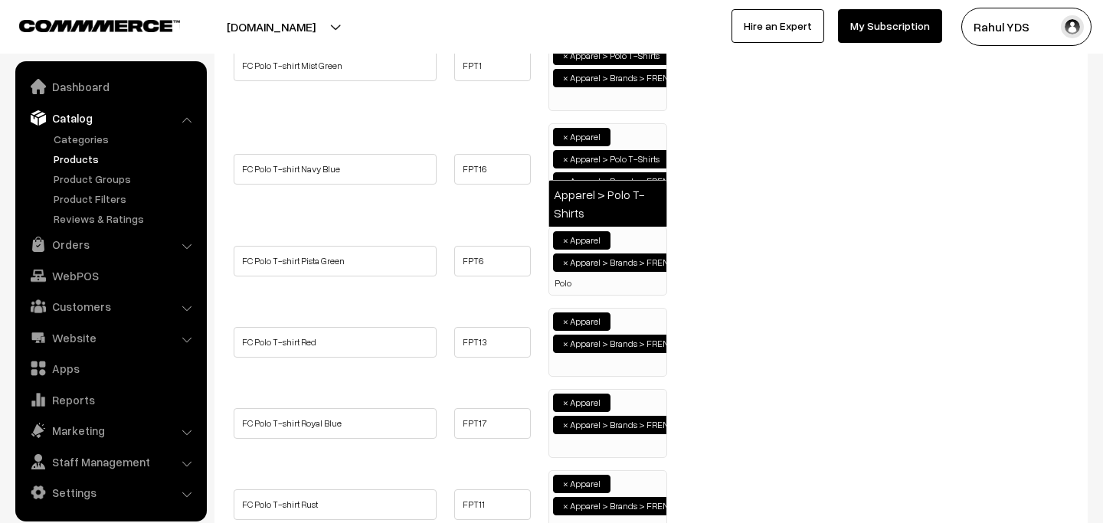
type input "Polo"
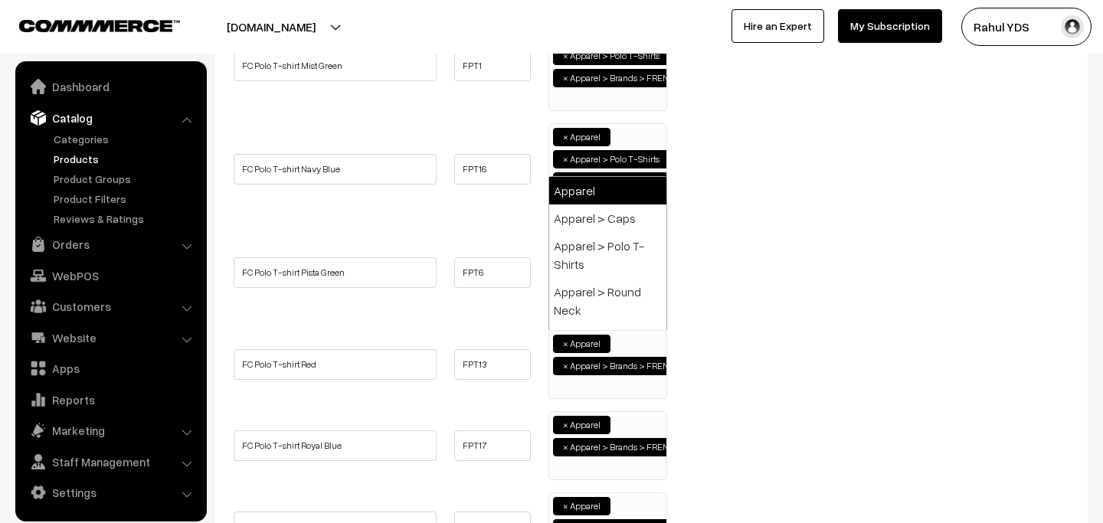
paste input "Polo"
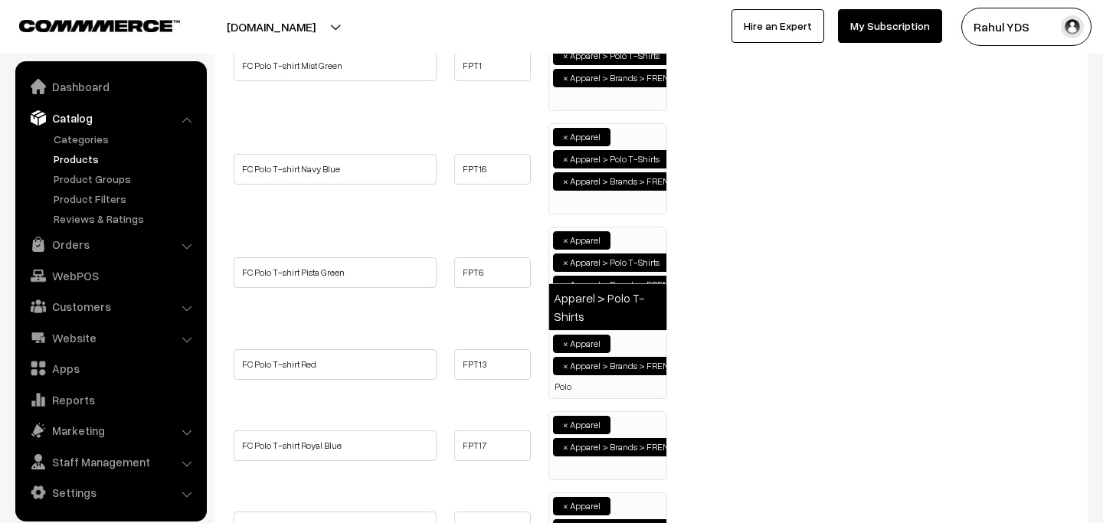
type input "Polo"
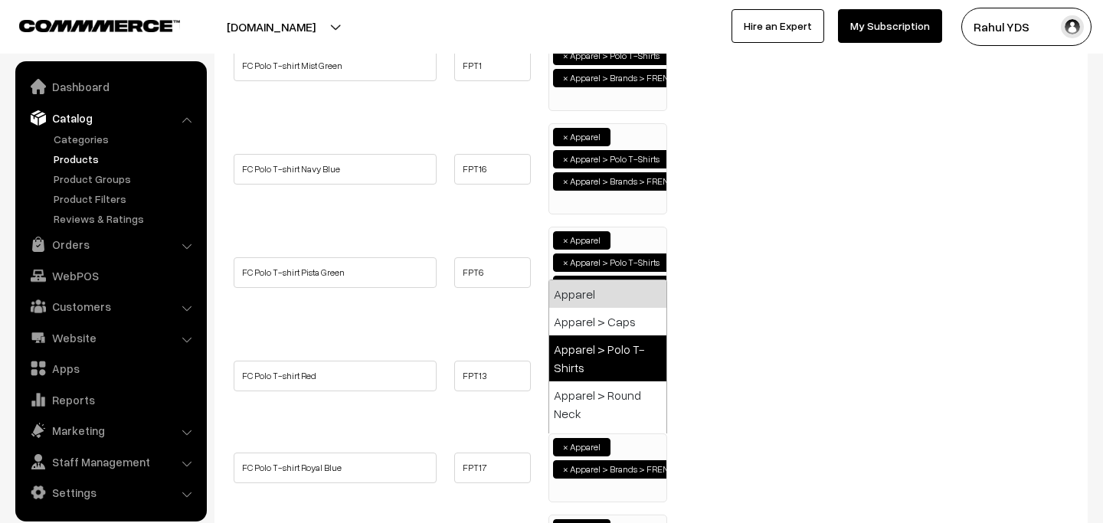
paste input "Polo"
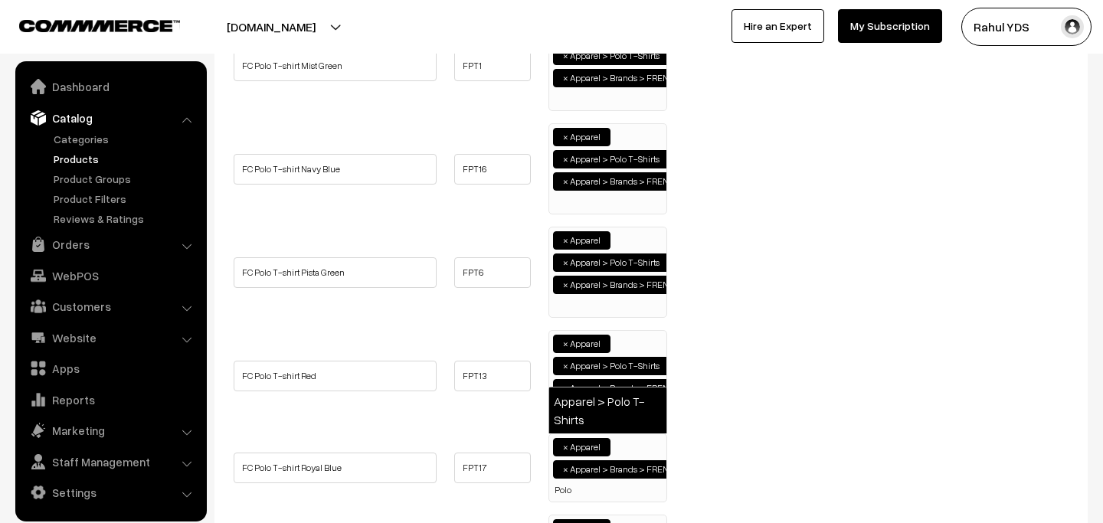
type input "Polo"
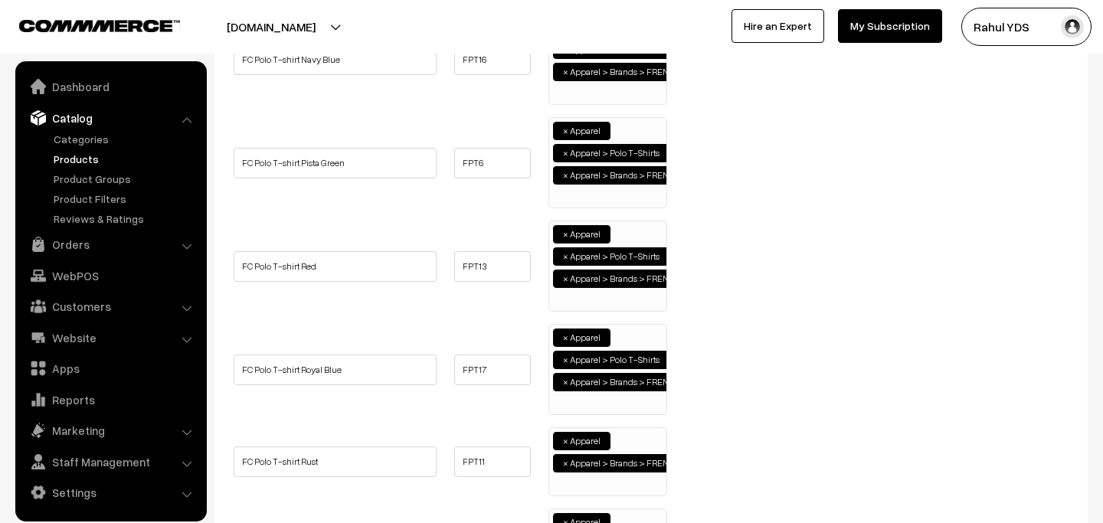
scroll to position [1656, 0]
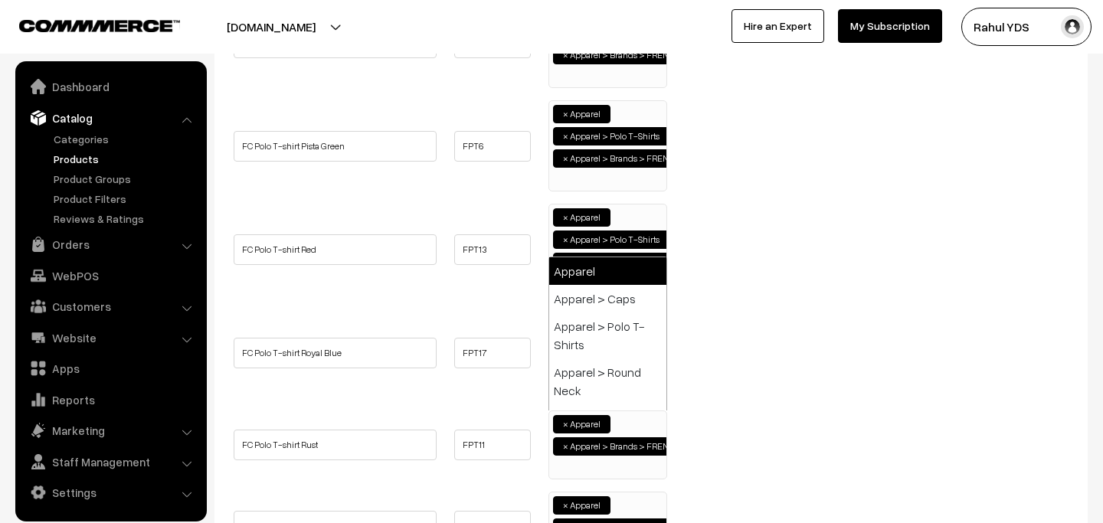
paste input "Polo"
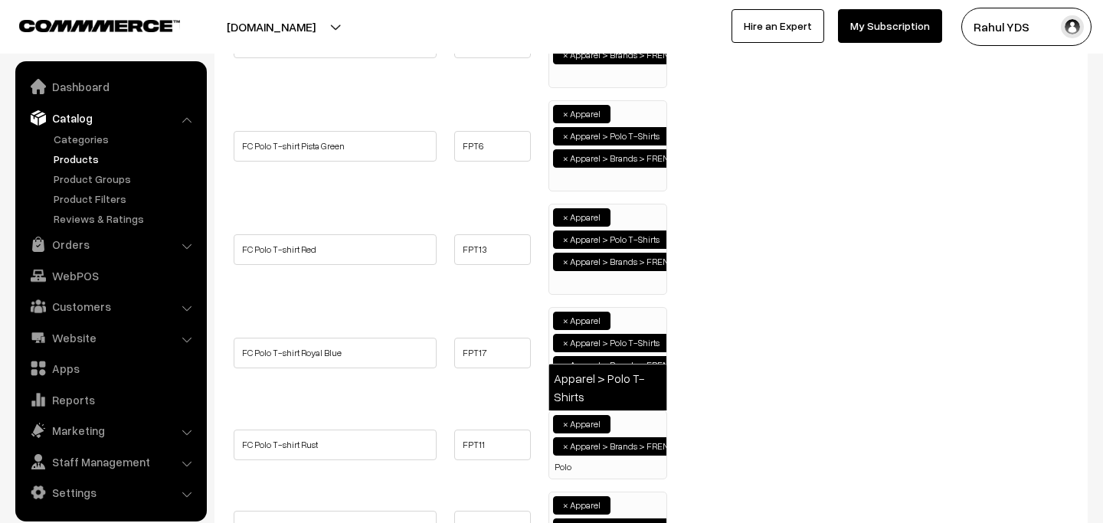
type input "Polo"
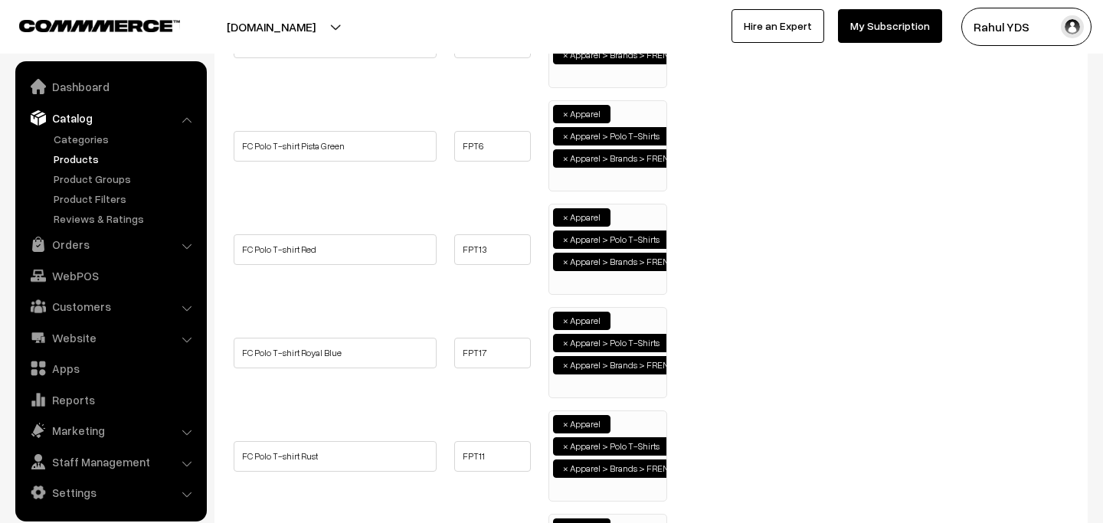
scroll to position [1943, 0]
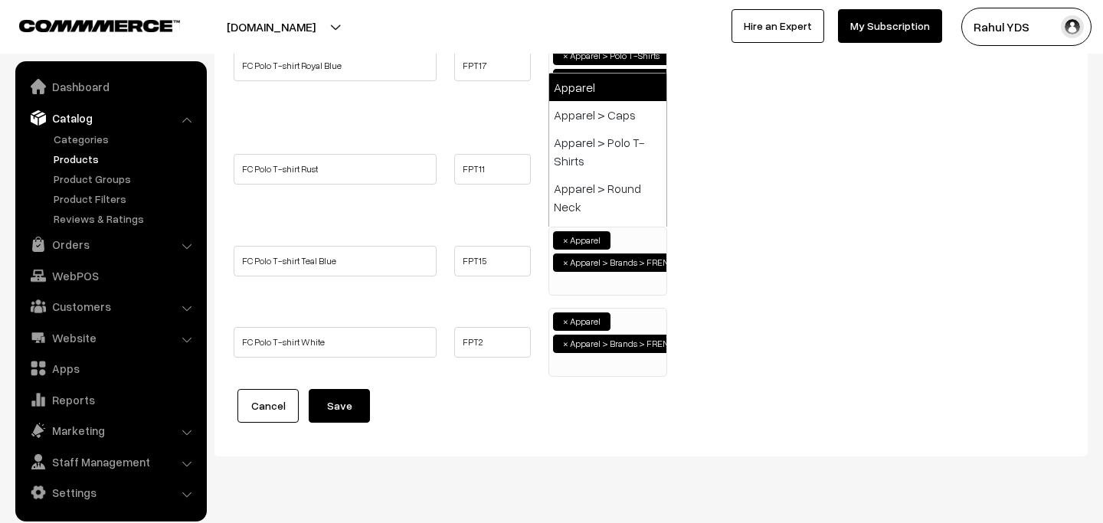
paste input "Polo"
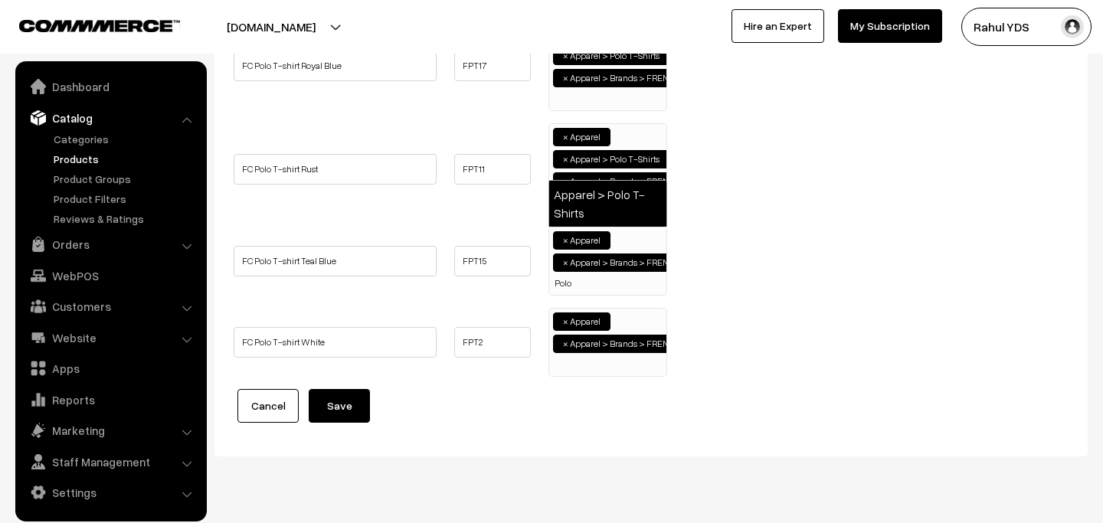
type input "Polo"
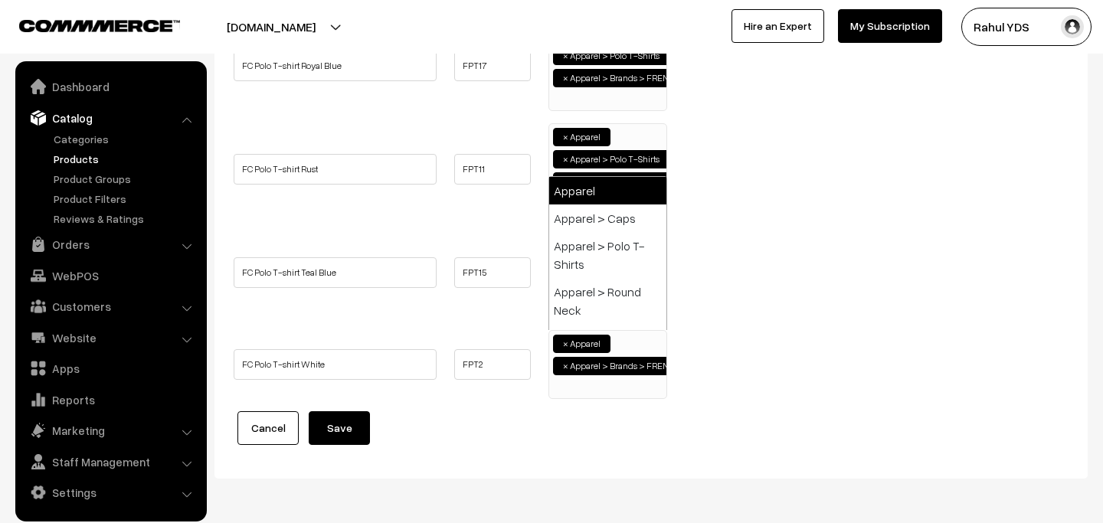
paste input "Polo"
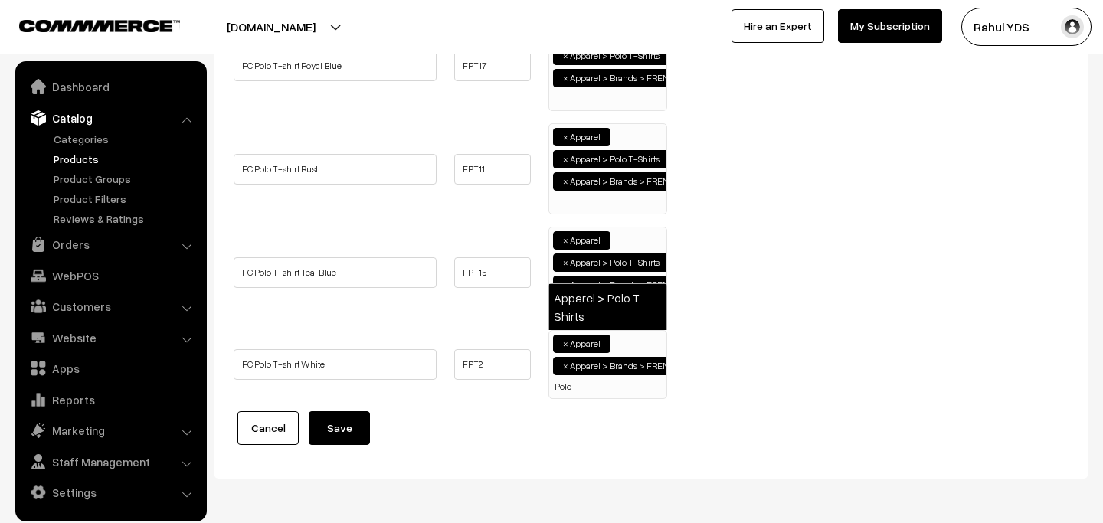
type input "Polo"
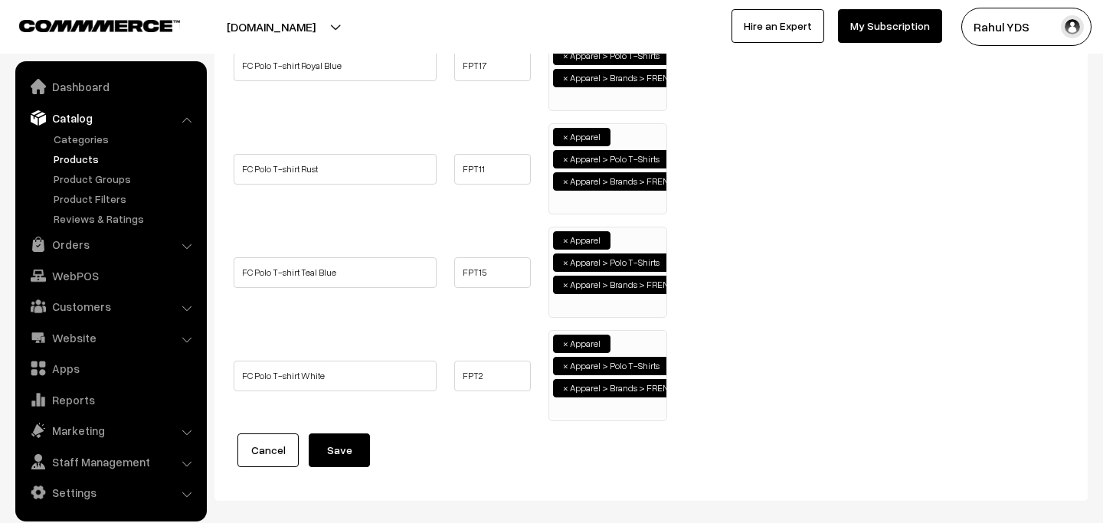
click at [329, 437] on button "Save" at bounding box center [339, 450] width 61 height 34
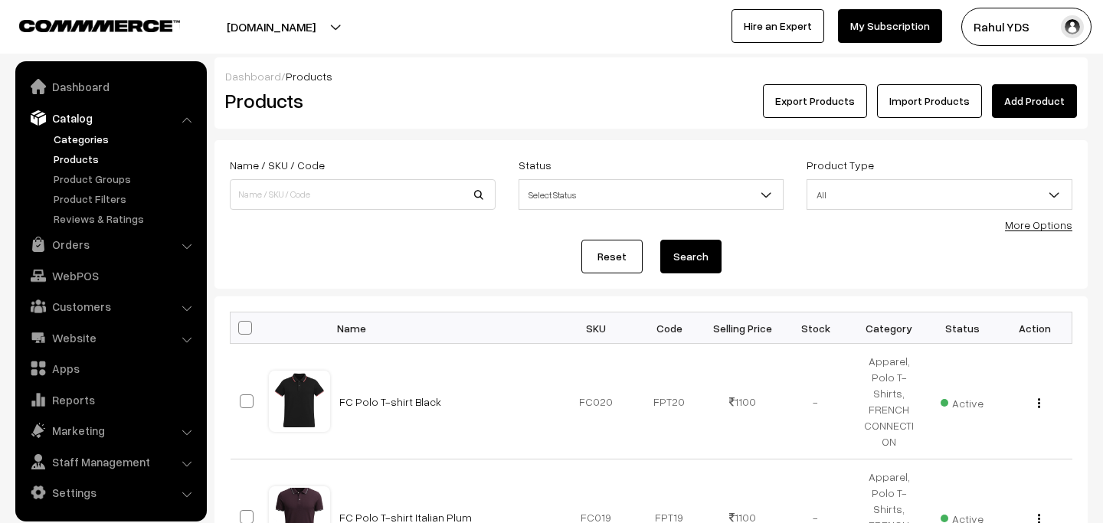
click at [75, 141] on link "Categories" at bounding box center [126, 139] width 152 height 16
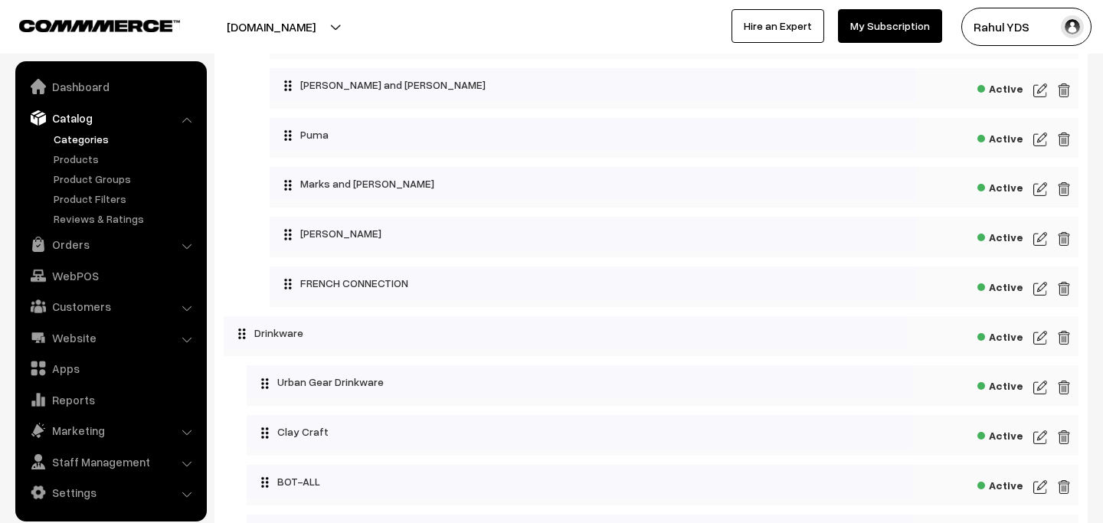
scroll to position [544, 0]
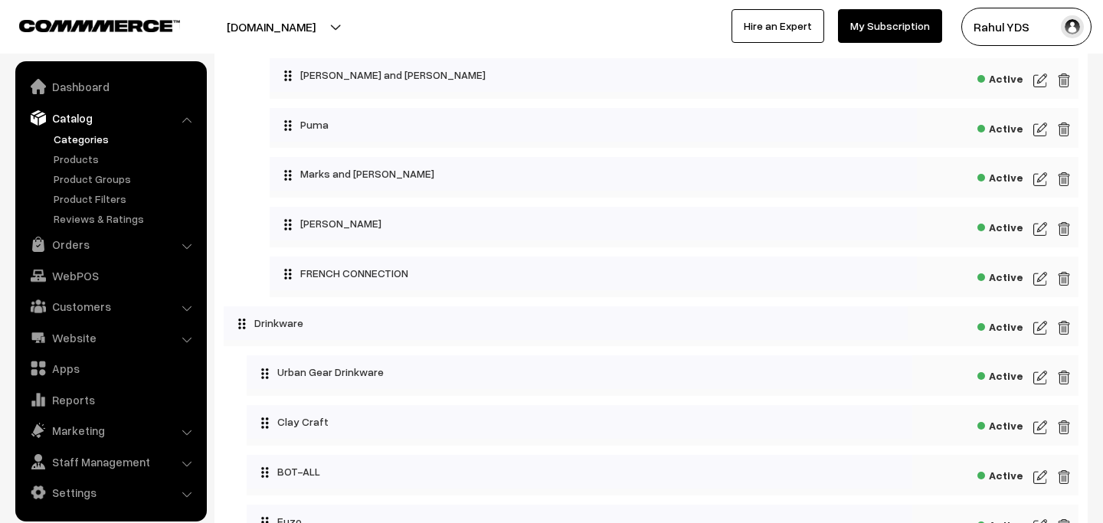
click at [1042, 231] on img at bounding box center [1040, 229] width 14 height 18
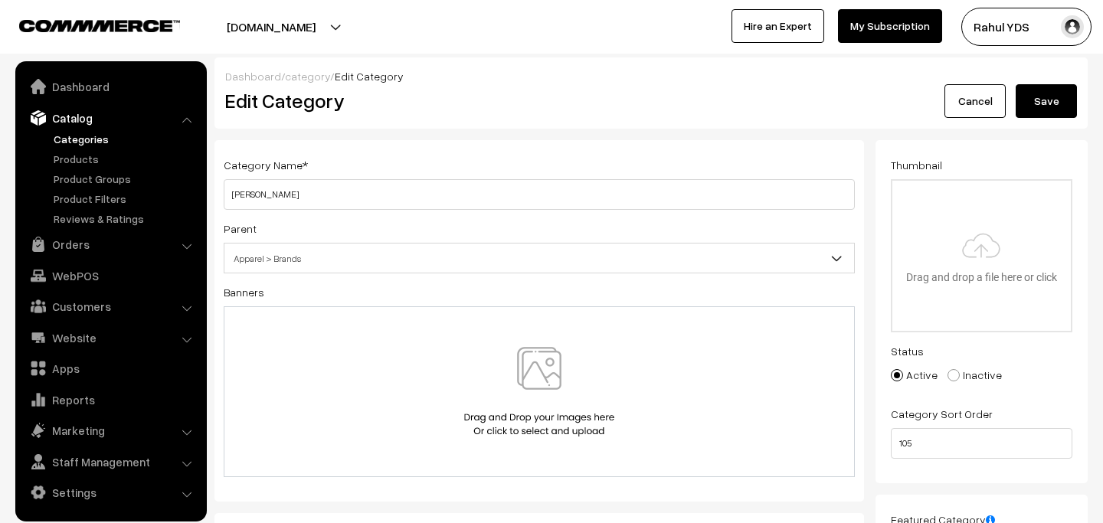
type input "C:\fakepath\imgi_116_allen-solly-logo.jpg"
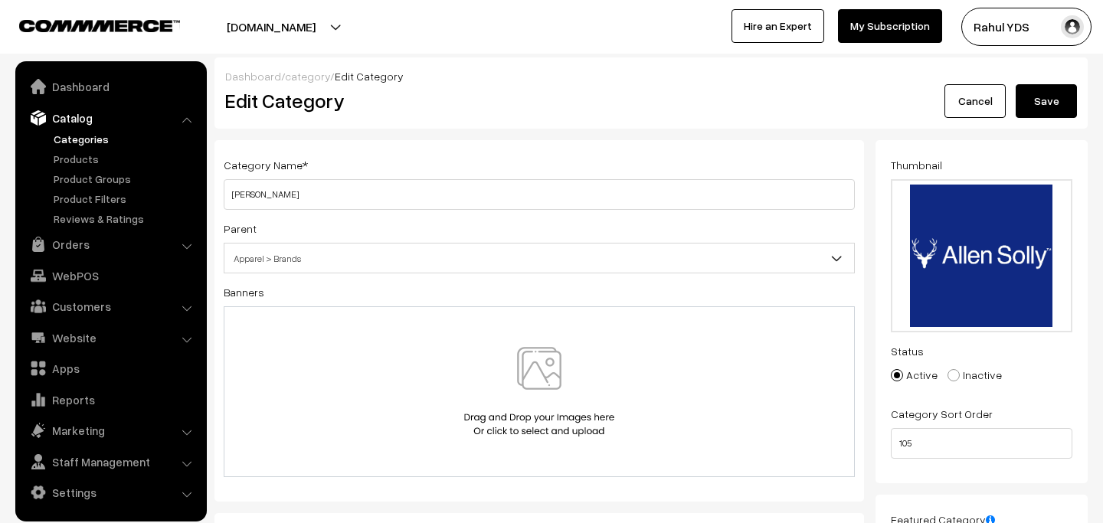
click at [1051, 96] on button "Save" at bounding box center [1045, 101] width 61 height 34
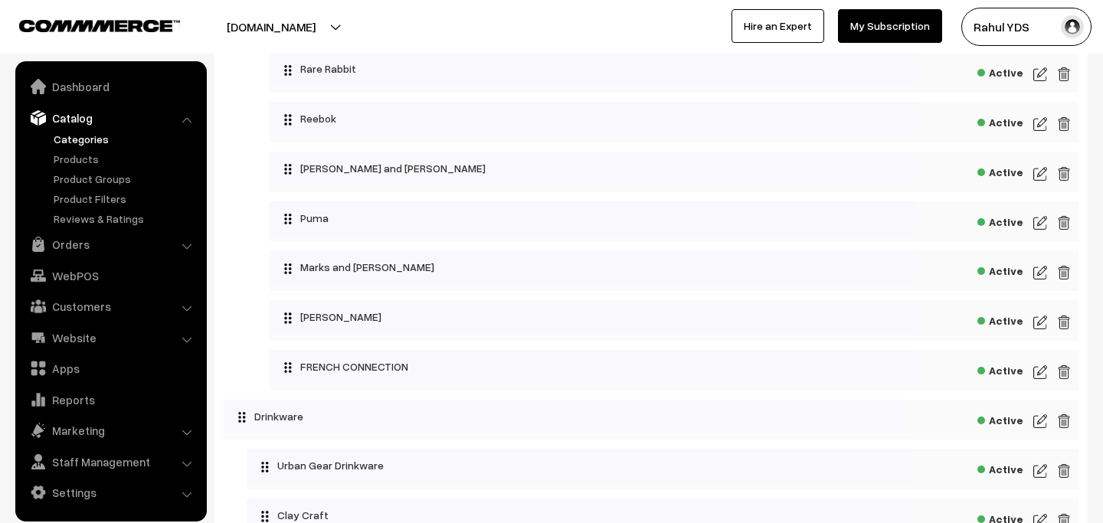
scroll to position [482, 0]
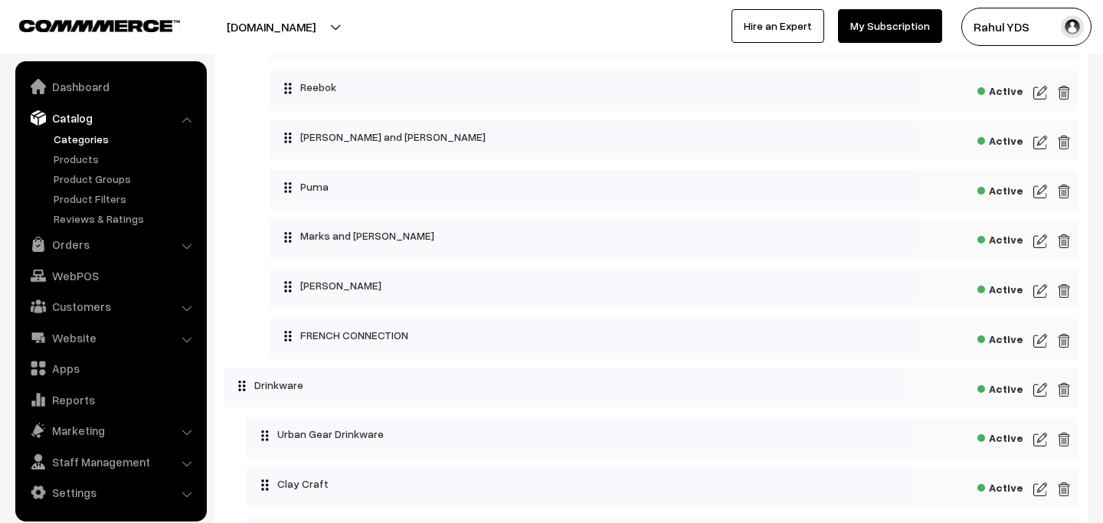
click at [1038, 340] on img at bounding box center [1040, 341] width 14 height 18
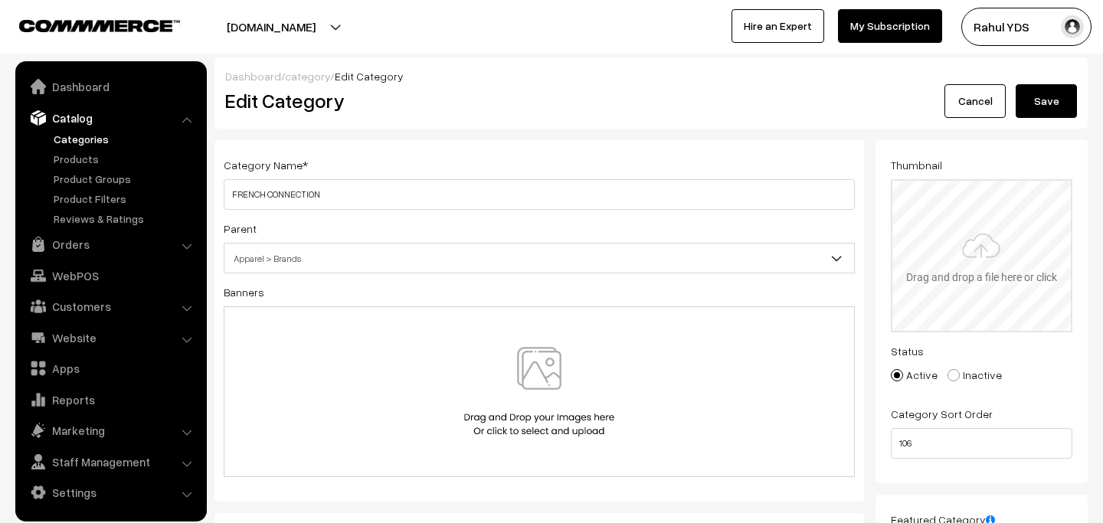
type input "C:\fakepath\imgi_2_default (10).png"
click at [1049, 115] on button "Save" at bounding box center [1045, 101] width 61 height 34
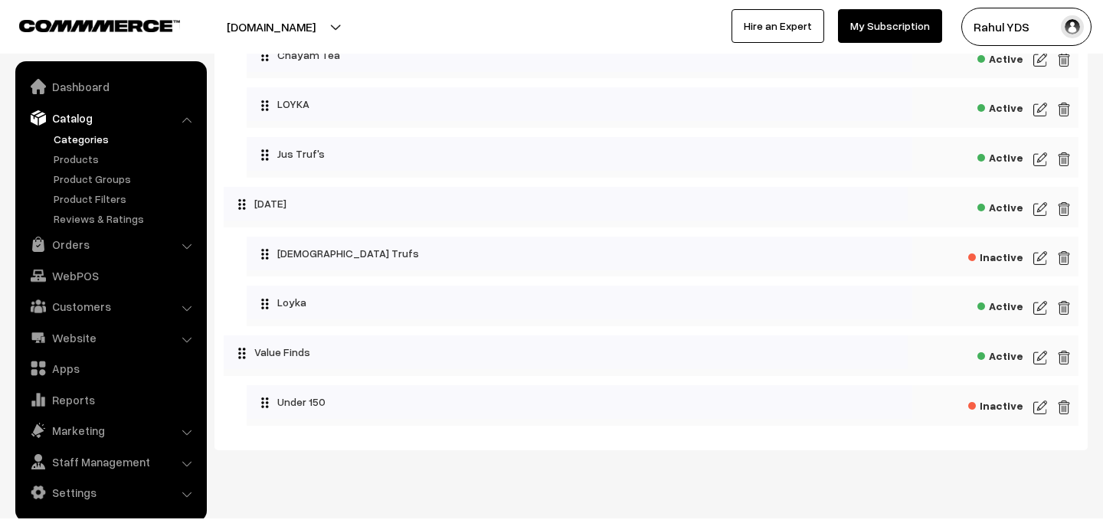
scroll to position [5003, 0]
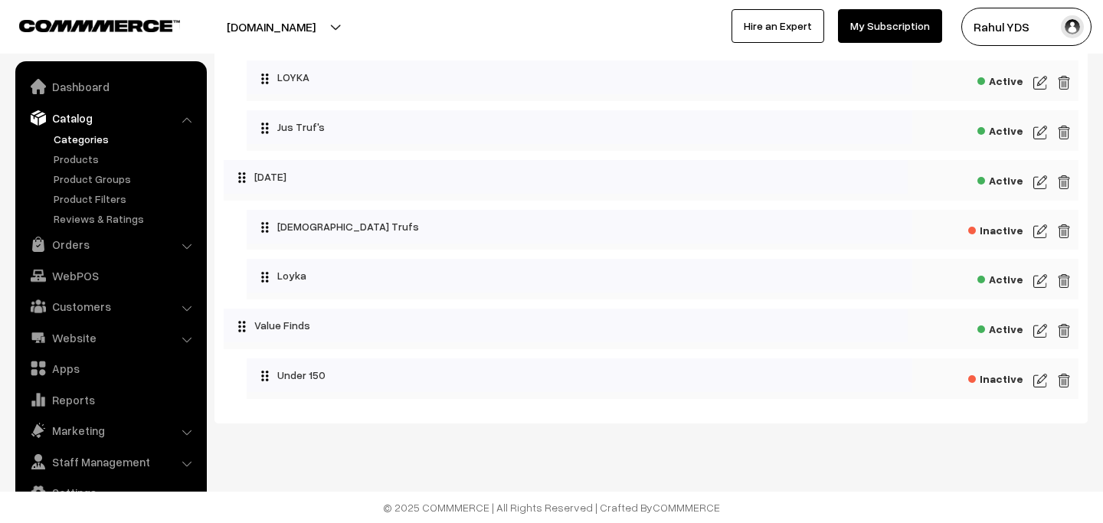
click at [1059, 385] on img at bounding box center [1064, 380] width 14 height 18
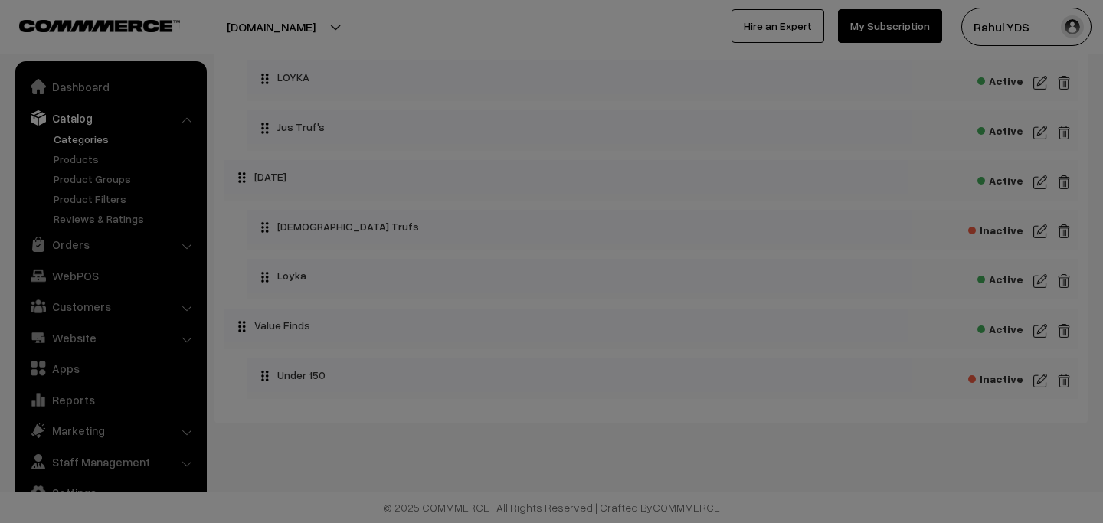
click at [0, 0] on div "× Delete Category Delete Category Delete Category and related sub categories De…" at bounding box center [0, 0] width 0 height 0
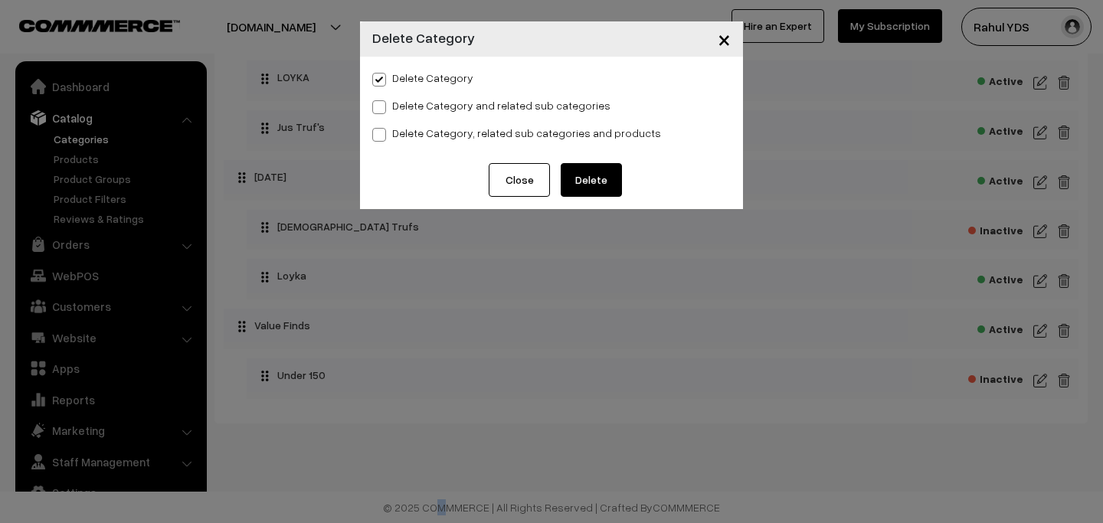
click at [718, 46] on span "×" at bounding box center [723, 39] width 13 height 28
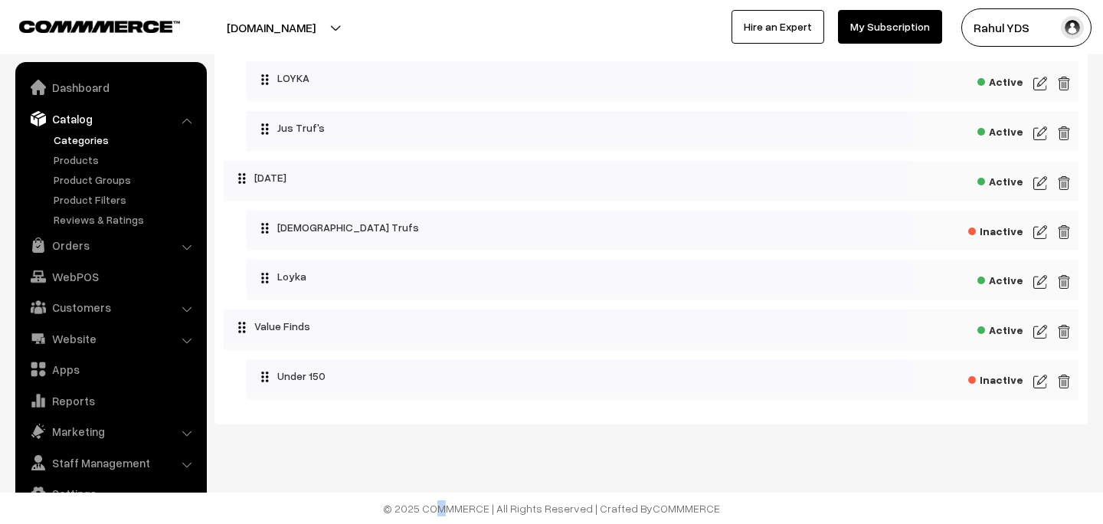
scroll to position [5002, 0]
click at [93, 338] on link "Website" at bounding box center [110, 338] width 182 height 28
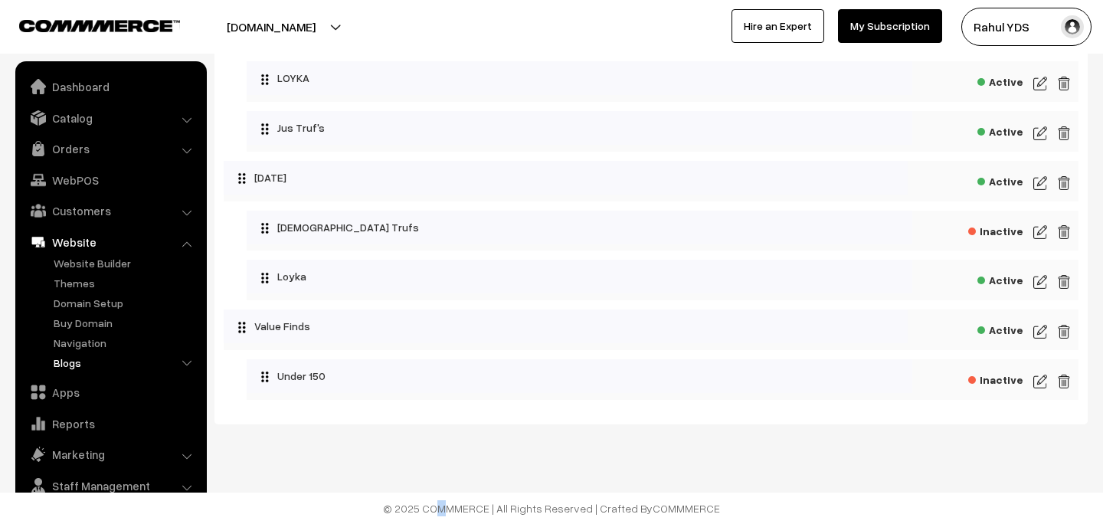
click at [67, 370] on link "Blogs" at bounding box center [126, 363] width 152 height 16
click at [75, 426] on link "Blogs" at bounding box center [133, 422] width 138 height 16
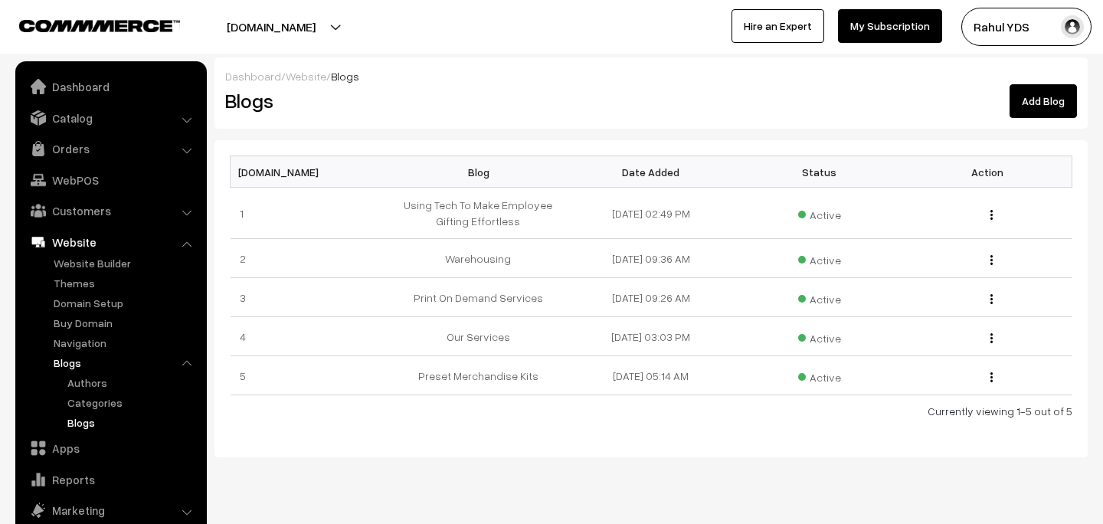
click at [1025, 96] on link "Add Blog" at bounding box center [1042, 101] width 67 height 34
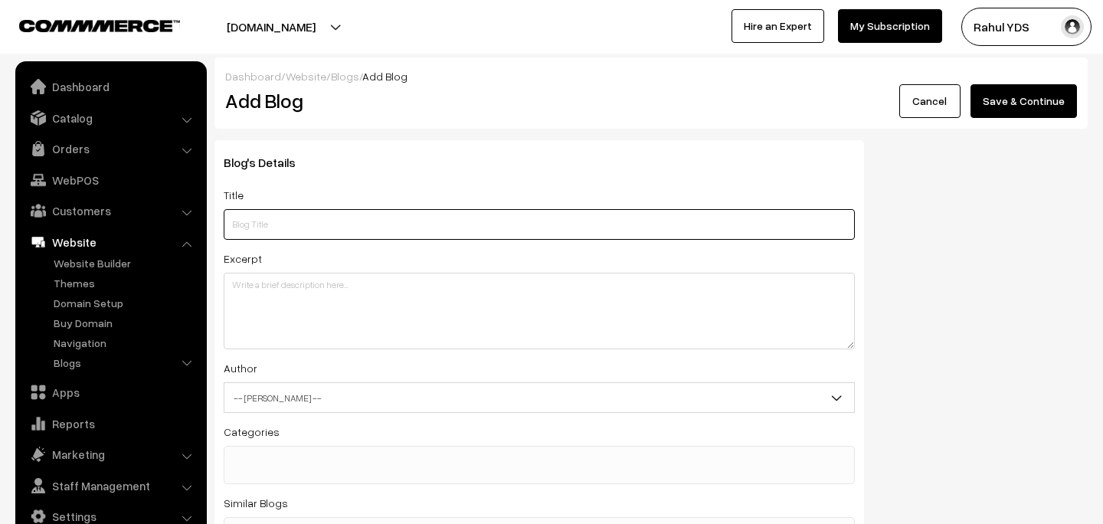
click at [288, 230] on input "text" at bounding box center [539, 224] width 631 height 31
paste input "Why Eco-Friendly Is the Future of Corporate Swag"
type input "Why Eco-Friendly Is the Future of Corporate Swag"
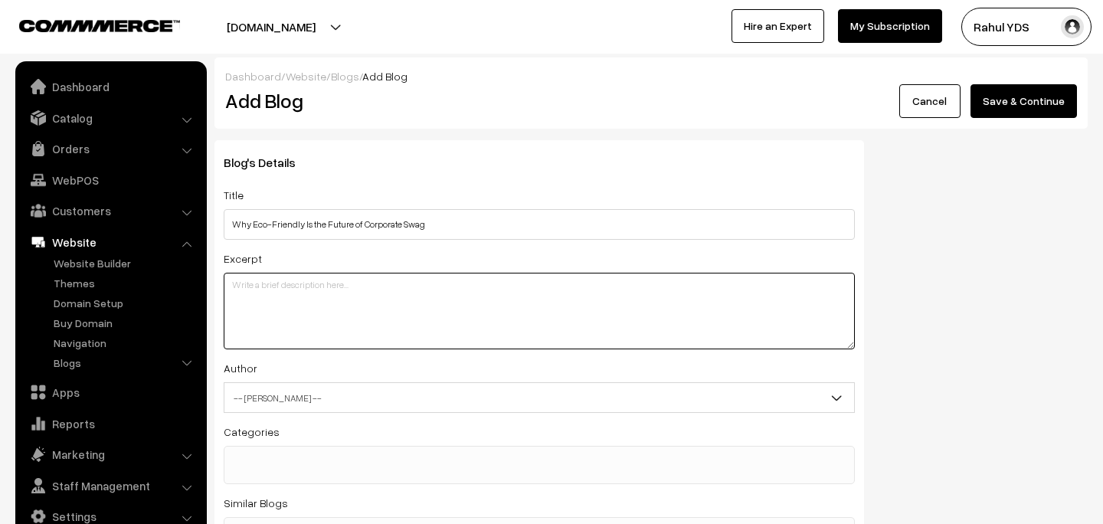
click at [339, 318] on textarea at bounding box center [539, 311] width 631 height 77
click at [307, 314] on textarea at bounding box center [539, 311] width 631 height 77
paste textarea "Eco-friendly swag is the future—memorable, sustainable, and waste-free. Better …"
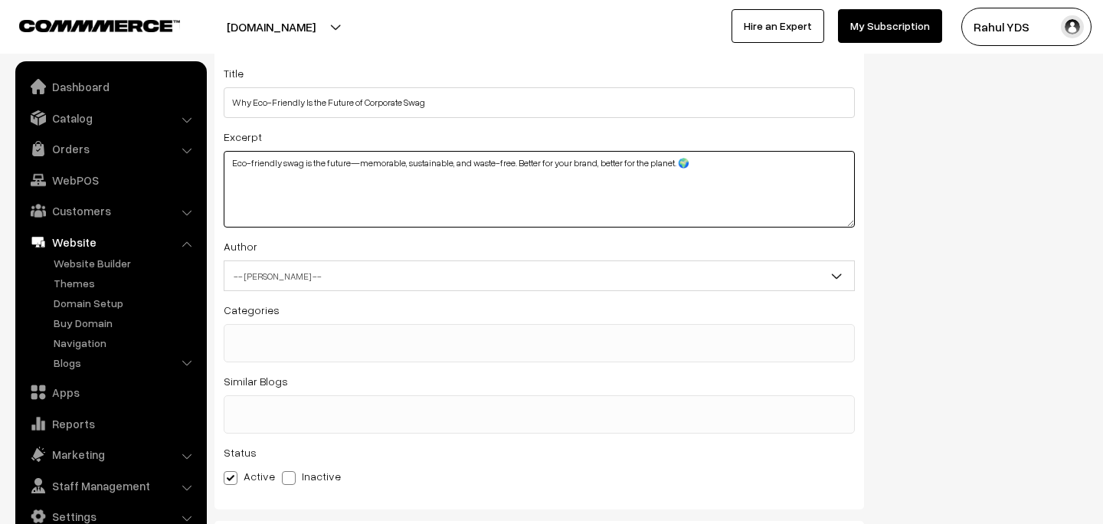
scroll to position [131, 0]
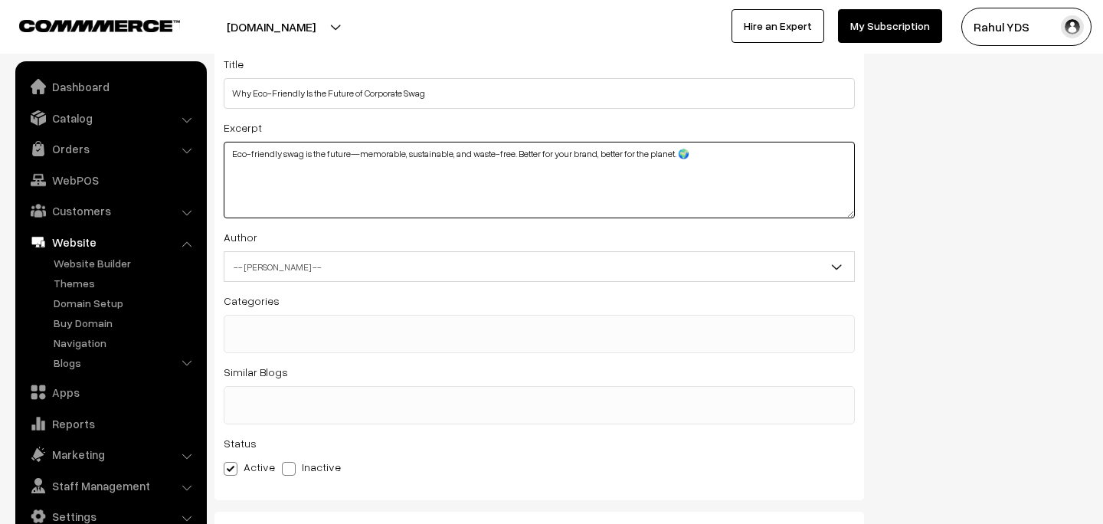
type textarea "Eco-friendly swag is the future—memorable, sustainable, and waste-free. Better …"
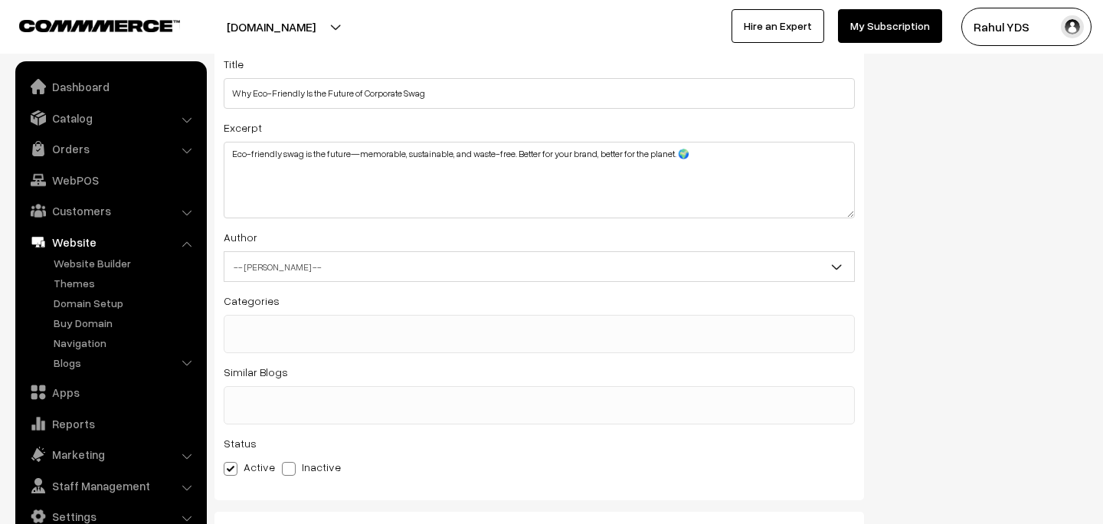
click at [407, 272] on span "-- [PERSON_NAME] --" at bounding box center [538, 266] width 629 height 27
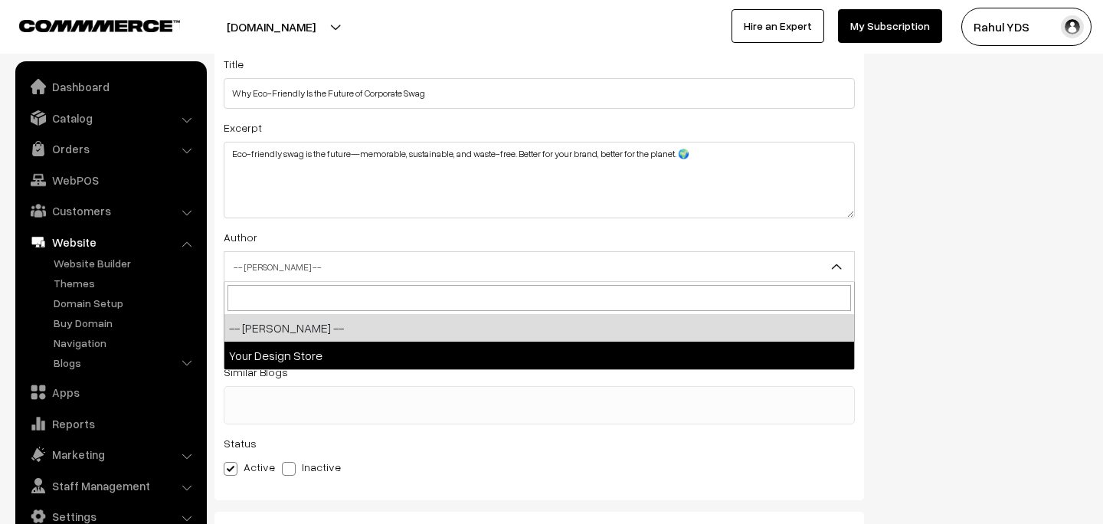
select select "1"
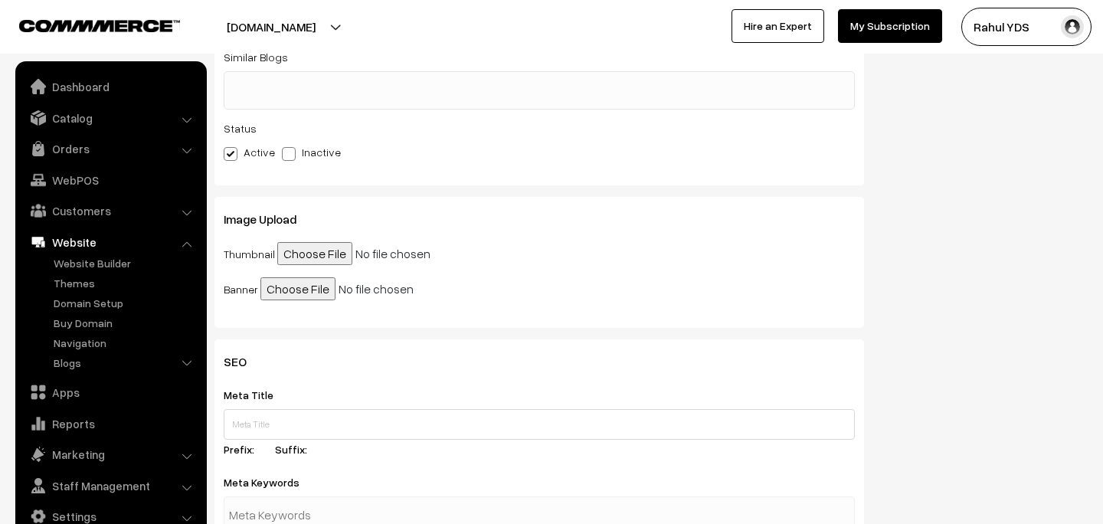
scroll to position [440, 0]
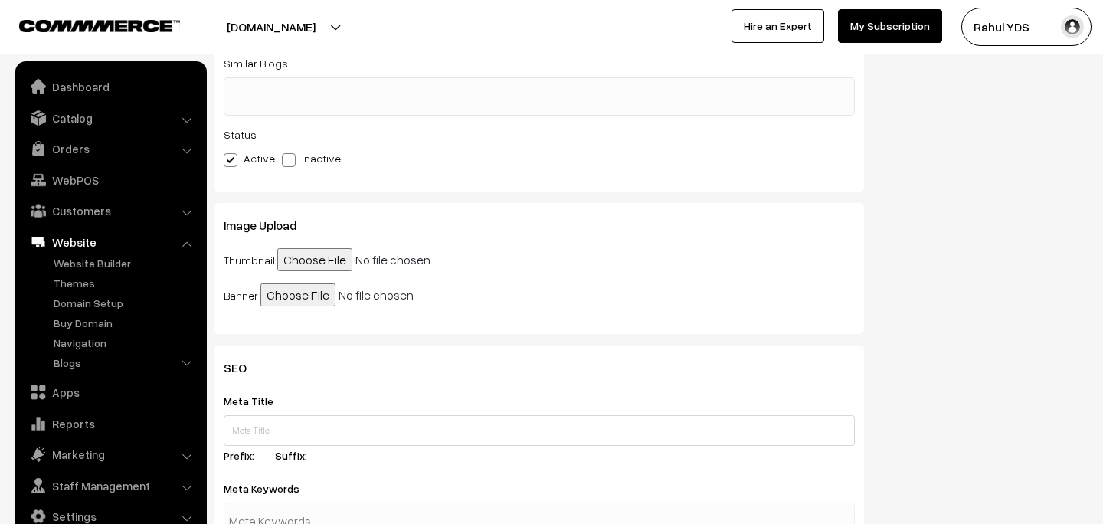
click at [312, 260] on input "file" at bounding box center [394, 259] width 234 height 23
type input "C:\fakepath\Make Earth Cool Again Climate Change Awareness….jpeg"
click at [290, 296] on input "file" at bounding box center [377, 294] width 234 height 23
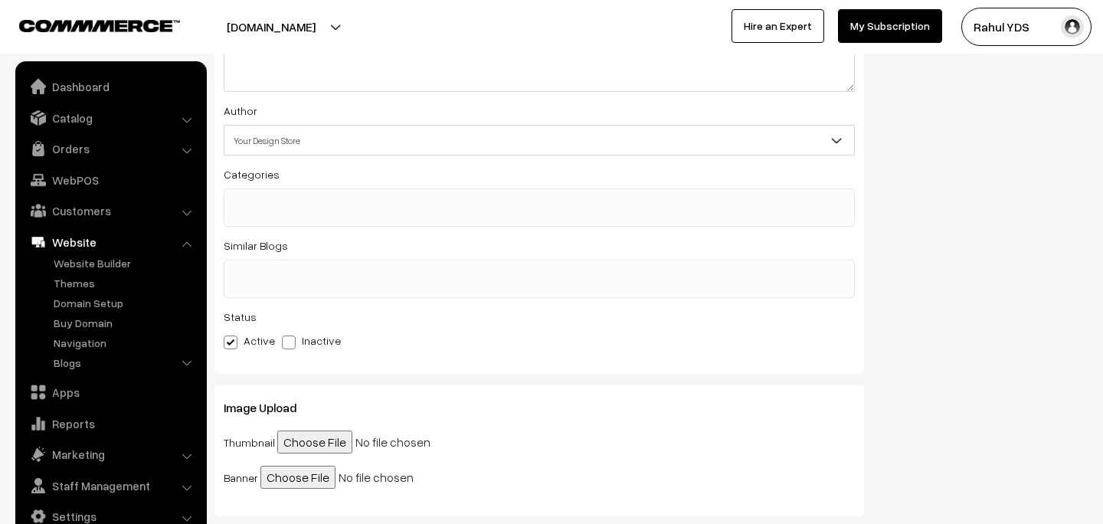
scroll to position [0, 0]
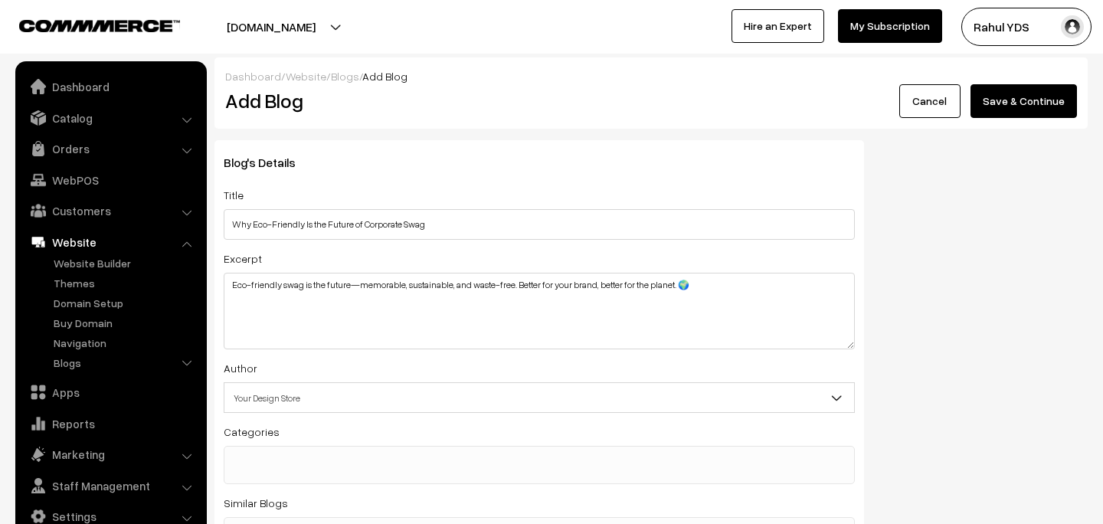
click at [1035, 100] on button "Save & Continue" at bounding box center [1023, 101] width 106 height 34
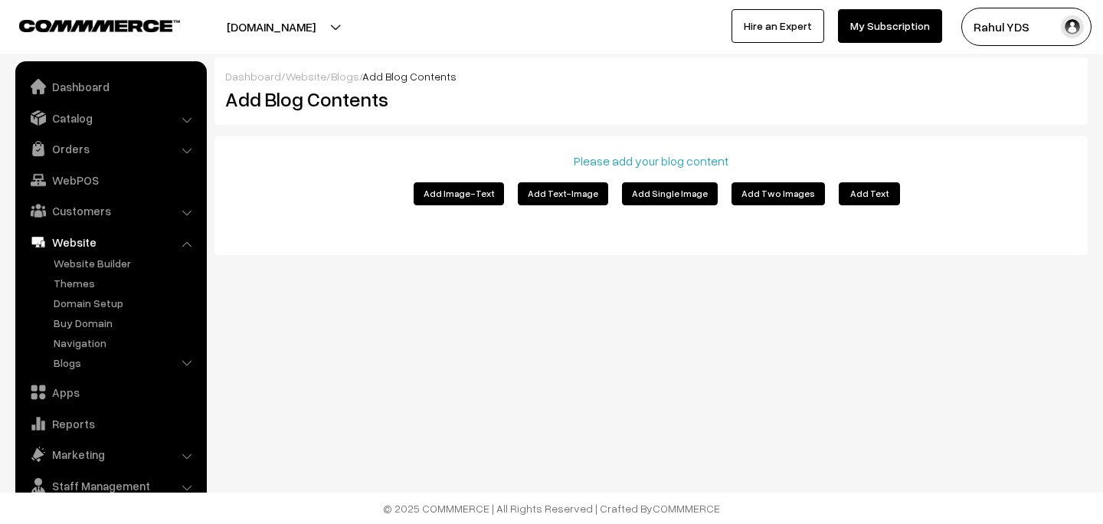
click at [462, 198] on button "Add Image-Text" at bounding box center [458, 193] width 90 height 23
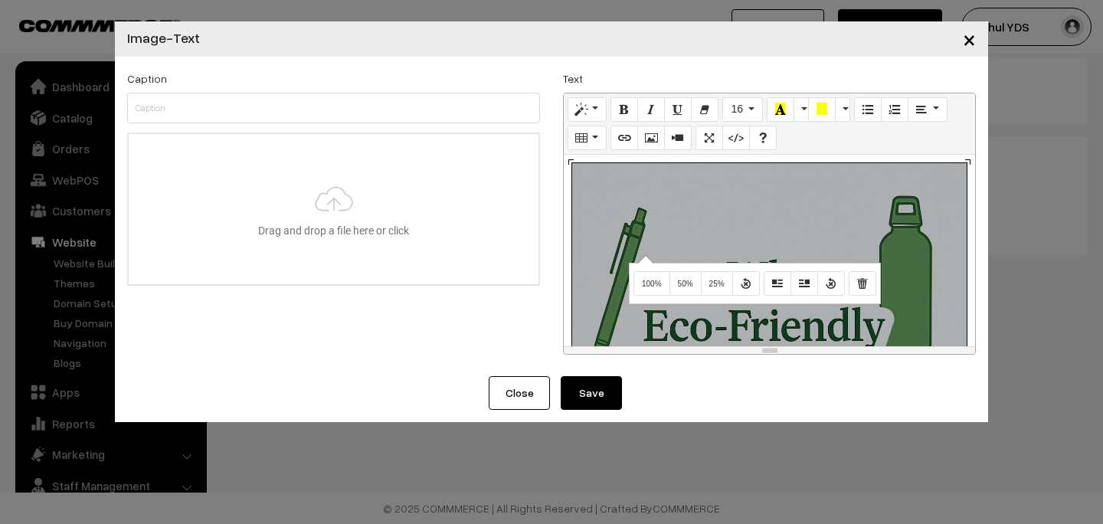
drag, startPoint x: 643, startPoint y: 254, endPoint x: 637, endPoint y: 244, distance: 11.7
click at [564, 238] on div at bounding box center [769, 250] width 411 height 191
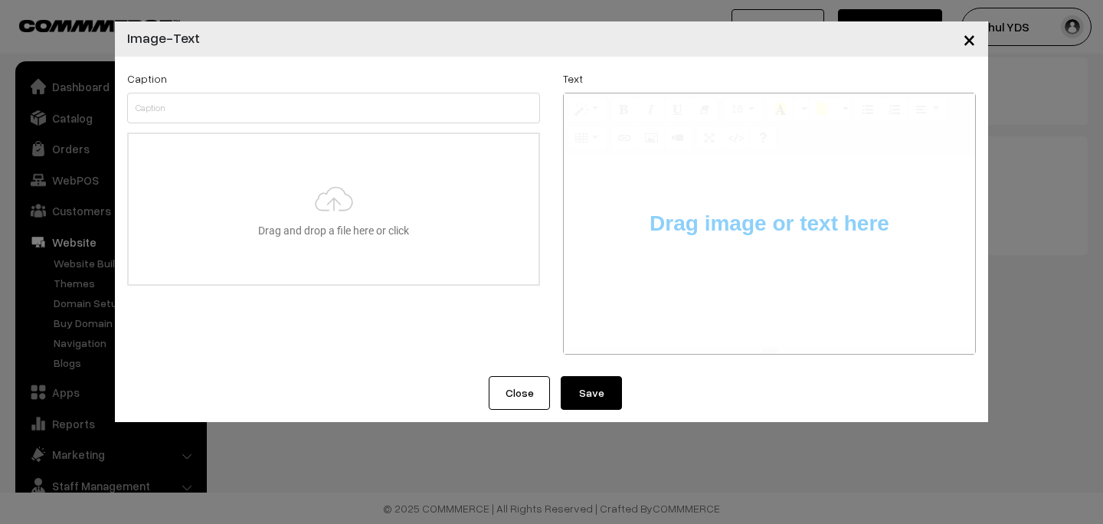
type input "C:\fakepath\imgi_2_1753791147230.jpg"
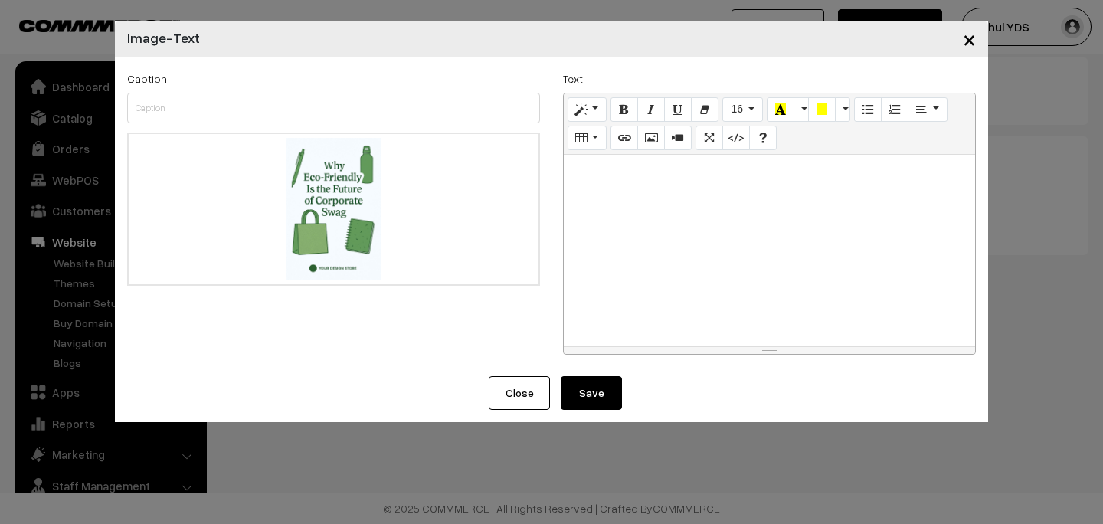
click at [672, 286] on div at bounding box center [769, 250] width 411 height 191
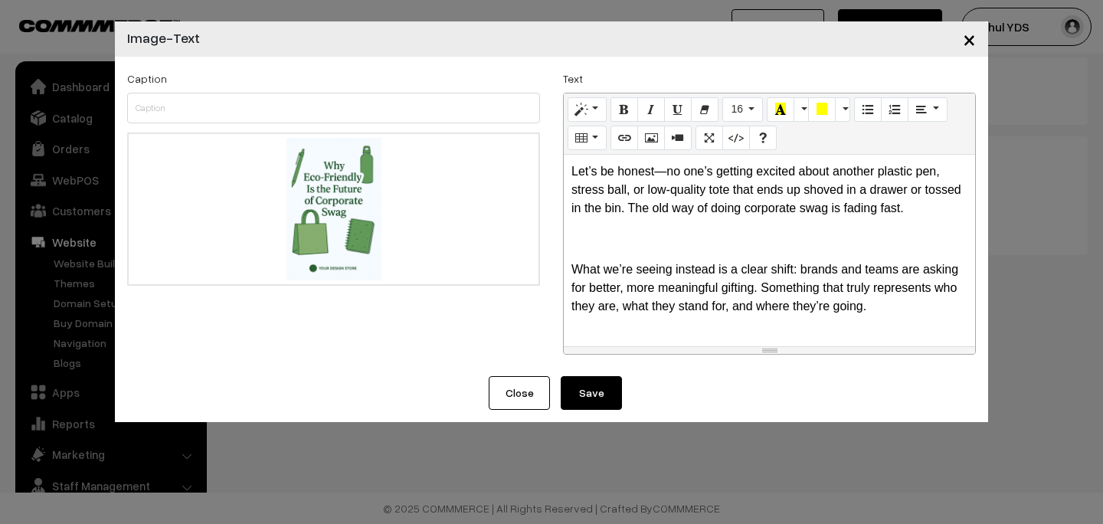
click at [588, 391] on button "Save" at bounding box center [590, 393] width 61 height 34
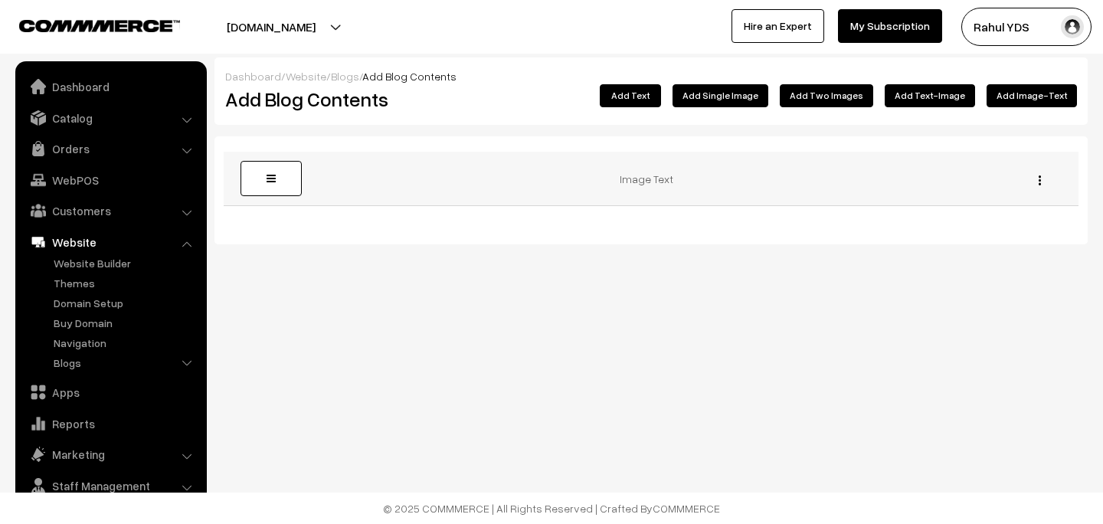
click at [1032, 182] on div "Edit [GEOGRAPHIC_DATA]" at bounding box center [1035, 179] width 67 height 16
click at [1041, 180] on div "Edit [GEOGRAPHIC_DATA]" at bounding box center [1035, 179] width 67 height 16
click at [1036, 180] on div "Edit [GEOGRAPHIC_DATA]" at bounding box center [1035, 179] width 67 height 16
click at [1040, 181] on img "button" at bounding box center [1039, 180] width 2 height 10
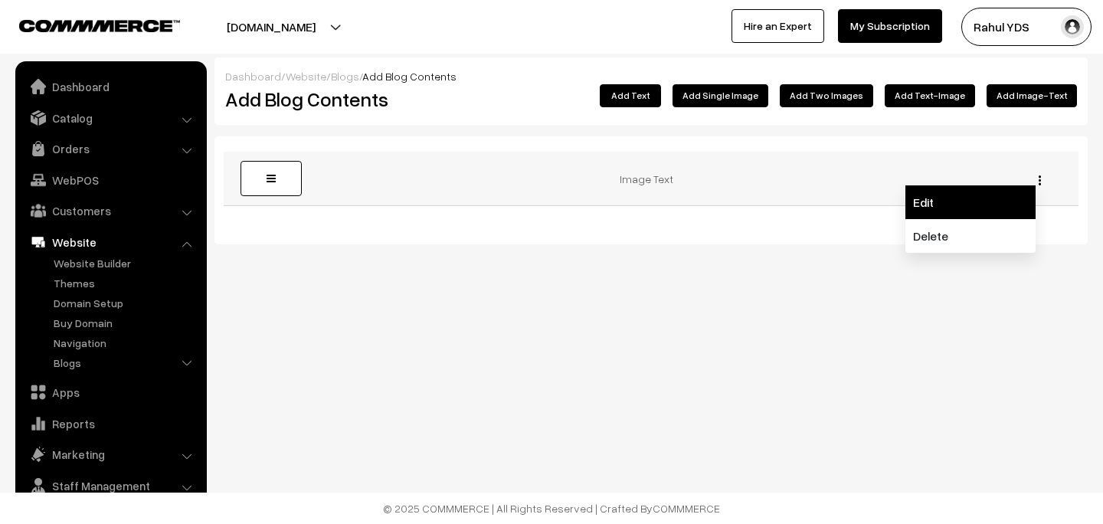
click at [980, 198] on link "Edit" at bounding box center [970, 202] width 130 height 34
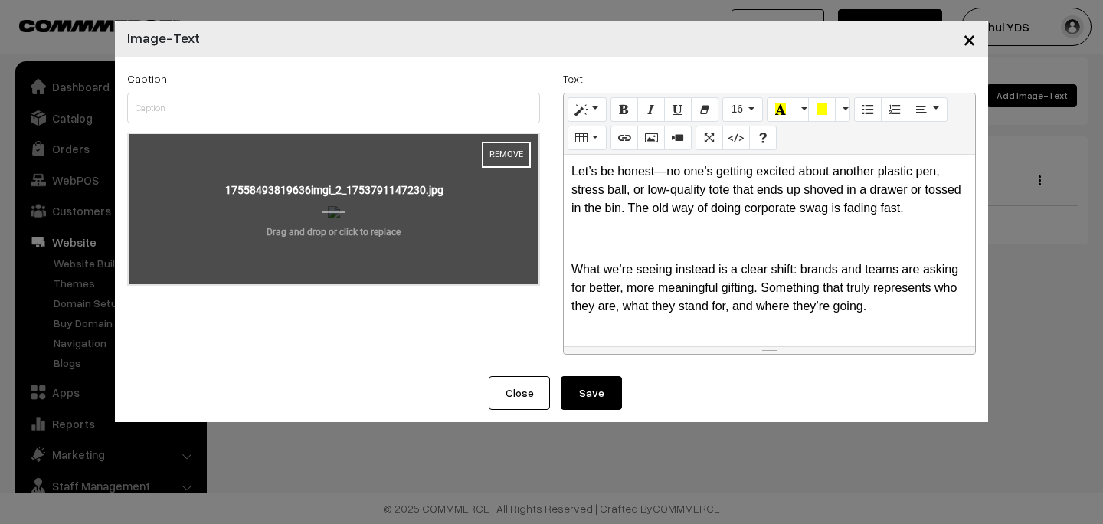
click at [443, 214] on input "file" at bounding box center [334, 209] width 410 height 150
click at [498, 152] on button "Remove" at bounding box center [506, 155] width 49 height 26
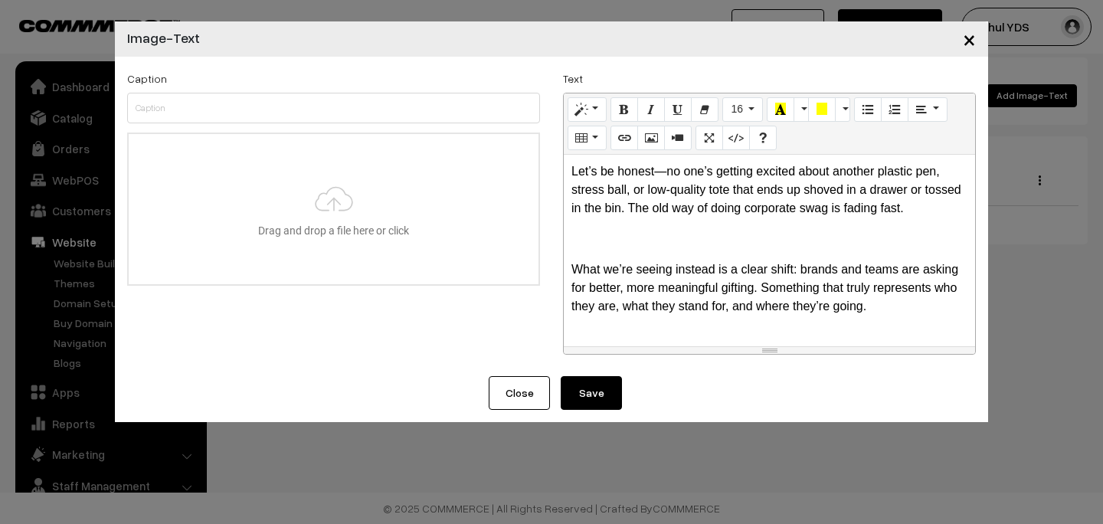
click at [590, 391] on button "Save" at bounding box center [590, 393] width 61 height 34
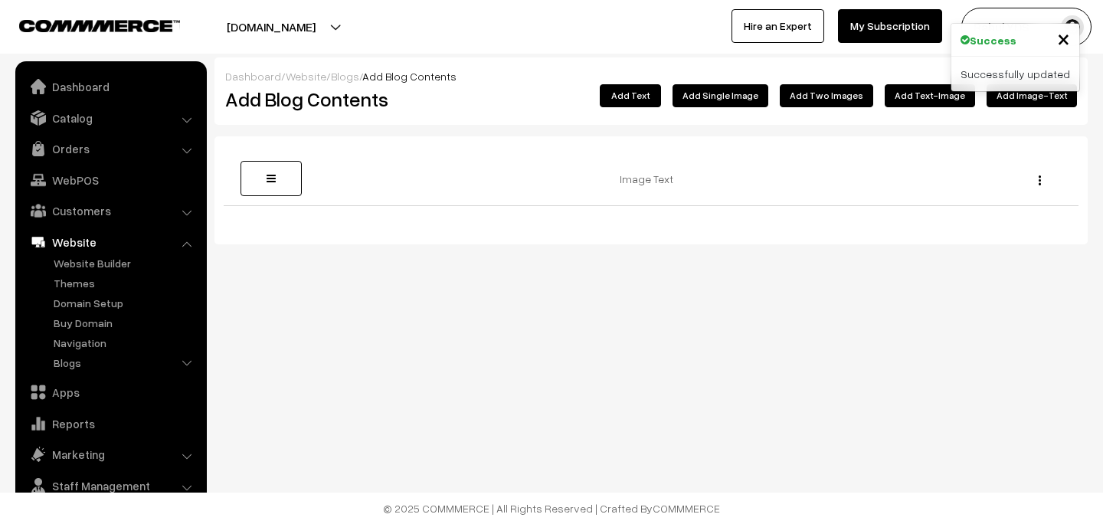
click at [1012, 102] on button "Add Image-Text" at bounding box center [1031, 95] width 90 height 23
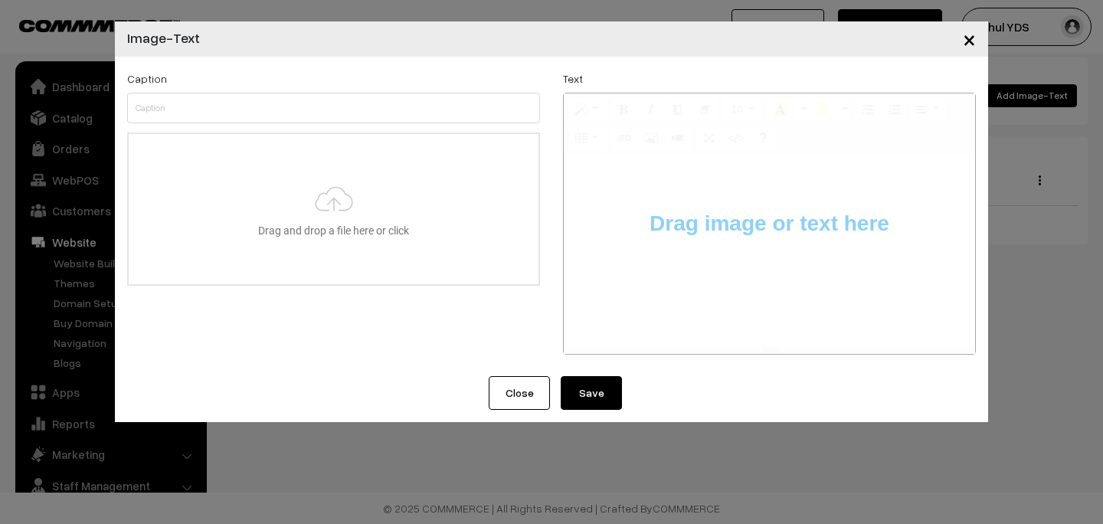
type input "C:\fakepath\imgi_2_1753791147230.jpg"
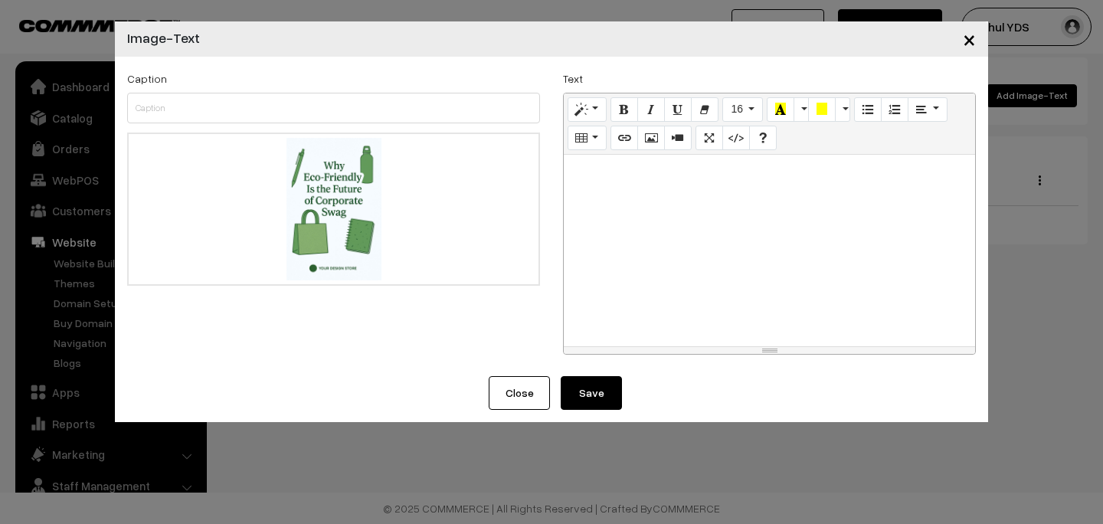
click at [640, 231] on div at bounding box center [769, 250] width 411 height 191
paste div
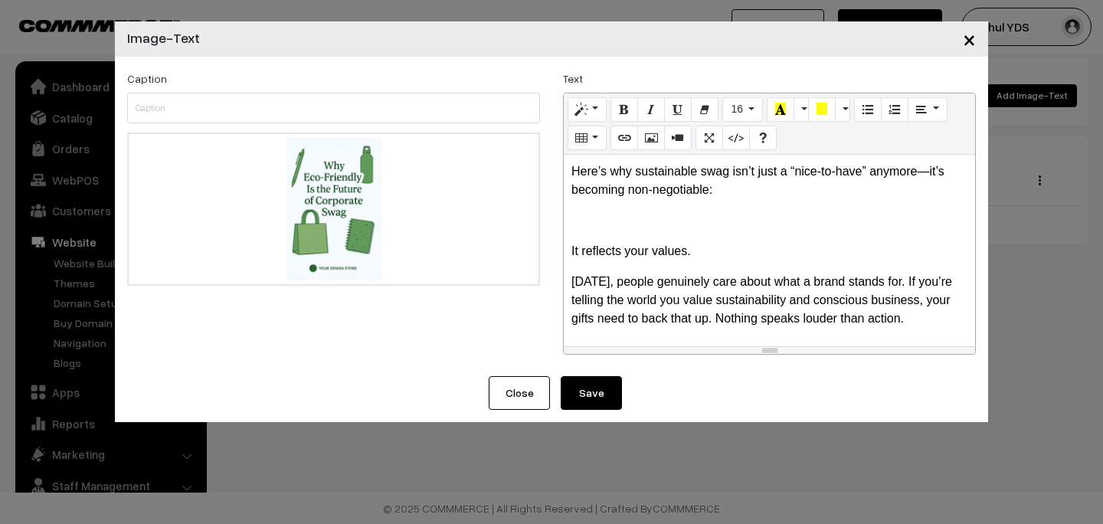
click at [601, 387] on button "Save" at bounding box center [590, 393] width 61 height 34
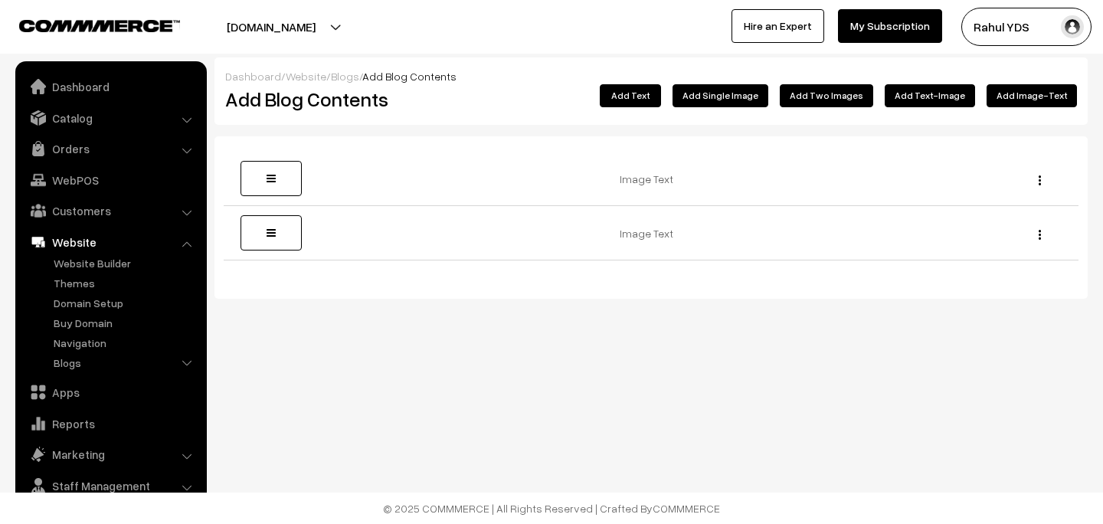
click at [1018, 96] on button "Add Image-Text" at bounding box center [1031, 95] width 90 height 23
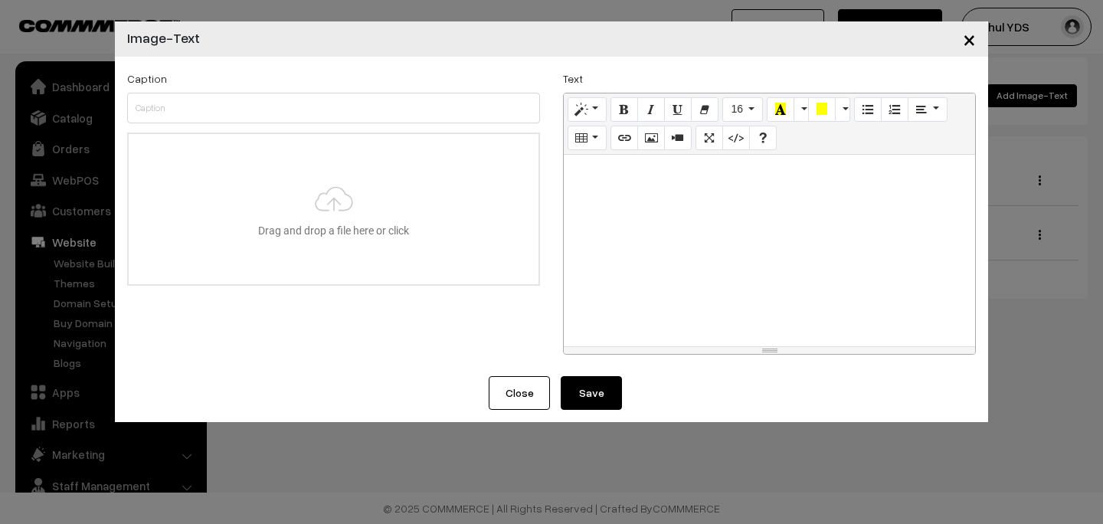
type input "C:\fakepath\9898e7ab-3ec0-4da4-8c20-3128803905d5.jpeg"
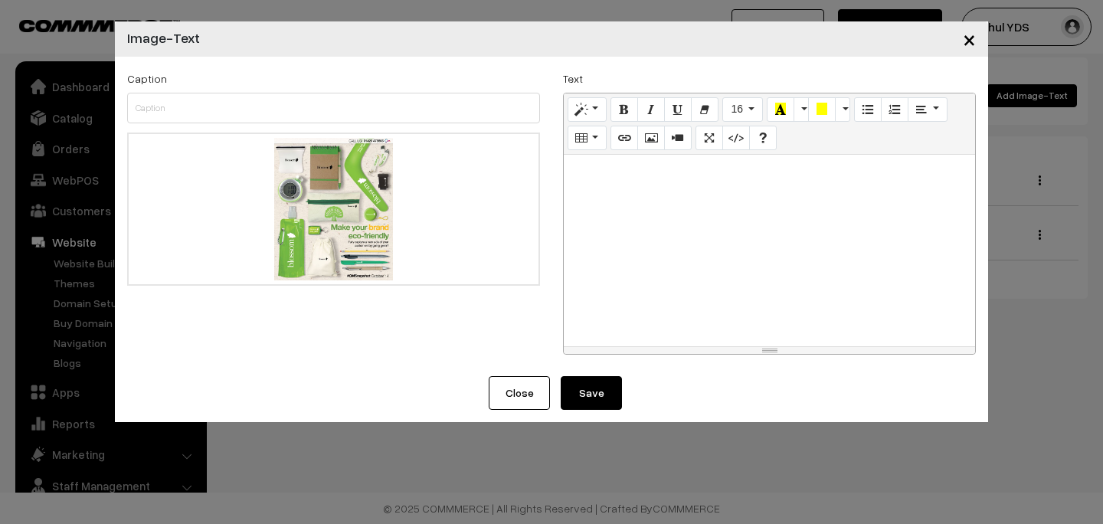
click at [703, 237] on div at bounding box center [769, 250] width 411 height 191
paste div
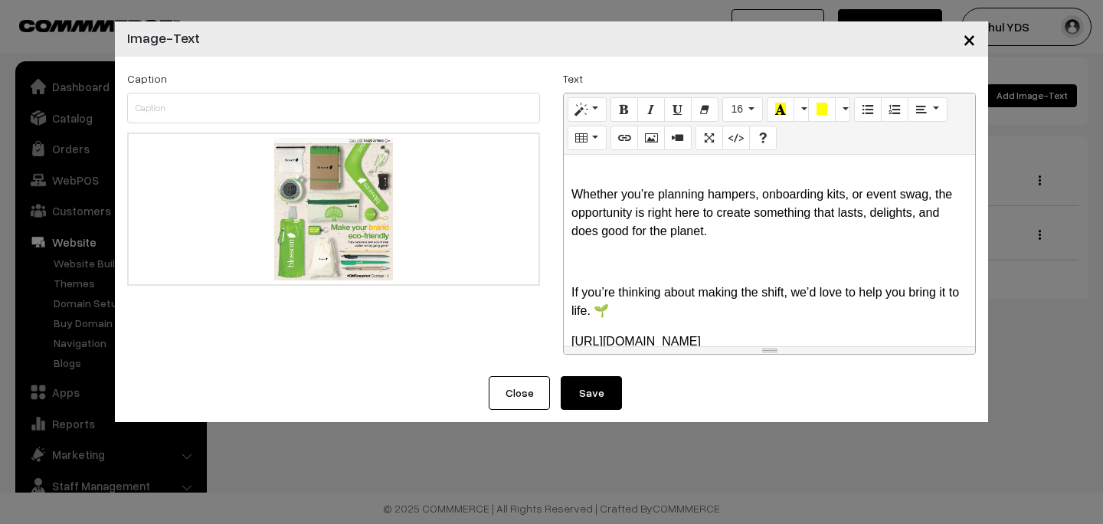
scroll to position [100, 0]
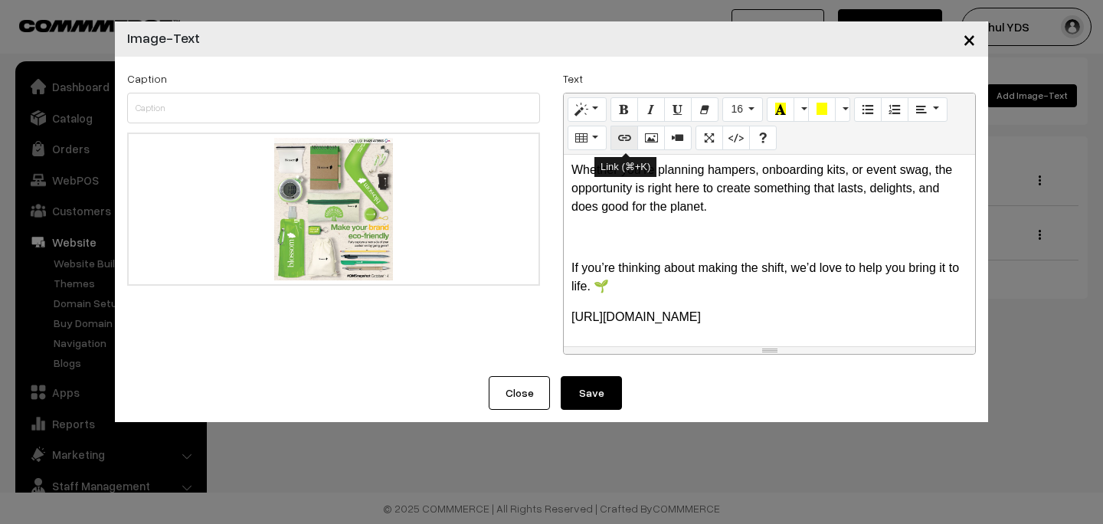
click at [627, 140] on icon "Link (⌘+K)" at bounding box center [624, 137] width 11 height 12
type input "https://lnkd.in/gWPjqvyF"
checkbox input "false"
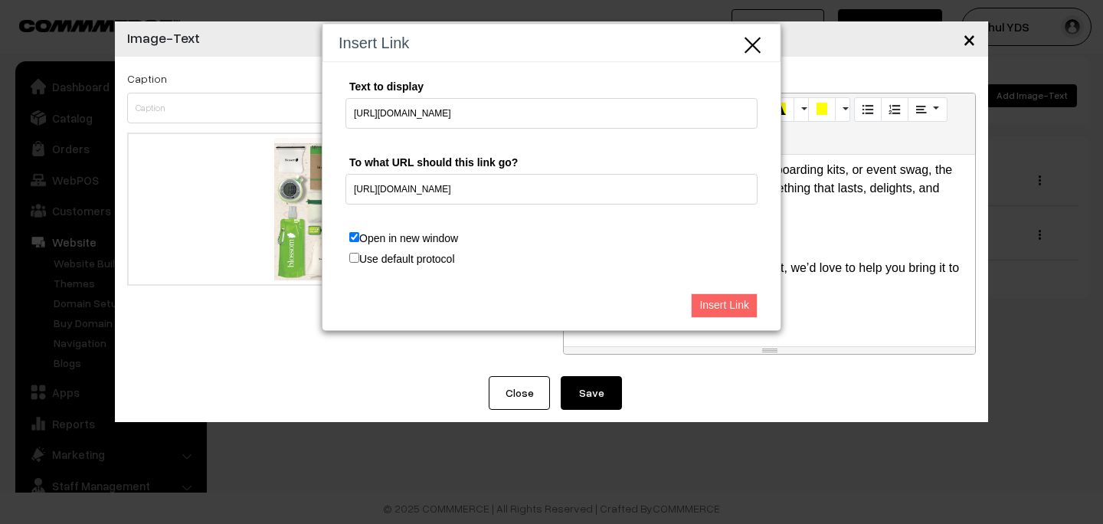
click at [707, 301] on input "Insert Link" at bounding box center [724, 305] width 67 height 25
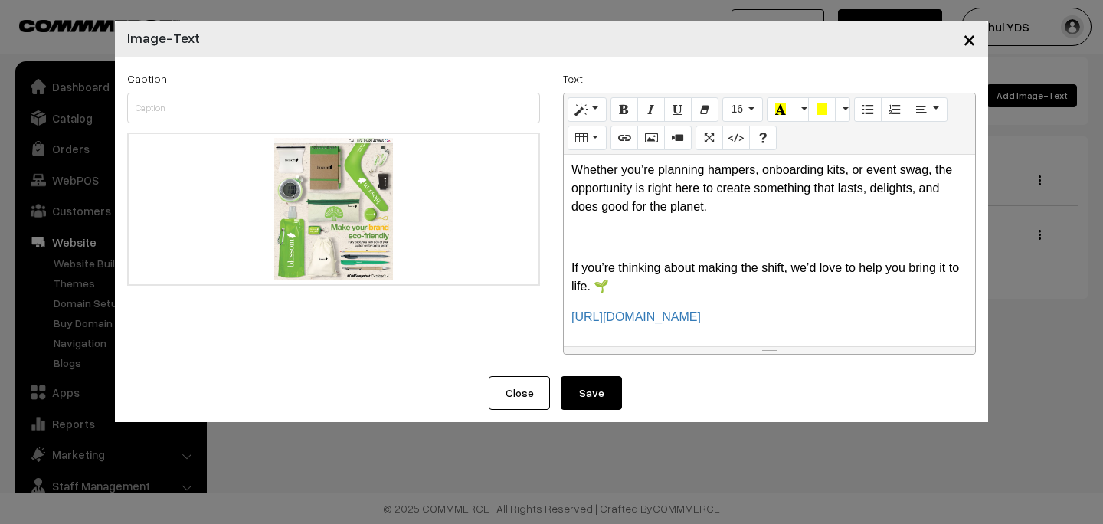
click at [583, 400] on button "Save" at bounding box center [590, 393] width 61 height 34
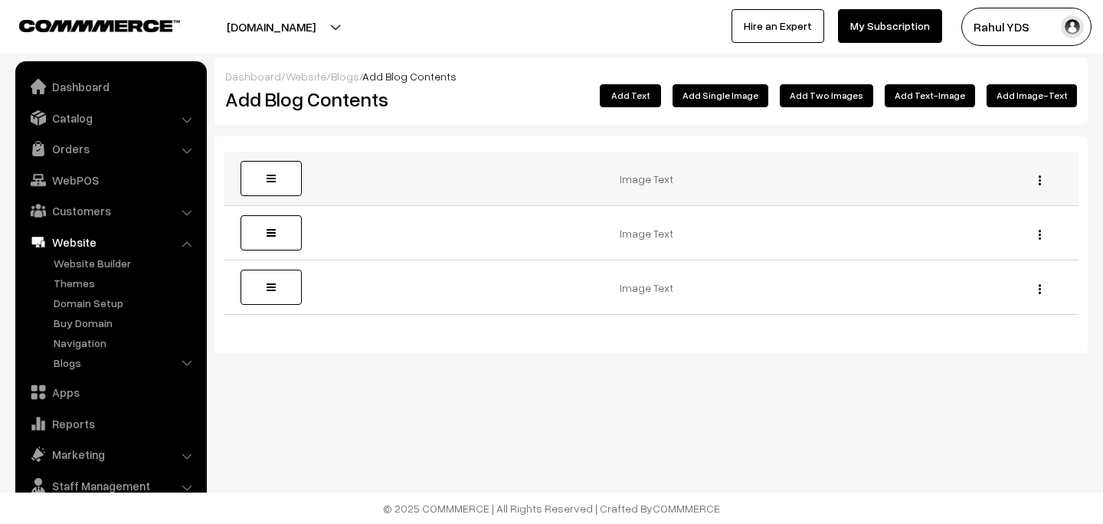
click at [1050, 179] on div "Edit [GEOGRAPHIC_DATA]" at bounding box center [1035, 179] width 67 height 16
click at [1036, 178] on div "Edit [GEOGRAPHIC_DATA]" at bounding box center [1035, 179] width 67 height 16
click at [1041, 180] on div "Edit [GEOGRAPHIC_DATA]" at bounding box center [1035, 179] width 67 height 16
click at [1041, 180] on button "button" at bounding box center [1039, 180] width 4 height 12
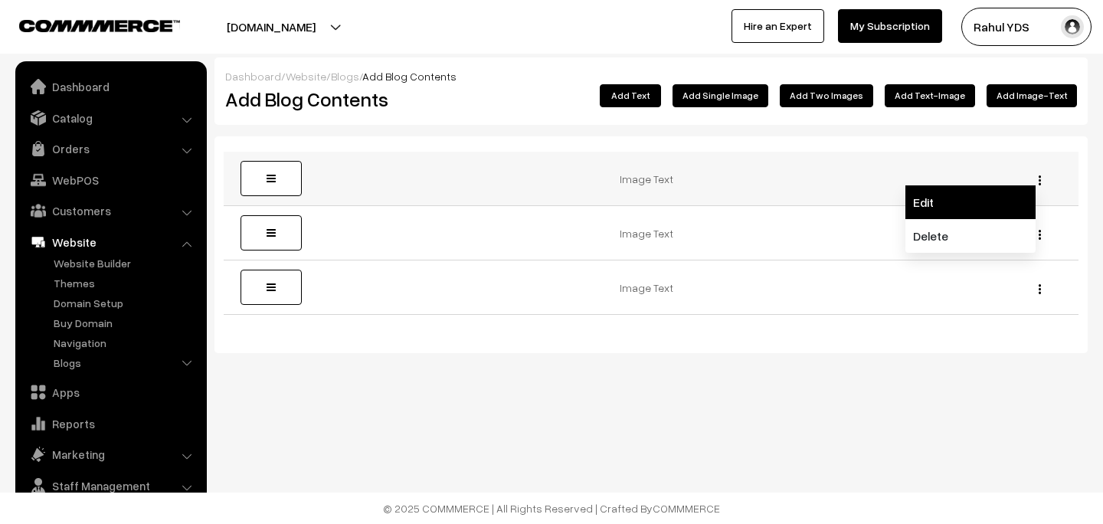
click at [975, 208] on link "Edit" at bounding box center [970, 202] width 130 height 34
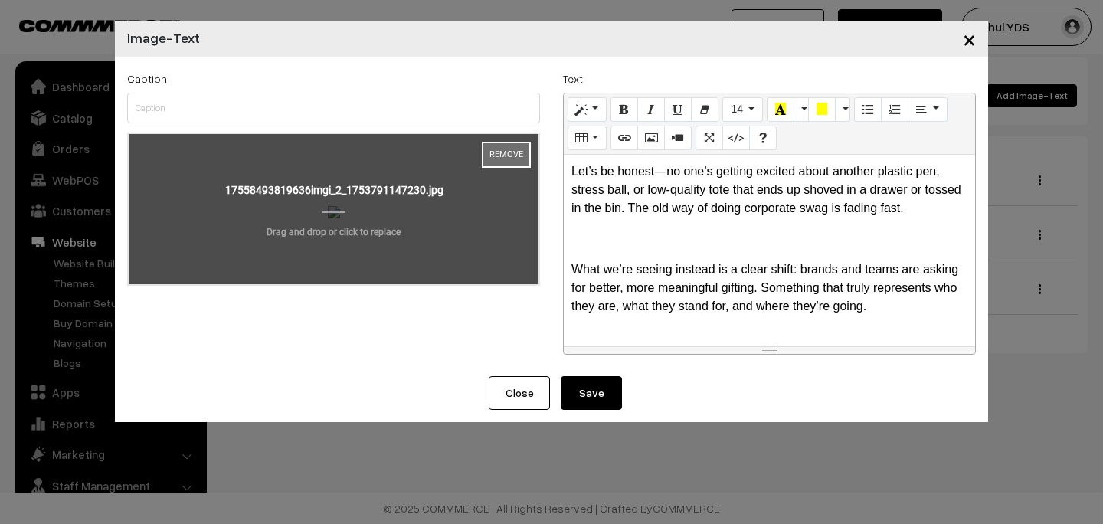
click at [500, 156] on button "Remove" at bounding box center [506, 155] width 49 height 26
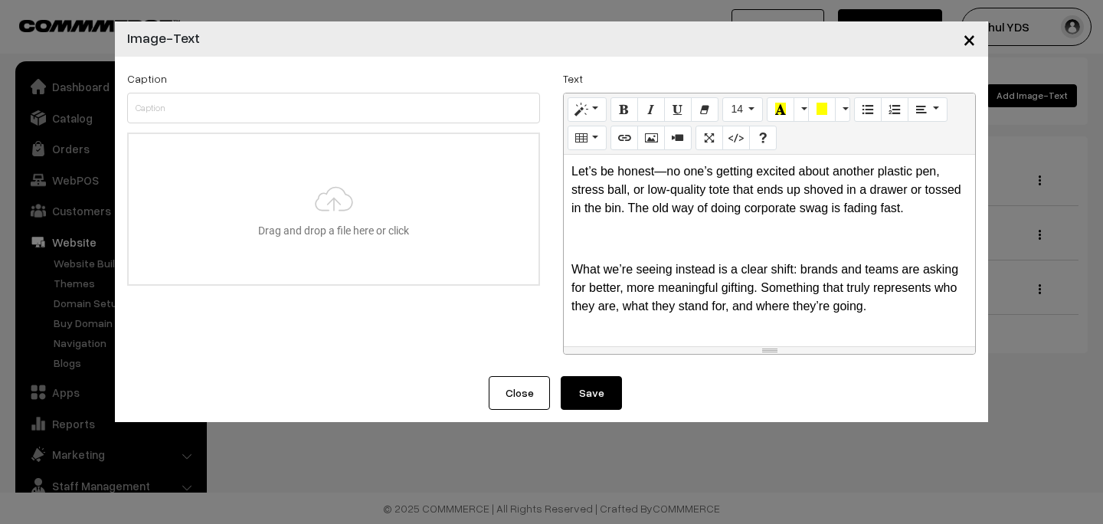
click at [590, 390] on button "Save" at bounding box center [590, 393] width 61 height 34
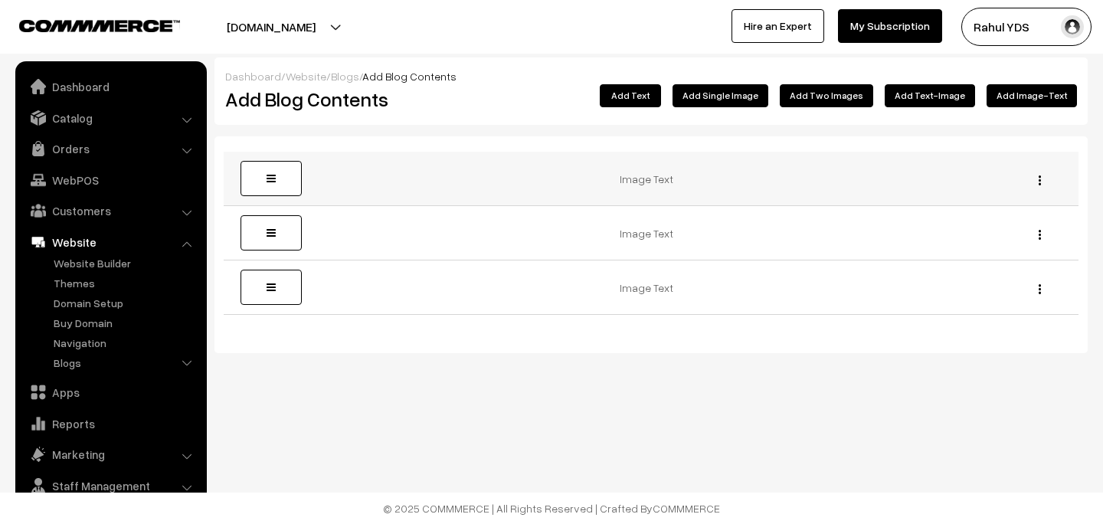
click at [1035, 185] on div "Edit Delete" at bounding box center [1035, 179] width 67 height 16
click at [1039, 183] on img "button" at bounding box center [1039, 180] width 2 height 10
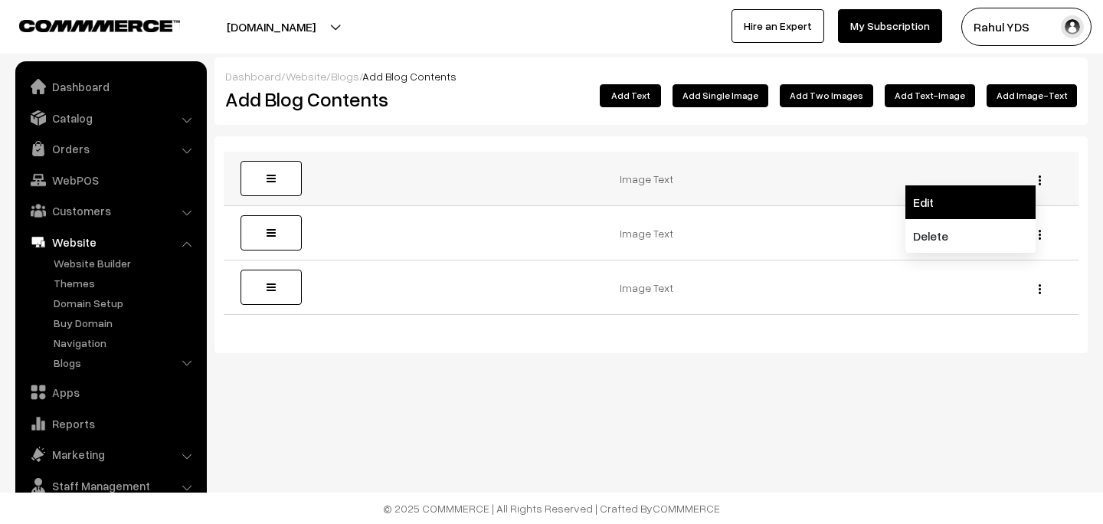
click at [990, 198] on link "Edit" at bounding box center [970, 202] width 130 height 34
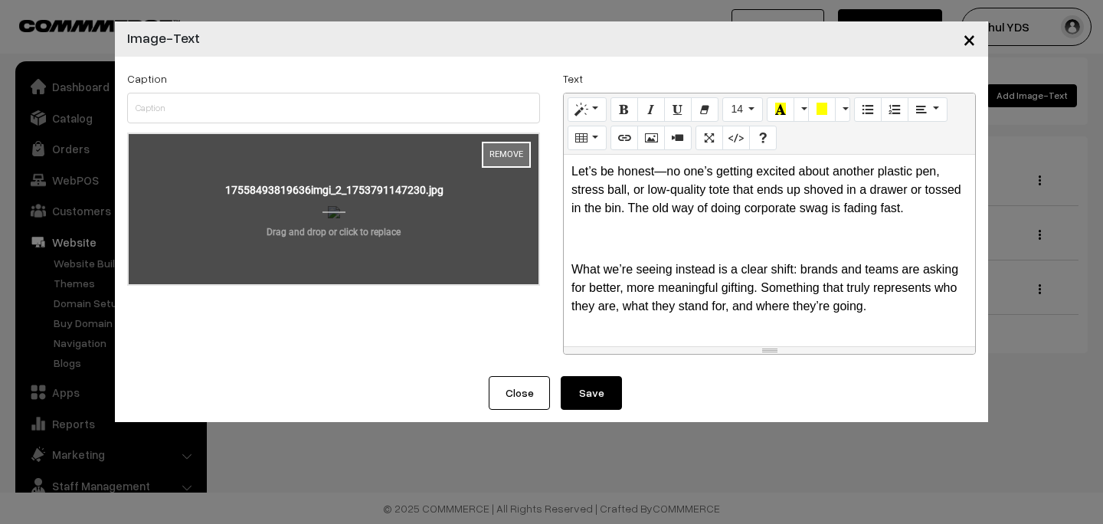
click at [506, 156] on button "Remove" at bounding box center [506, 155] width 49 height 26
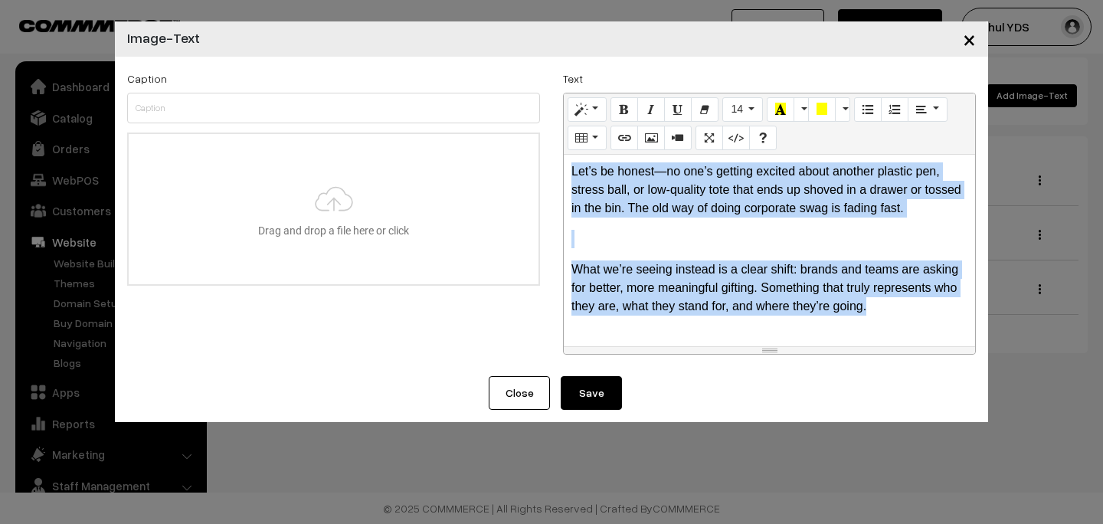
drag, startPoint x: 551, startPoint y: 179, endPoint x: 732, endPoint y: 387, distance: 275.7
click at [732, 387] on form "Caption Drag and drop a file here or click Ooops, something wrong appended. Rem…" at bounding box center [551, 239] width 873 height 365
copy div "Let’s be honest—no one’s getting excited about another plastic pen, stress ball…"
click at [515, 394] on button "Close" at bounding box center [519, 393] width 61 height 34
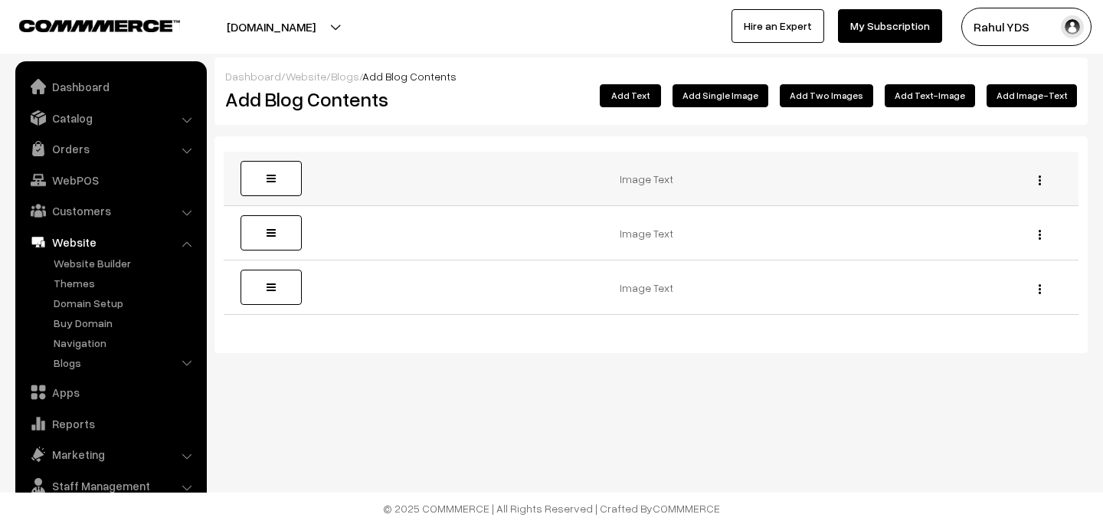
click at [1043, 178] on div "Edit Delete" at bounding box center [1035, 179] width 67 height 16
click at [1040, 178] on img "button" at bounding box center [1039, 180] width 2 height 10
click at [1013, 234] on link "Delete" at bounding box center [970, 236] width 130 height 34
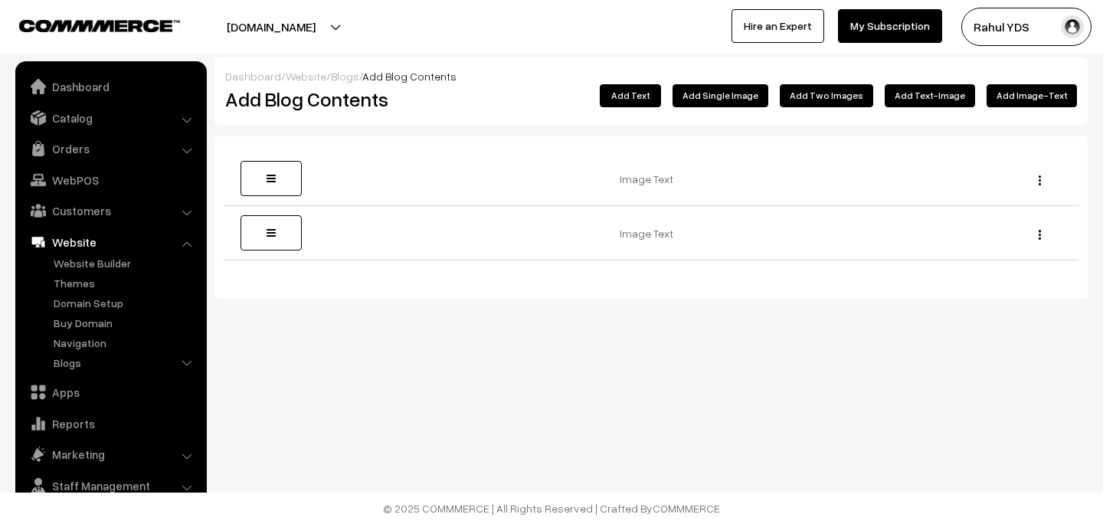
click at [652, 93] on button "Add Text" at bounding box center [630, 95] width 61 height 23
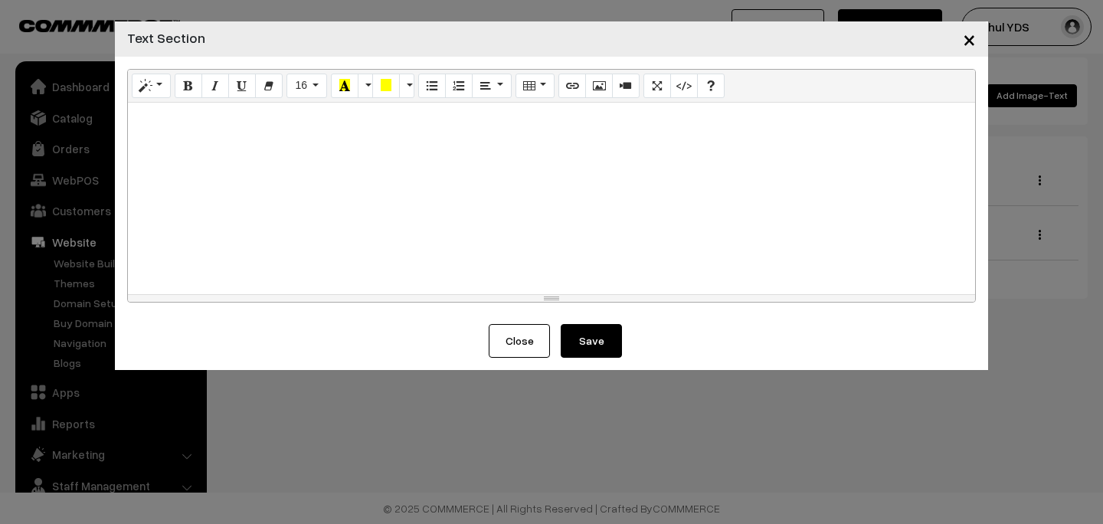
click at [482, 194] on div at bounding box center [551, 198] width 847 height 191
paste div
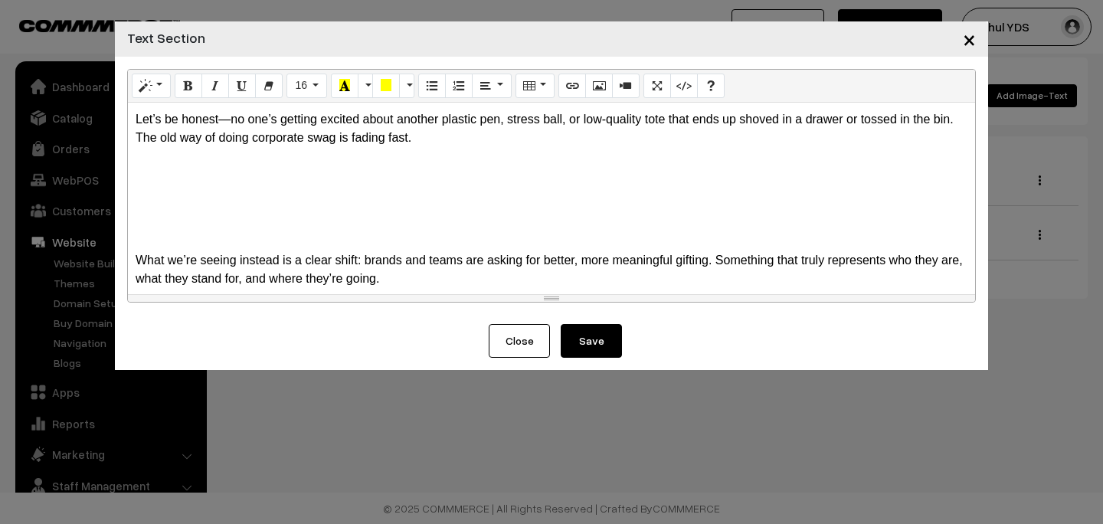
click at [378, 217] on div "Let’s be honest—no one’s getting excited about another plastic pen, stress ball…" at bounding box center [551, 198] width 847 height 191
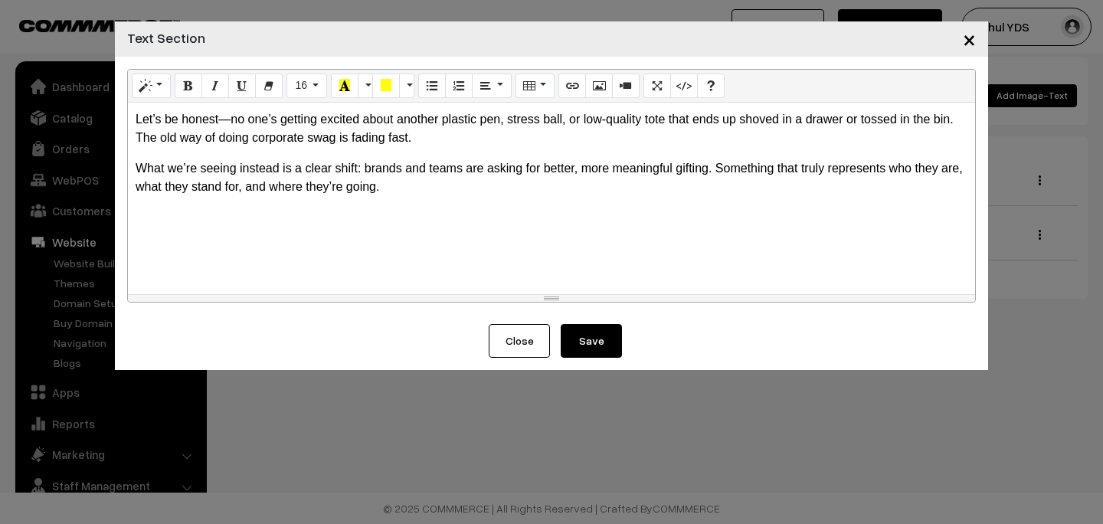
click at [579, 350] on button "Save" at bounding box center [590, 341] width 61 height 34
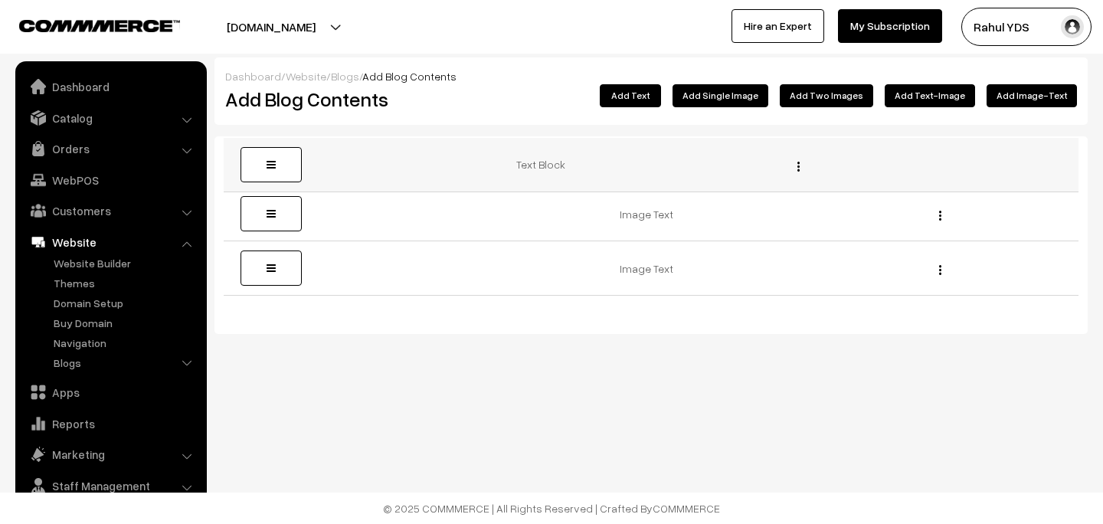
drag, startPoint x: 282, startPoint y: 294, endPoint x: 281, endPoint y: 172, distance: 122.5
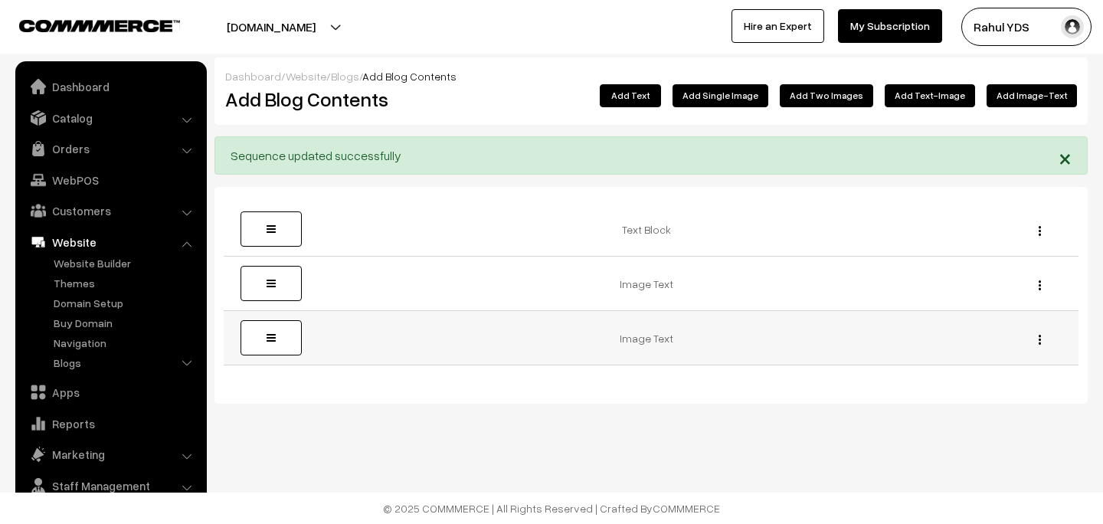
click at [1040, 338] on img "button" at bounding box center [1039, 340] width 2 height 10
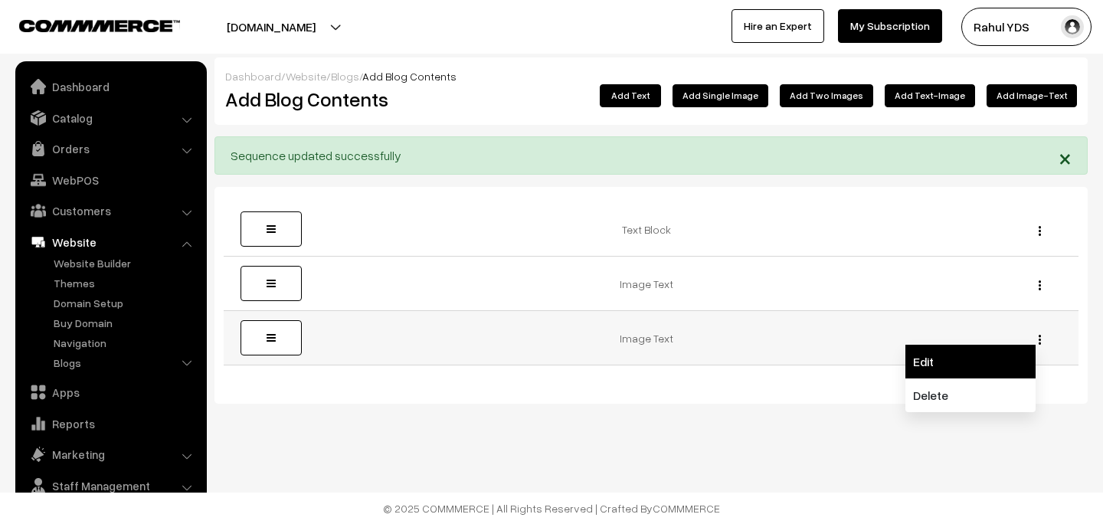
click at [1004, 360] on link "Edit" at bounding box center [970, 362] width 130 height 34
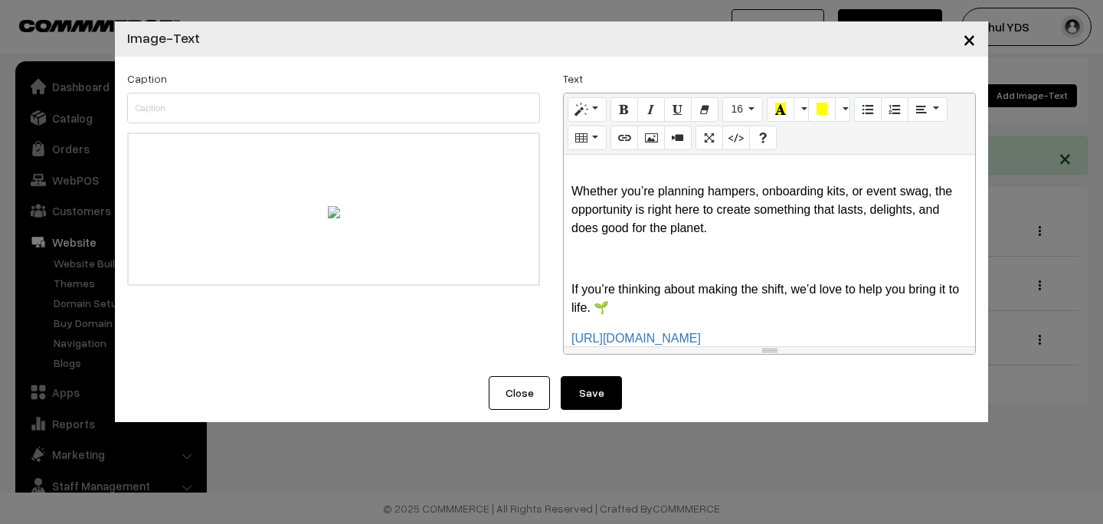
drag, startPoint x: 569, startPoint y: 170, endPoint x: 737, endPoint y: 347, distance: 244.3
click at [737, 347] on div "Normal Quote Code Header 1 Header 2 Header 3 Header 4 Header 5 Header 6 16 8 9 …" at bounding box center [769, 224] width 413 height 262
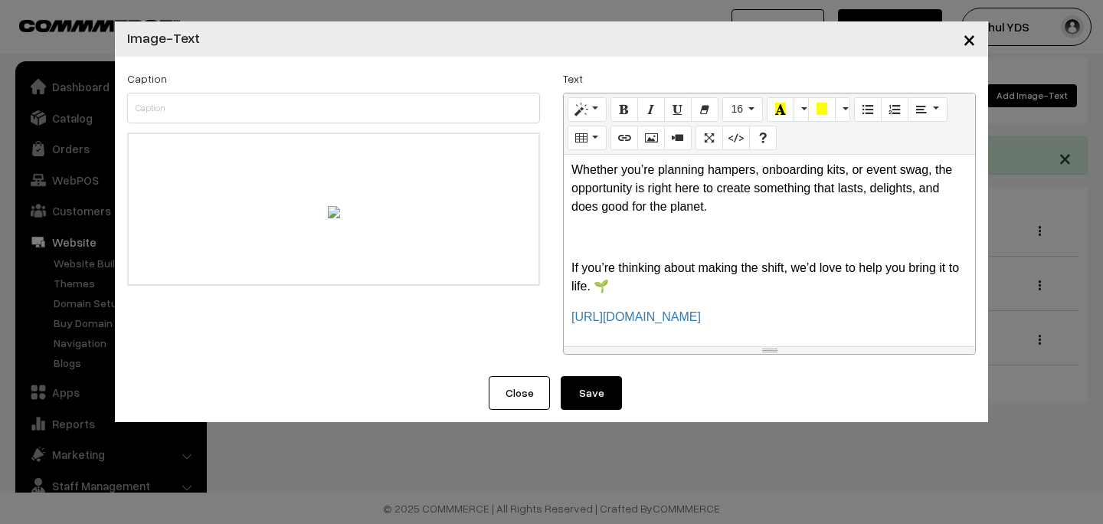
click at [737, 347] on div "resize" at bounding box center [769, 350] width 411 height 7
copy div "The truth is—eco-friendly gifting is no longer just a trend. It’s the future. A…"
click at [529, 389] on button "Close" at bounding box center [519, 393] width 61 height 34
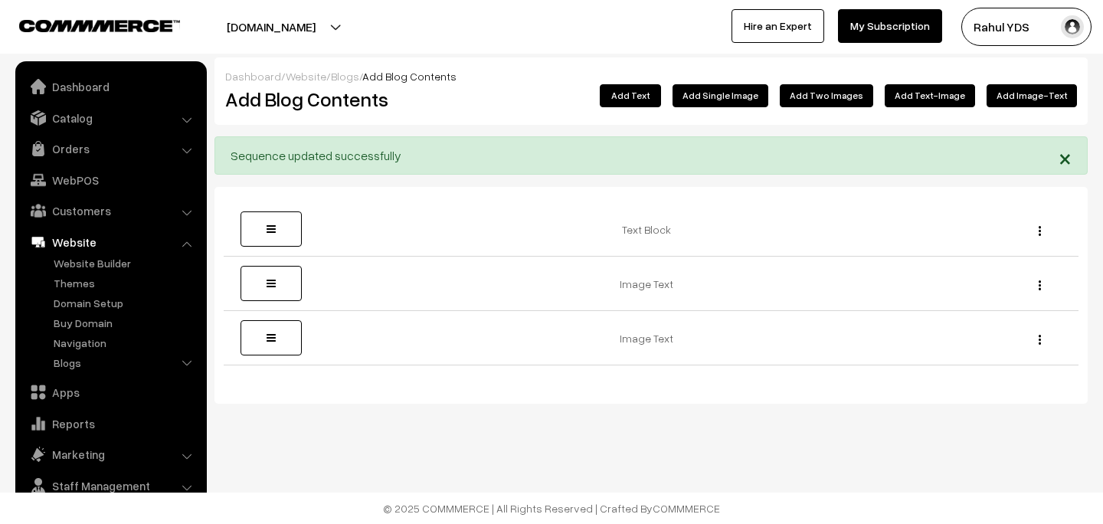
click at [643, 90] on button "Add Text" at bounding box center [630, 95] width 61 height 23
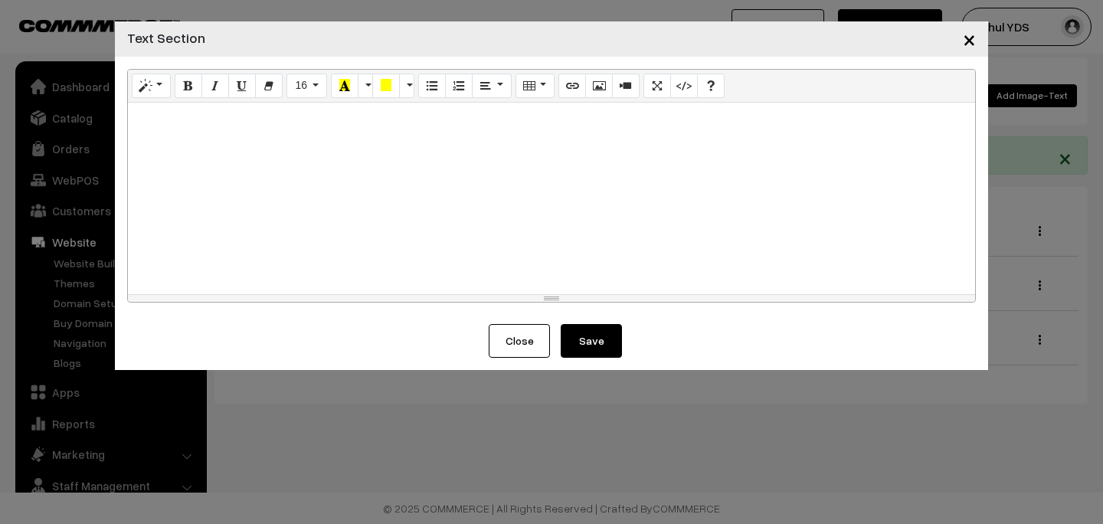
click at [469, 173] on div at bounding box center [551, 198] width 847 height 191
paste div
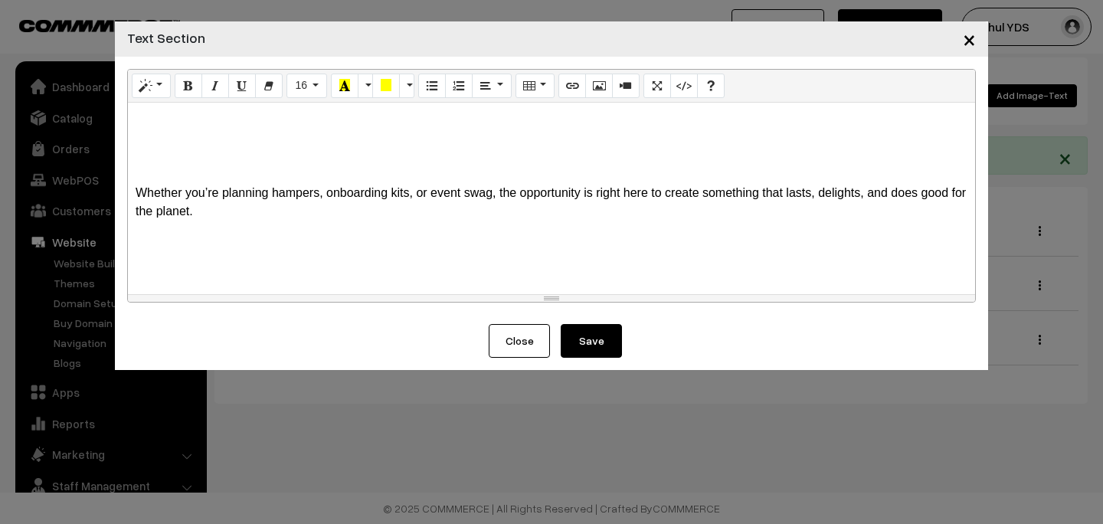
scroll to position [0, 0]
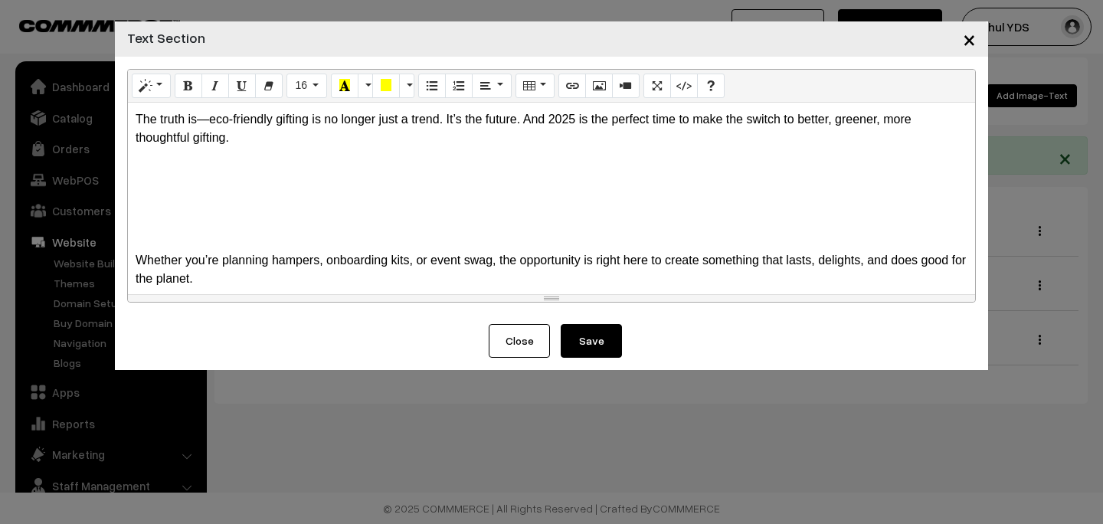
click at [257, 225] on p at bounding box center [552, 230] width 832 height 18
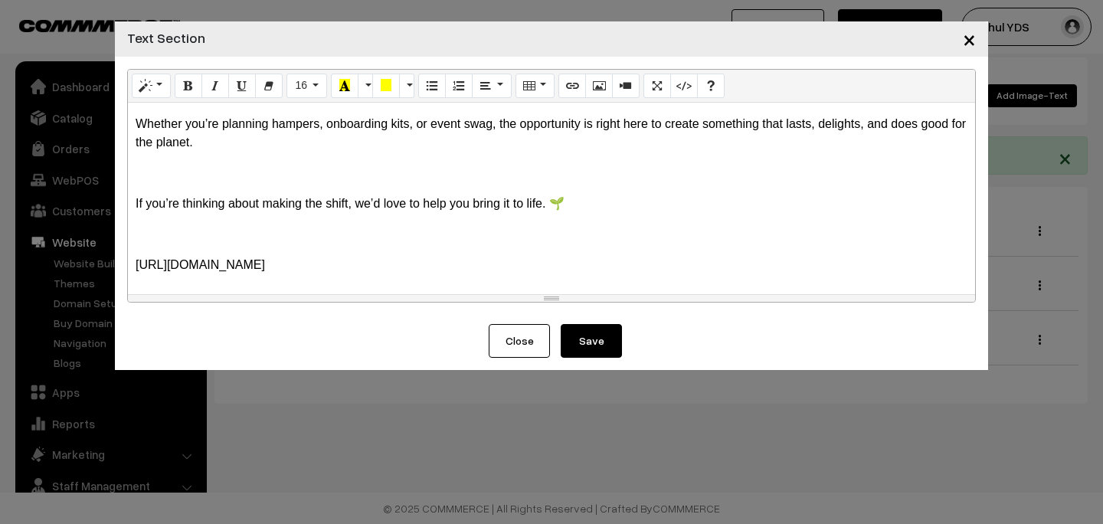
scroll to position [44, 0]
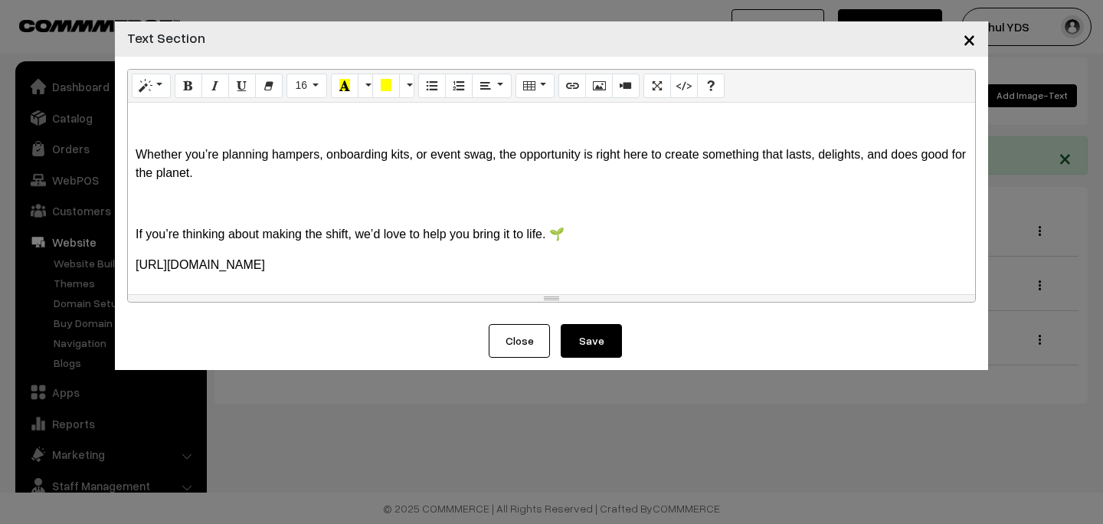
click at [609, 341] on button "Save" at bounding box center [590, 341] width 61 height 34
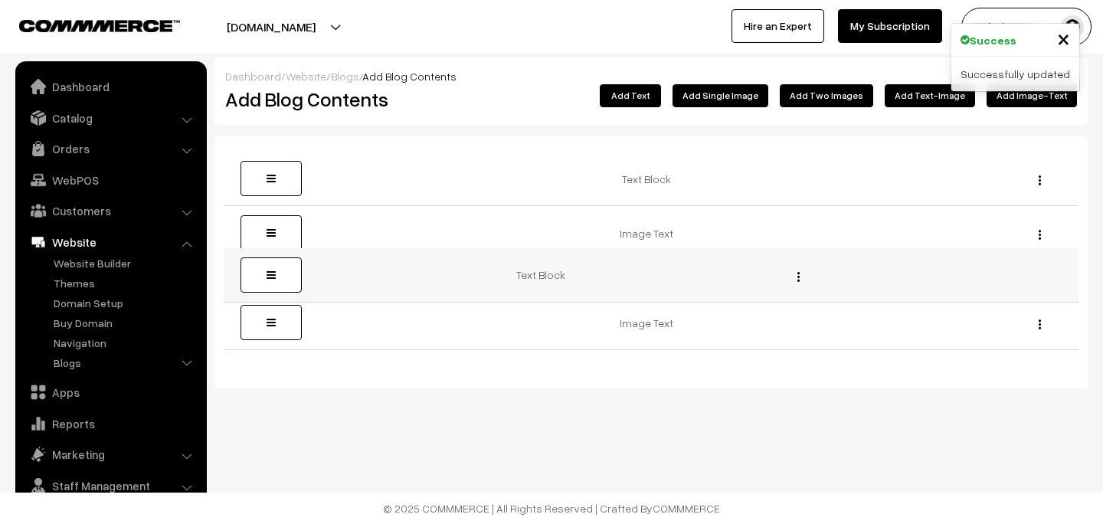
drag, startPoint x: 280, startPoint y: 347, endPoint x: 271, endPoint y: 280, distance: 67.2
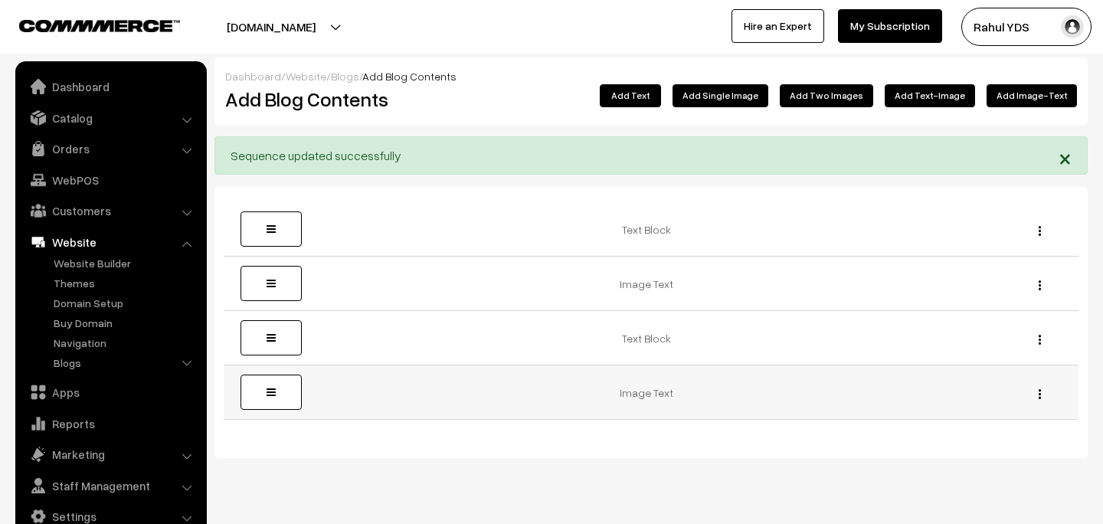
click at [1041, 391] on div "Edit [GEOGRAPHIC_DATA]" at bounding box center [1035, 392] width 67 height 16
click at [1040, 392] on img "button" at bounding box center [1039, 394] width 2 height 10
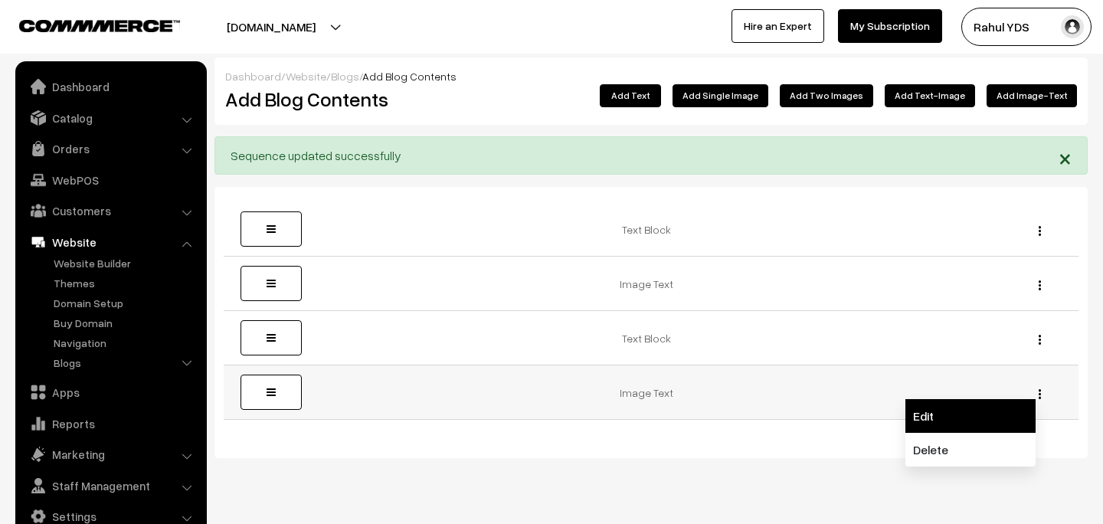
click at [1005, 410] on link "Edit" at bounding box center [970, 416] width 130 height 34
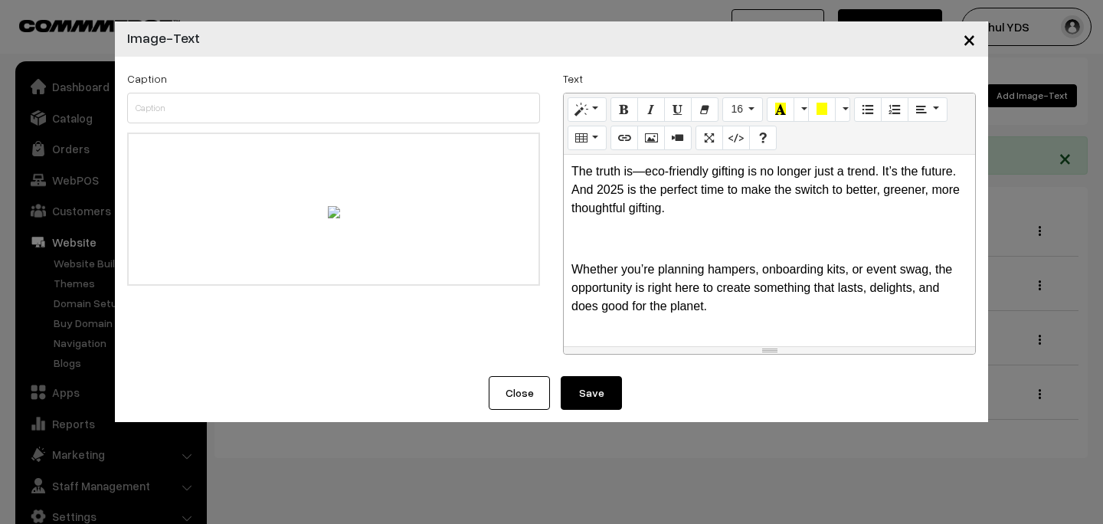
scroll to position [100, 0]
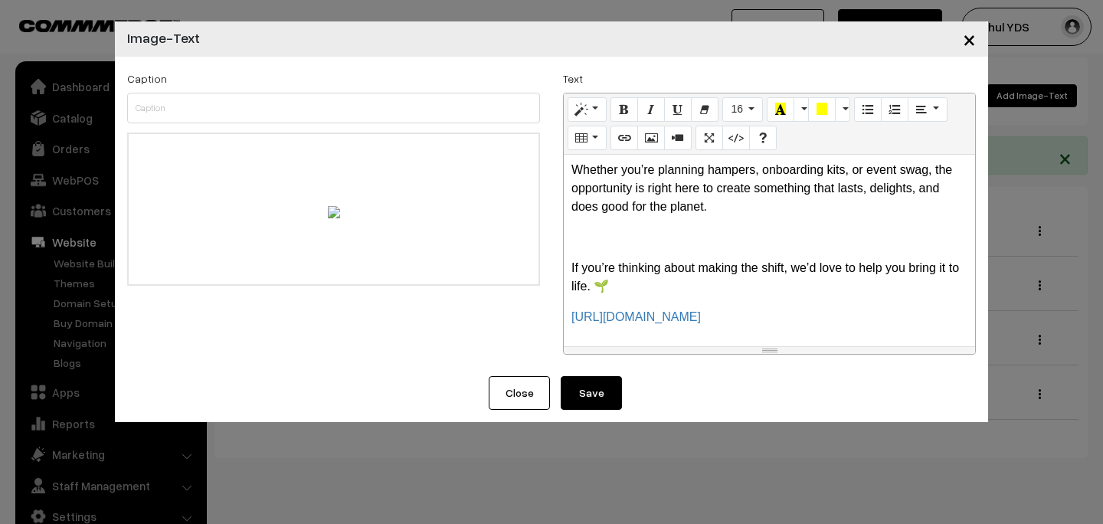
click at [541, 397] on button "Close" at bounding box center [519, 393] width 61 height 34
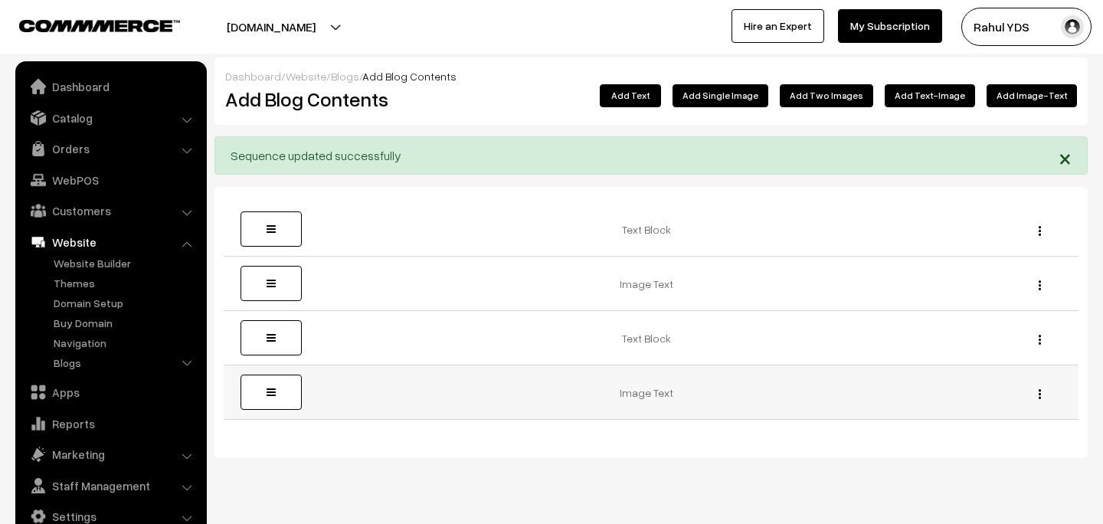
click at [1041, 395] on div "Edit [GEOGRAPHIC_DATA]" at bounding box center [1035, 392] width 67 height 16
click at [1038, 391] on img "button" at bounding box center [1039, 394] width 2 height 10
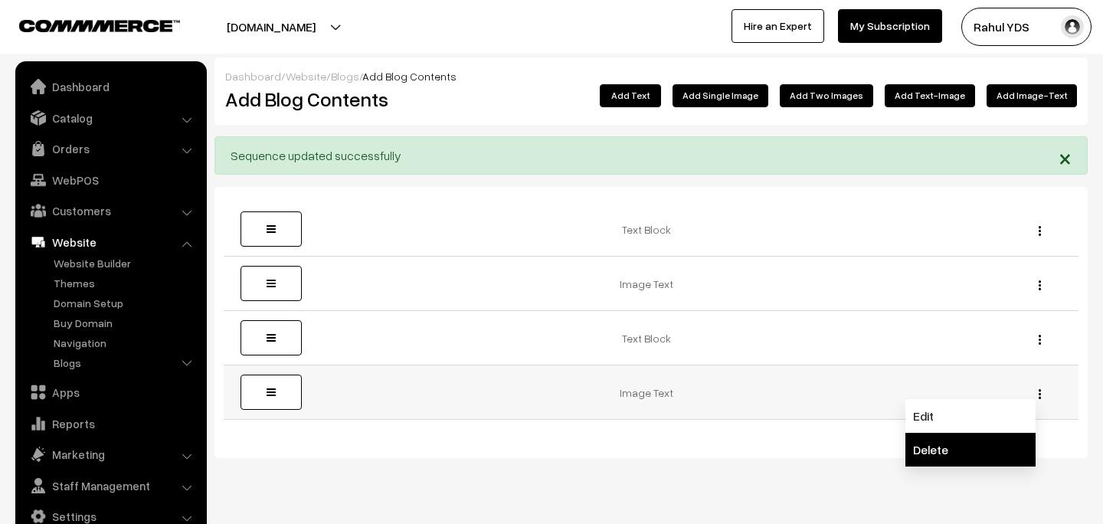
click at [983, 445] on link "Delete" at bounding box center [970, 450] width 130 height 34
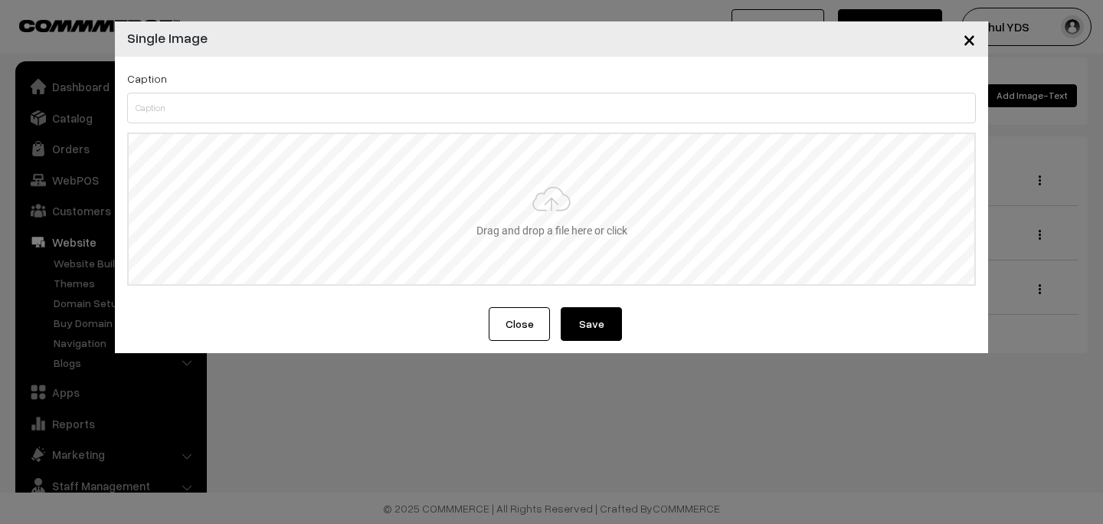
type input "C:\fakepath\9898e7ab-3ec0-4da4-8c20-3128803905d5.jpeg"
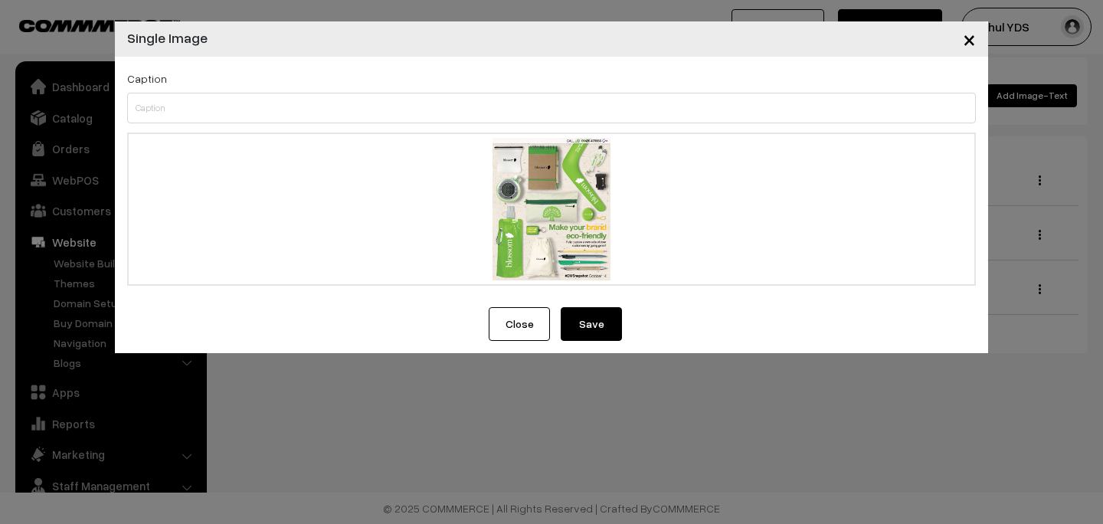
click at [590, 309] on button "Save" at bounding box center [590, 324] width 61 height 34
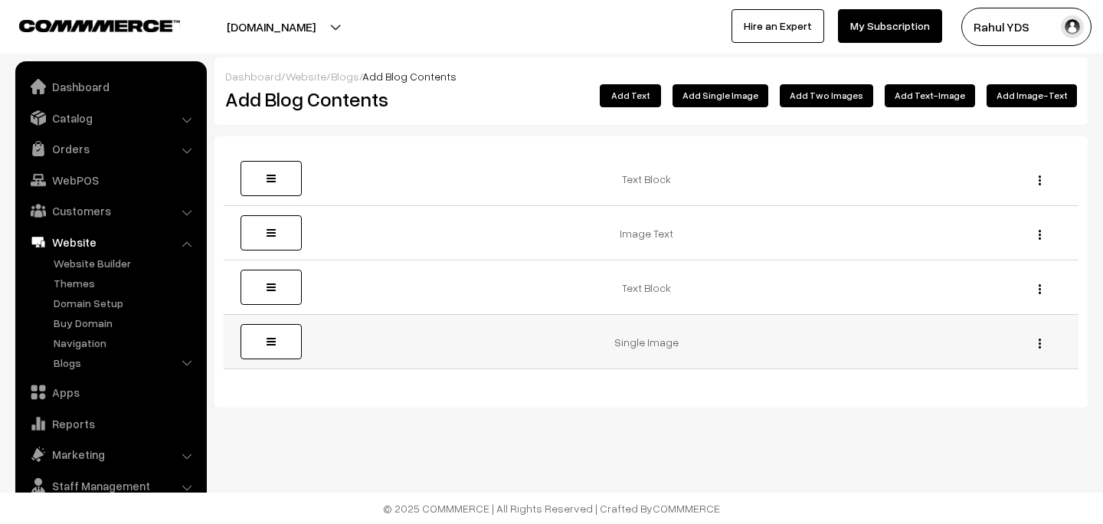
click at [1042, 341] on div "Edit [GEOGRAPHIC_DATA]" at bounding box center [1035, 342] width 67 height 16
click at [1041, 341] on div "Edit [GEOGRAPHIC_DATA]" at bounding box center [1035, 342] width 67 height 16
click at [1039, 341] on img "button" at bounding box center [1039, 343] width 2 height 10
click at [985, 388] on link "Delete" at bounding box center [970, 399] width 130 height 34
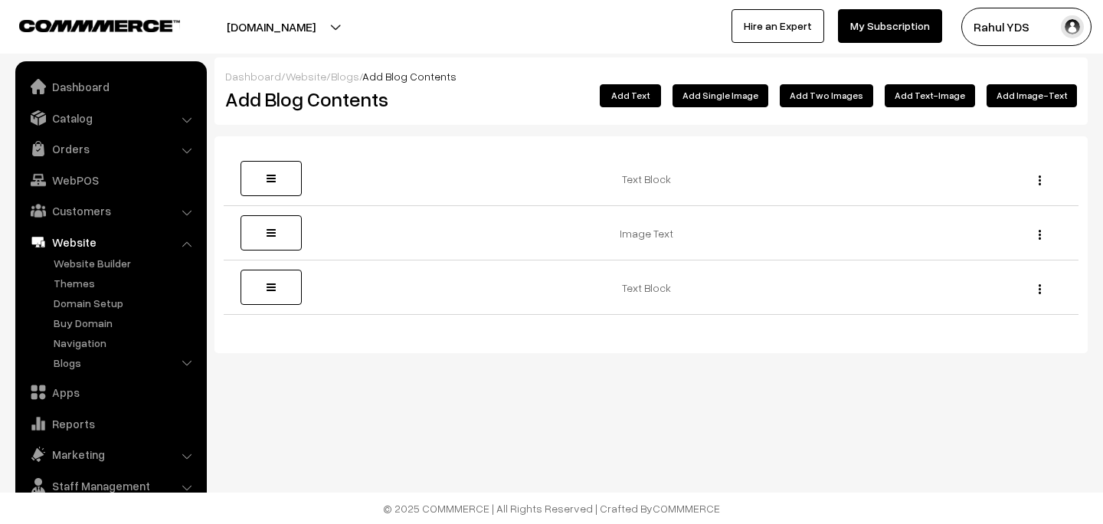
click at [747, 101] on button "Add Single Image" at bounding box center [720, 95] width 96 height 23
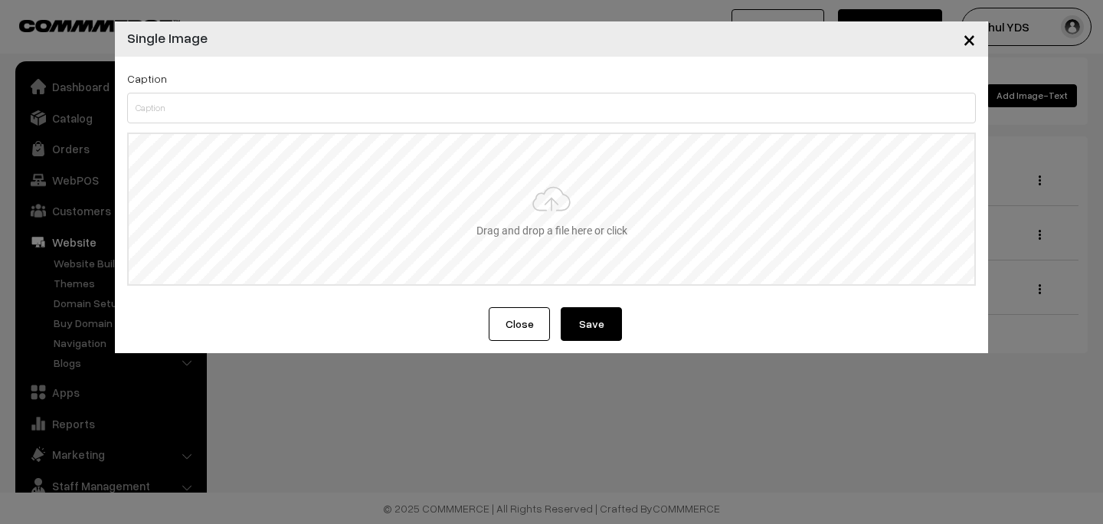
type input "C:\fakepath\Untitled design (5).png"
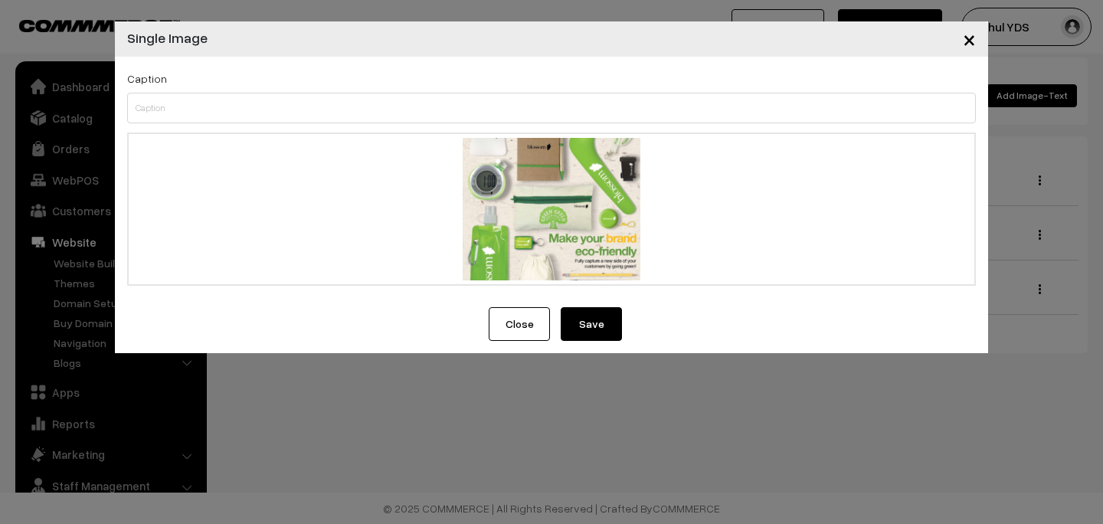
click at [583, 320] on button "Save" at bounding box center [590, 324] width 61 height 34
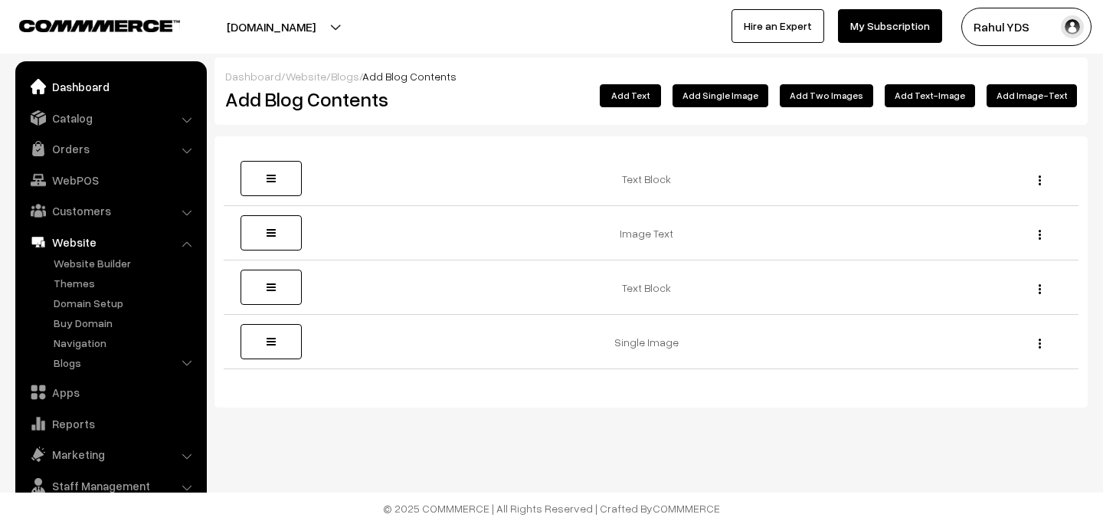
click at [105, 91] on link "Dashboard" at bounding box center [110, 87] width 182 height 28
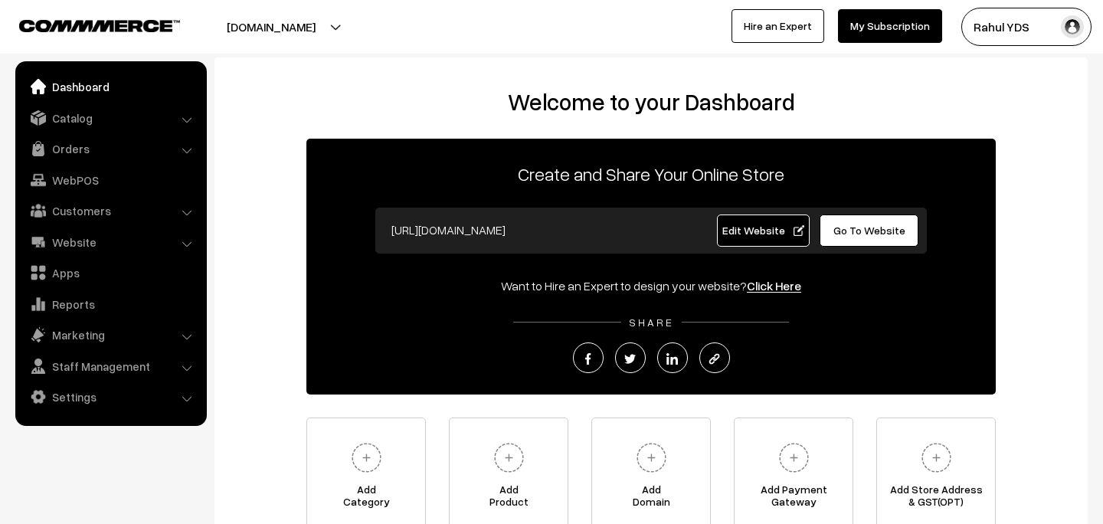
click at [260, 25] on button "[DOMAIN_NAME]" at bounding box center [271, 27] width 196 height 38
click at [757, 242] on link "Edit Website" at bounding box center [763, 230] width 93 height 32
click at [103, 245] on link "Website" at bounding box center [110, 242] width 182 height 28
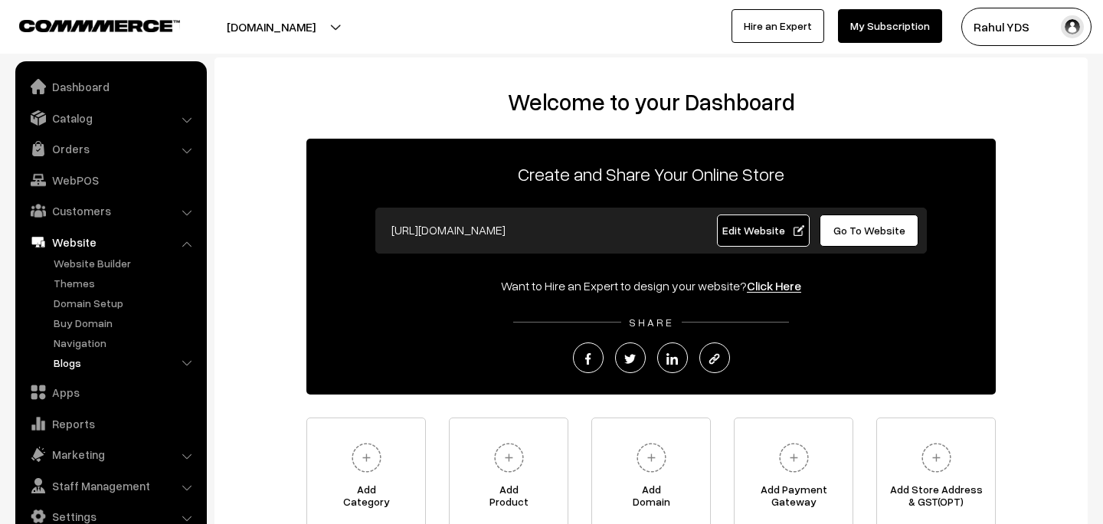
click at [74, 358] on link "Blogs" at bounding box center [126, 363] width 152 height 16
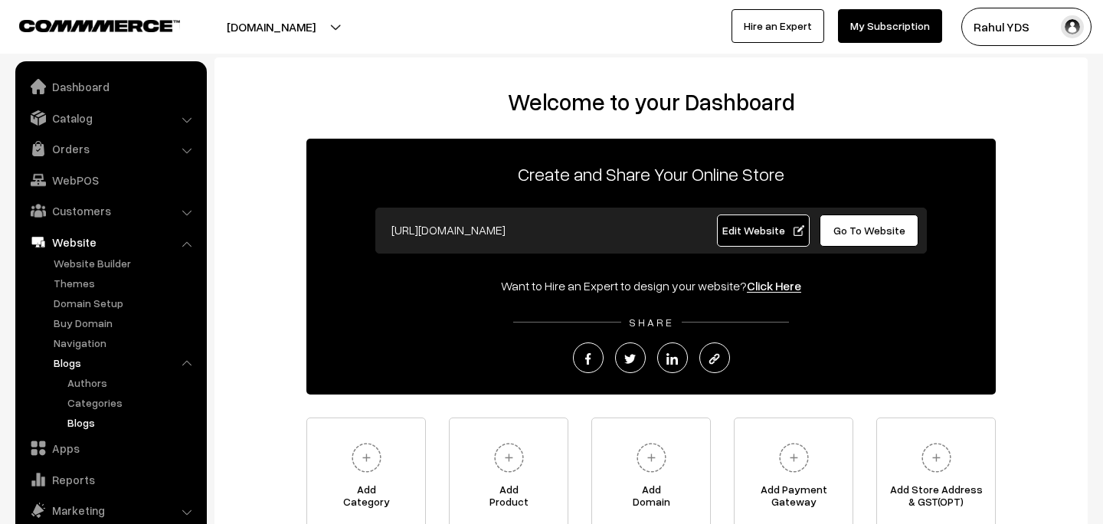
click at [78, 421] on link "Blogs" at bounding box center [133, 422] width 138 height 16
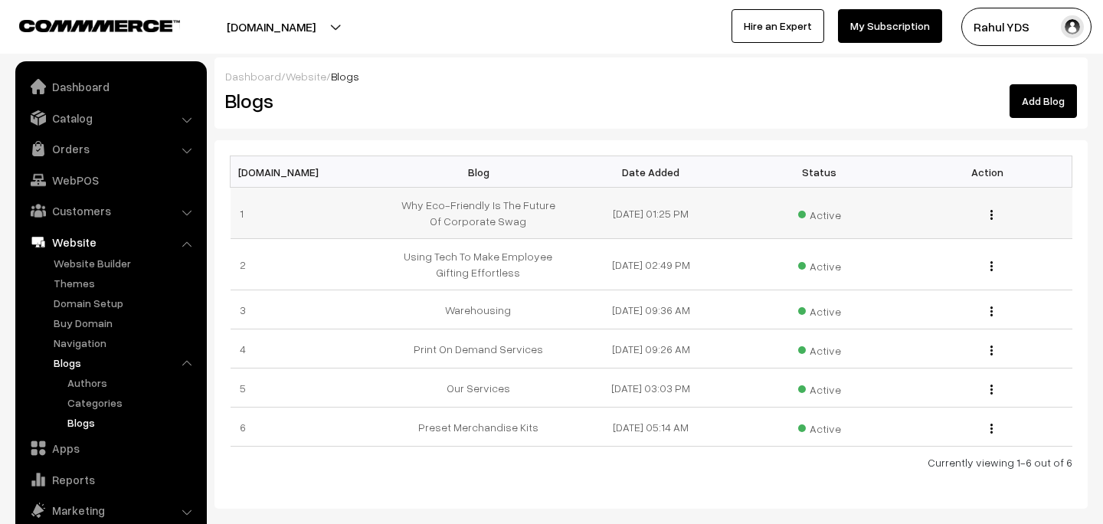
click at [989, 215] on button "button" at bounding box center [991, 214] width 4 height 12
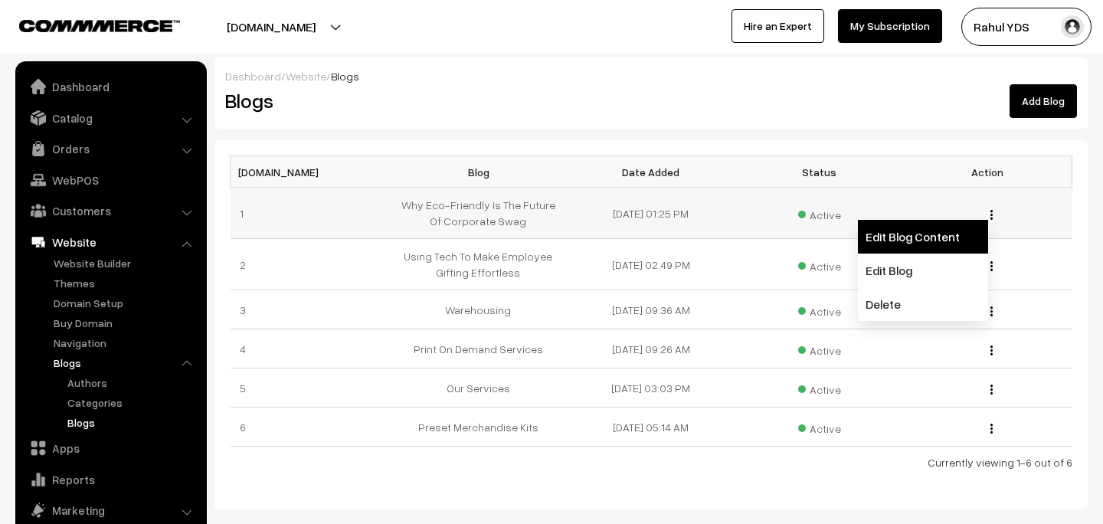
click at [926, 244] on link "Edit Blog Content" at bounding box center [923, 237] width 130 height 34
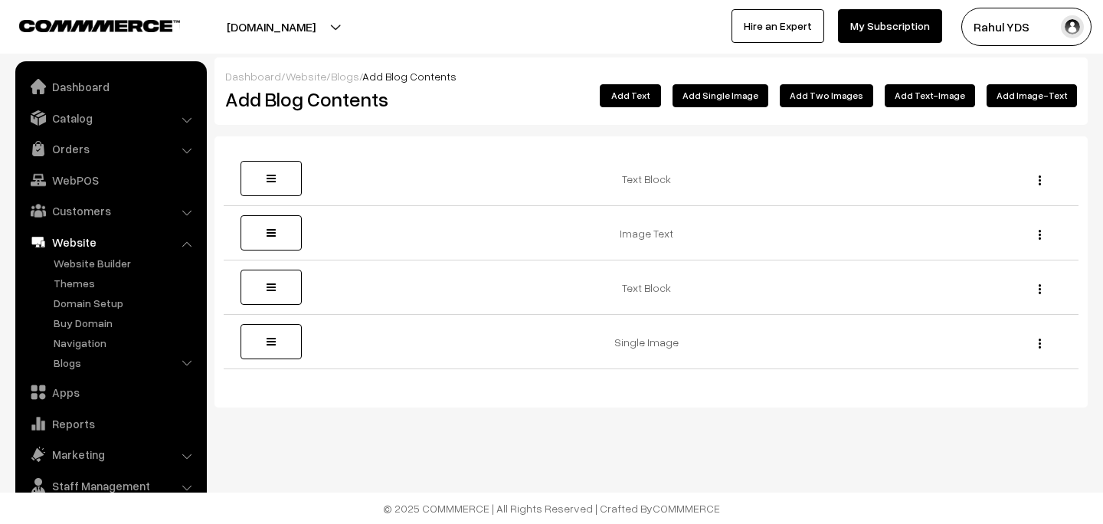
click at [943, 98] on button "Add Text-Image" at bounding box center [929, 95] width 90 height 23
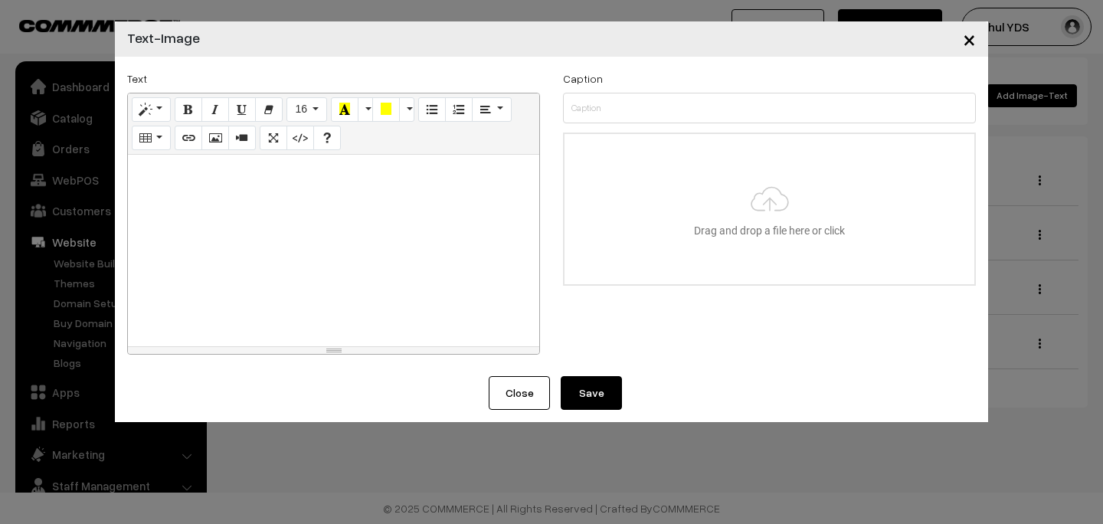
click at [524, 397] on button "Close" at bounding box center [519, 393] width 61 height 34
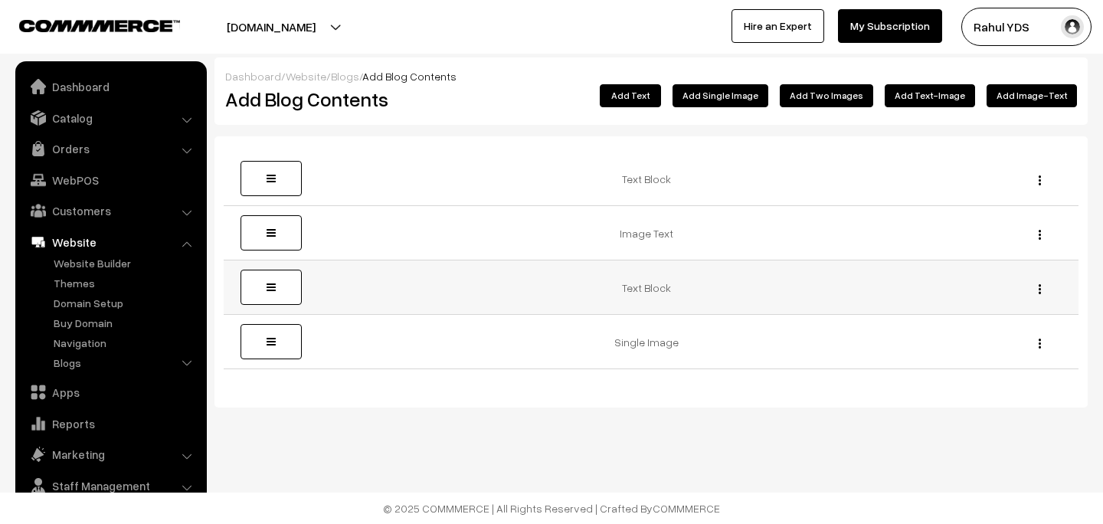
click at [1038, 296] on td "Edit [GEOGRAPHIC_DATA]" at bounding box center [1035, 287] width 86 height 54
click at [1038, 287] on img "button" at bounding box center [1039, 289] width 2 height 10
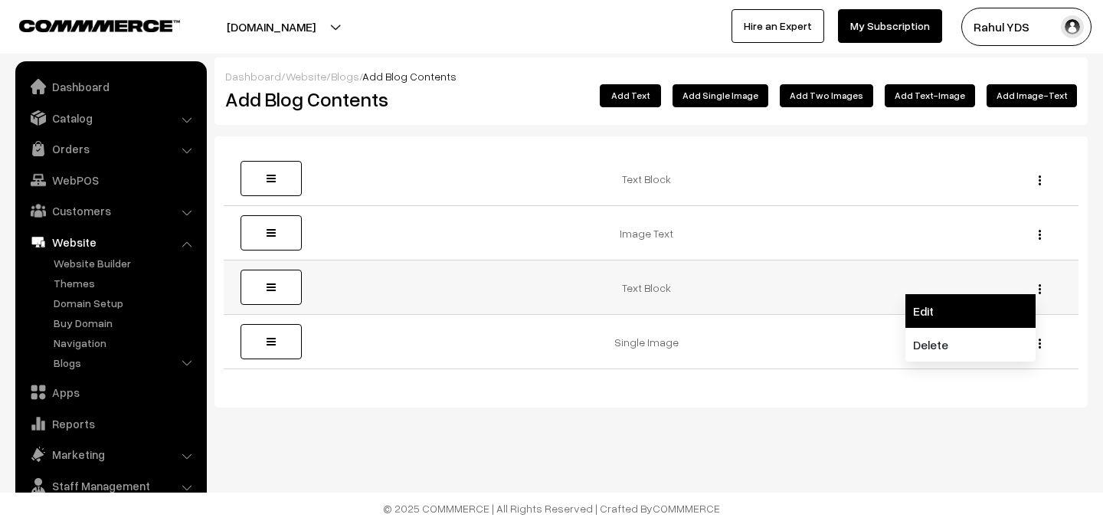
click at [982, 312] on link "Edit" at bounding box center [970, 311] width 130 height 34
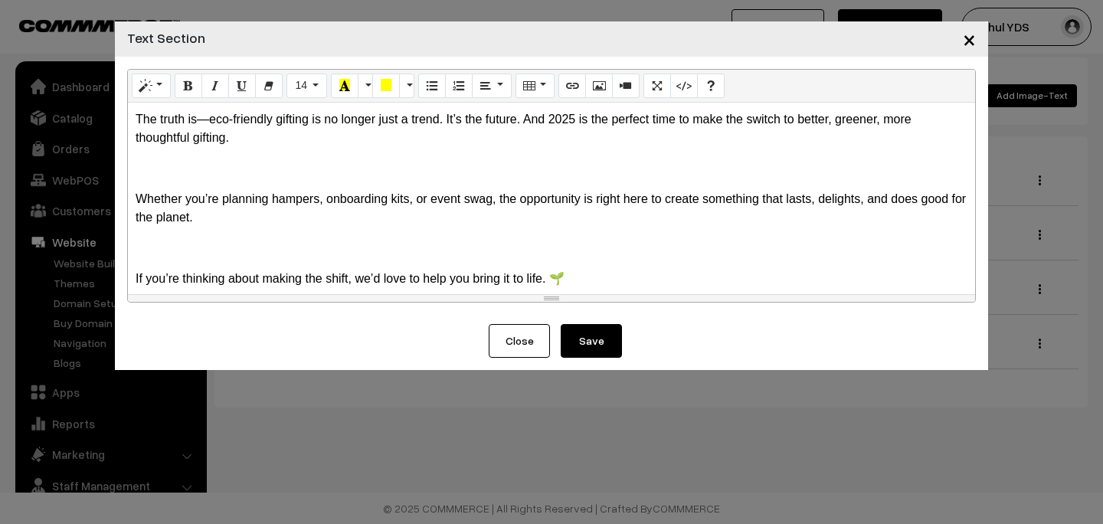
click at [406, 239] on p at bounding box center [552, 248] width 832 height 18
copy div "The truth is—eco-friendly gifting is no longer just a trend. It’s the future. A…"
click at [519, 339] on button "Close" at bounding box center [519, 341] width 61 height 34
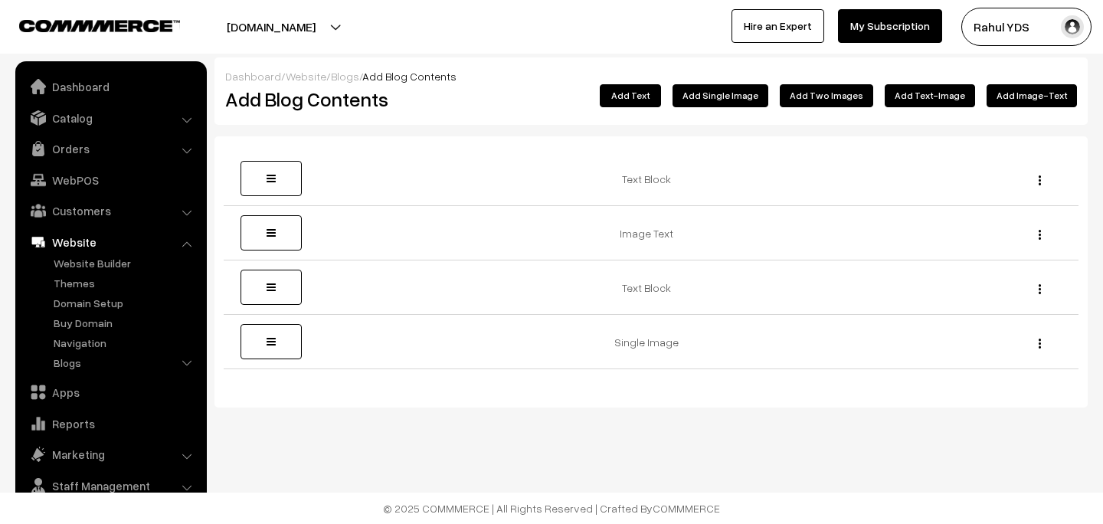
click at [952, 98] on button "Add Text-Image" at bounding box center [929, 95] width 90 height 23
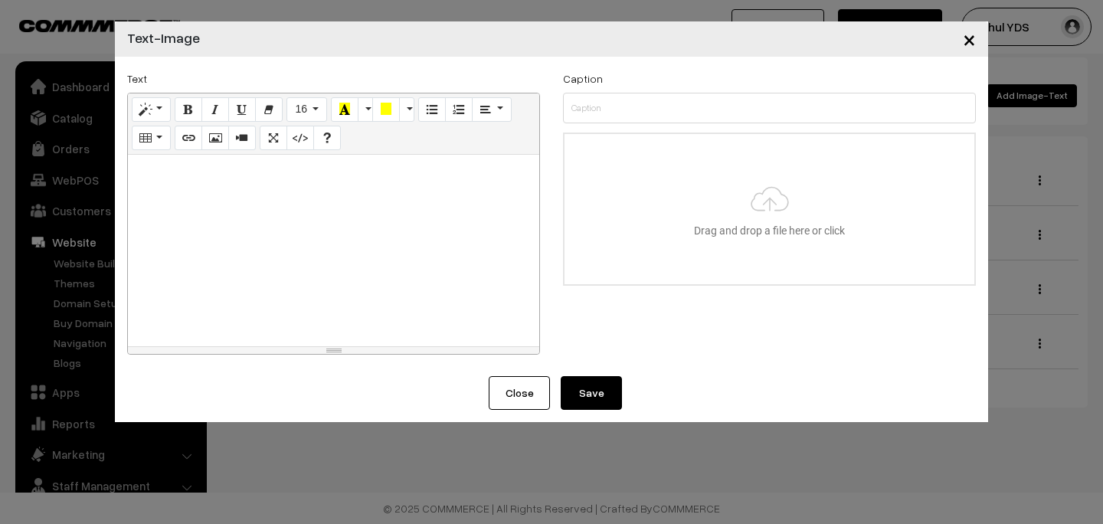
click at [316, 215] on div at bounding box center [333, 250] width 411 height 191
paste div
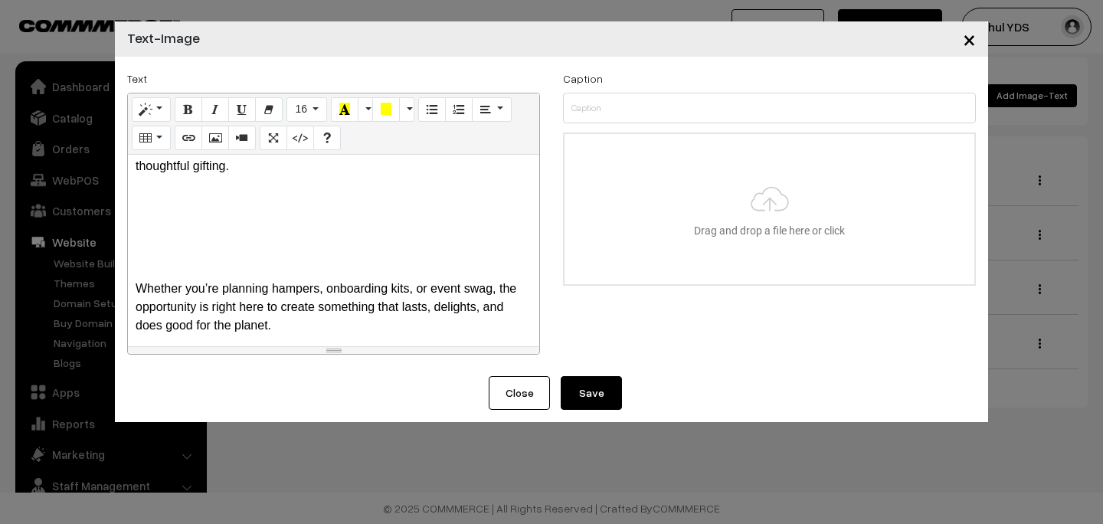
scroll to position [44, 0]
click at [205, 260] on p at bounding box center [334, 256] width 396 height 18
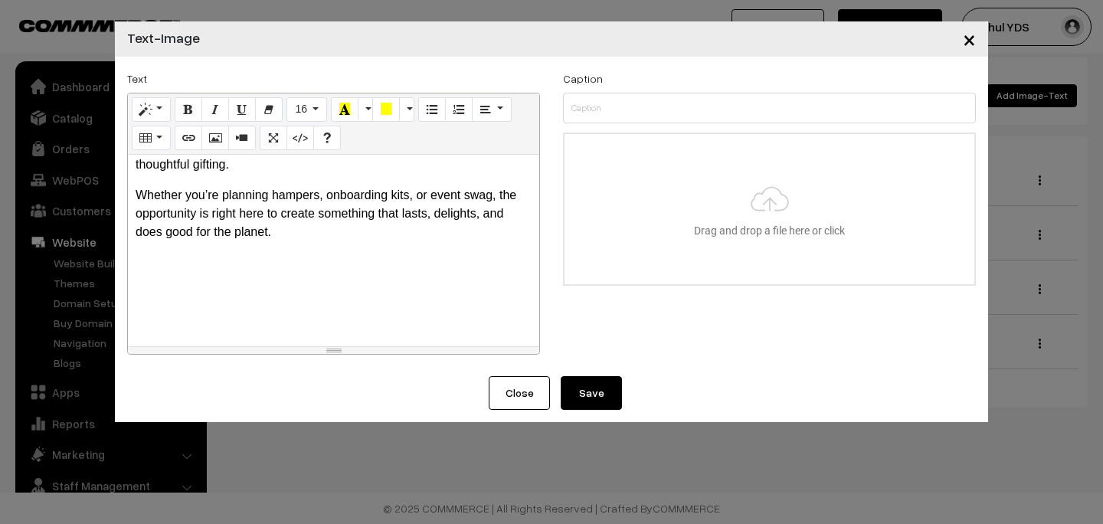
click at [250, 321] on p at bounding box center [334, 324] width 396 height 18
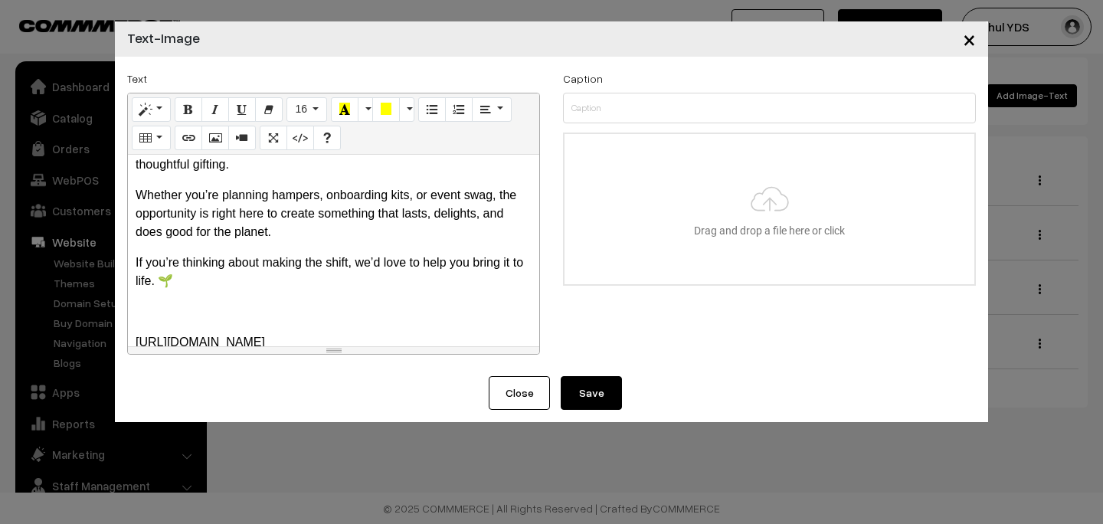
click at [237, 328] on div "The truth is—eco-friendly gifting is no longer just a trend. It’s the future. A…" at bounding box center [333, 250] width 411 height 191
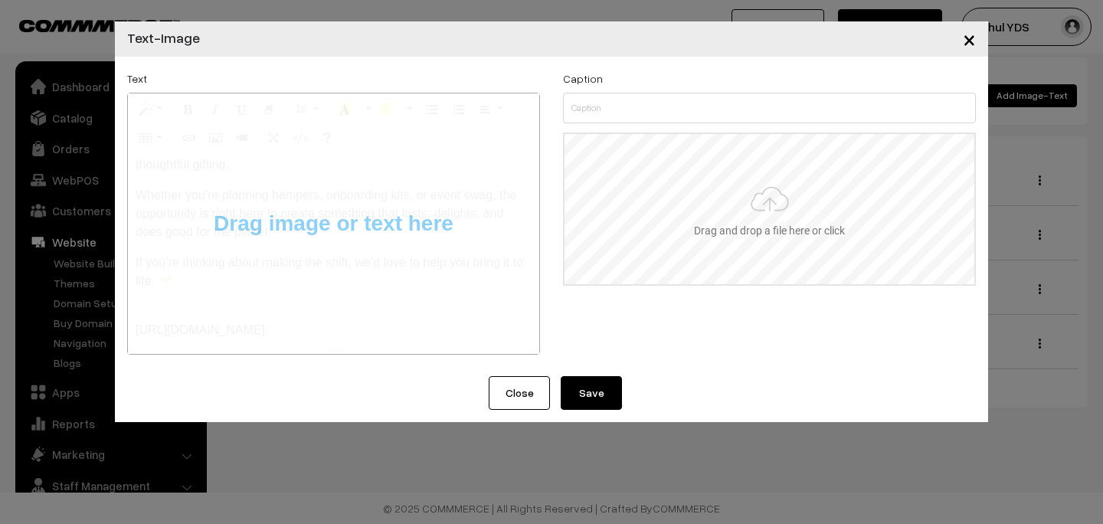
type input "C:\fakepath\9898e7ab-3ec0-4da4-8c20-3128803905d5.jpeg"
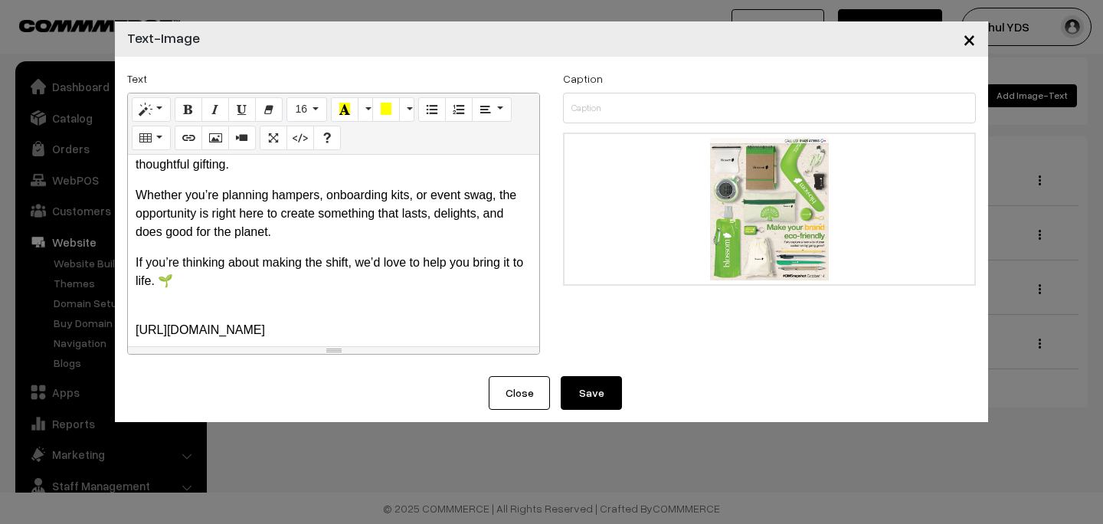
click at [596, 395] on button "Save" at bounding box center [590, 393] width 61 height 34
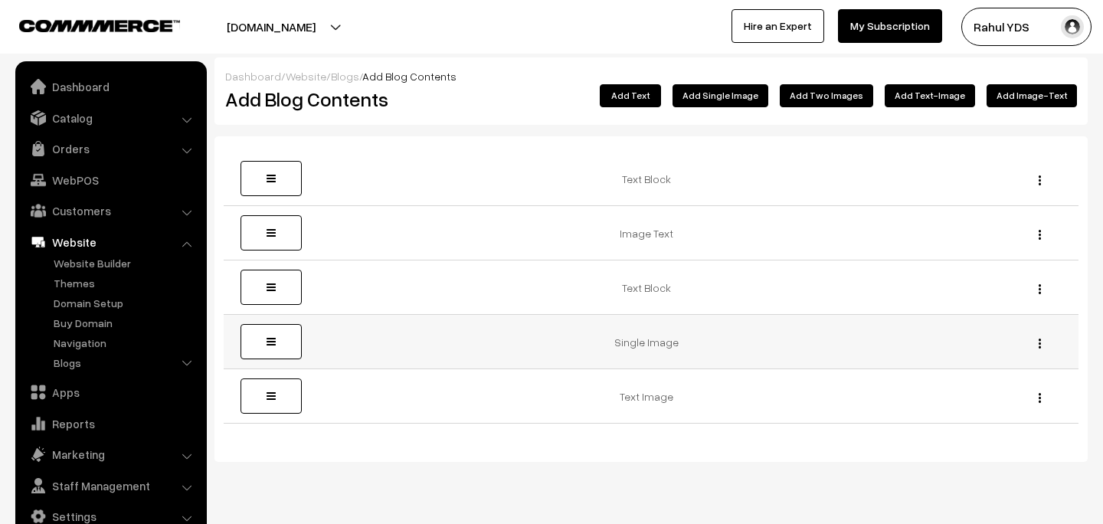
click at [1041, 343] on div "Edit [GEOGRAPHIC_DATA]" at bounding box center [1035, 342] width 67 height 16
click at [1040, 343] on img "button" at bounding box center [1039, 343] width 2 height 10
click at [995, 385] on link "Delete" at bounding box center [970, 399] width 130 height 34
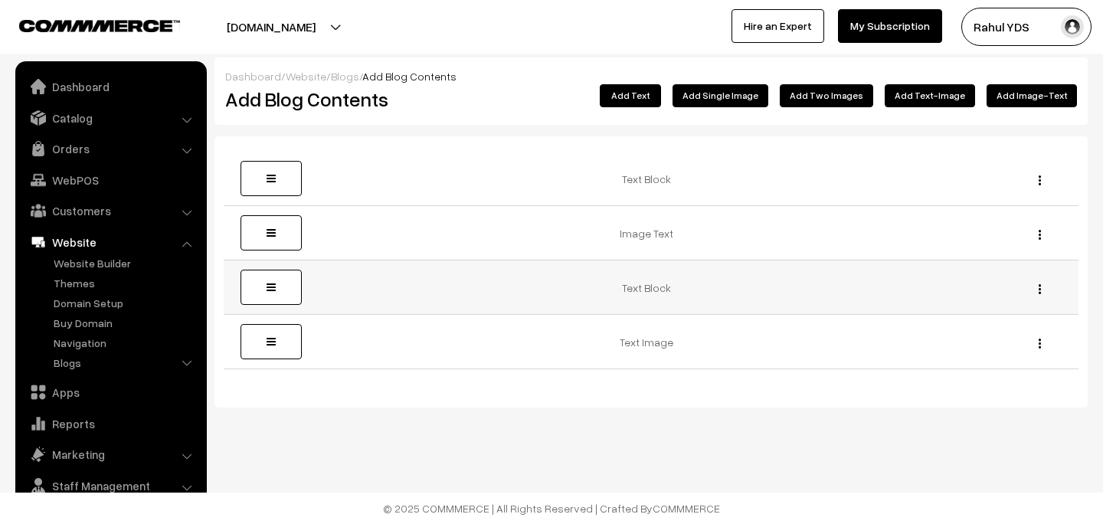
click at [1043, 284] on div "Edit [GEOGRAPHIC_DATA]" at bounding box center [1035, 287] width 67 height 16
click at [1040, 287] on button "button" at bounding box center [1039, 289] width 4 height 12
click at [998, 330] on link "Delete" at bounding box center [970, 345] width 130 height 34
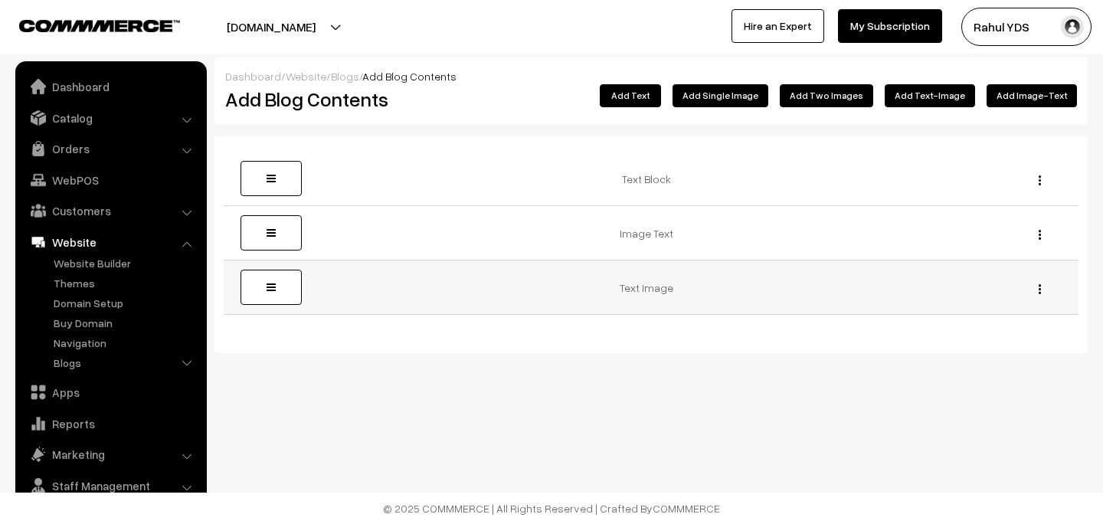
click at [1039, 292] on img "button" at bounding box center [1039, 289] width 2 height 10
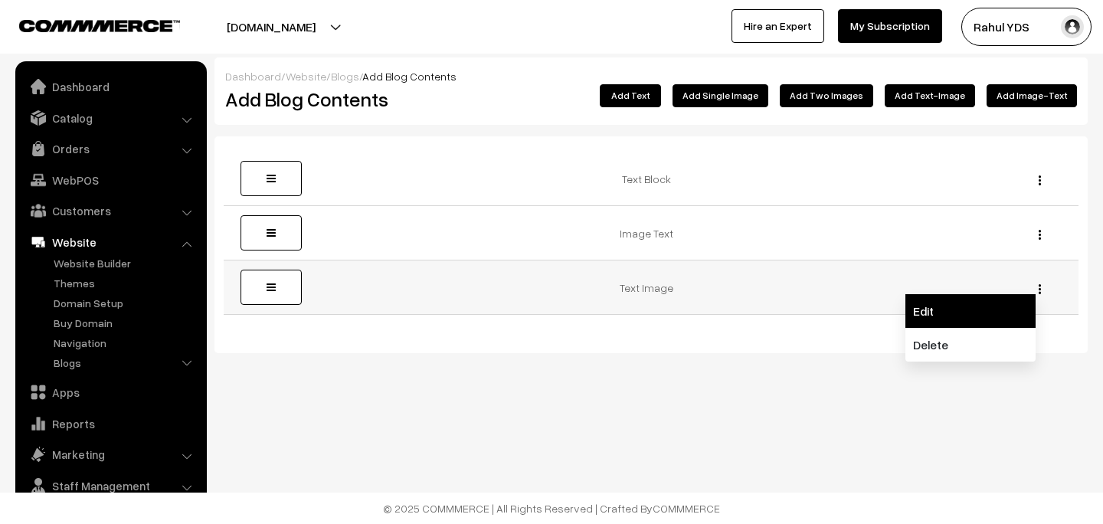
click at [982, 323] on link "Edit" at bounding box center [970, 311] width 130 height 34
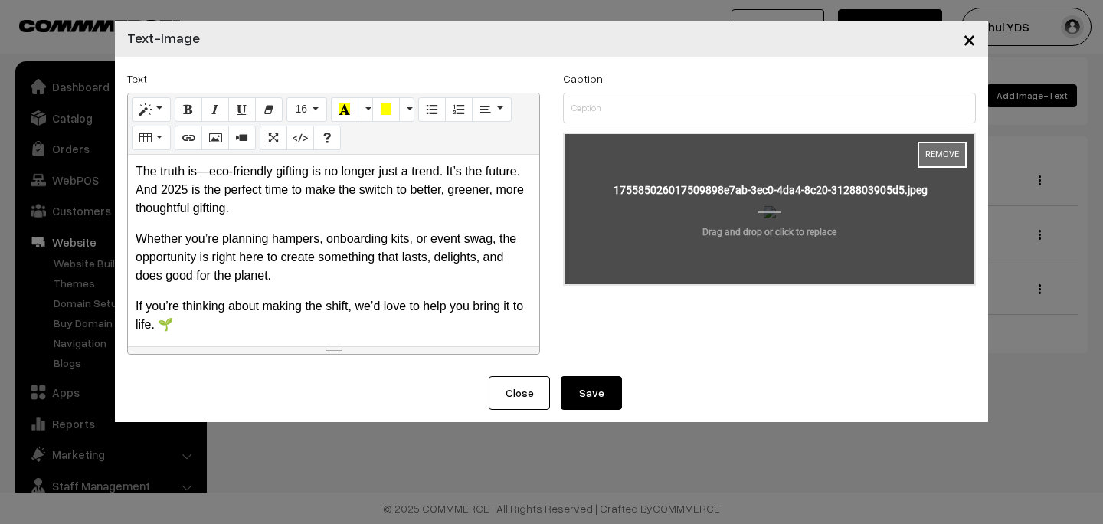
click at [939, 155] on button "Remove" at bounding box center [941, 155] width 49 height 26
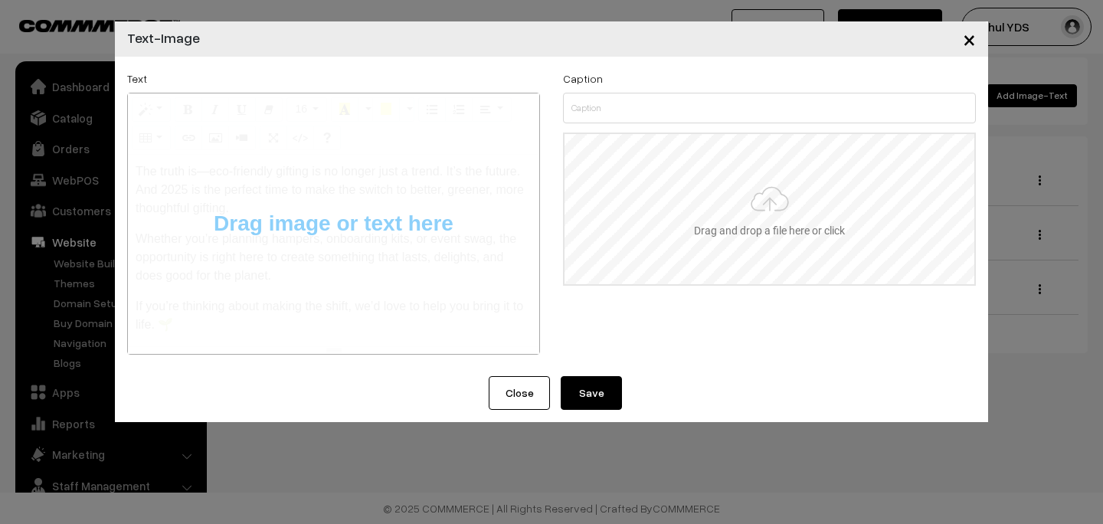
type input "C:\fakepath\Untitled design (5).png"
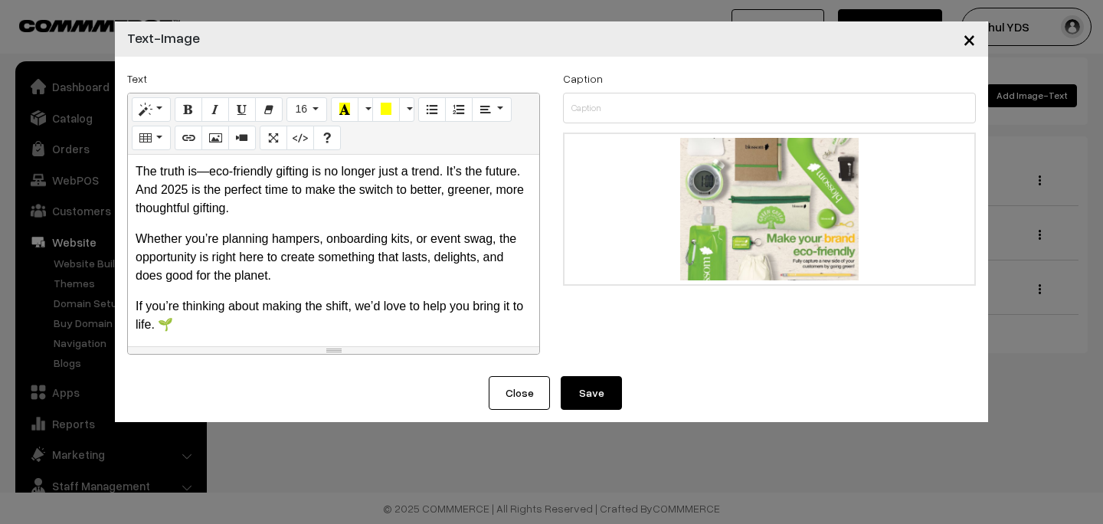
click at [592, 416] on div "Close Save" at bounding box center [551, 399] width 873 height 46
click at [585, 384] on button "Save" at bounding box center [590, 393] width 61 height 34
